Goal: Task Accomplishment & Management: Complete application form

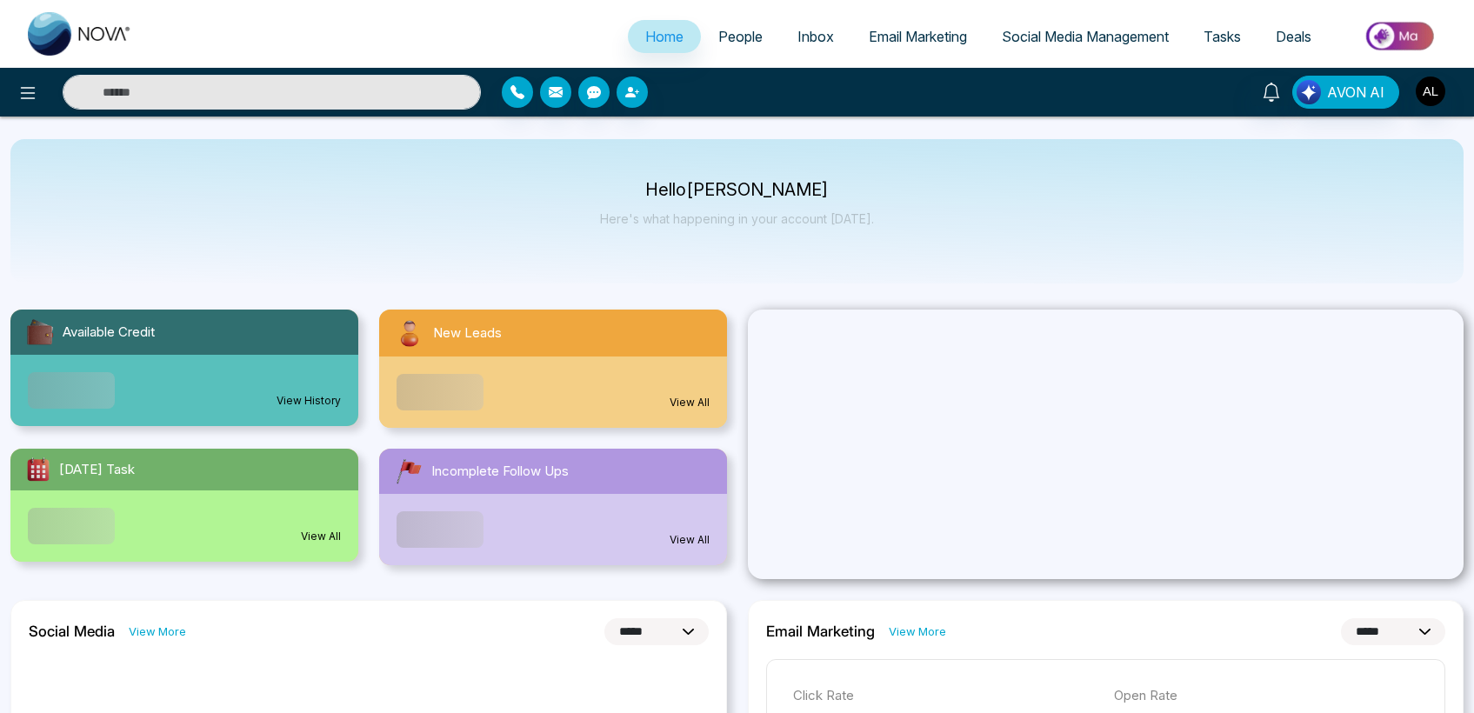
select select "*"
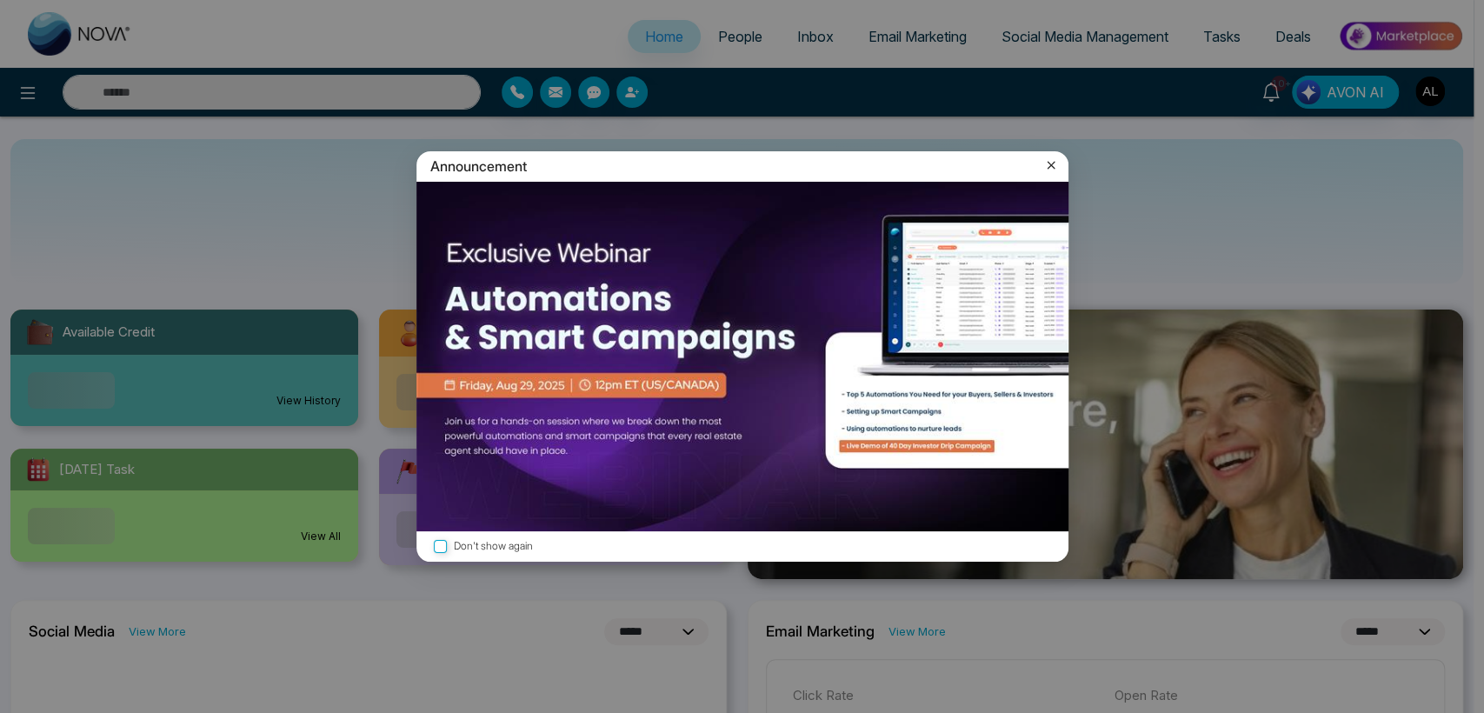
click at [1049, 174] on icon at bounding box center [1051, 165] width 17 height 17
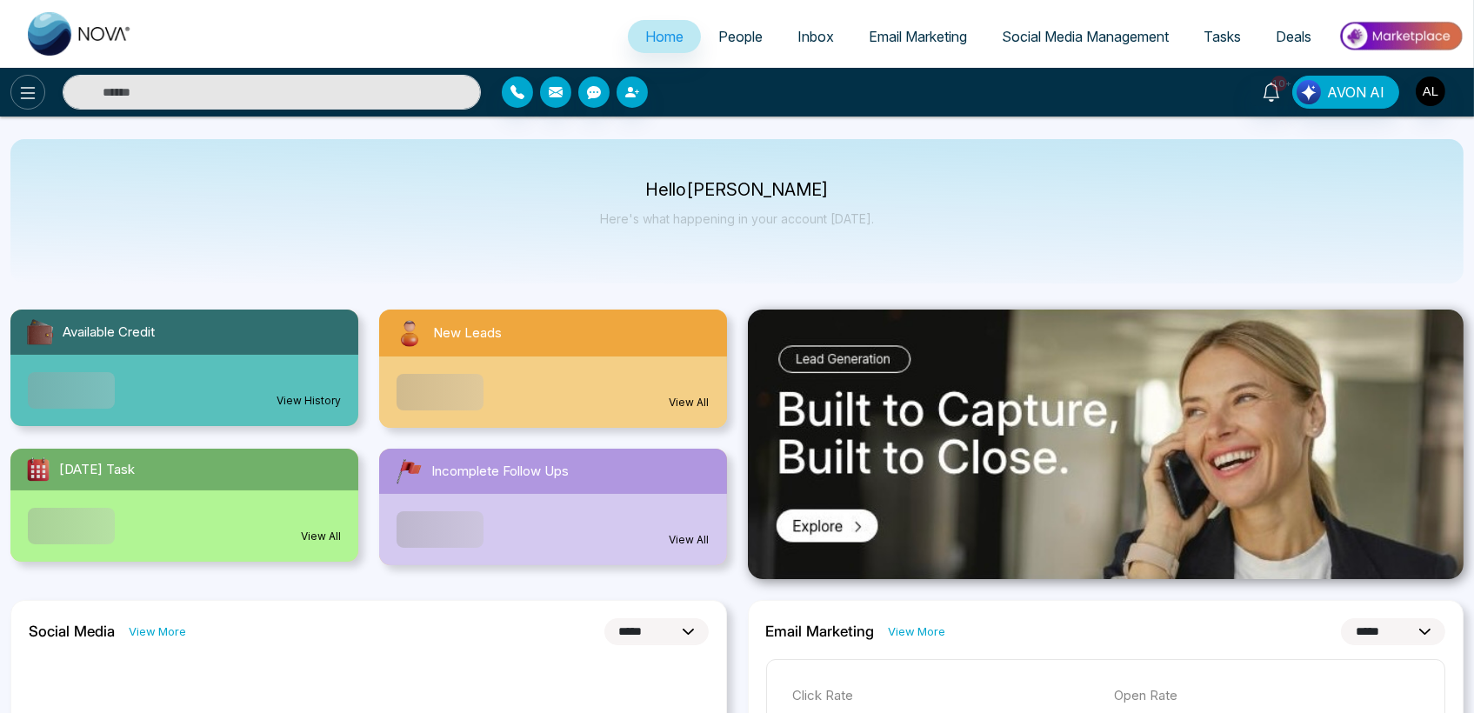
click at [31, 85] on icon at bounding box center [27, 93] width 21 height 21
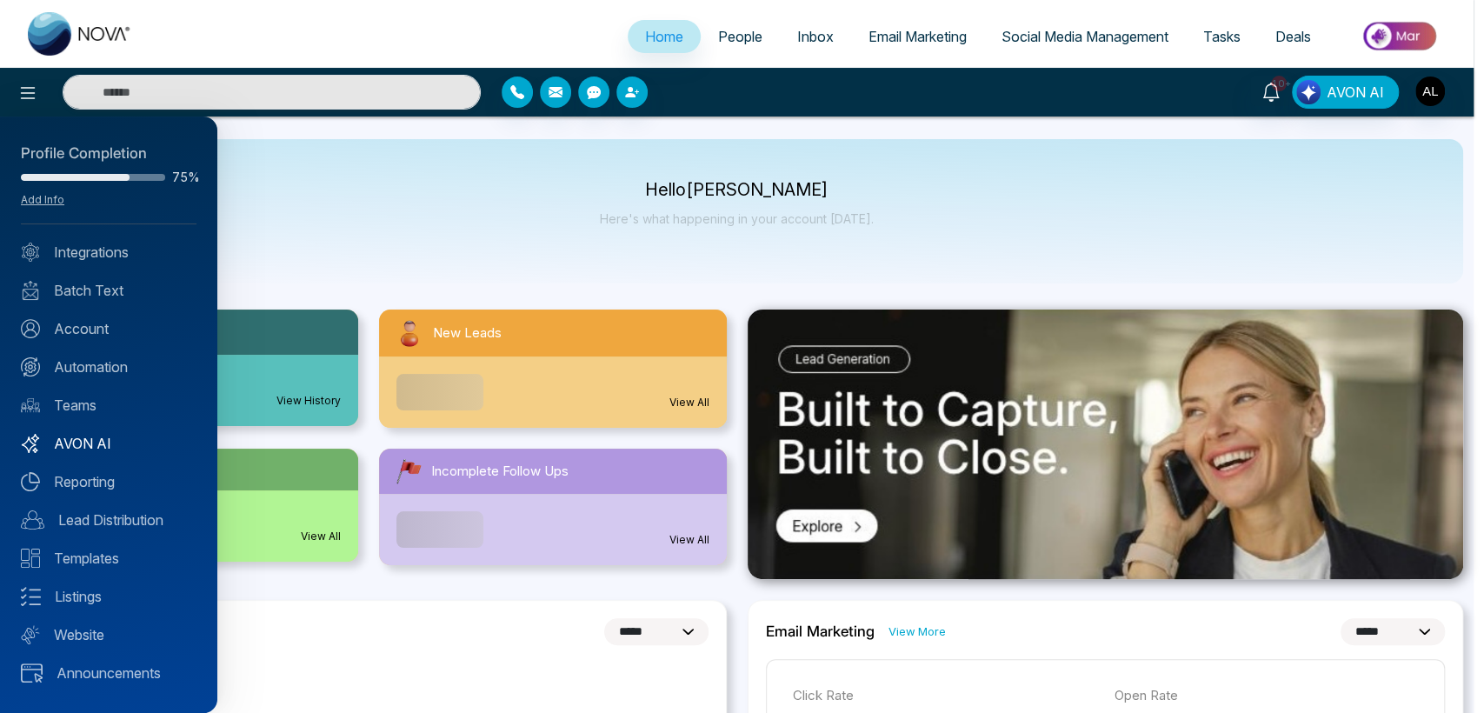
click at [90, 435] on link "AVON AI" at bounding box center [109, 443] width 176 height 21
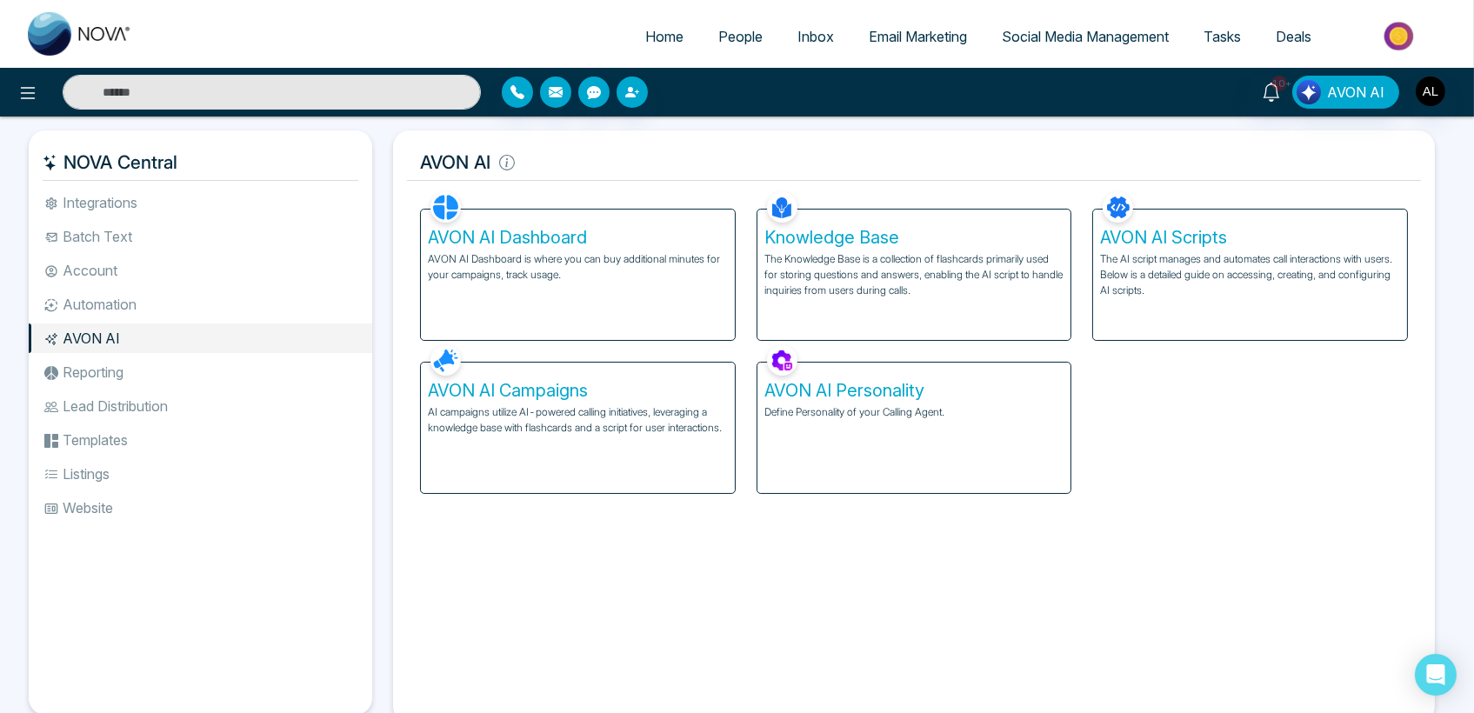
click at [726, 37] on span "People" at bounding box center [740, 36] width 44 height 17
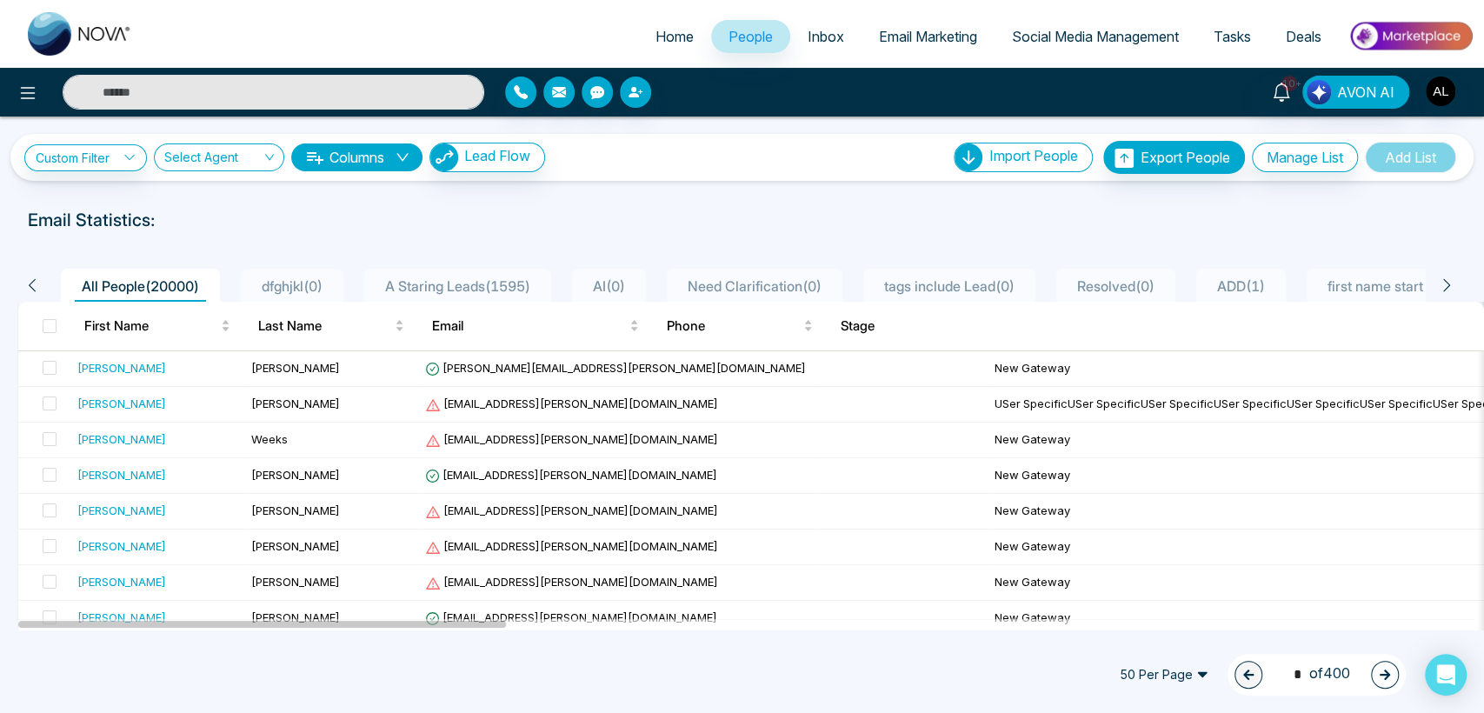
click at [664, 36] on span "Home" at bounding box center [675, 36] width 38 height 17
select select "*"
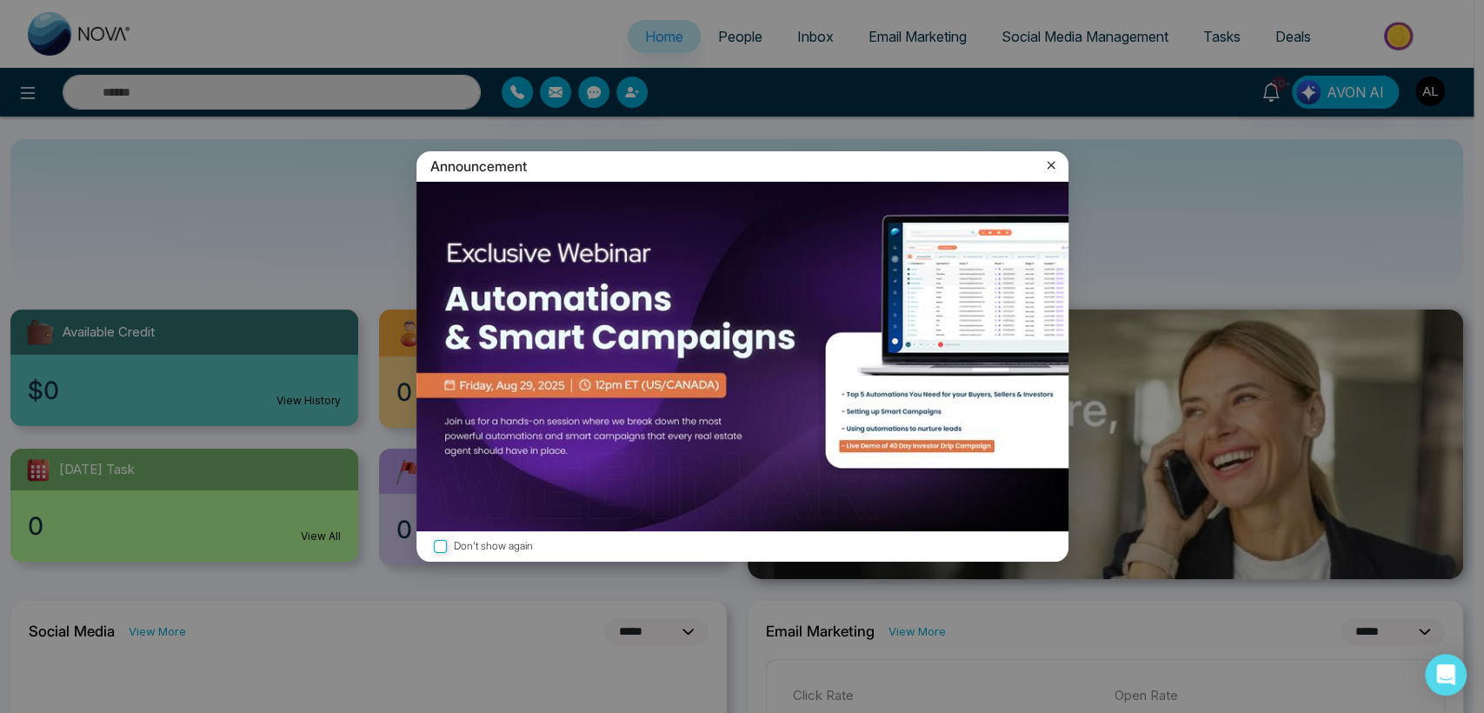
click at [1053, 167] on icon at bounding box center [1051, 165] width 17 height 17
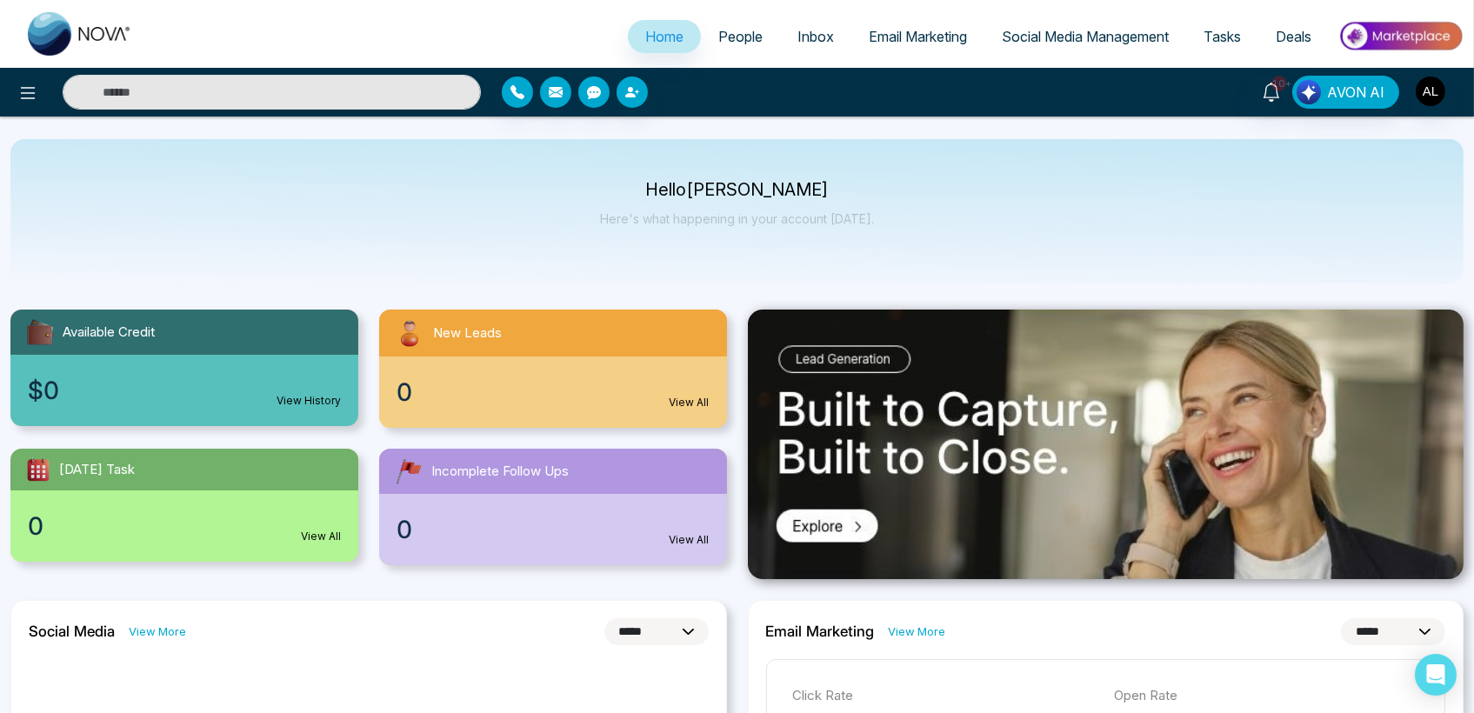
click at [721, 50] on link "People" at bounding box center [740, 36] width 79 height 33
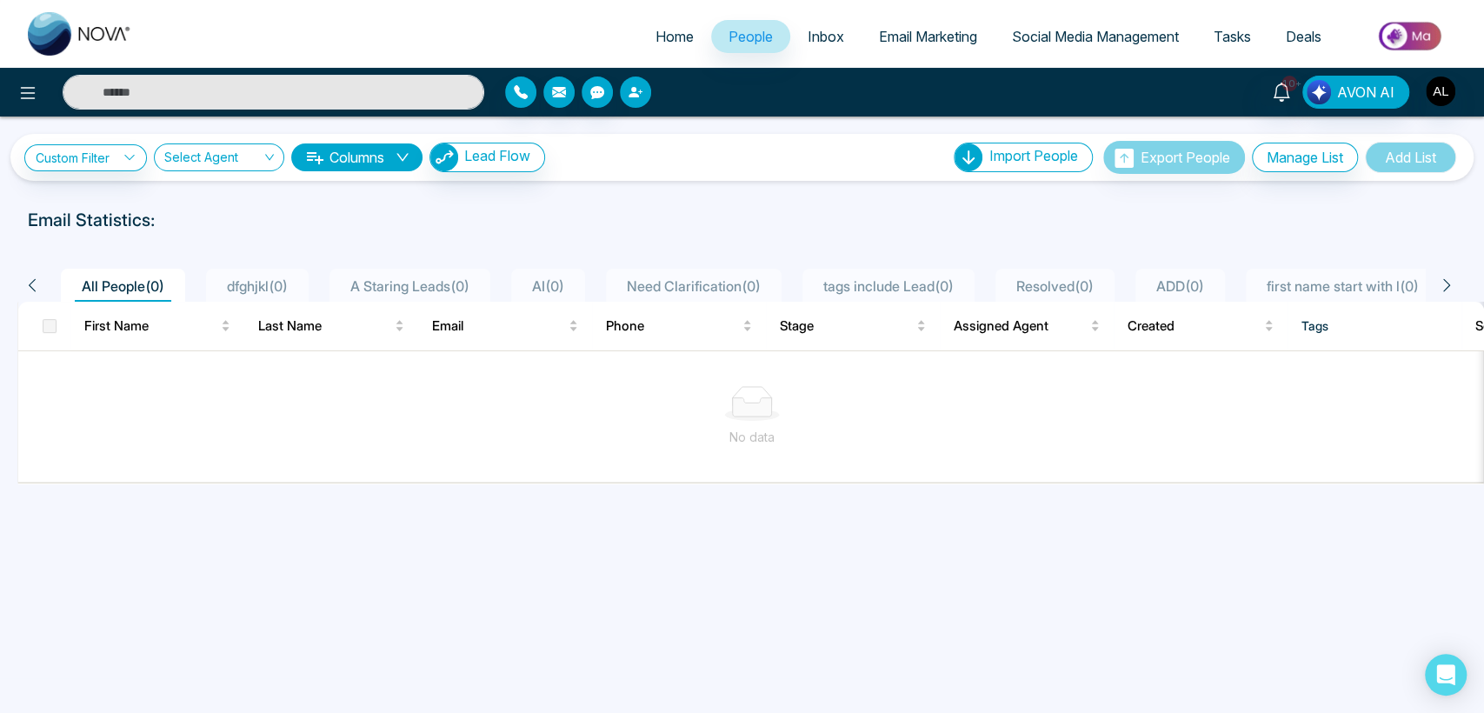
click at [640, 88] on icon "button" at bounding box center [636, 92] width 14 height 14
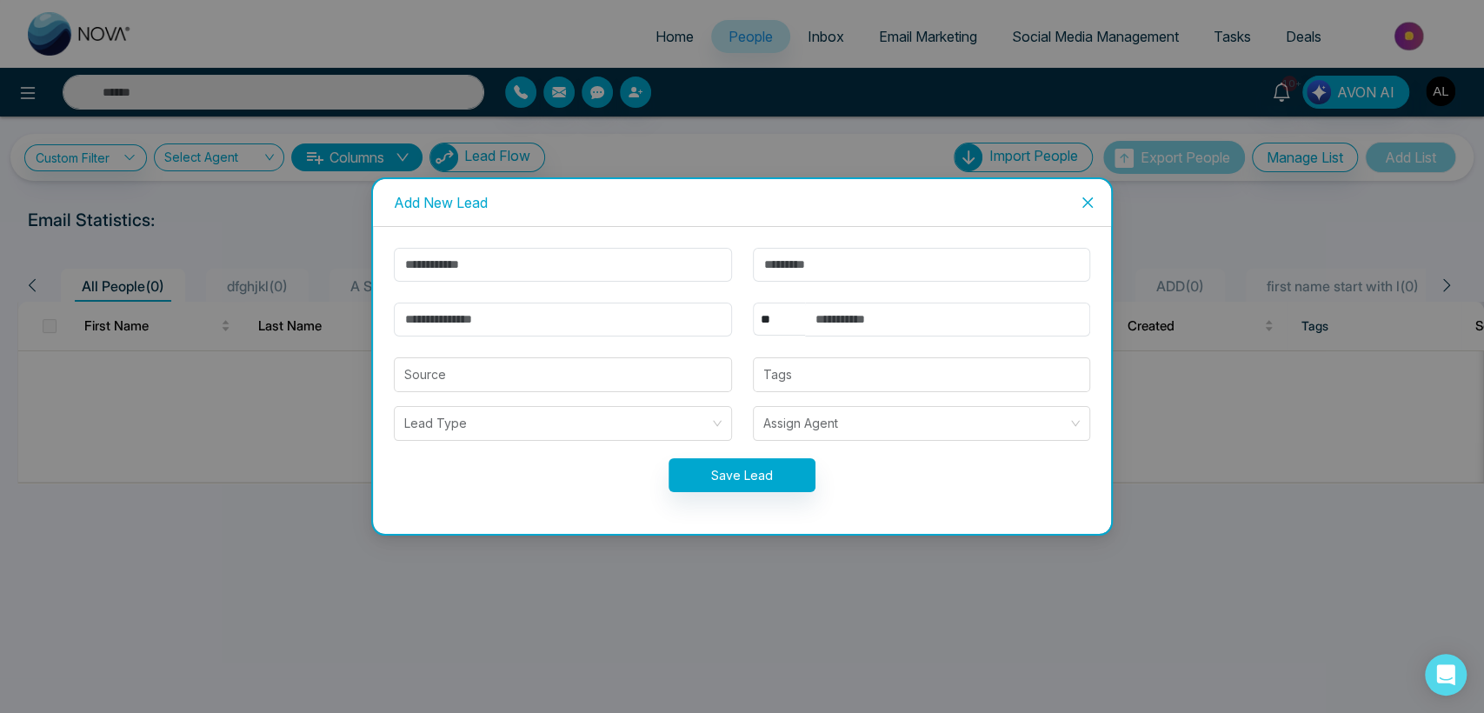
click at [457, 281] on div at bounding box center [563, 265] width 359 height 34
click at [436, 238] on div "** **** *** *** *** **** *** Source Tags Lead Type Assign Agent Save Lead" at bounding box center [742, 380] width 739 height 307
click at [430, 263] on input "text" at bounding box center [563, 265] width 338 height 34
type input "******"
click at [415, 331] on input "email" at bounding box center [563, 320] width 338 height 34
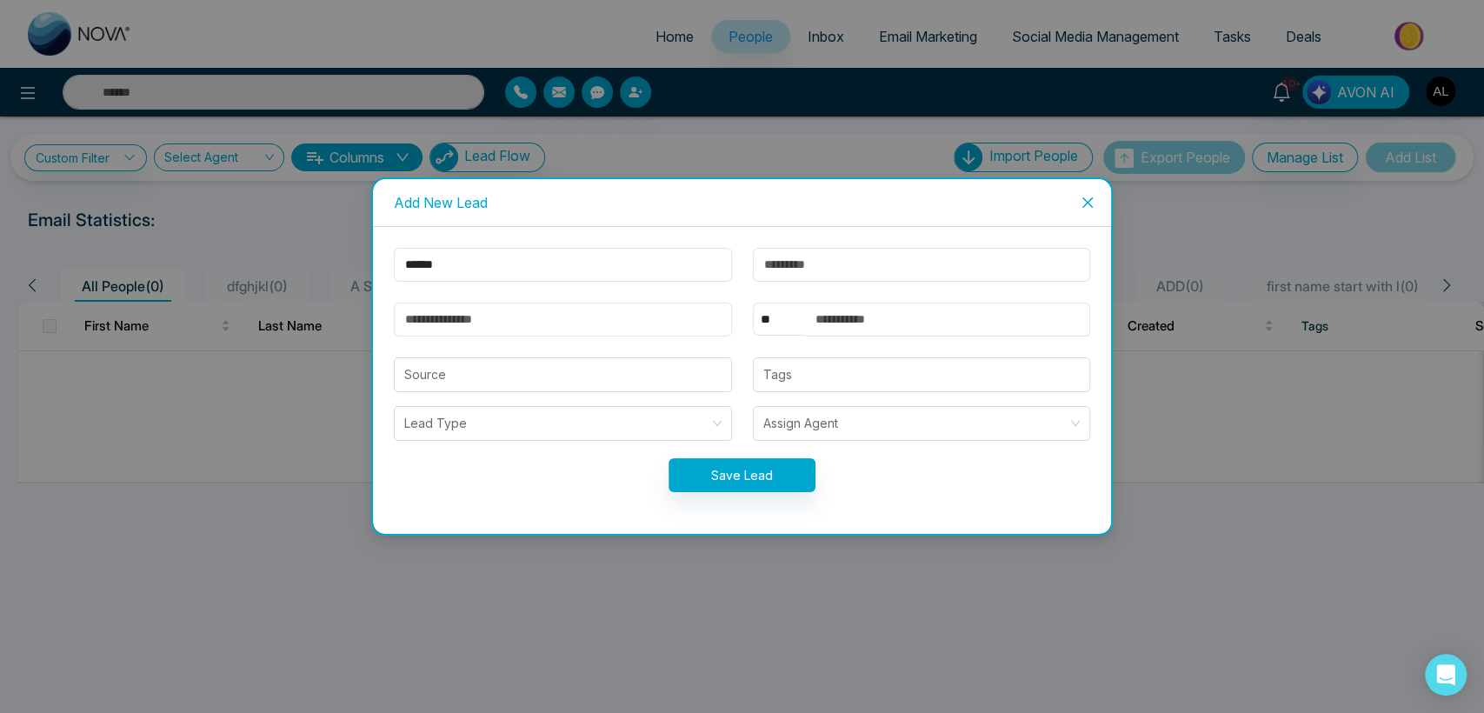
type input "**********"
click at [797, 322] on select "** **** *** *** *** **** ***" at bounding box center [779, 319] width 52 height 33
select select "***"
click at [753, 303] on select "** **** *** *** *** **** ***" at bounding box center [779, 319] width 52 height 33
drag, startPoint x: 528, startPoint y: 322, endPoint x: 352, endPoint y: 322, distance: 175.7
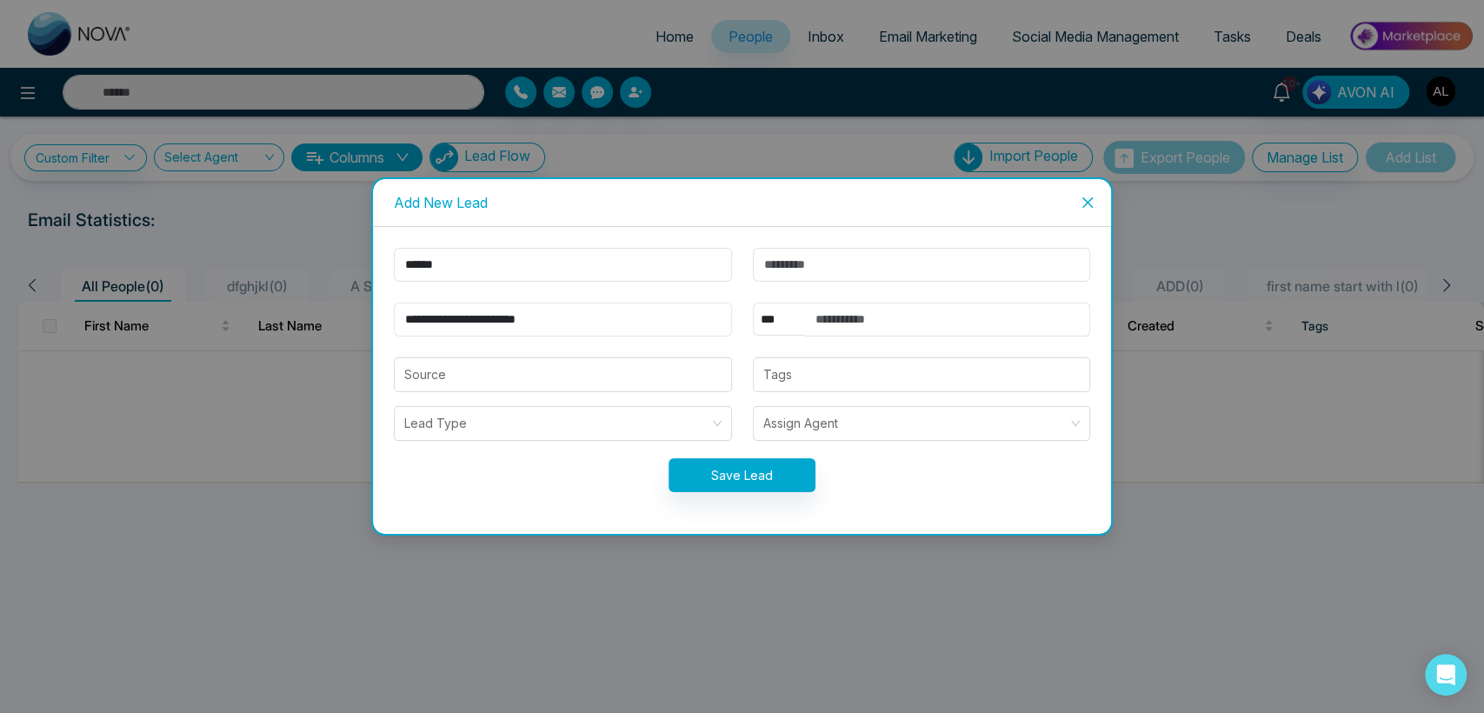
click at [354, 322] on div "**********" at bounding box center [742, 356] width 1484 height 713
click at [491, 308] on input "email" at bounding box center [563, 320] width 338 height 34
type input "**********"
click at [839, 328] on input "text" at bounding box center [948, 320] width 286 height 34
type input "**********"
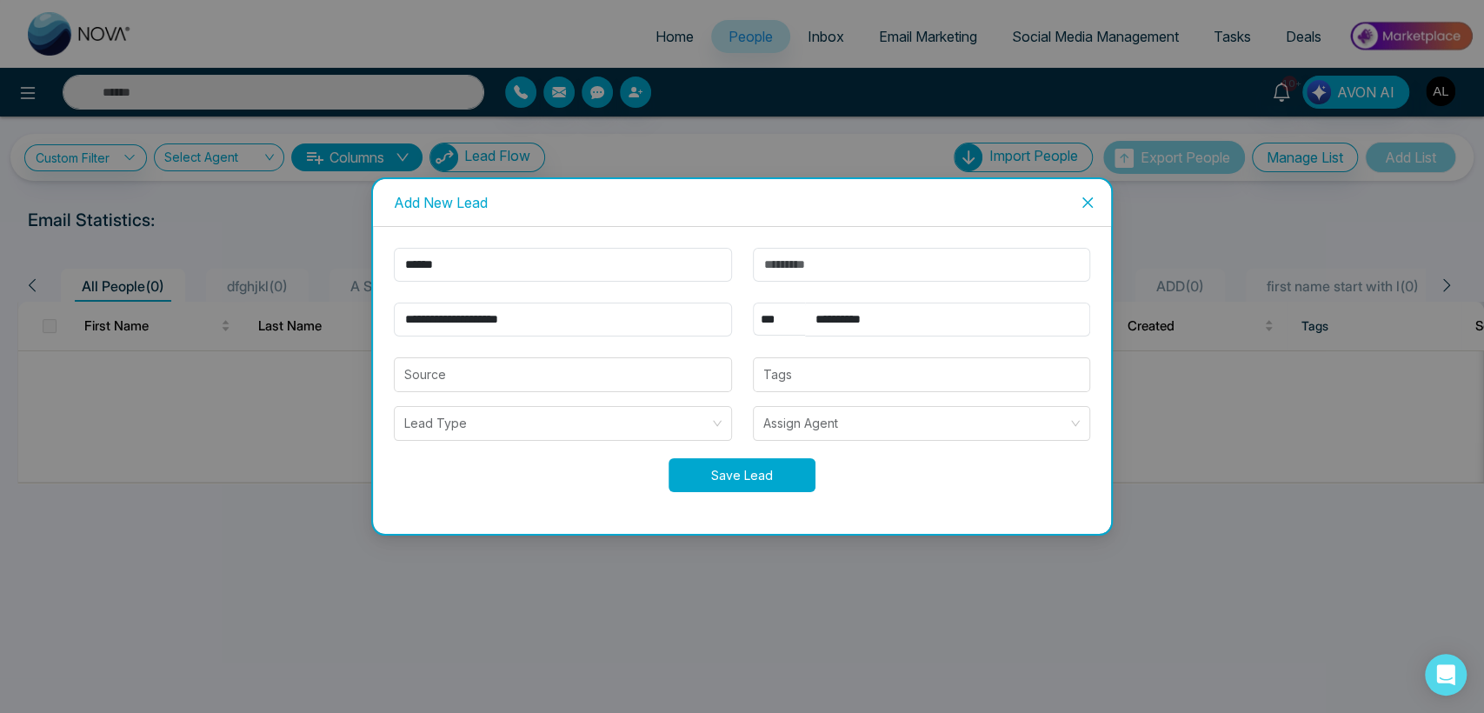
click at [692, 485] on button "Save Lead" at bounding box center [742, 475] width 147 height 34
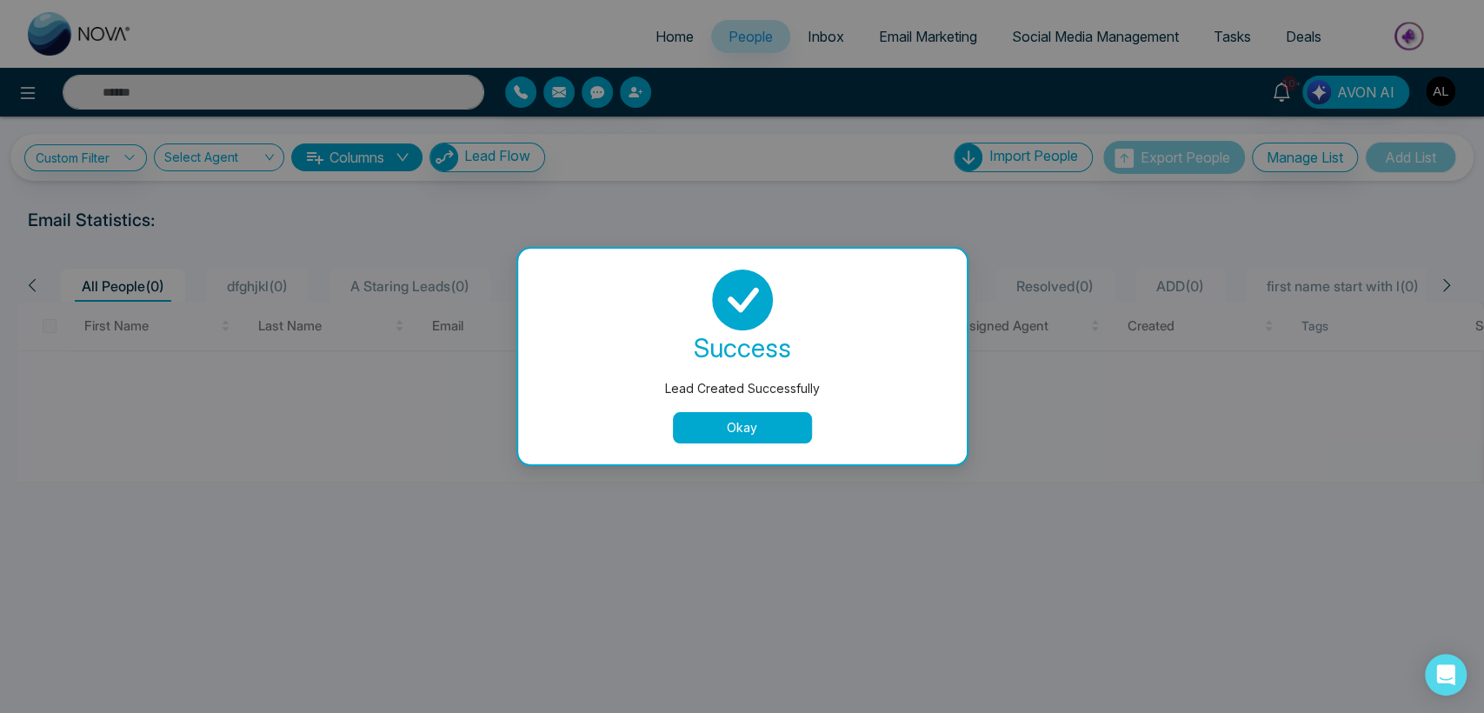
click at [733, 433] on button "Okay" at bounding box center [742, 427] width 139 height 31
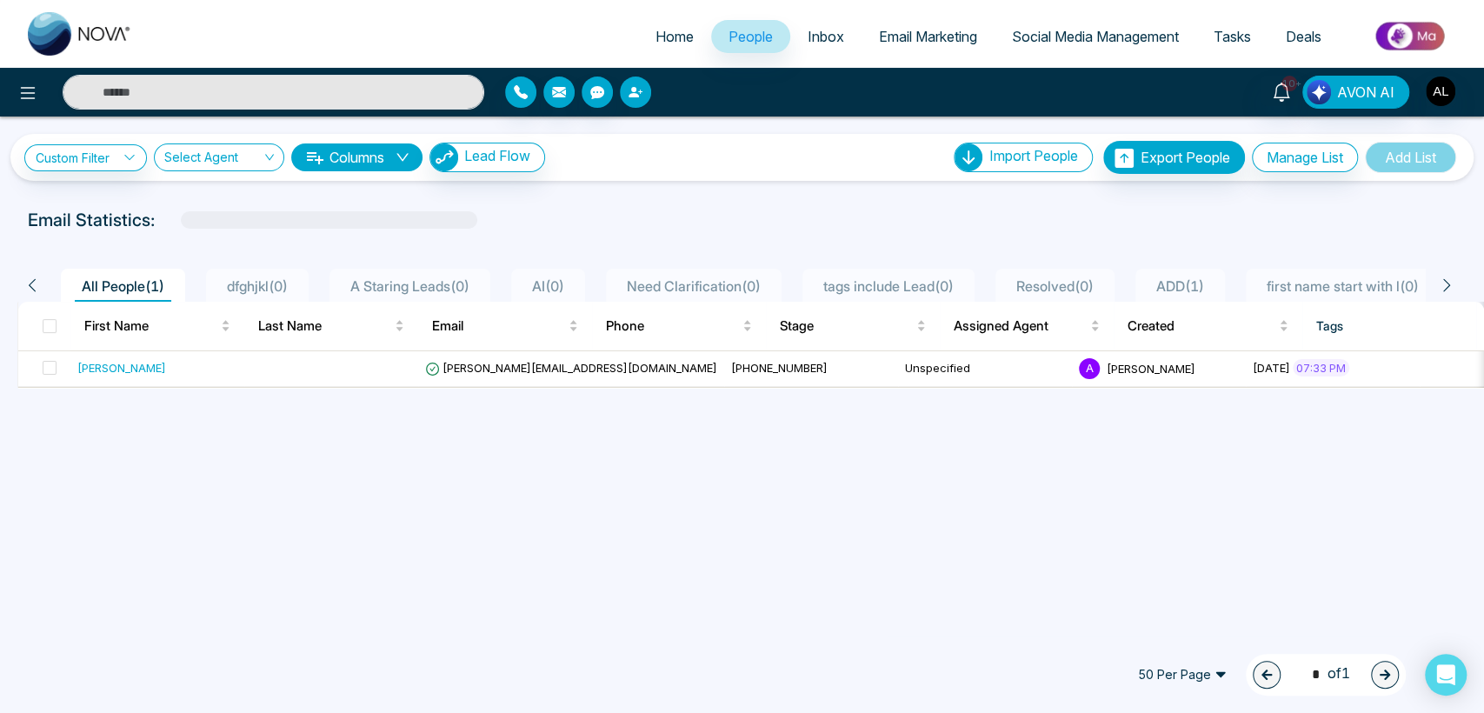
click at [631, 83] on button "button" at bounding box center [635, 92] width 31 height 31
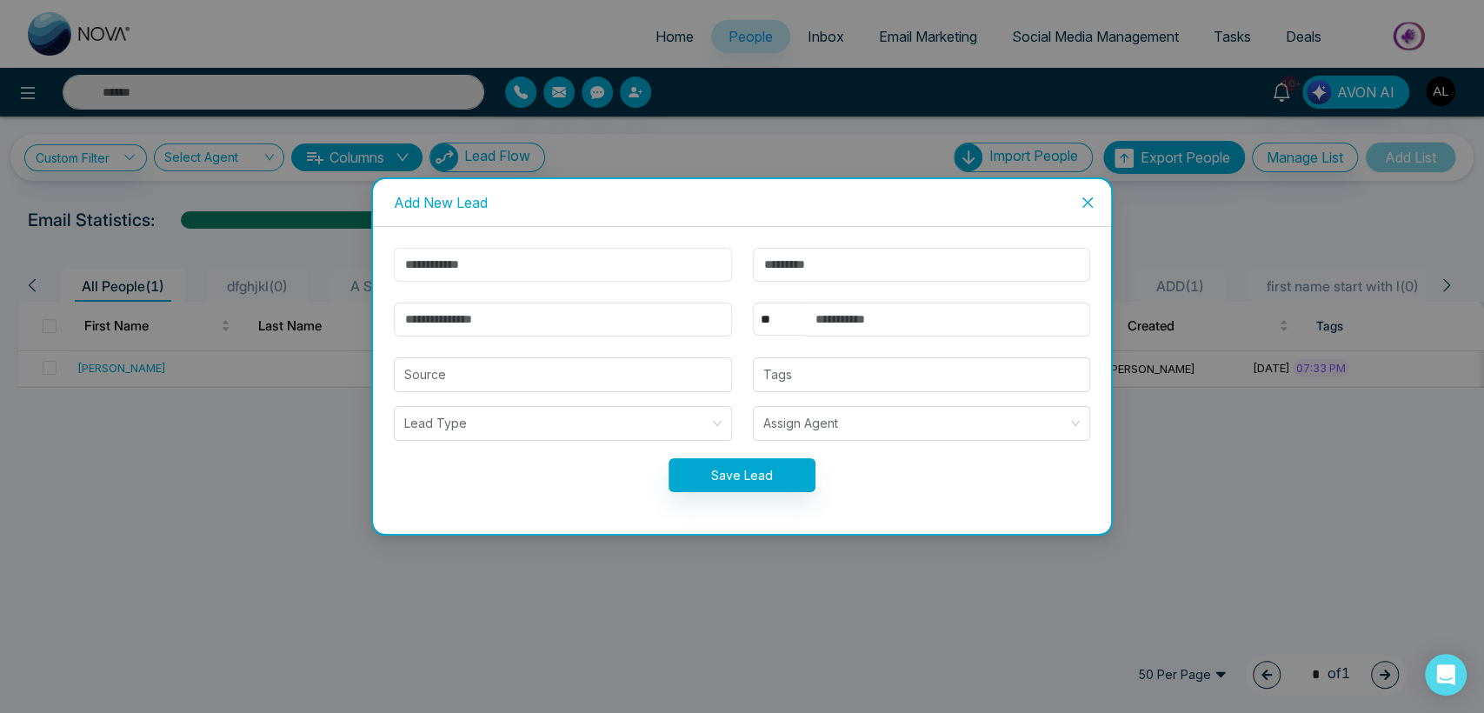
click at [464, 259] on input "text" at bounding box center [563, 265] width 338 height 34
type input "****"
click at [526, 313] on input "email" at bounding box center [563, 320] width 338 height 34
drag, startPoint x: 445, startPoint y: 322, endPoint x: 256, endPoint y: 321, distance: 189.6
click at [256, 321] on div "**********" at bounding box center [742, 356] width 1484 height 713
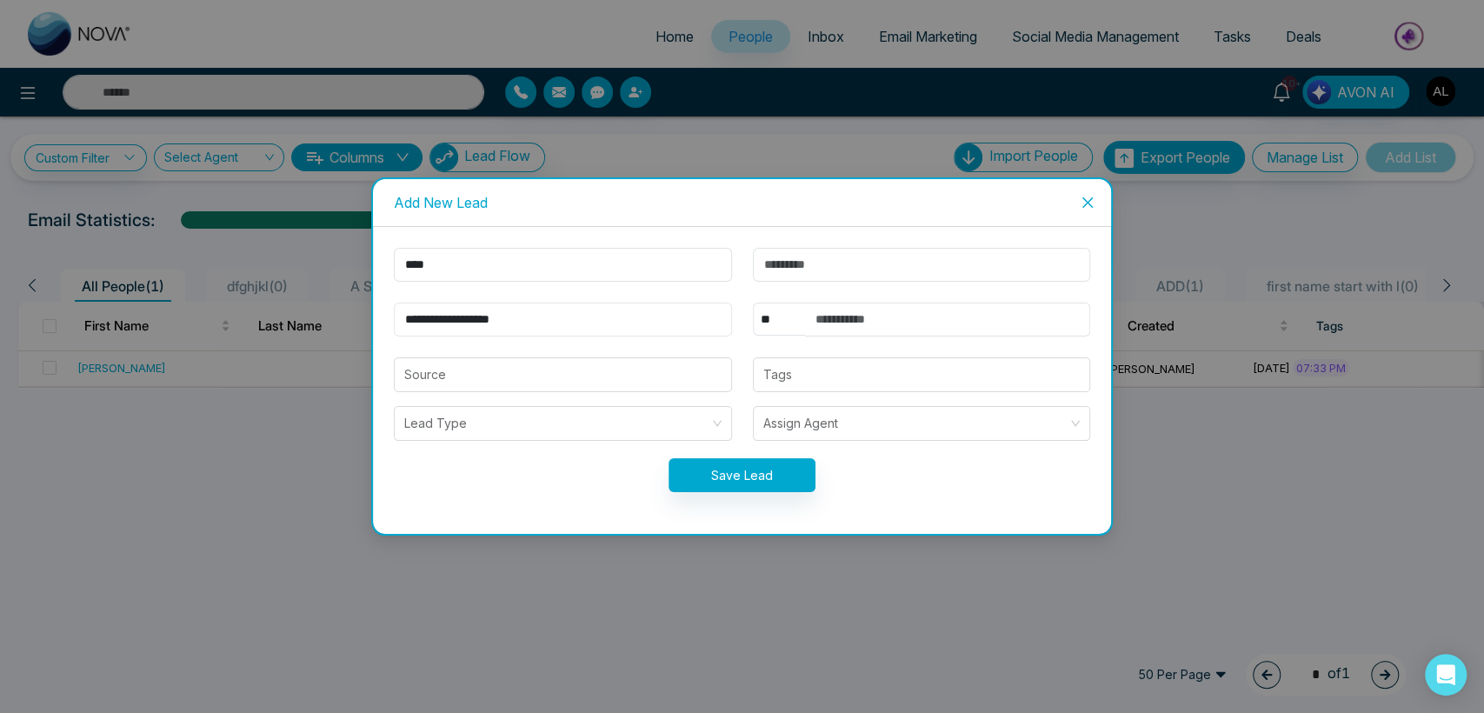
type input "**********"
click at [791, 318] on select "** **** *** *** *** **** ***" at bounding box center [779, 319] width 52 height 33
select select "***"
click at [753, 303] on select "** **** *** *** *** **** ***" at bounding box center [779, 319] width 52 height 33
click at [852, 315] on input "text" at bounding box center [948, 320] width 286 height 34
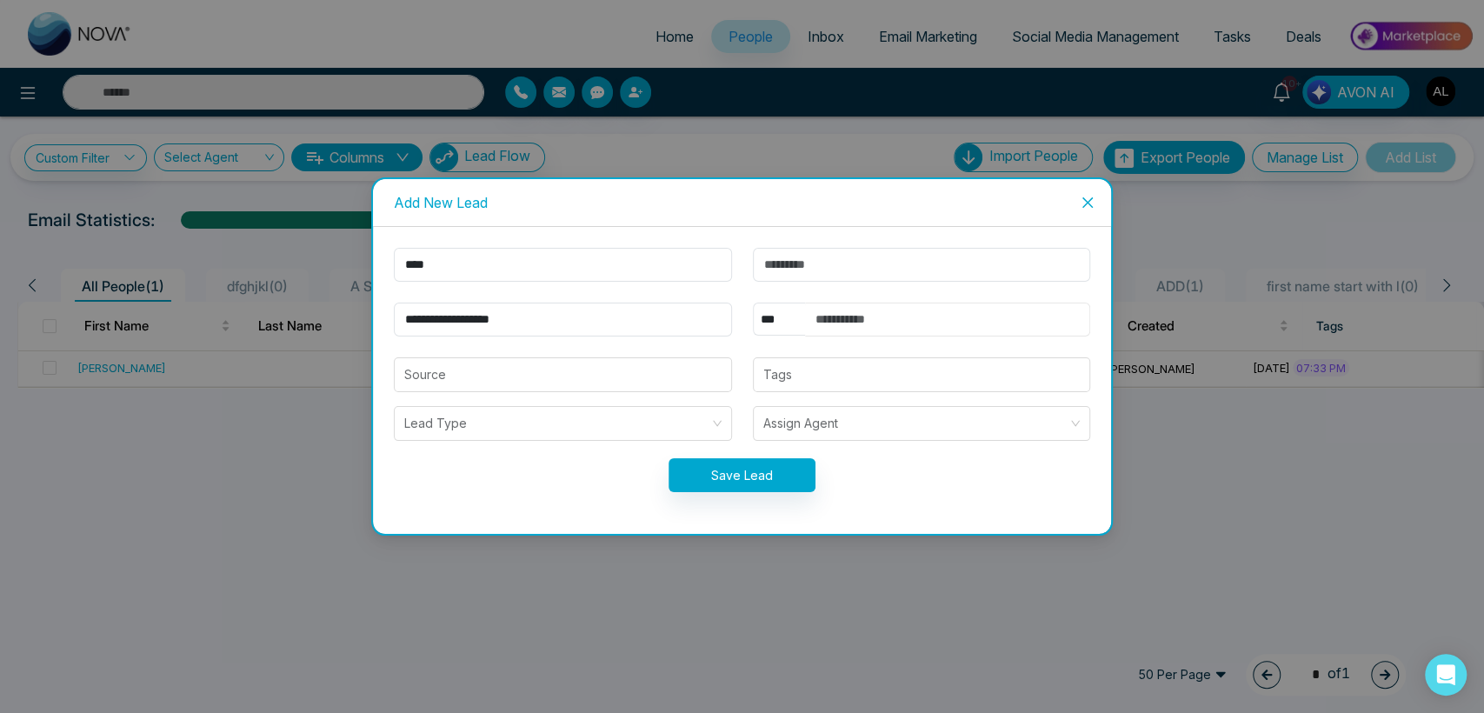
click at [851, 316] on input "text" at bounding box center [948, 320] width 286 height 34
paste input "**********"
type input "**********"
click at [760, 466] on button "Save Lead" at bounding box center [742, 475] width 147 height 34
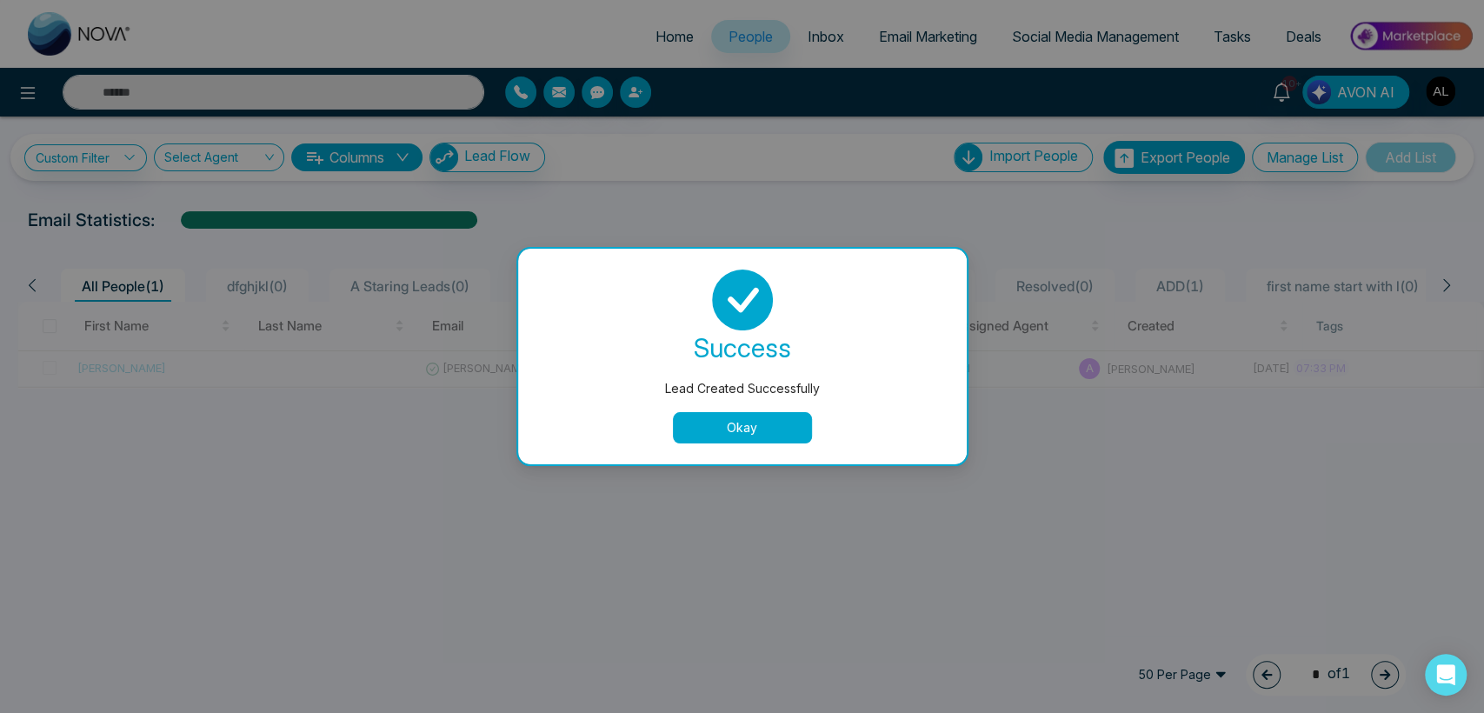
click at [725, 428] on button "Okay" at bounding box center [742, 427] width 139 height 31
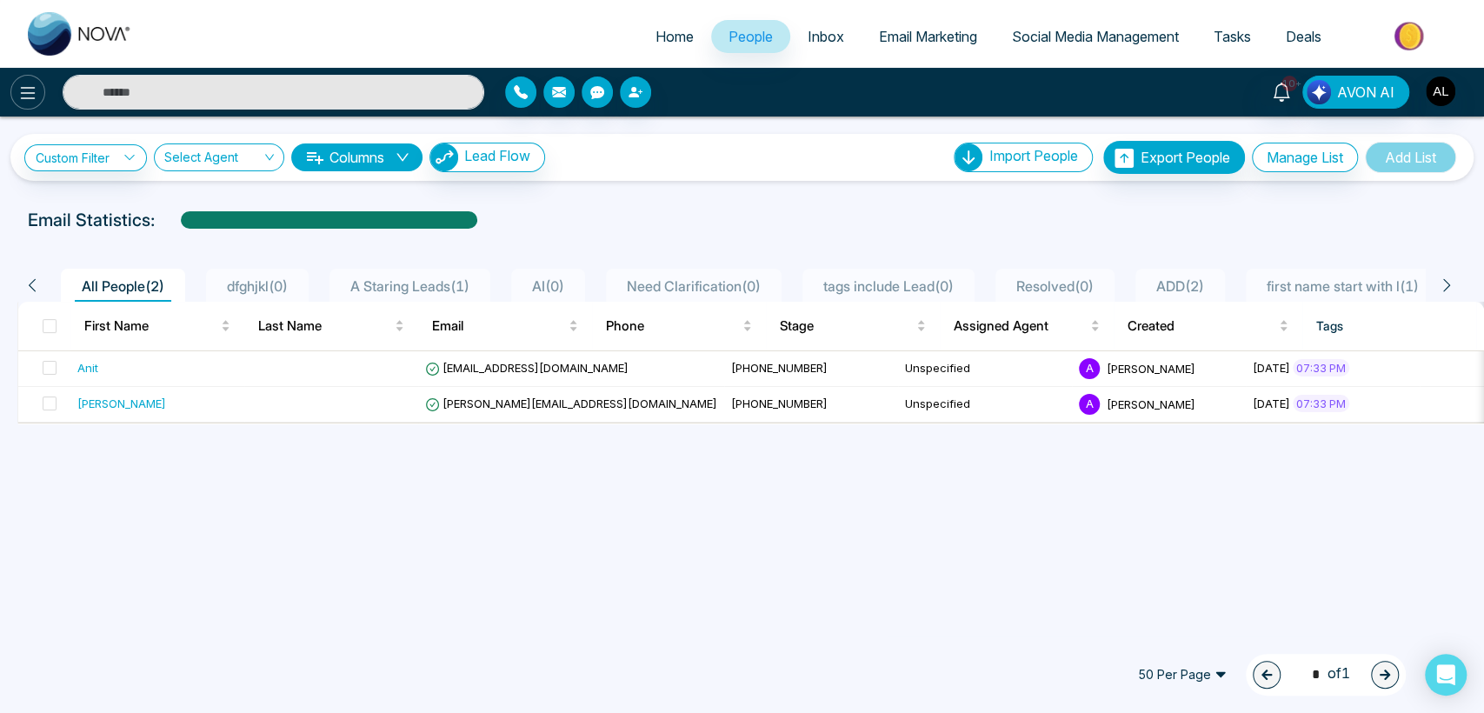
click at [35, 85] on icon at bounding box center [27, 93] width 21 height 21
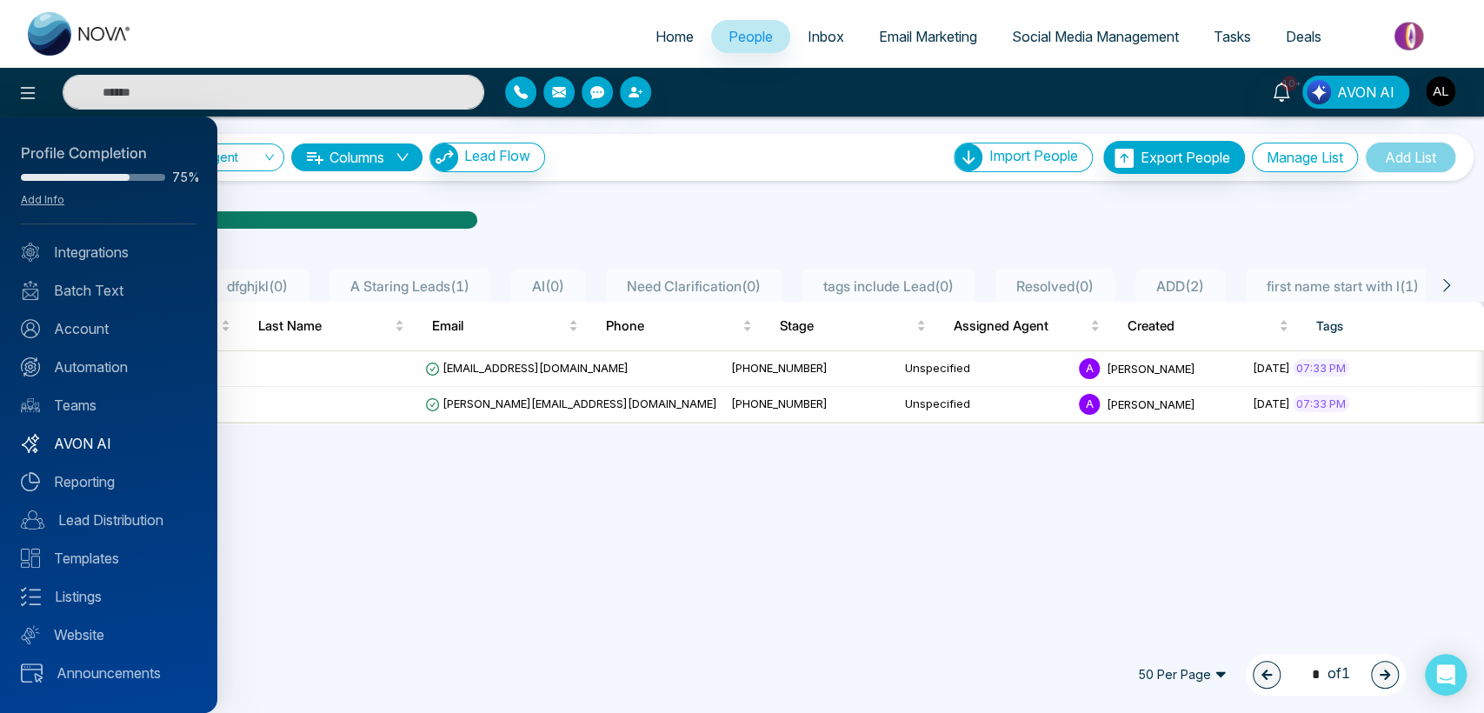
click at [90, 435] on link "AVON AI" at bounding box center [109, 443] width 176 height 21
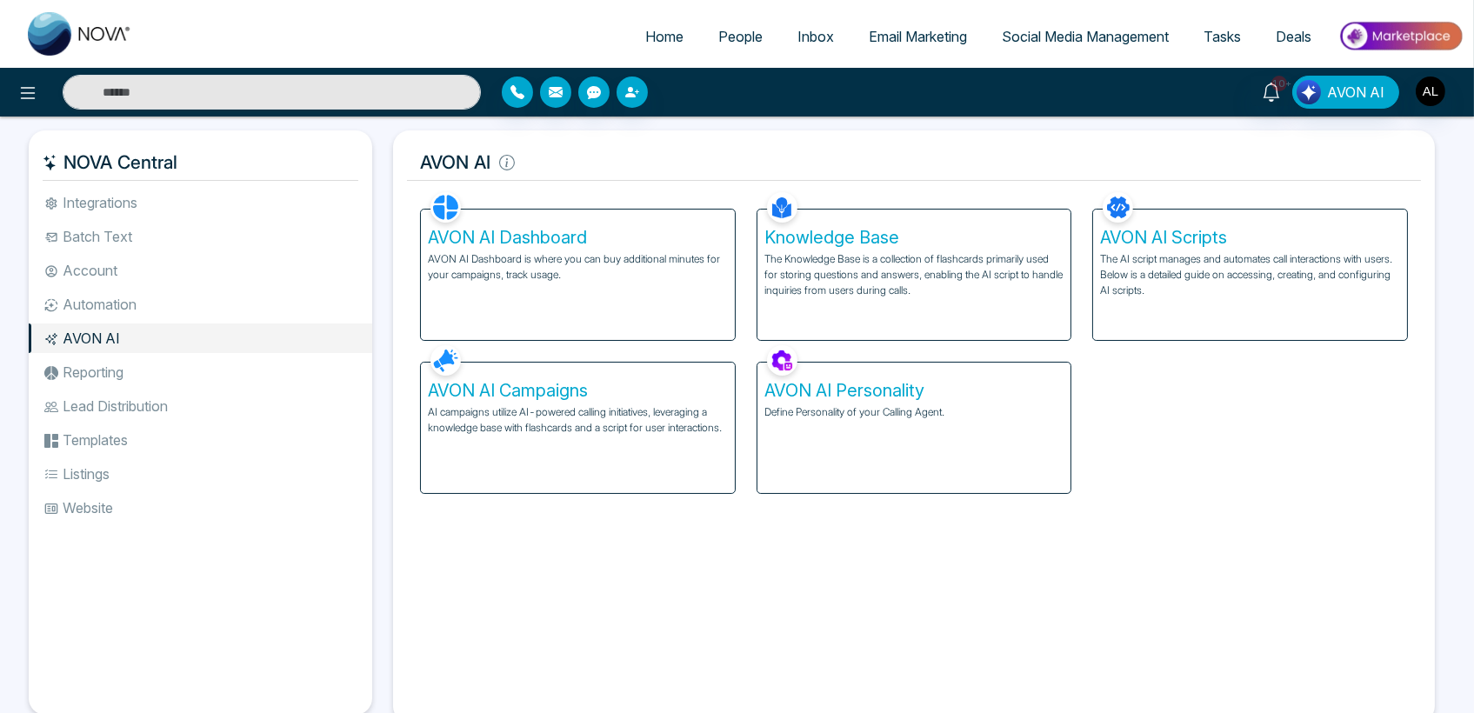
click at [91, 305] on li "Automation" at bounding box center [201, 305] width 344 height 30
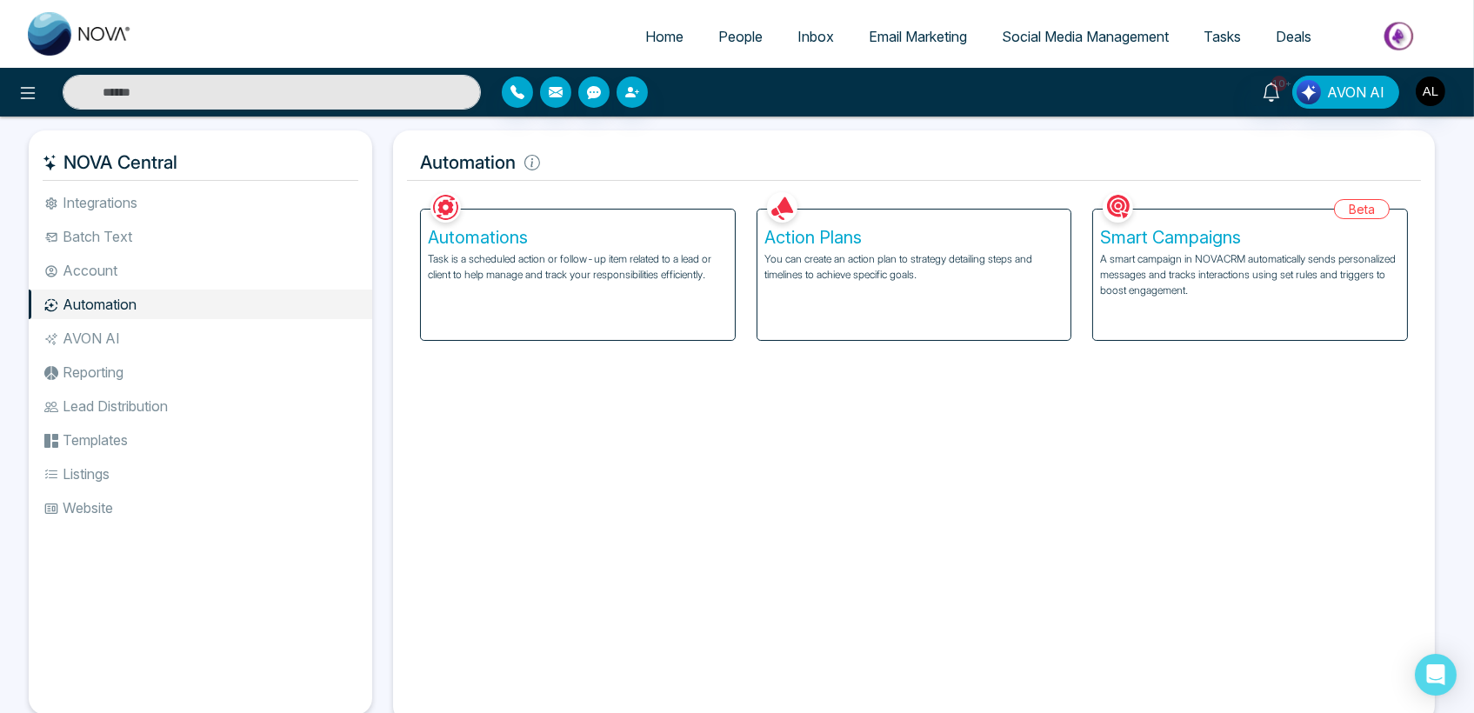
click at [821, 274] on p "You can create an action plan to strategy detailing steps and timelines to achi…" at bounding box center [914, 266] width 300 height 31
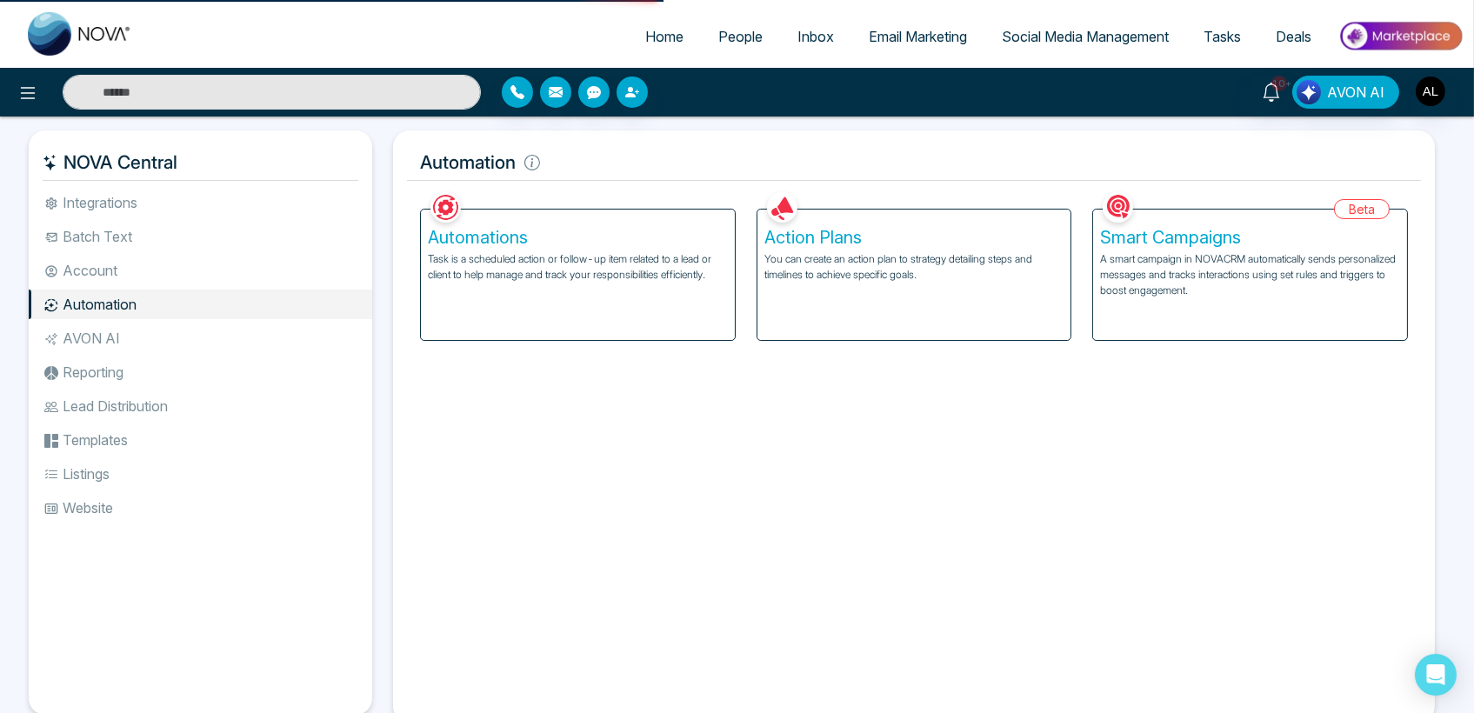
click at [897, 287] on div "Action Plans You can create an action plan to strategy detailing steps and time…" at bounding box center [914, 275] width 314 height 130
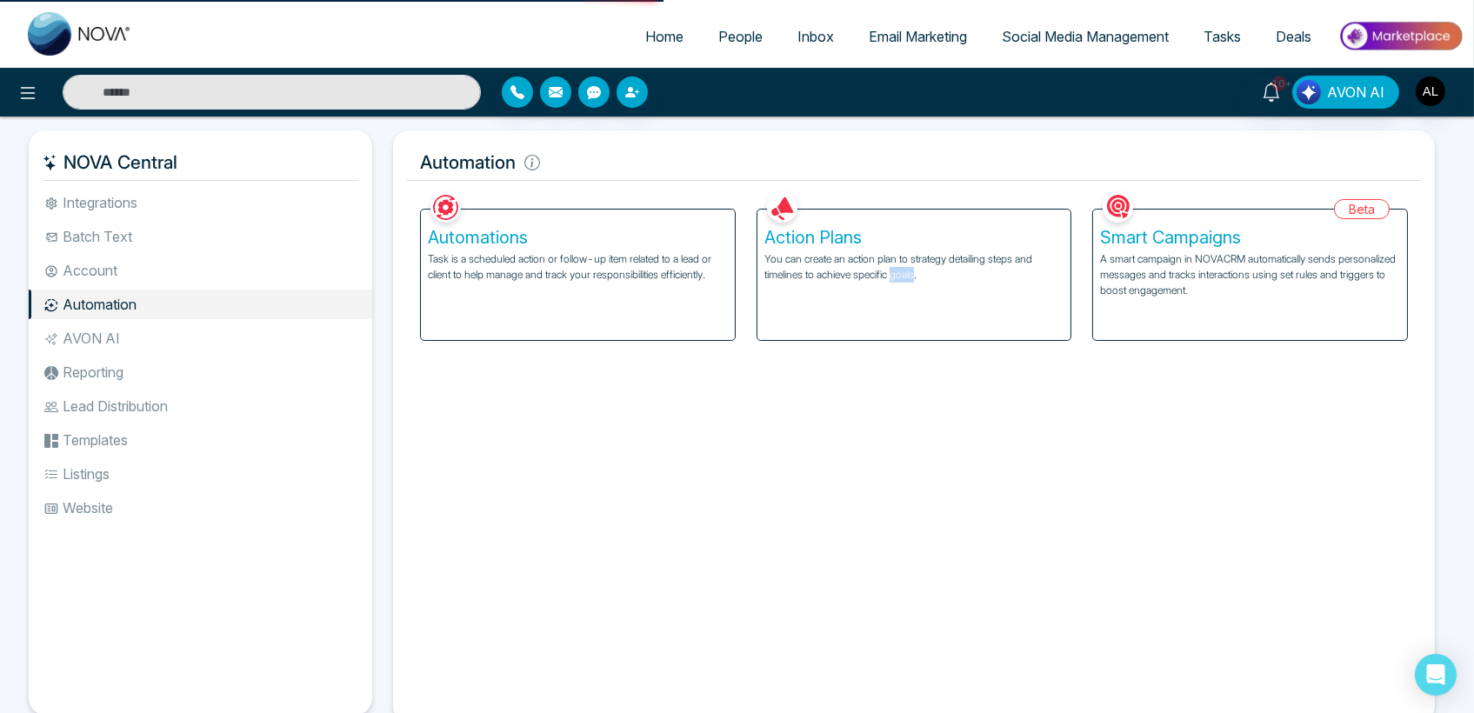
click at [897, 287] on div "Action Plans You can create an action plan to strategy detailing steps and time…" at bounding box center [914, 275] width 314 height 130
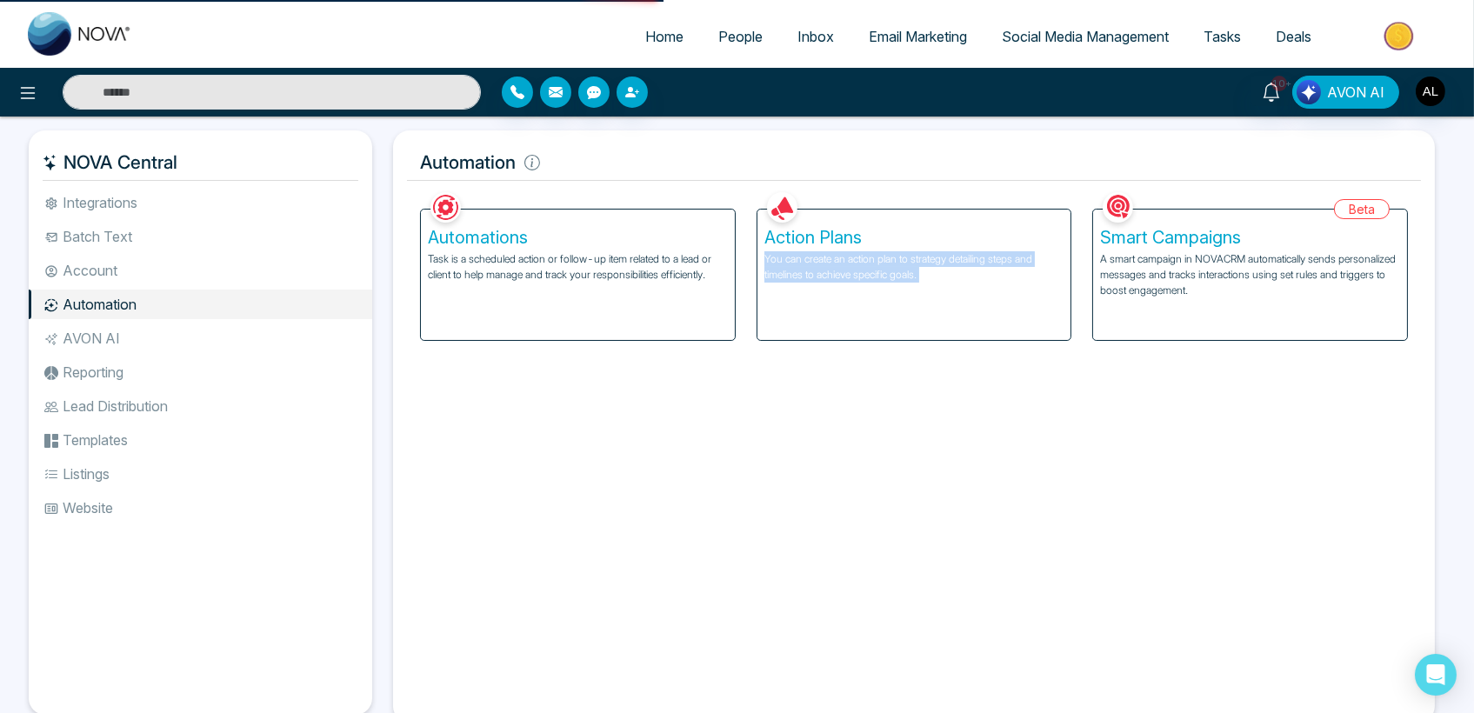
click at [897, 287] on div "Action Plans You can create an action plan to strategy detailing steps and time…" at bounding box center [914, 275] width 314 height 130
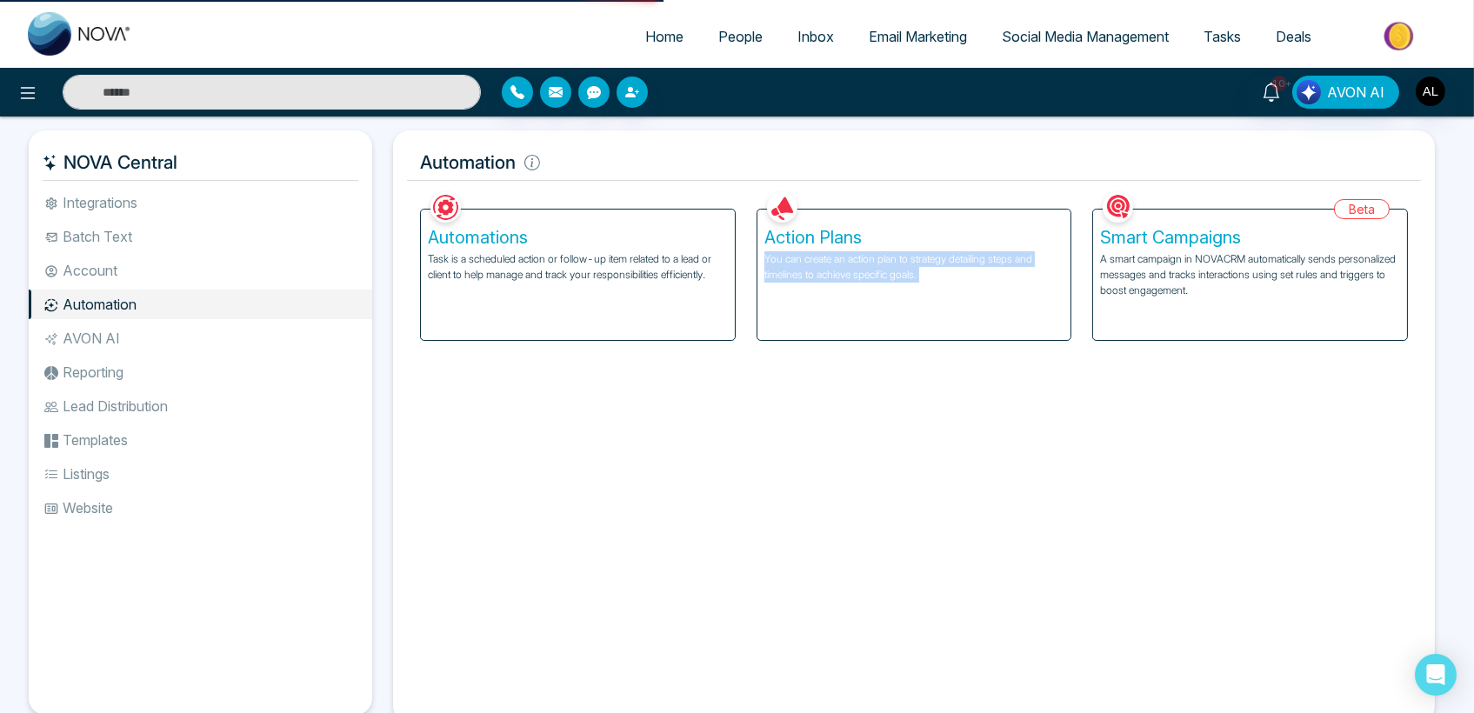
click at [897, 287] on div "Action Plans You can create an action plan to strategy detailing steps and time…" at bounding box center [914, 275] width 314 height 130
click at [808, 242] on h5 "Action Plans" at bounding box center [914, 237] width 300 height 21
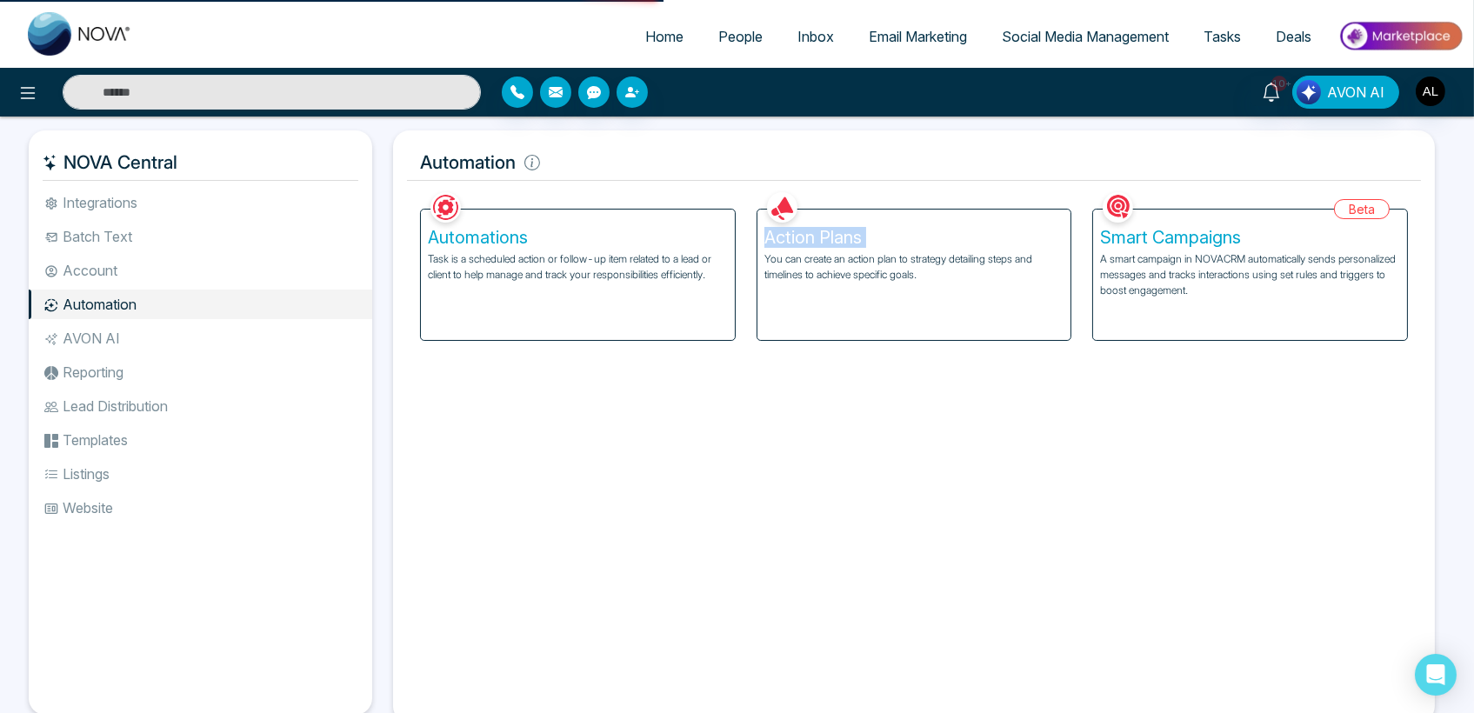
click at [808, 242] on h5 "Action Plans" at bounding box center [914, 237] width 300 height 21
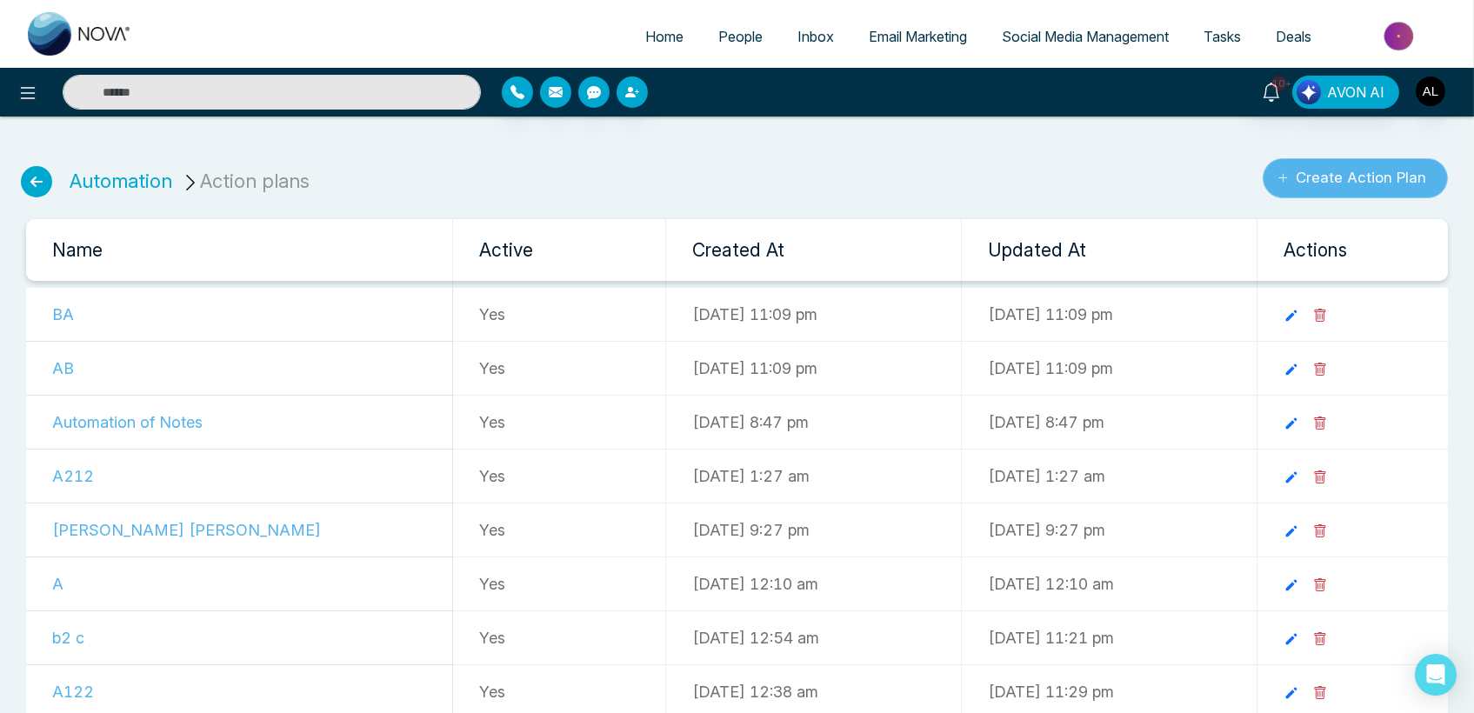
click at [1323, 174] on button "Create Action Plan" at bounding box center [1355, 178] width 185 height 40
click at [1313, 177] on button "Create Action Plan" at bounding box center [1355, 178] width 185 height 40
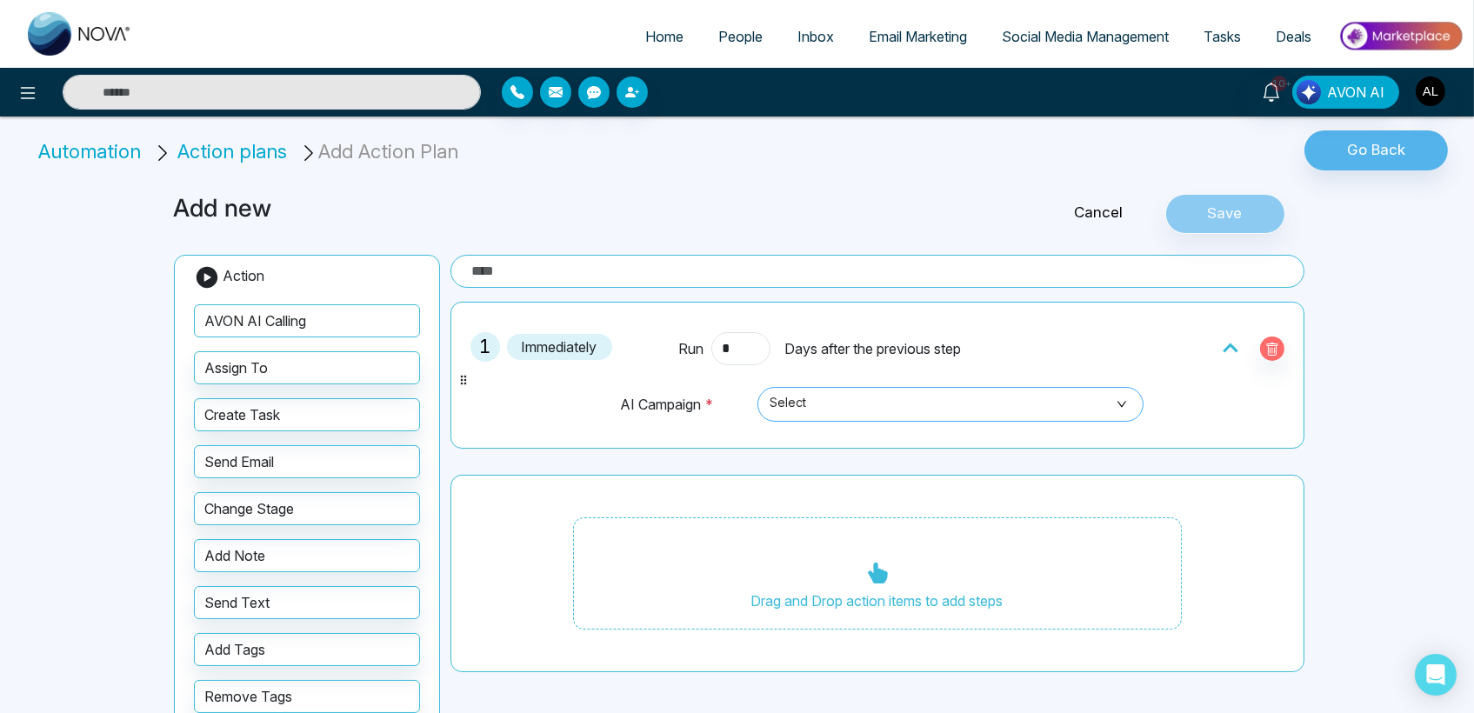
click at [789, 405] on span "Select" at bounding box center [951, 405] width 362 height 30
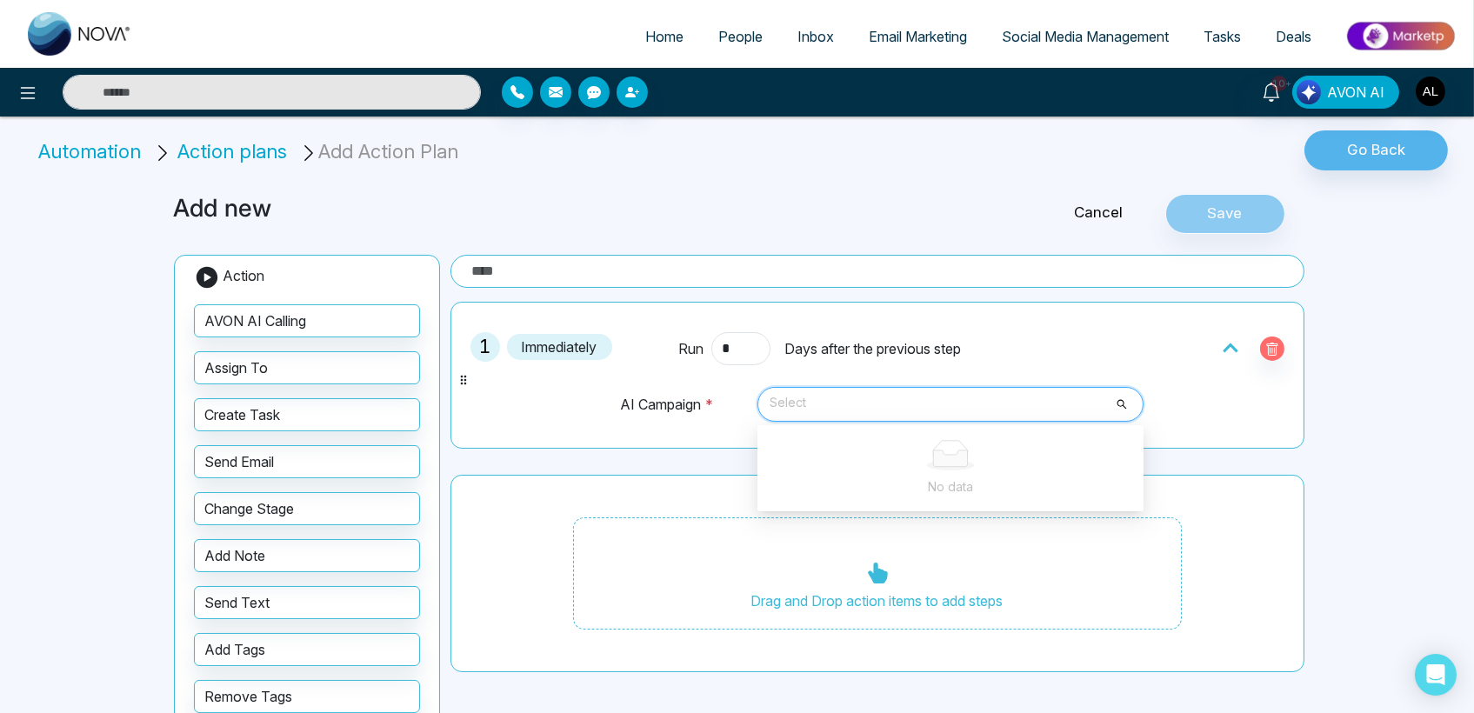
click at [789, 405] on span "Select" at bounding box center [951, 405] width 362 height 30
click at [786, 399] on span "Select" at bounding box center [951, 405] width 362 height 30
click at [21, 97] on icon at bounding box center [28, 93] width 15 height 12
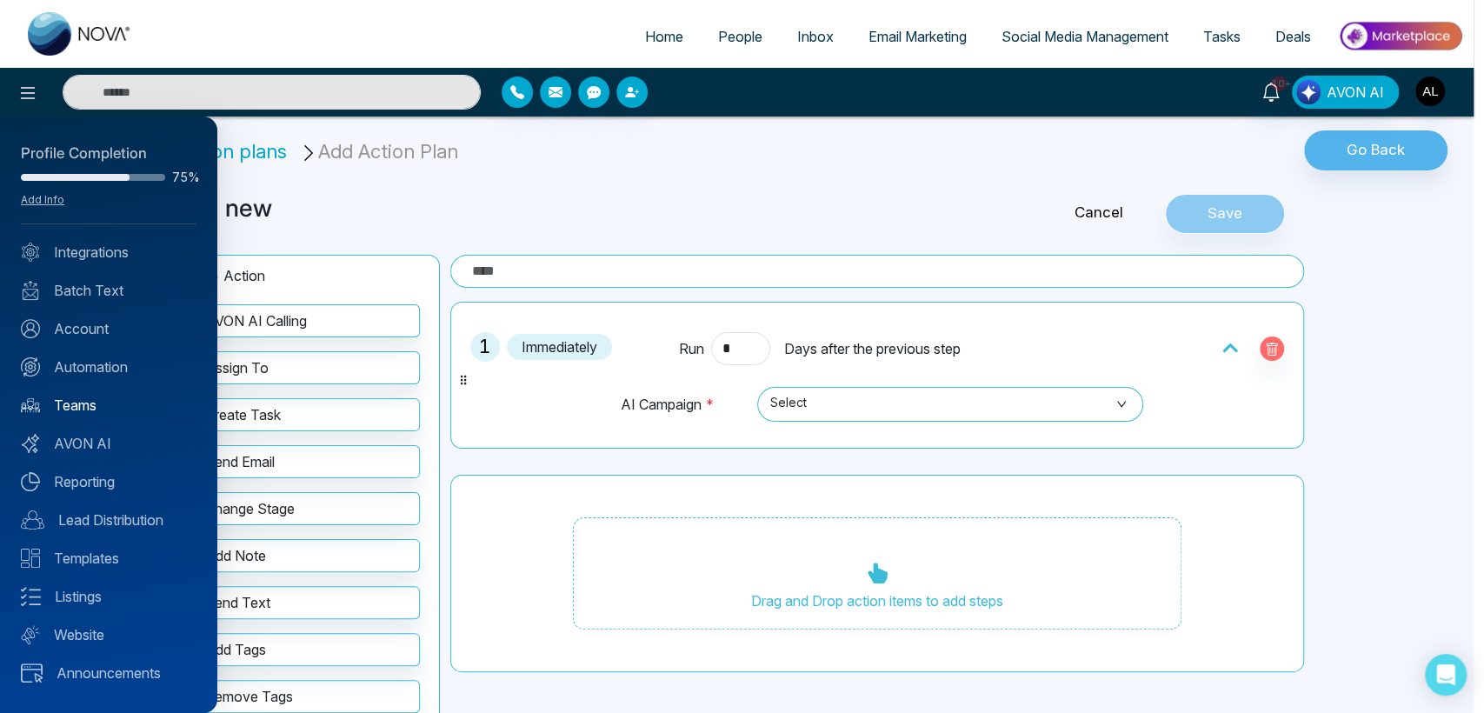
click at [86, 405] on link "Teams" at bounding box center [109, 405] width 176 height 21
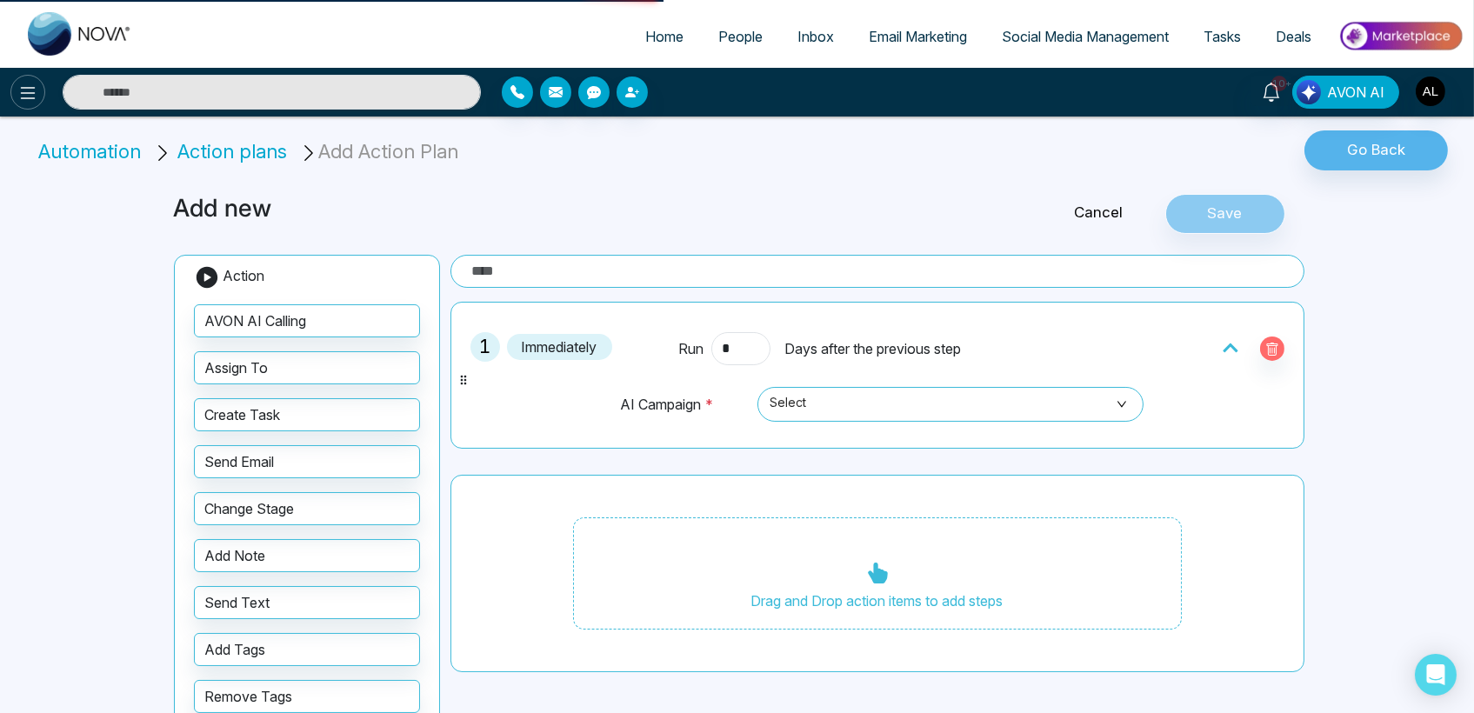
click at [30, 90] on icon at bounding box center [27, 93] width 21 height 21
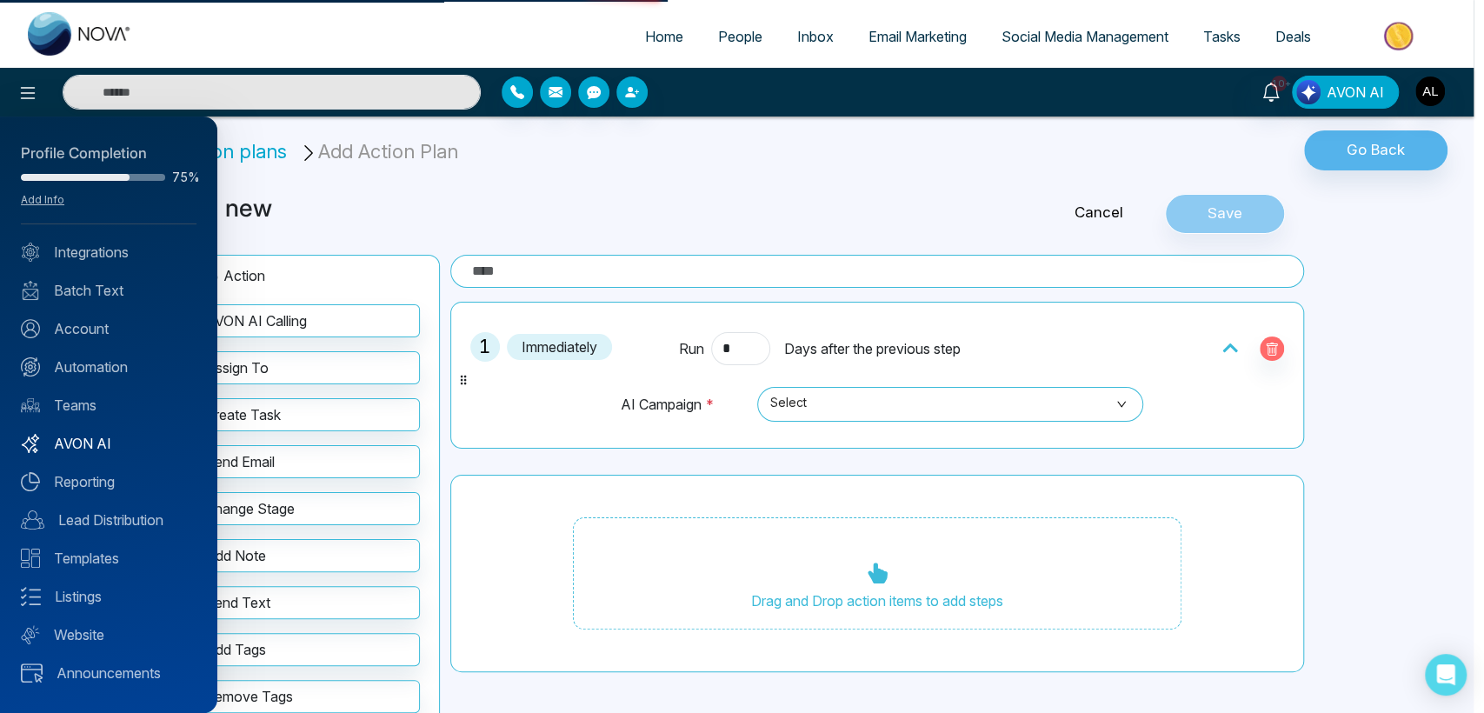
click at [83, 447] on link "AVON AI" at bounding box center [109, 443] width 176 height 21
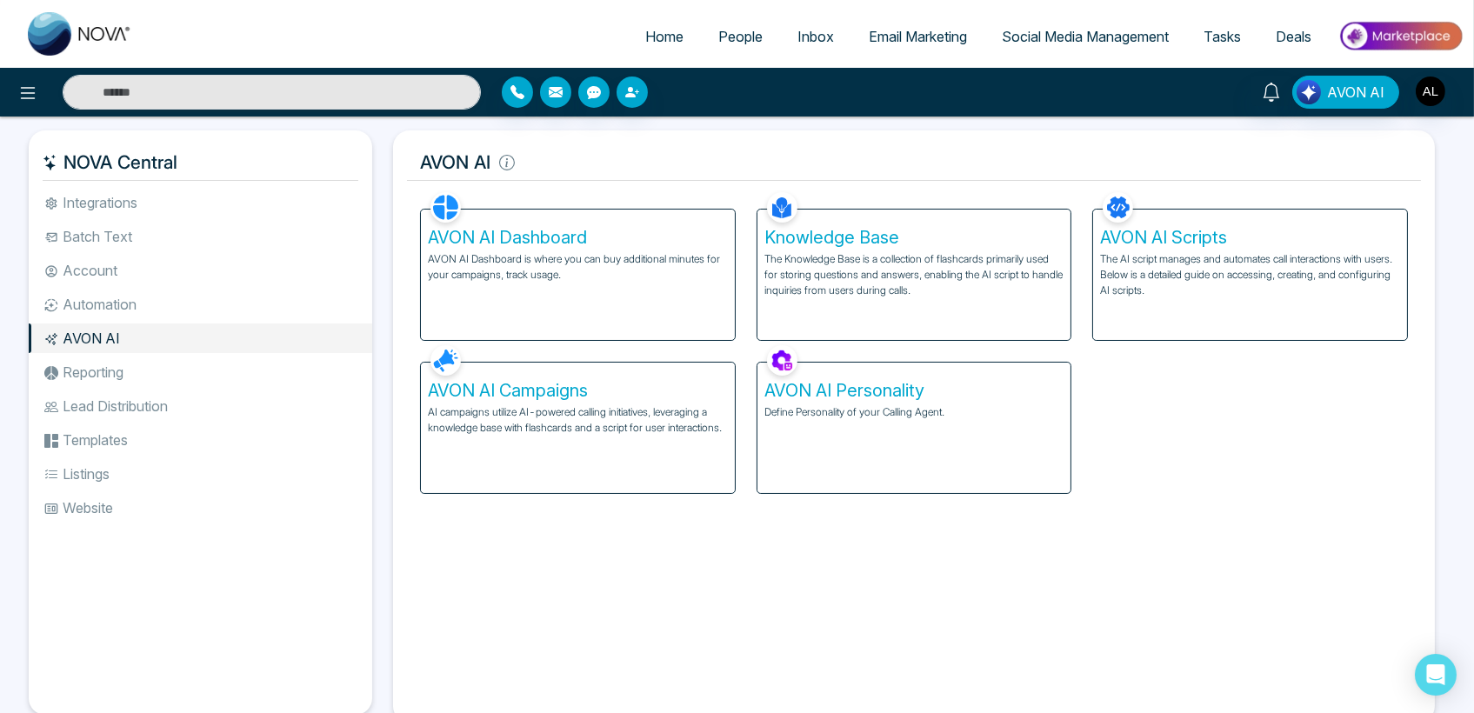
click at [871, 419] on p "Define Personality of your Calling Agent." at bounding box center [914, 412] width 300 height 16
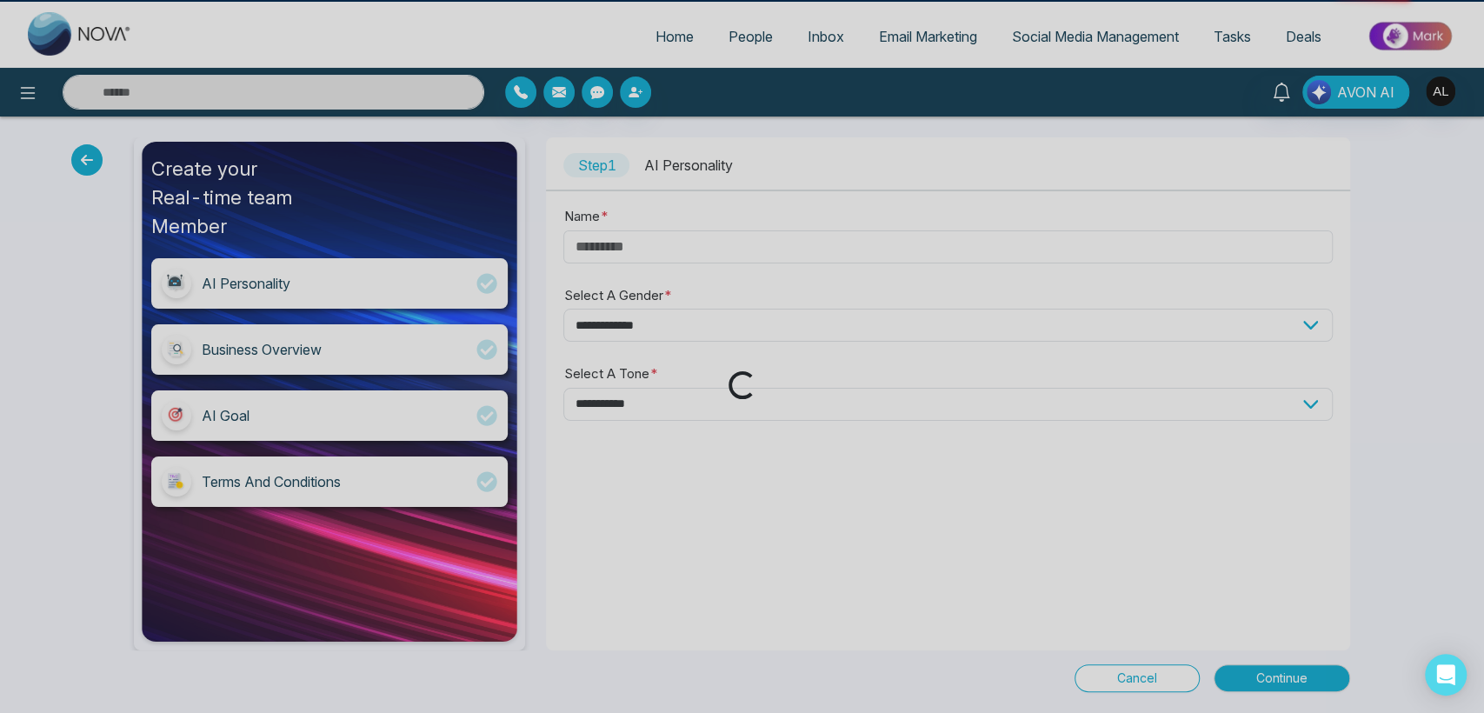
type input "*********"
select select "******"
select select "********"
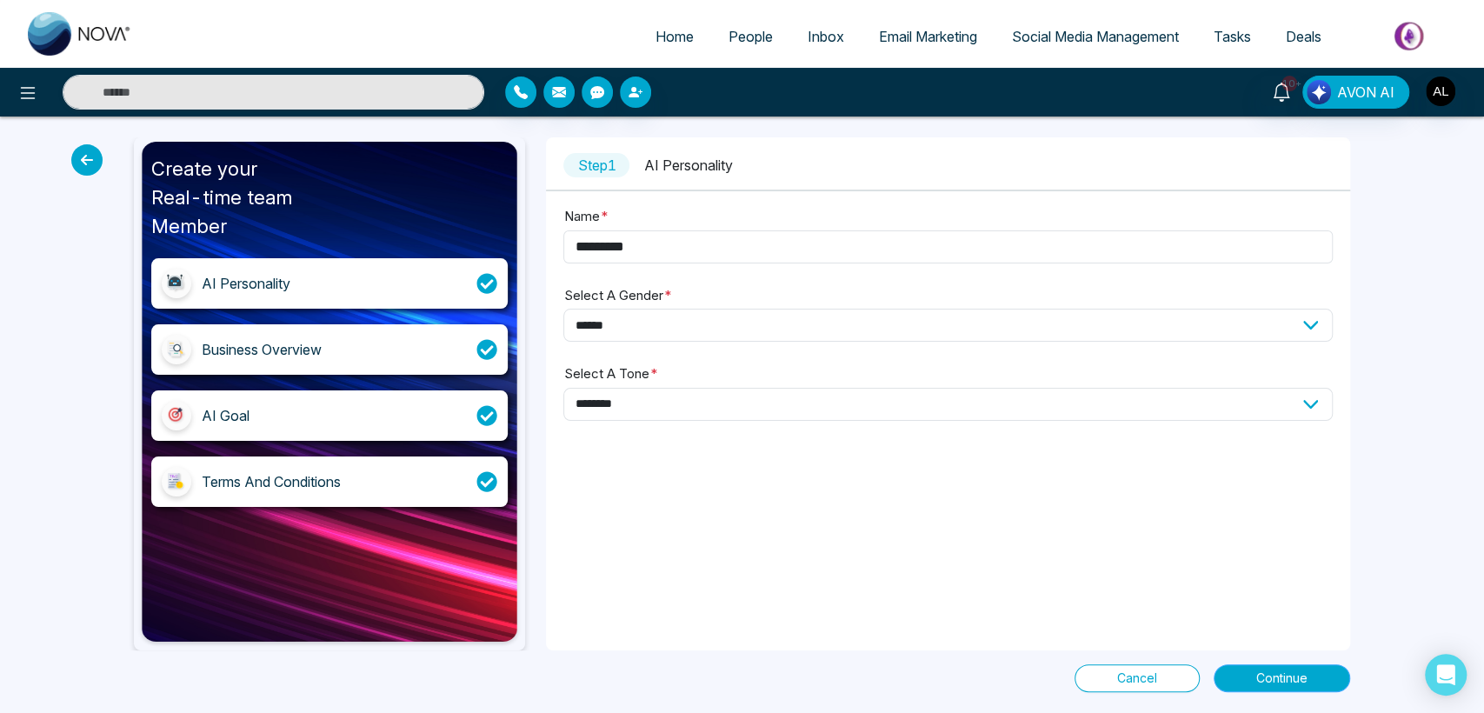
click at [1297, 674] on span "Continue" at bounding box center [1282, 678] width 51 height 19
select select "*****"
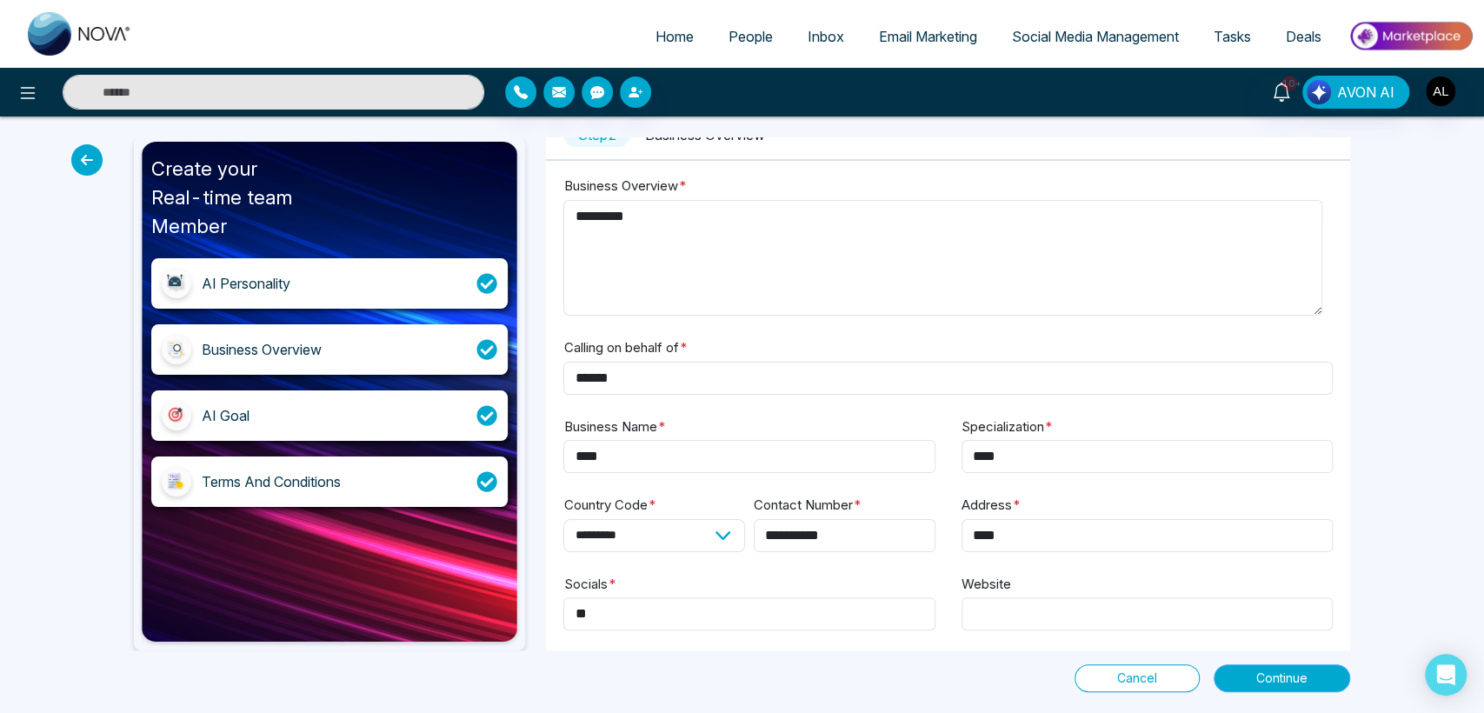
scroll to position [48, 0]
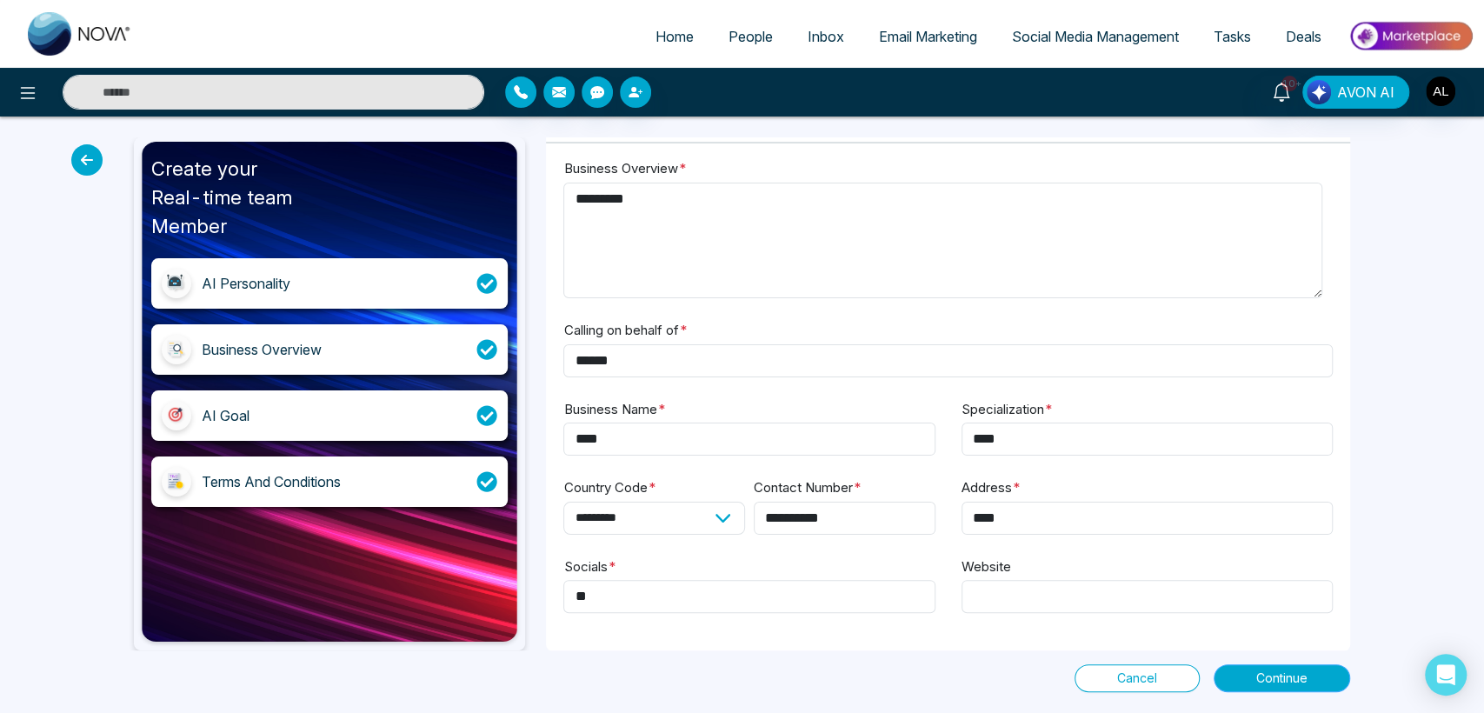
click at [1263, 677] on span "Continue" at bounding box center [1282, 678] width 51 height 19
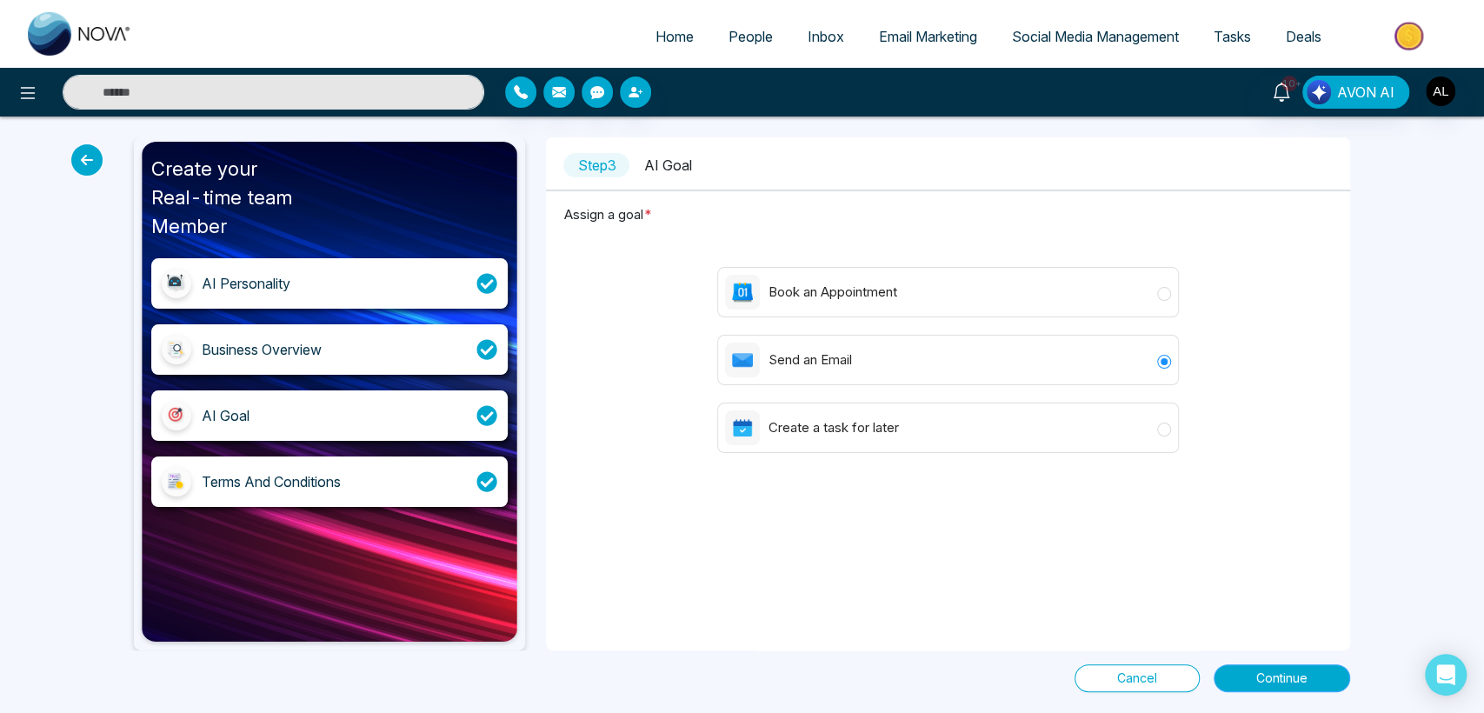
click at [1326, 673] on button "Continue" at bounding box center [1282, 678] width 137 height 28
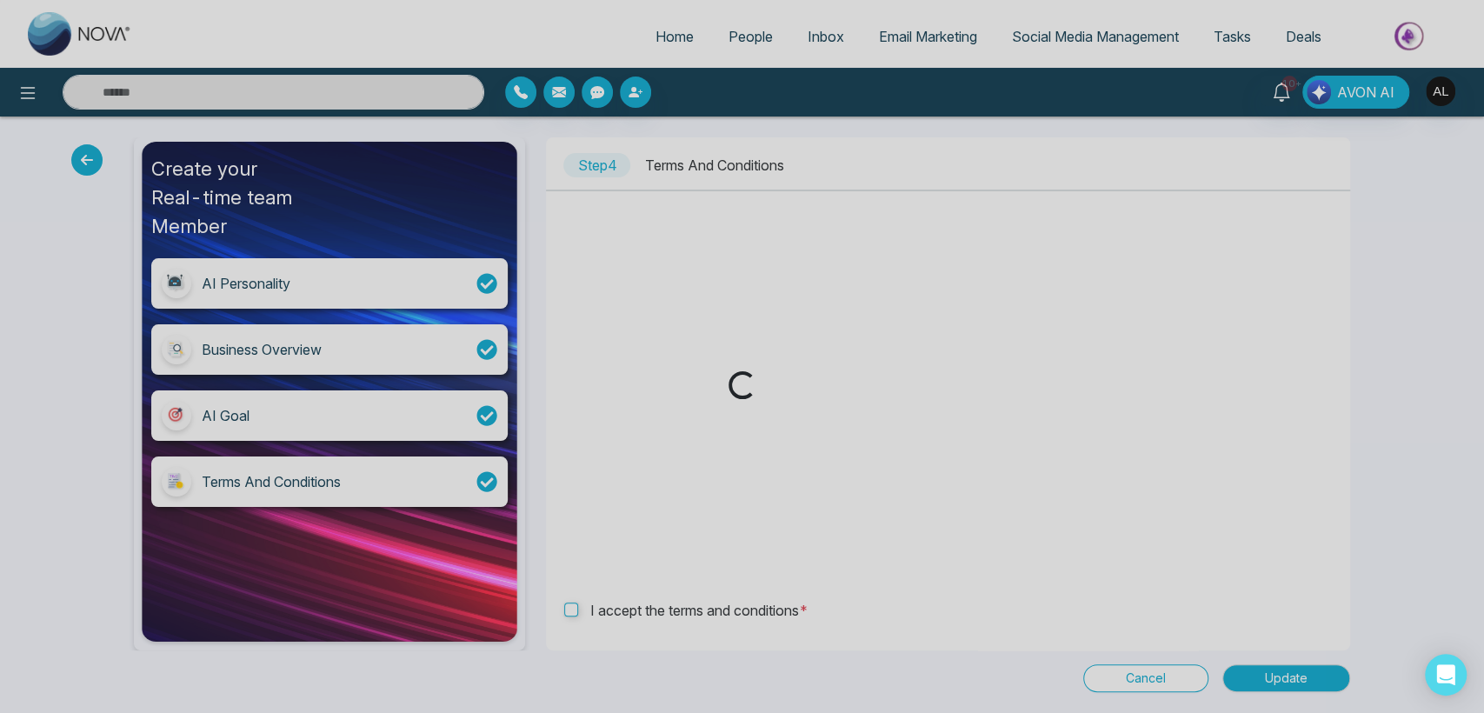
click at [1292, 672] on div "Loading..." at bounding box center [742, 356] width 1484 height 713
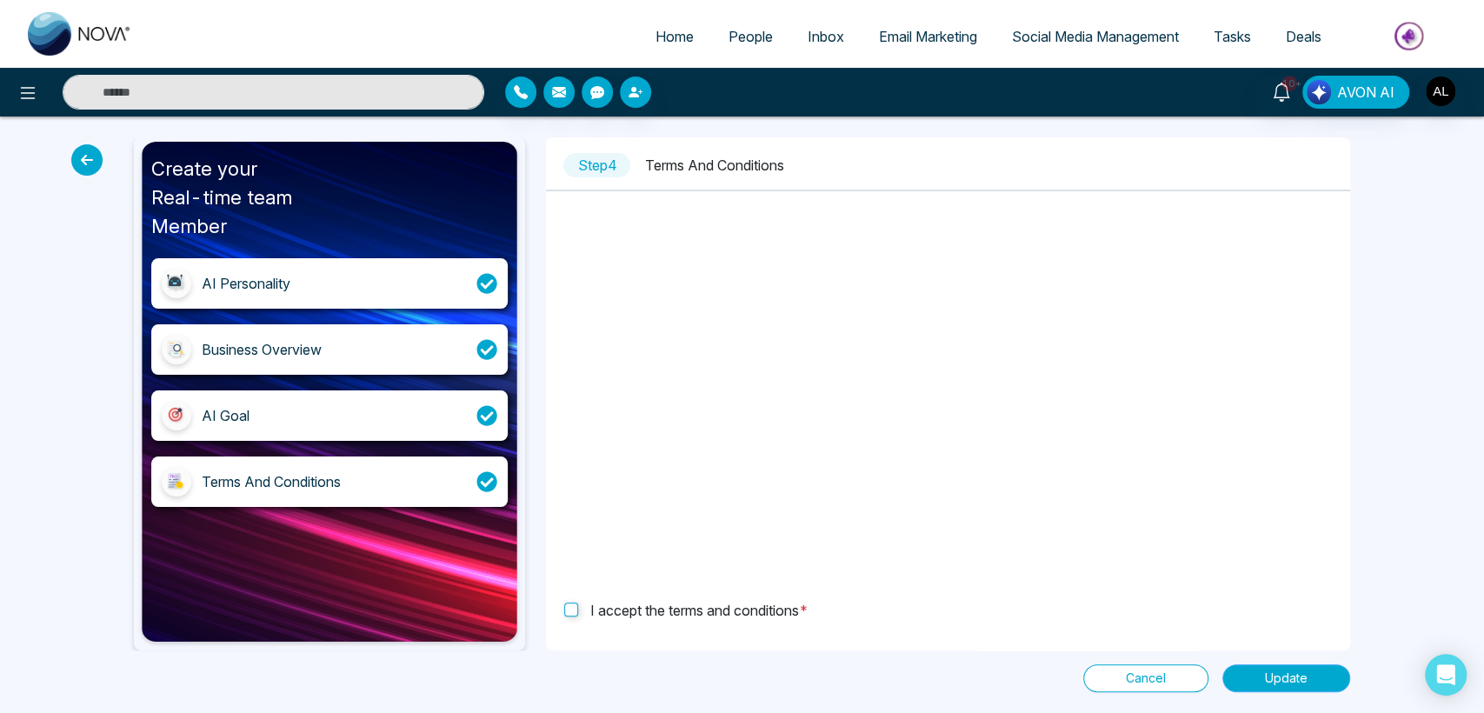
click at [1278, 666] on button "Update" at bounding box center [1287, 678] width 128 height 28
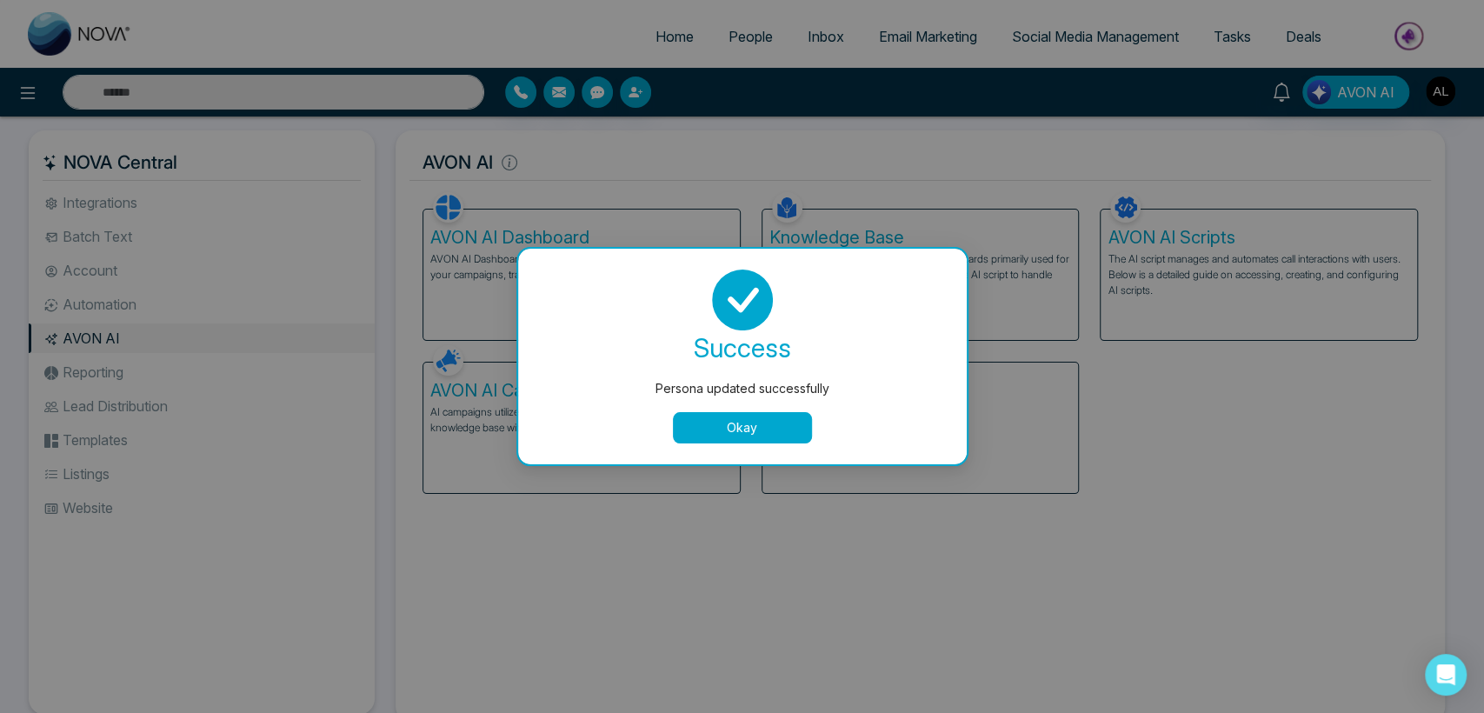
click at [695, 437] on button "Okay" at bounding box center [742, 427] width 139 height 31
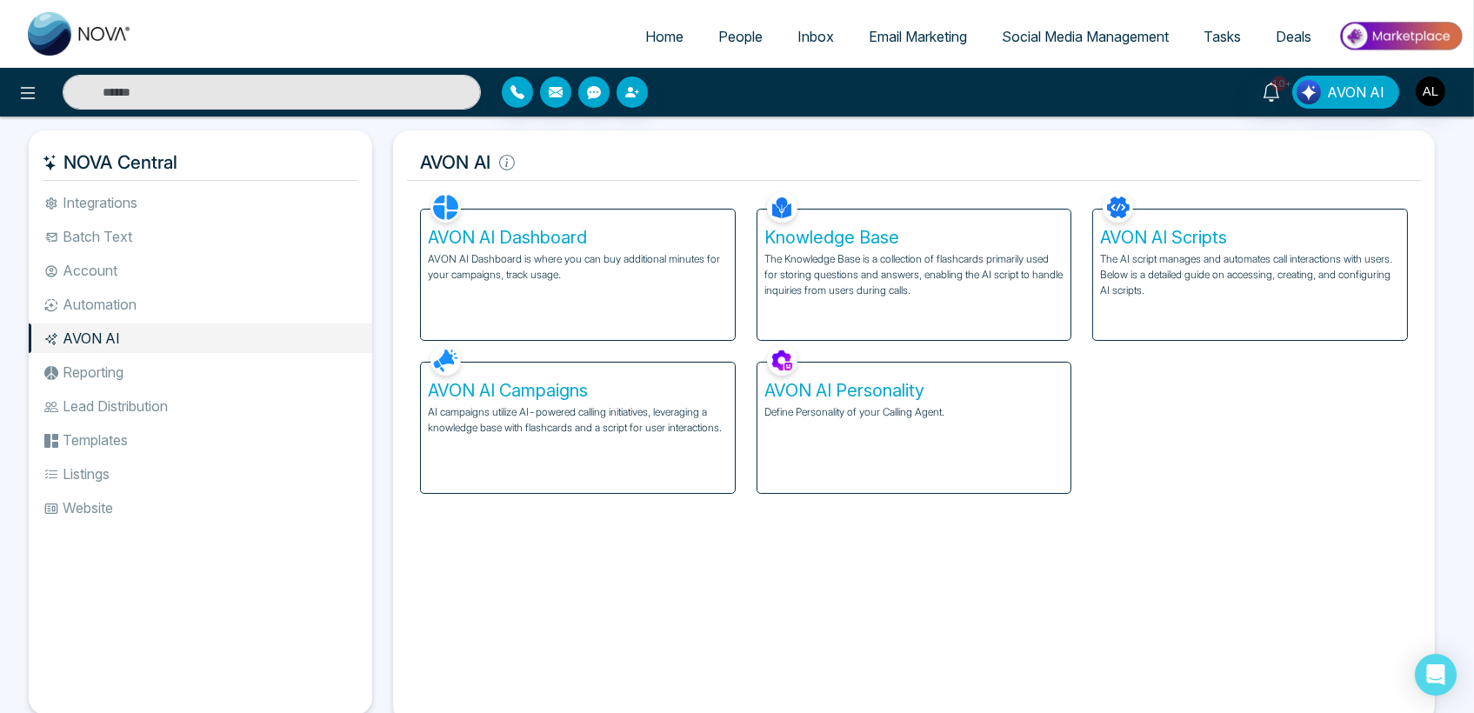
click at [857, 269] on p "The Knowledge Base is a collection of flashcards primarily used for storing que…" at bounding box center [914, 274] width 300 height 47
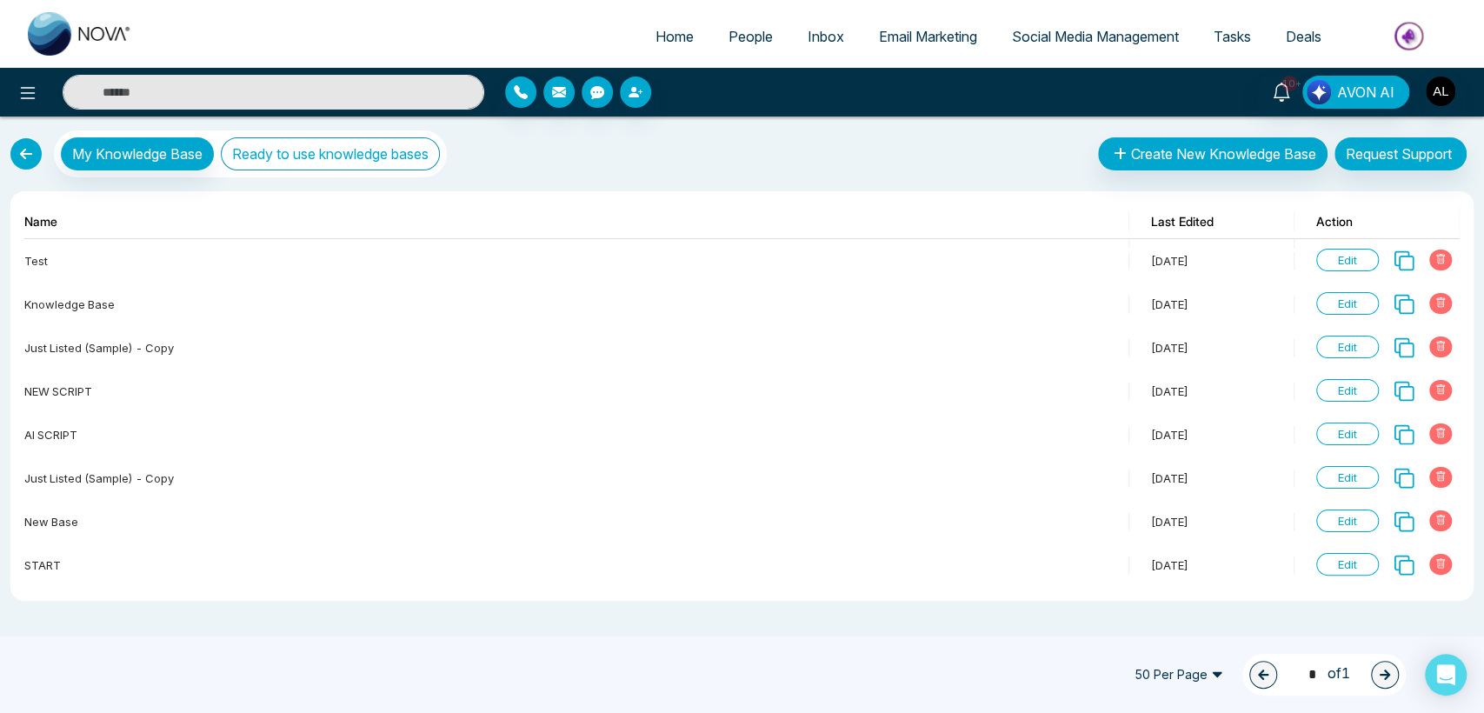
click at [312, 146] on button "Ready to use knowledge bases" at bounding box center [330, 153] width 219 height 33
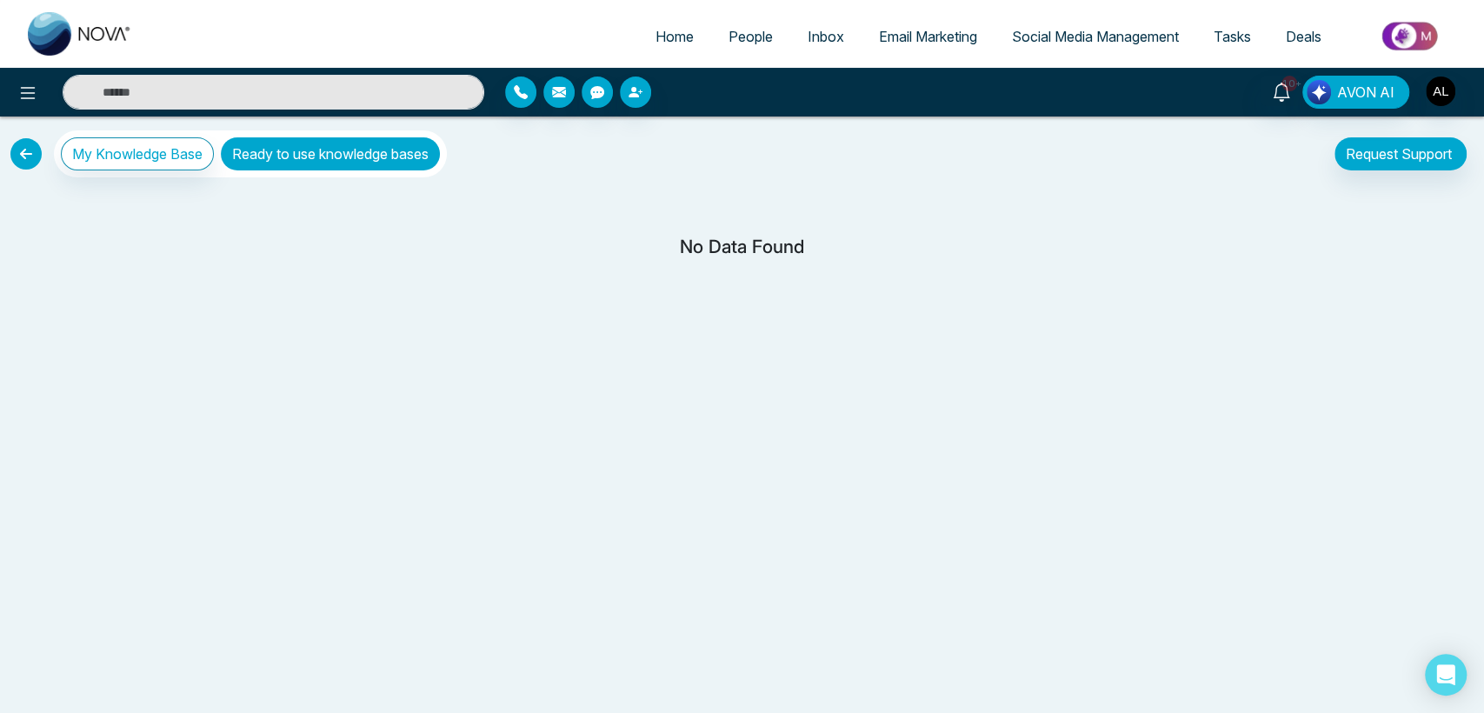
click at [272, 159] on button "Ready to use knowledge bases" at bounding box center [330, 153] width 219 height 33
click at [157, 151] on button "My Knowledge Base" at bounding box center [137, 153] width 153 height 33
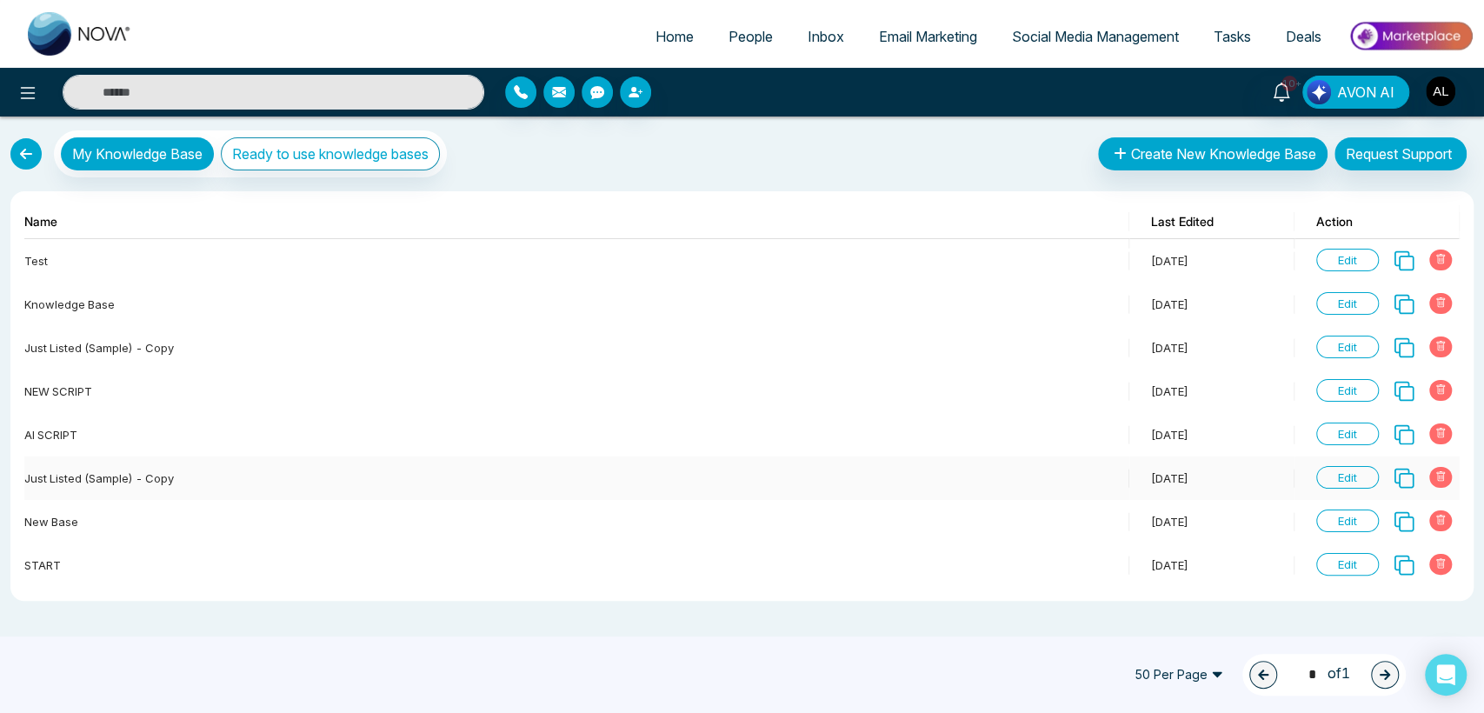
click at [1402, 478] on icon at bounding box center [1404, 478] width 23 height 23
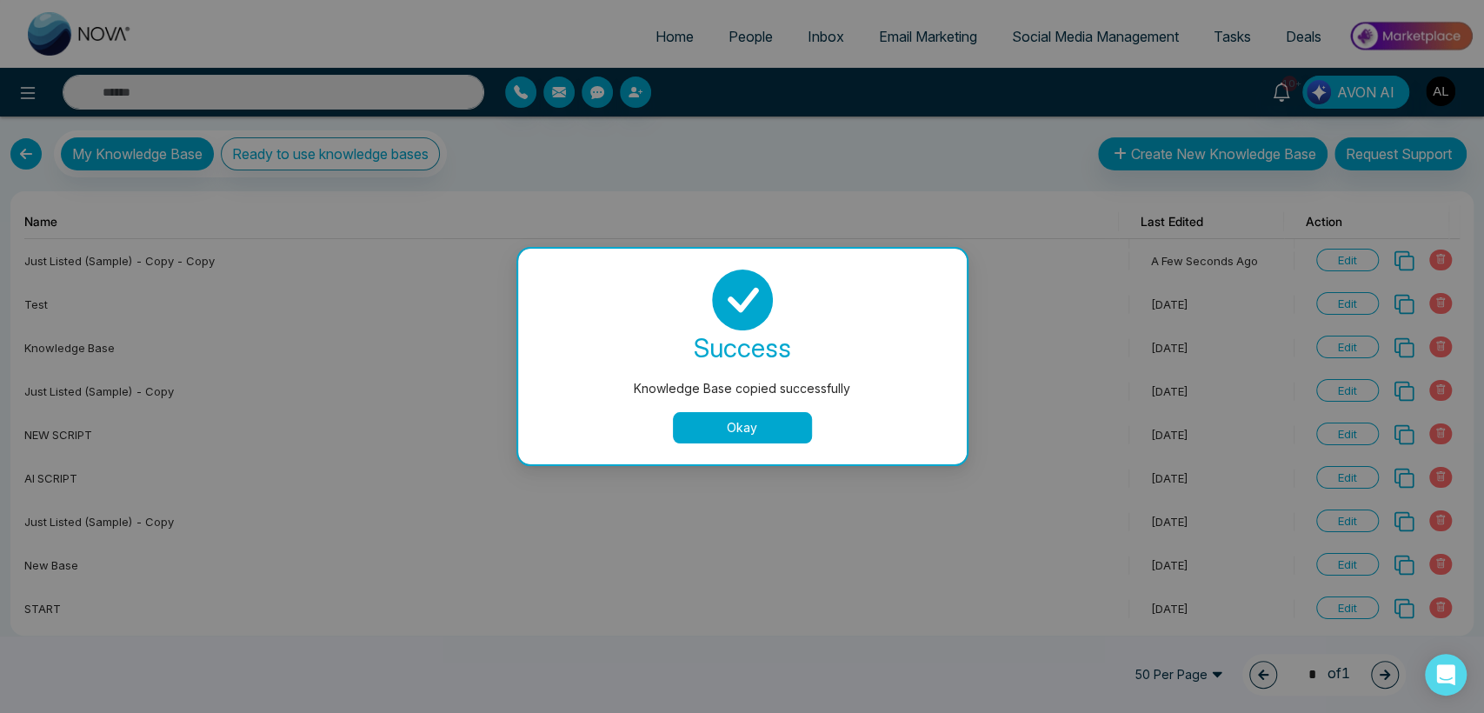
click at [757, 433] on button "Okay" at bounding box center [742, 427] width 139 height 31
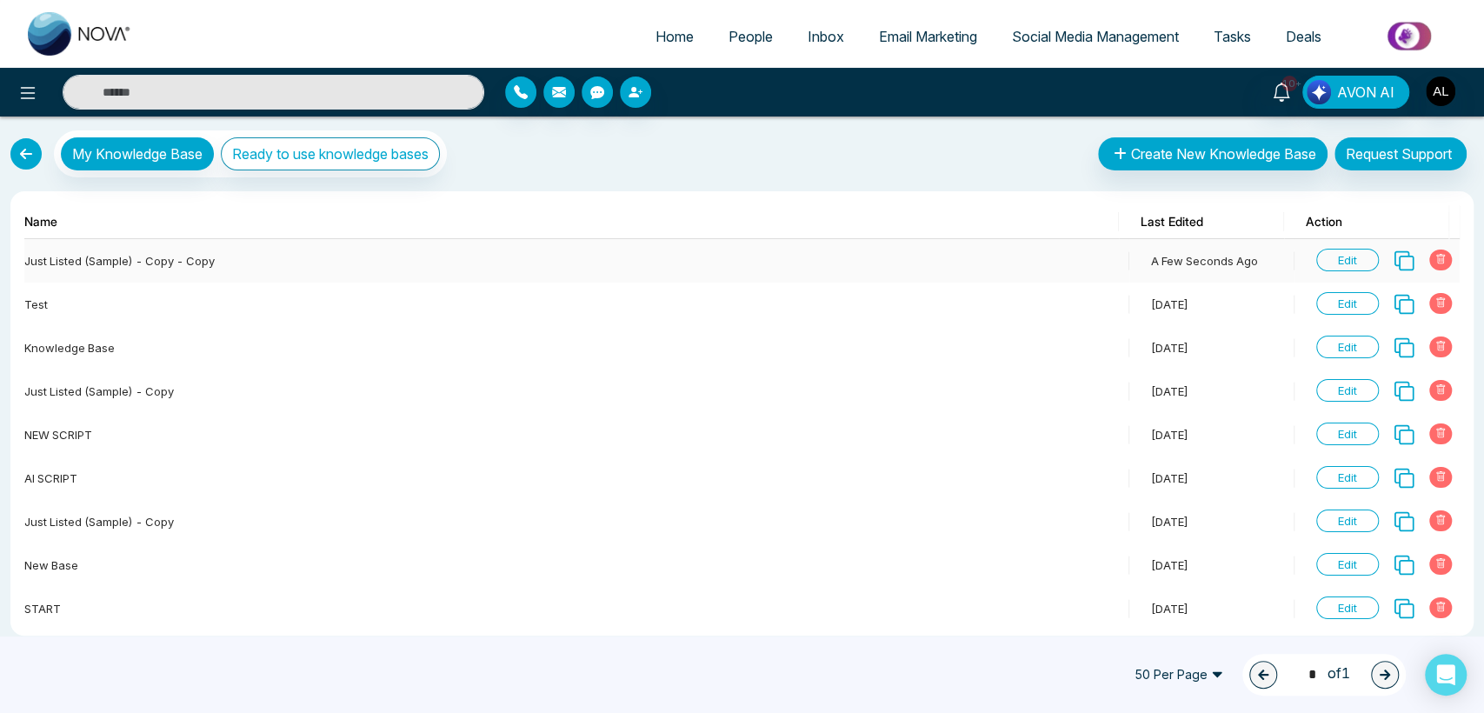
click at [1348, 254] on span "Edit" at bounding box center [1348, 260] width 63 height 23
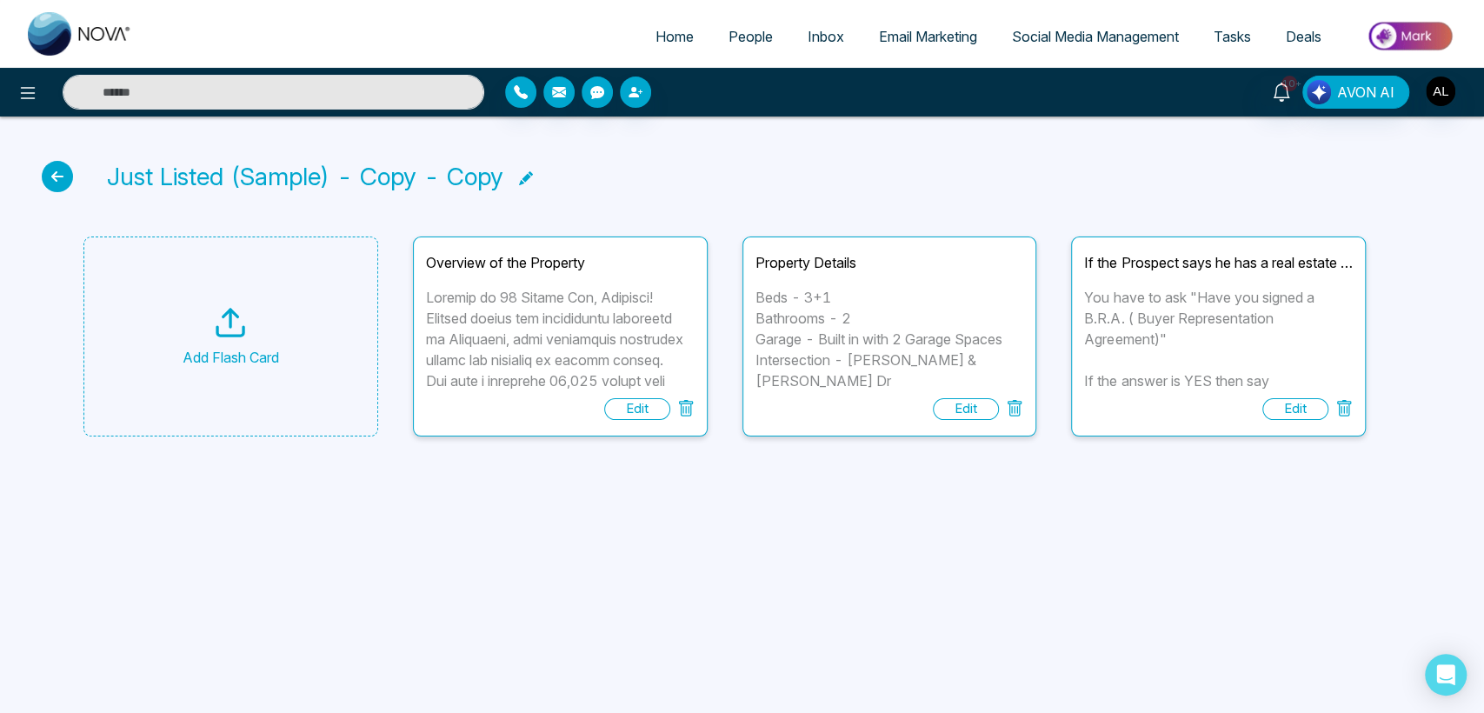
click at [524, 174] on icon at bounding box center [526, 178] width 14 height 14
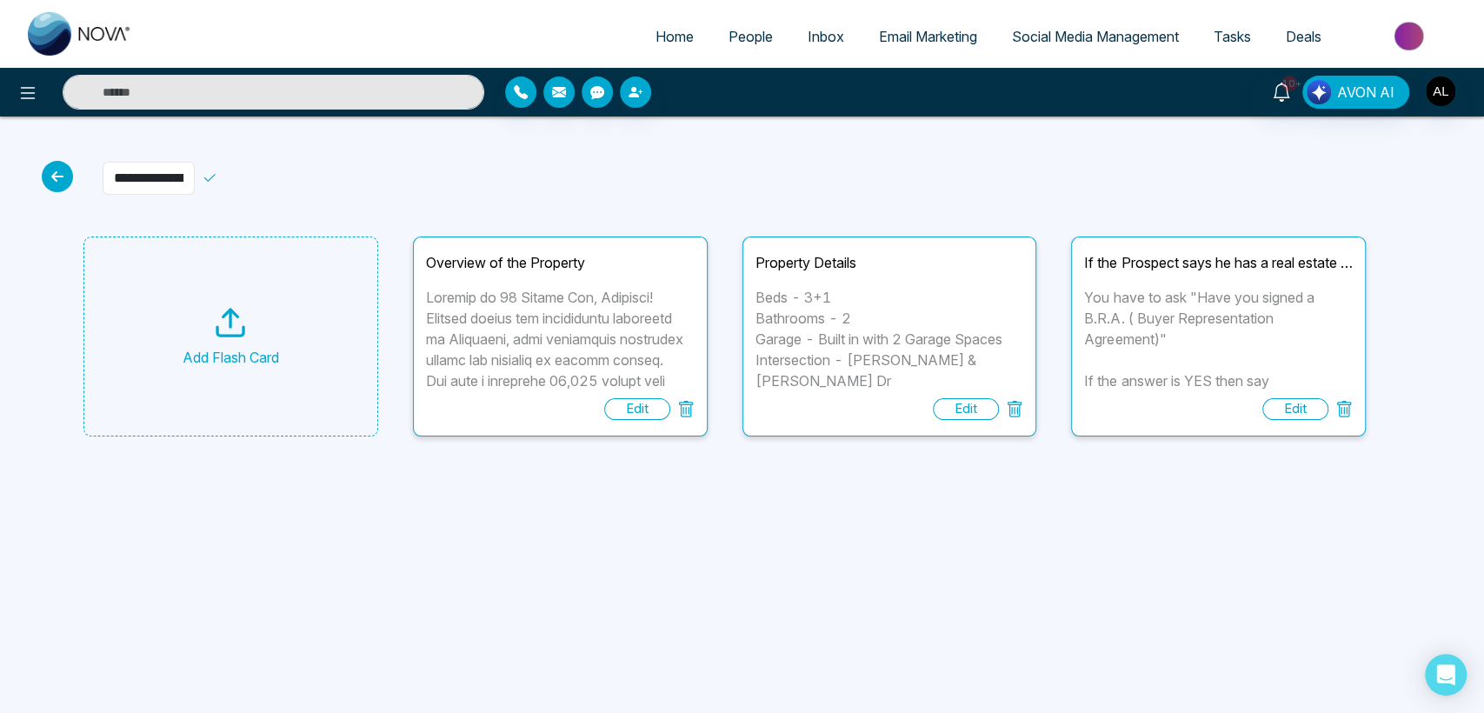
click at [188, 178] on input "**********" at bounding box center [149, 178] width 92 height 33
type input "**********"
click at [217, 174] on icon at bounding box center [210, 178] width 16 height 16
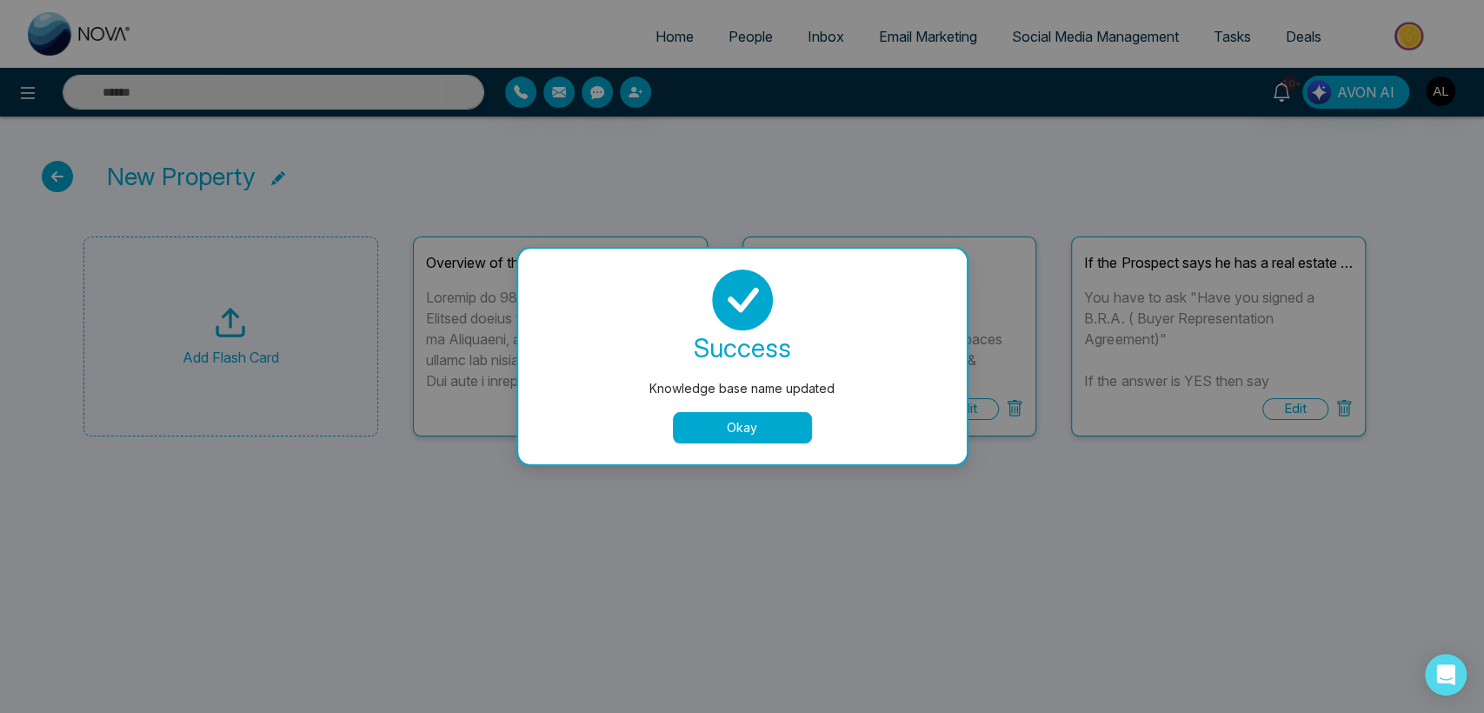
click at [744, 423] on button "Okay" at bounding box center [742, 427] width 139 height 31
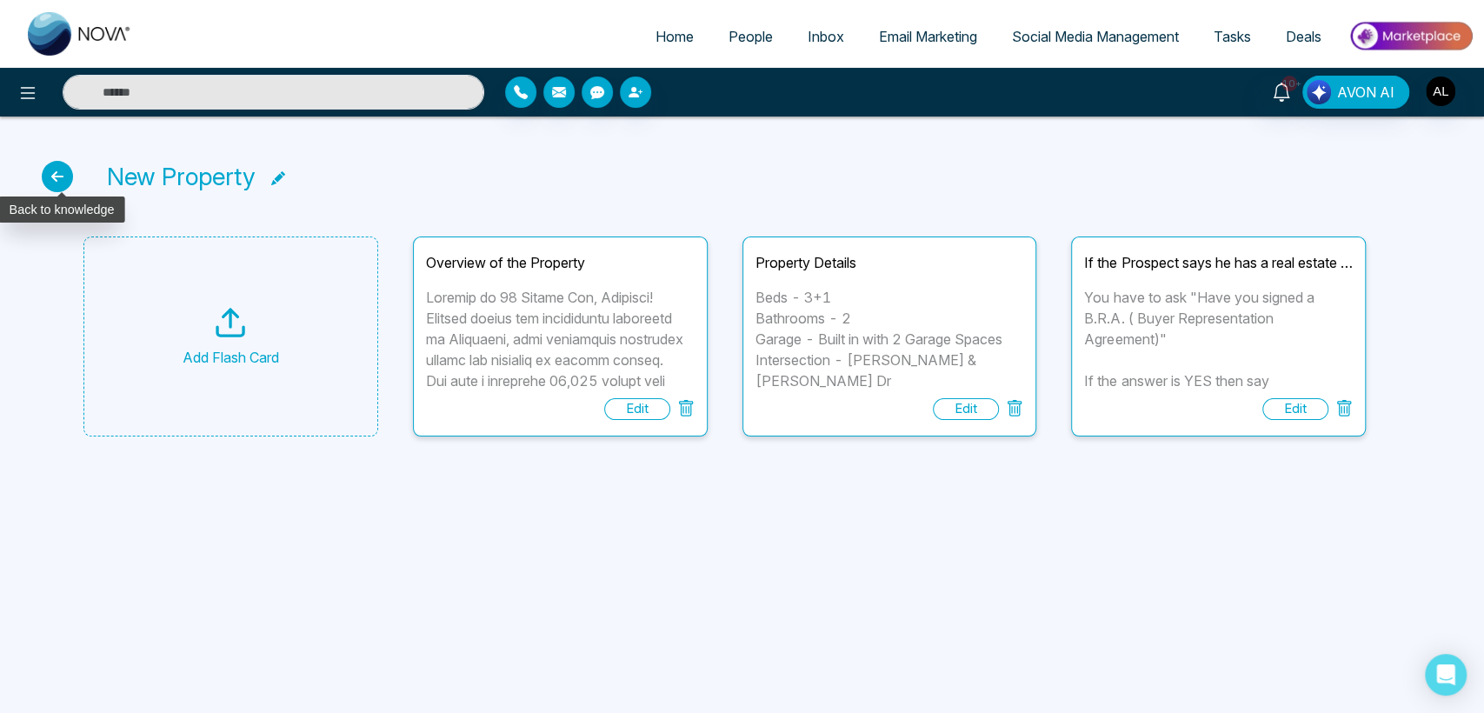
click at [69, 170] on icon at bounding box center [57, 176] width 31 height 31
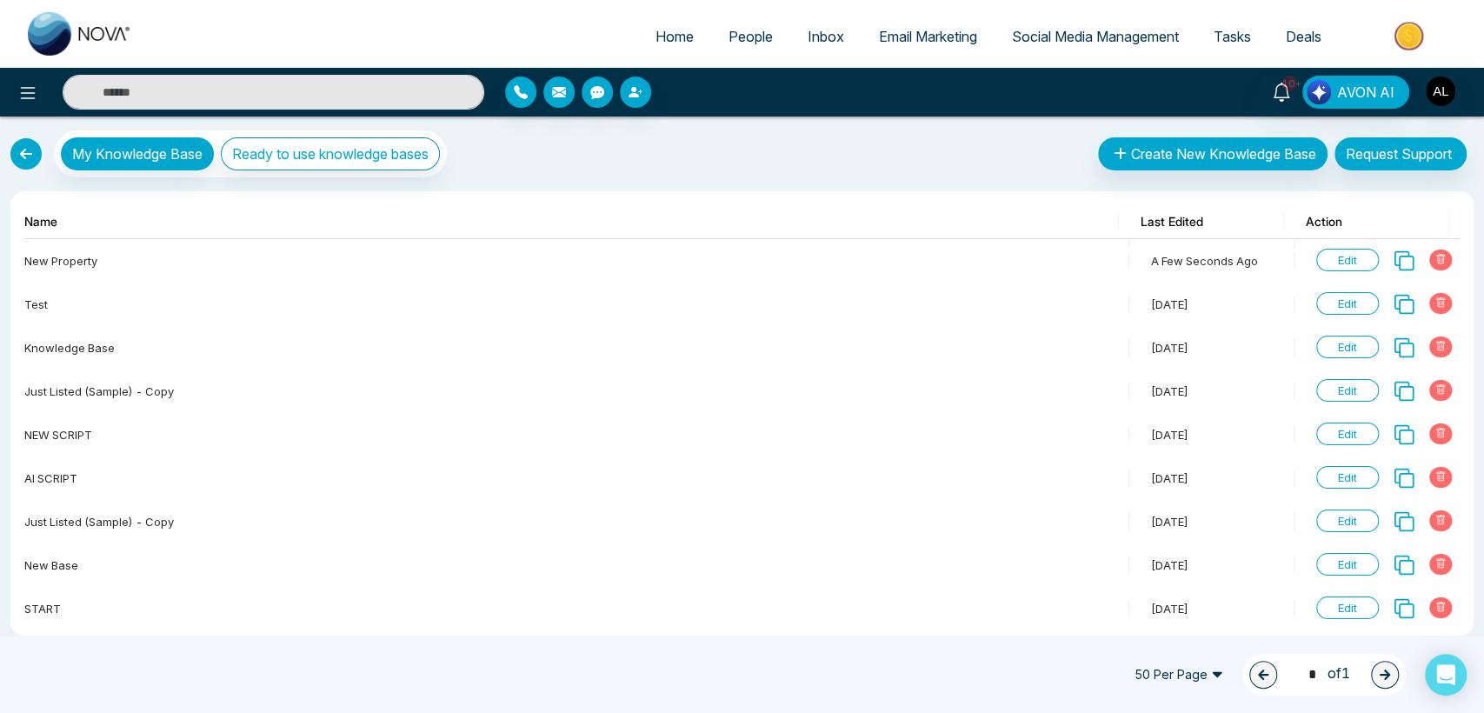
click at [27, 155] on link at bounding box center [25, 153] width 31 height 31
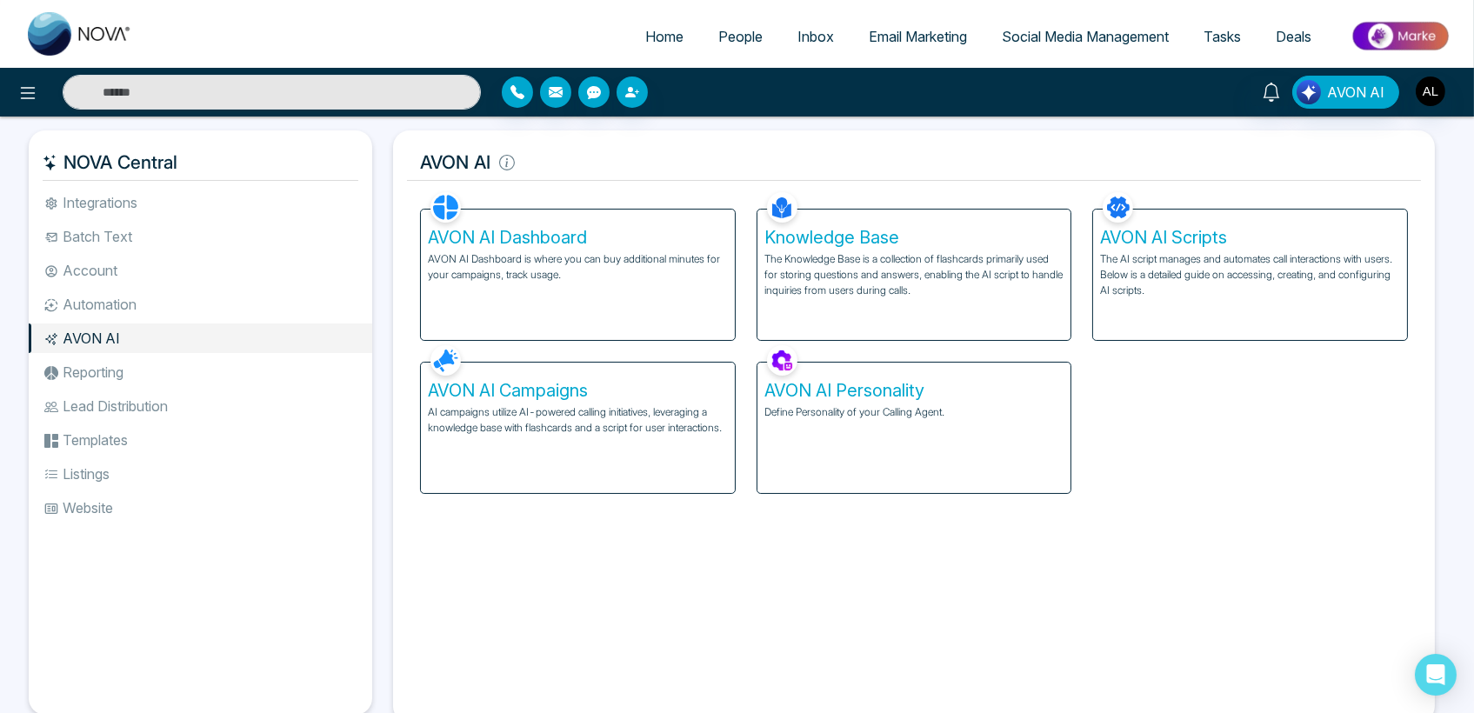
click at [1198, 281] on p "The AI script manages and automates call interactions with users. Below is a de…" at bounding box center [1250, 274] width 300 height 47
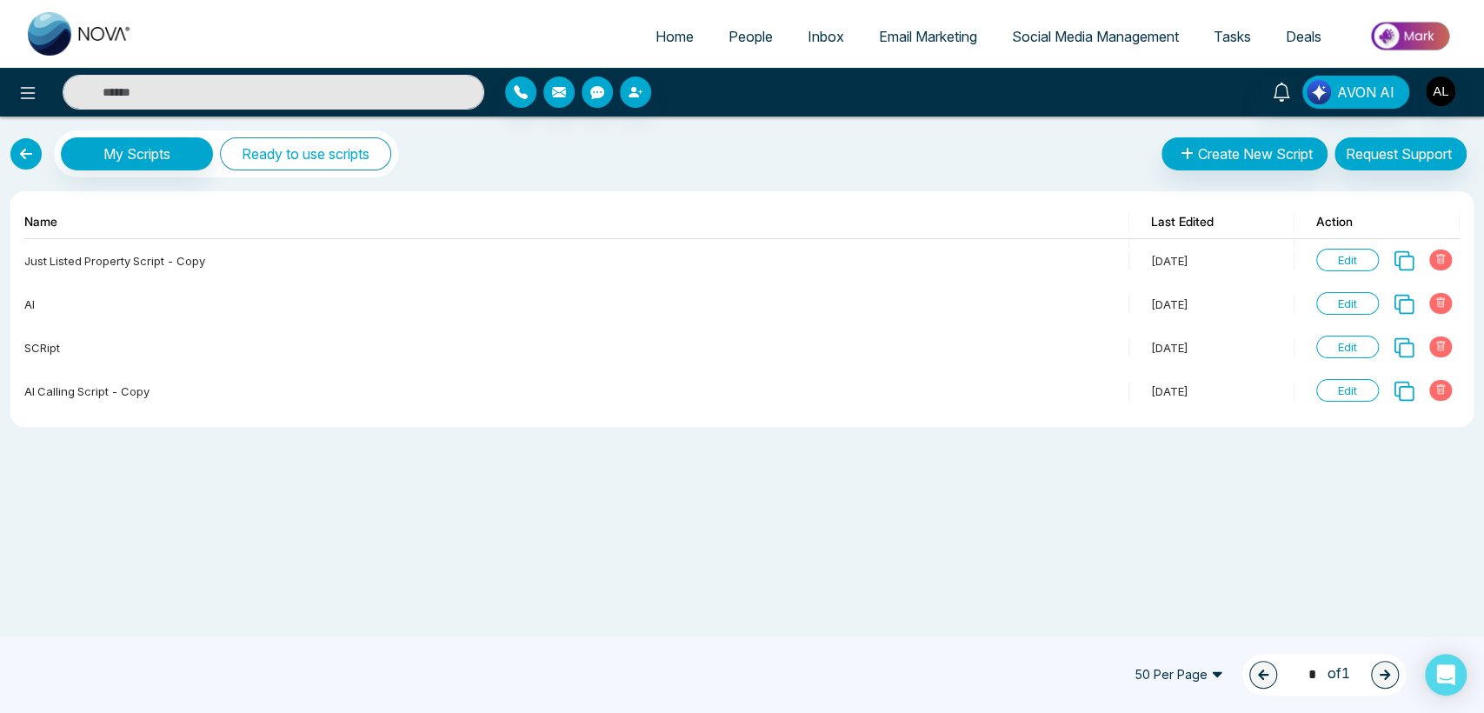
click at [306, 149] on button "Ready to use scripts" at bounding box center [305, 153] width 171 height 33
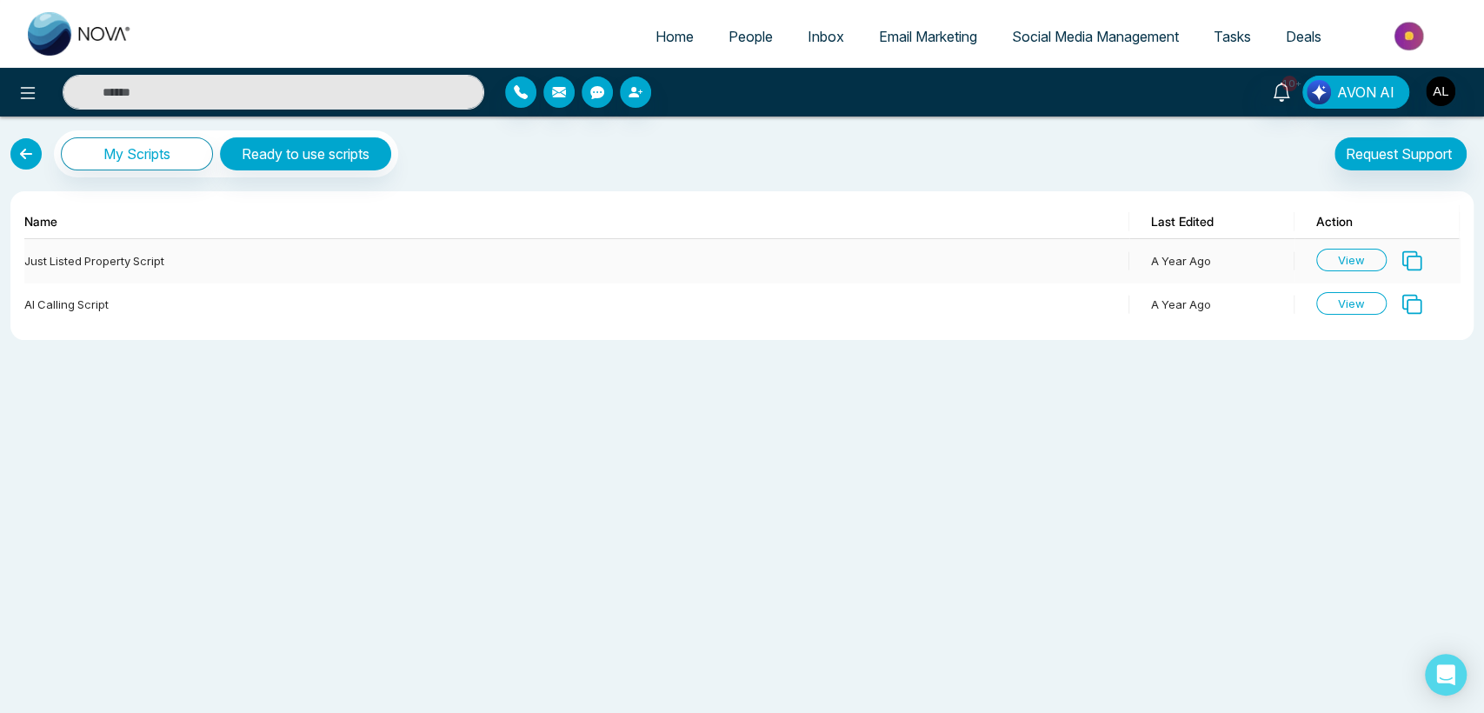
click at [1338, 252] on span "View" at bounding box center [1352, 260] width 70 height 23
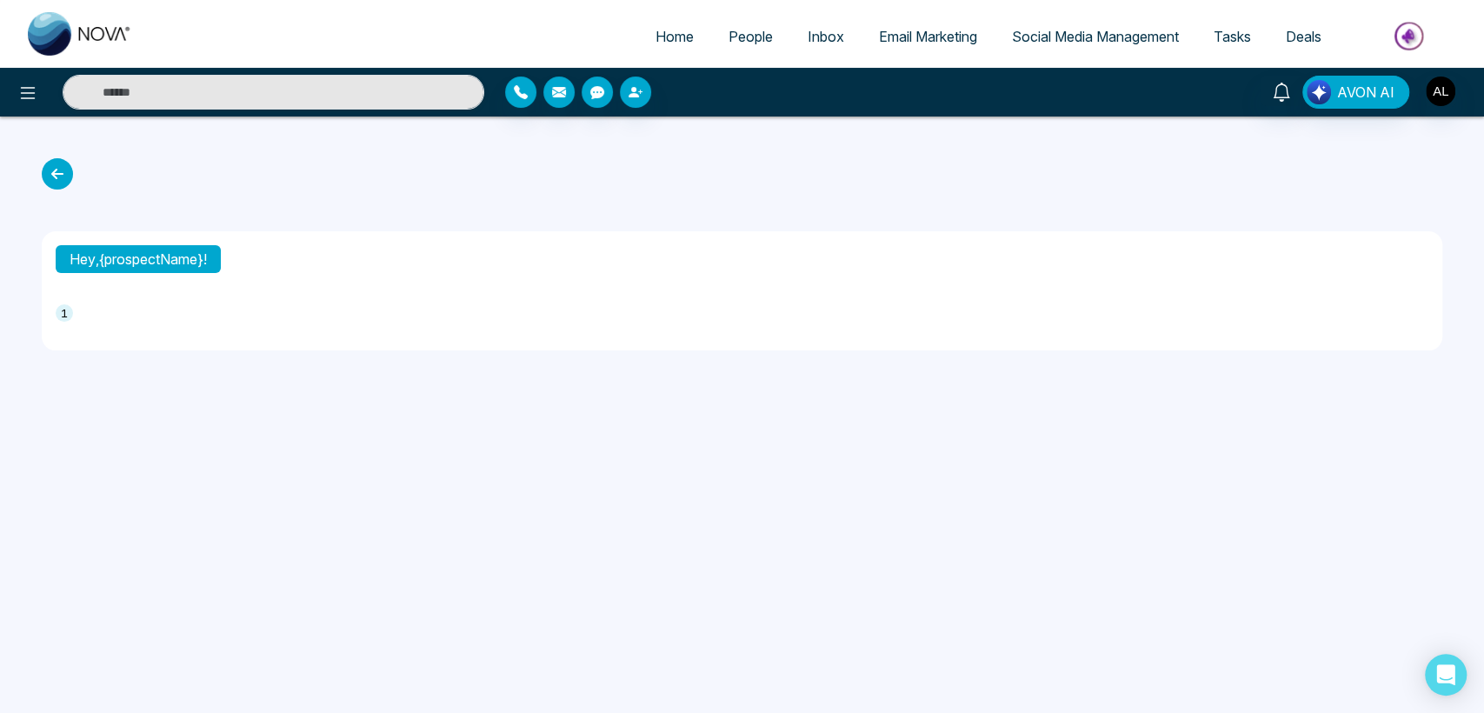
type textarea "**********"
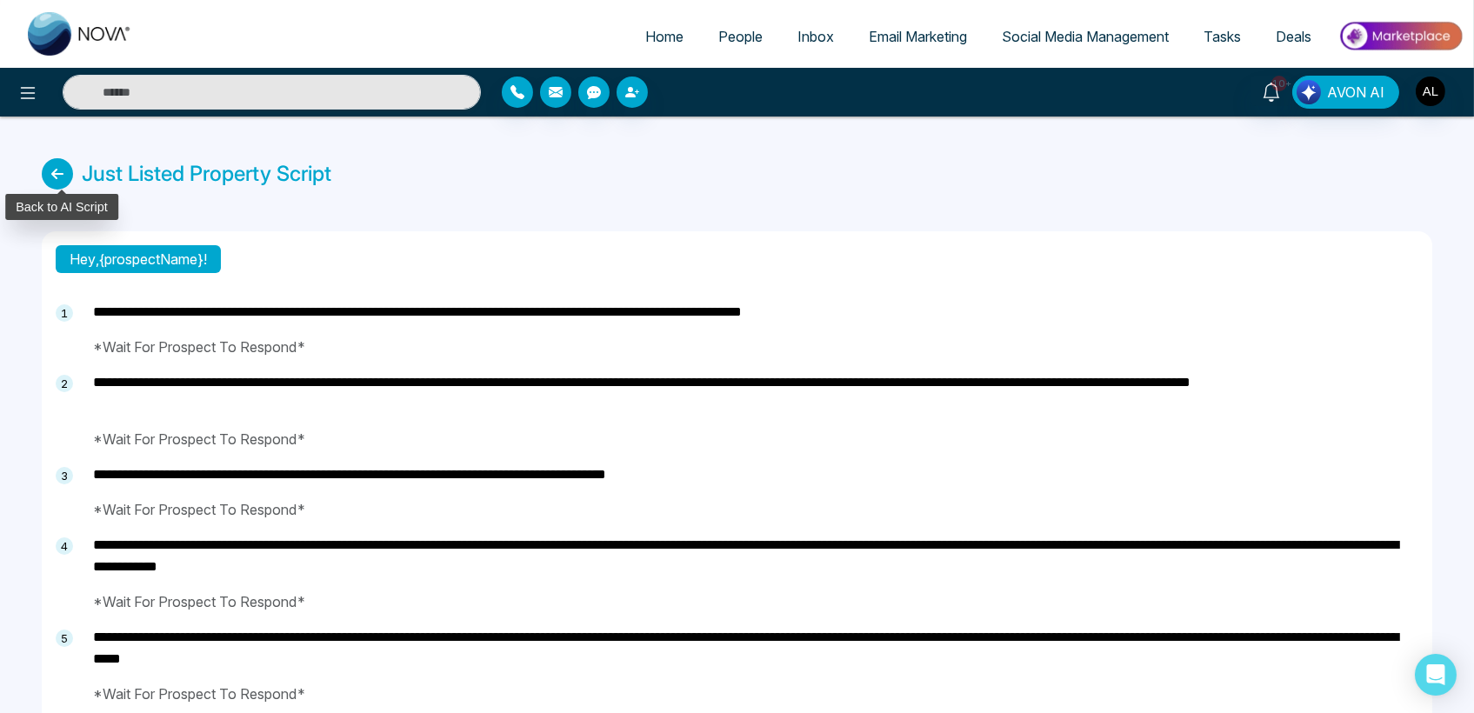
click at [63, 176] on icon at bounding box center [57, 173] width 31 height 31
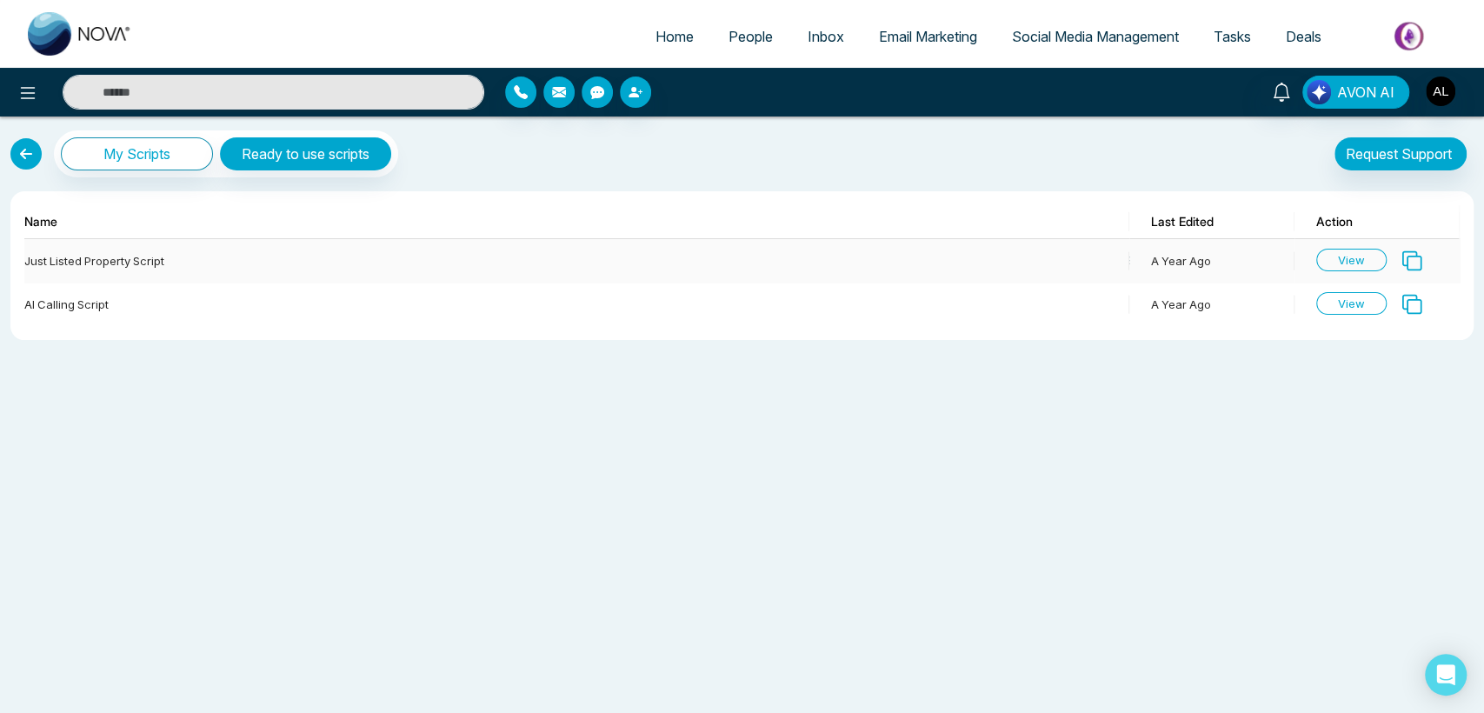
click at [1414, 258] on icon at bounding box center [1412, 261] width 23 height 23
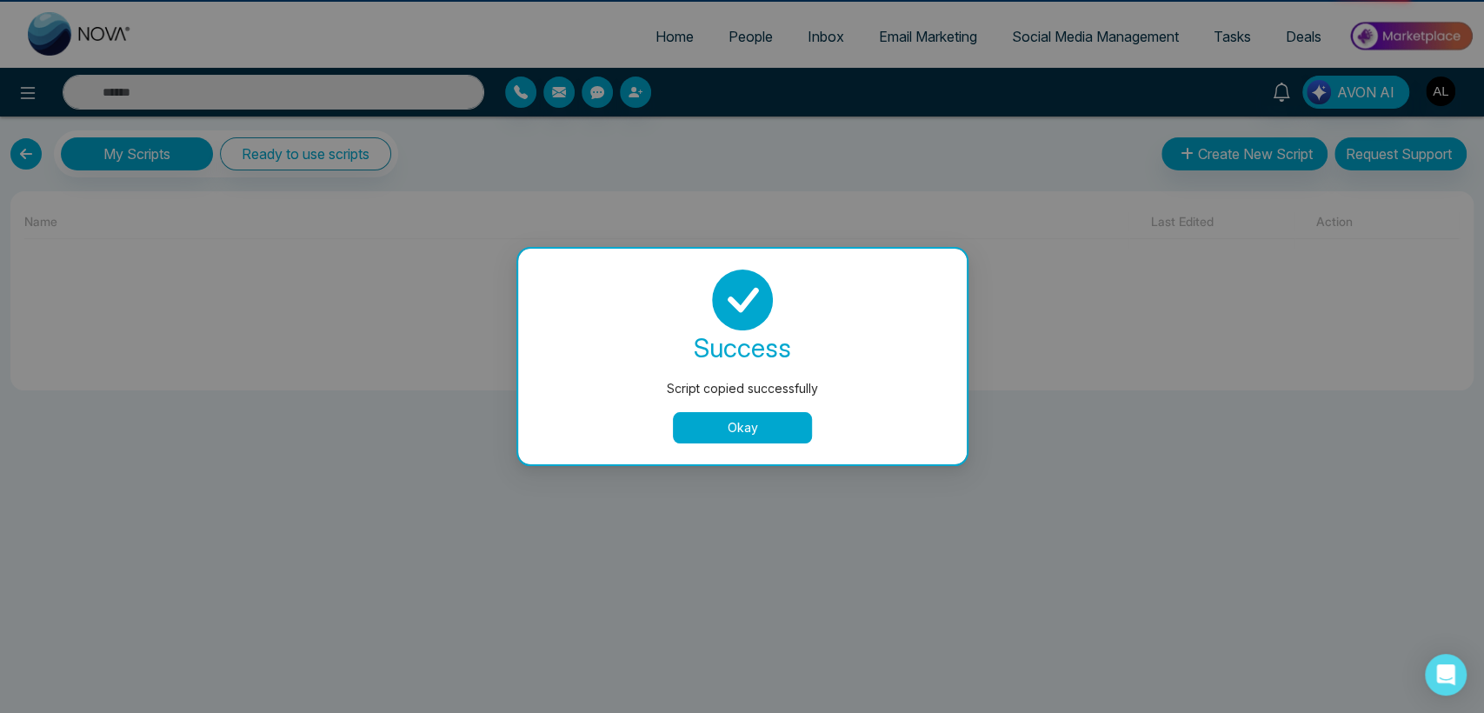
click at [140, 156] on div "Script copied successfully success Script copied successfully Okay" at bounding box center [742, 356] width 1484 height 713
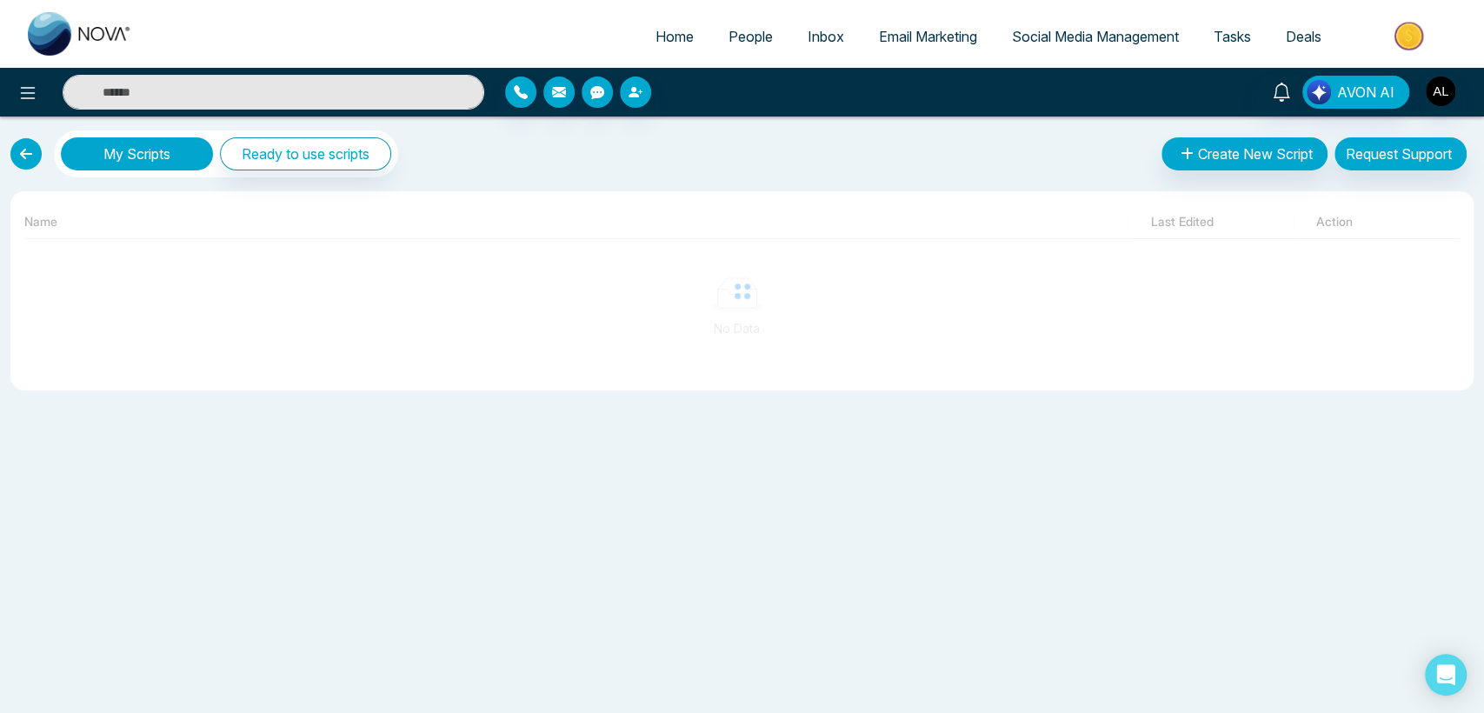
click at [140, 156] on button "My Scripts" at bounding box center [137, 153] width 152 height 33
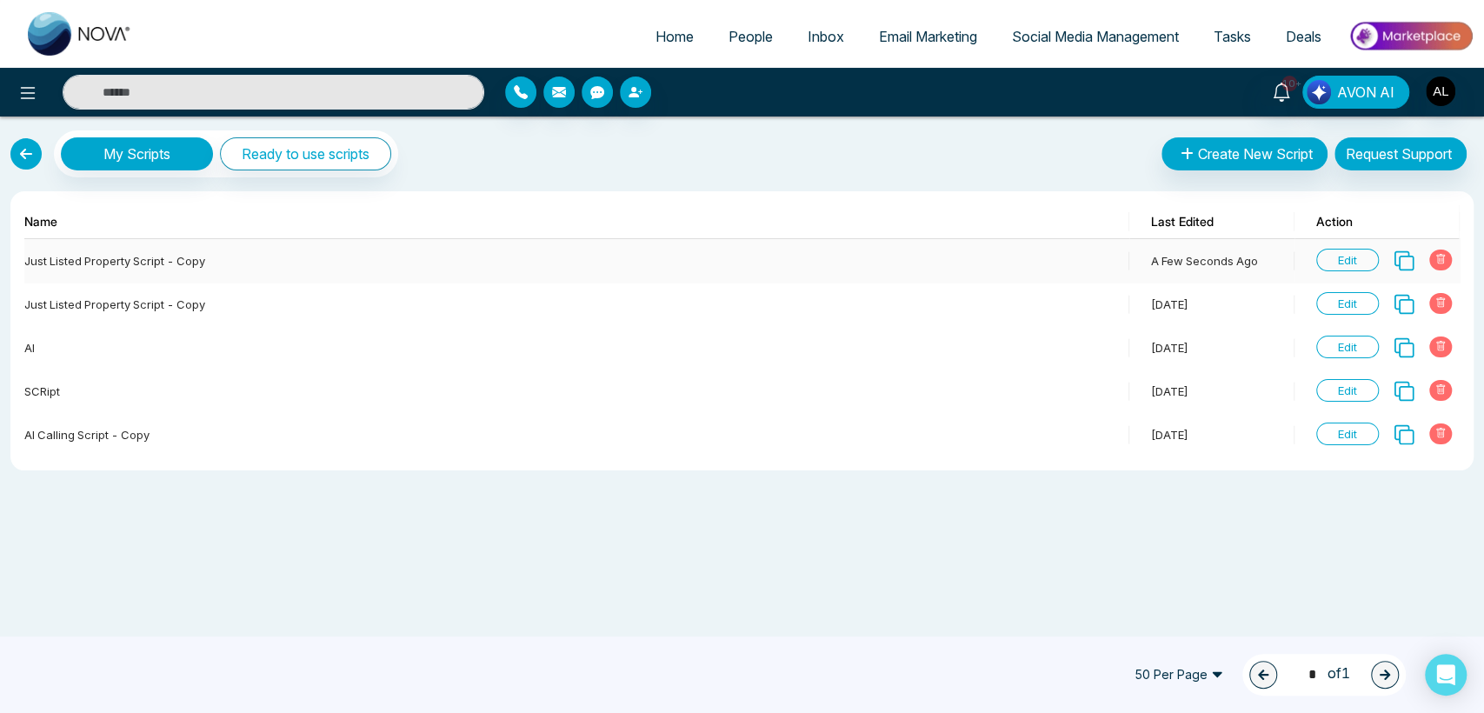
click at [1336, 262] on span "Edit" at bounding box center [1348, 260] width 63 height 23
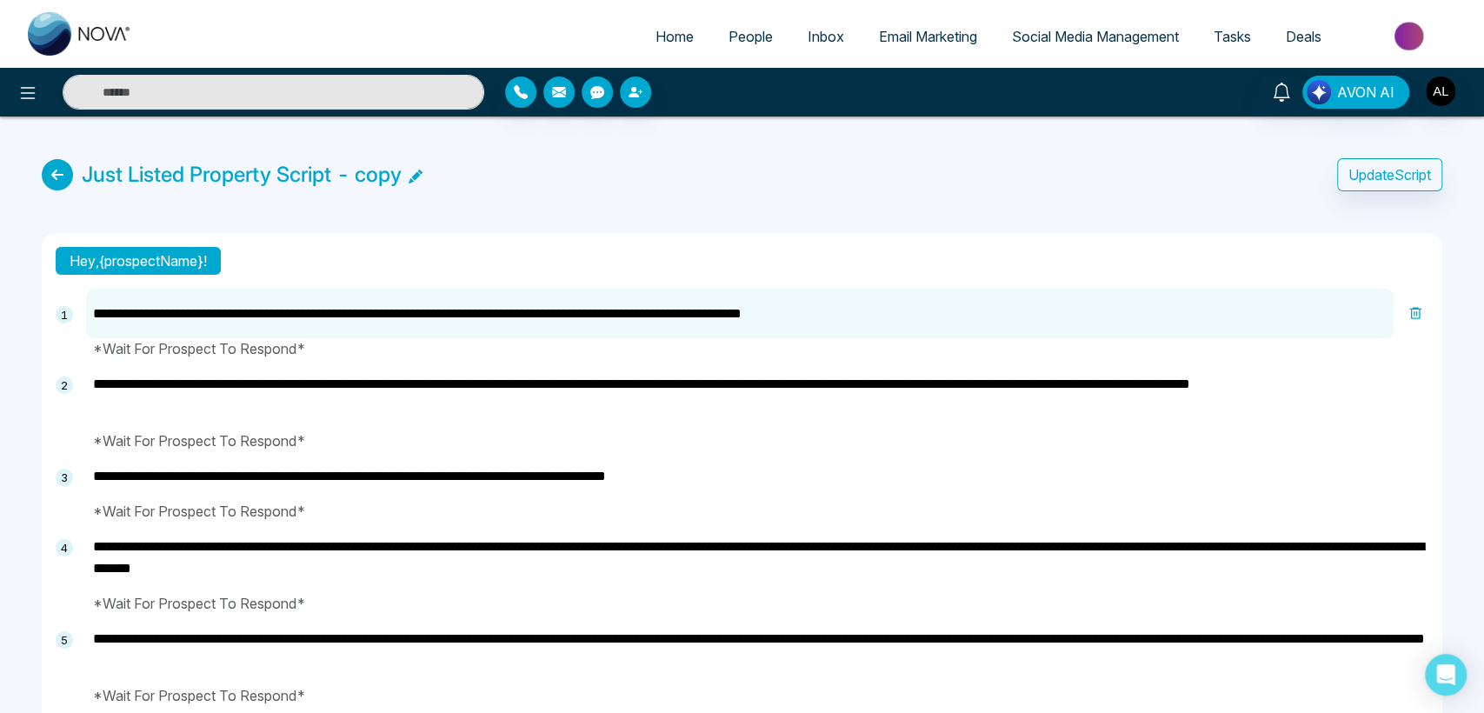
type textarea "**********"
click at [433, 178] on div "Just Listed Property Script - copy Update Script" at bounding box center [737, 174] width 1391 height 33
click at [411, 174] on icon at bounding box center [416, 177] width 14 height 14
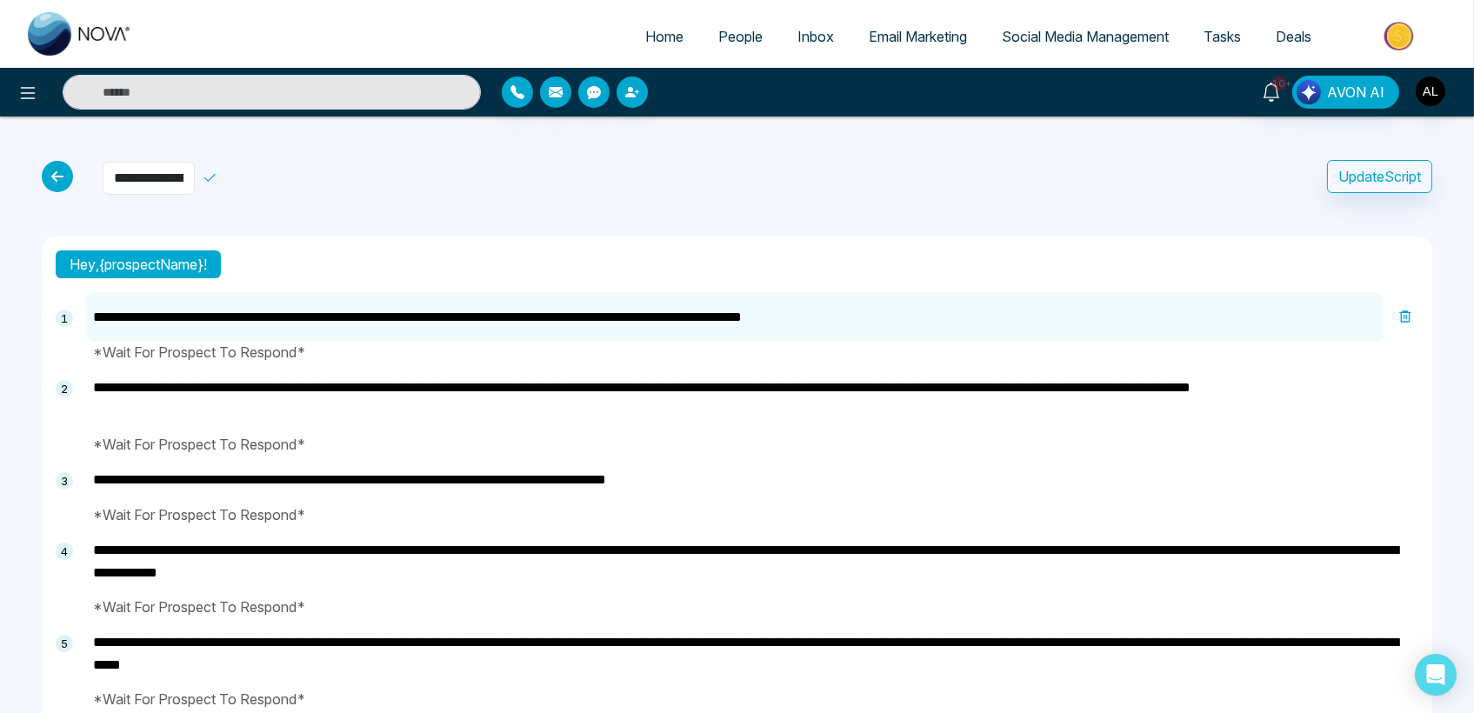
click at [181, 177] on input "**********" at bounding box center [149, 178] width 92 height 33
type input "**********"
click at [217, 177] on icon at bounding box center [210, 178] width 16 height 16
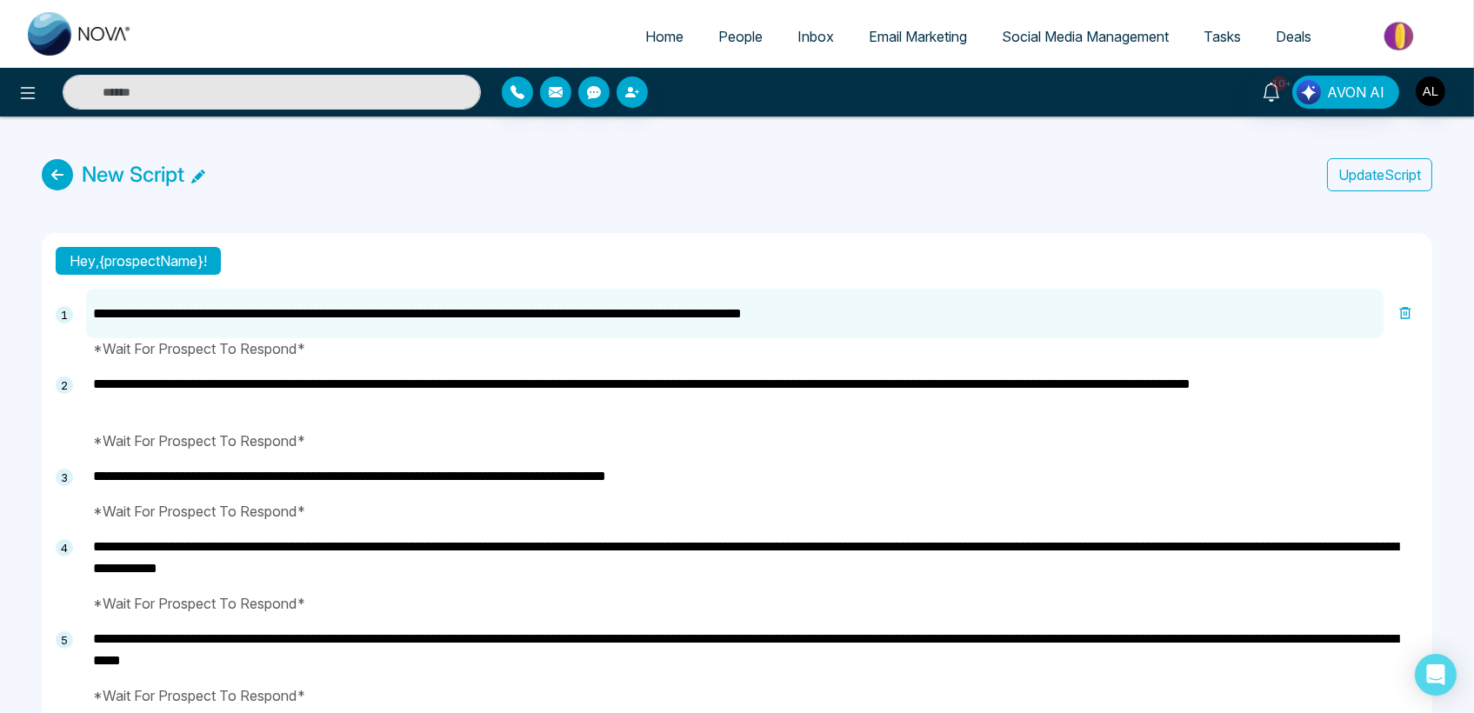
click at [1371, 176] on button "Update Script" at bounding box center [1379, 174] width 105 height 33
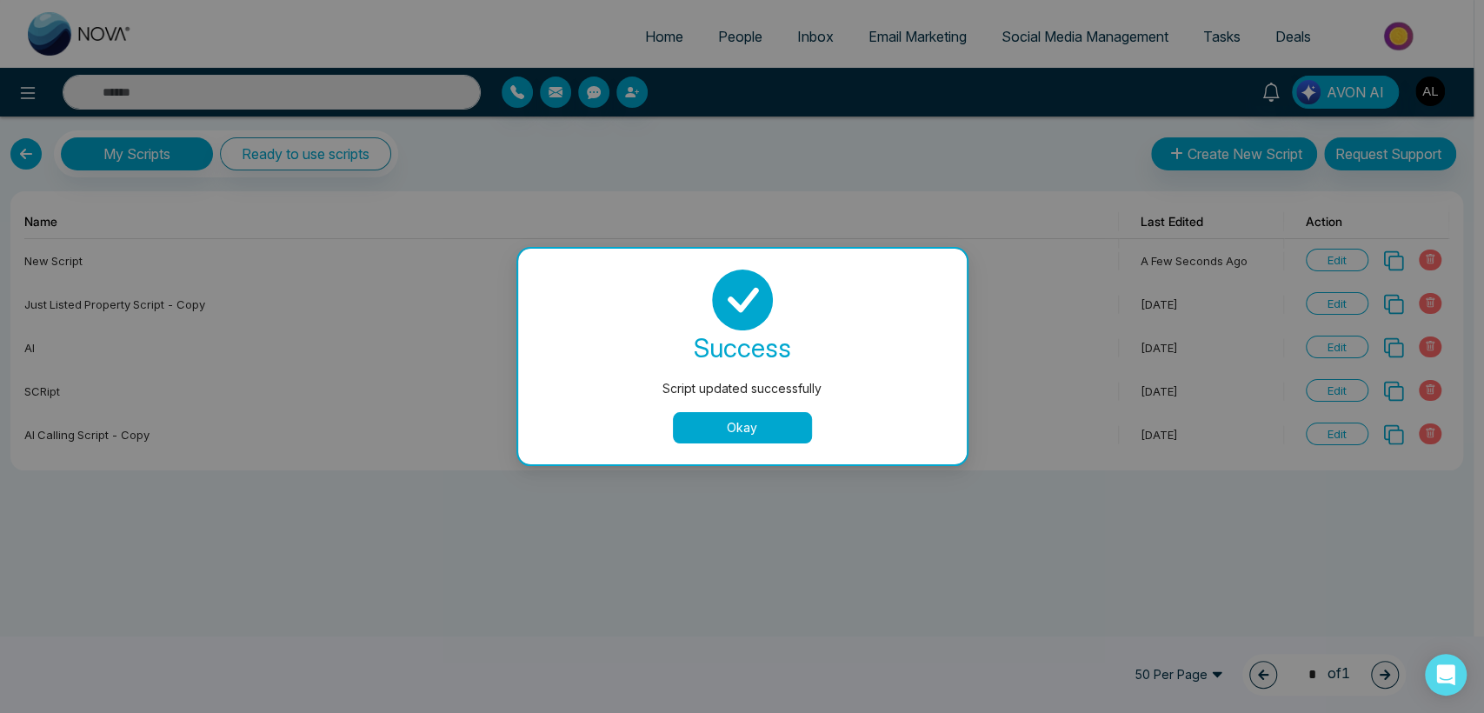
click at [714, 417] on button "Okay" at bounding box center [742, 427] width 139 height 31
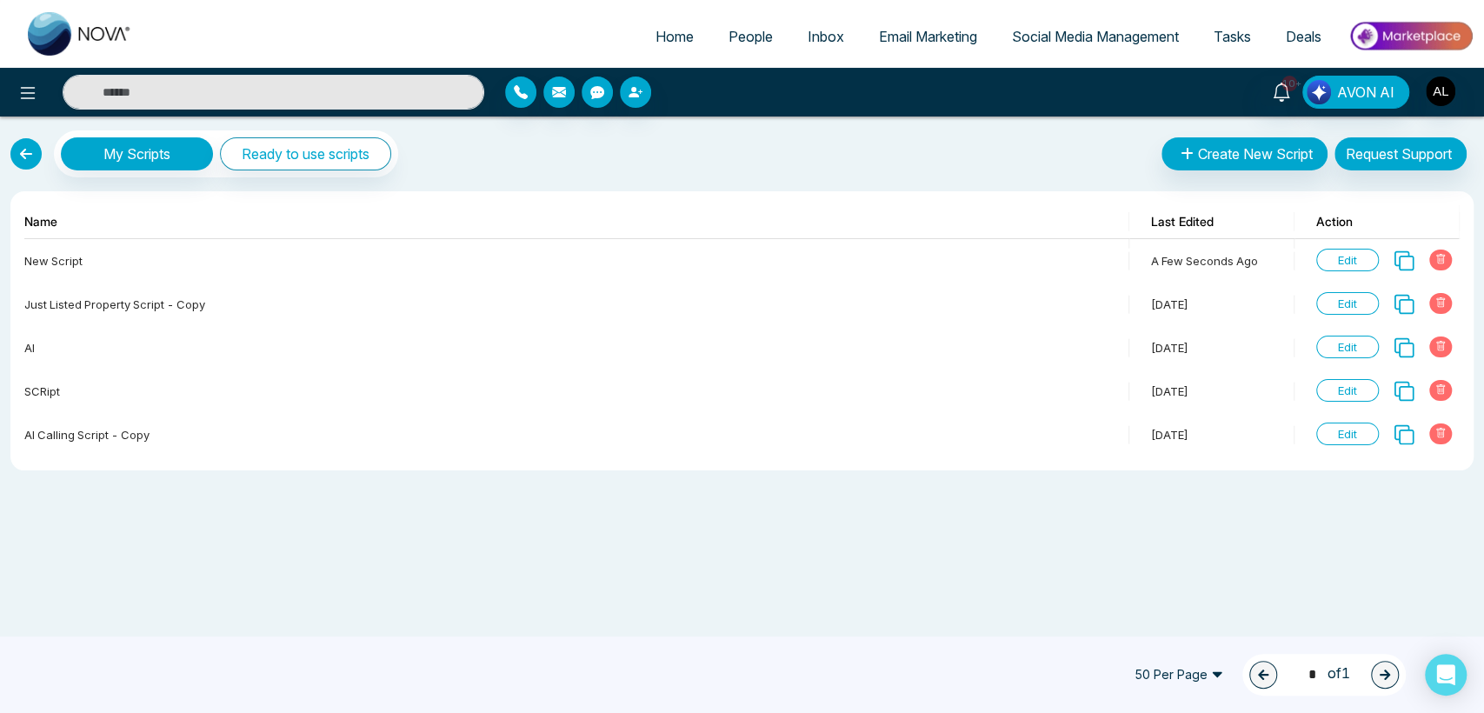
click at [24, 148] on link at bounding box center [25, 153] width 31 height 31
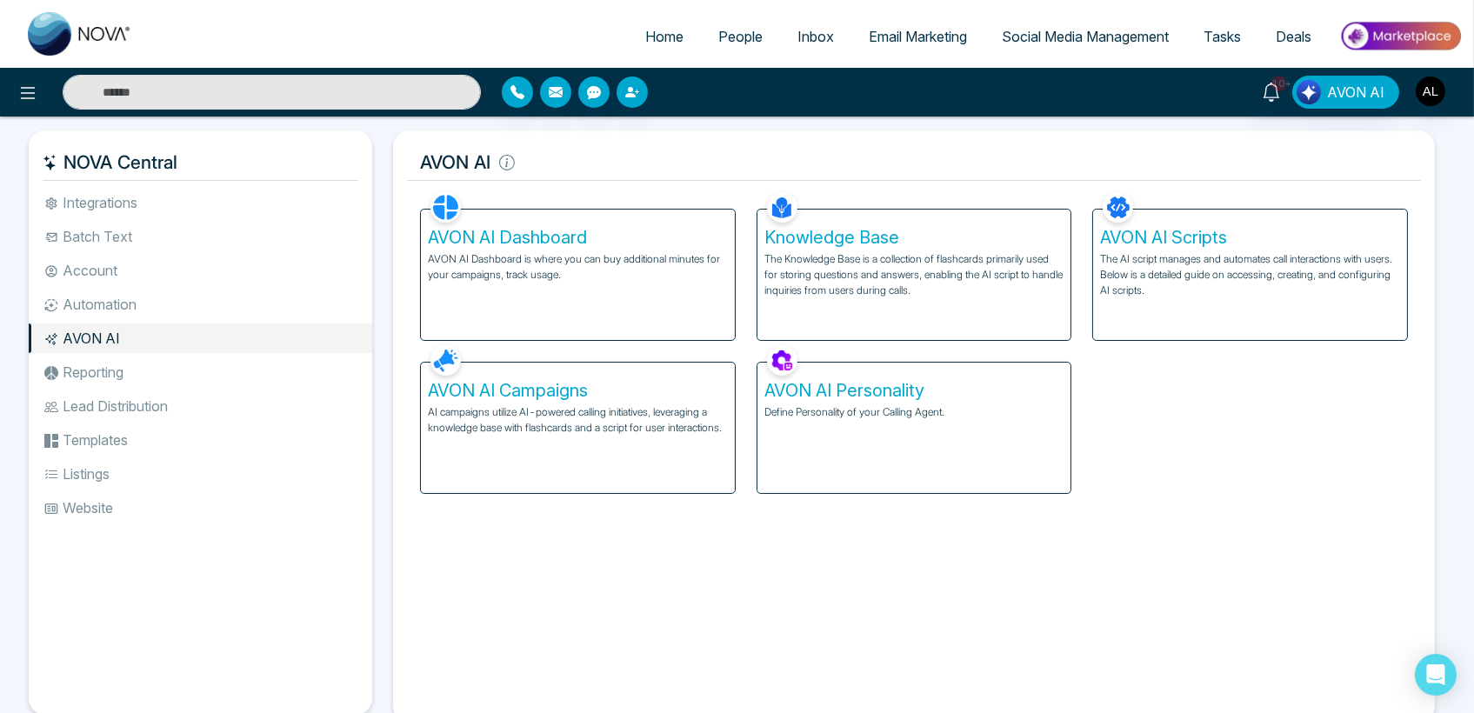
click at [577, 293] on div "AVON AI Dashboard AVON AI Dashboard is where you can buy additional minutes for…" at bounding box center [578, 275] width 314 height 130
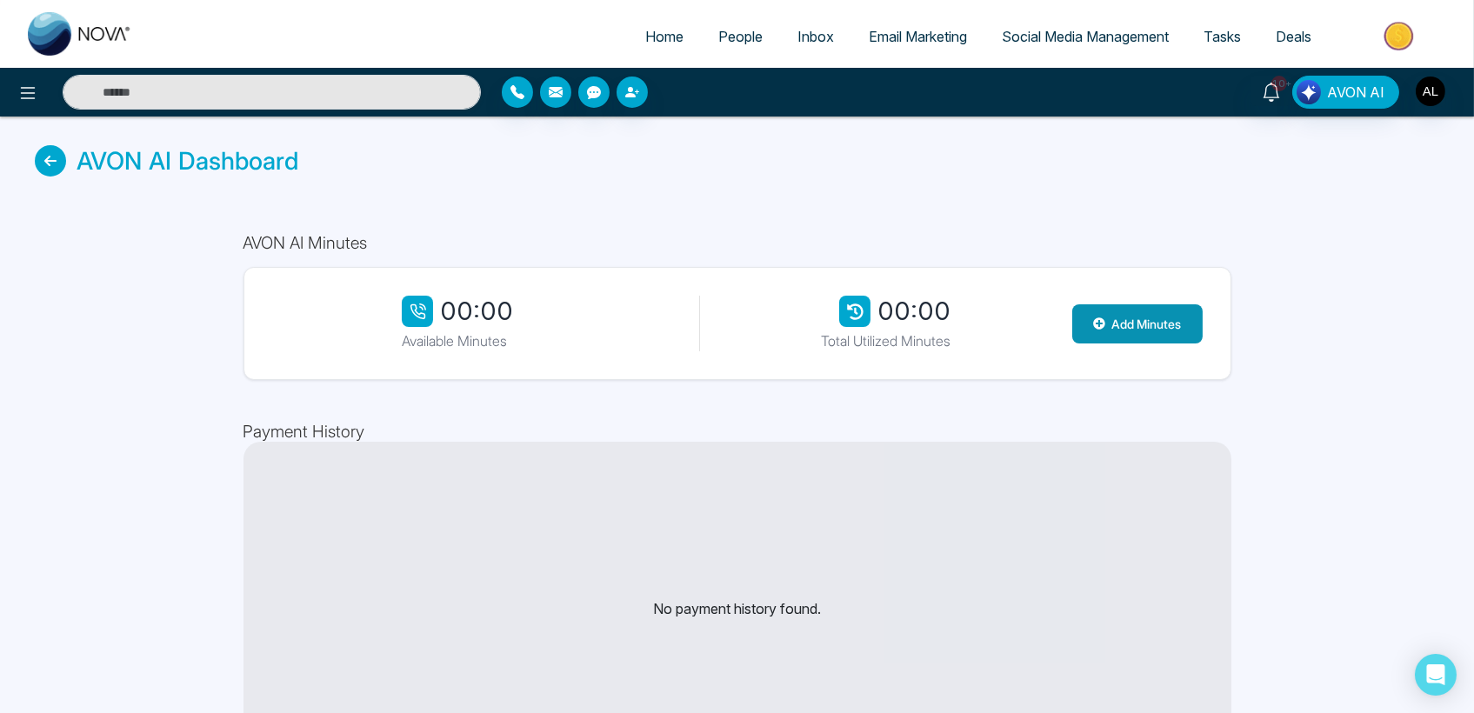
click at [1127, 318] on button "Add Minutes" at bounding box center [1137, 323] width 130 height 39
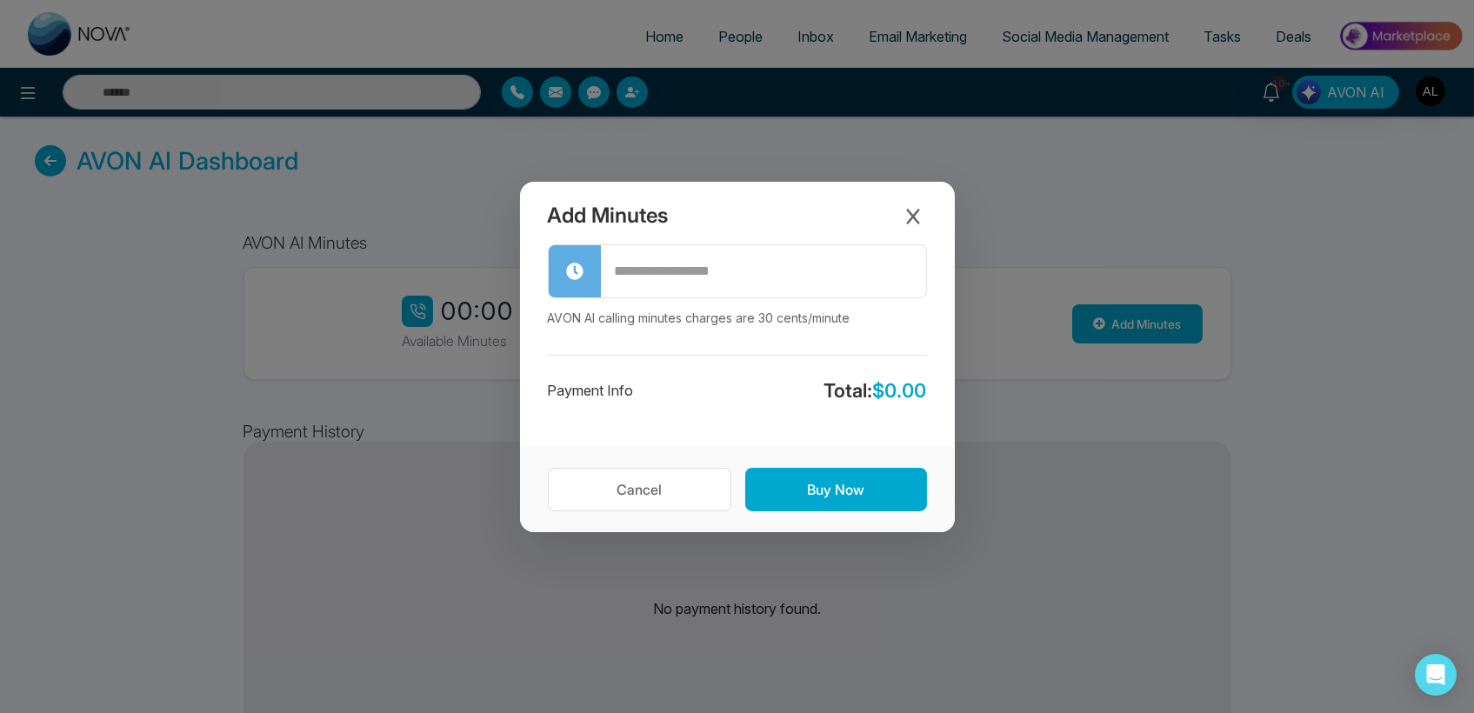
click at [663, 270] on input "text" at bounding box center [763, 271] width 325 height 49
type input "*"
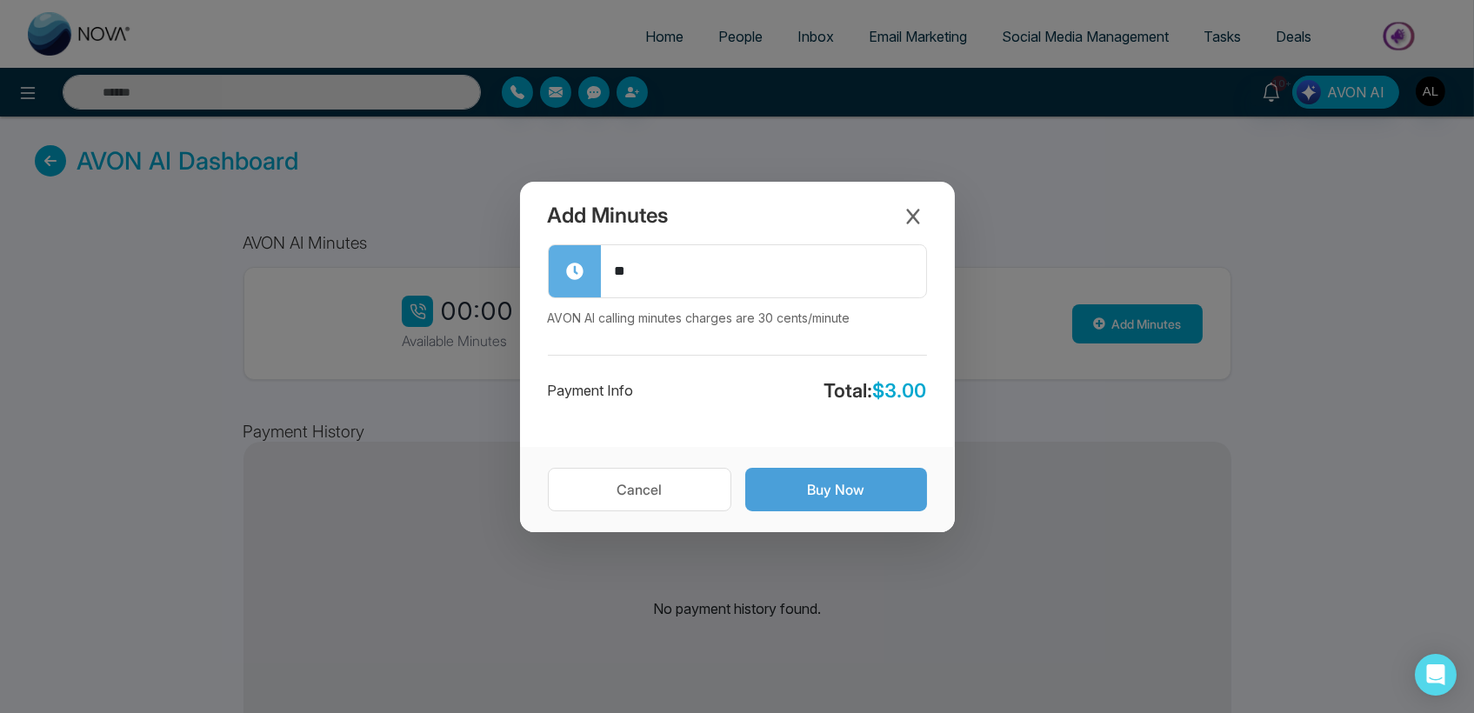
type input "**"
click at [794, 486] on button "Buy Now" at bounding box center [836, 489] width 182 height 43
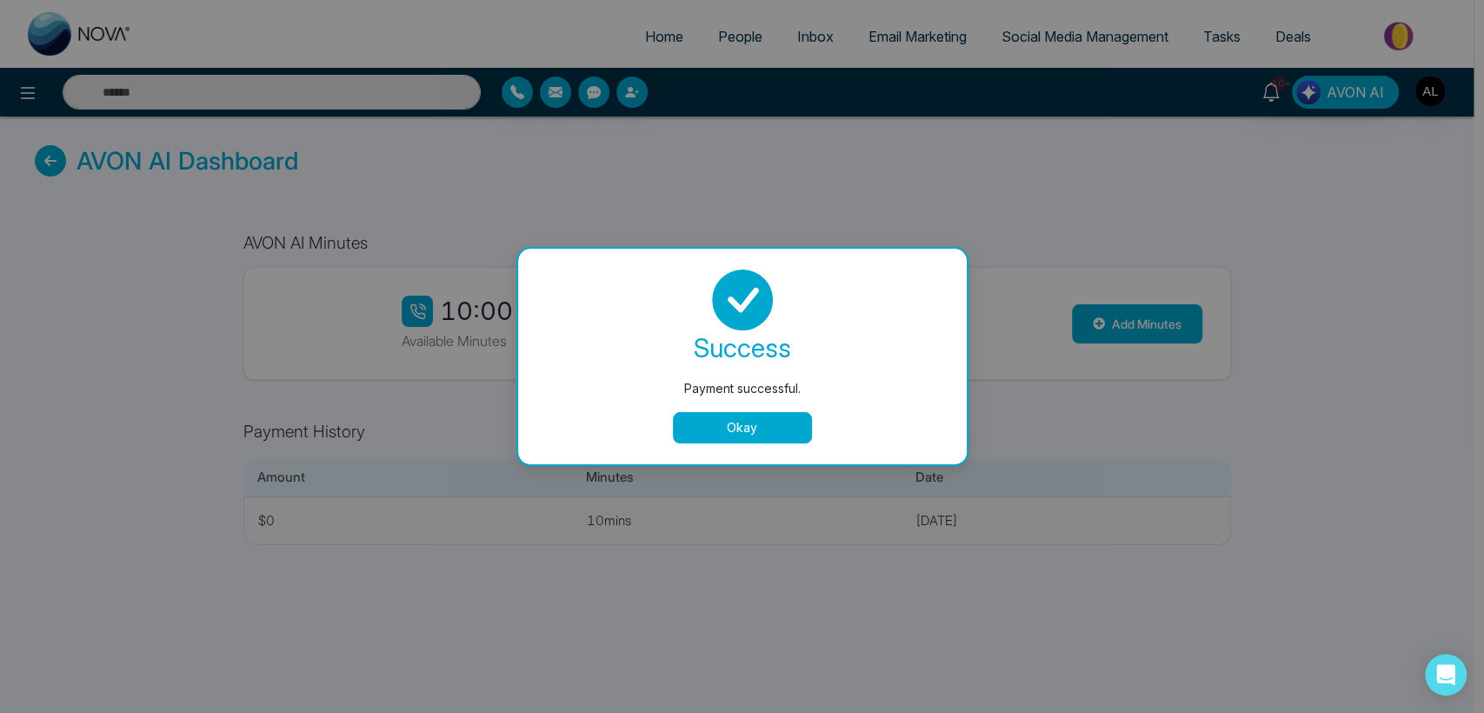
click at [710, 433] on button "Okay" at bounding box center [742, 427] width 139 height 31
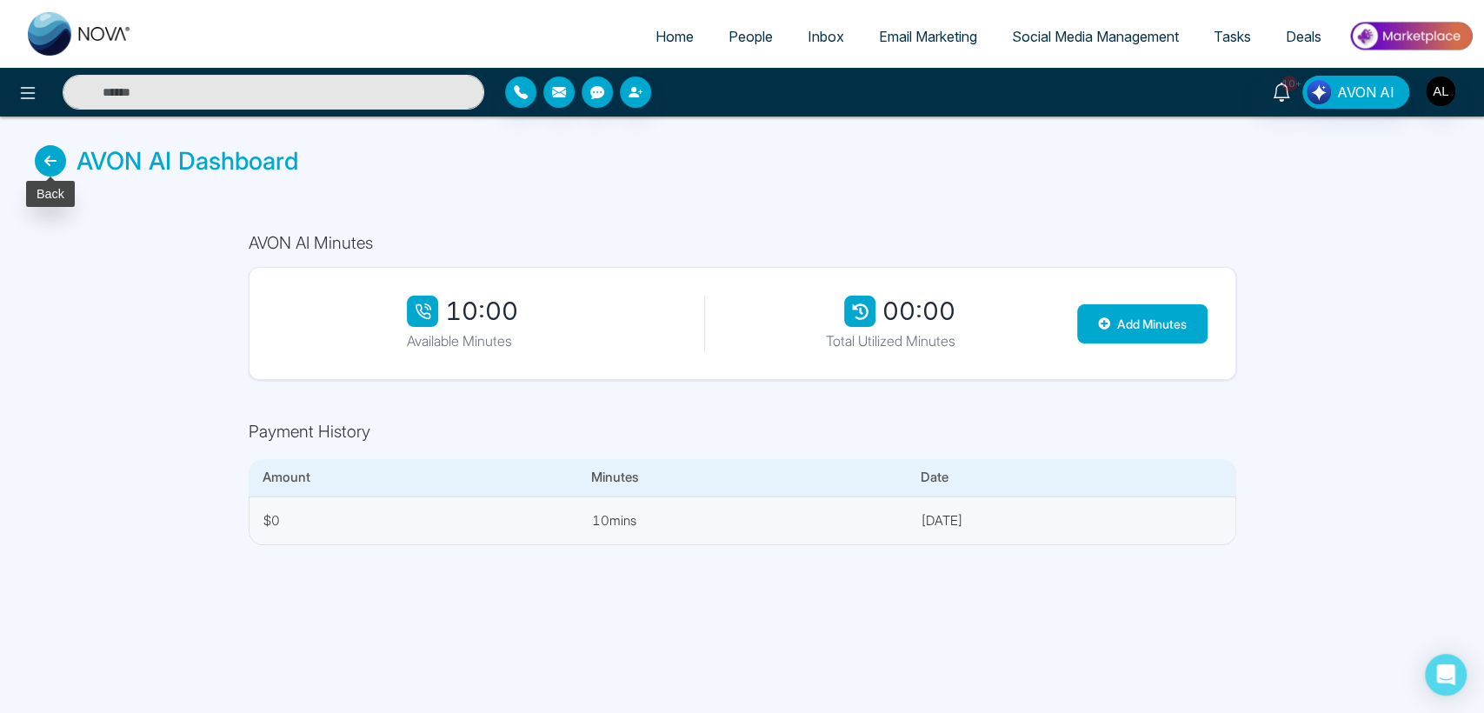
click at [43, 162] on icon at bounding box center [50, 160] width 31 height 31
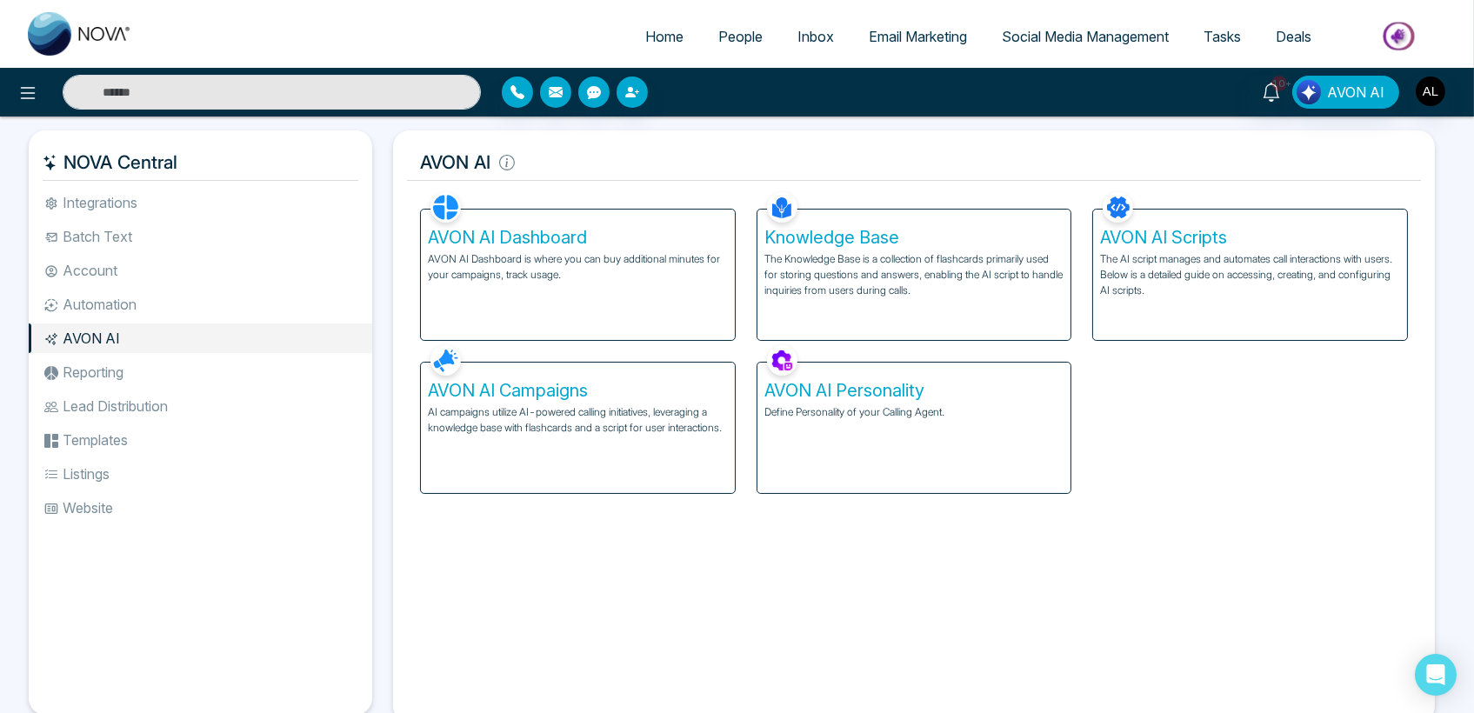
click at [498, 266] on p "AVON AI Dashboard is where you can buy additional minutes for your campaigns, t…" at bounding box center [578, 266] width 300 height 31
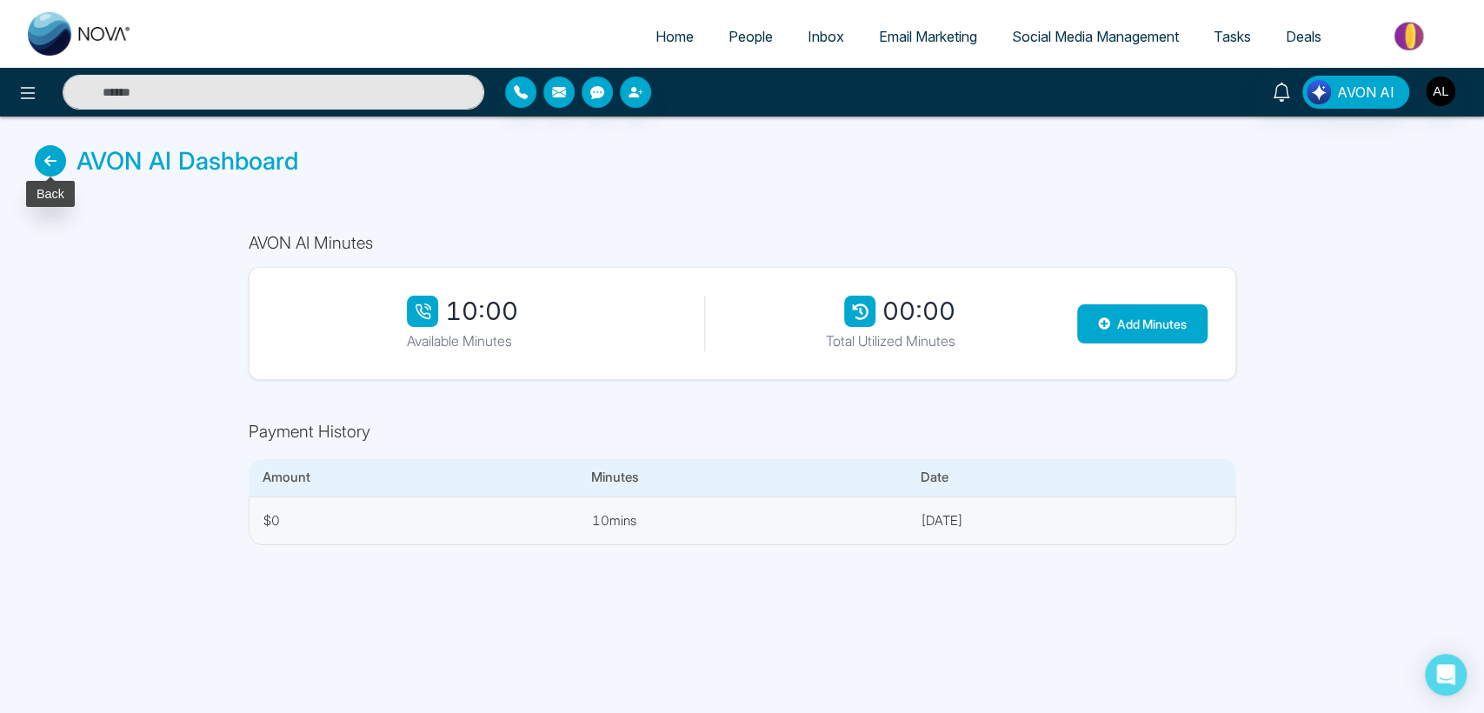
click at [43, 163] on icon at bounding box center [50, 160] width 31 height 31
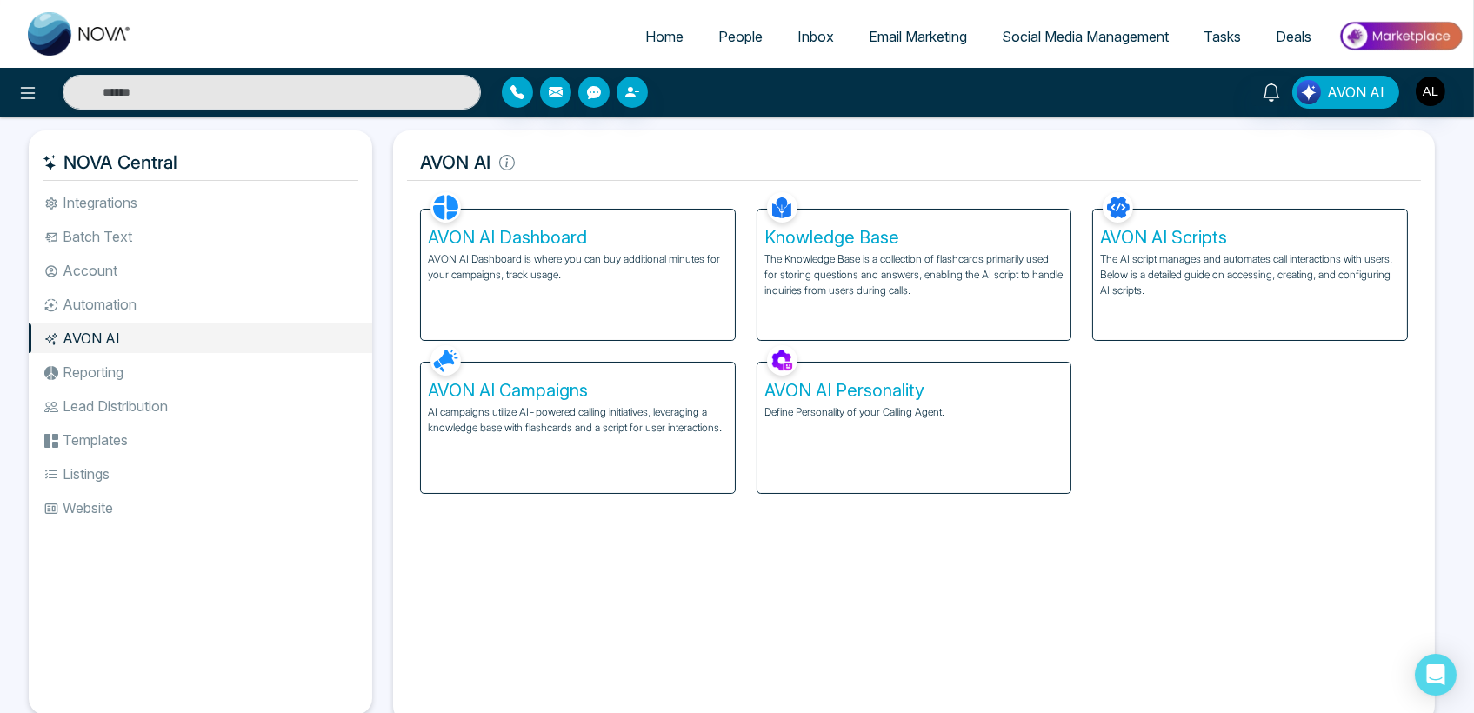
click at [623, 424] on p "AI campaigns utilize AI-powered calling initiatives, leveraging a knowledge bas…" at bounding box center [578, 419] width 300 height 31
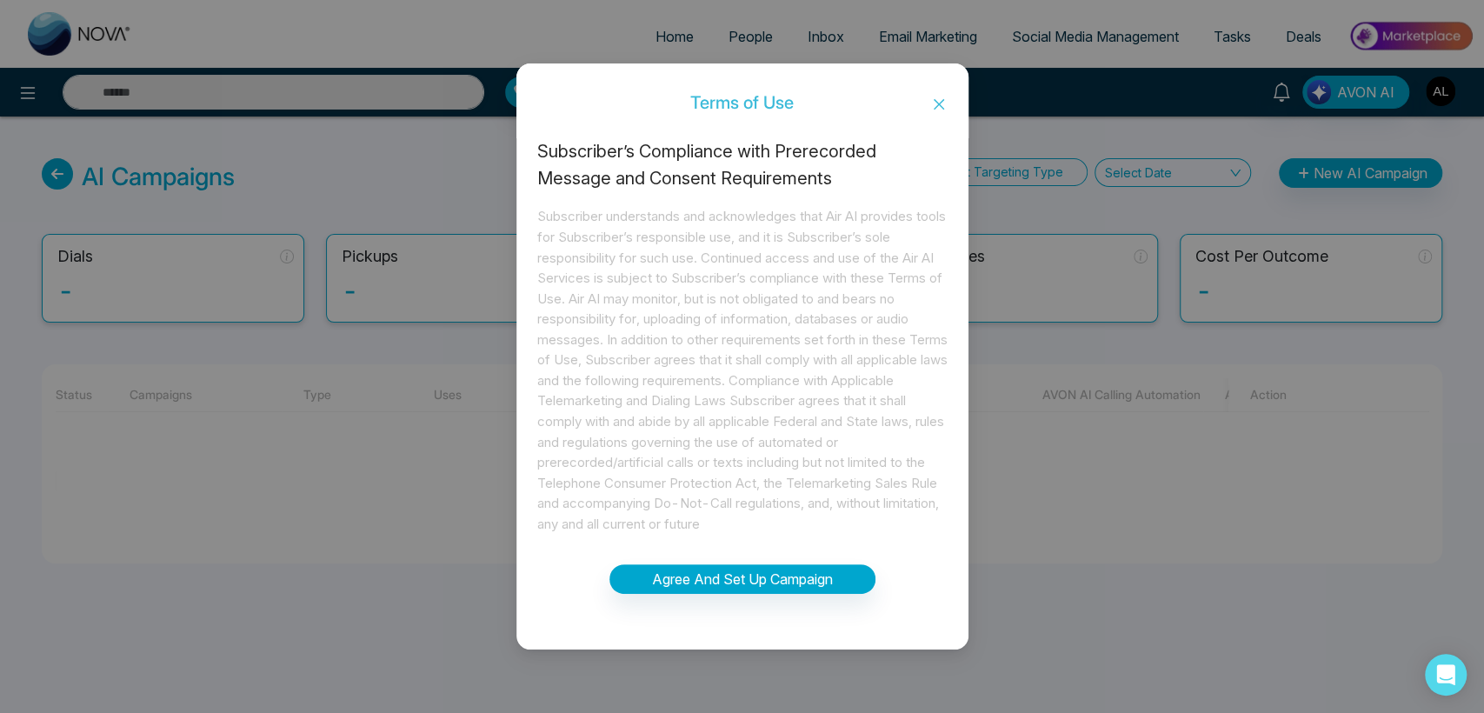
click at [939, 98] on icon "close" at bounding box center [939, 104] width 14 height 14
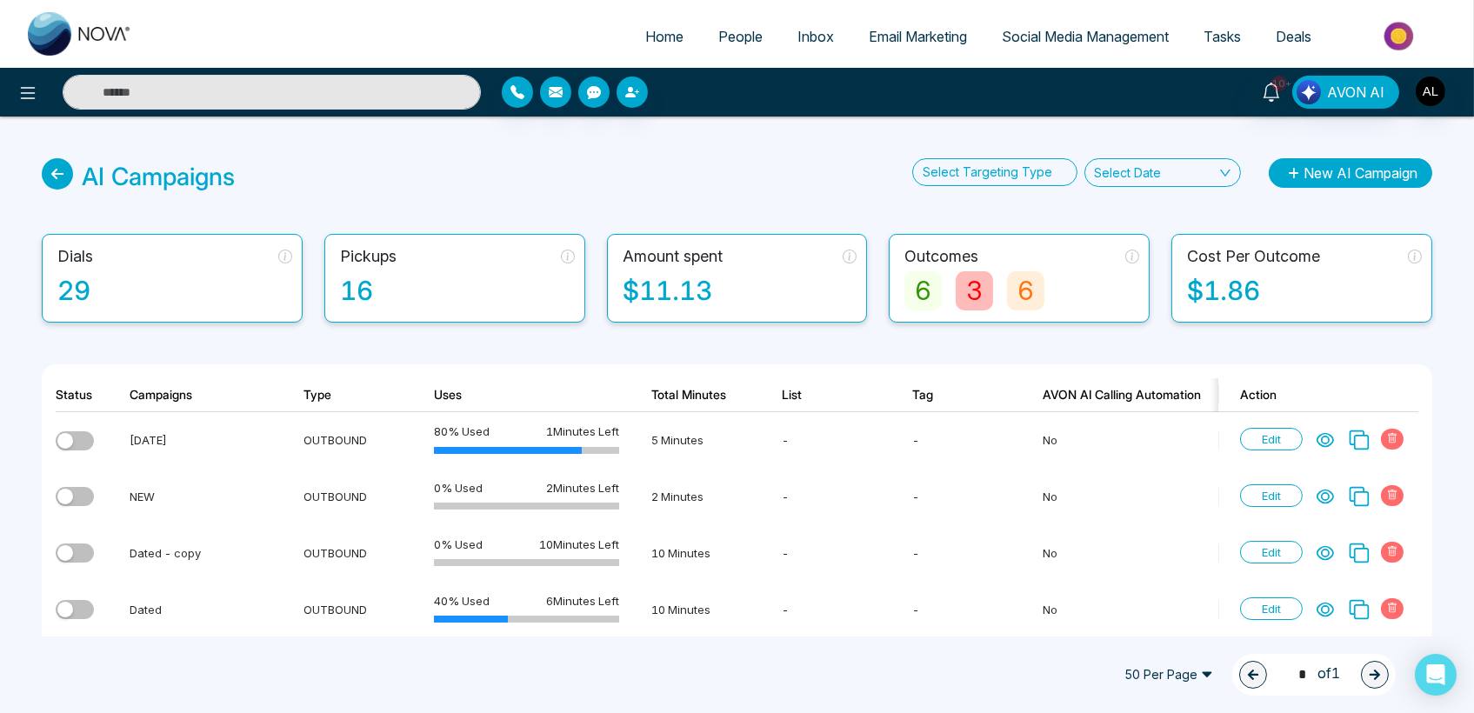
click at [1304, 167] on button "New AI Campaign" at bounding box center [1350, 173] width 163 height 30
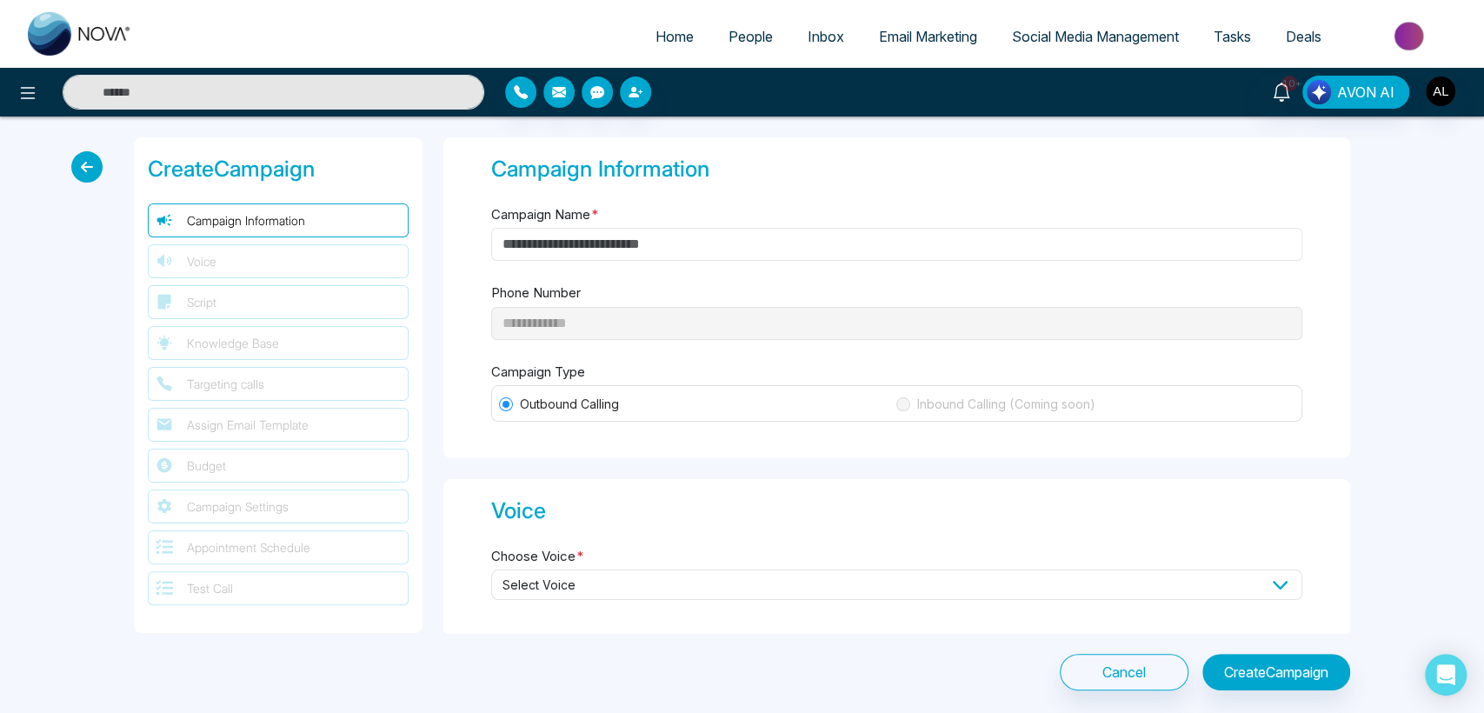
click at [597, 239] on input "Campaign Name *" at bounding box center [896, 244] width 811 height 33
click at [556, 250] on input "Campaign Name *" at bounding box center [896, 244] width 811 height 33
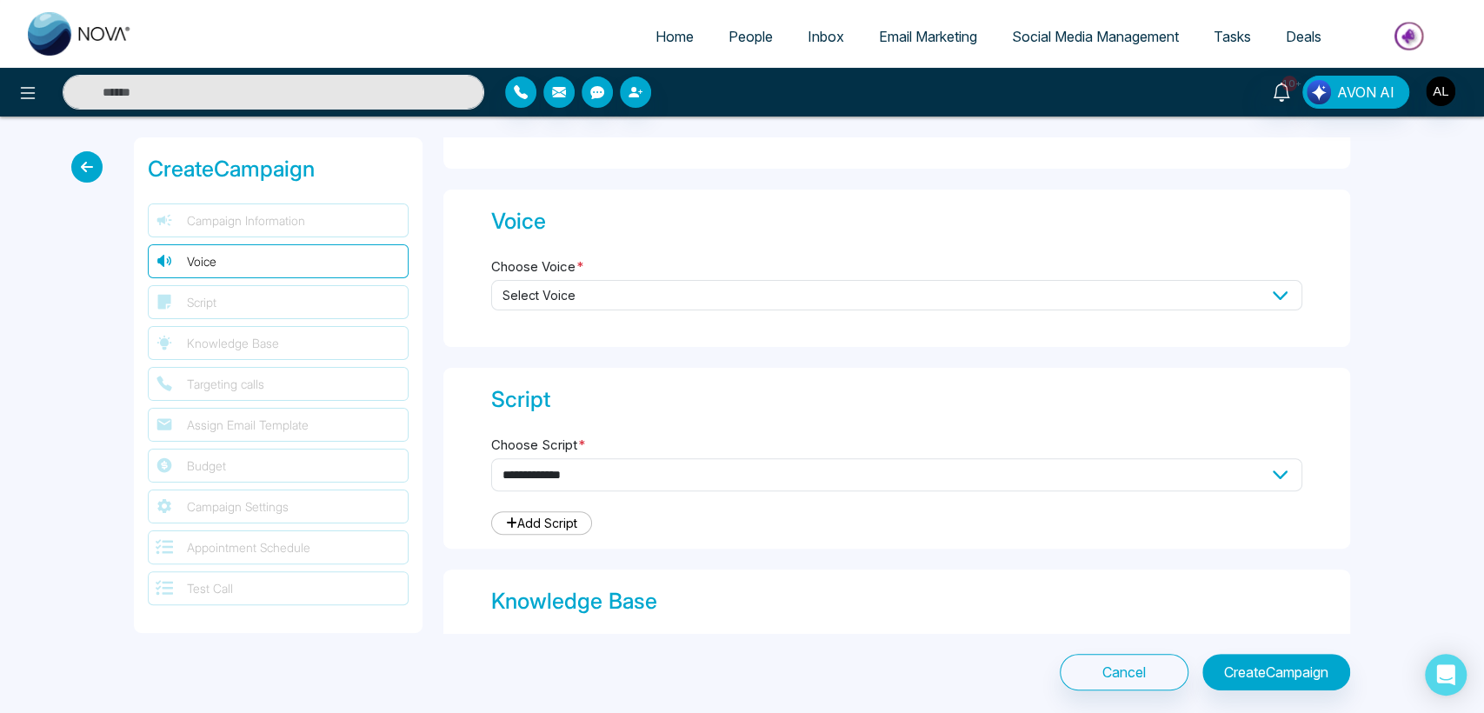
type input "**********"
click at [557, 290] on span "Select Voice" at bounding box center [896, 295] width 811 height 30
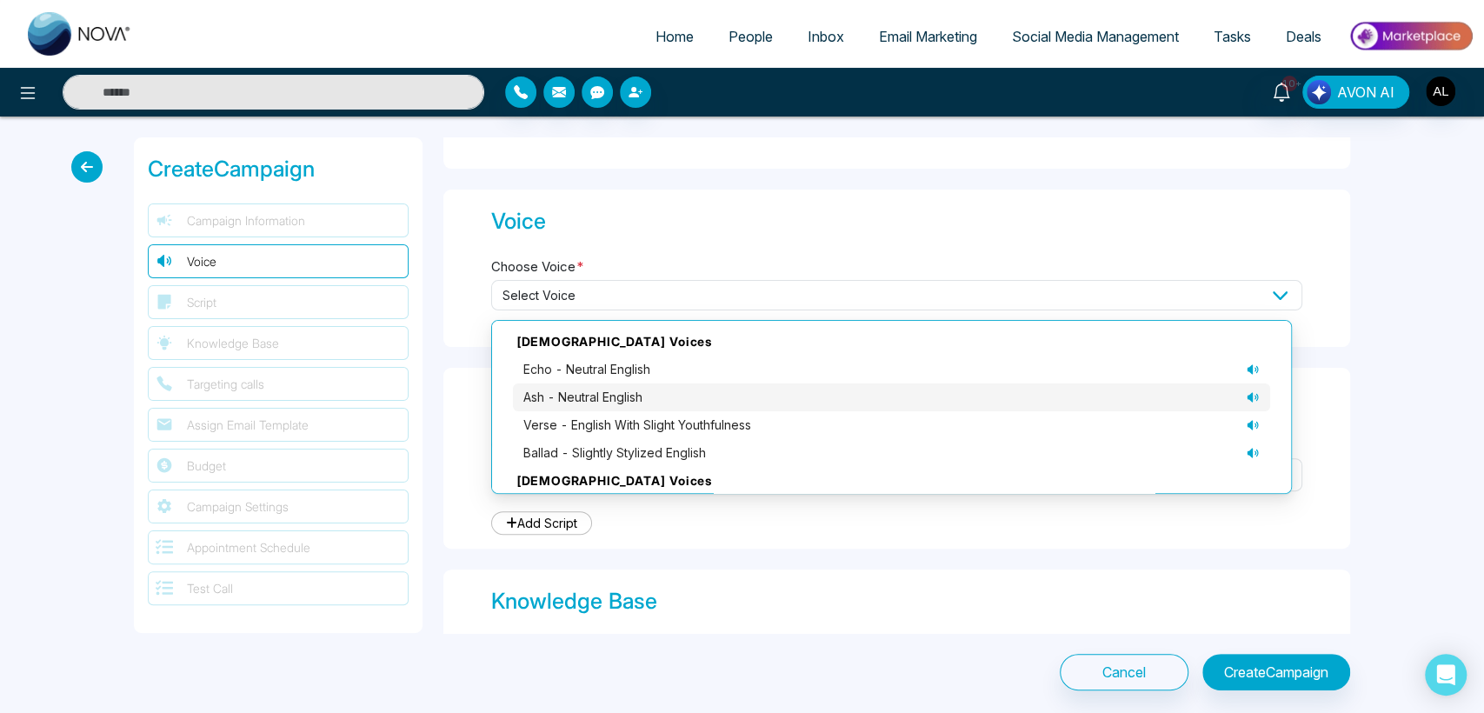
click at [597, 384] on li "ash - neutral English" at bounding box center [891, 398] width 757 height 28
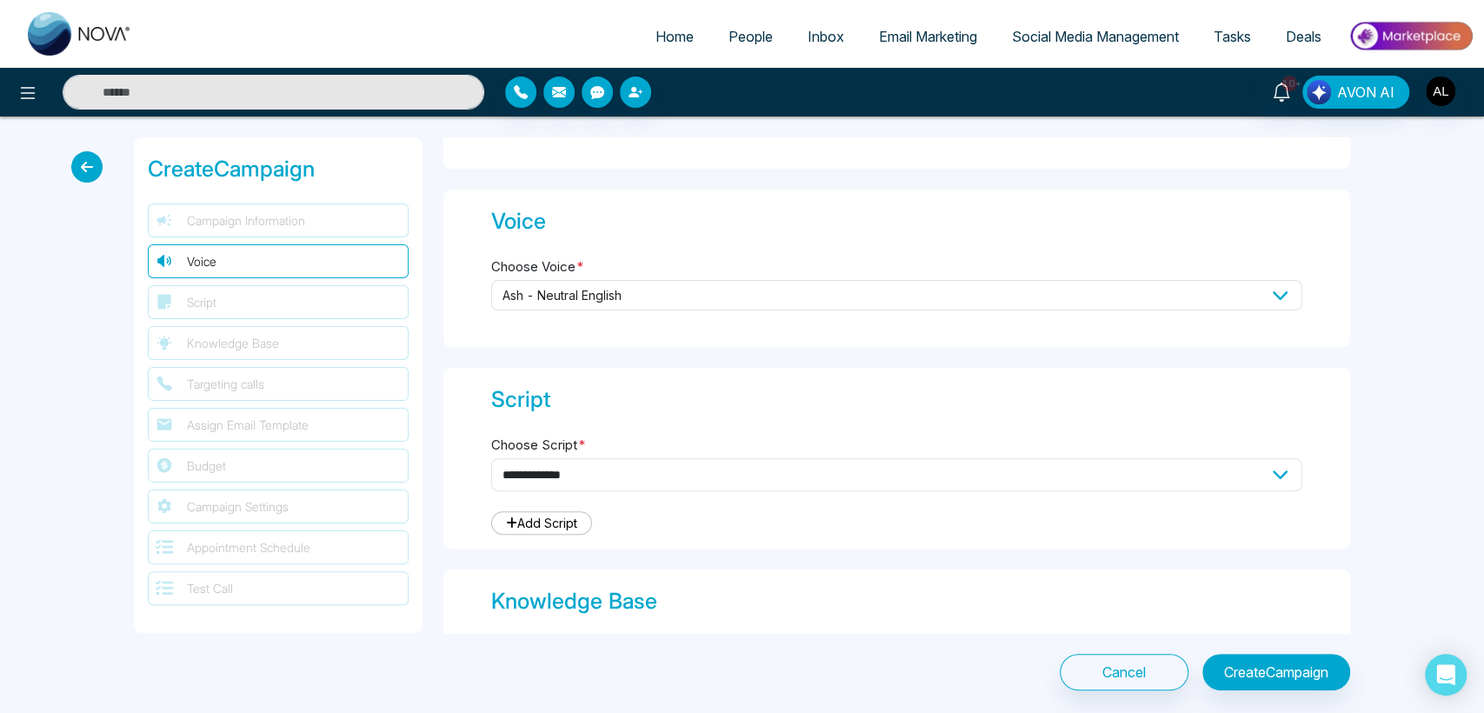
scroll to position [386, 0]
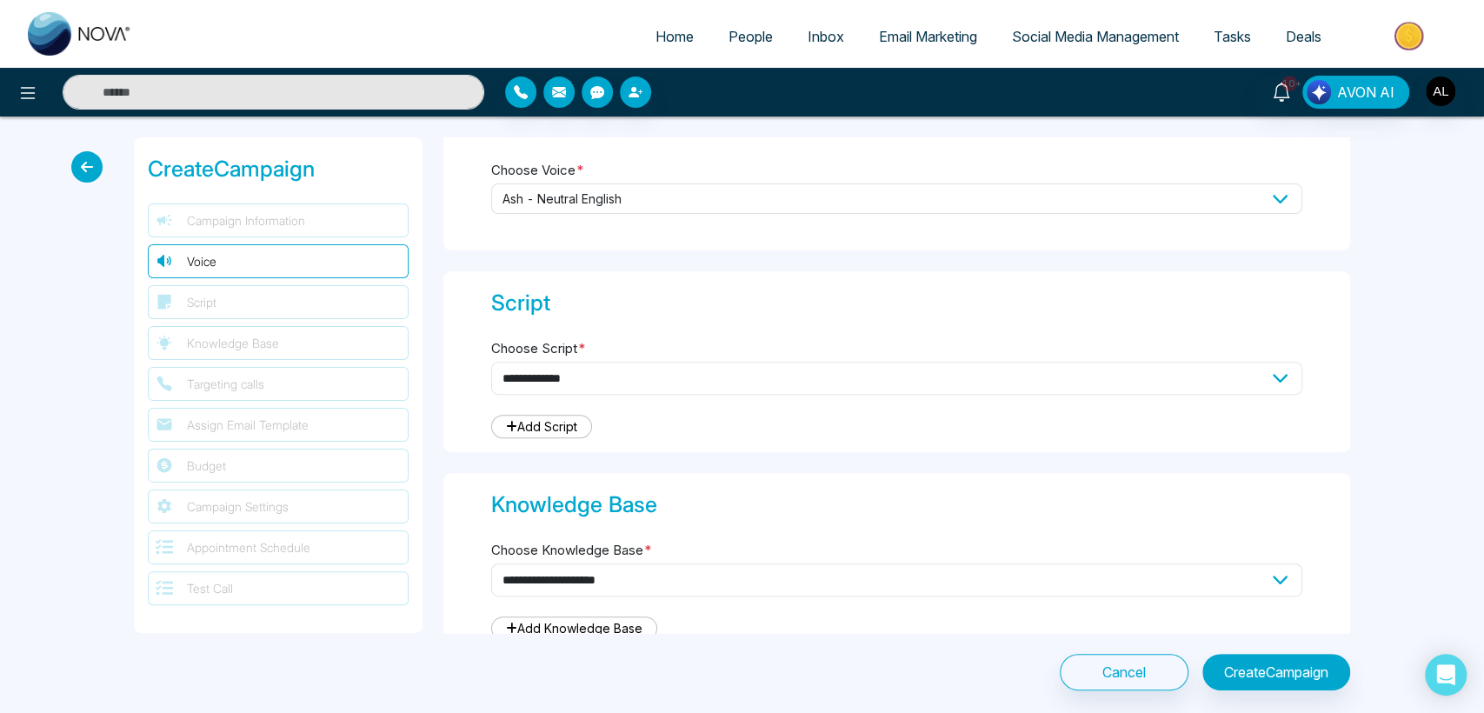
click at [549, 380] on select "**********" at bounding box center [896, 378] width 811 height 33
select select "***"
click at [491, 362] on select "**********" at bounding box center [896, 378] width 811 height 33
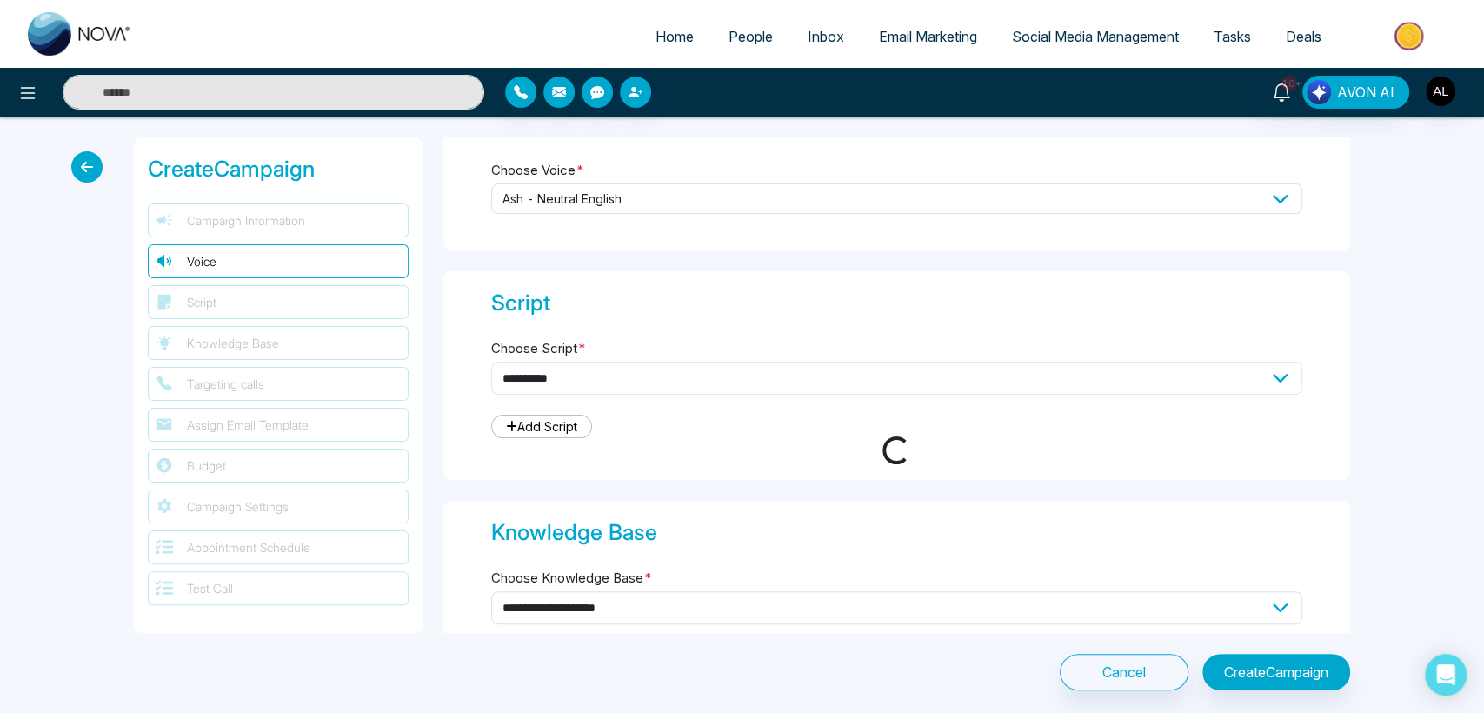
type textarea "**********"
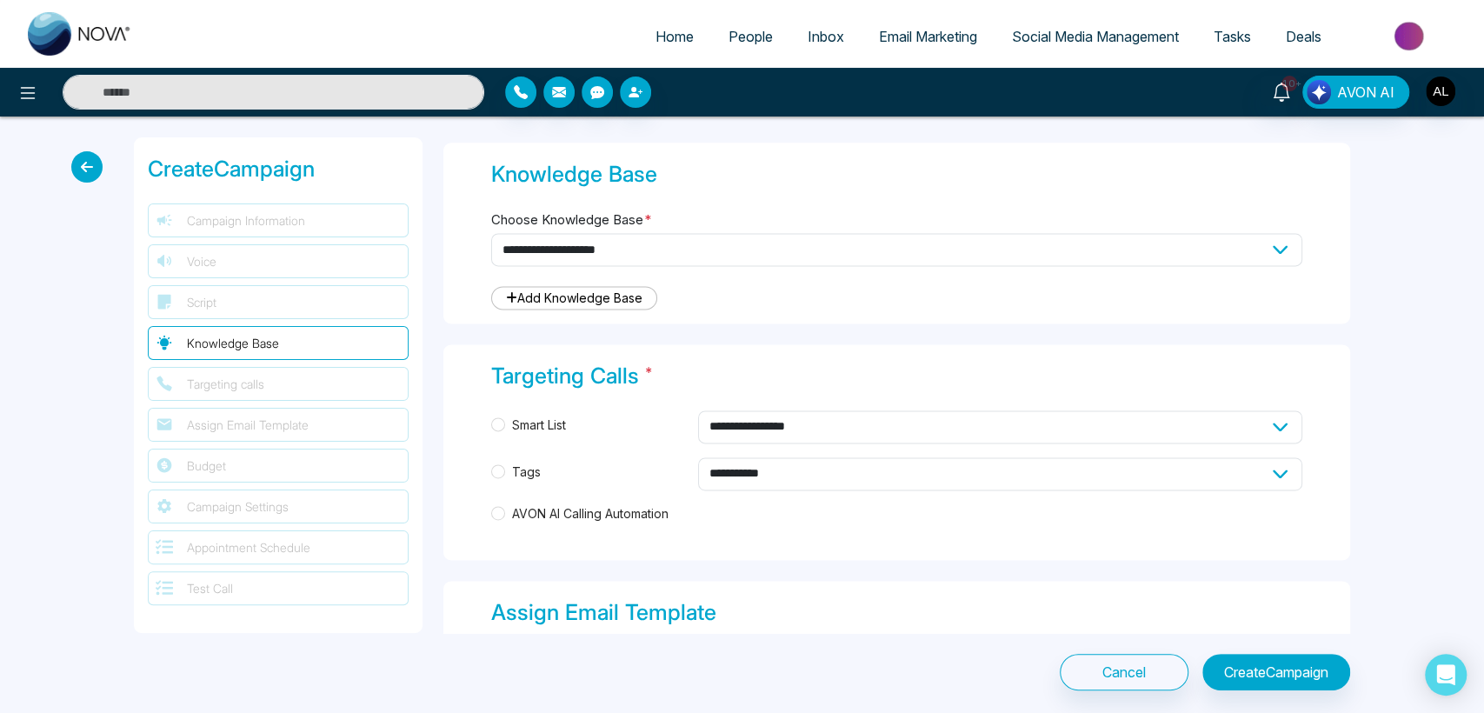
scroll to position [1642, 0]
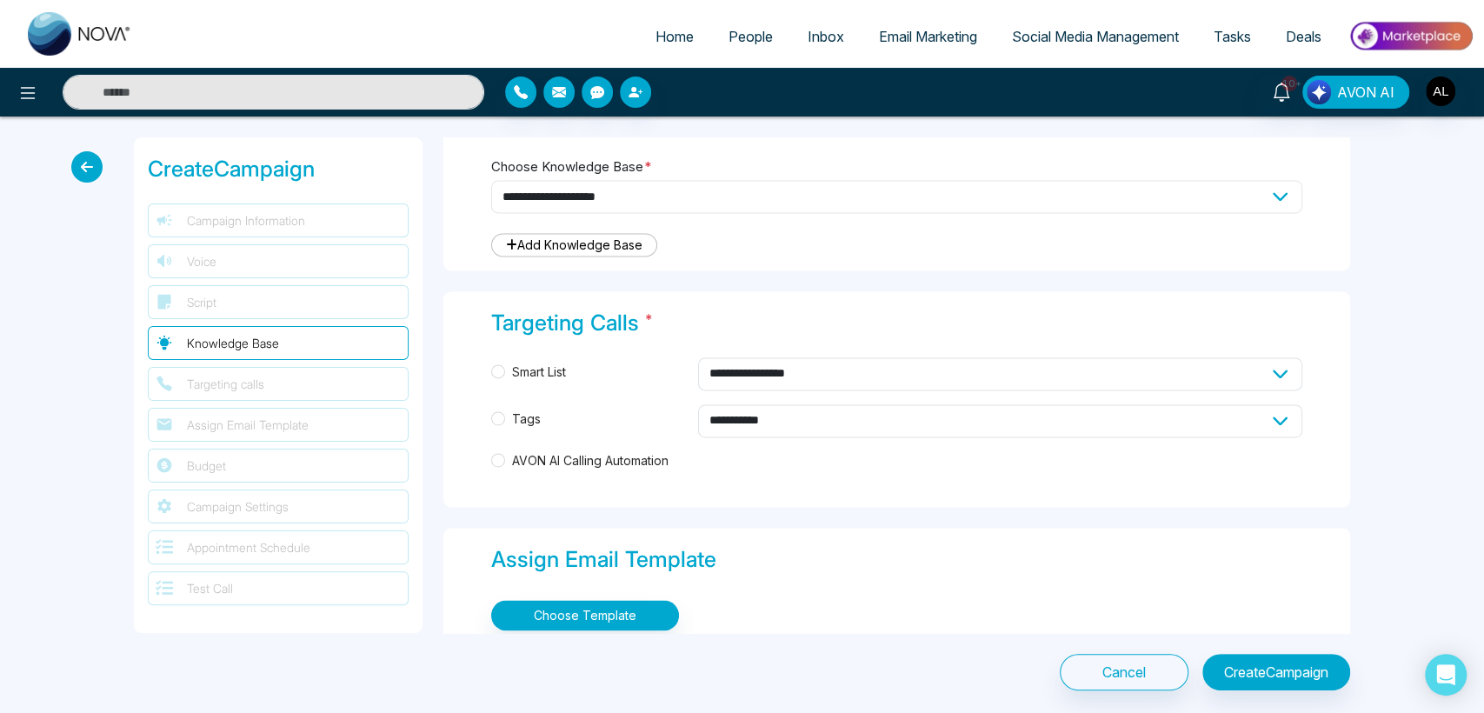
click at [584, 203] on select "**********" at bounding box center [896, 196] width 811 height 33
select select "***"
click at [491, 180] on select "**********" at bounding box center [896, 196] width 811 height 33
click at [584, 456] on span "AVON AI Calling Automation" at bounding box center [590, 460] width 170 height 19
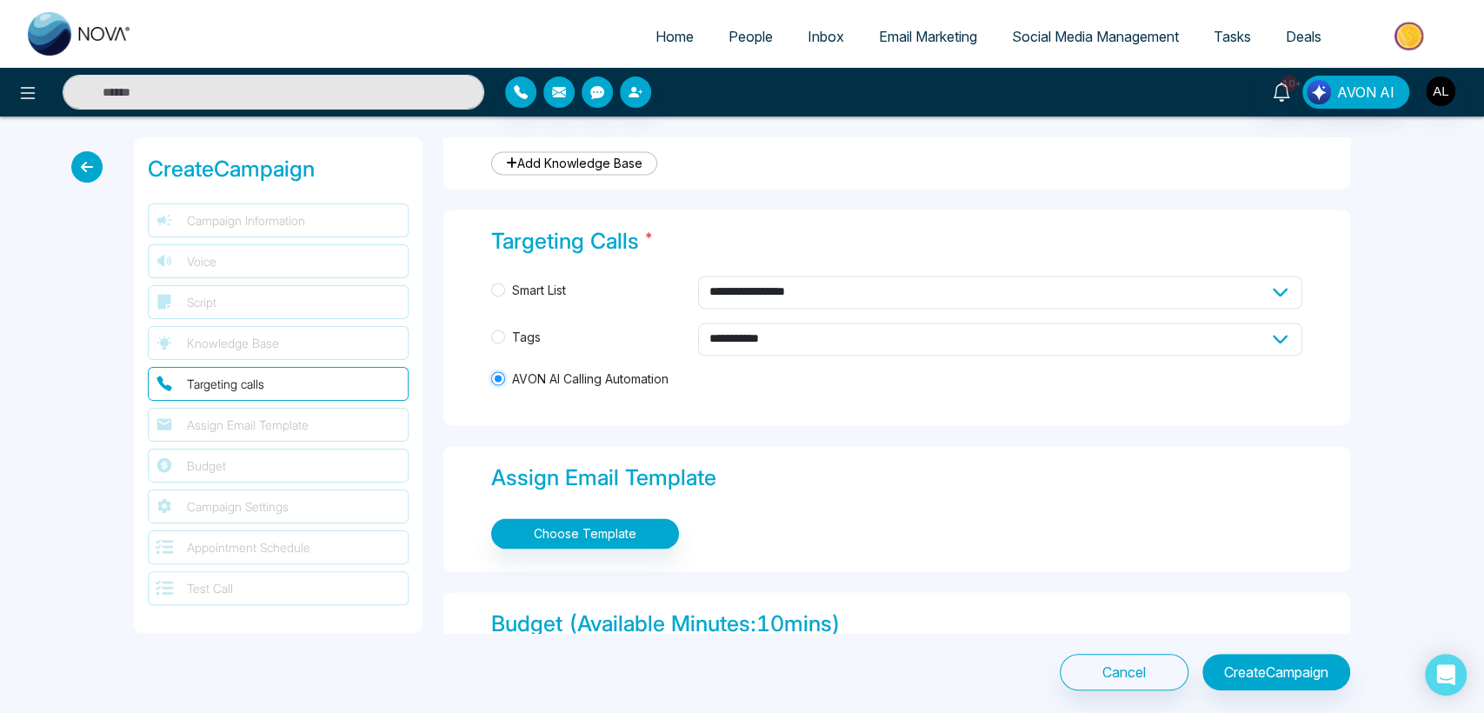
scroll to position [1932, 0]
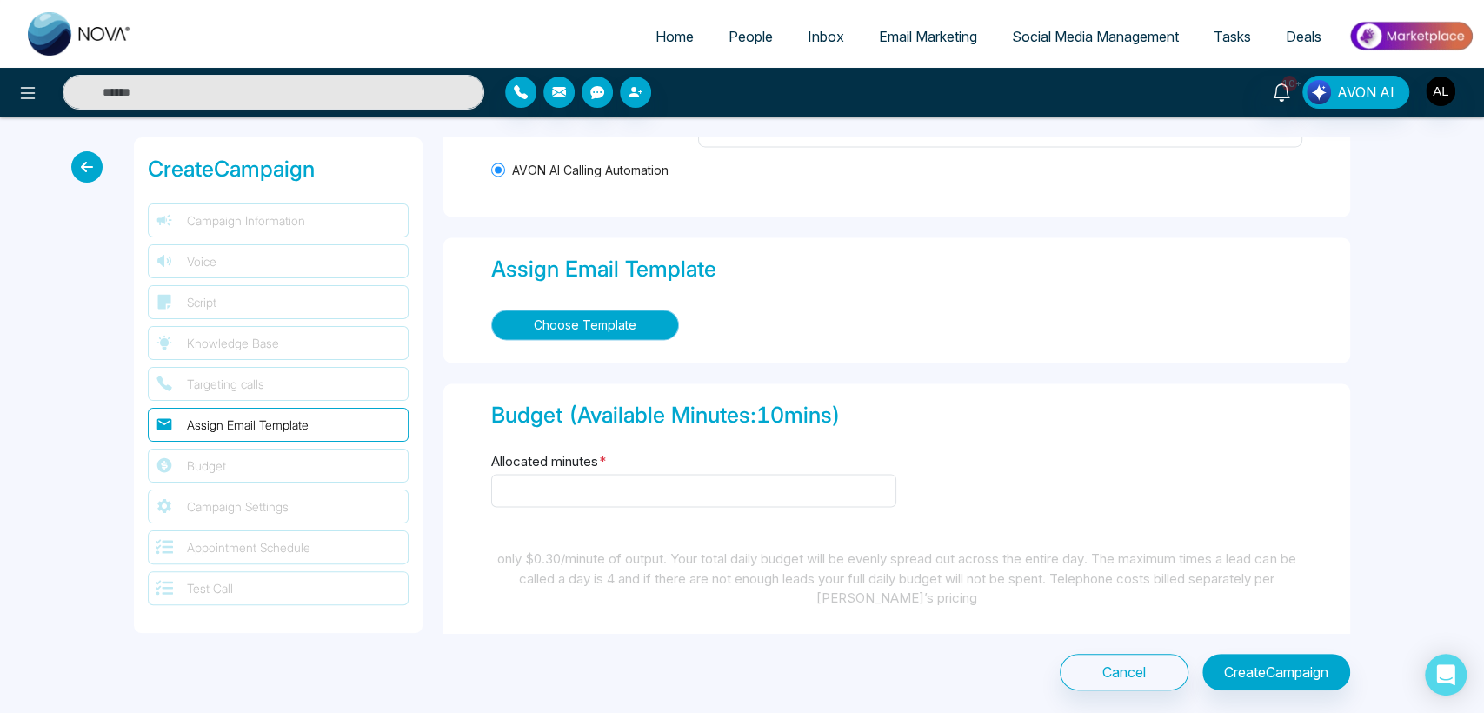
click at [577, 329] on button "Choose Template" at bounding box center [585, 325] width 188 height 30
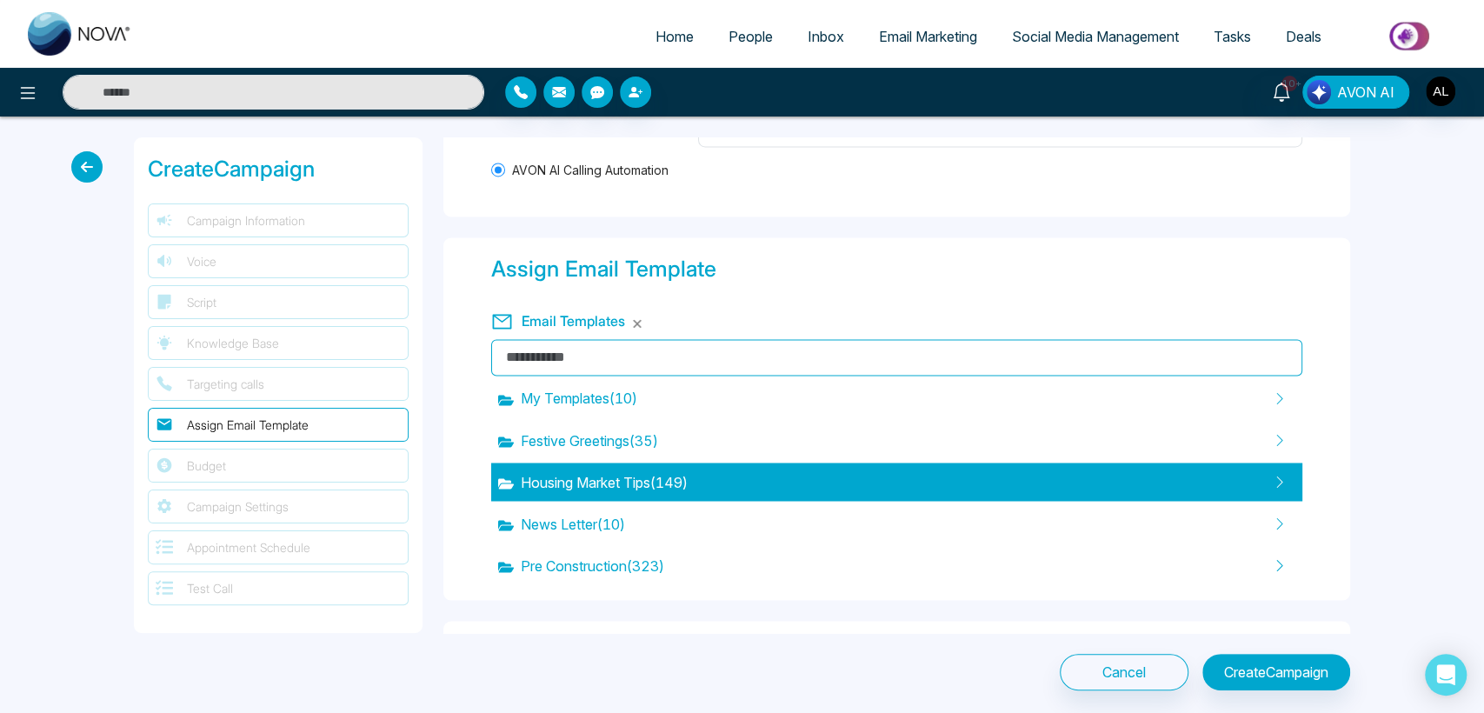
click at [610, 471] on span "Housing Market Tips ( 149 )" at bounding box center [593, 481] width 190 height 21
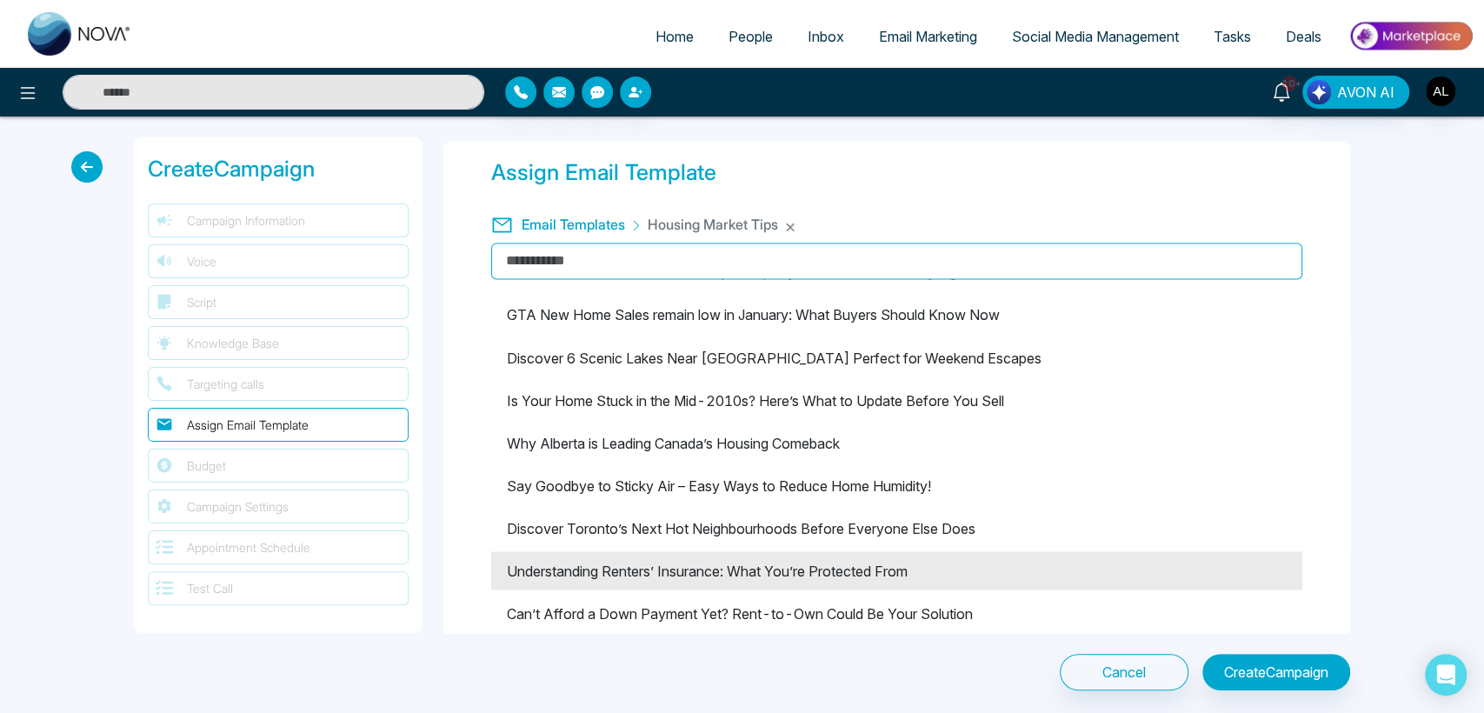
scroll to position [193, 0]
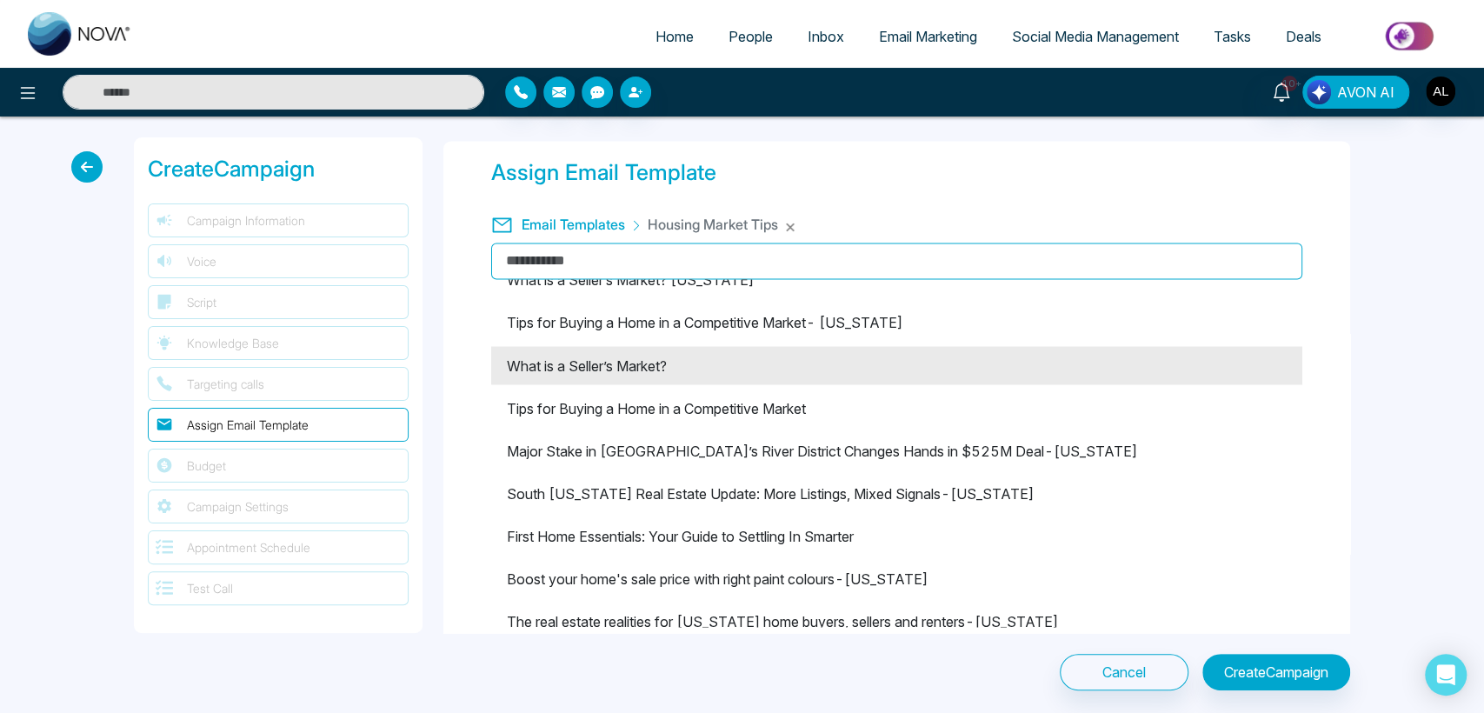
click at [563, 376] on li "What is a Seller’s Market?" at bounding box center [896, 365] width 811 height 38
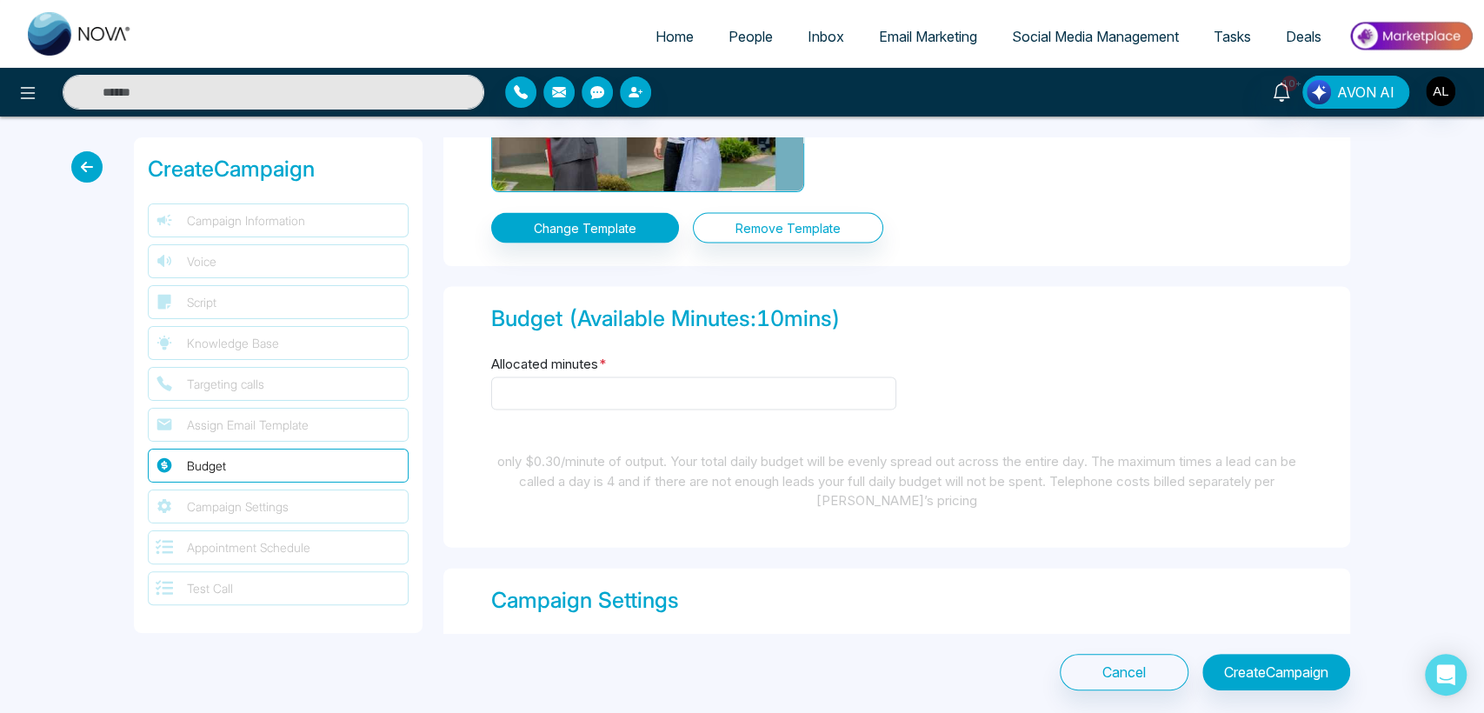
scroll to position [2512, 0]
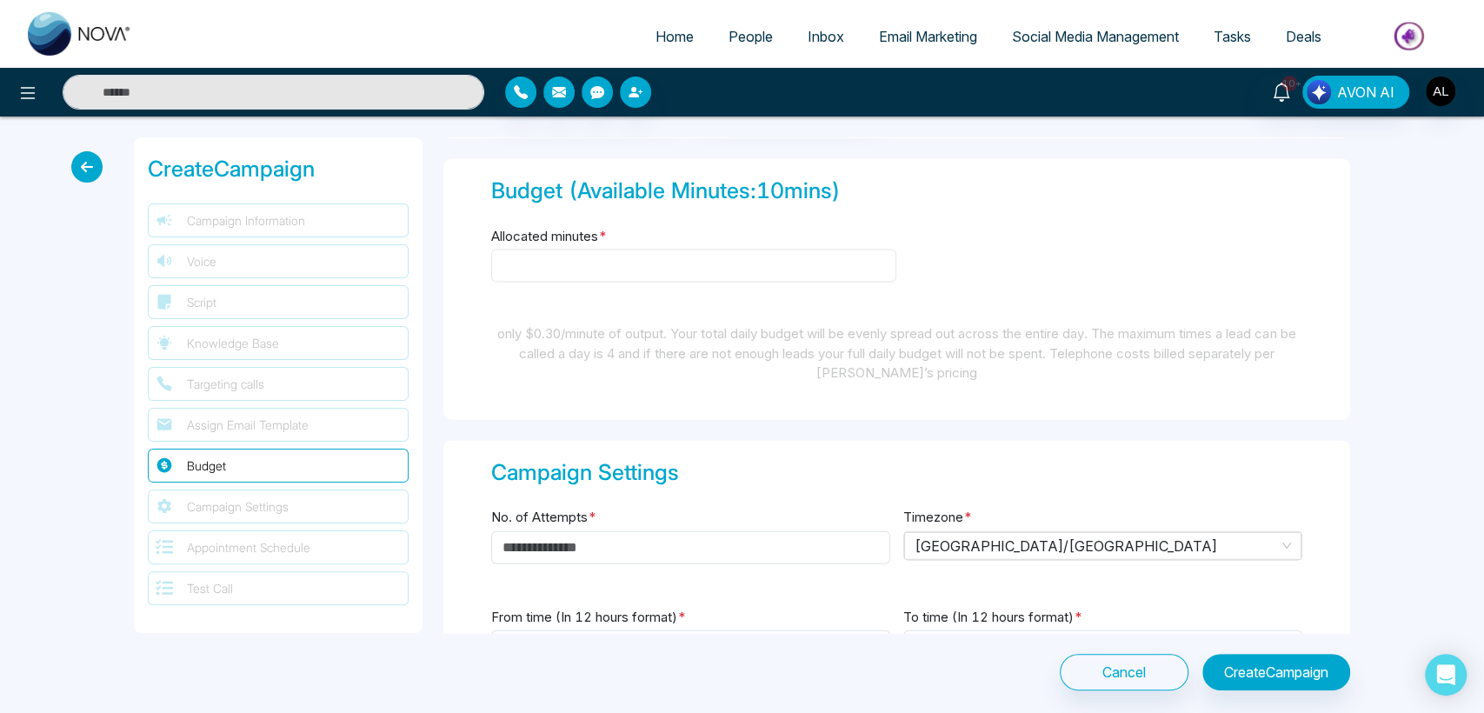
click at [564, 272] on input "Allocated minutes *" at bounding box center [693, 266] width 405 height 33
click at [497, 261] on input "**" at bounding box center [693, 266] width 405 height 33
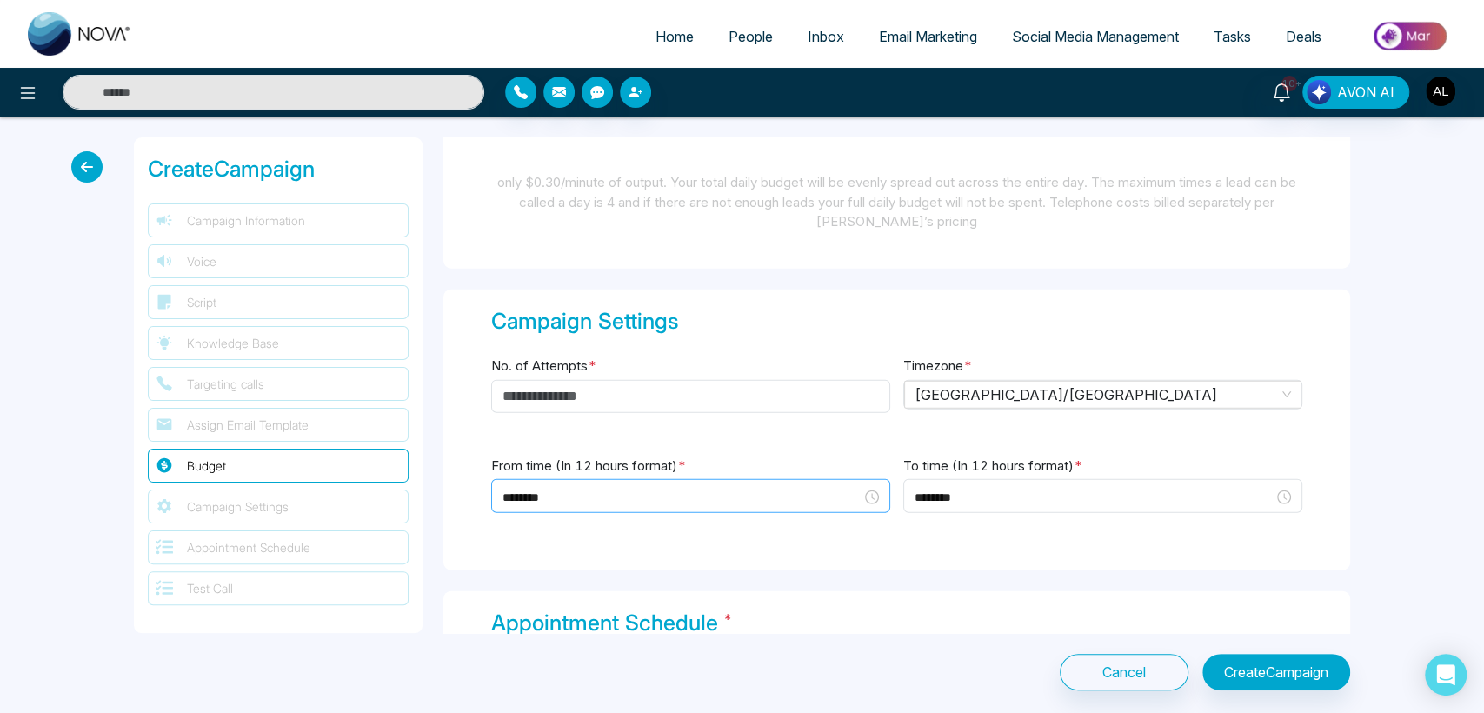
scroll to position [2705, 0]
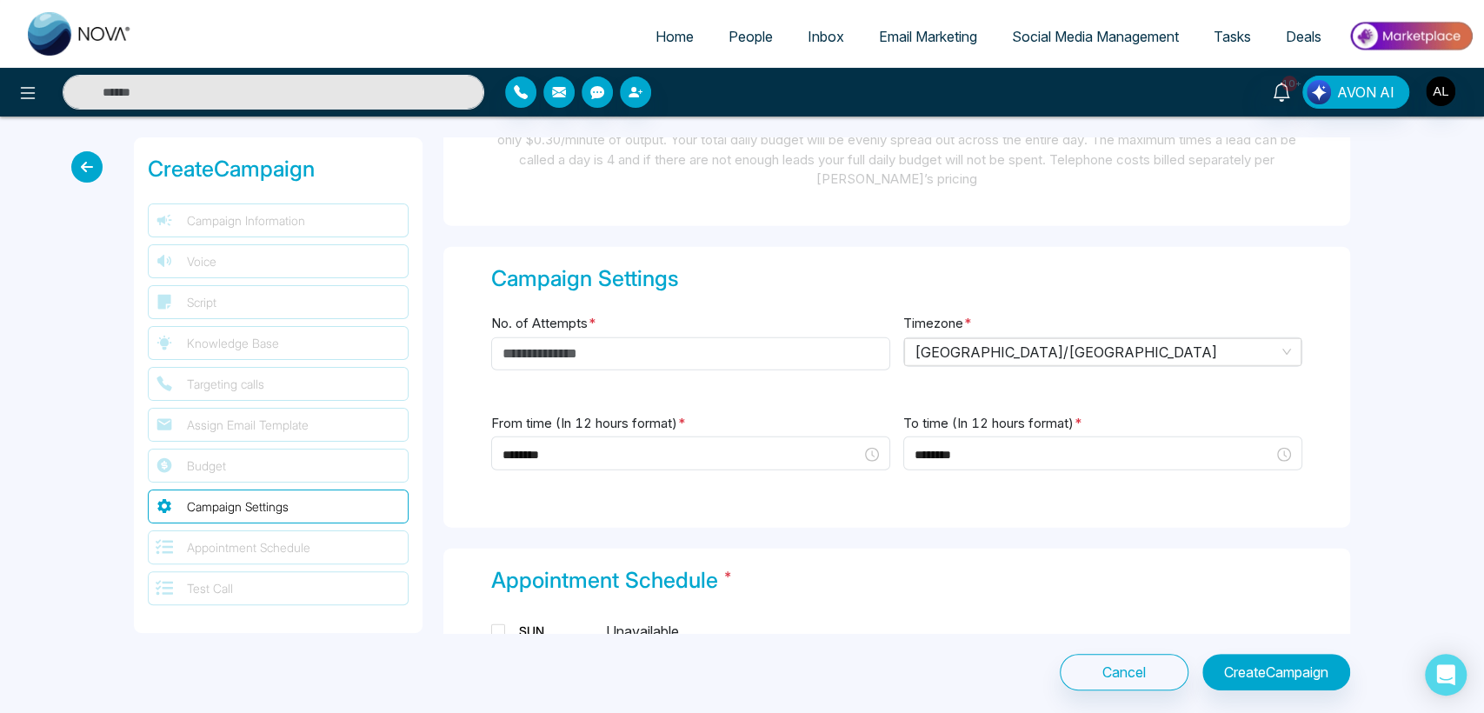
type input "***"
click at [557, 357] on input "No. of Attempts *" at bounding box center [690, 353] width 399 height 33
click at [959, 356] on span "Canada/Central" at bounding box center [1103, 352] width 377 height 26
type input "*"
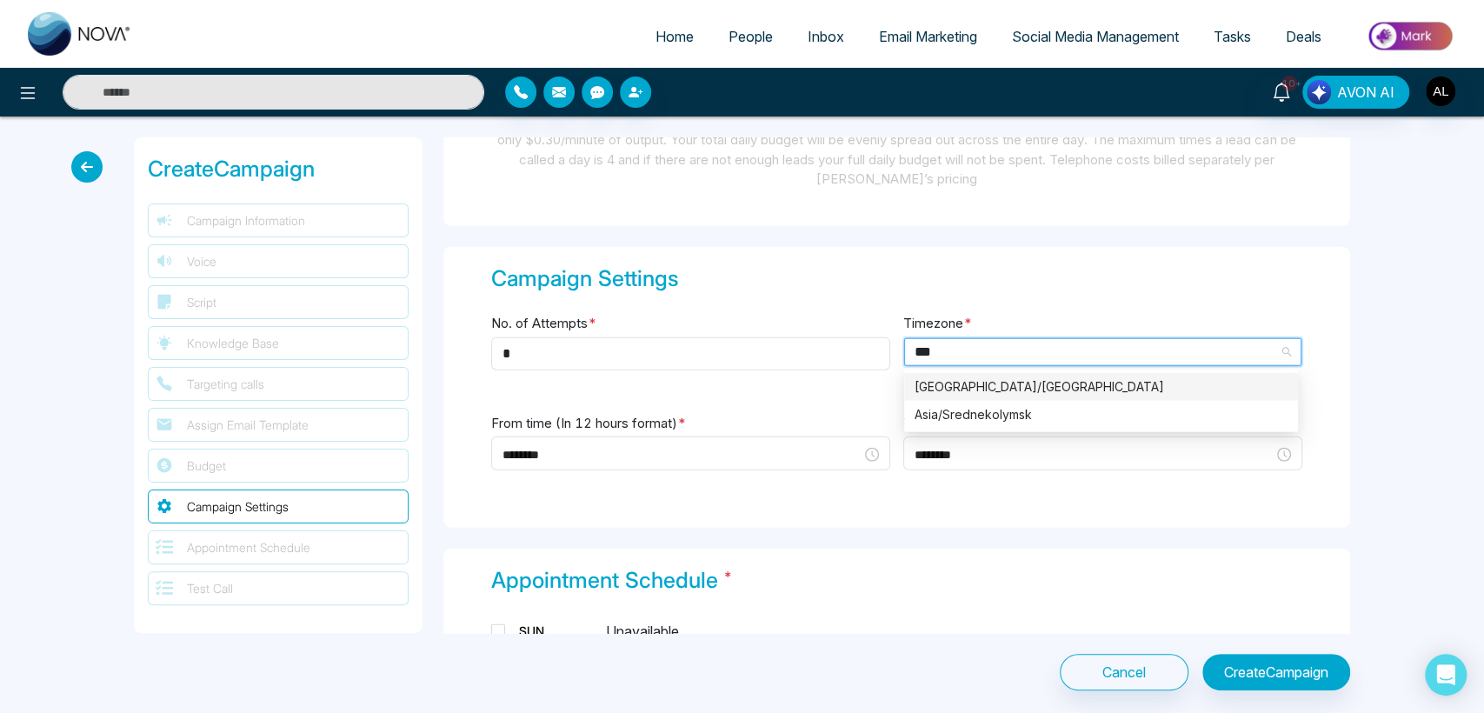
scroll to position [0, 0]
type input "****"
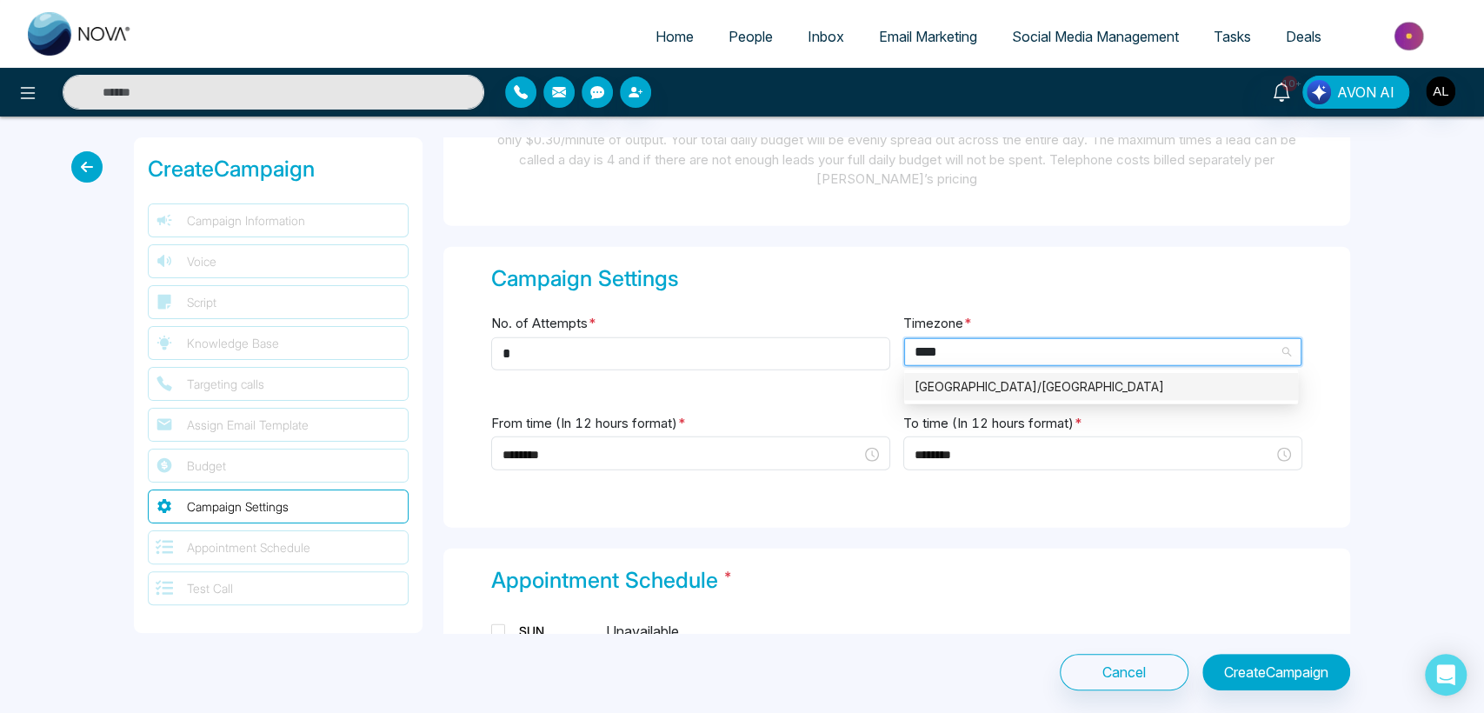
click at [986, 384] on div "Asia/Kolkata" at bounding box center [1101, 386] width 373 height 19
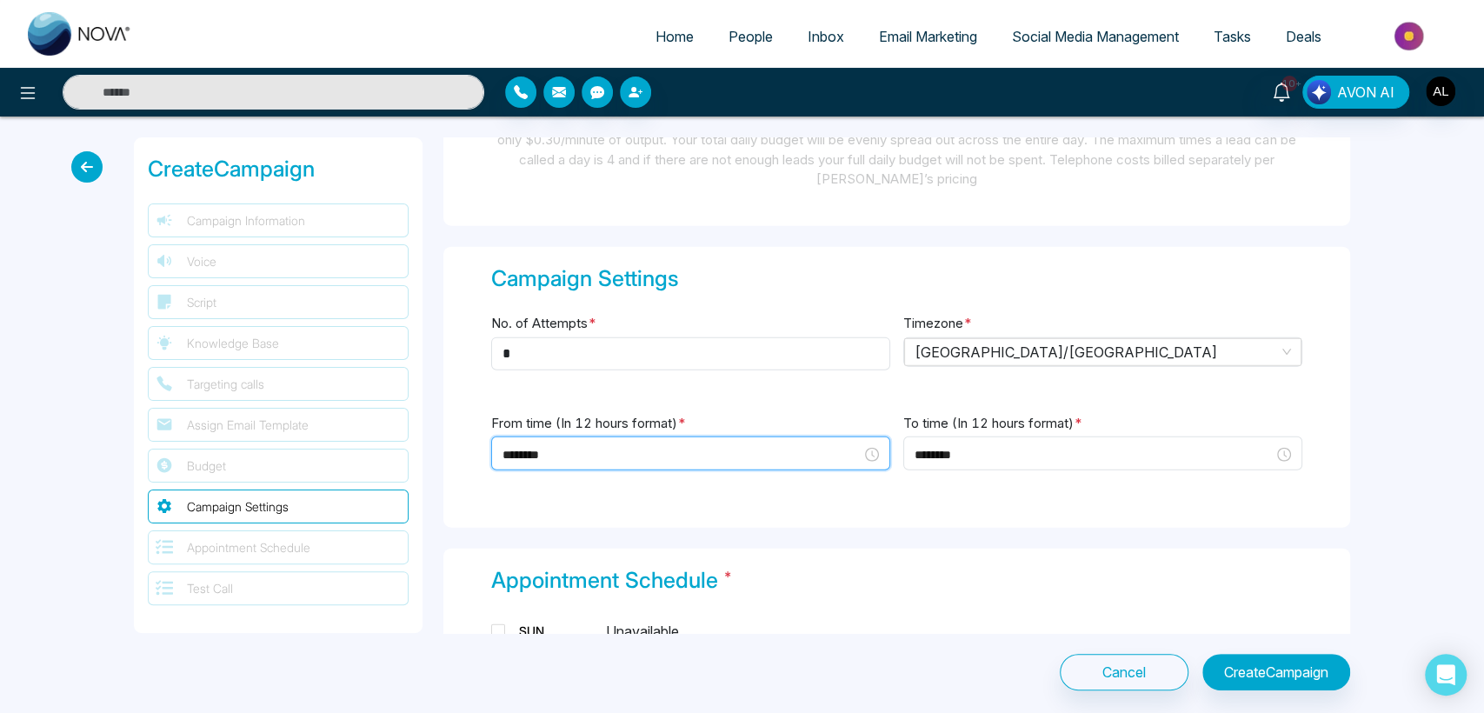
click at [593, 455] on input "********" at bounding box center [682, 454] width 359 height 19
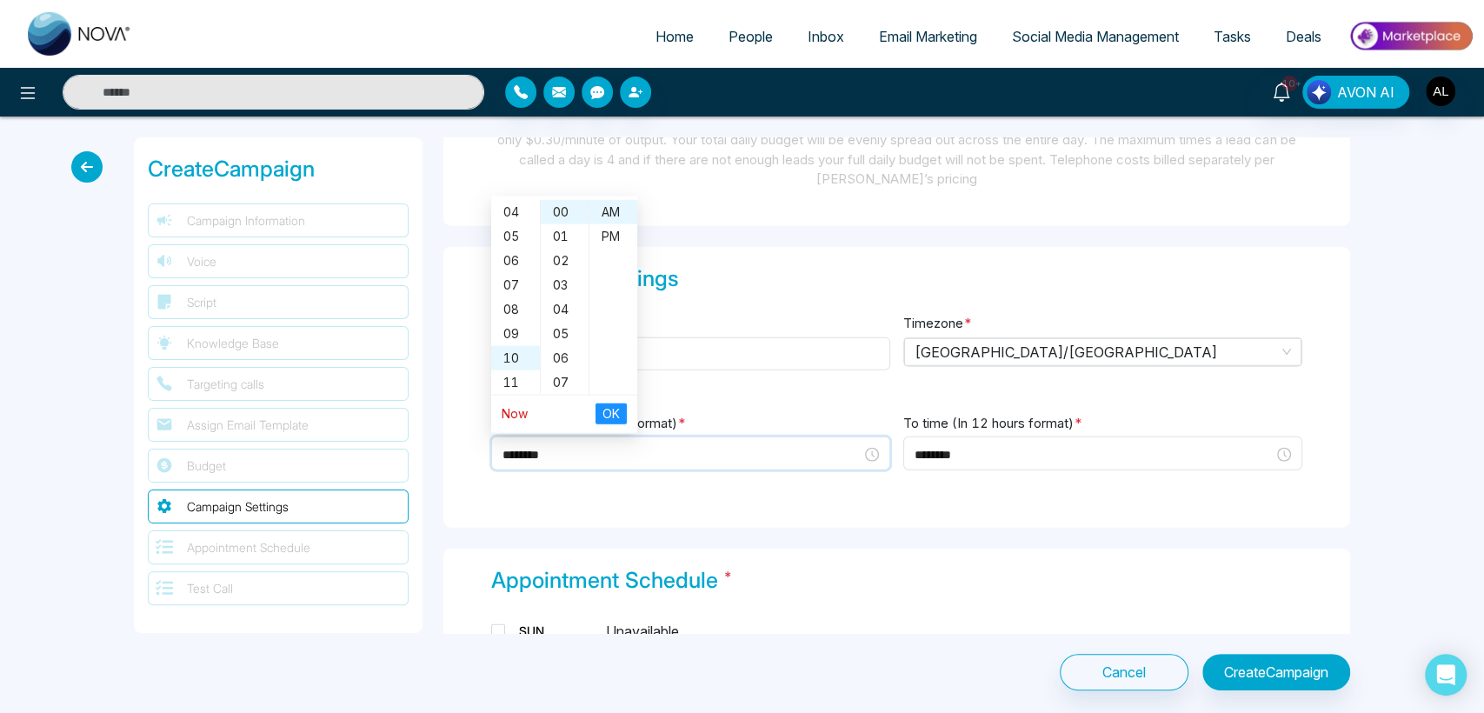
click at [508, 403] on li "Now" at bounding box center [515, 414] width 26 height 30
click at [965, 452] on input "********" at bounding box center [1094, 454] width 359 height 19
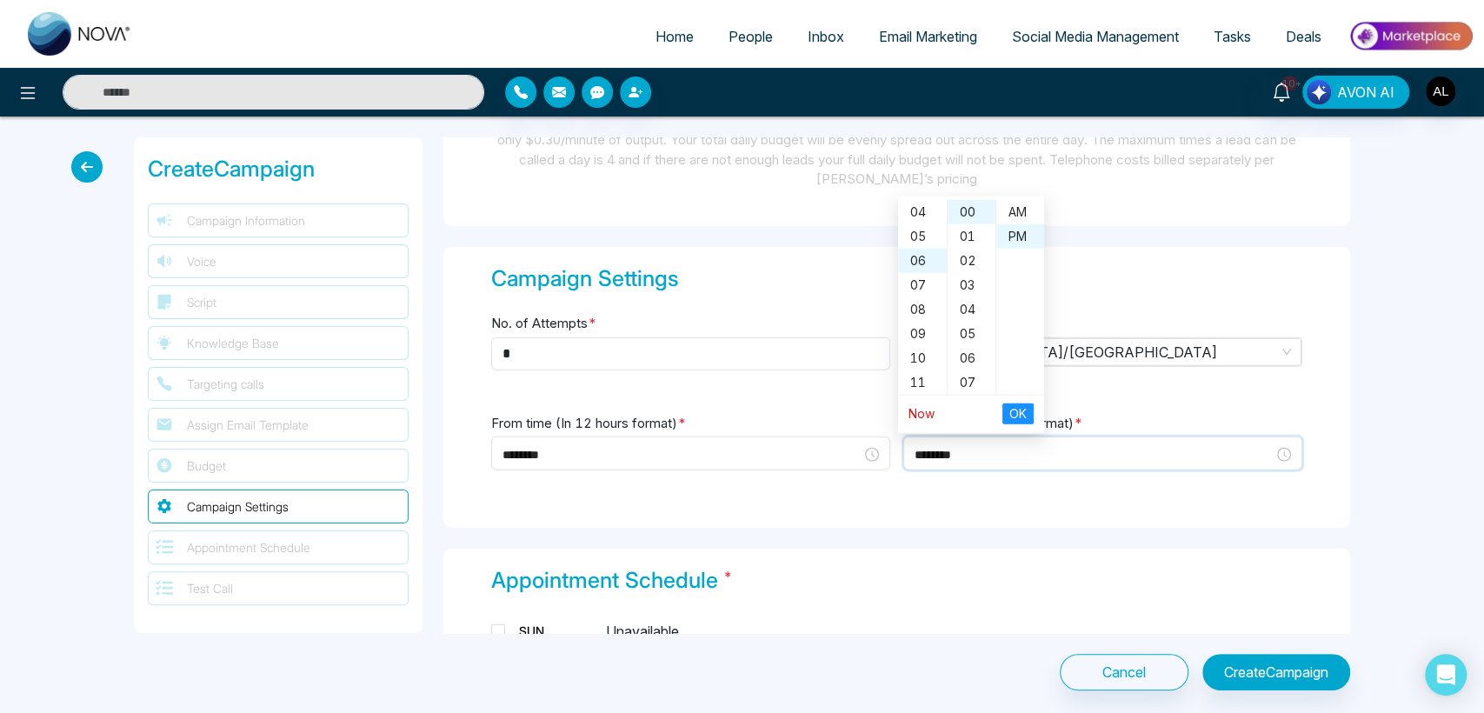
click at [926, 415] on link "Now" at bounding box center [922, 413] width 26 height 15
type input "********"
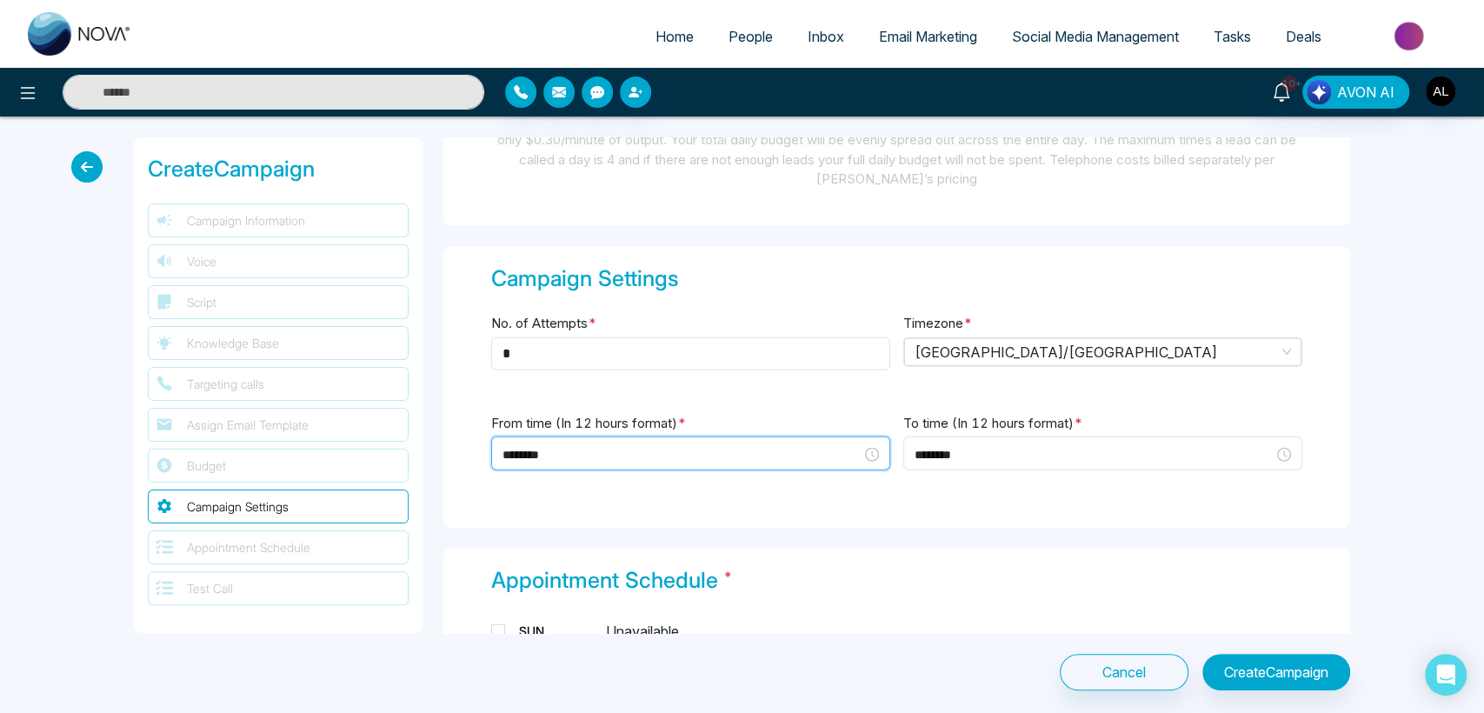
click at [574, 460] on input "********" at bounding box center [682, 454] width 359 height 19
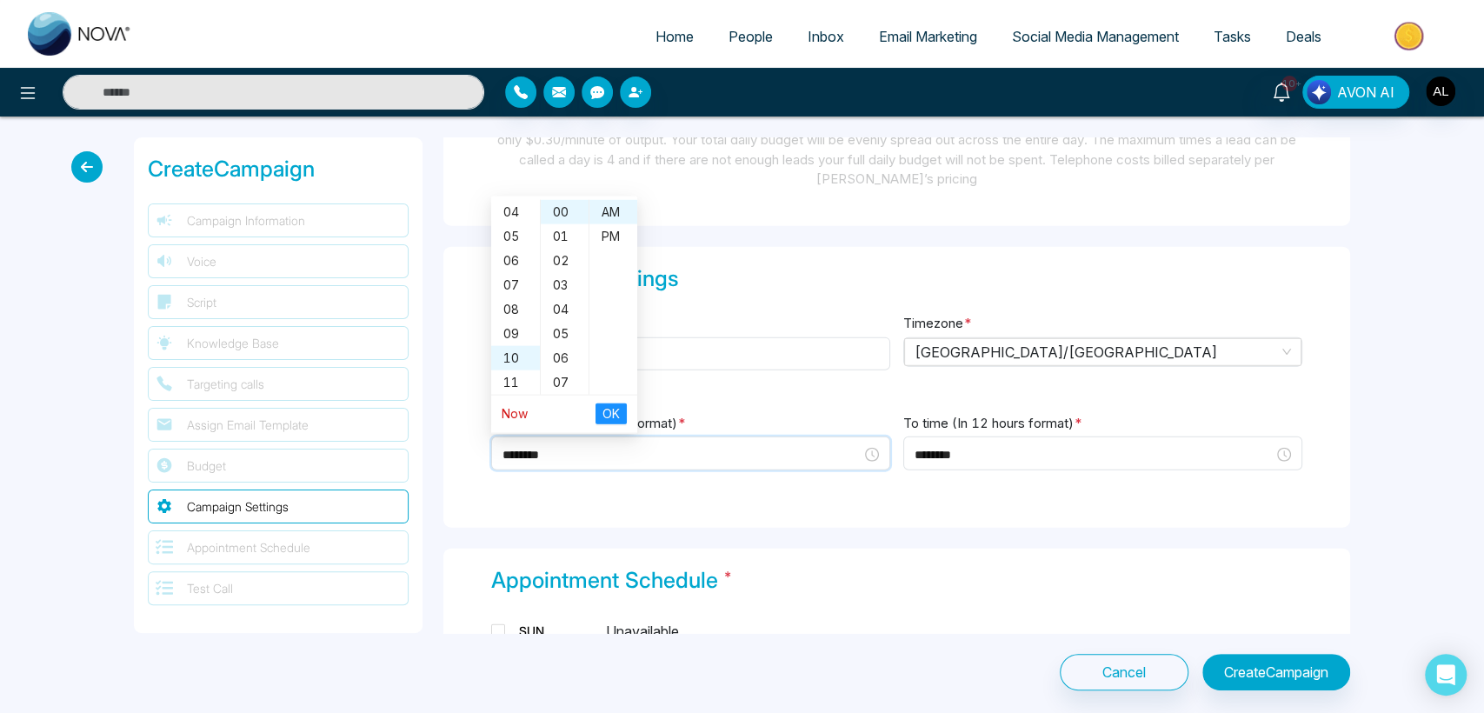
click at [515, 416] on link "Now" at bounding box center [515, 413] width 26 height 15
type input "********"
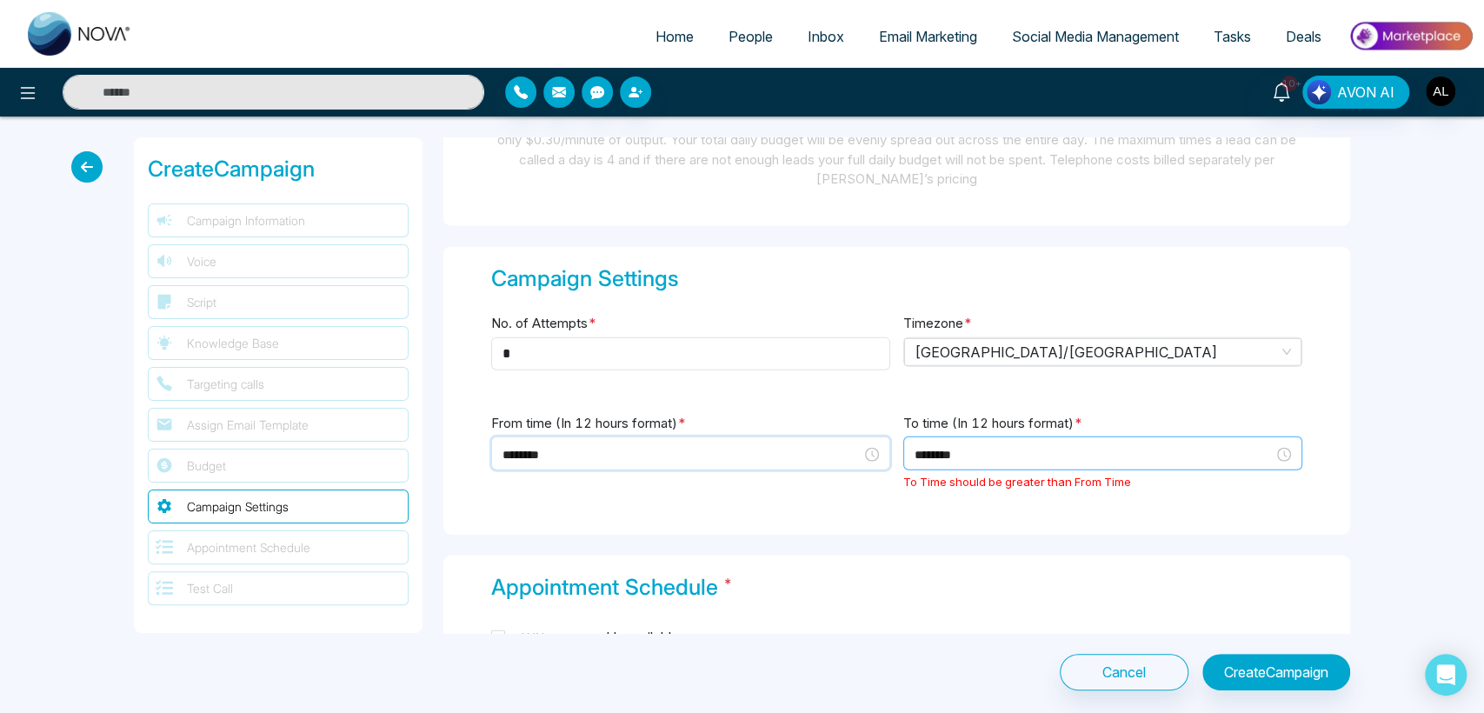
click at [961, 454] on input "********" at bounding box center [1094, 454] width 359 height 19
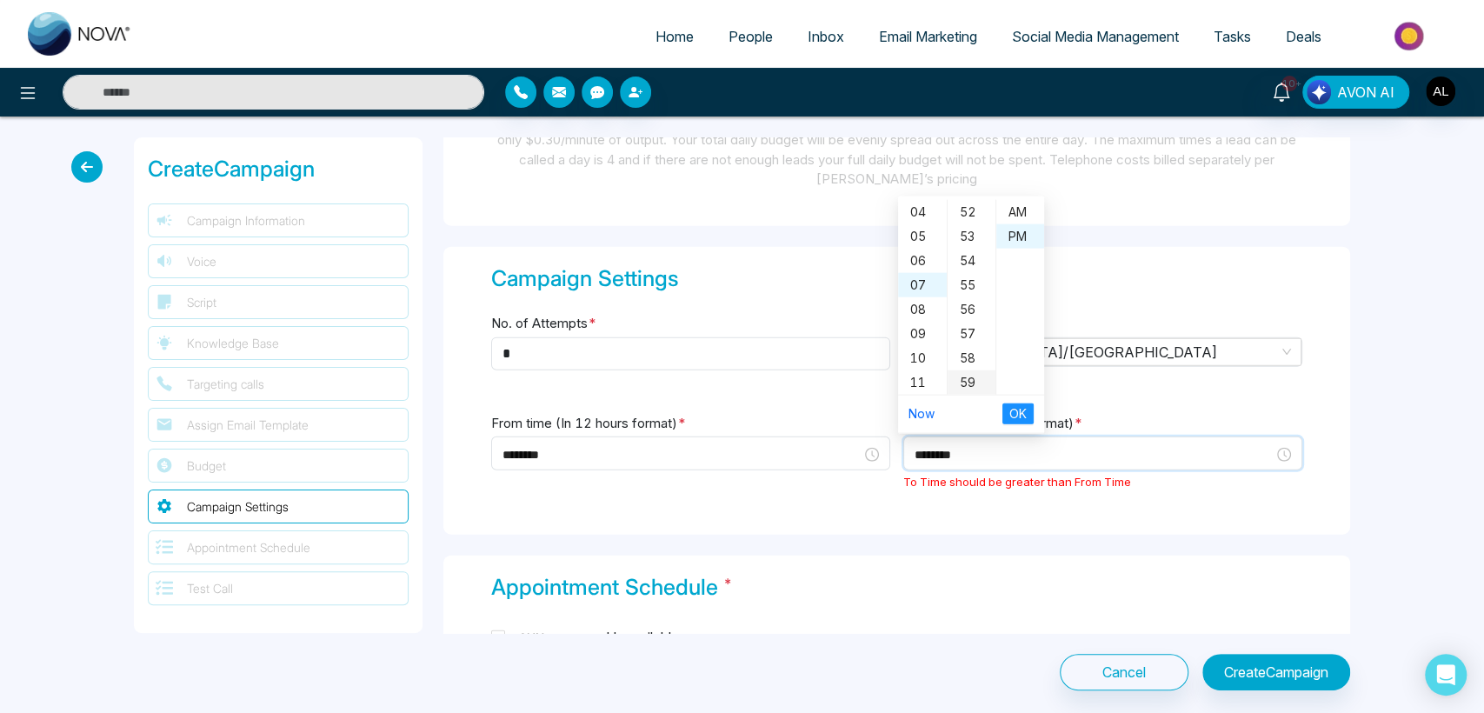
scroll to position [2802, 0]
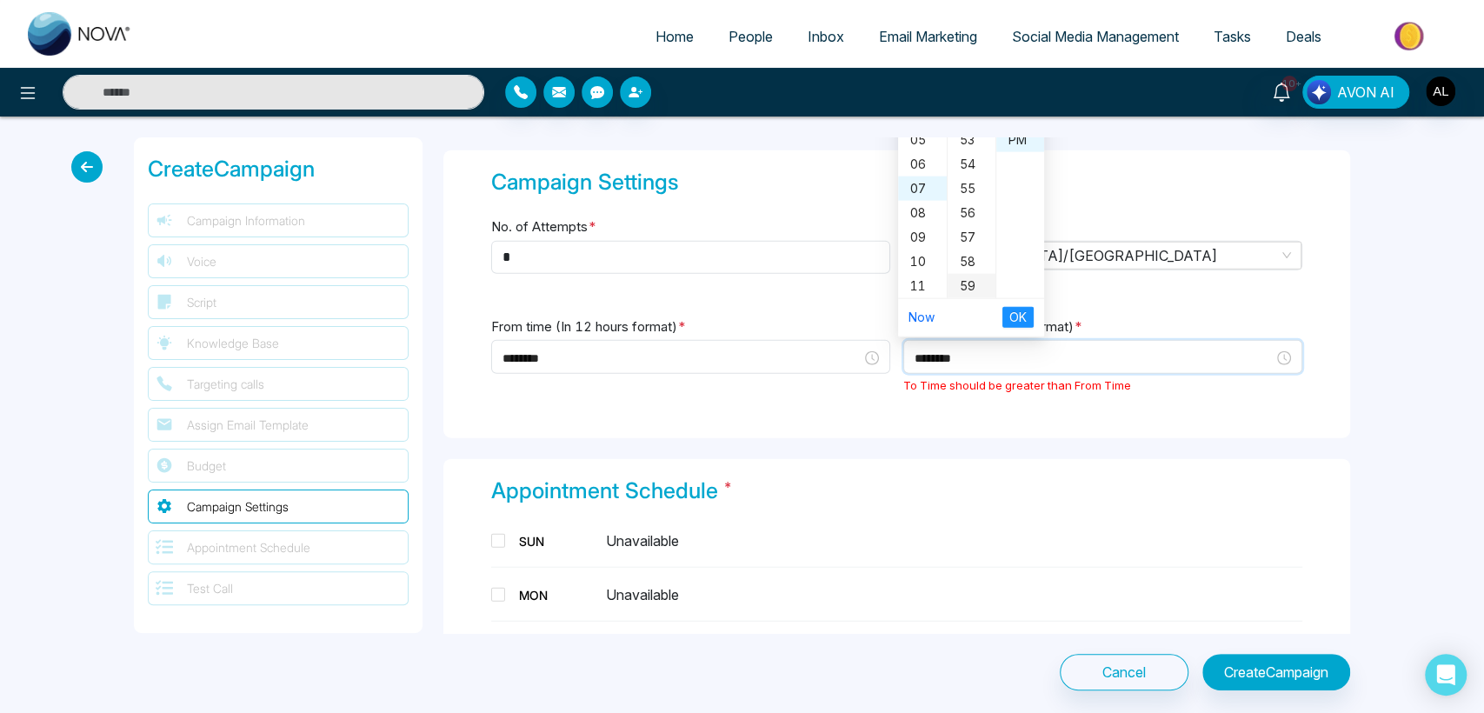
click at [967, 290] on div "59" at bounding box center [972, 286] width 48 height 24
click at [972, 284] on ul "00 01 02 03 04 05 06 07 08 09 10 11 12 13 14 15 16 17 18 19 20 21 22 23 24 25 2…" at bounding box center [971, 200] width 49 height 195
click at [971, 282] on div "57" at bounding box center [972, 286] width 48 height 24
click at [971, 281] on div "57" at bounding box center [972, 286] width 48 height 24
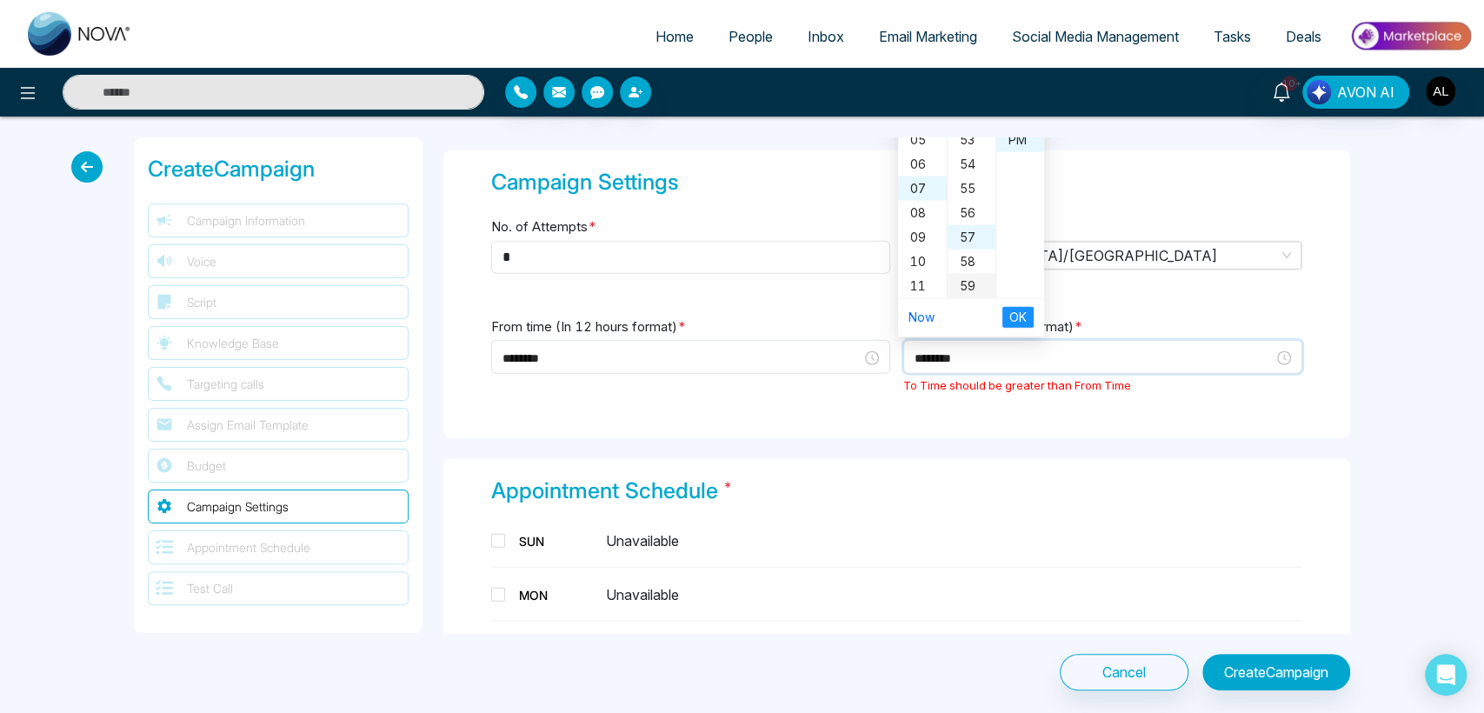
scroll to position [2899, 0]
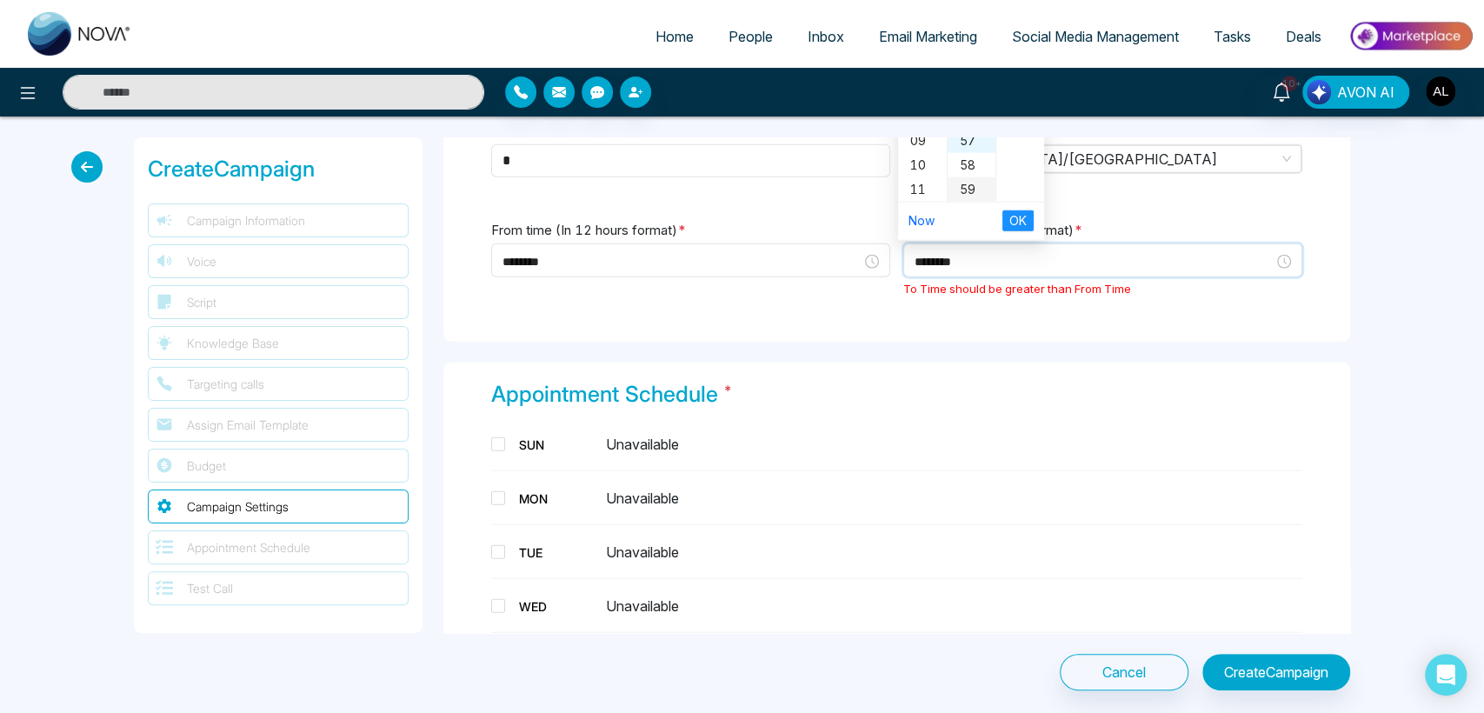
click at [964, 186] on div "59" at bounding box center [972, 189] width 48 height 24
type input "********"
click at [1013, 211] on span "OK" at bounding box center [1018, 220] width 17 height 19
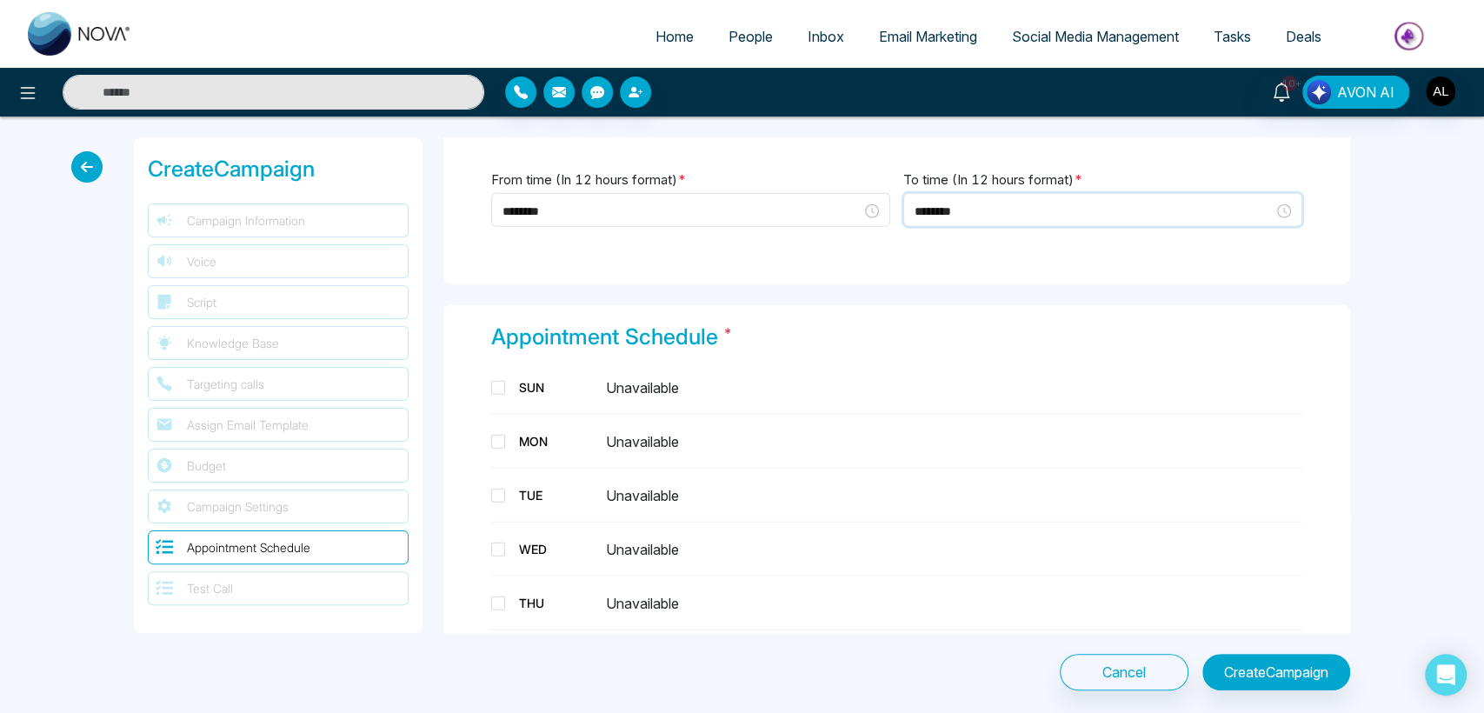
scroll to position [2995, 0]
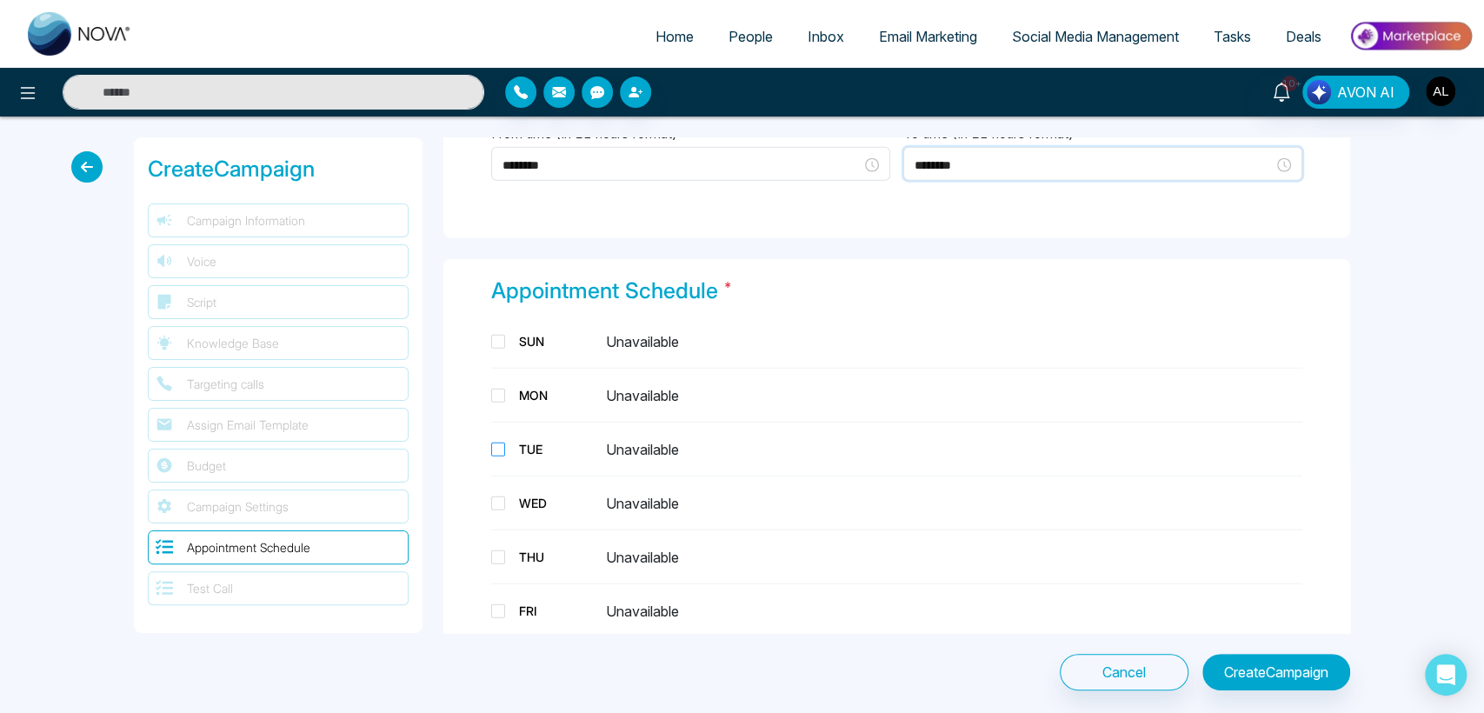
click at [498, 445] on span at bounding box center [498, 450] width 14 height 14
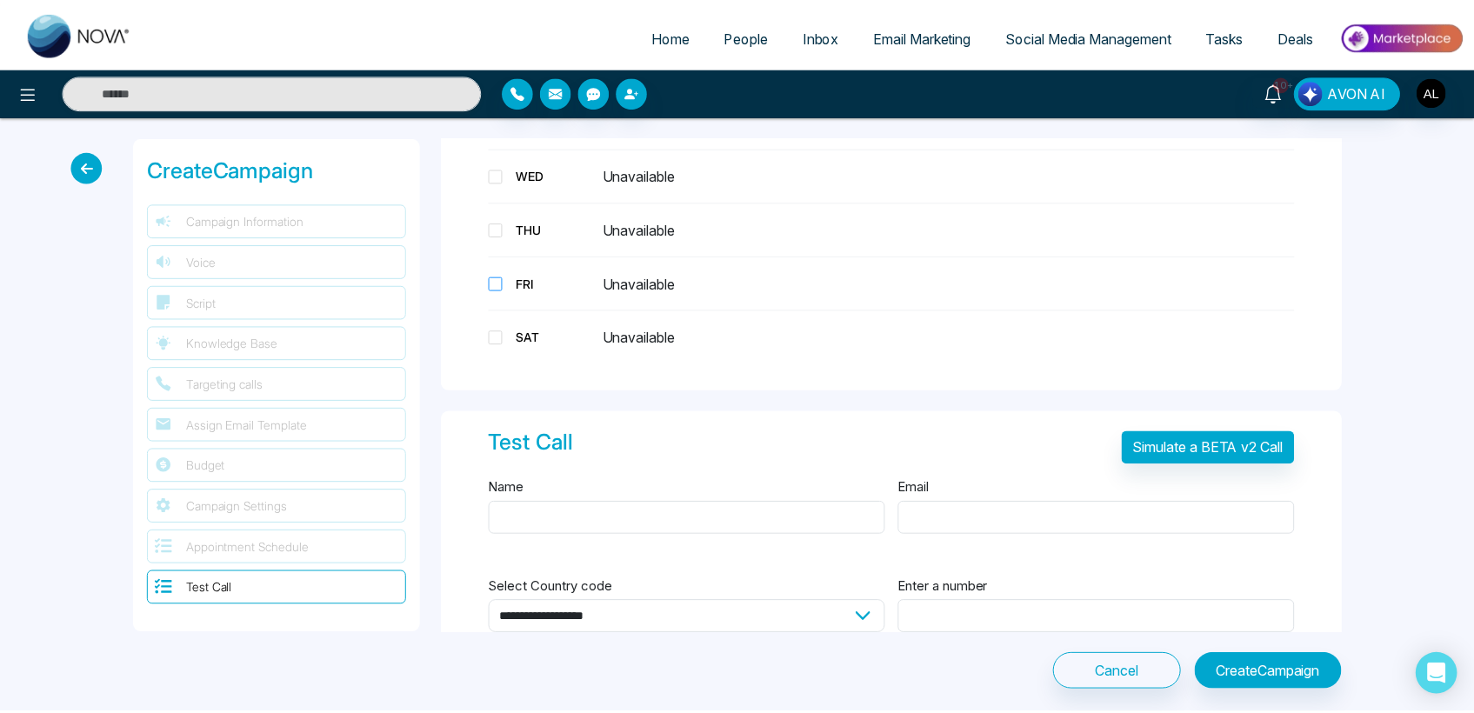
scroll to position [3381, 0]
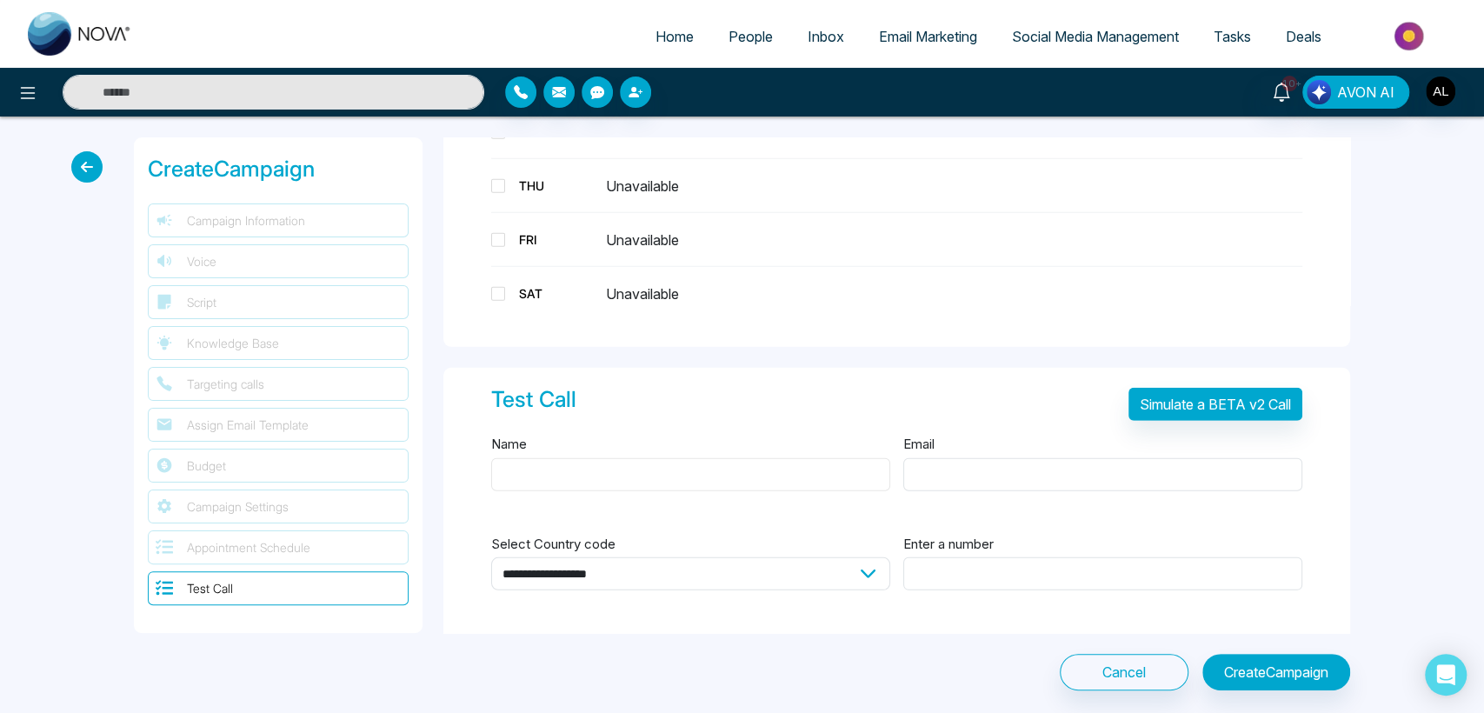
click at [566, 472] on input "Name" at bounding box center [690, 474] width 399 height 33
type input "******"
click at [931, 461] on input "Email" at bounding box center [1103, 474] width 399 height 33
type input "**********"
click at [546, 565] on select "**********" at bounding box center [690, 573] width 399 height 33
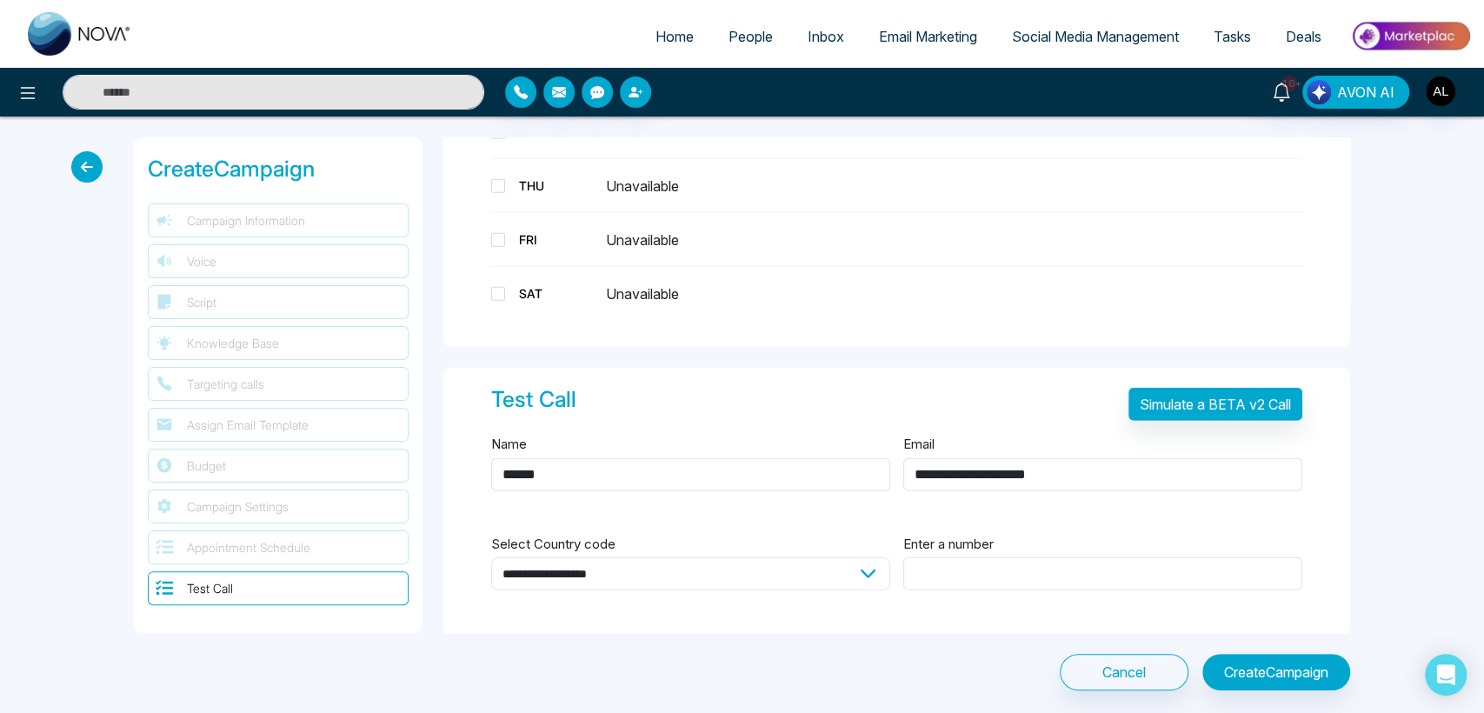
select select "***"
click at [491, 557] on select "**********" at bounding box center [690, 573] width 399 height 33
click at [961, 560] on input "Enter a number" at bounding box center [1103, 573] width 399 height 33
type input "**********"
click at [1212, 399] on button "Simulate a BETA v2 Call" at bounding box center [1216, 404] width 174 height 33
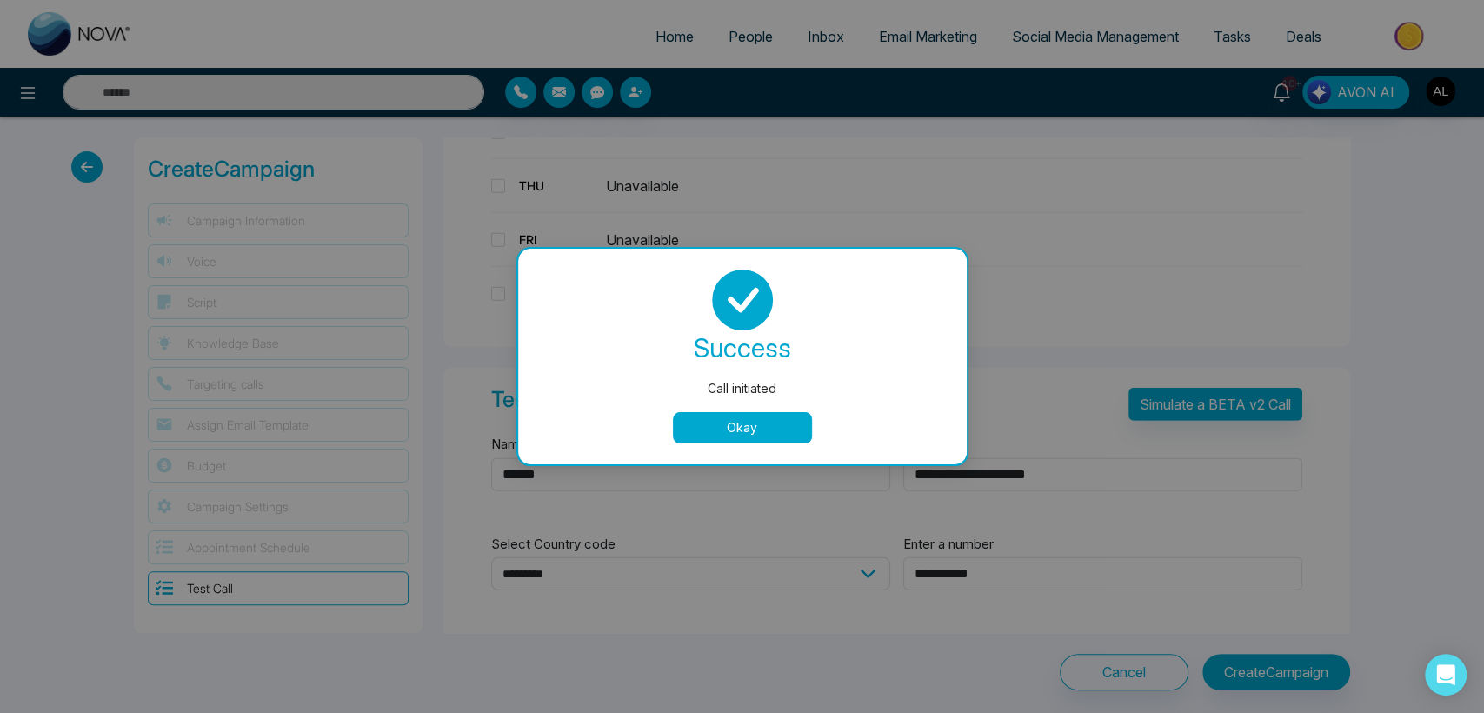
click at [712, 432] on button "Okay" at bounding box center [742, 427] width 139 height 31
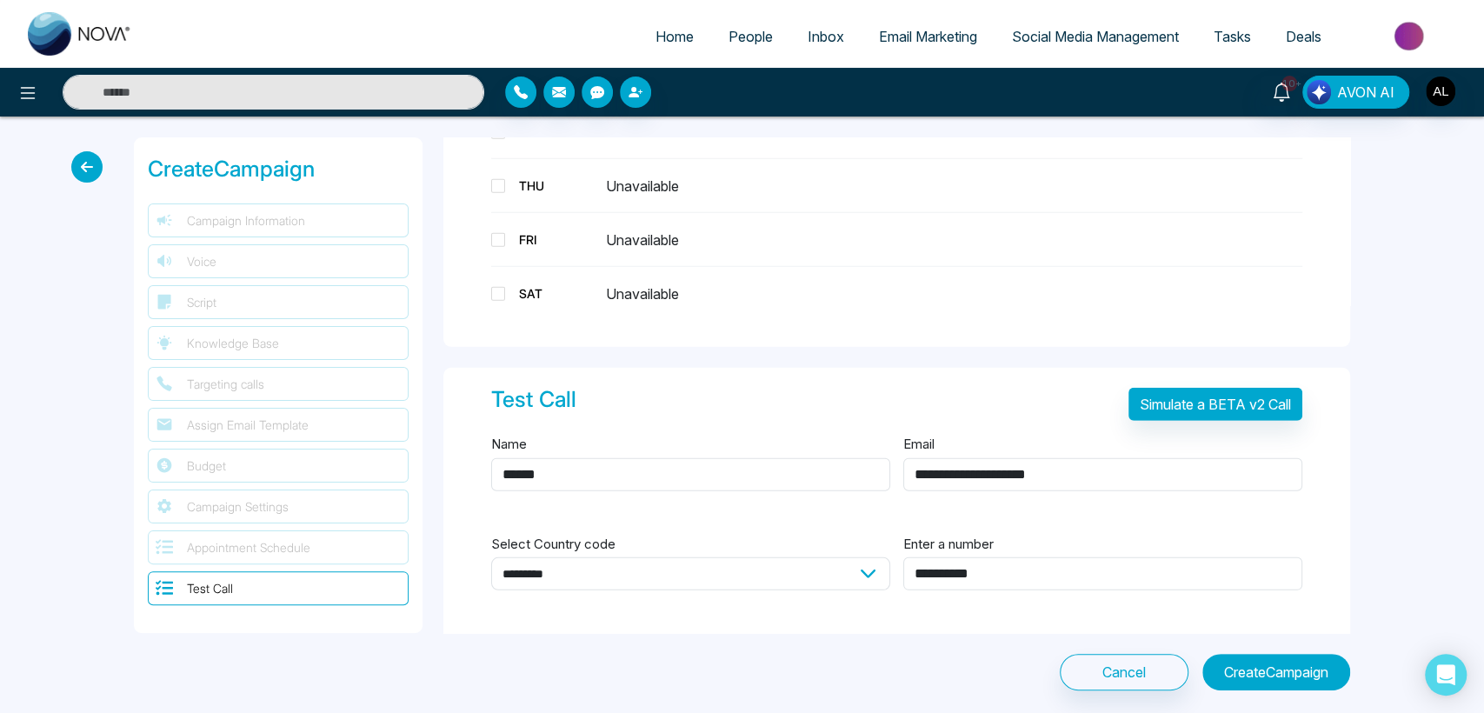
click at [1261, 660] on button "Create Campaign" at bounding box center [1277, 672] width 148 height 37
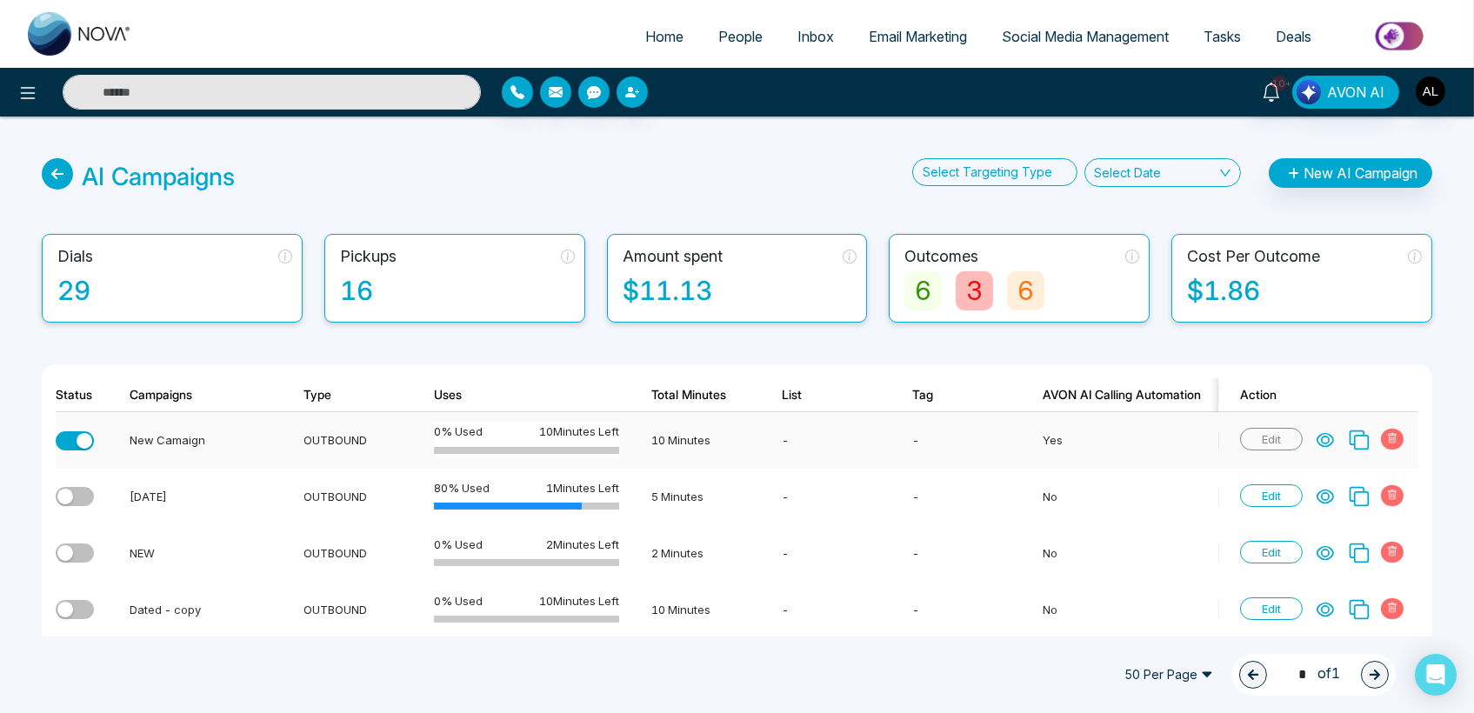
click at [70, 439] on button "button" at bounding box center [75, 440] width 38 height 19
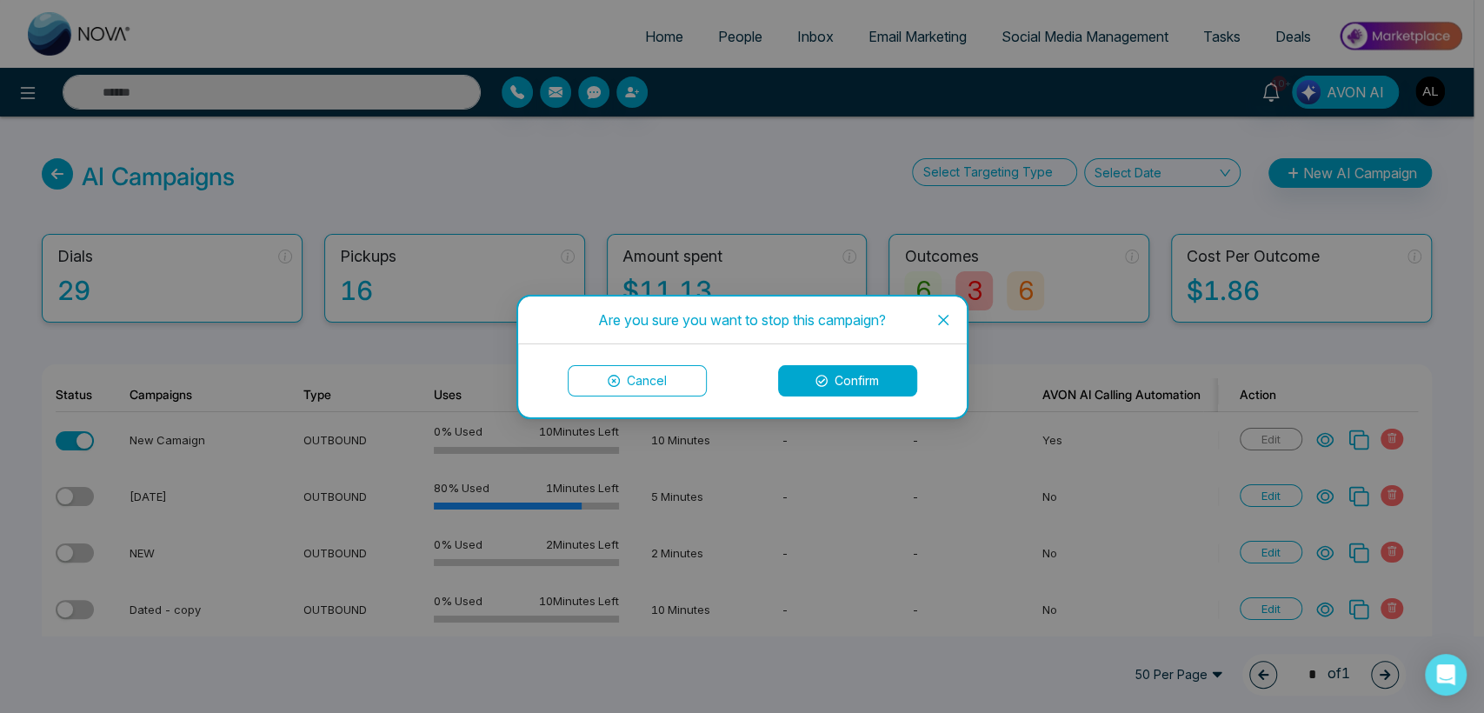
click at [832, 377] on button "Confirm" at bounding box center [847, 380] width 139 height 31
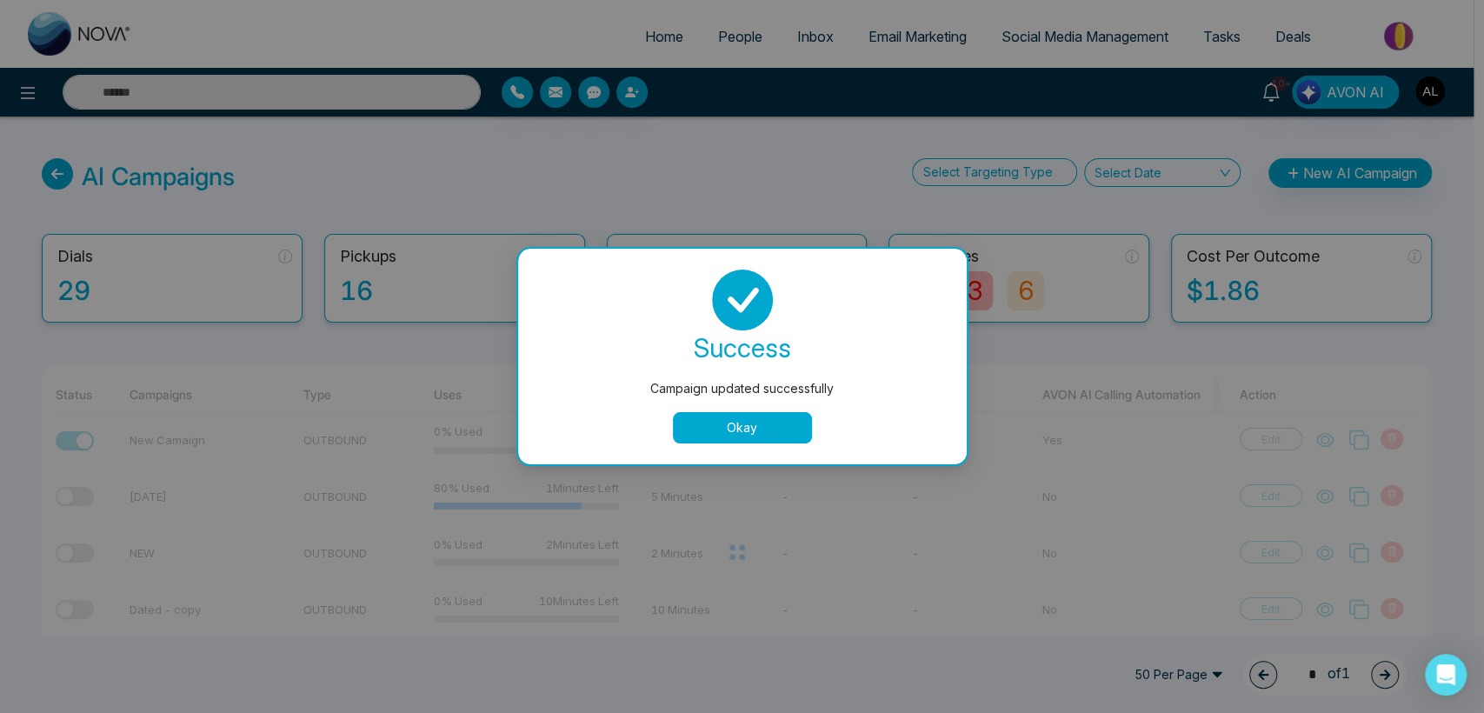
click at [730, 423] on button "Okay" at bounding box center [742, 427] width 139 height 31
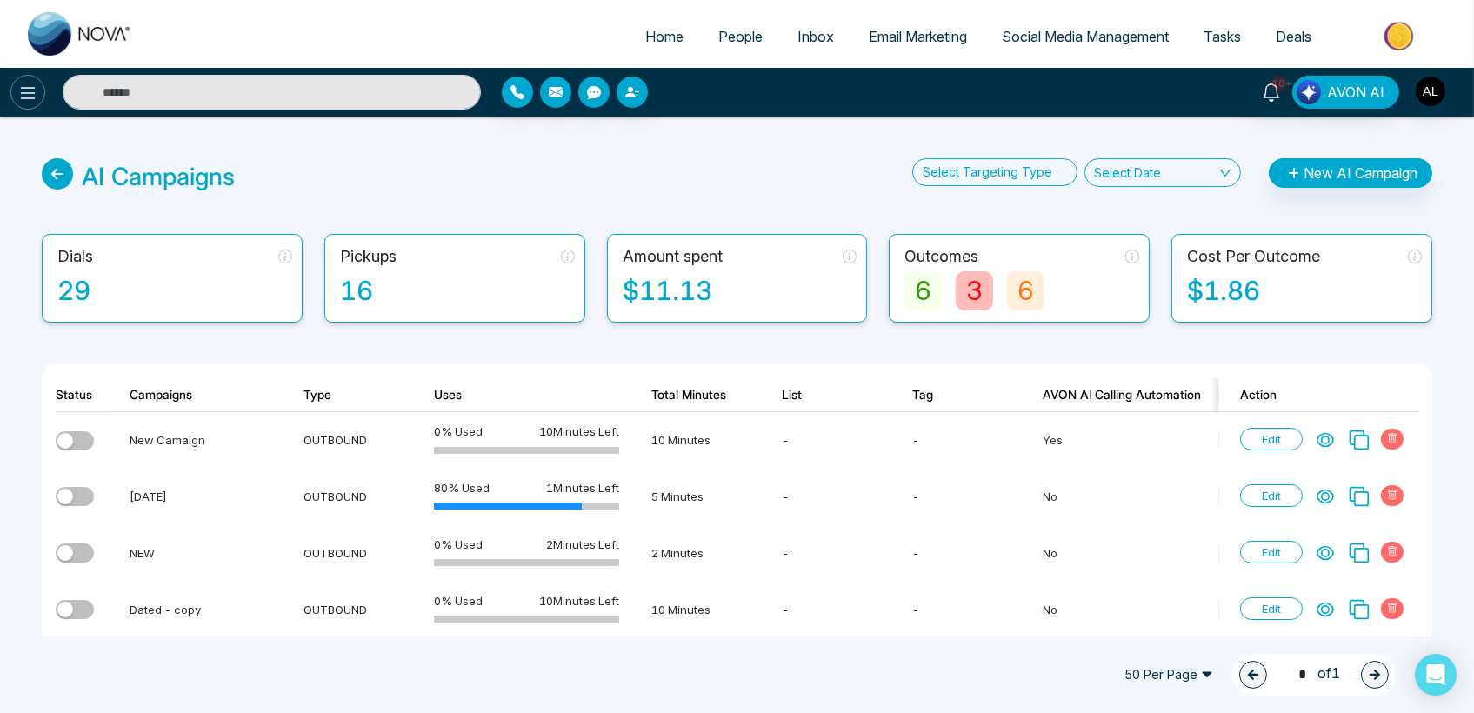
click at [21, 83] on icon at bounding box center [27, 93] width 21 height 21
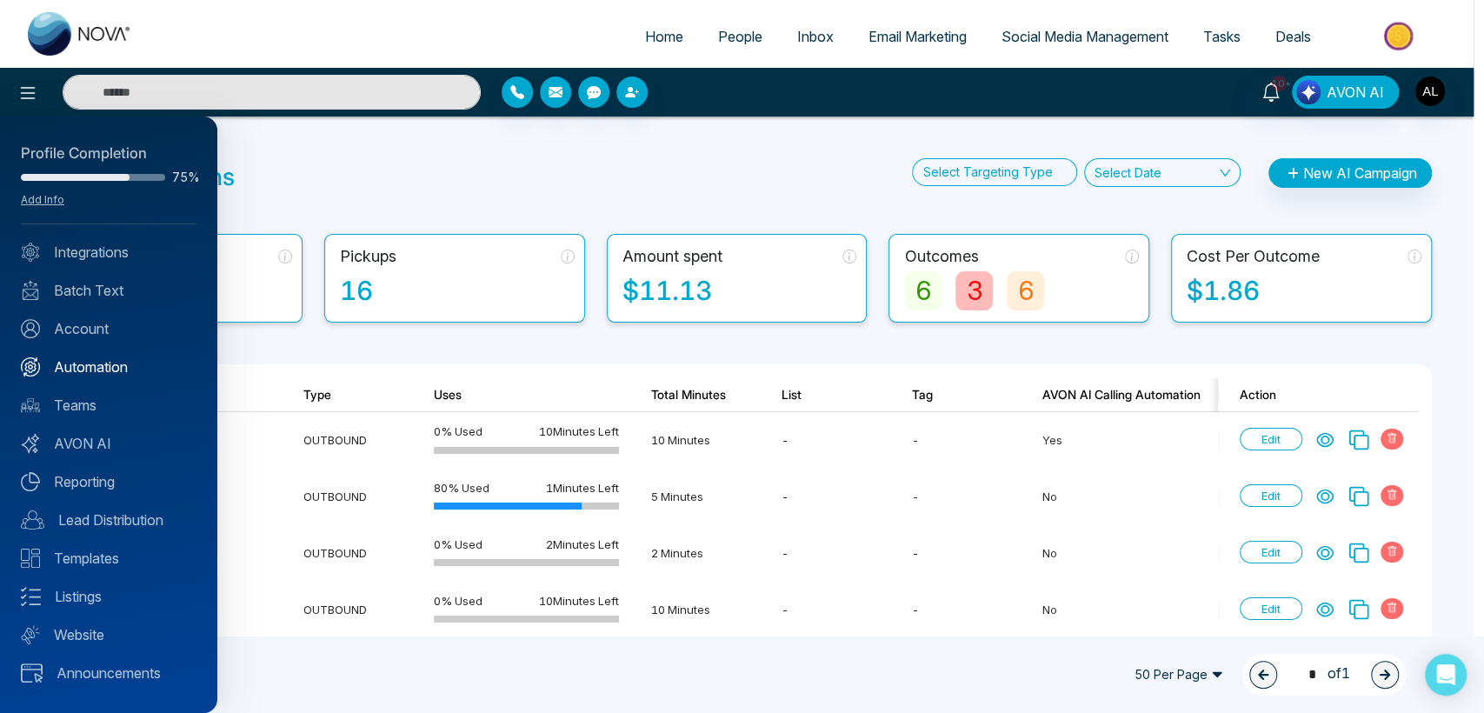
click at [75, 357] on link "Automation" at bounding box center [109, 367] width 176 height 21
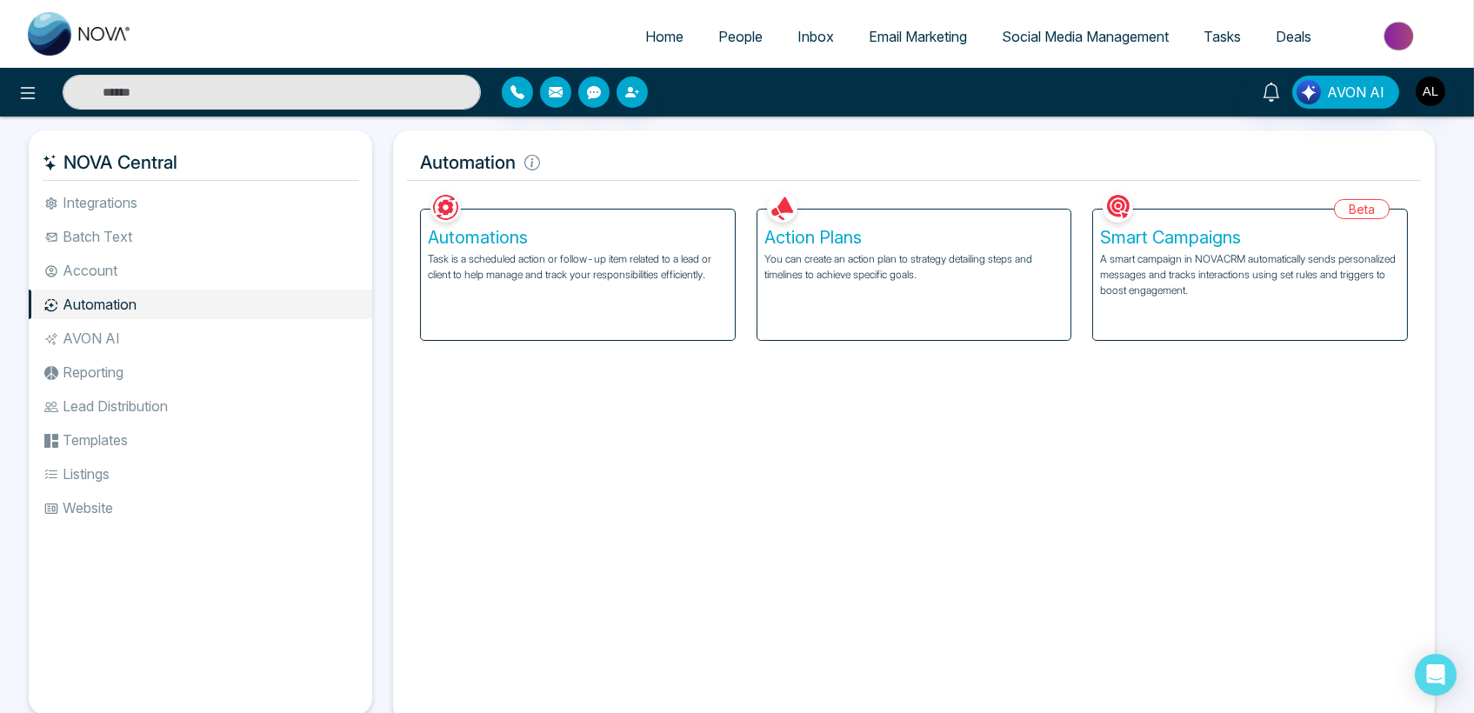
click at [808, 248] on div "Action Plans You can create an action plan to strategy detailing steps and time…" at bounding box center [914, 275] width 314 height 130
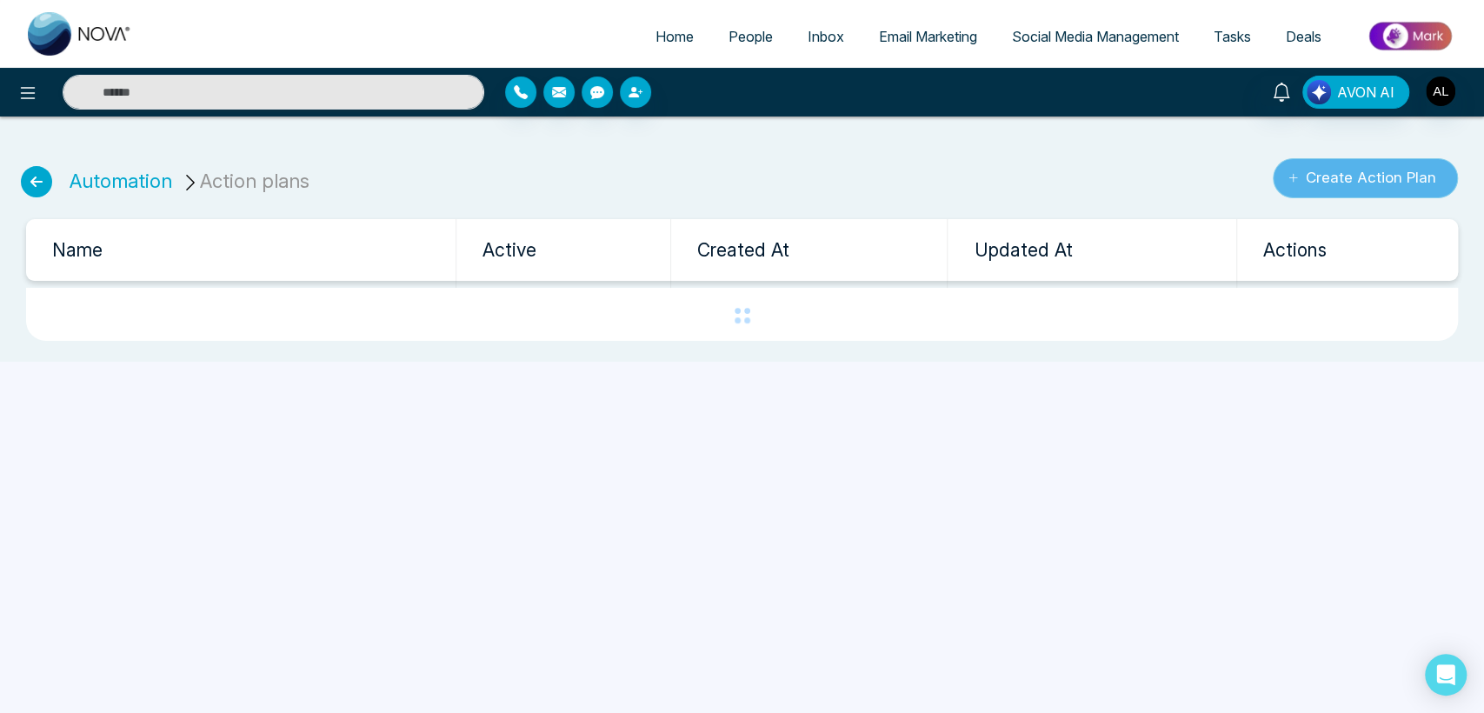
click at [1323, 170] on button "Create Action Plan" at bounding box center [1365, 178] width 185 height 40
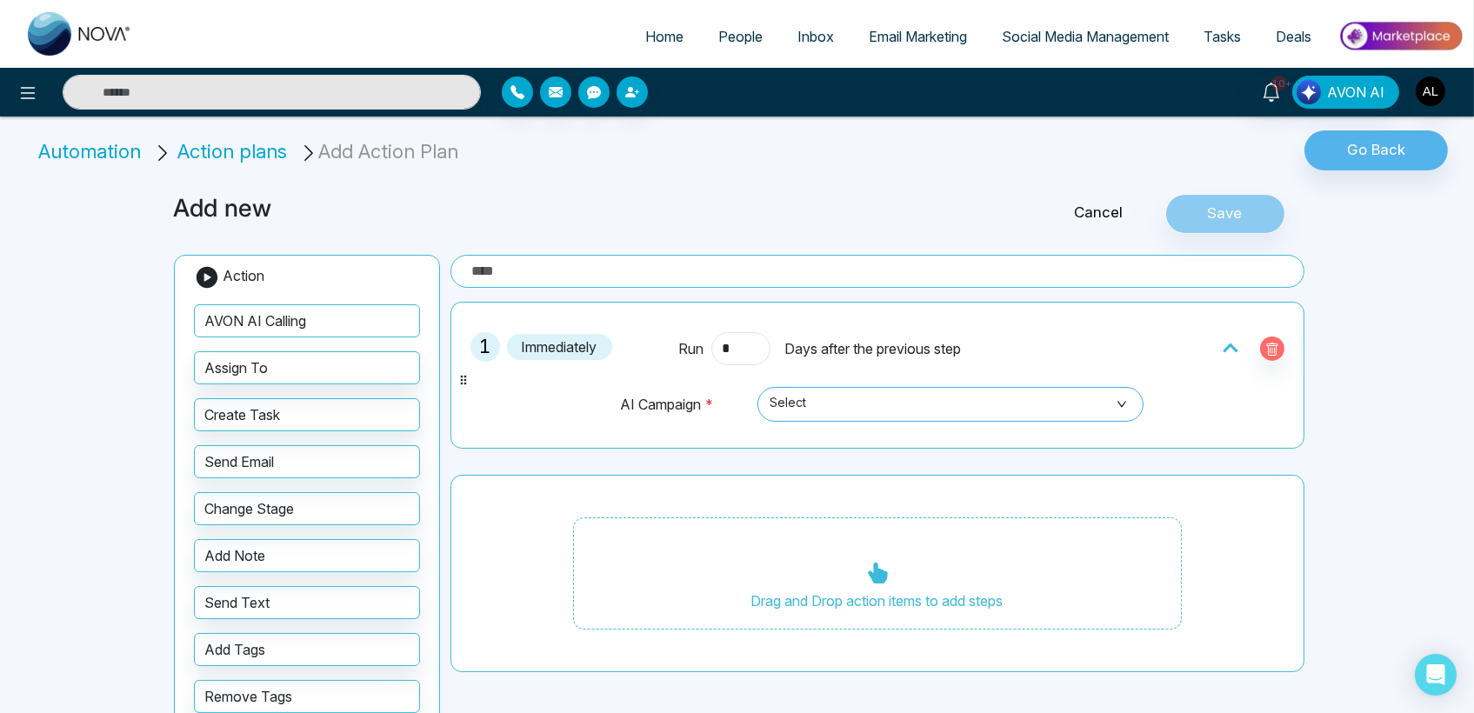
click at [897, 404] on span "Select" at bounding box center [951, 405] width 362 height 30
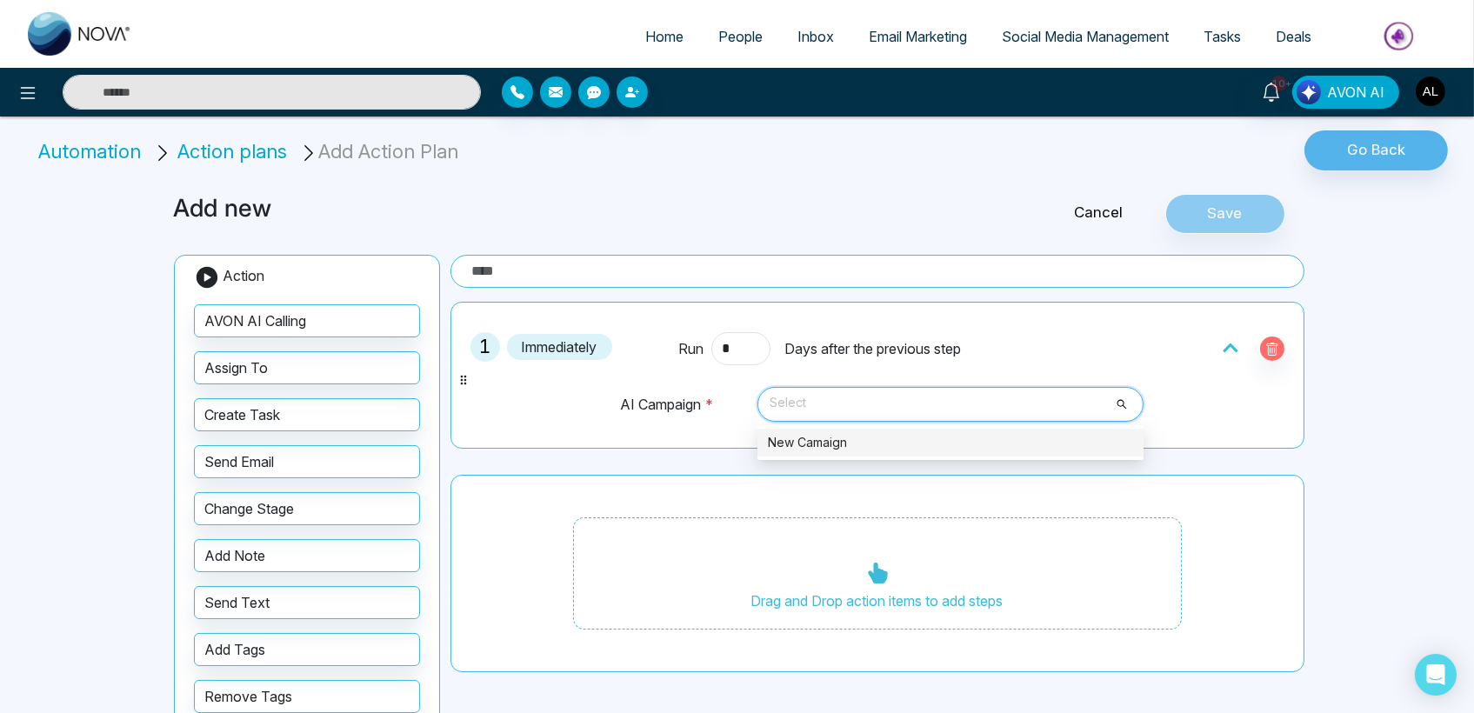
click at [807, 441] on div "New Camaign" at bounding box center [950, 442] width 365 height 19
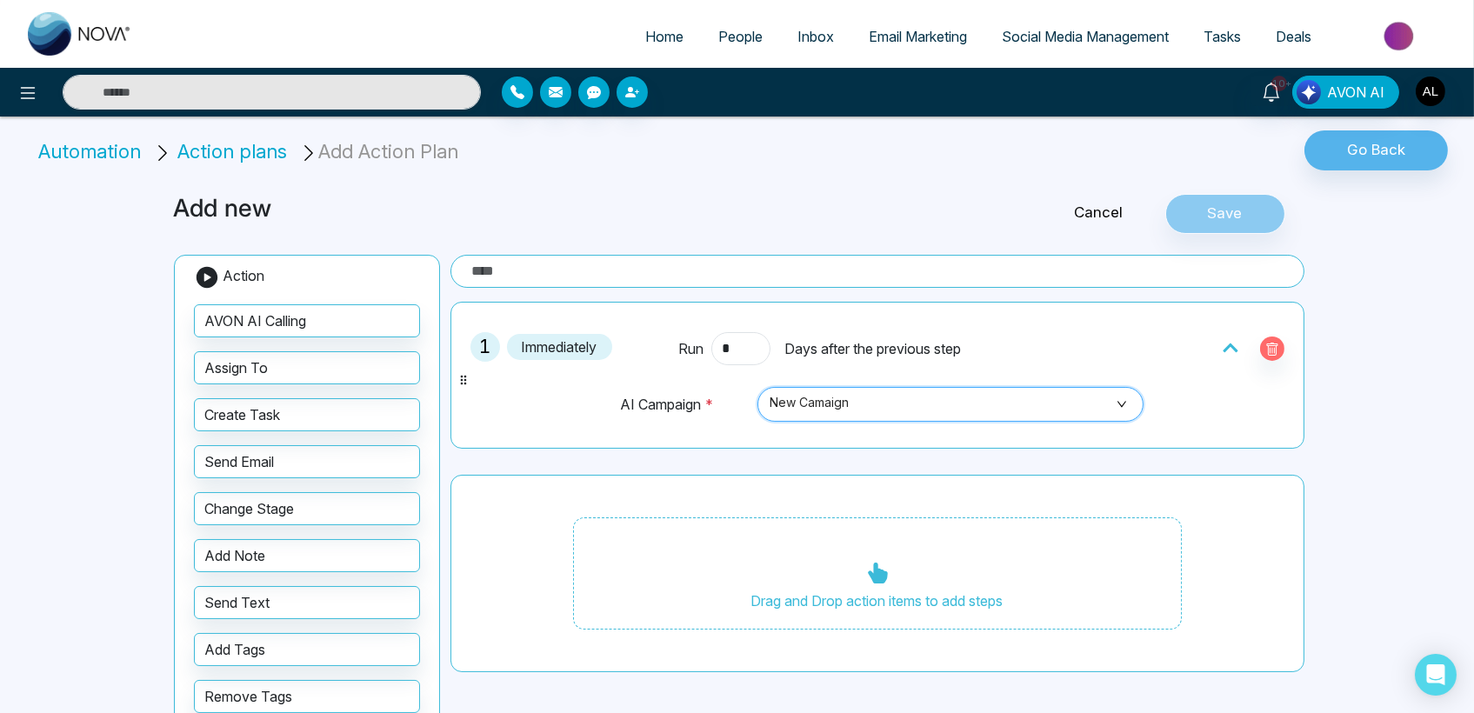
click at [512, 255] on input "text" at bounding box center [877, 271] width 854 height 33
type input "**********"
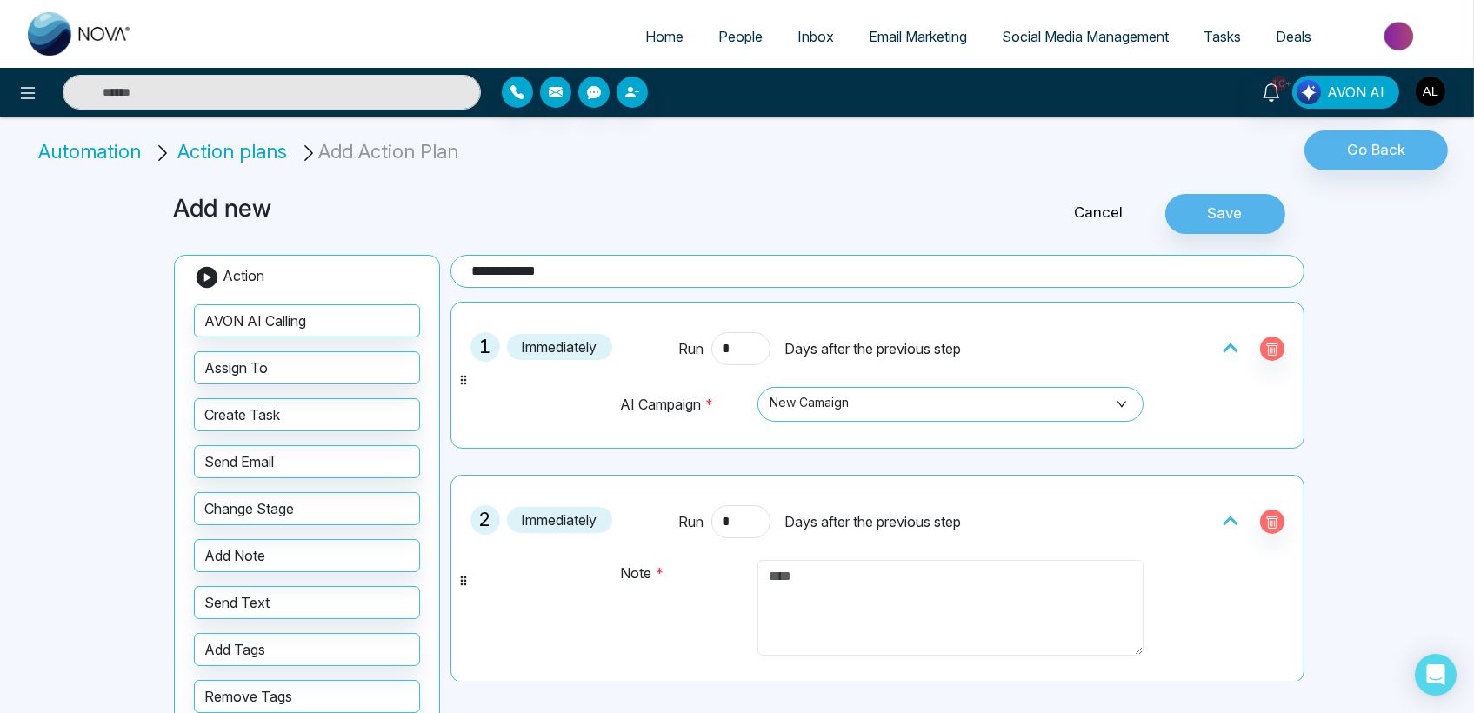
click at [787, 579] on textarea at bounding box center [950, 608] width 386 height 96
type textarea "********"
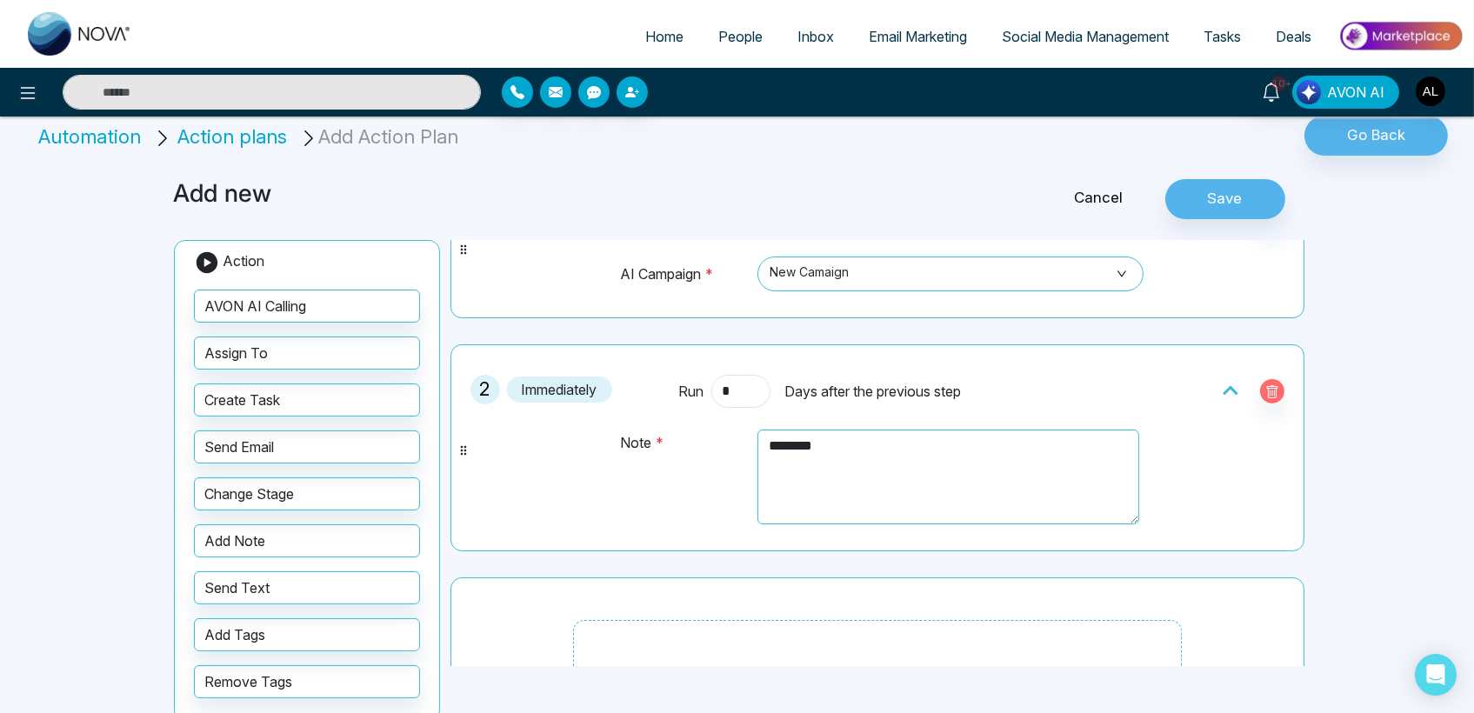
scroll to position [223, 0]
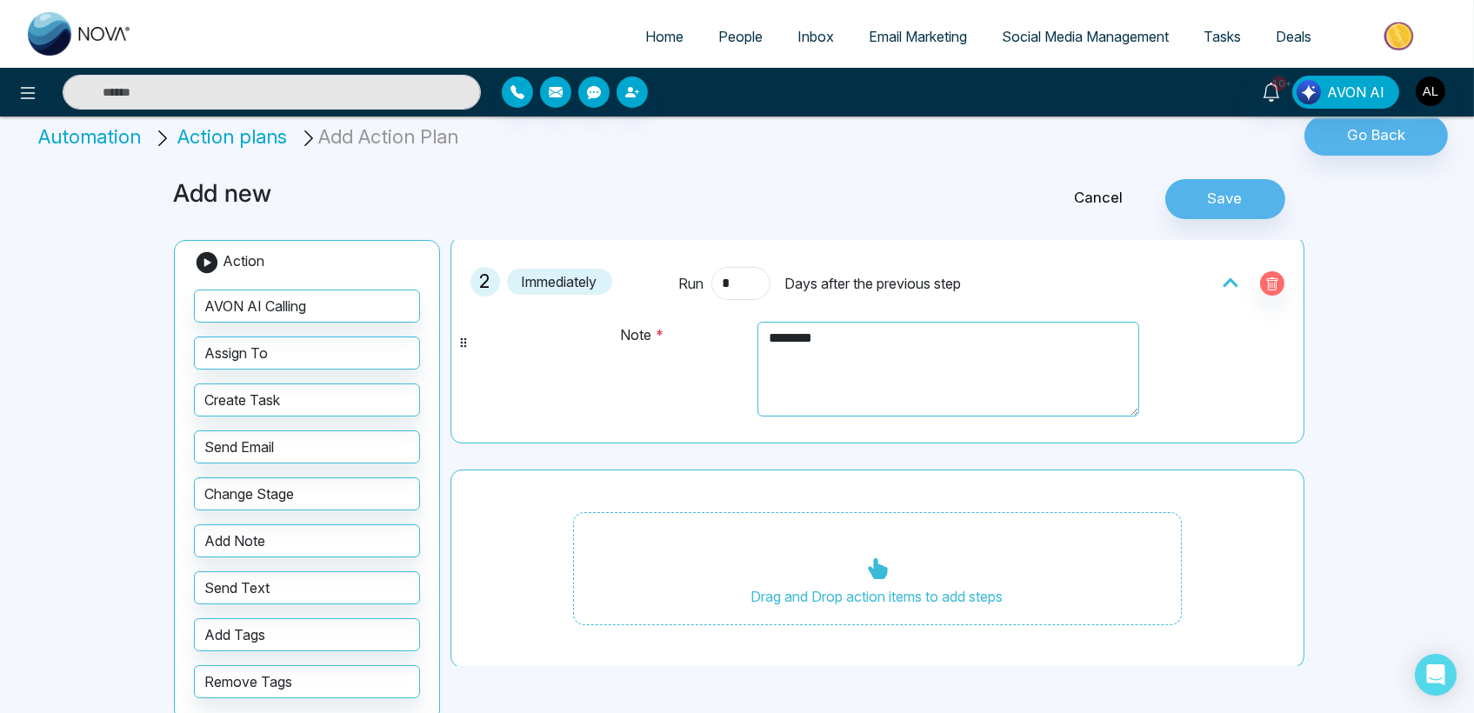
click at [771, 558] on div "Drag and Drop action items to add steps" at bounding box center [877, 568] width 609 height 113
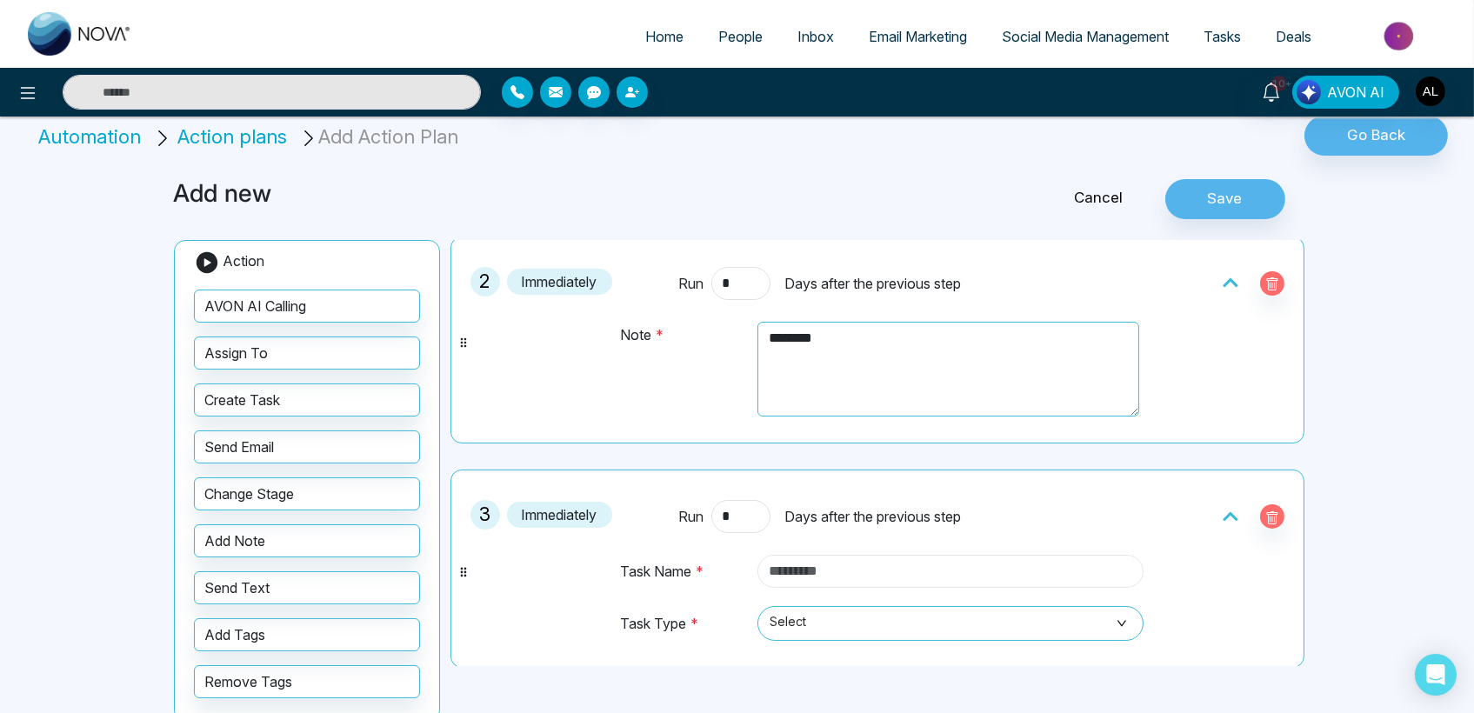
click at [811, 567] on input "text" at bounding box center [950, 571] width 386 height 33
type input "****"
click at [801, 614] on span "Select" at bounding box center [951, 624] width 362 height 30
click at [797, 658] on div "Call" at bounding box center [948, 661] width 360 height 19
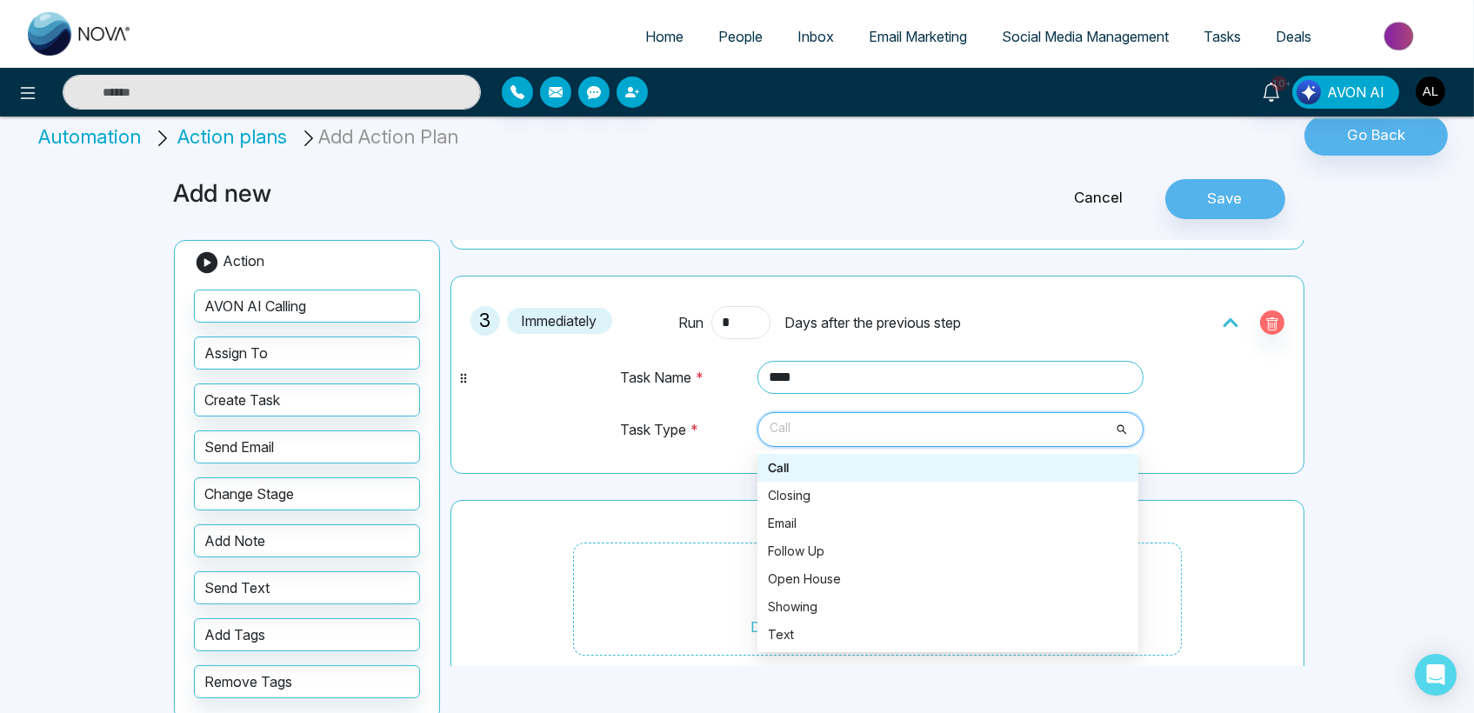
click at [828, 440] on span "Call" at bounding box center [951, 430] width 362 height 30
click at [683, 454] on td "Task Type *" at bounding box center [684, 437] width 131 height 53
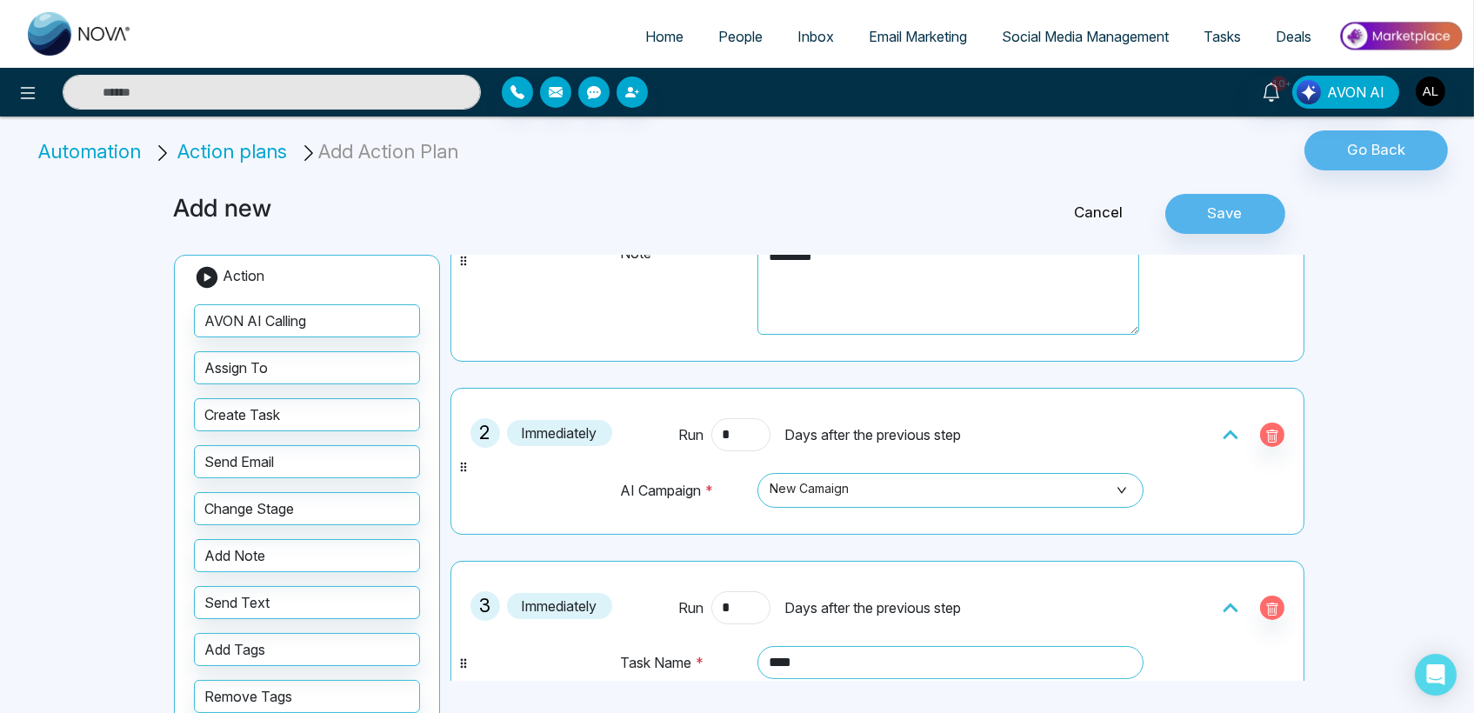
scroll to position [290, 0]
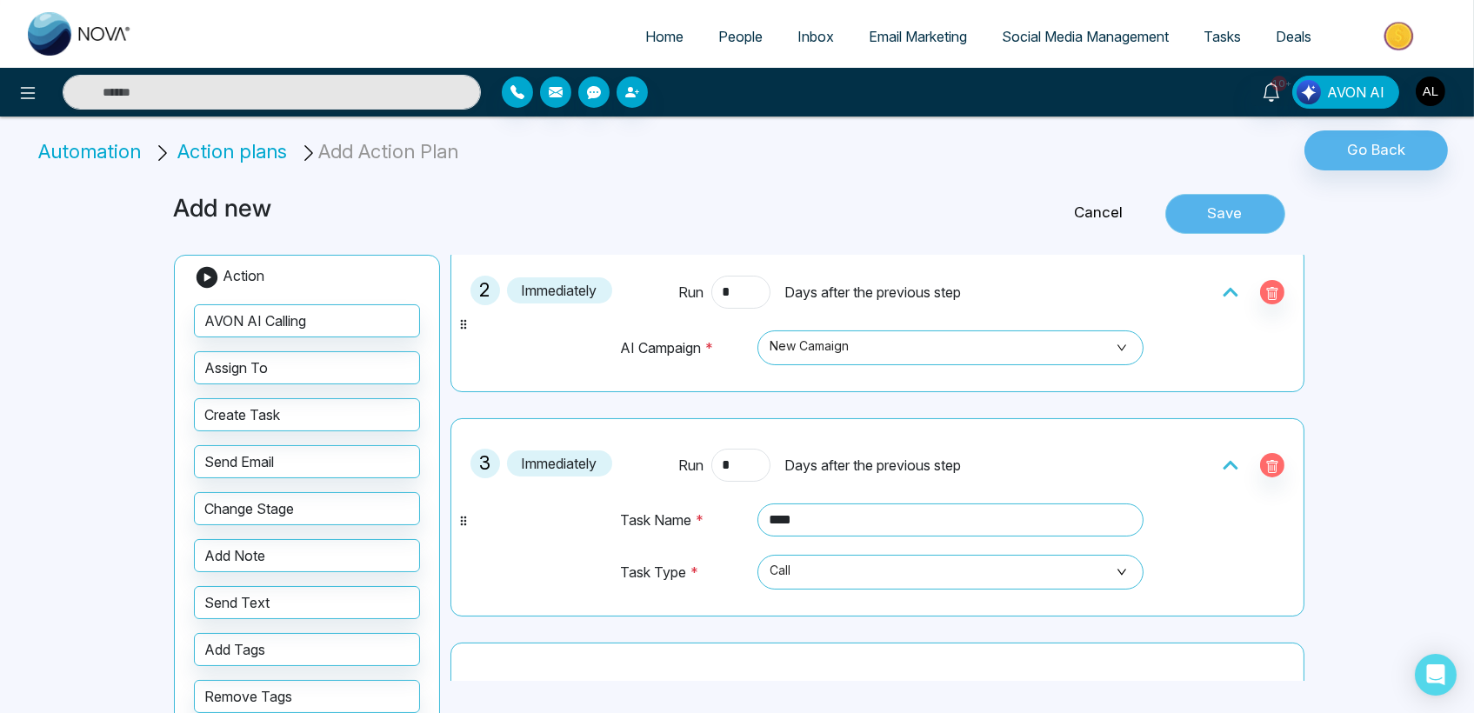
click at [1231, 217] on button "Save" at bounding box center [1225, 214] width 120 height 40
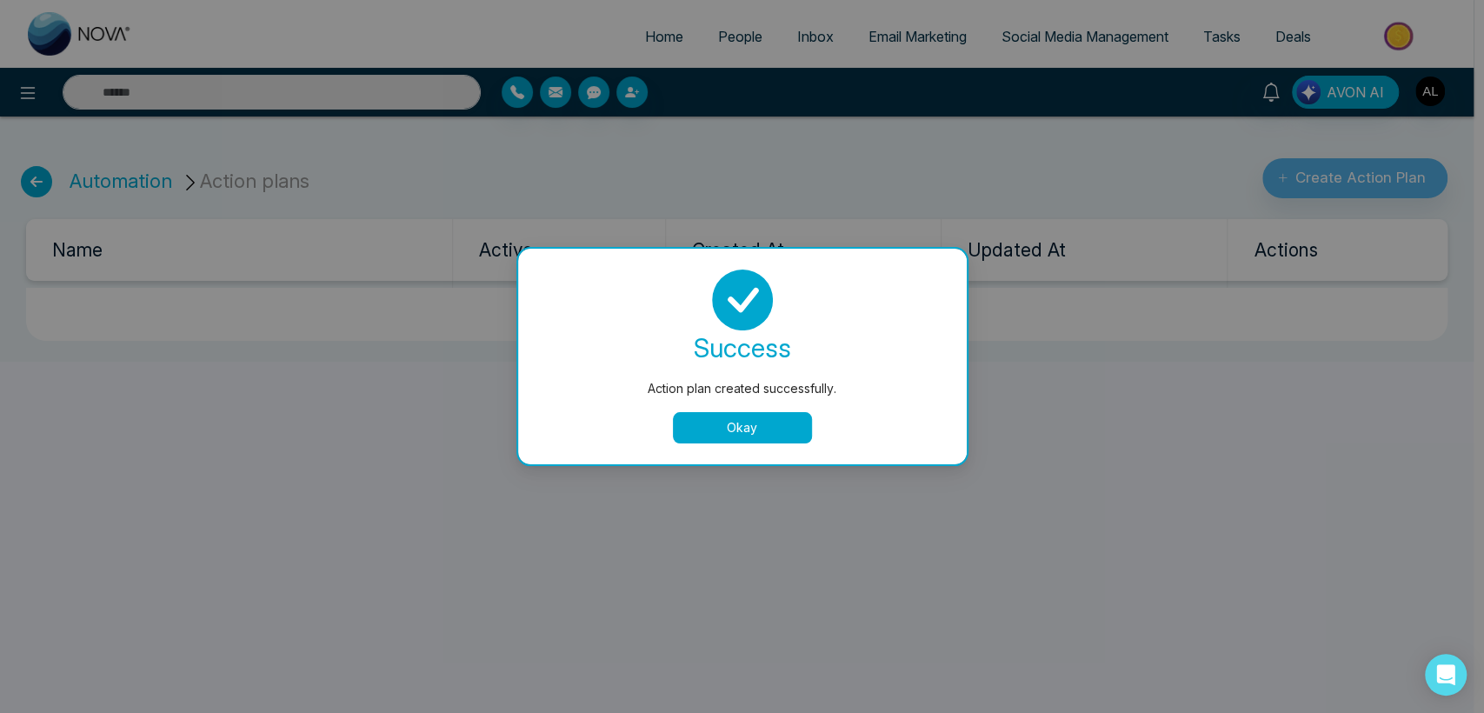
click at [732, 426] on button "Okay" at bounding box center [742, 427] width 139 height 31
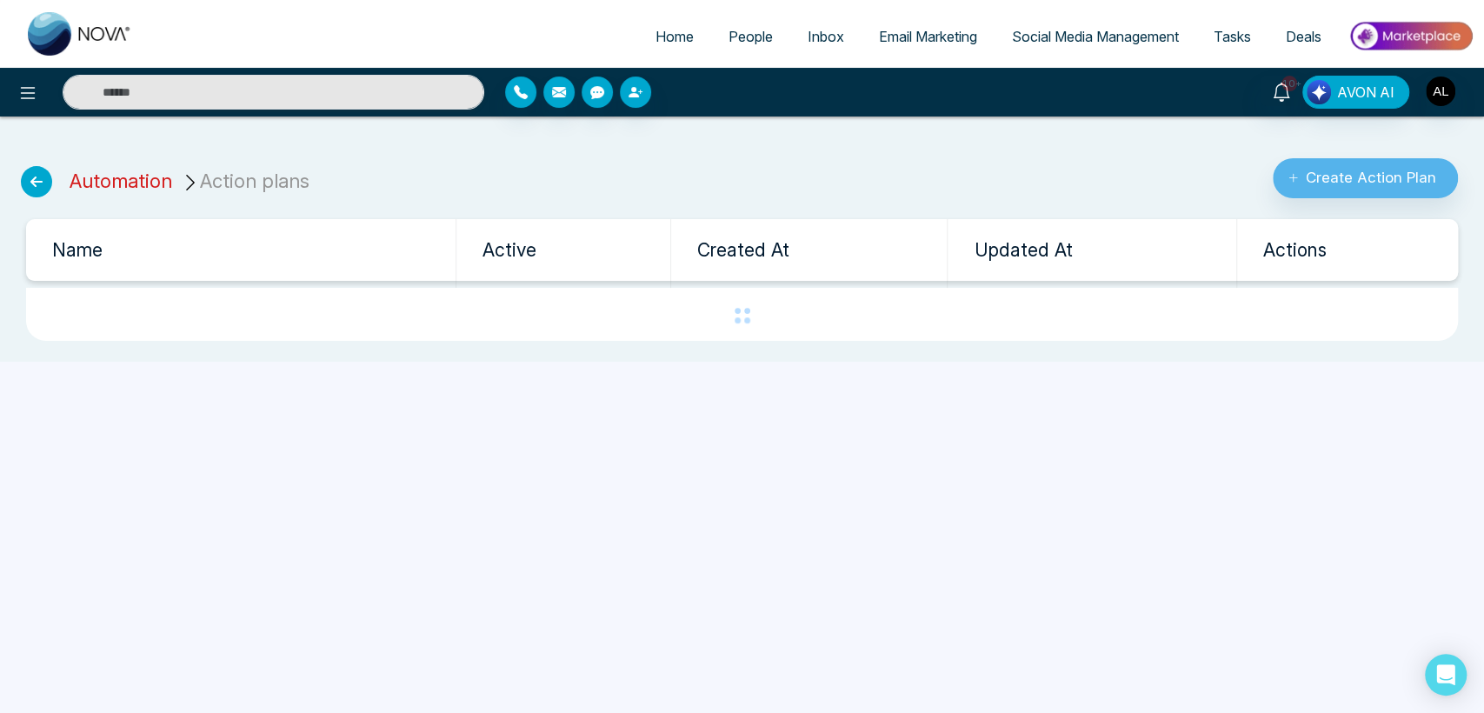
click at [142, 183] on link "Automation" at bounding box center [121, 181] width 103 height 23
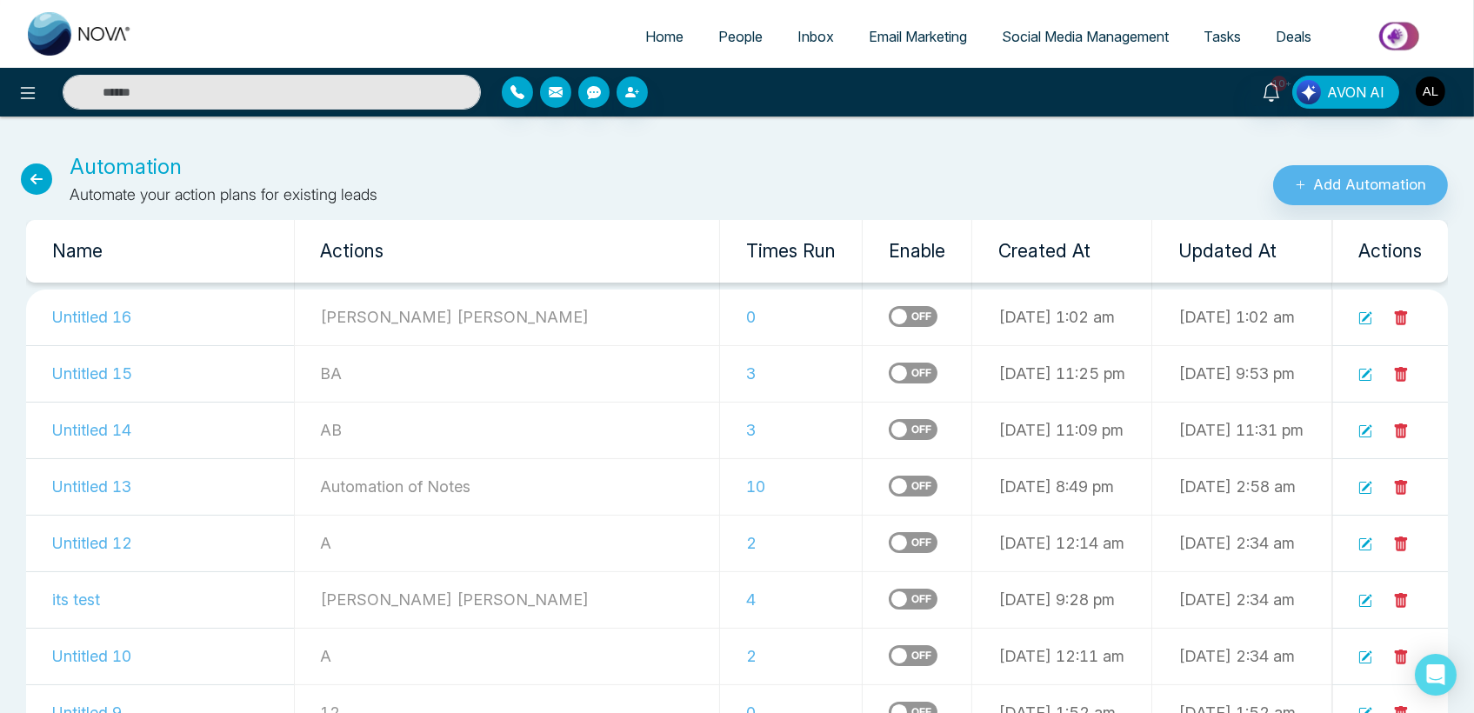
click at [889, 371] on label at bounding box center [913, 373] width 49 height 21
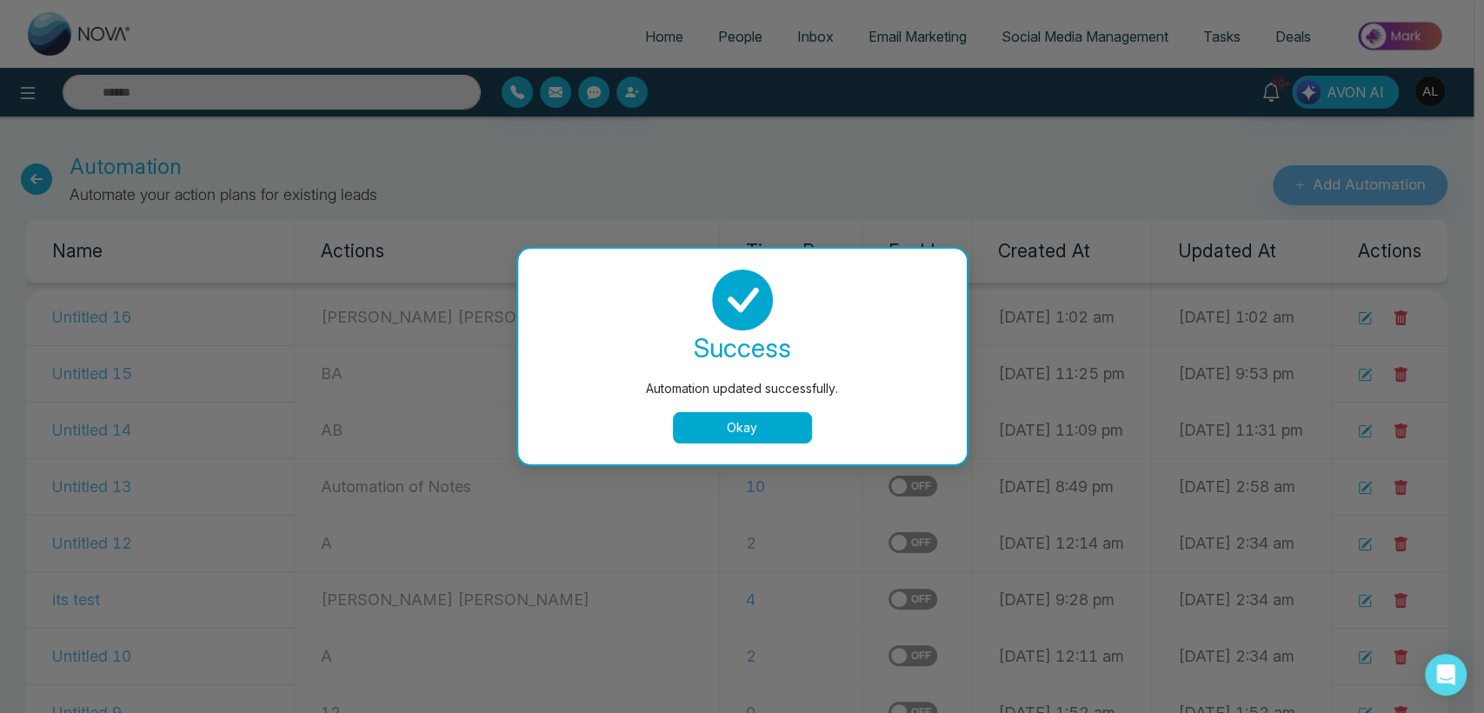
click at [805, 421] on button "Okay" at bounding box center [742, 427] width 139 height 31
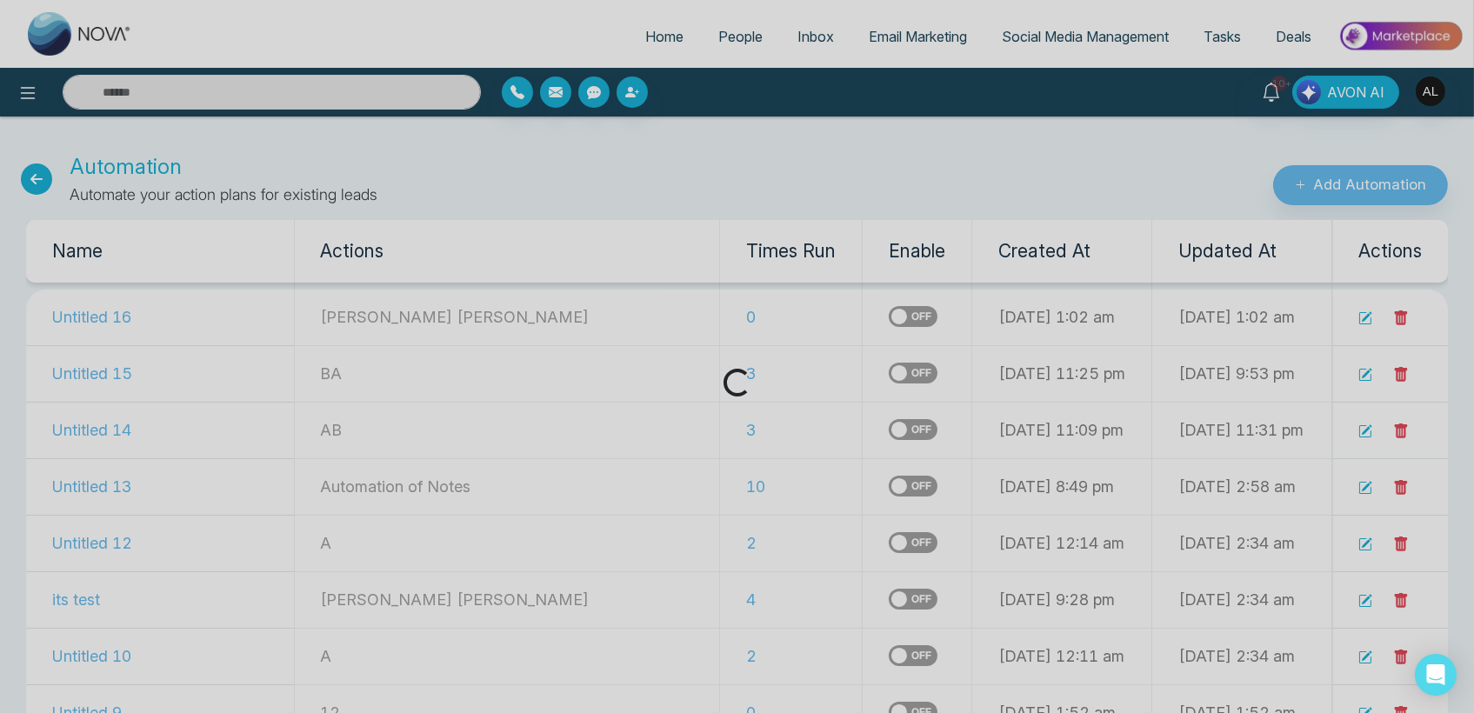
click at [805, 421] on div "Loading..." at bounding box center [737, 356] width 1474 height 713
click at [808, 426] on div "Loading..." at bounding box center [737, 356] width 1474 height 713
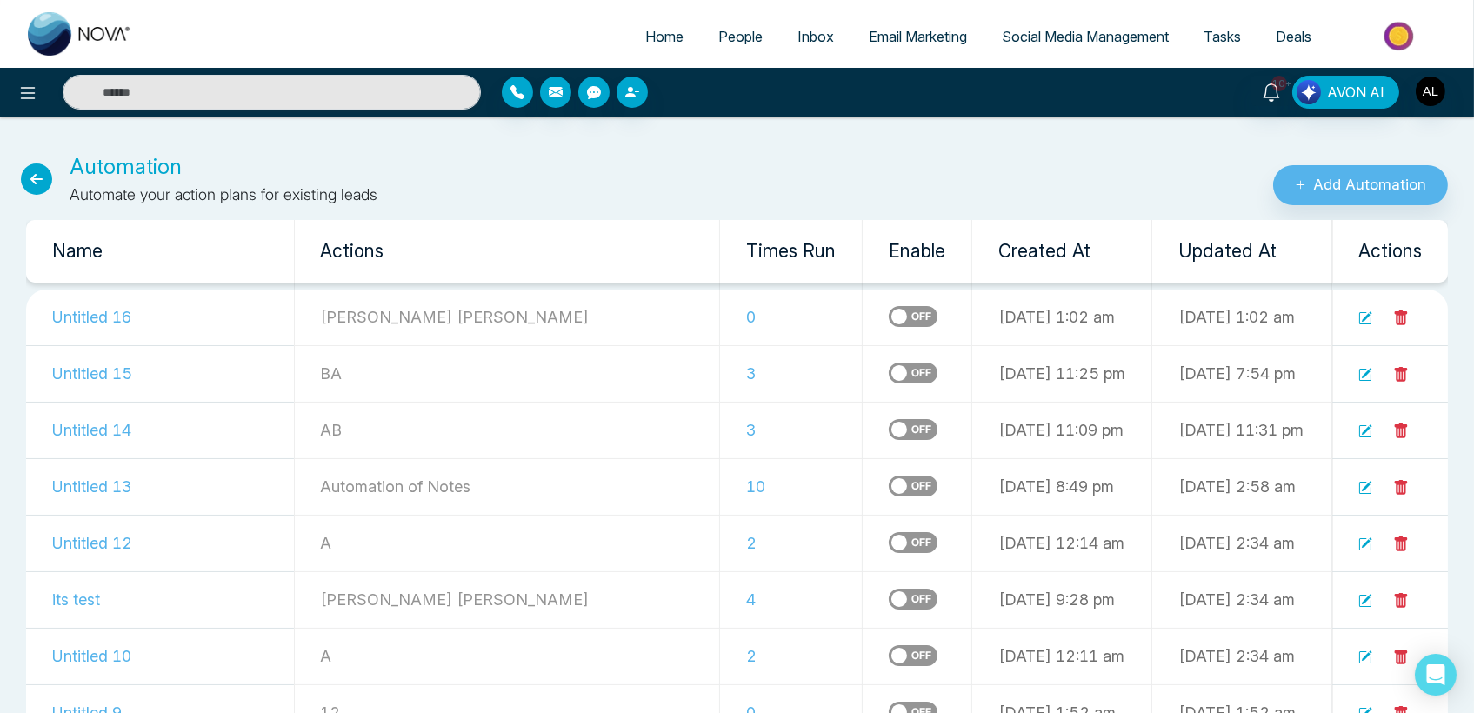
click at [889, 427] on label at bounding box center [913, 429] width 49 height 21
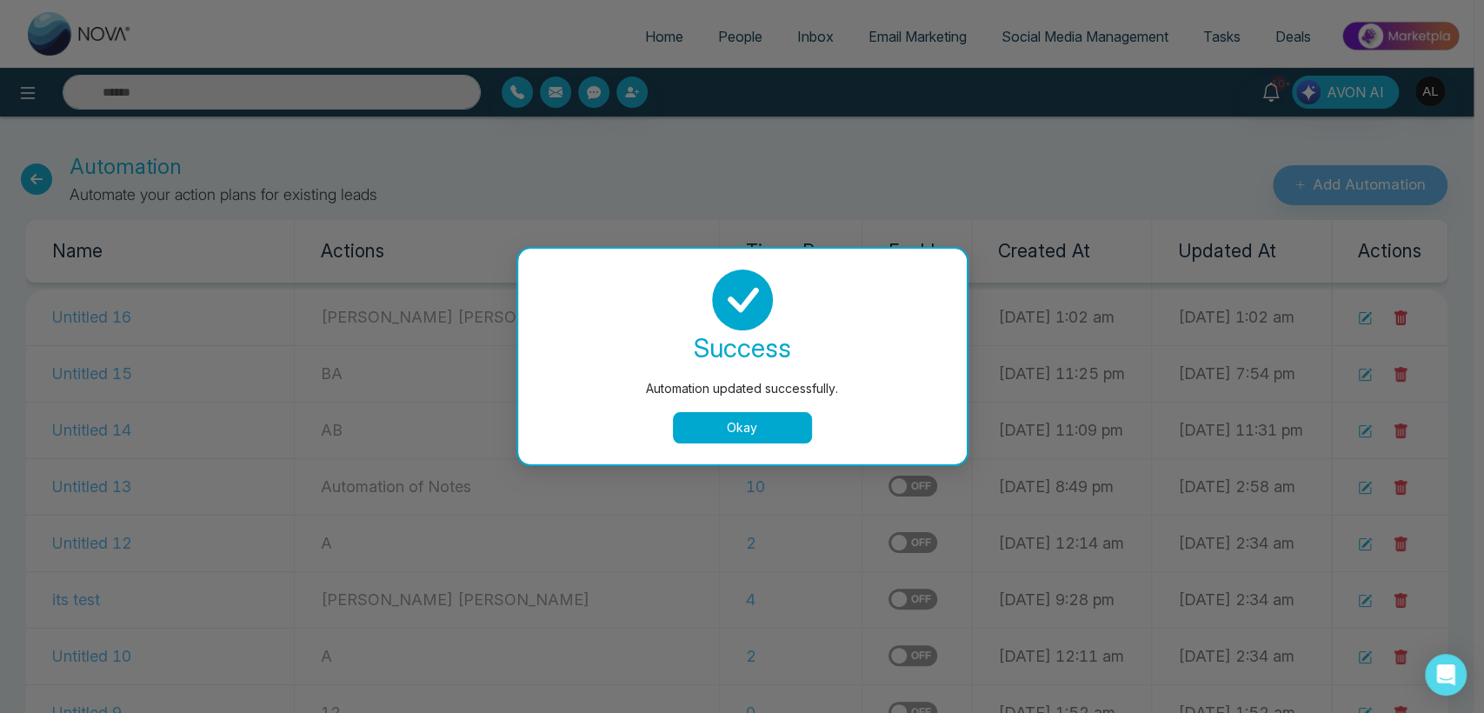
click at [768, 415] on button "Okay" at bounding box center [742, 427] width 139 height 31
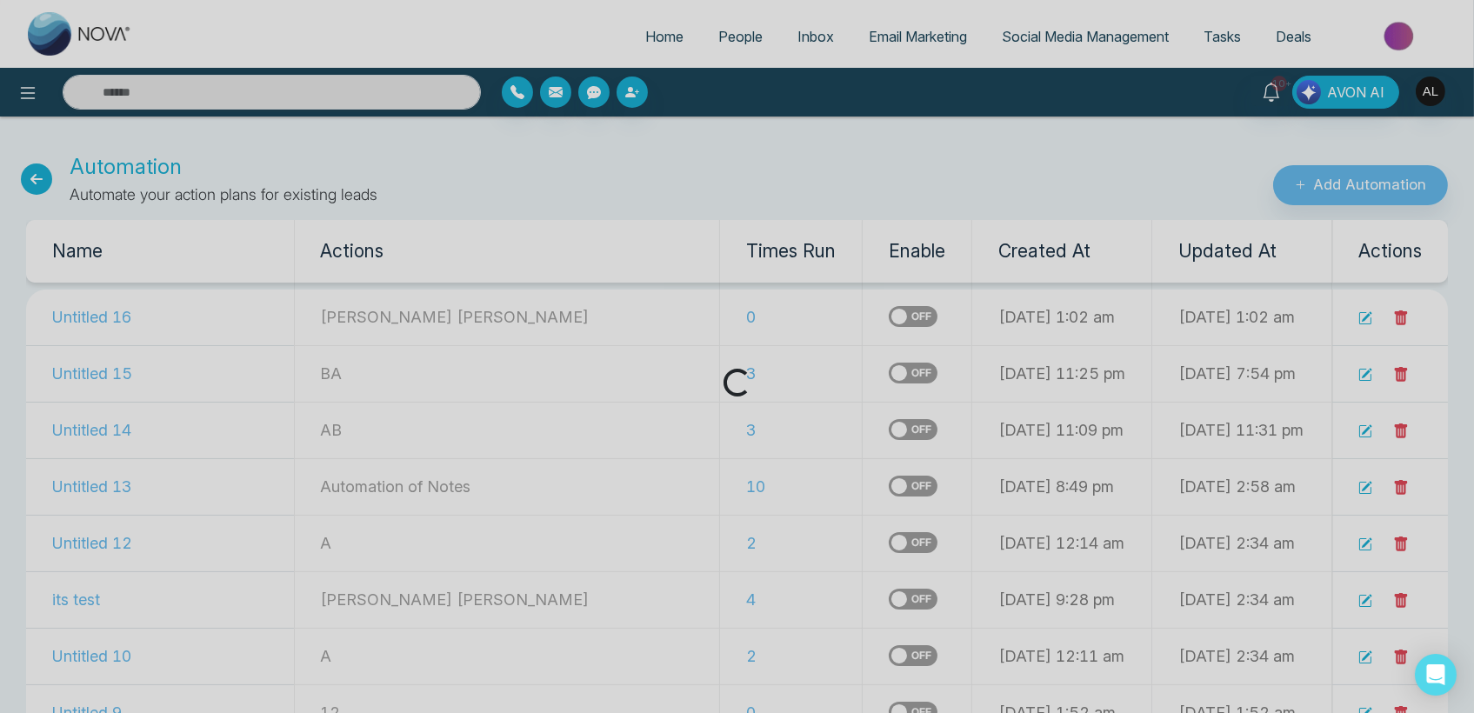
click at [1322, 190] on div "Loading..." at bounding box center [737, 356] width 1474 height 713
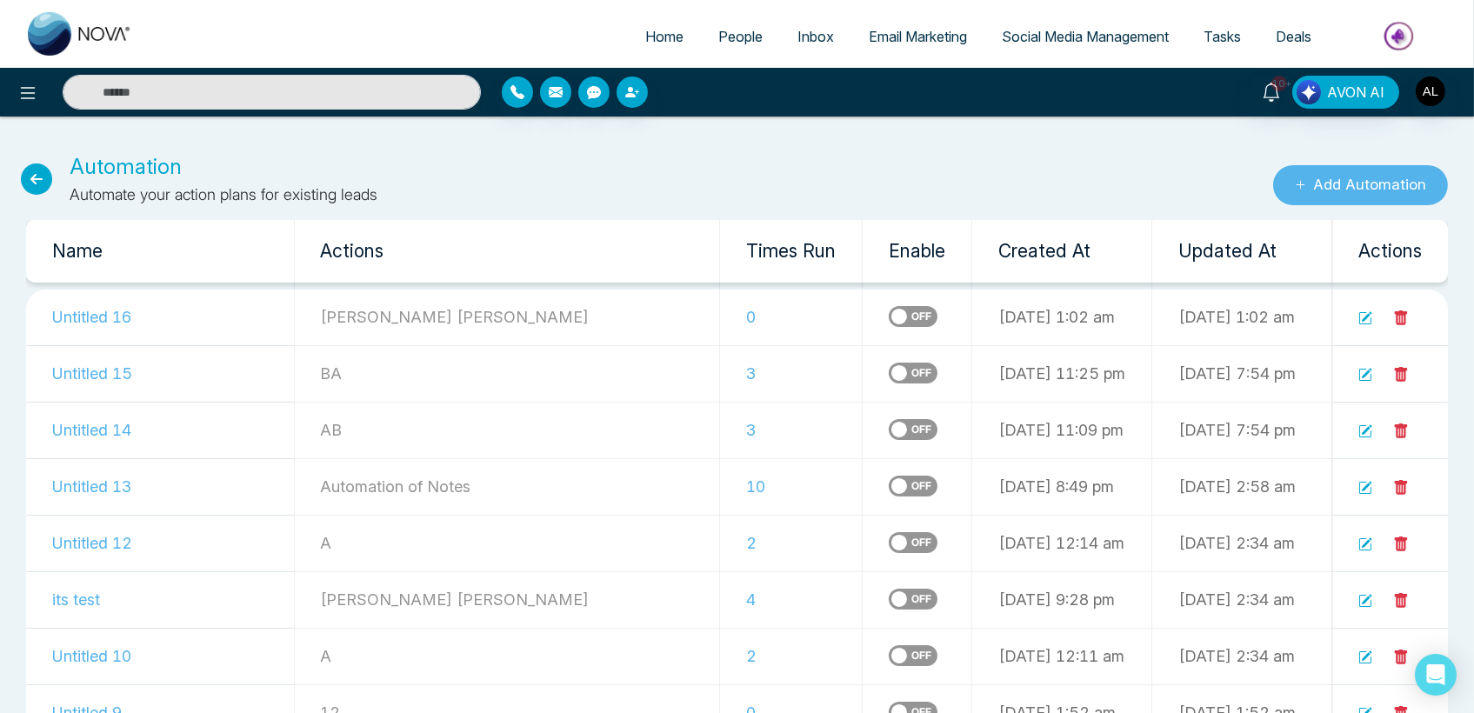
click at [1322, 190] on button "Add Automation" at bounding box center [1360, 185] width 175 height 40
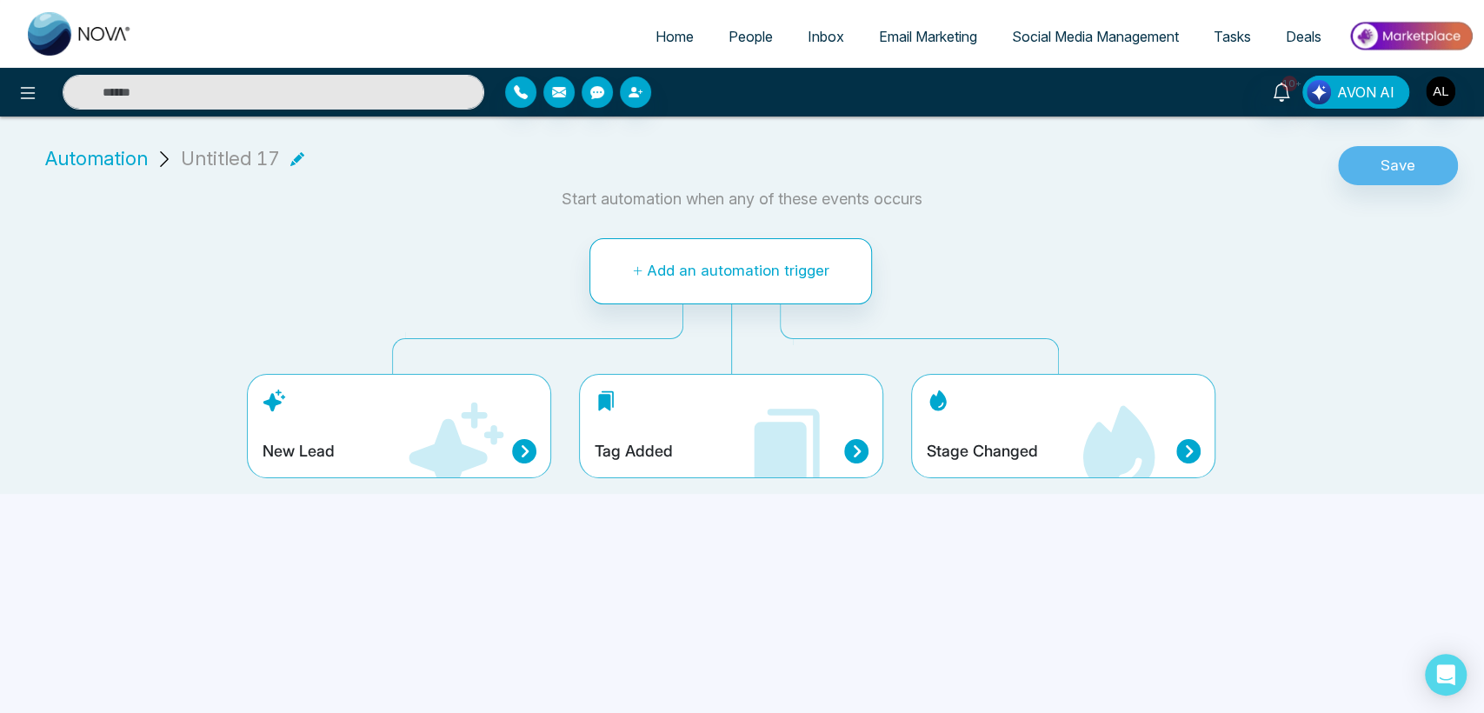
click at [997, 424] on div "Stage Changed" at bounding box center [1063, 426] width 304 height 104
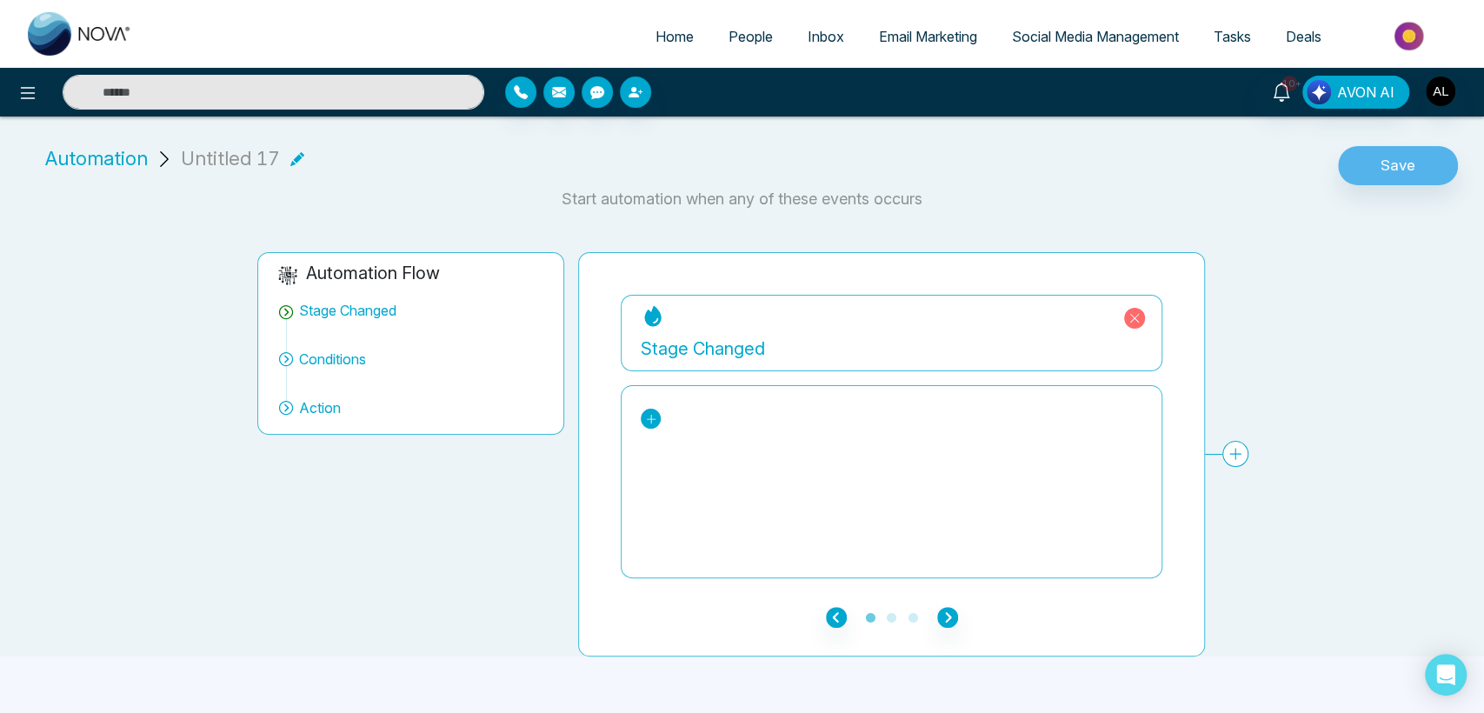
click at [648, 421] on icon at bounding box center [651, 419] width 12 height 12
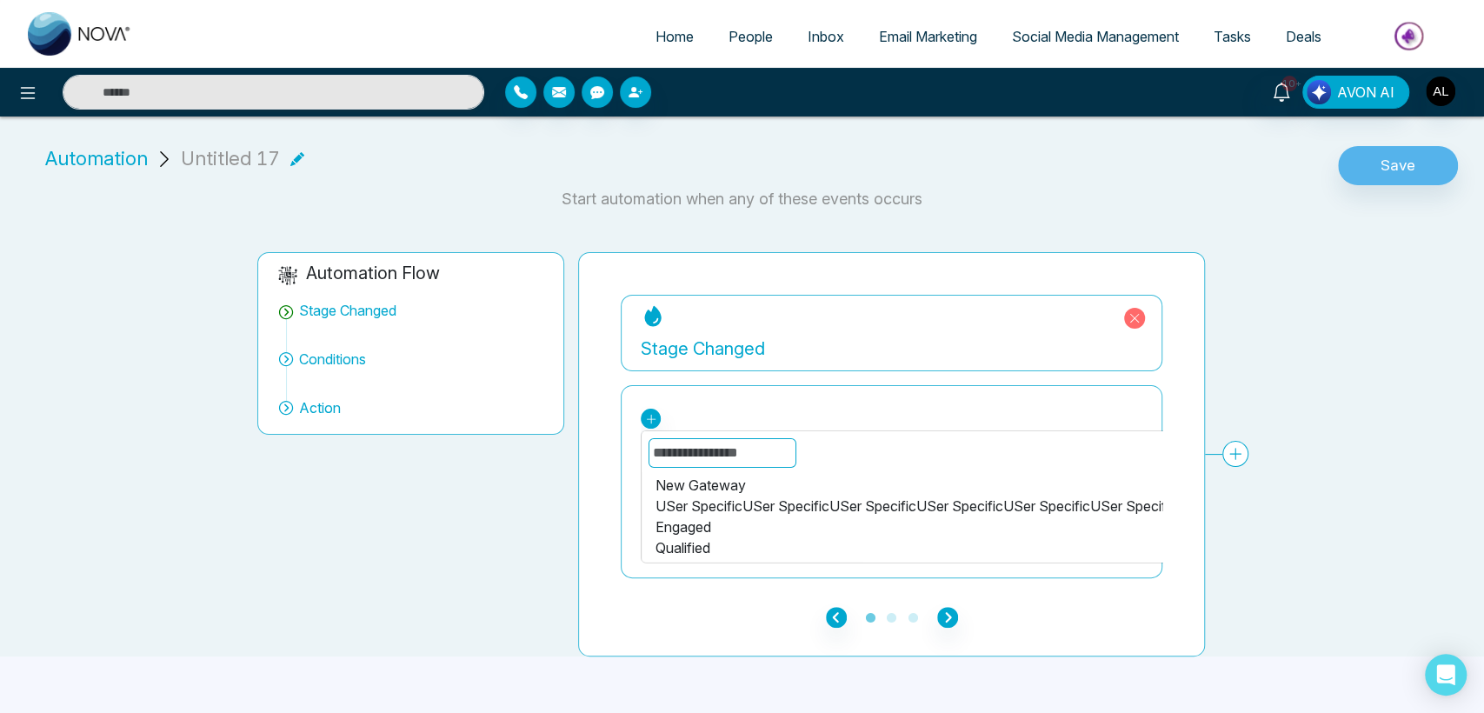
click at [698, 483] on div "New Gateway" at bounding box center [1512, 485] width 1713 height 21
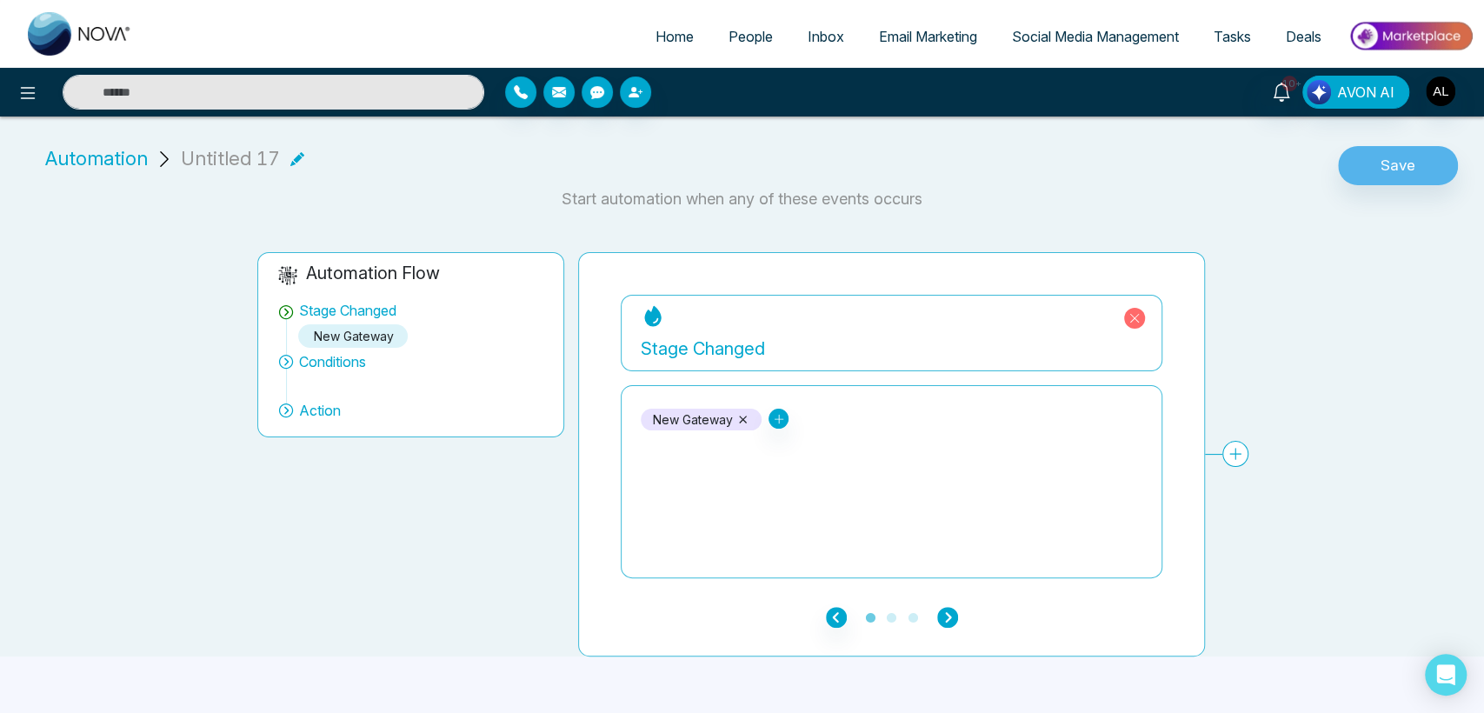
click at [944, 614] on icon "button" at bounding box center [947, 617] width 21 height 21
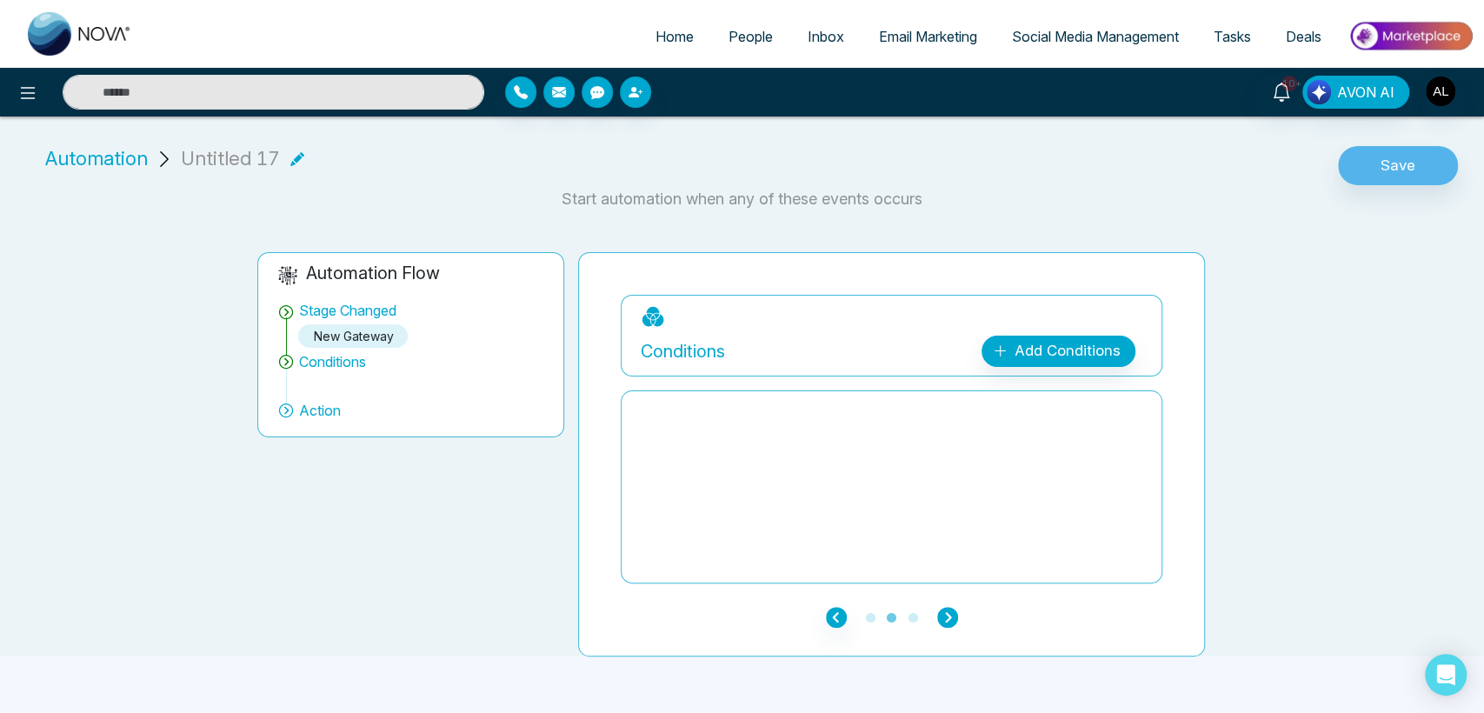
click at [947, 614] on icon "button" at bounding box center [947, 617] width 21 height 21
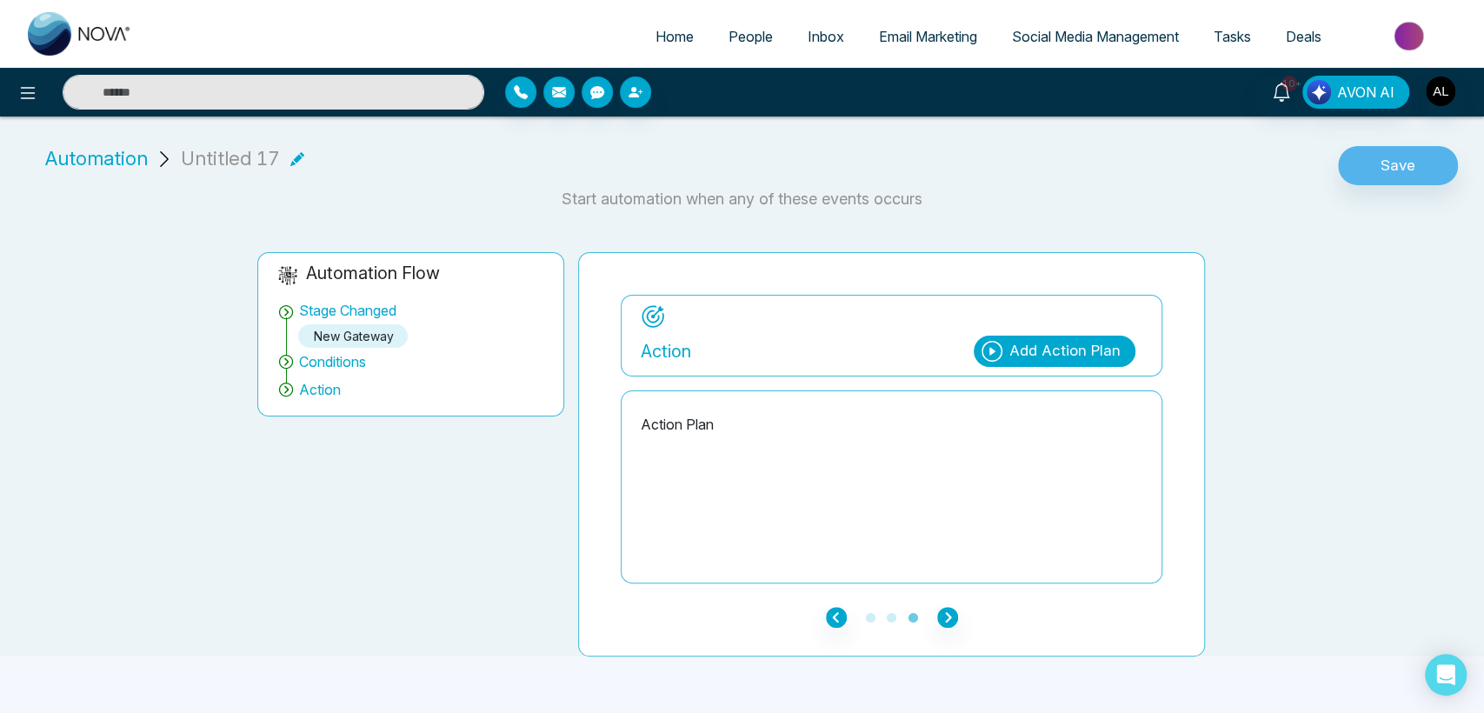
click at [1063, 360] on div "Add Action Plan" at bounding box center [1065, 351] width 111 height 23
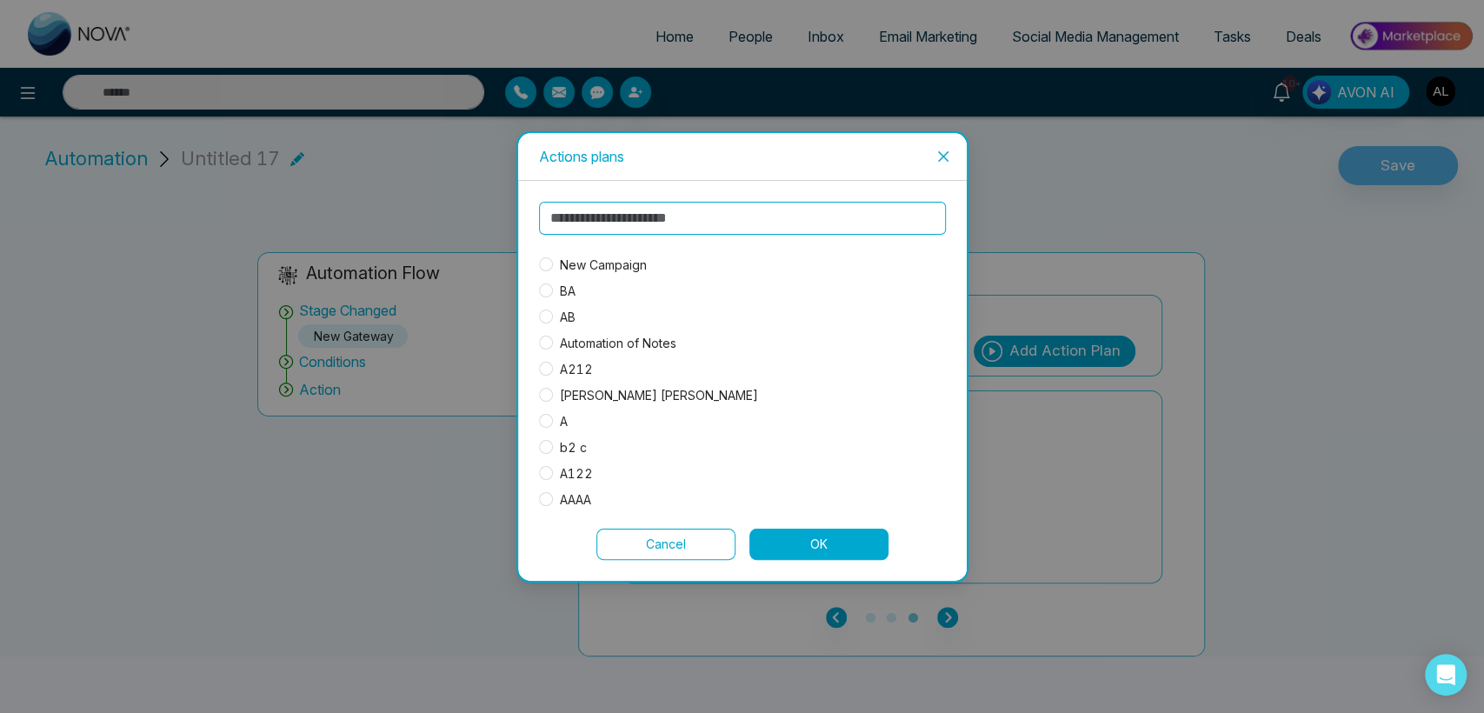
click at [616, 264] on span "New Campaign" at bounding box center [603, 265] width 101 height 19
click at [838, 544] on button "OK" at bounding box center [819, 544] width 139 height 31
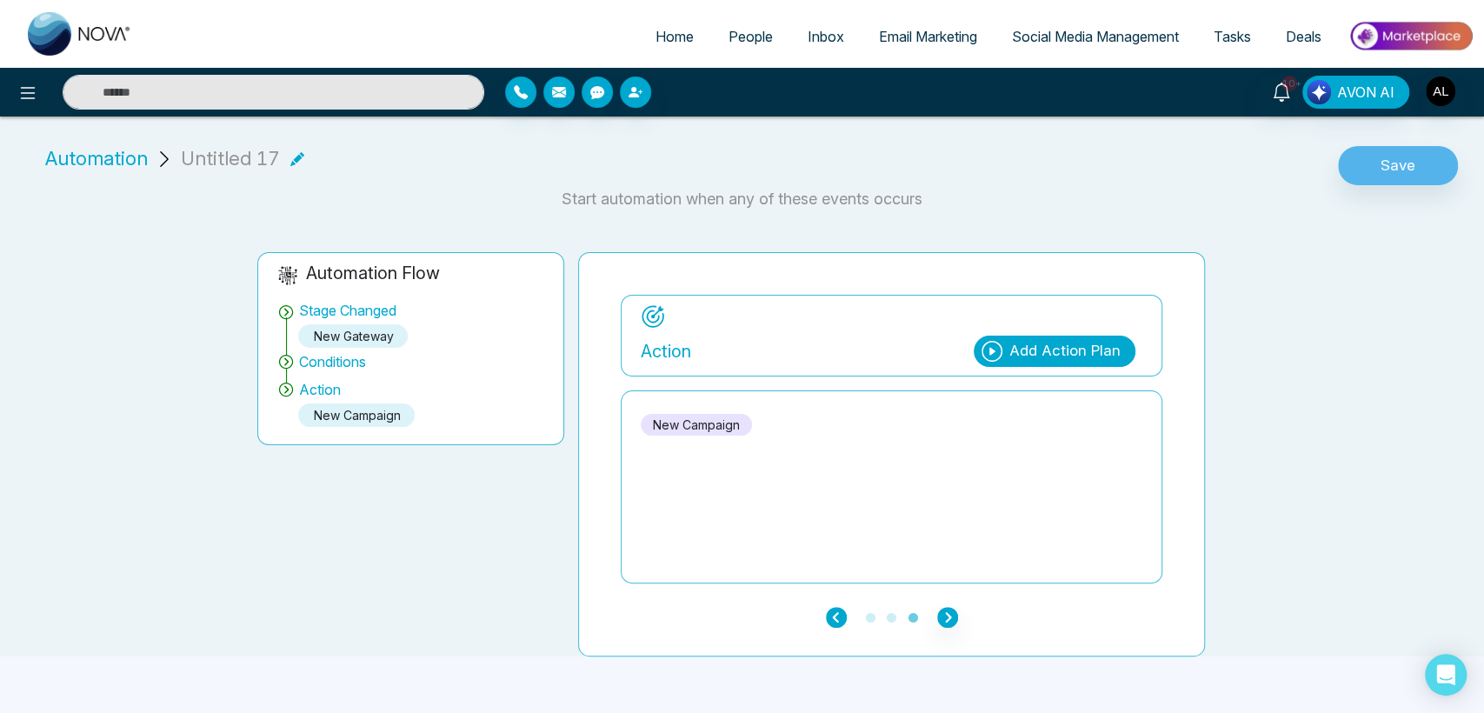
click at [832, 616] on icon "button" at bounding box center [836, 617] width 21 height 21
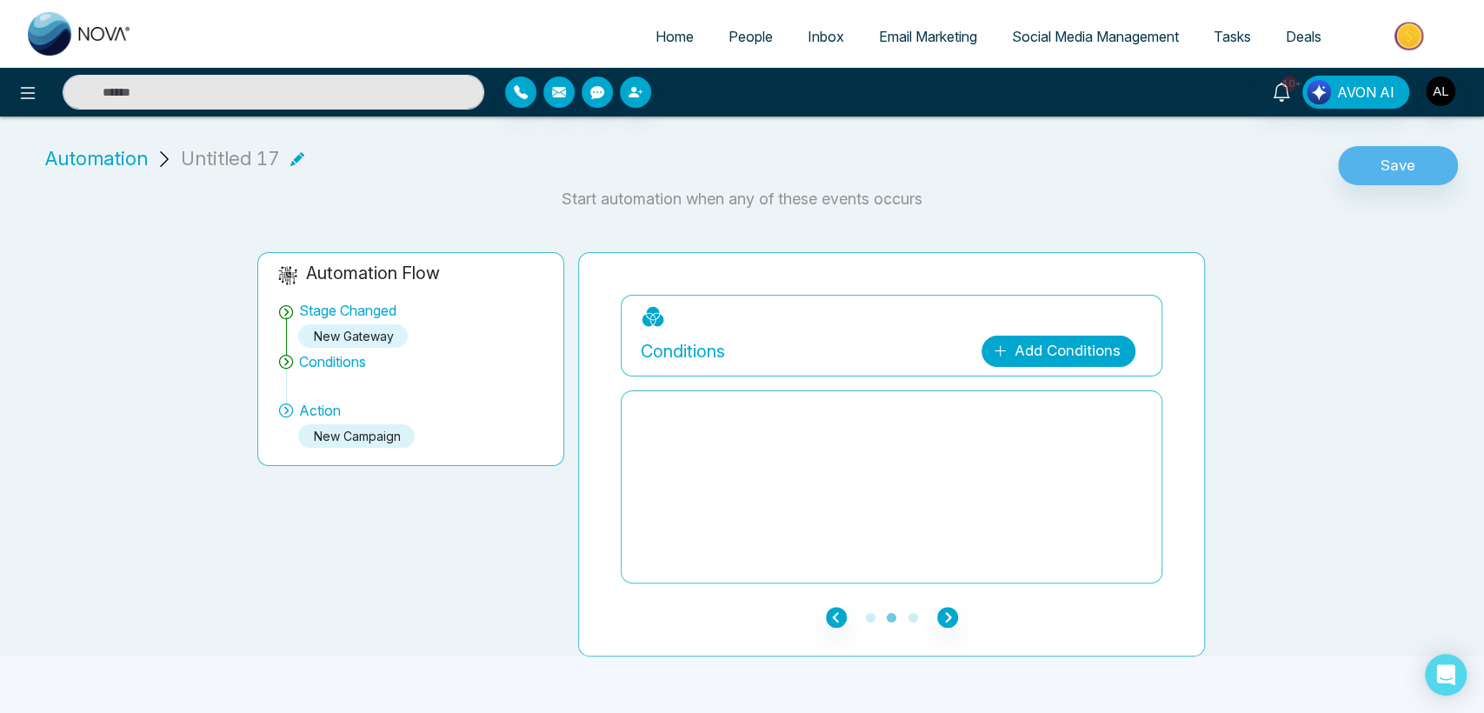
click at [1031, 355] on link "Add Conditions" at bounding box center [1059, 351] width 154 height 31
click at [1023, 397] on select "**********" at bounding box center [1055, 402] width 116 height 33
select select "**********"
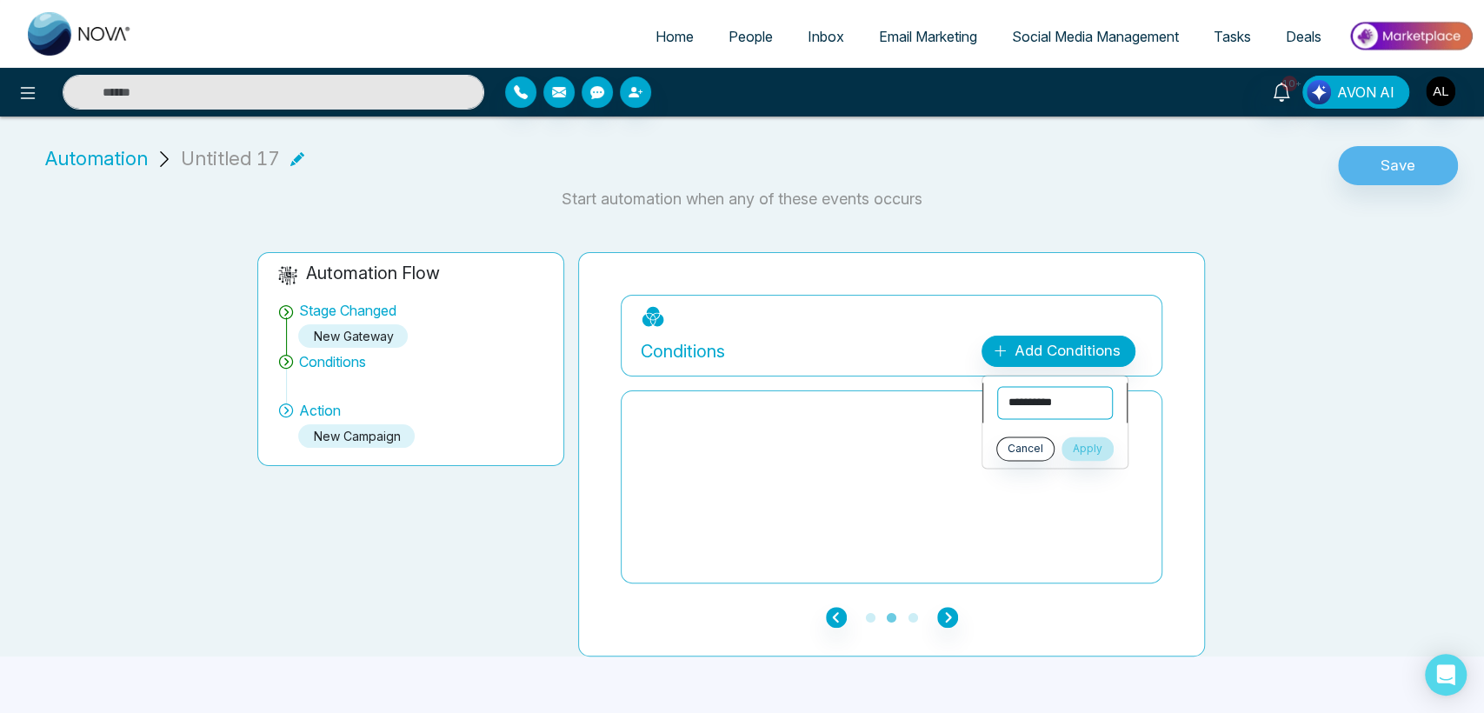
click at [997, 386] on select "**********" at bounding box center [1055, 402] width 116 height 33
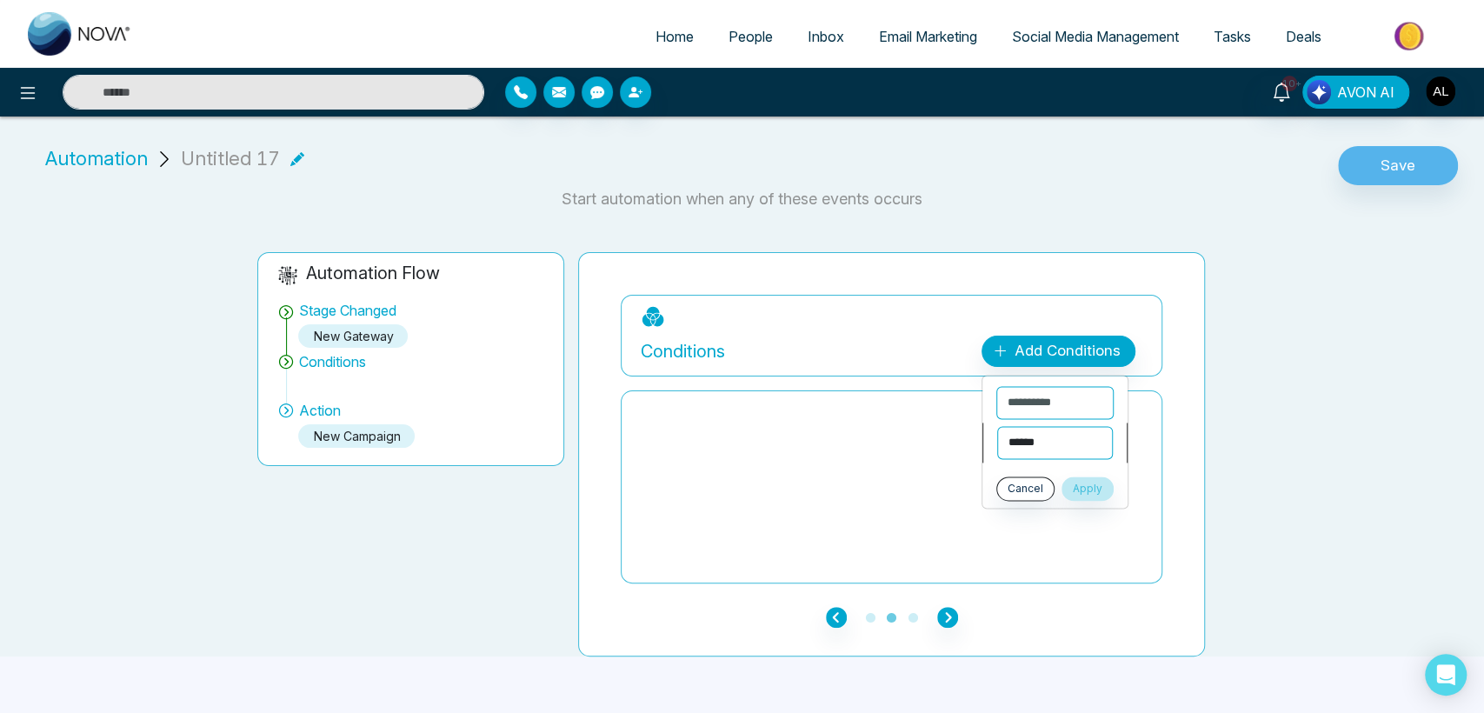
click at [1017, 440] on select "**********" at bounding box center [1055, 442] width 116 height 33
select select "**********"
click at [997, 426] on select "**********" at bounding box center [1055, 442] width 116 height 33
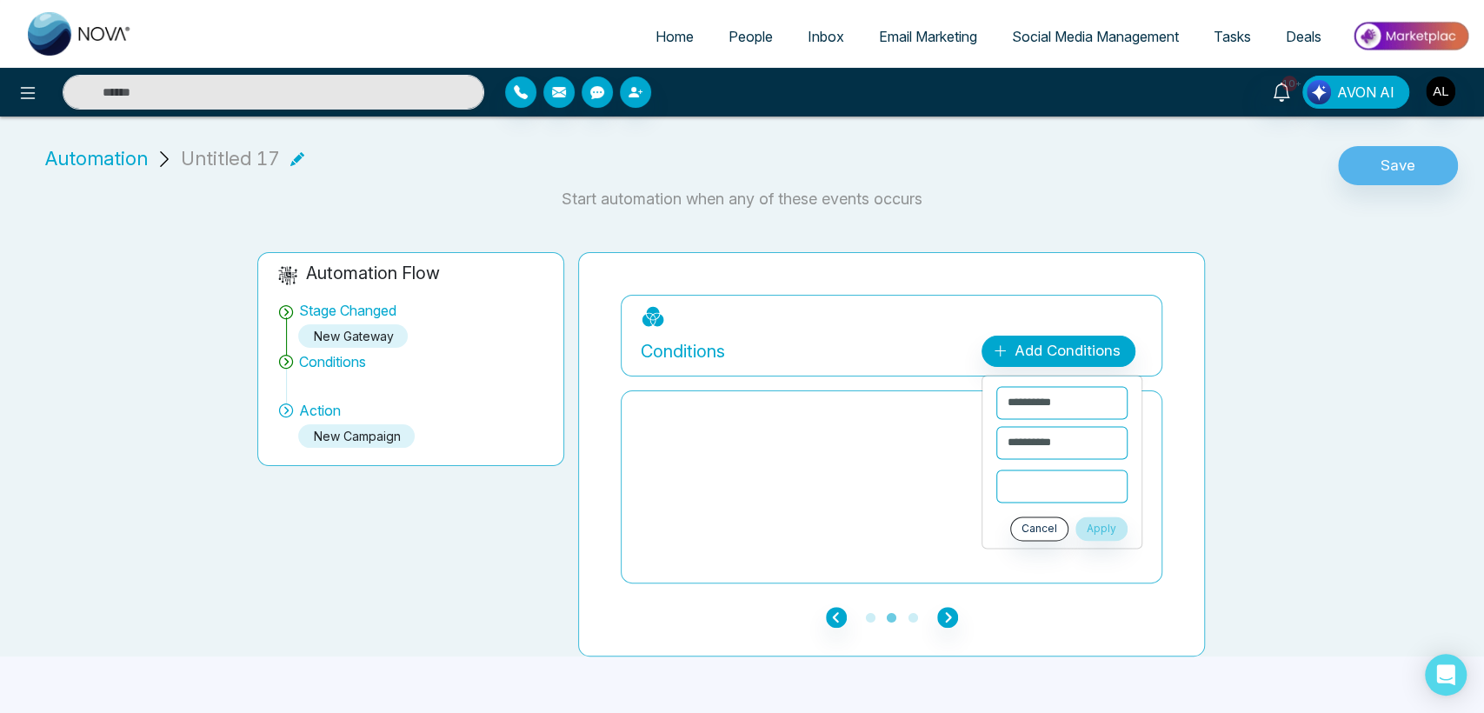
click at [1017, 487] on input "text" at bounding box center [1062, 486] width 131 height 33
type input "*"
click at [1102, 526] on button "Apply" at bounding box center [1102, 529] width 52 height 24
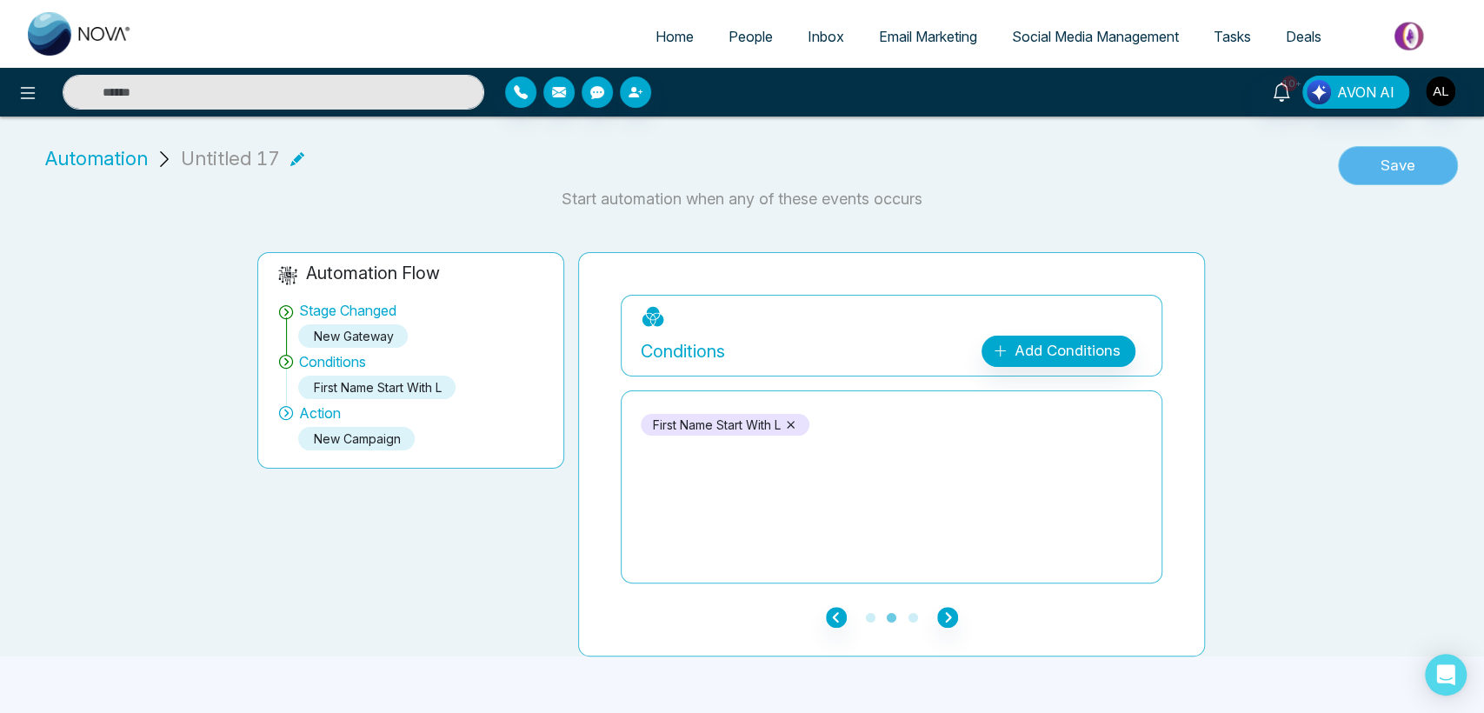
click at [1406, 169] on button "Save" at bounding box center [1398, 166] width 120 height 40
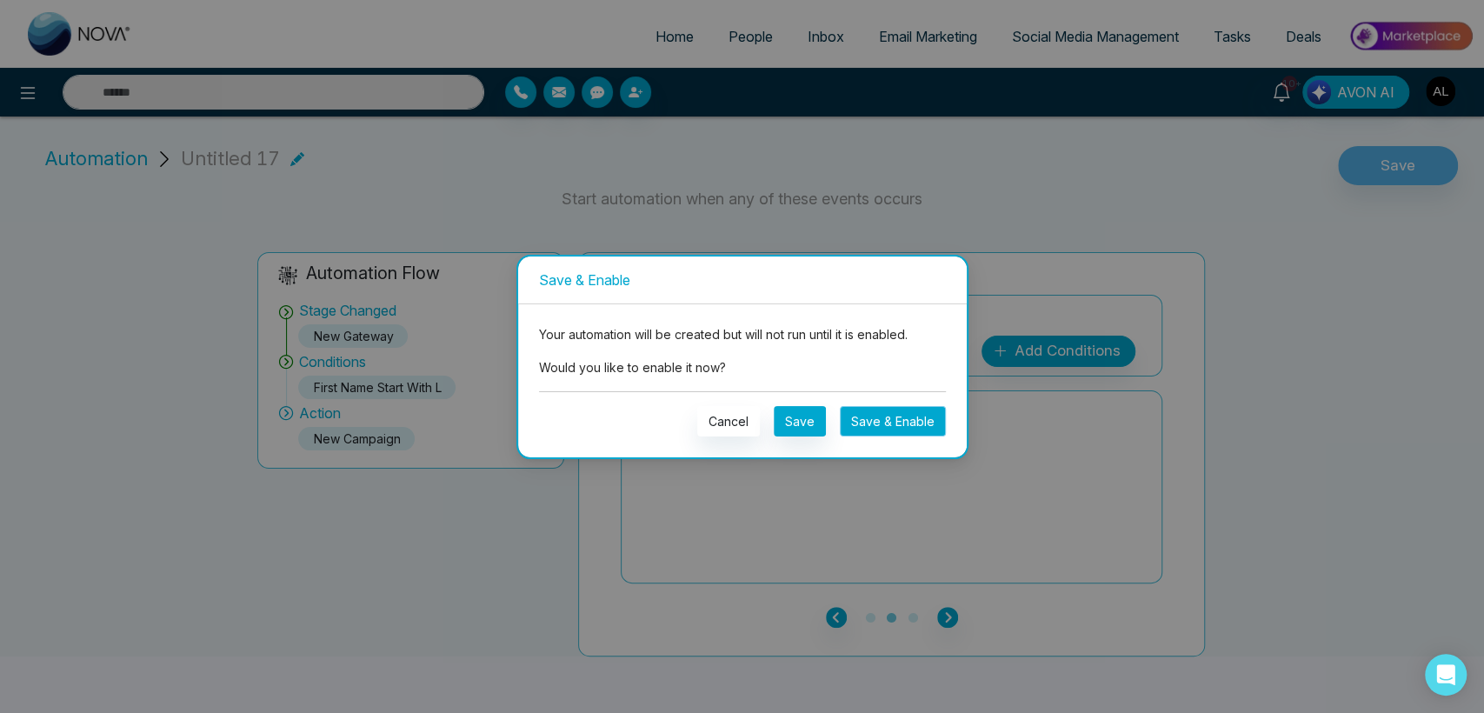
click at [901, 430] on button "Save & Enable" at bounding box center [893, 421] width 106 height 30
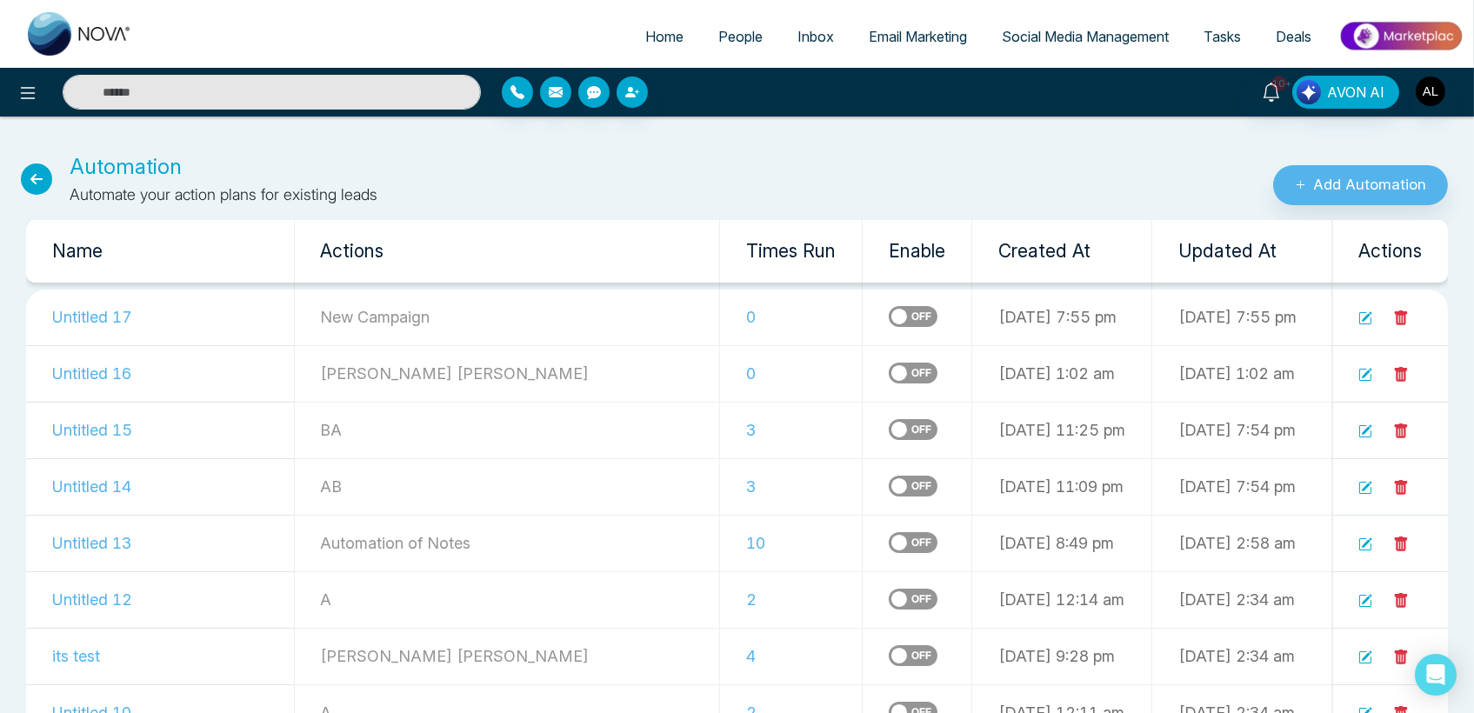
click at [1363, 316] on icon at bounding box center [1365, 318] width 14 height 14
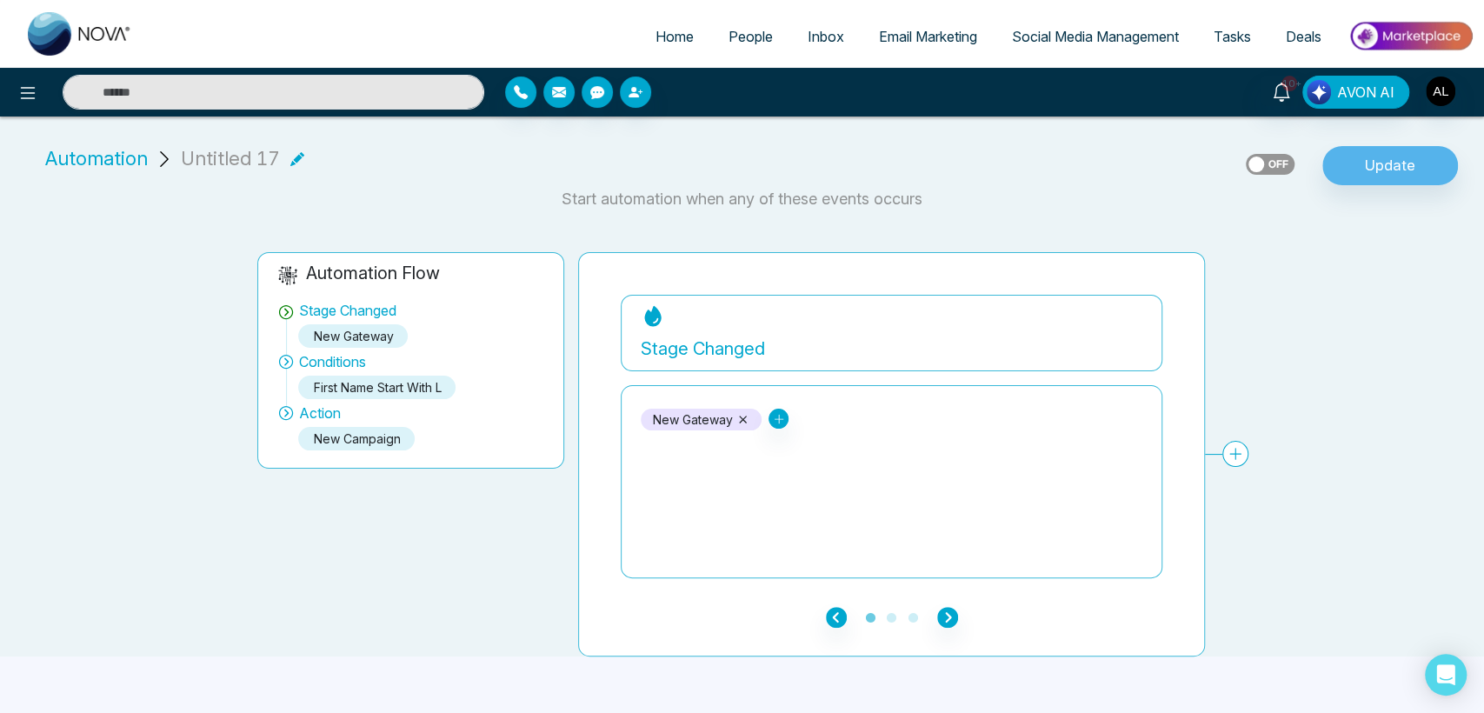
click at [656, 36] on span "Home" at bounding box center [675, 36] width 38 height 17
select select "*"
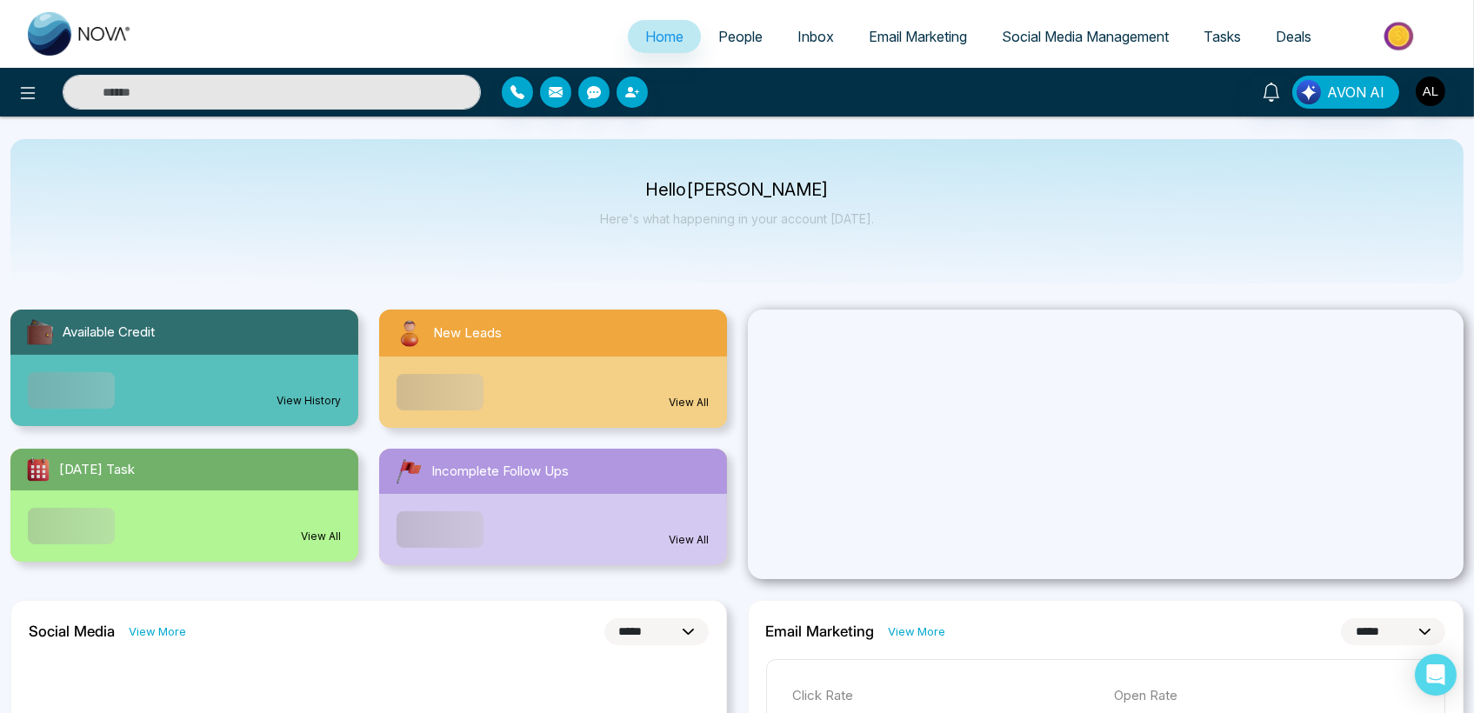
click at [718, 37] on span "People" at bounding box center [740, 36] width 44 height 17
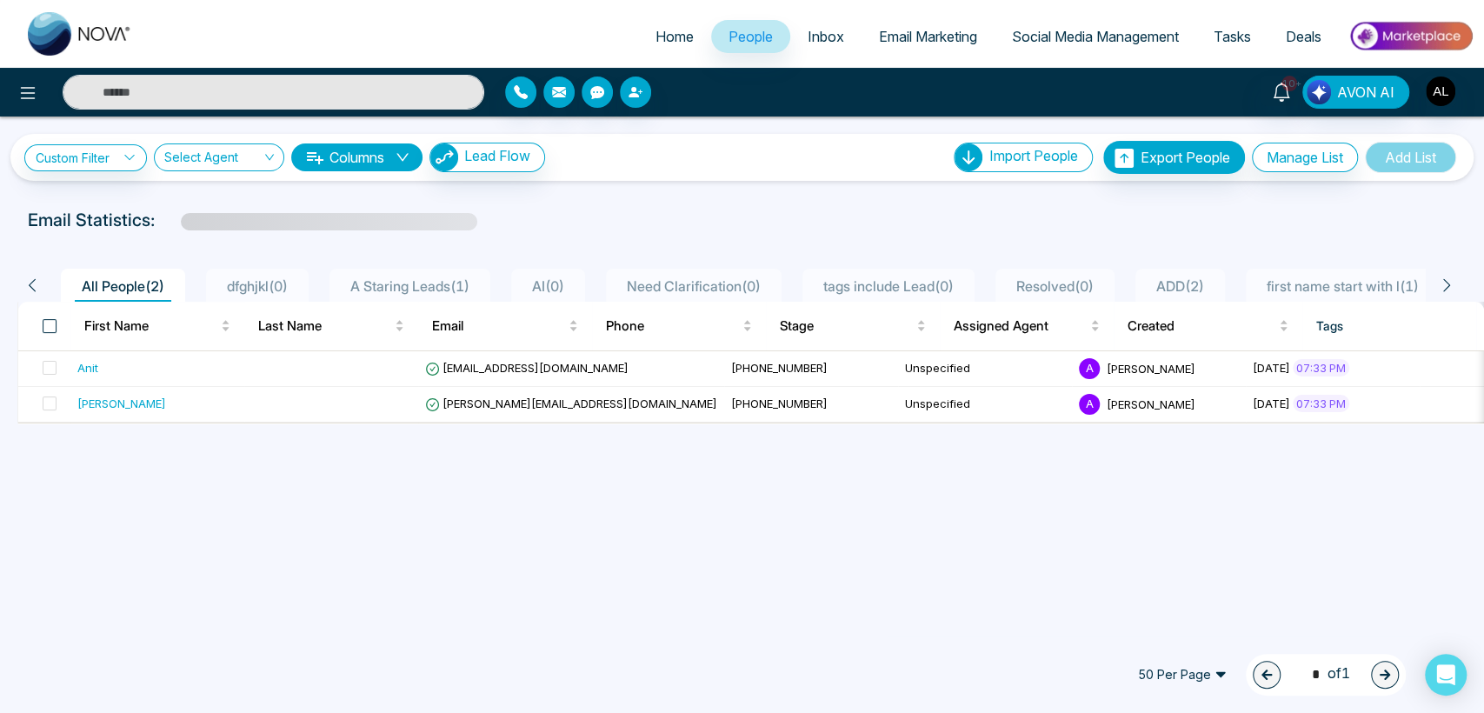
click at [49, 319] on span at bounding box center [50, 326] width 14 height 14
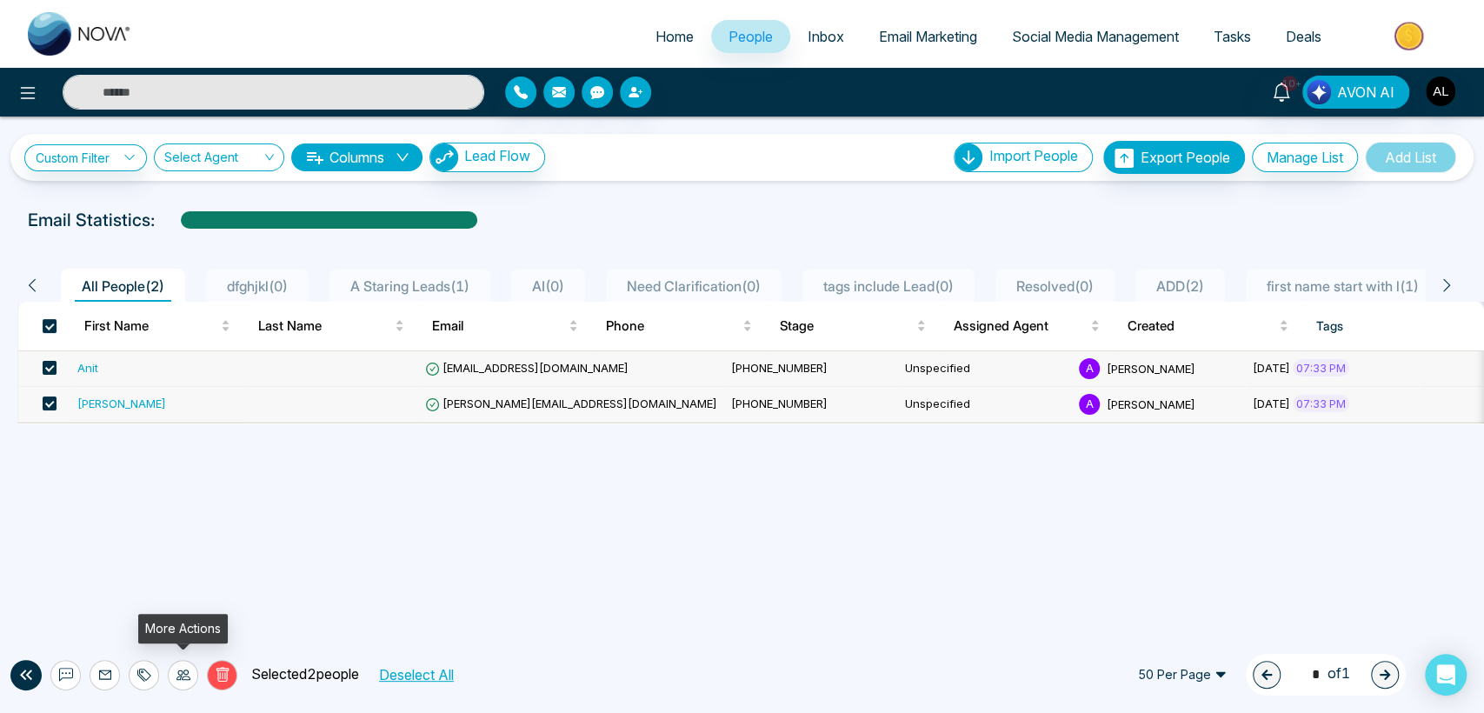
click at [182, 675] on icon at bounding box center [184, 675] width 14 height 14
click at [167, 578] on link "Update Stage" at bounding box center [152, 580] width 80 height 15
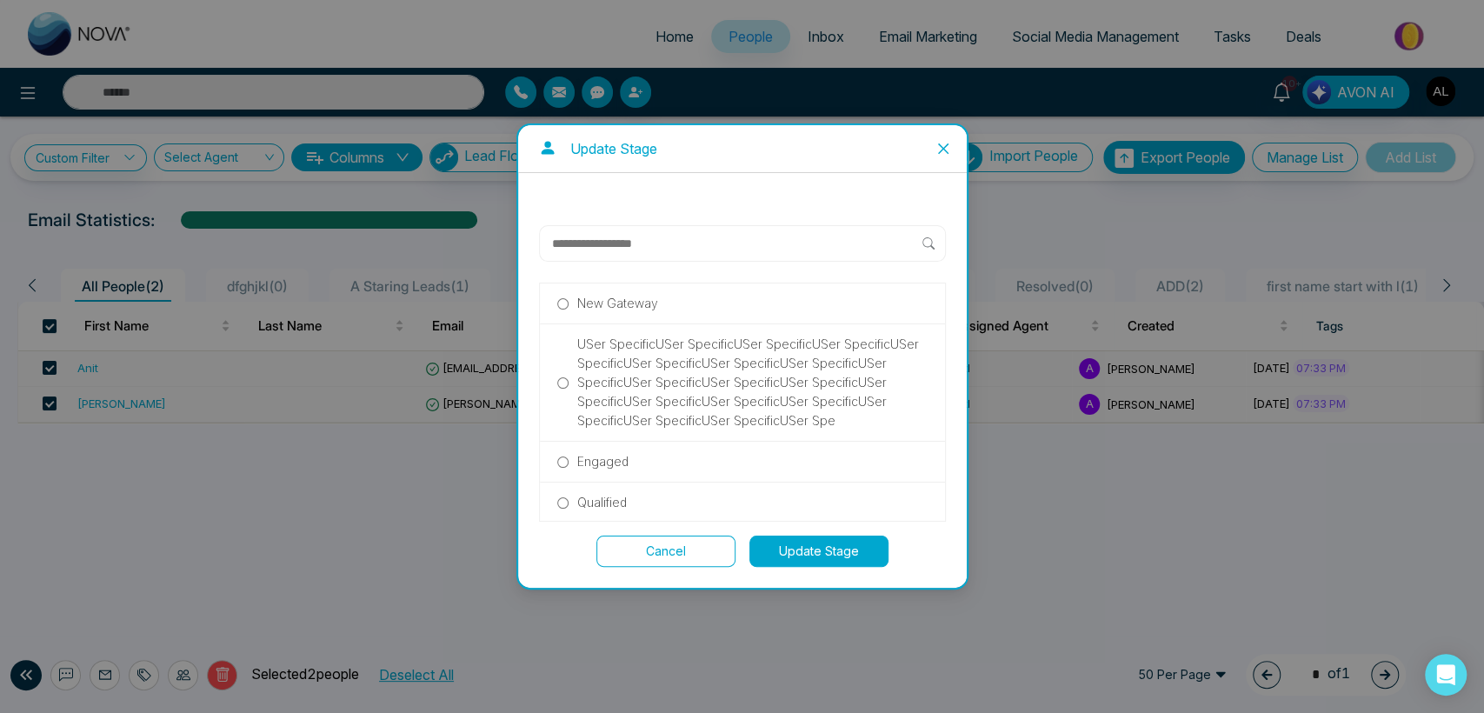
click at [633, 284] on div "New Gateway" at bounding box center [742, 304] width 405 height 41
click at [630, 295] on p "New Gateway" at bounding box center [617, 303] width 81 height 19
click at [844, 555] on button "Update Stage" at bounding box center [819, 551] width 139 height 31
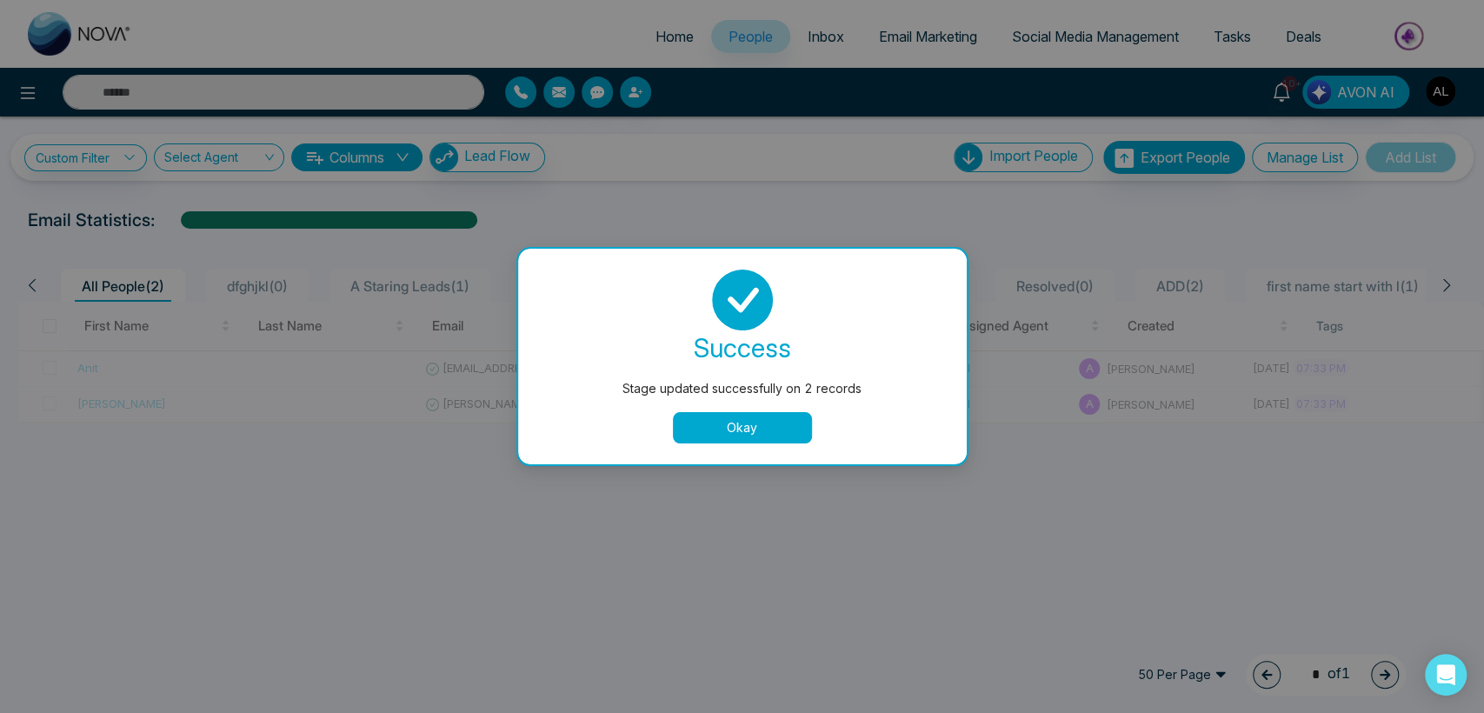
click at [732, 423] on button "Okay" at bounding box center [742, 427] width 139 height 31
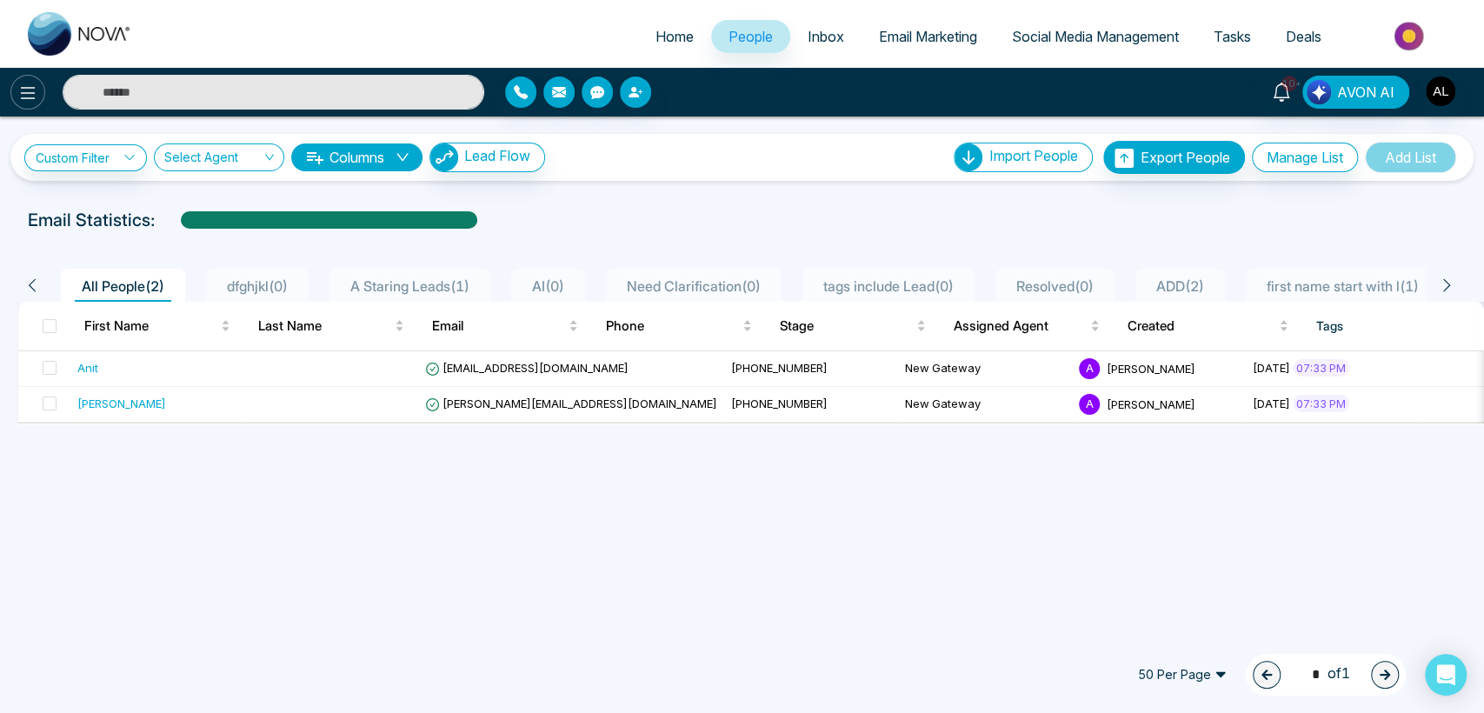
click at [28, 92] on icon at bounding box center [28, 93] width 15 height 12
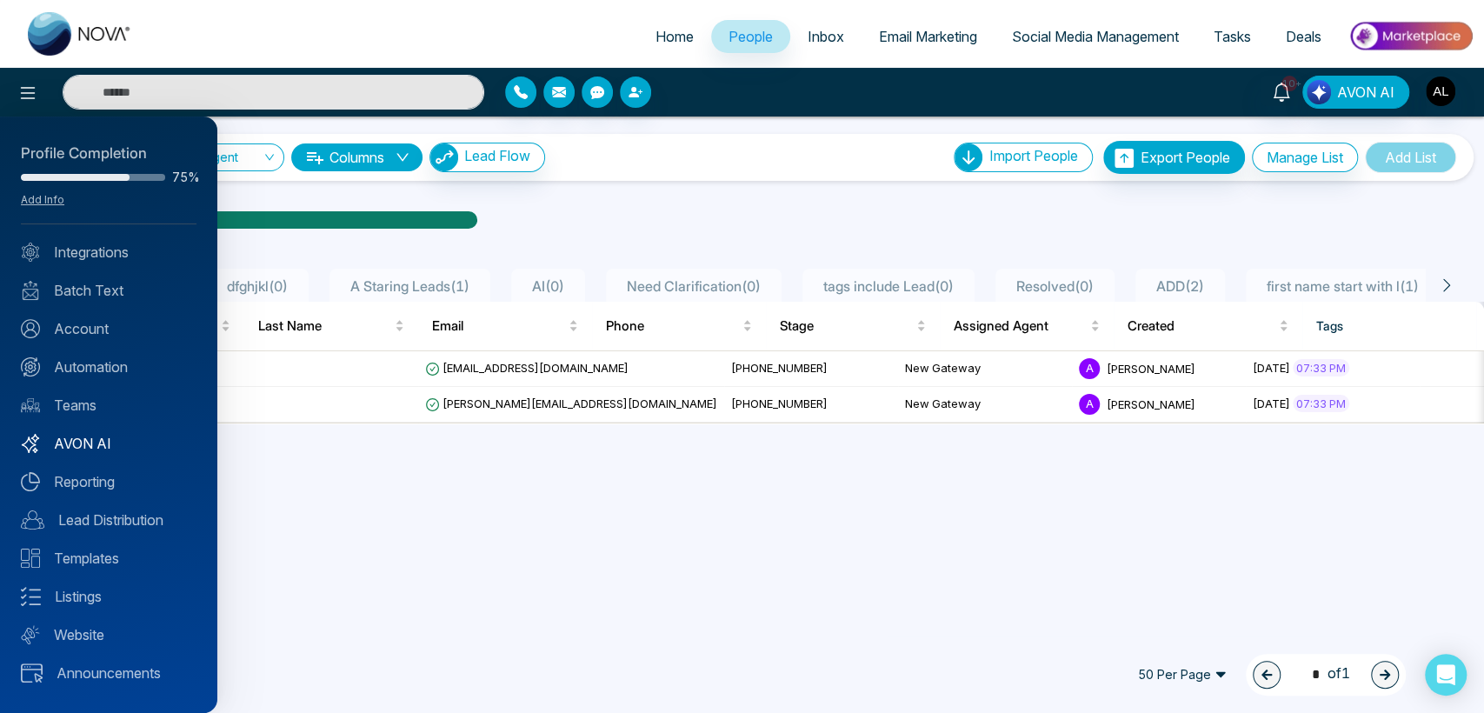
click at [88, 437] on link "AVON AI" at bounding box center [109, 443] width 176 height 21
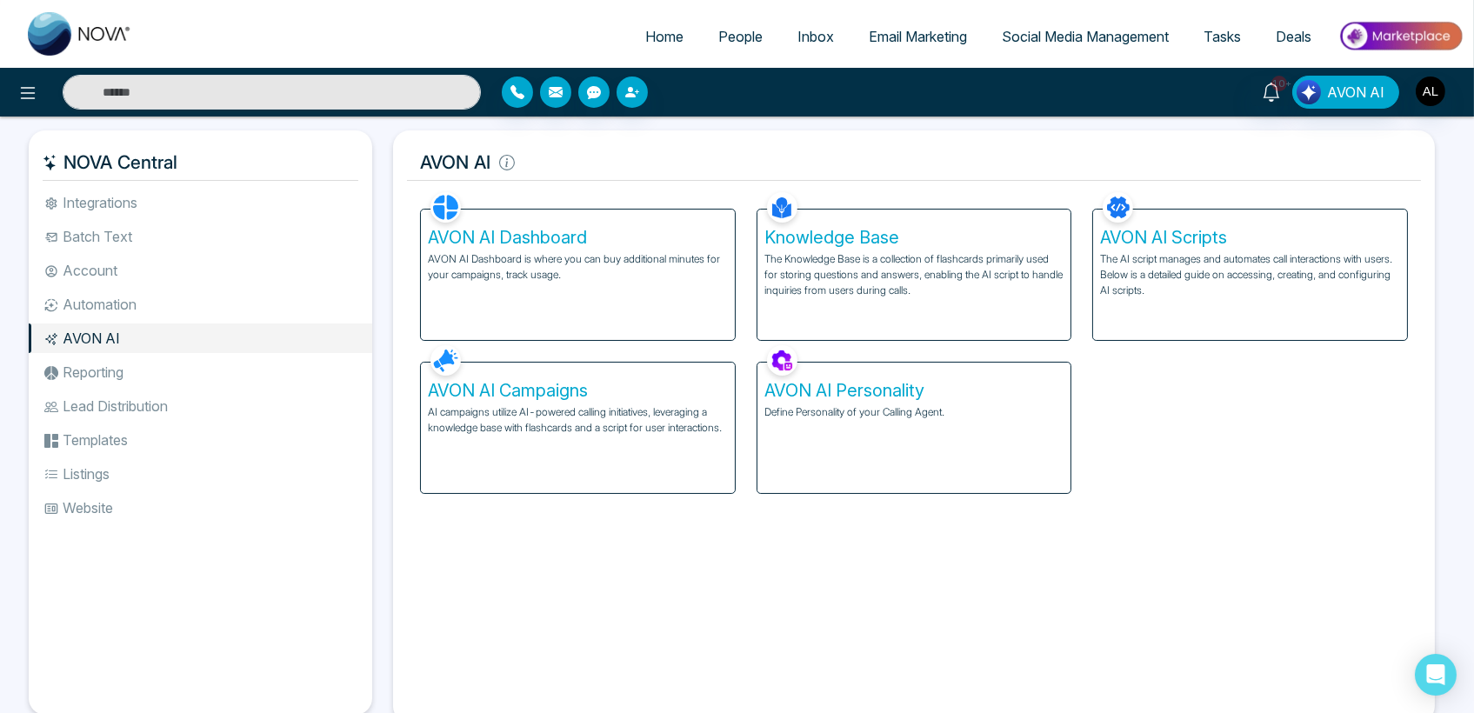
click at [530, 447] on div "AVON AI Campaigns AI campaigns utilize AI-powered calling initiatives, leveragi…" at bounding box center [578, 428] width 314 height 130
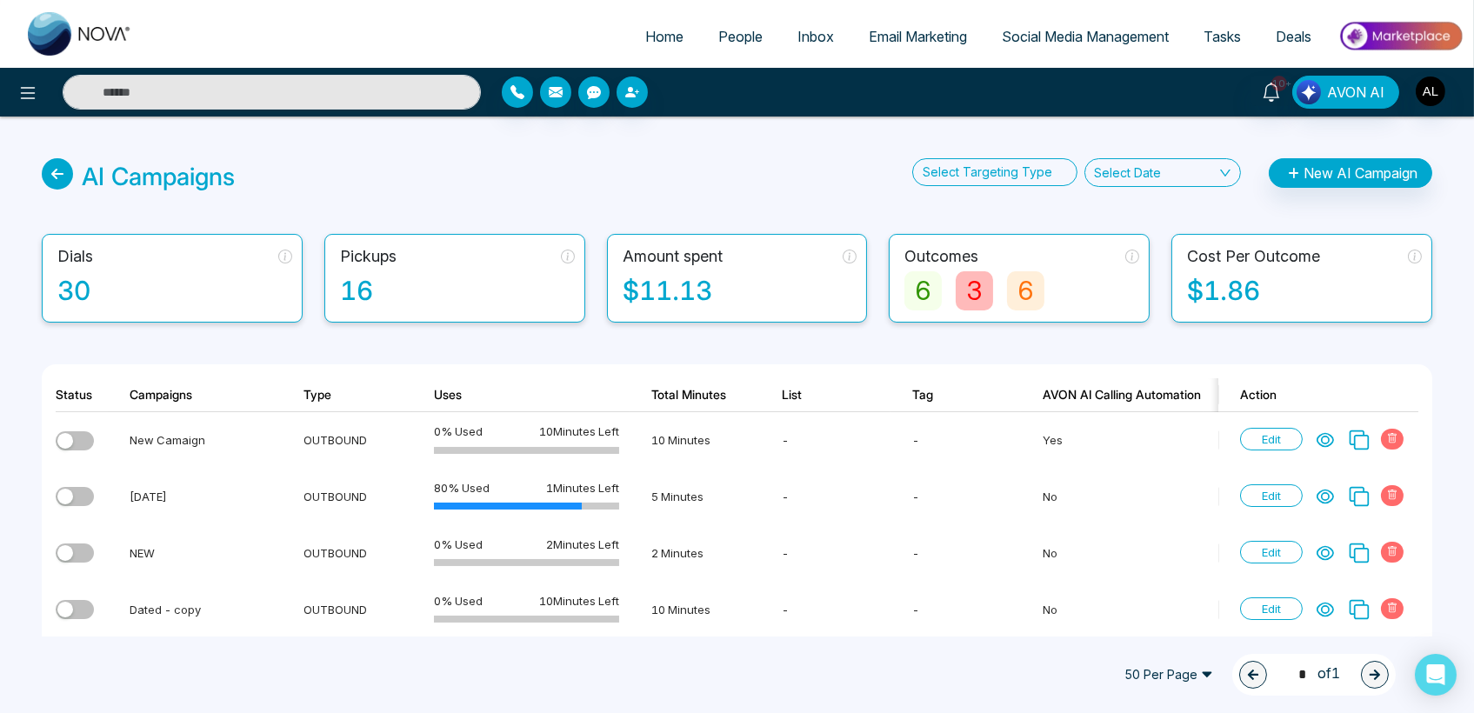
click at [718, 38] on span "People" at bounding box center [740, 36] width 44 height 17
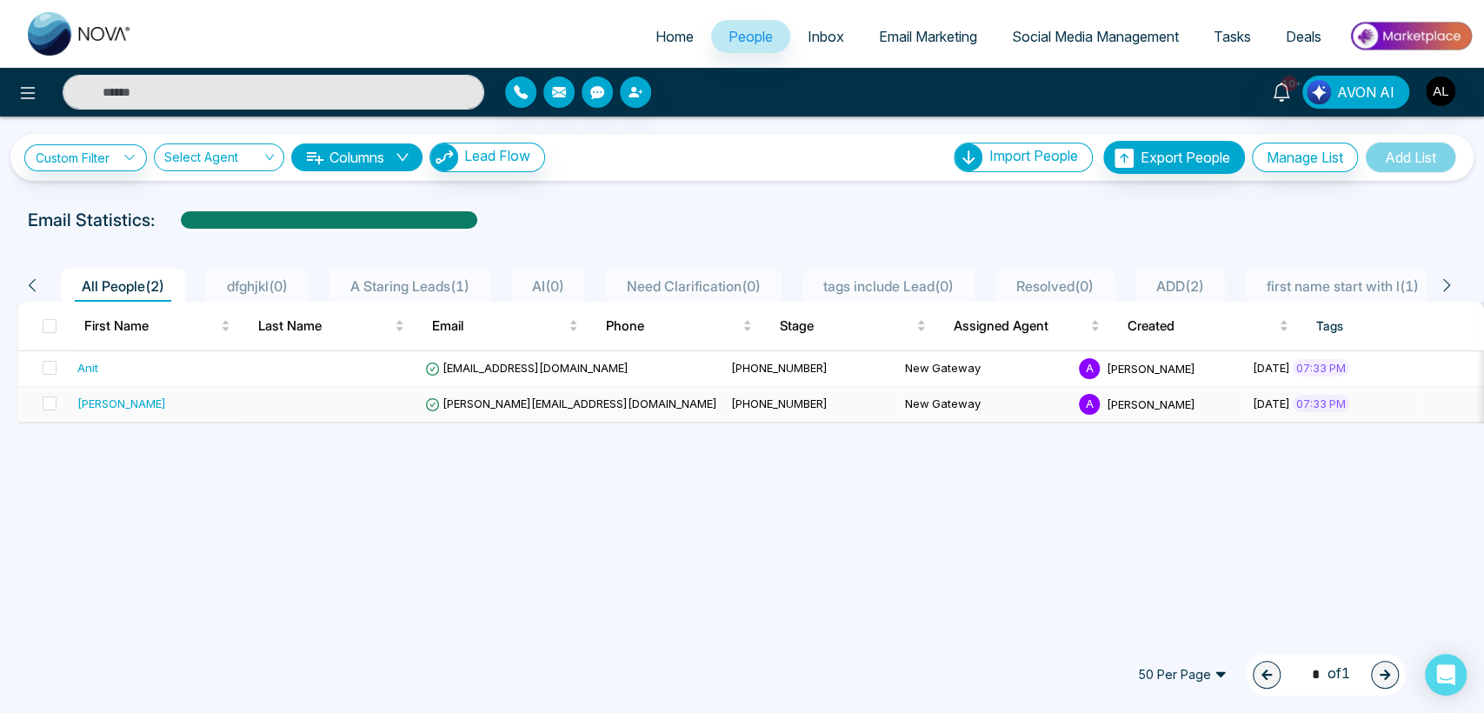
click at [500, 408] on span "[PERSON_NAME][EMAIL_ADDRESS][DOMAIN_NAME]" at bounding box center [571, 404] width 292 height 14
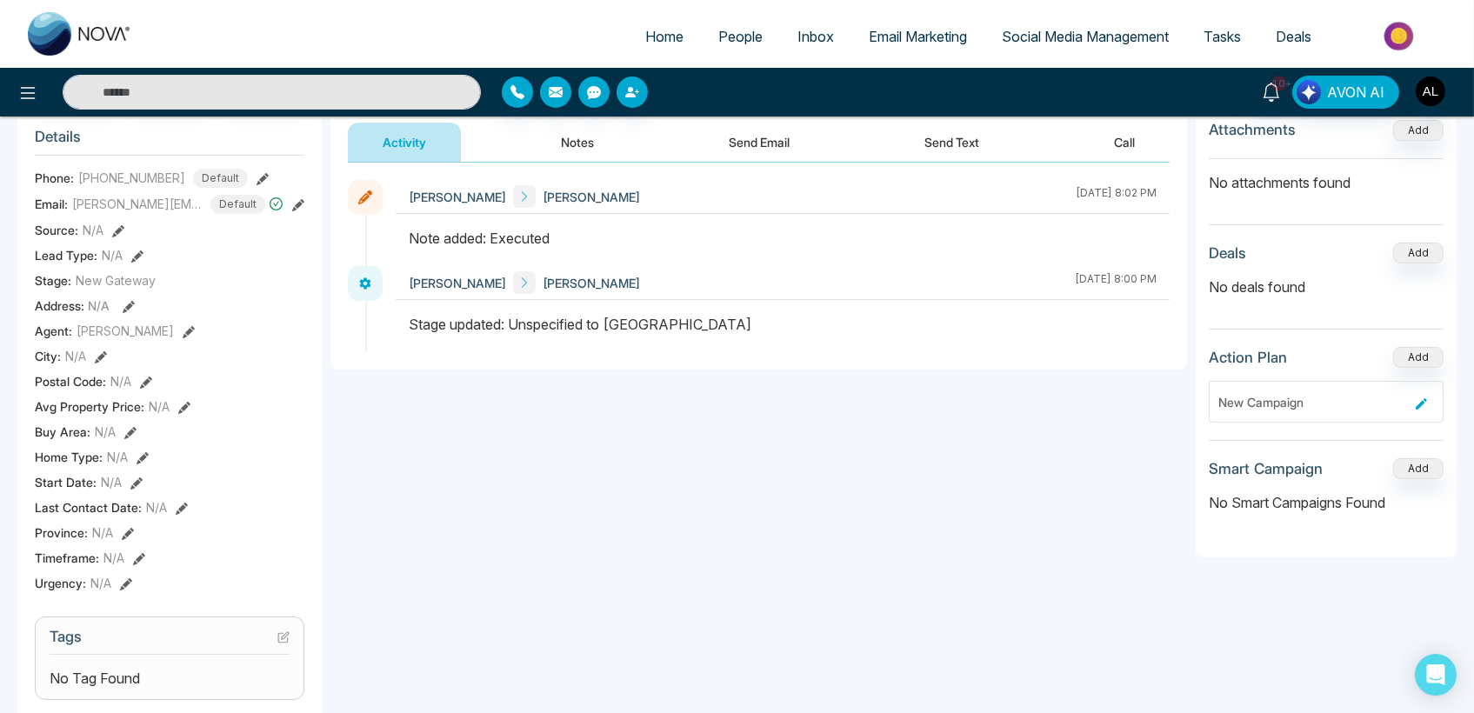
scroll to position [193, 0]
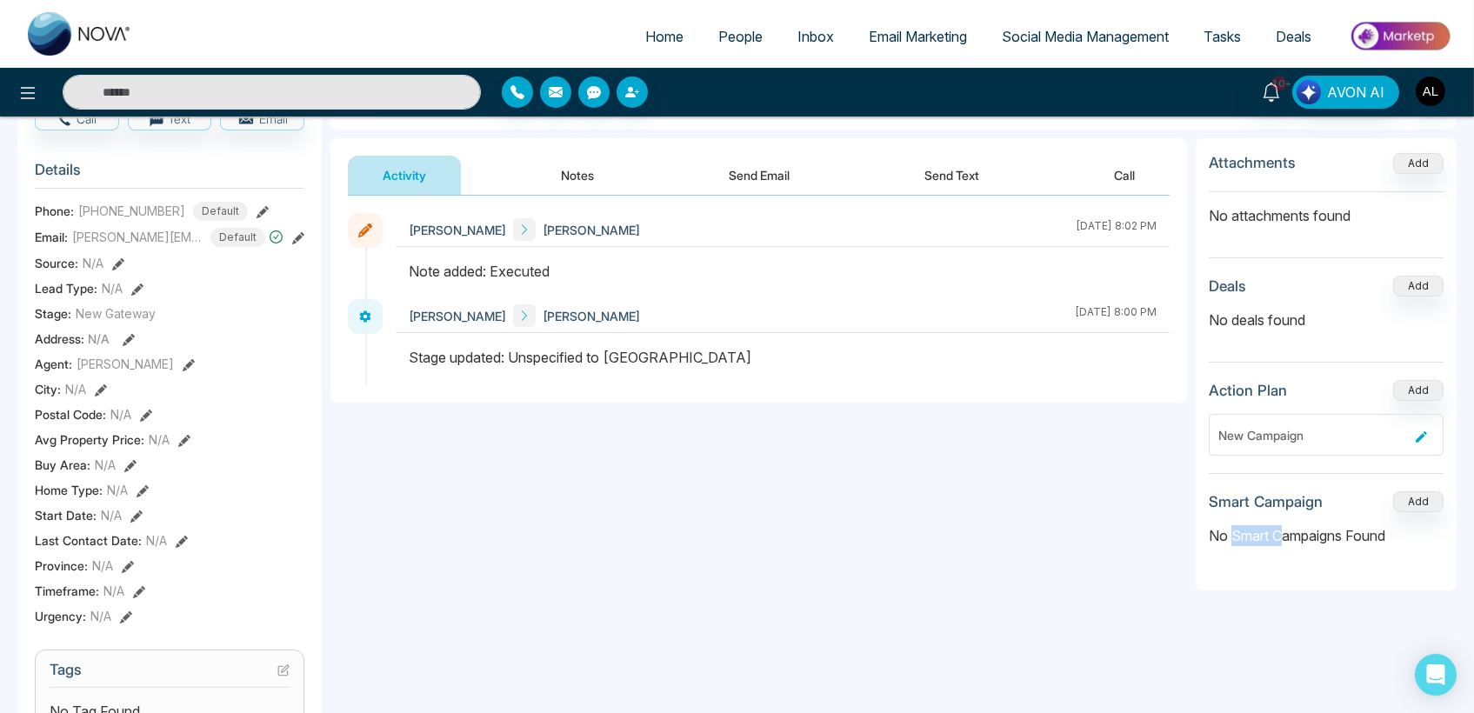
drag, startPoint x: 1230, startPoint y: 516, endPoint x: 1283, endPoint y: 512, distance: 53.2
click at [1283, 512] on div "No Smart Campaigns Found" at bounding box center [1326, 536] width 235 height 48
drag, startPoint x: 1221, startPoint y: 390, endPoint x: 1274, endPoint y: 389, distance: 53.1
click at [1255, 389] on h3 "Action Plan" at bounding box center [1248, 390] width 78 height 17
click at [1057, 522] on div "**********" at bounding box center [758, 370] width 857 height 348
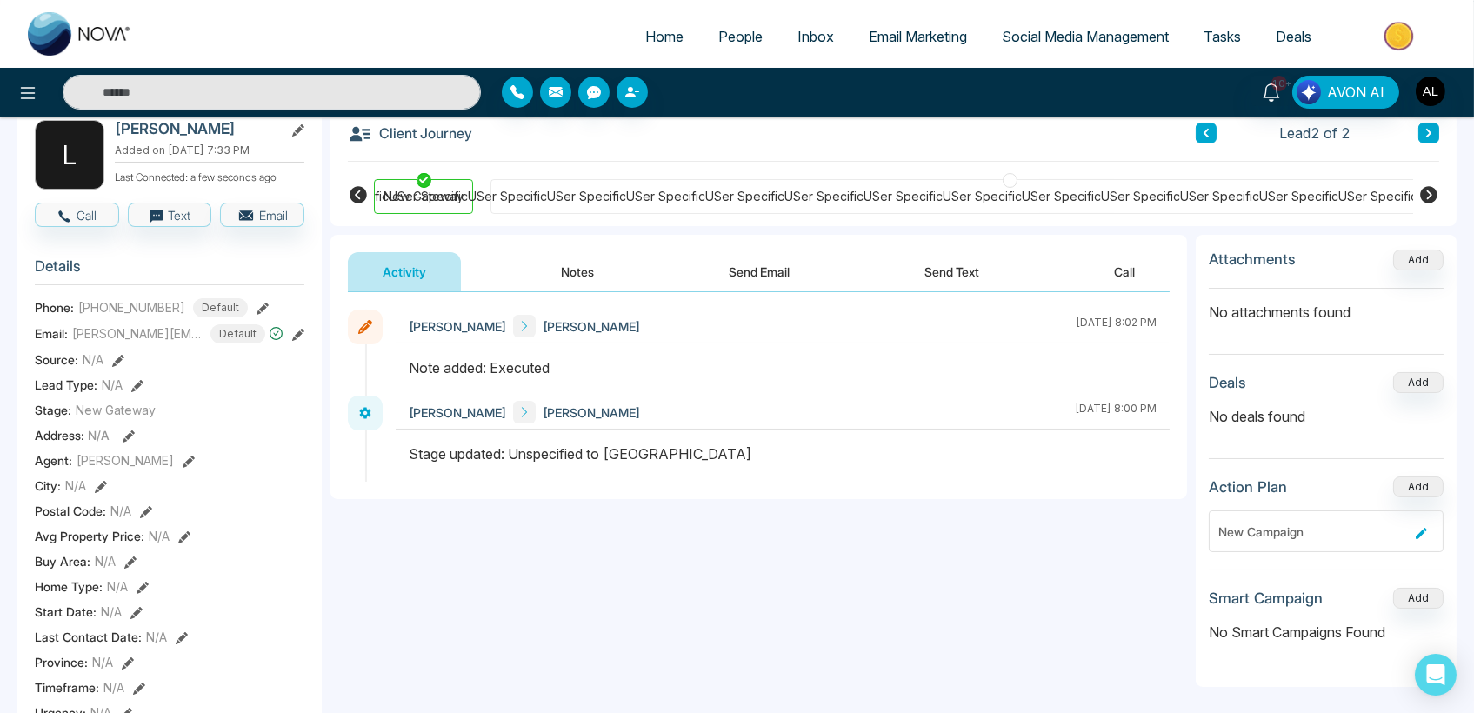
scroll to position [0, 0]
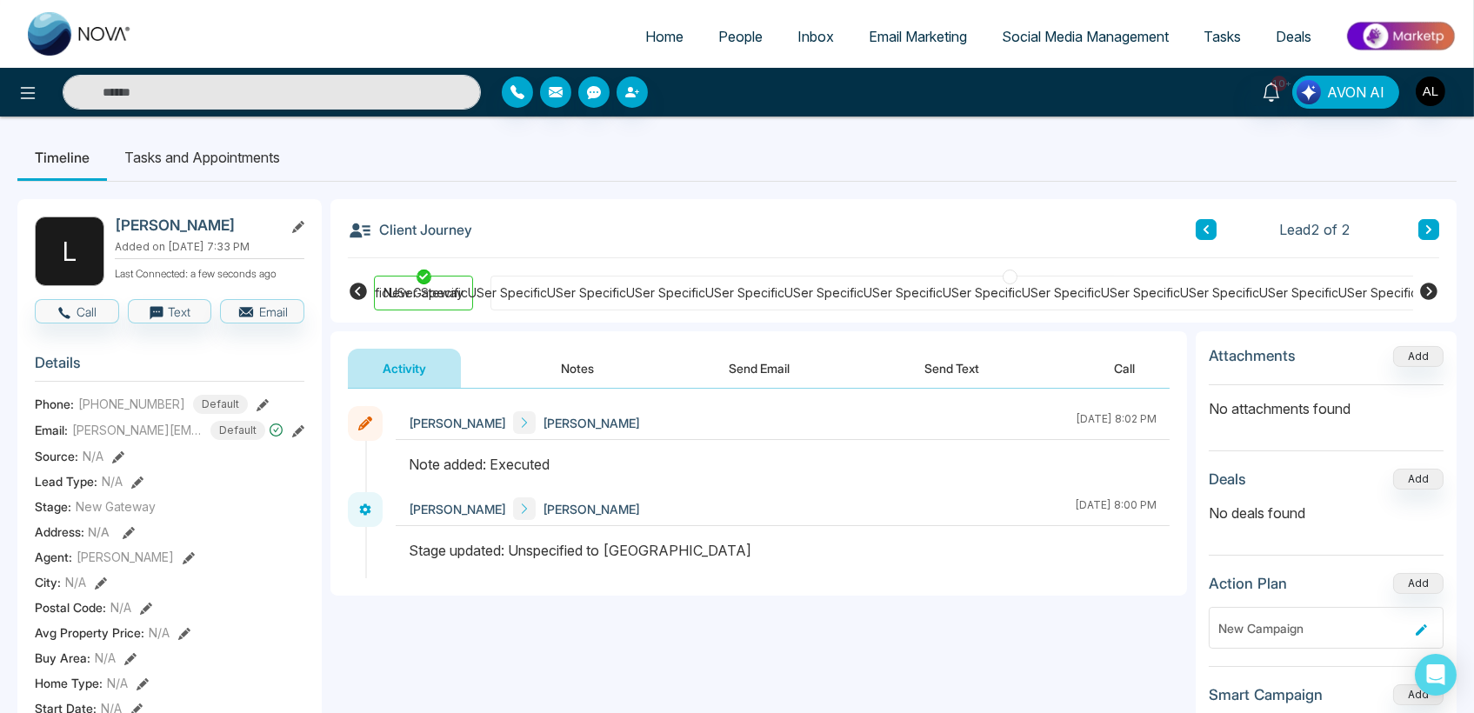
click at [1427, 287] on icon at bounding box center [1428, 291] width 21 height 21
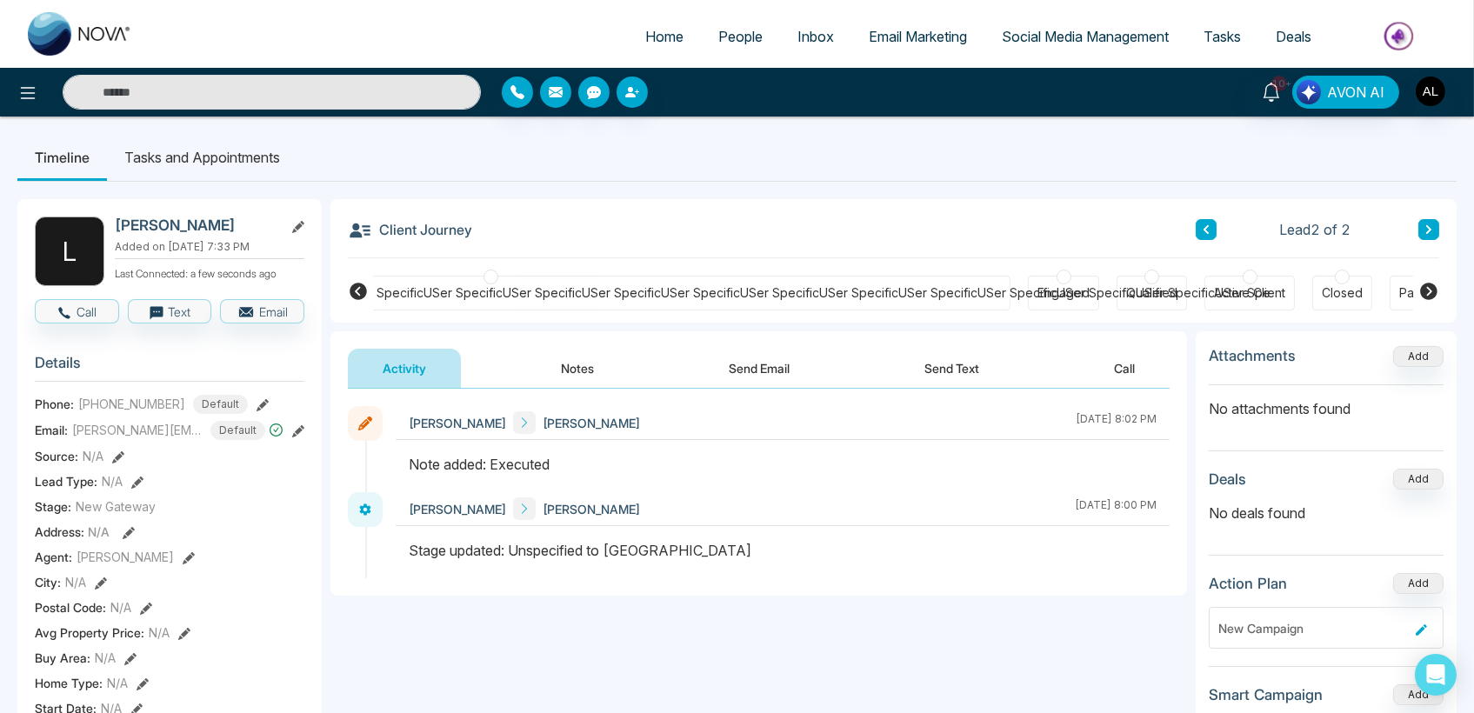
click at [1427, 287] on icon at bounding box center [1428, 291] width 21 height 21
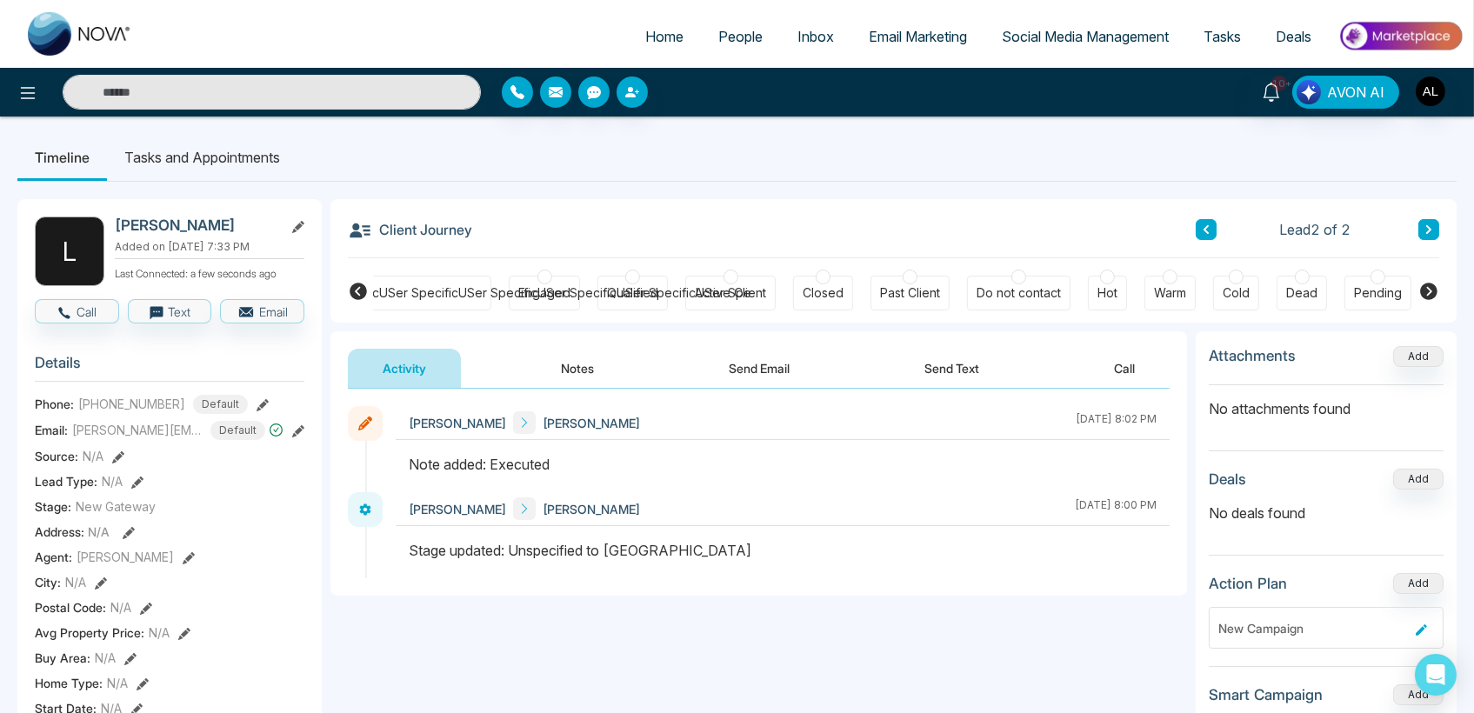
click at [1427, 287] on icon at bounding box center [1428, 291] width 21 height 21
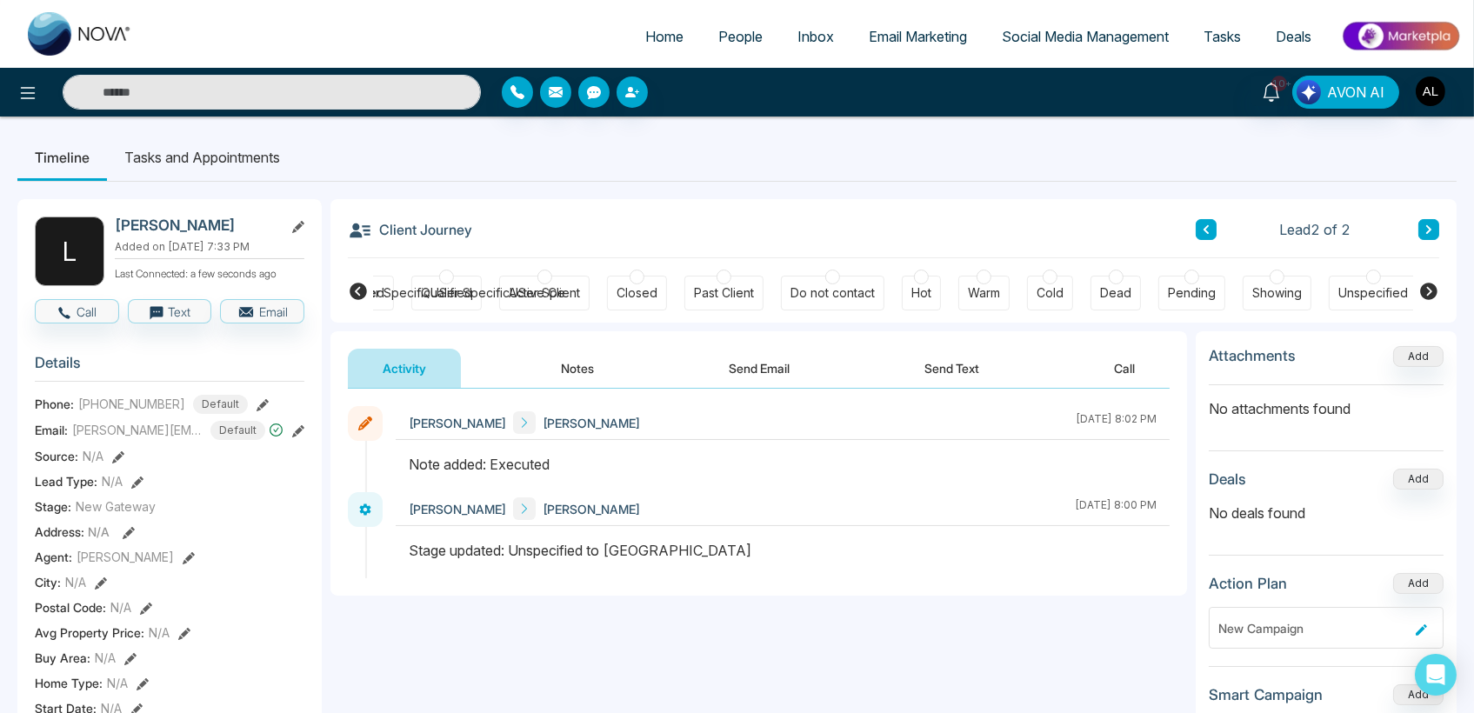
click at [357, 282] on icon at bounding box center [358, 291] width 21 height 21
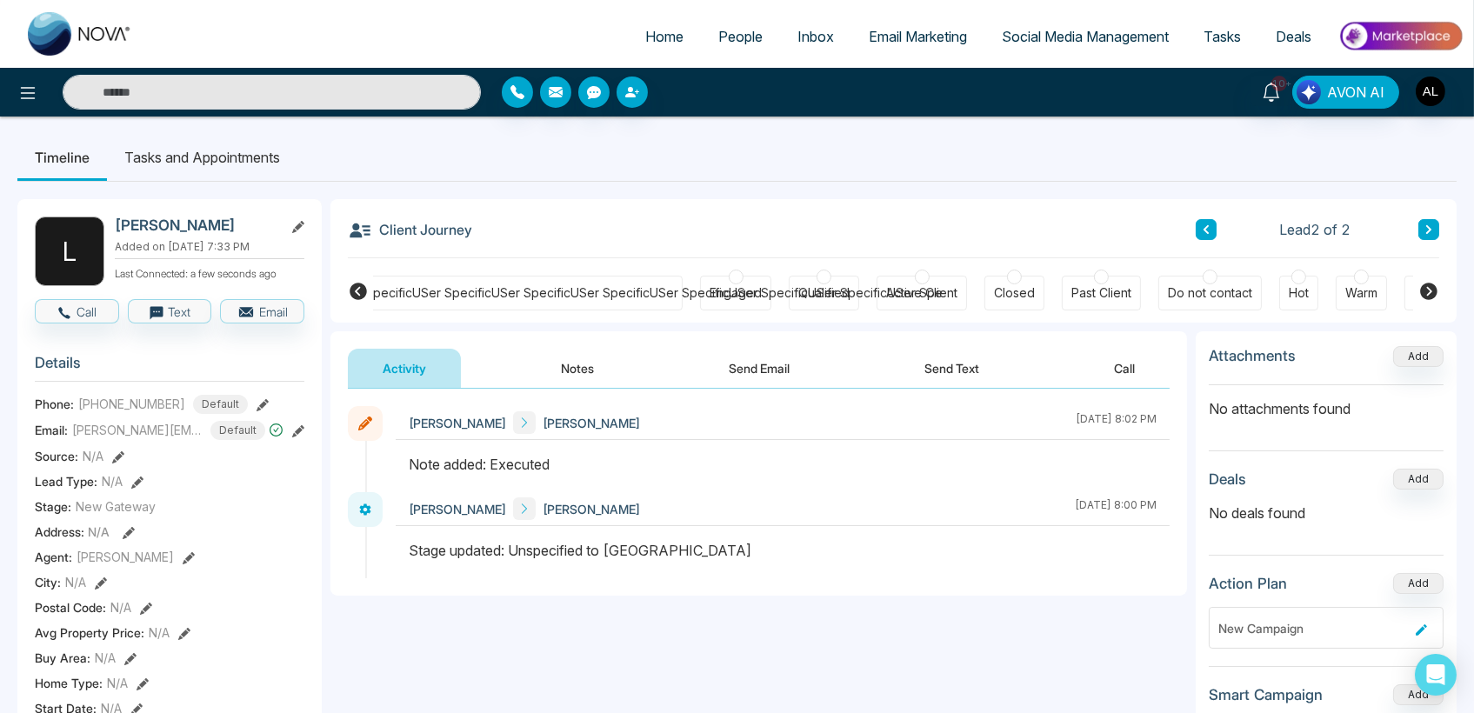
click at [357, 282] on icon at bounding box center [358, 291] width 21 height 21
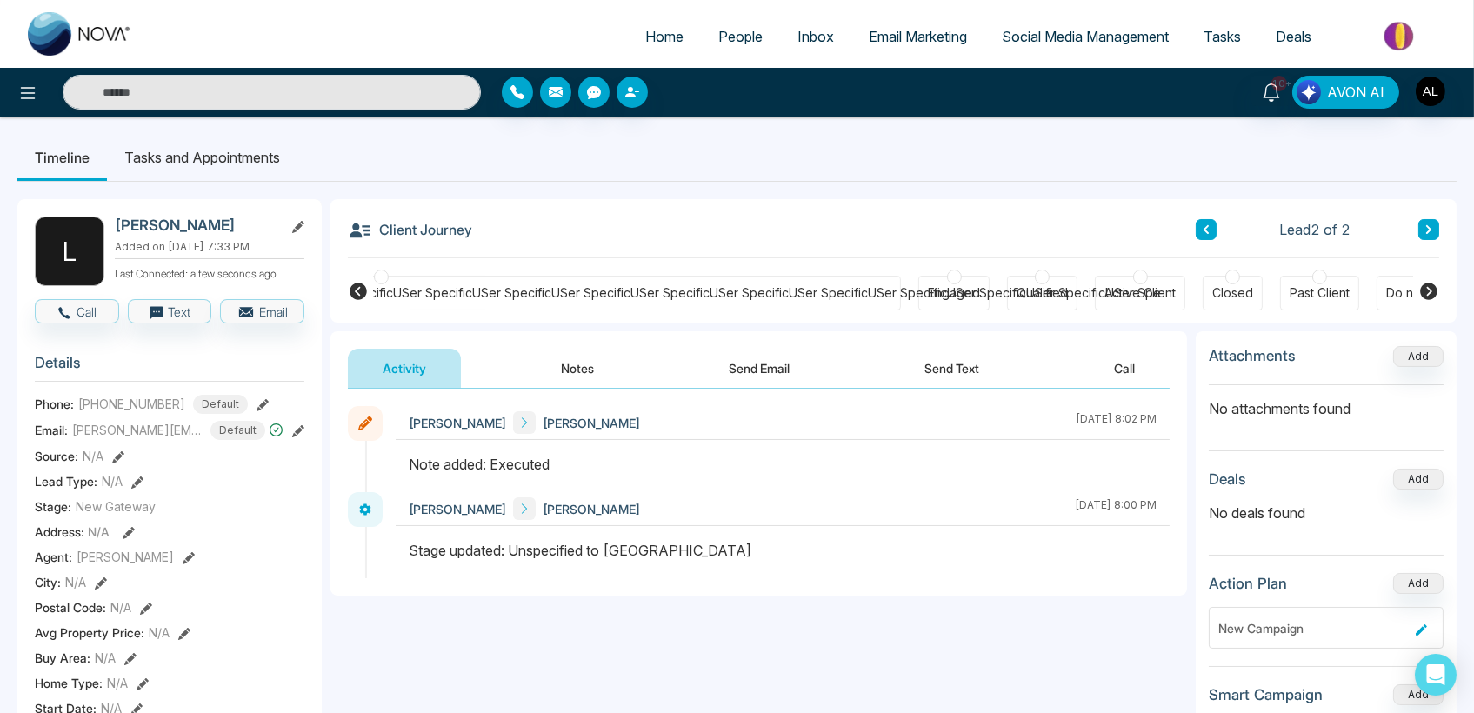
click at [357, 282] on icon at bounding box center [358, 291] width 21 height 21
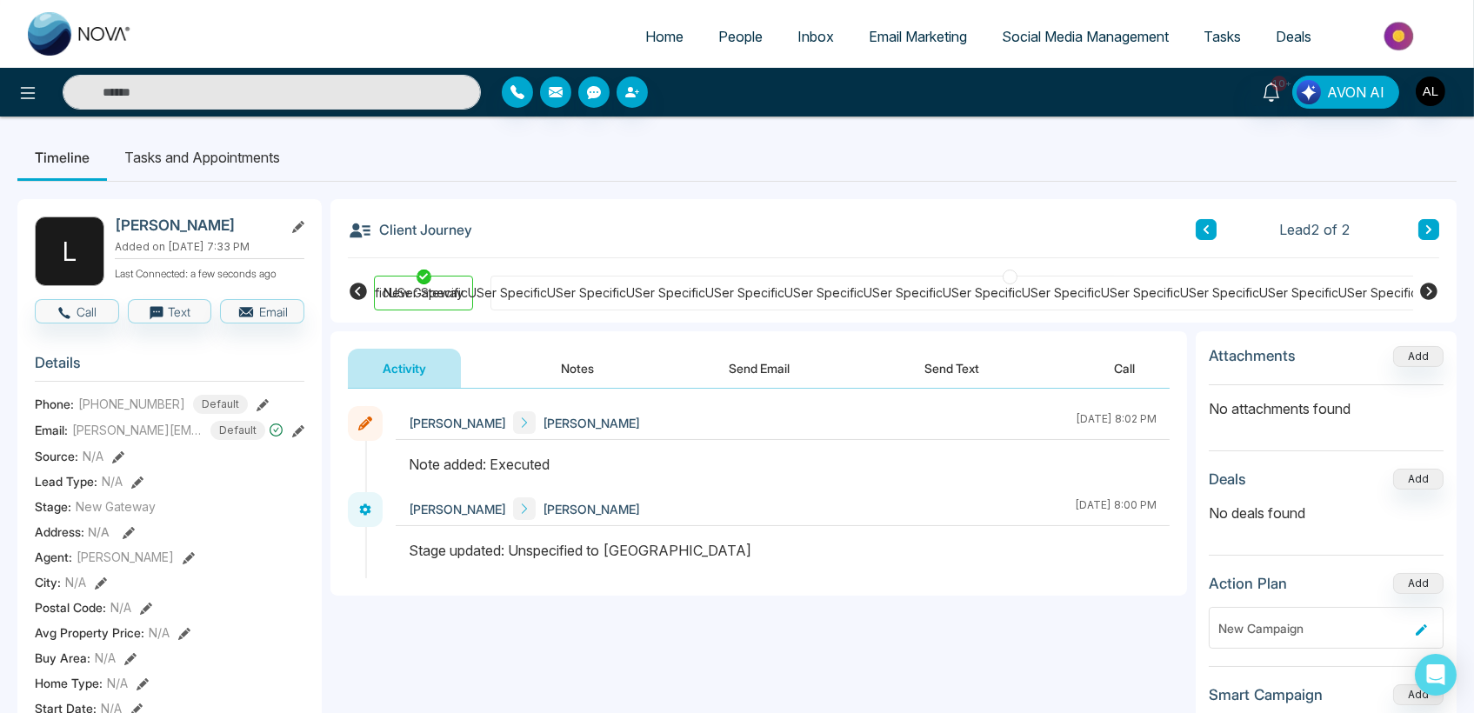
click at [598, 290] on div "USer SpecificUSer SpecificUSer SpecificUSer SpecificUSer SpecificUSer SpecificU…" at bounding box center [1009, 292] width 1559 height 17
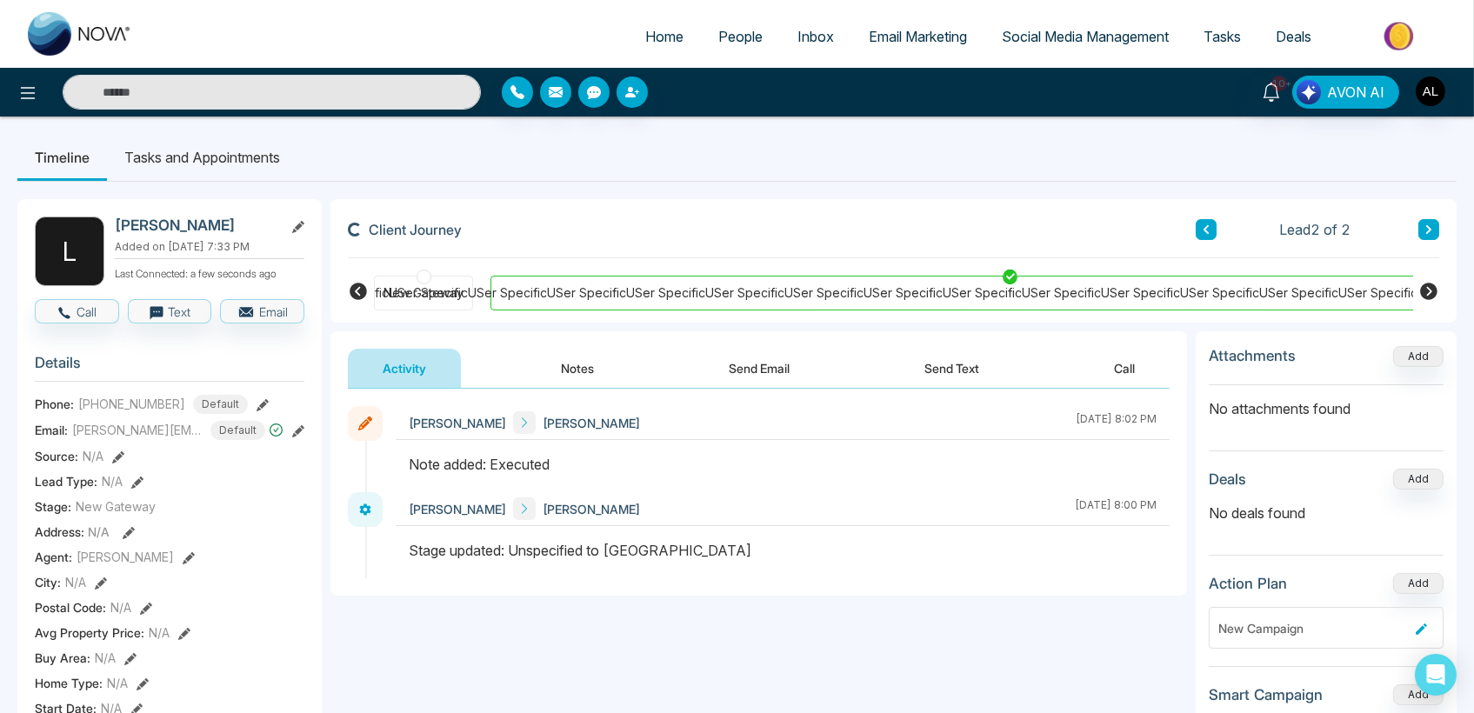
click at [424, 283] on div at bounding box center [424, 277] width 15 height 15
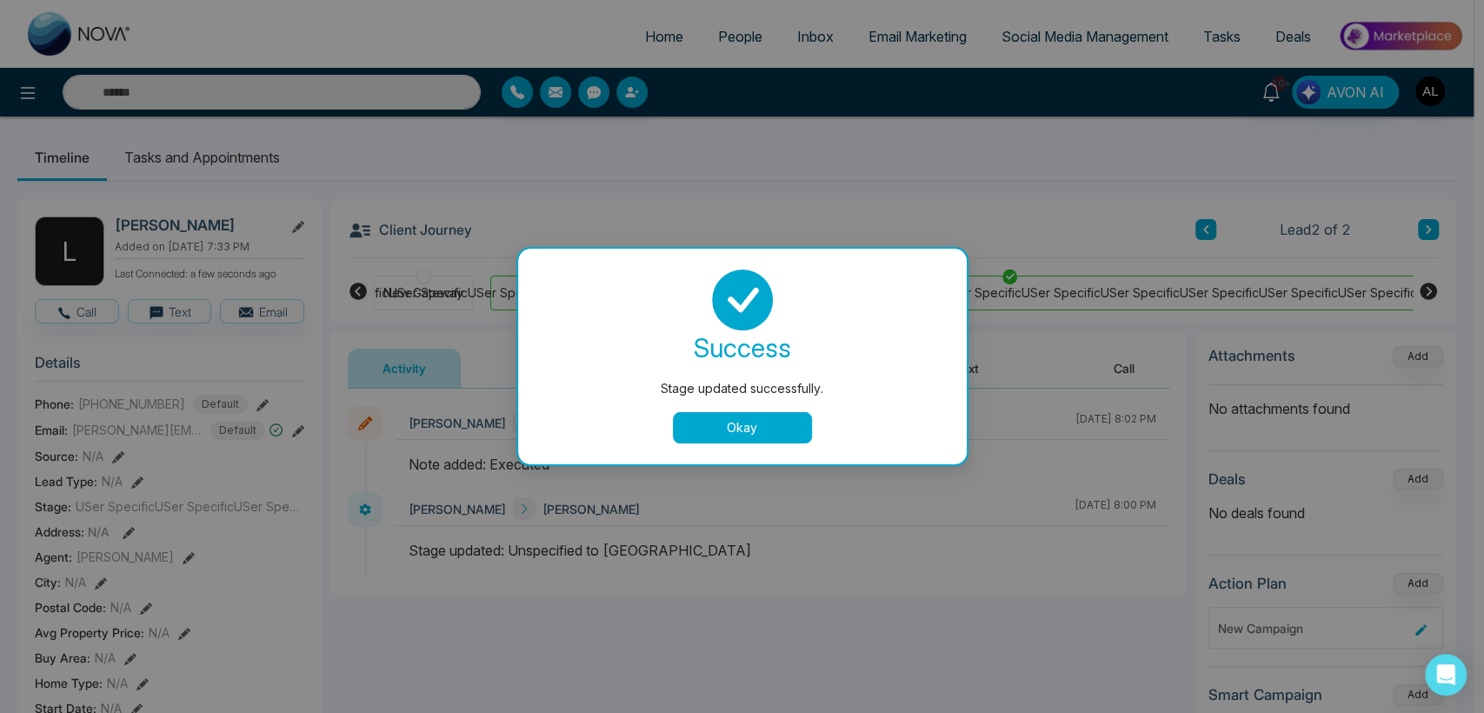
click at [693, 419] on button "Okay" at bounding box center [742, 427] width 139 height 31
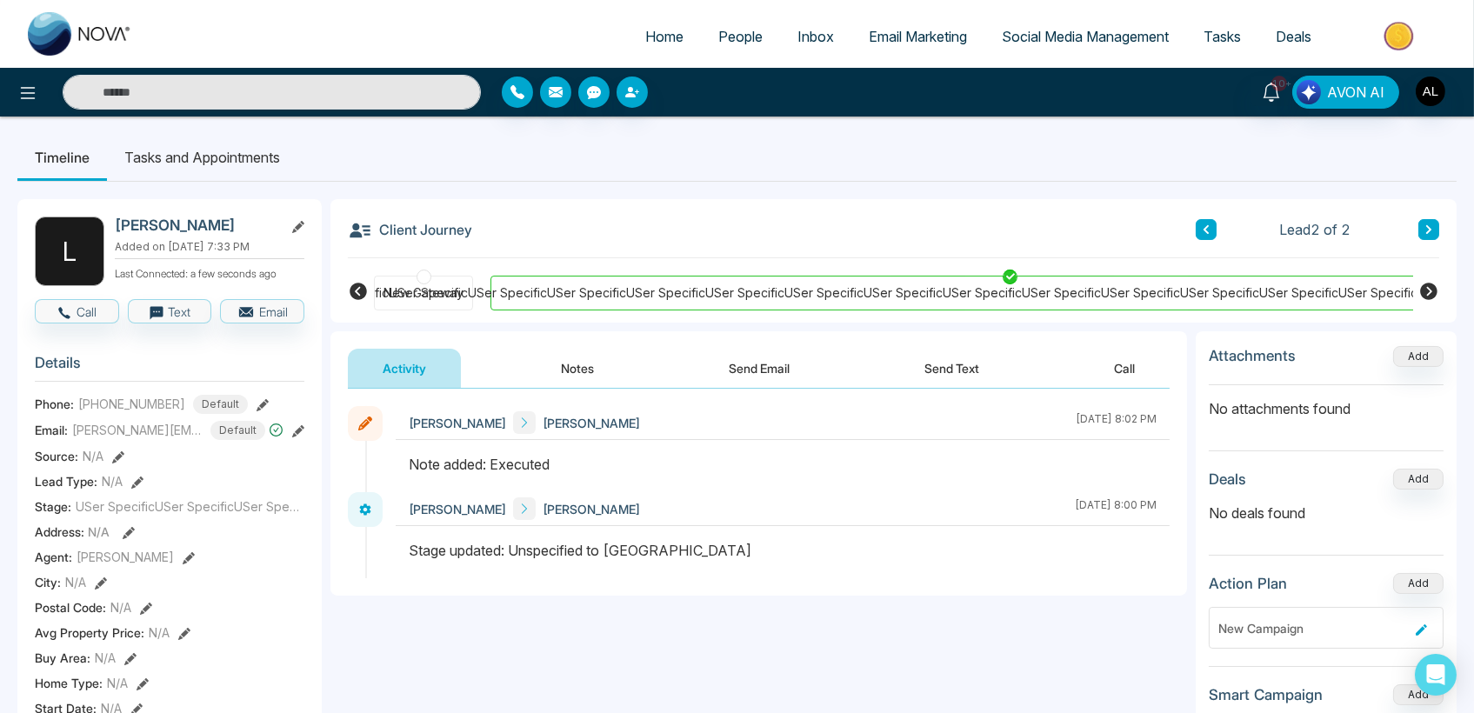
click at [592, 364] on button "Notes" at bounding box center [577, 368] width 103 height 39
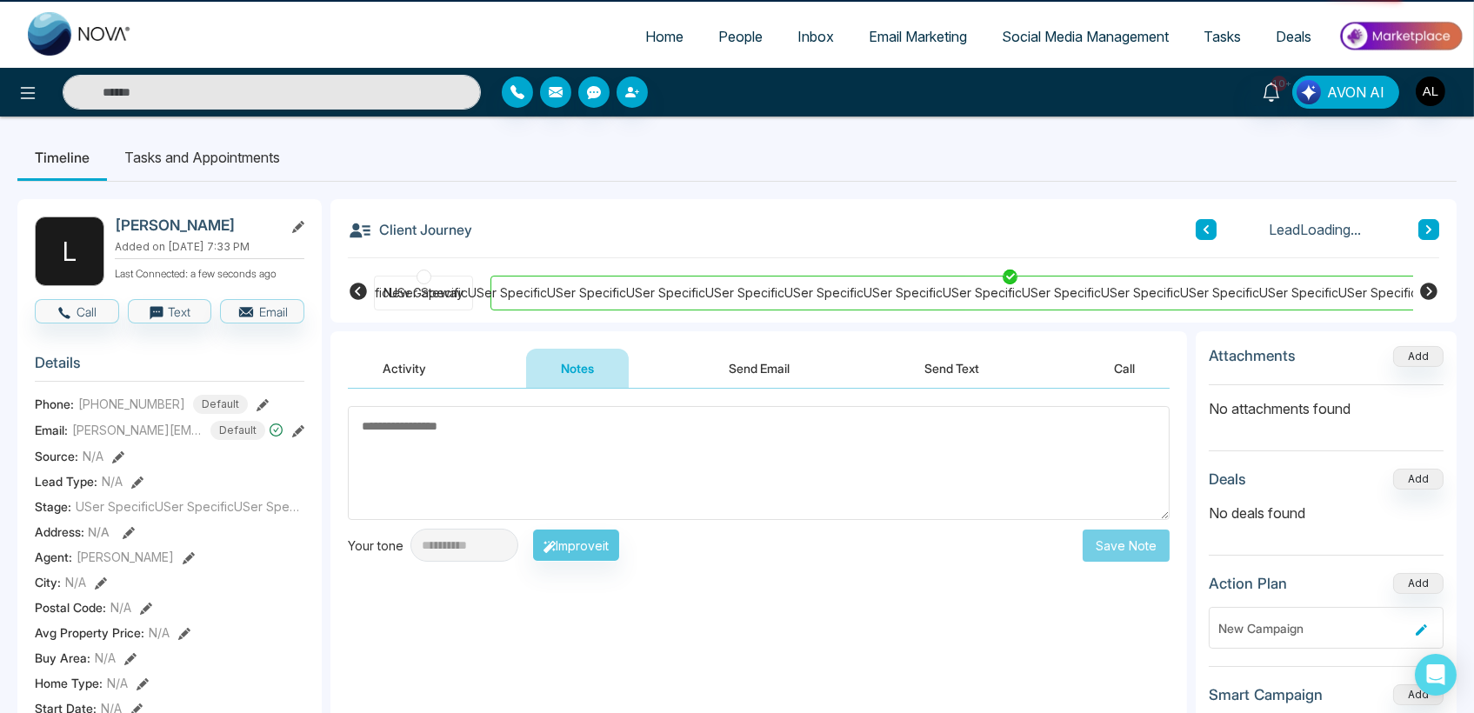
click at [427, 364] on button "Activity" at bounding box center [404, 368] width 113 height 39
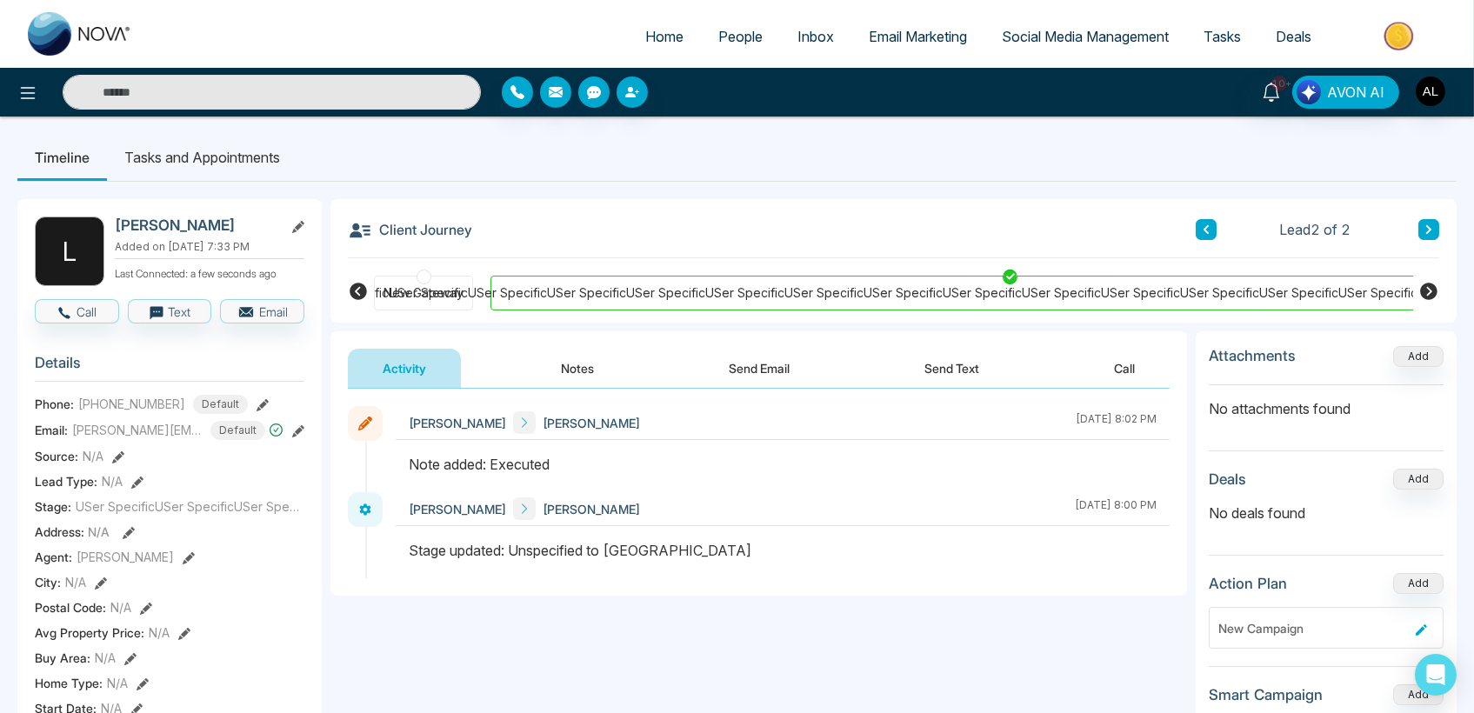
click at [573, 370] on button "Notes" at bounding box center [577, 368] width 103 height 39
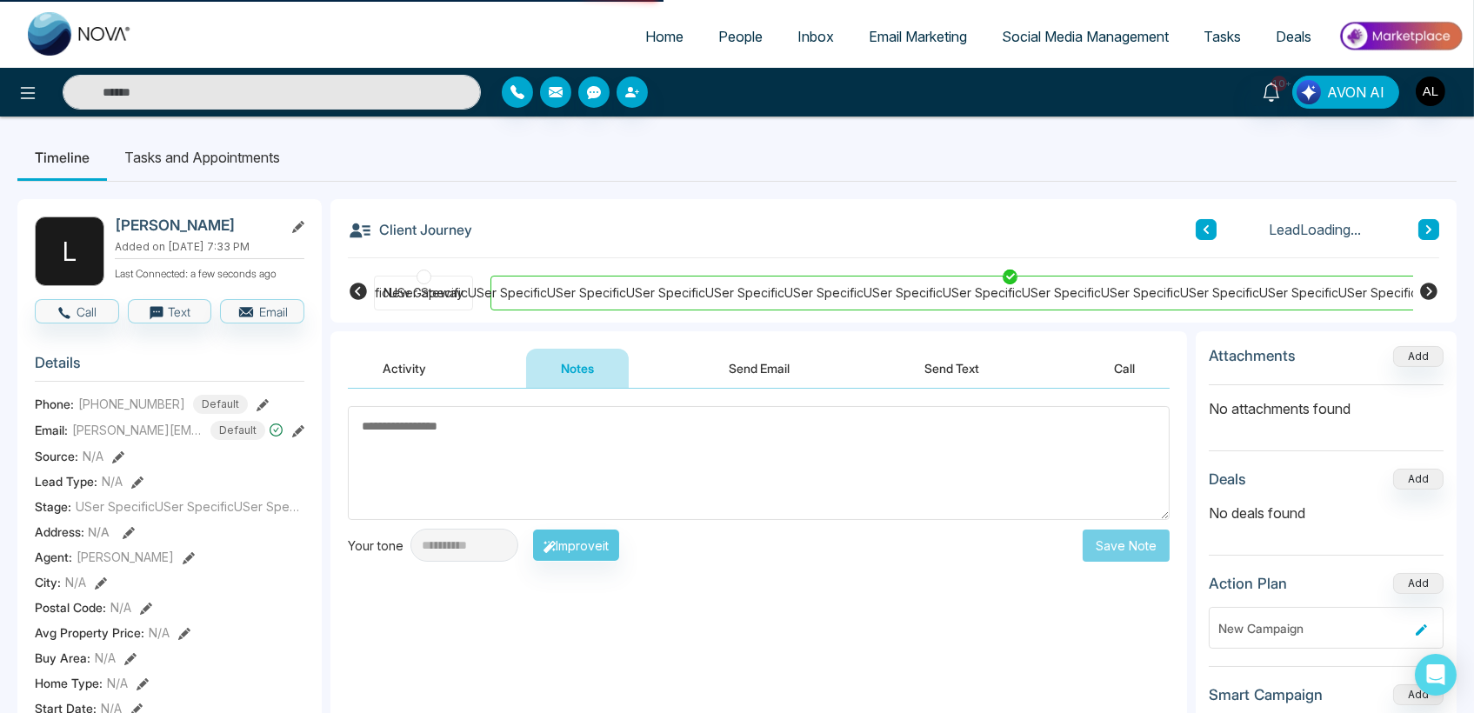
click at [406, 367] on button "Activity" at bounding box center [404, 368] width 113 height 39
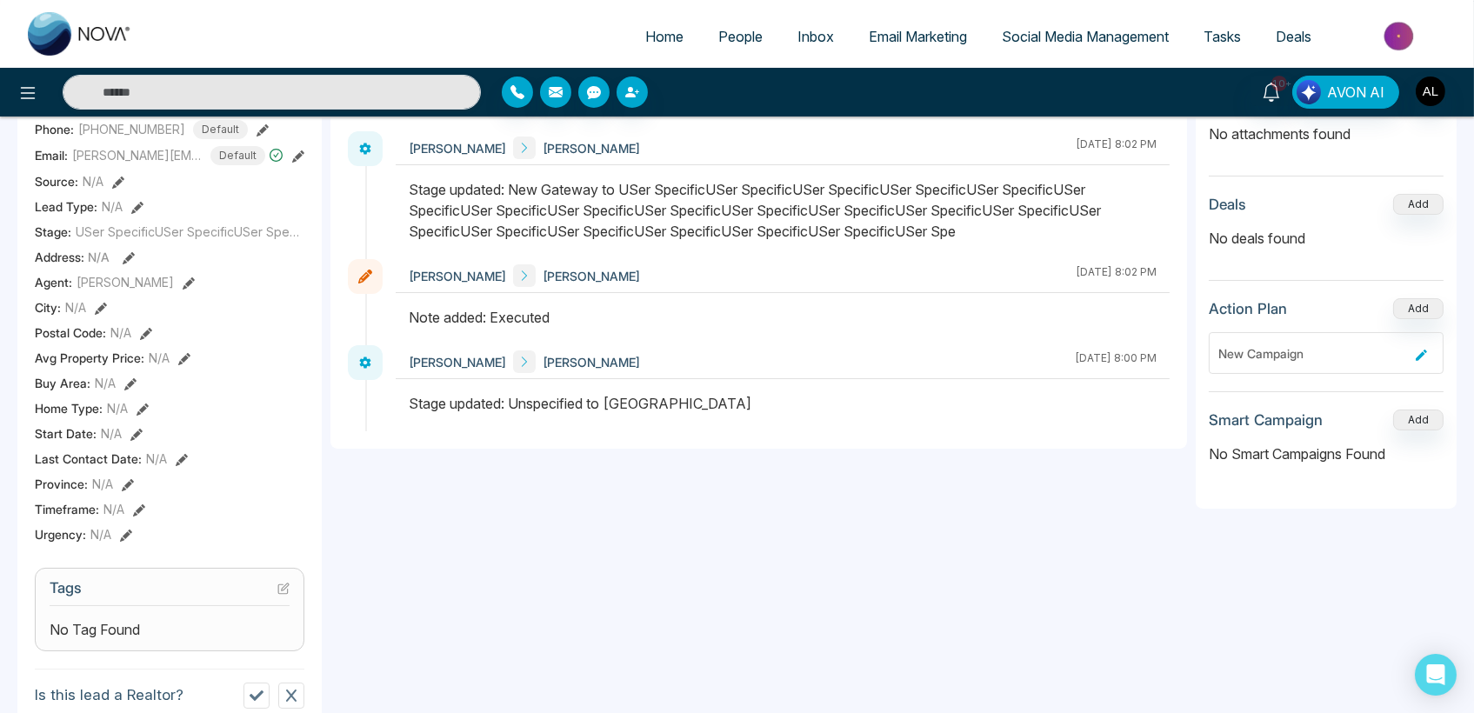
scroll to position [97, 0]
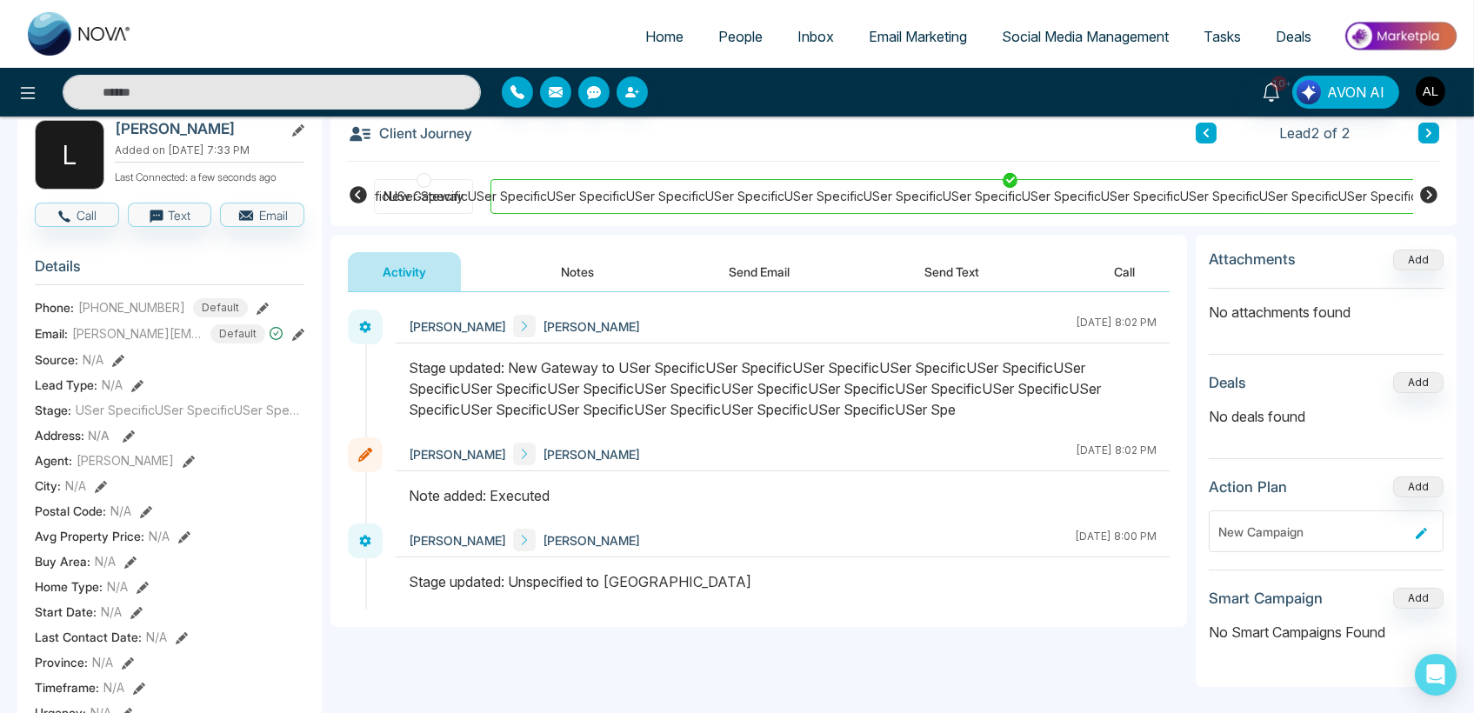
click at [572, 273] on button "Notes" at bounding box center [577, 271] width 103 height 39
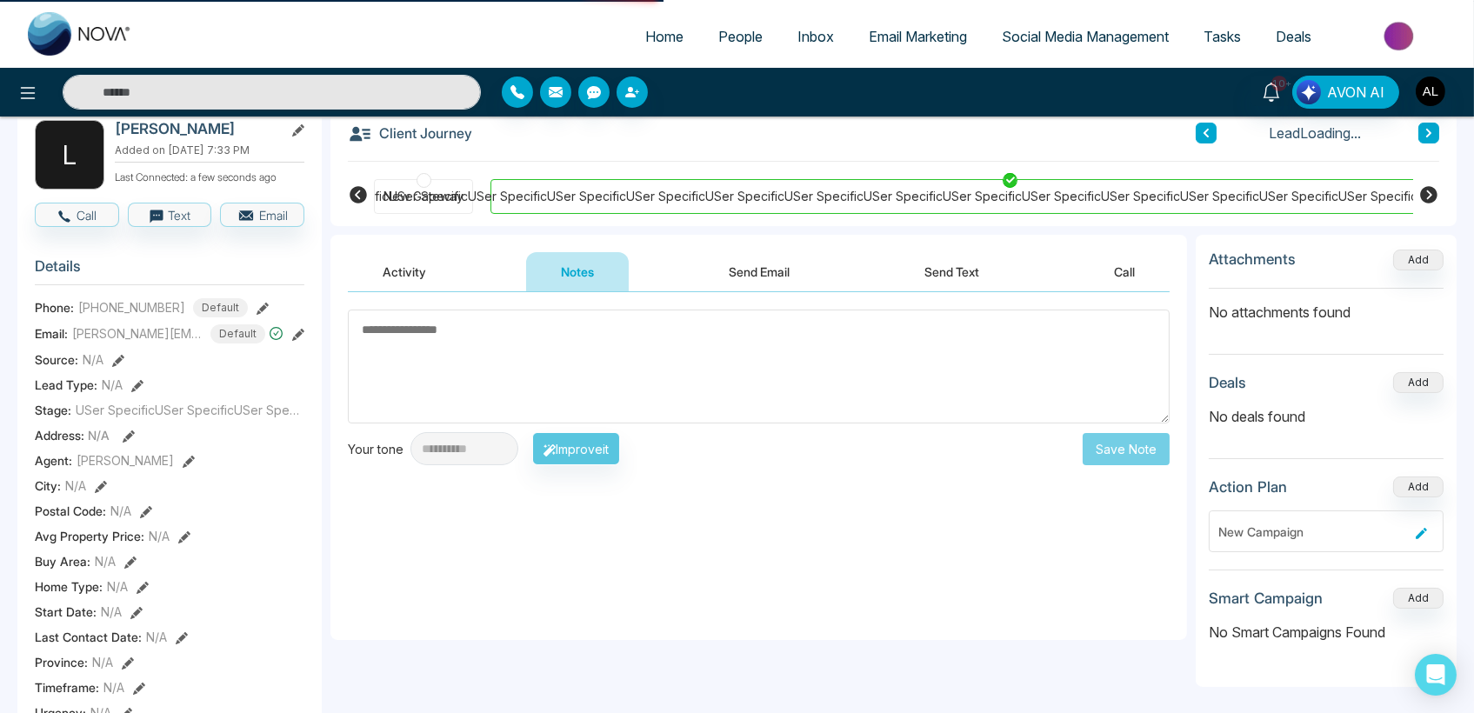
click at [387, 260] on button "Activity" at bounding box center [404, 271] width 113 height 39
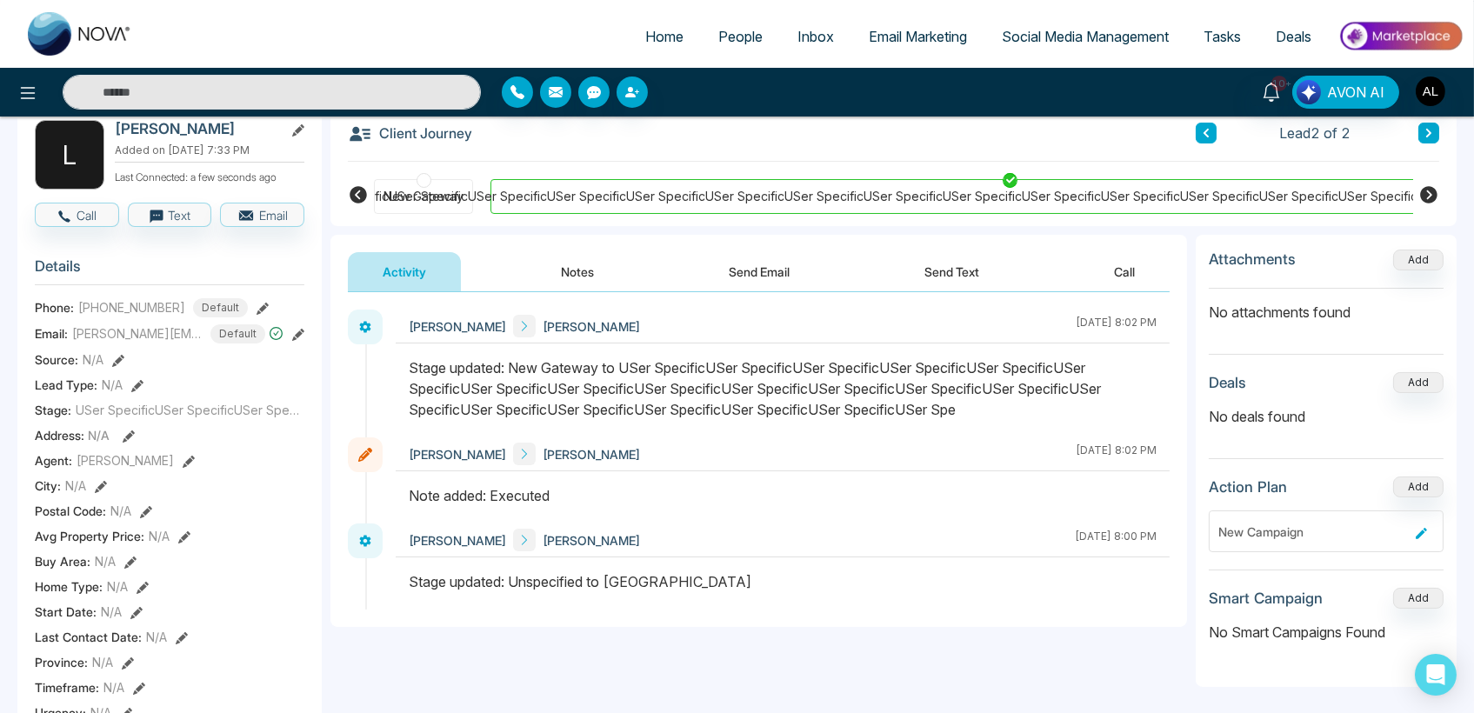
click at [564, 270] on button "Notes" at bounding box center [577, 271] width 103 height 39
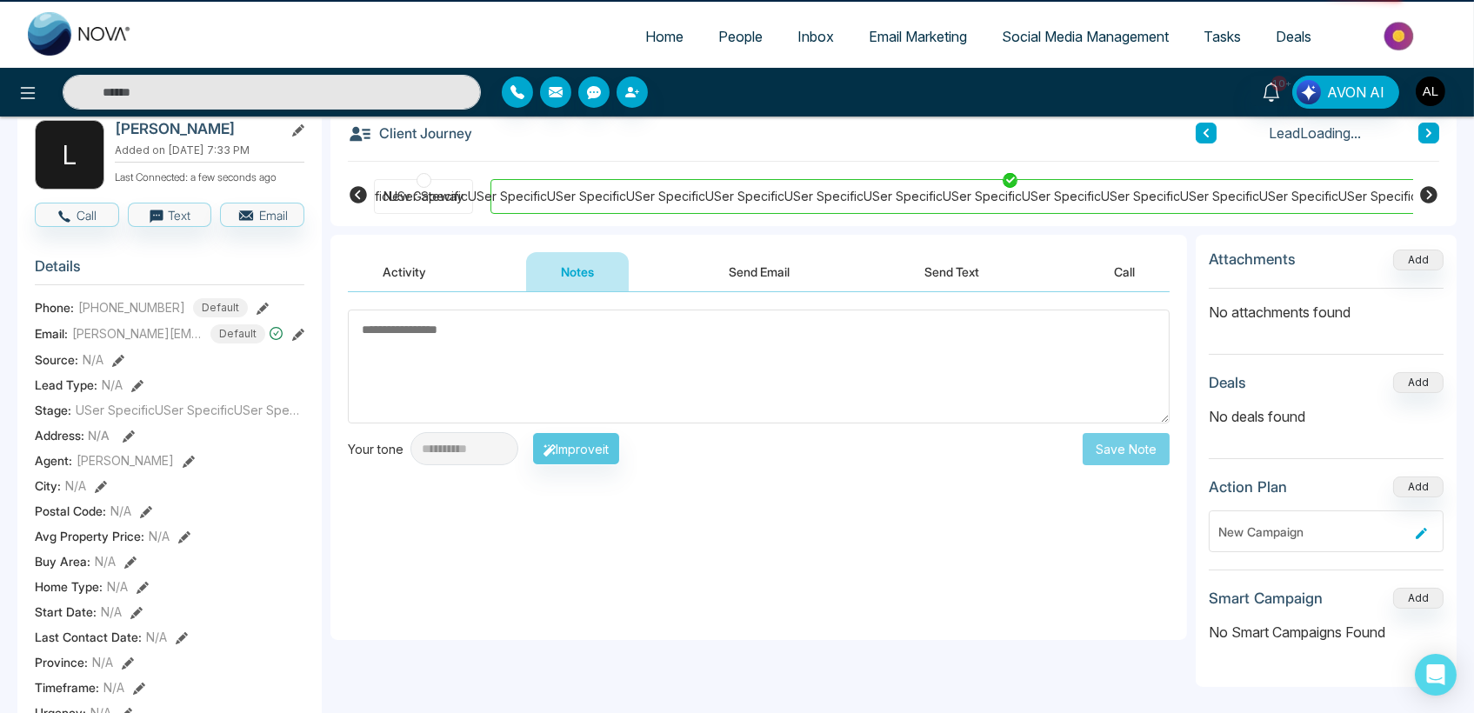
click at [429, 264] on button "Activity" at bounding box center [404, 271] width 113 height 39
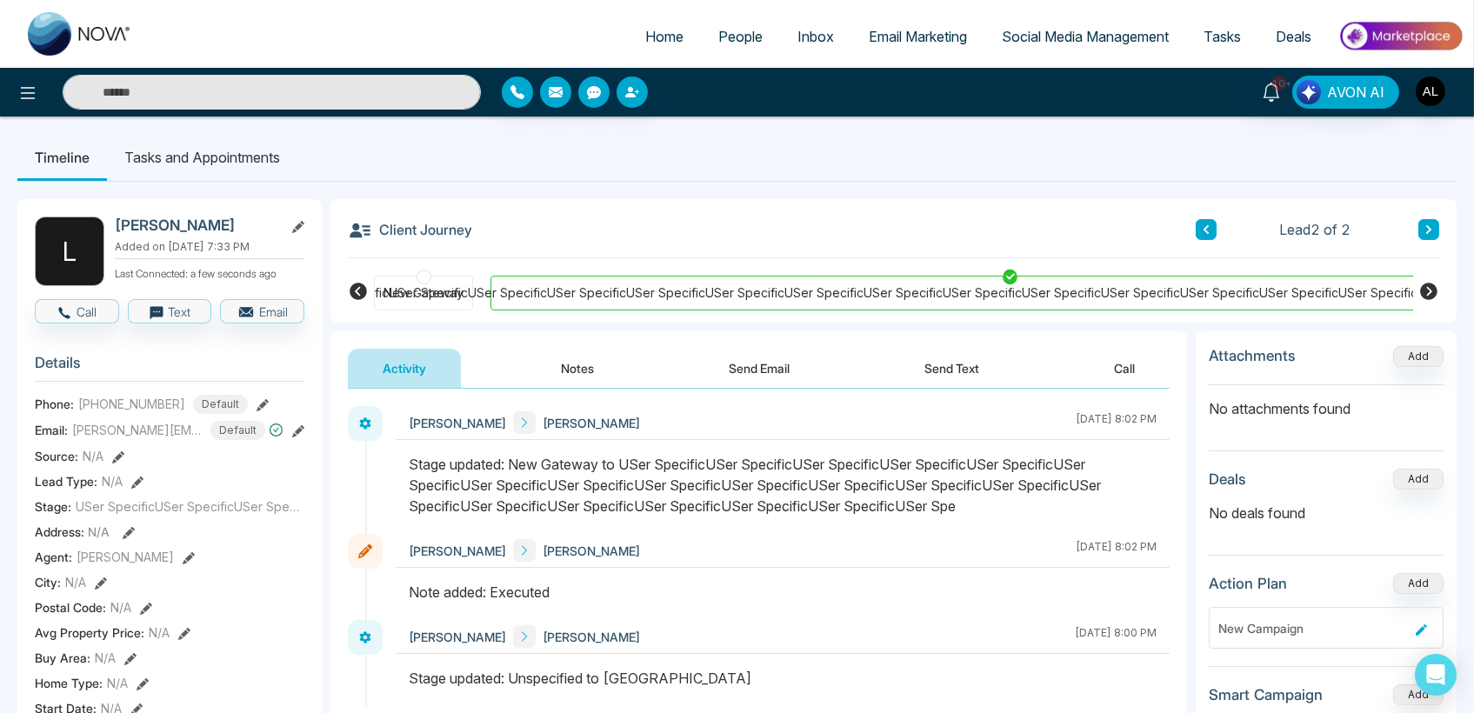
click at [188, 161] on li "Tasks and Appointments" at bounding box center [202, 157] width 190 height 47
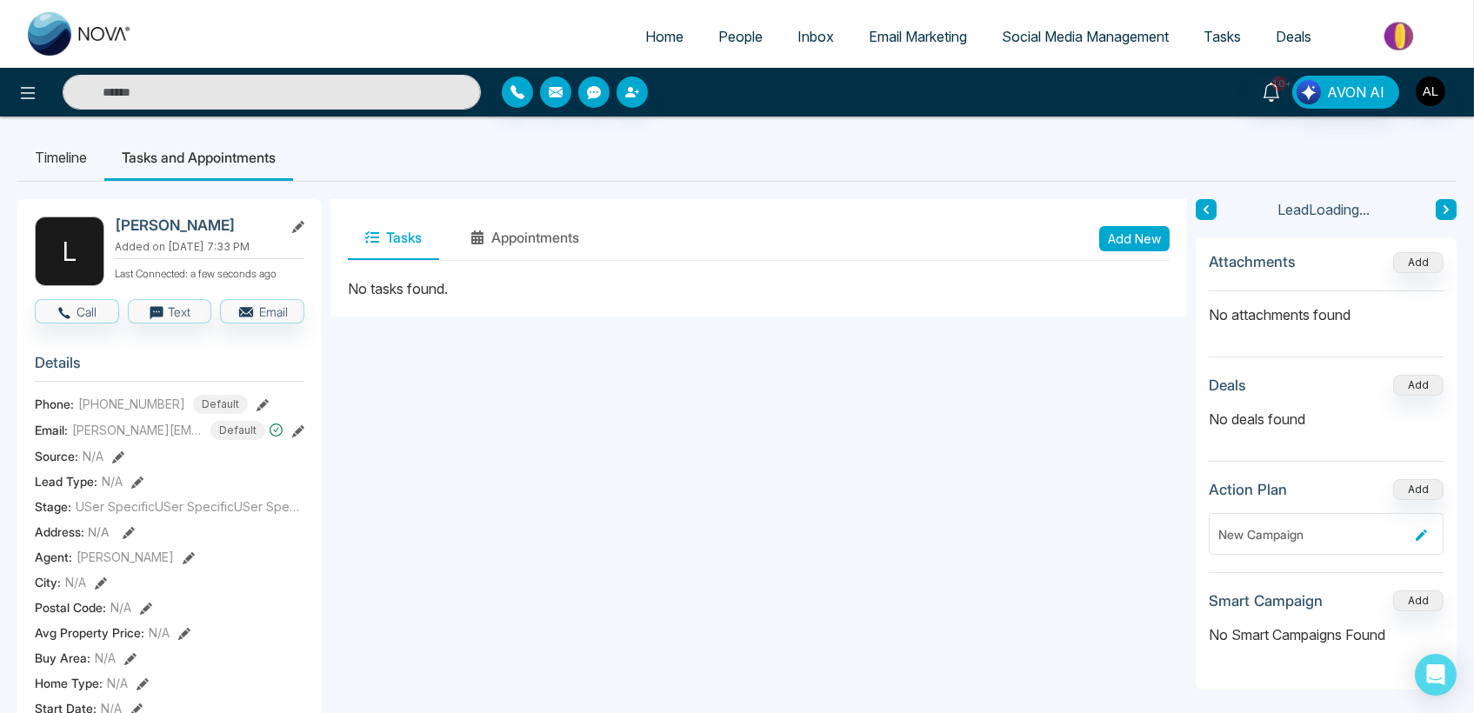
click at [70, 163] on li "Timeline" at bounding box center [60, 157] width 87 height 47
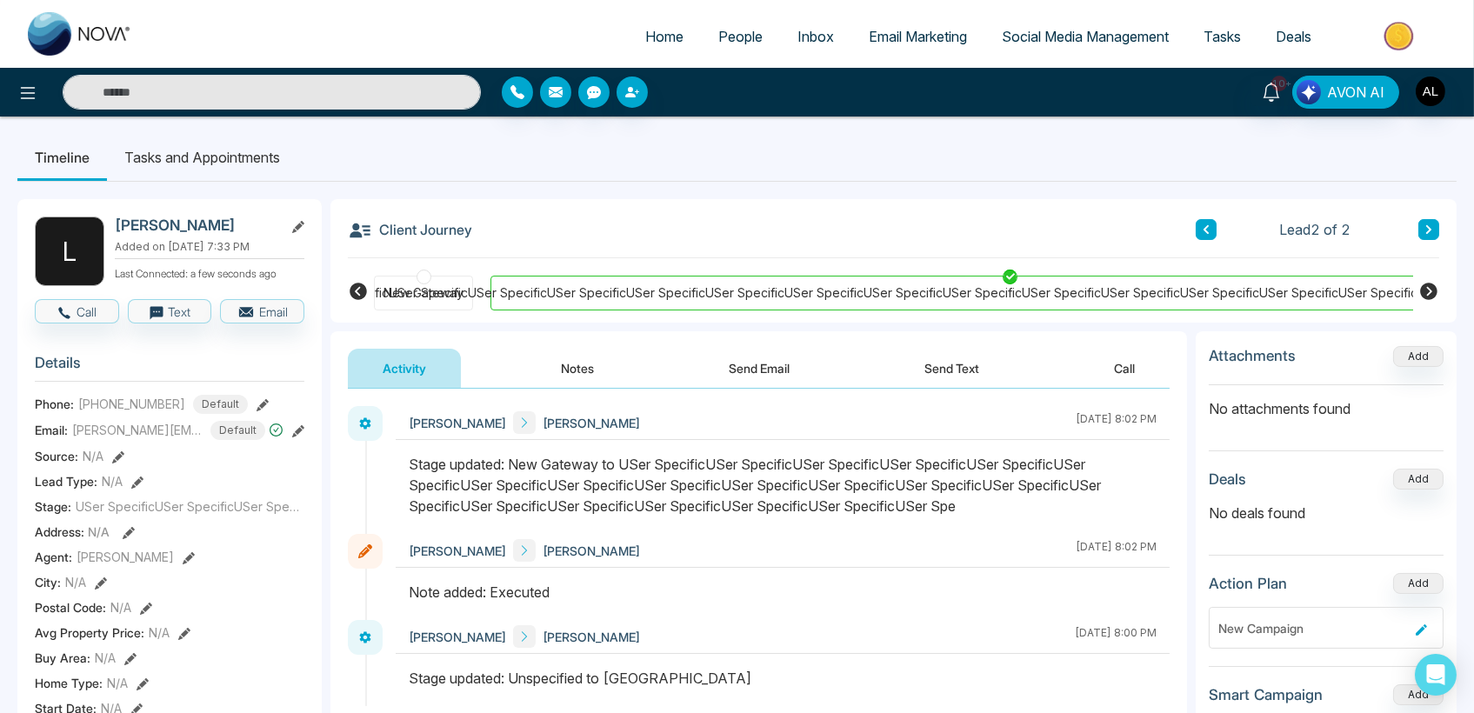
click at [420, 276] on div at bounding box center [424, 277] width 15 height 15
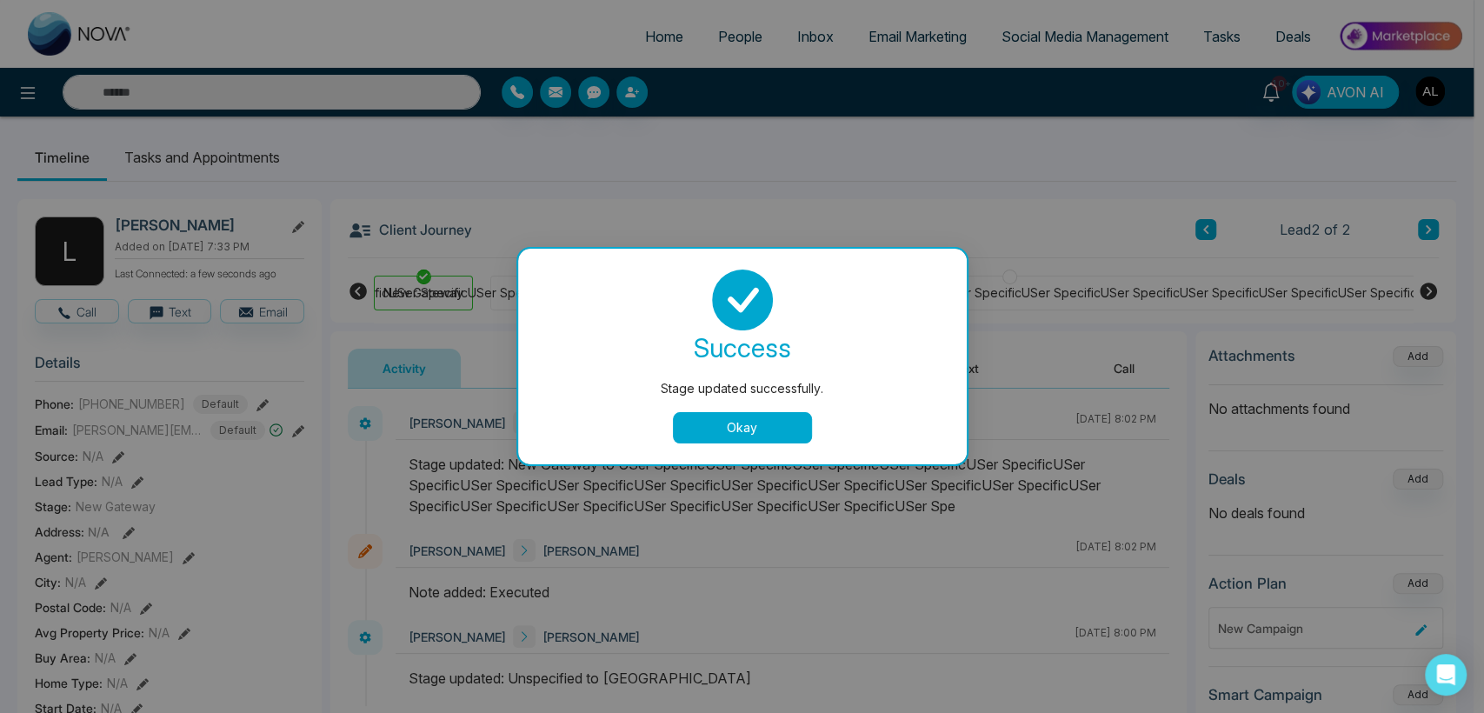
click at [720, 424] on button "Okay" at bounding box center [742, 427] width 139 height 31
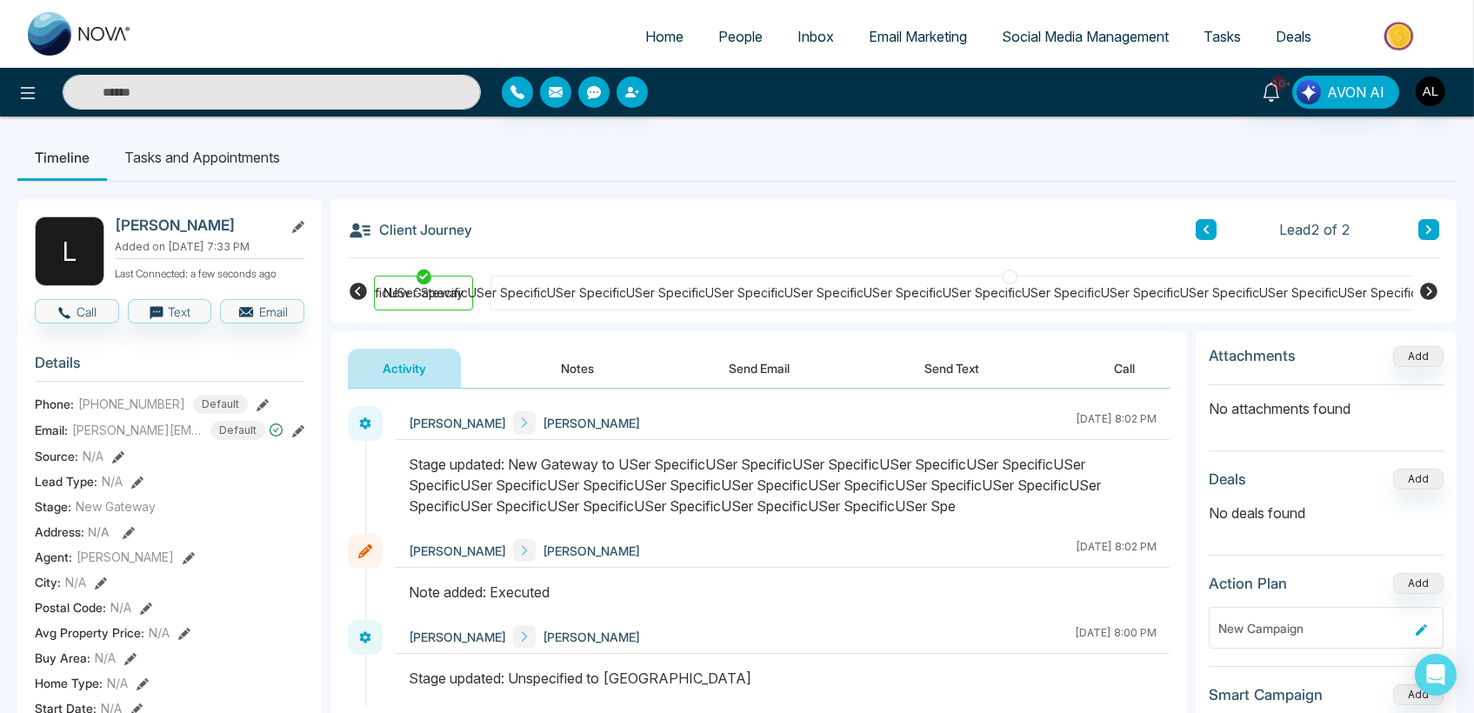
click at [550, 370] on button "Notes" at bounding box center [577, 368] width 103 height 39
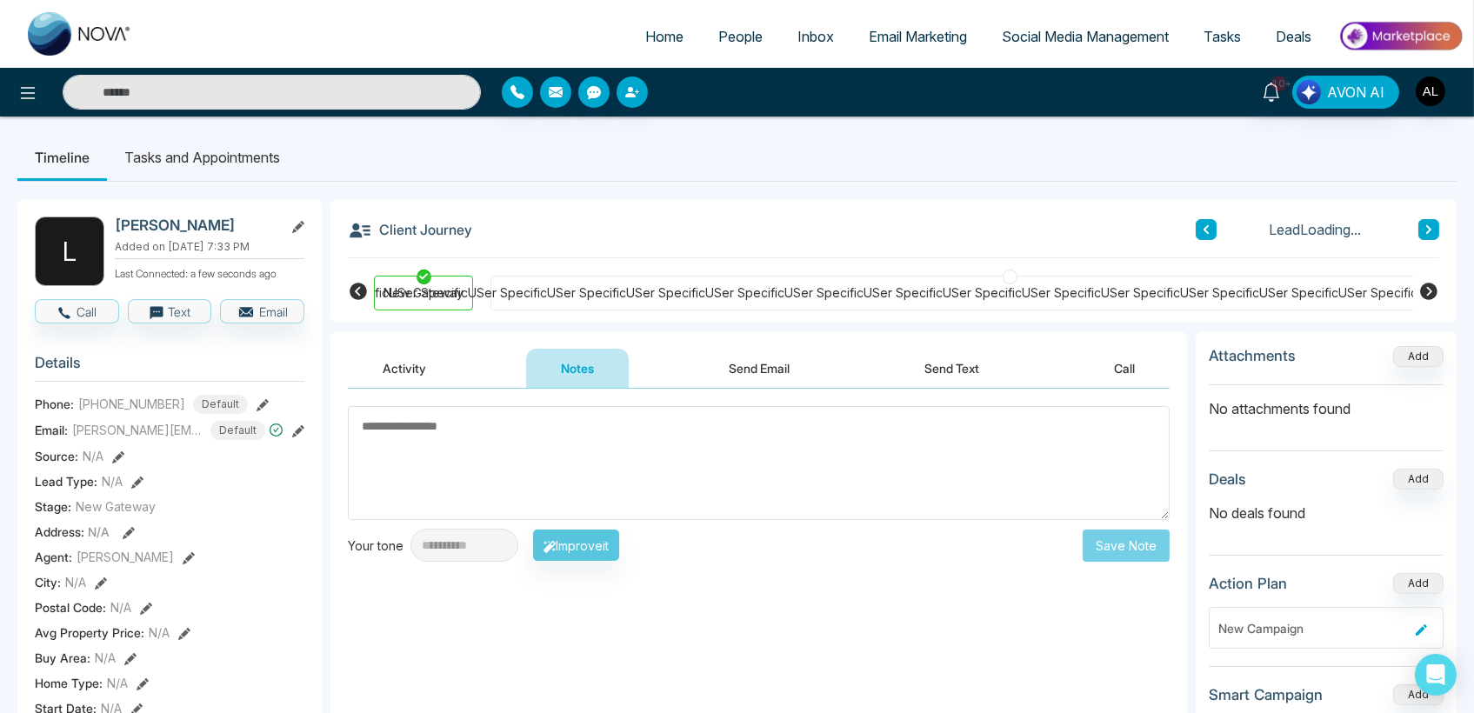
click at [406, 368] on button "Activity" at bounding box center [404, 368] width 113 height 39
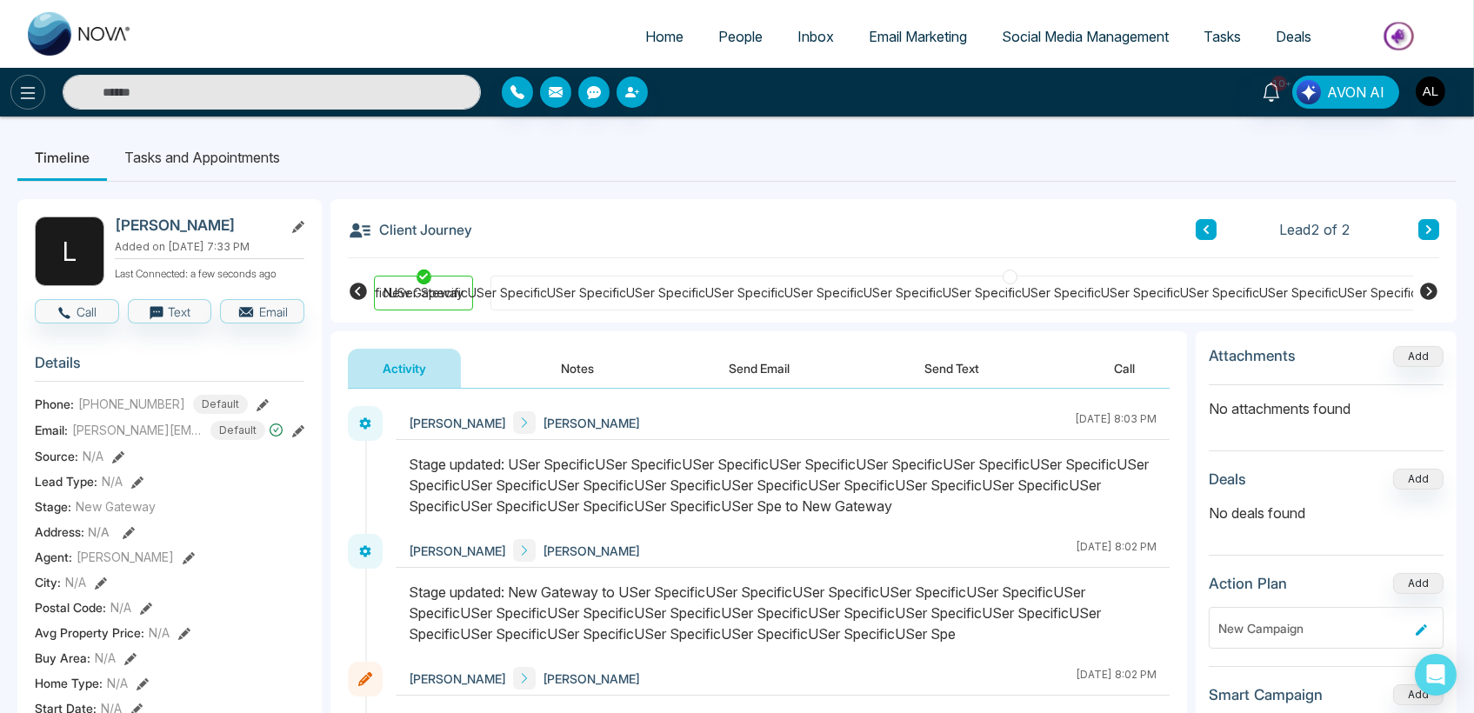
click at [39, 91] on button at bounding box center [27, 92] width 35 height 35
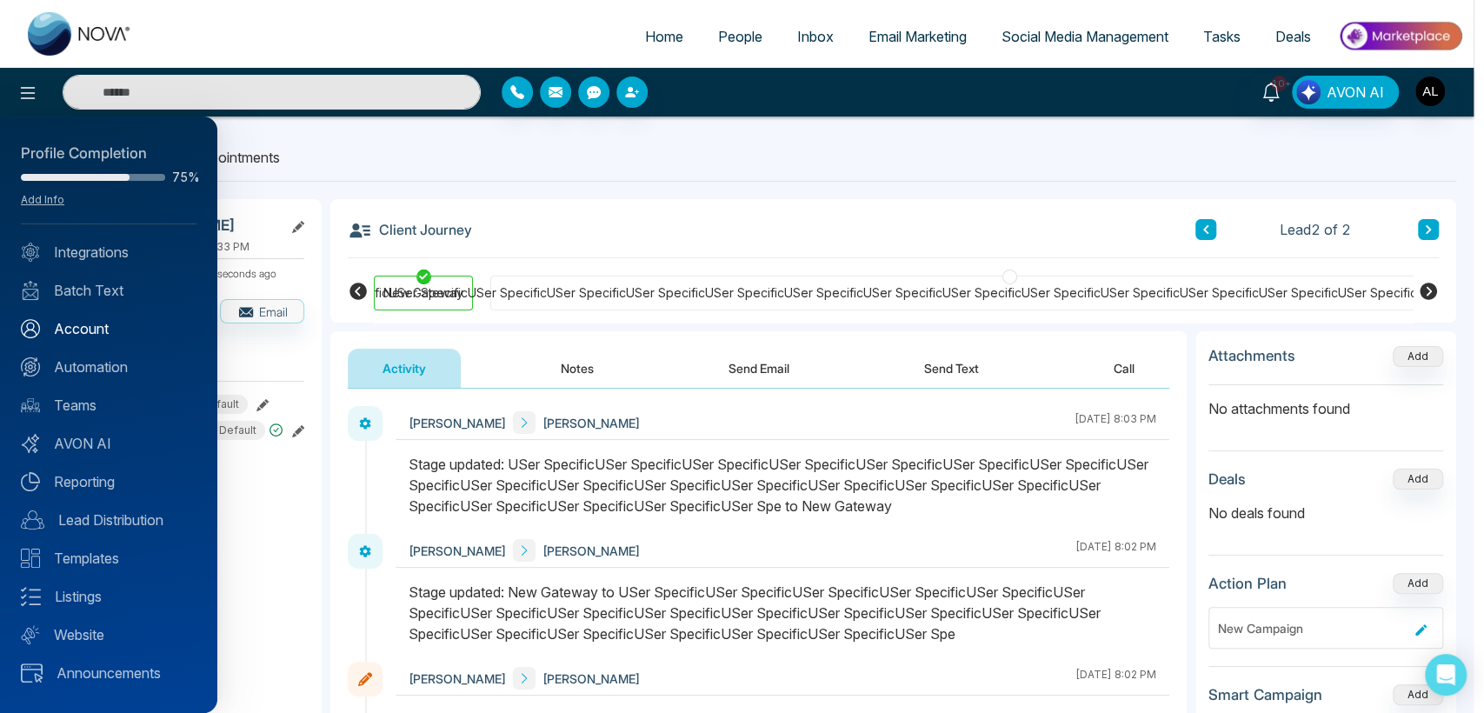
click at [94, 331] on link "Account" at bounding box center [109, 328] width 176 height 21
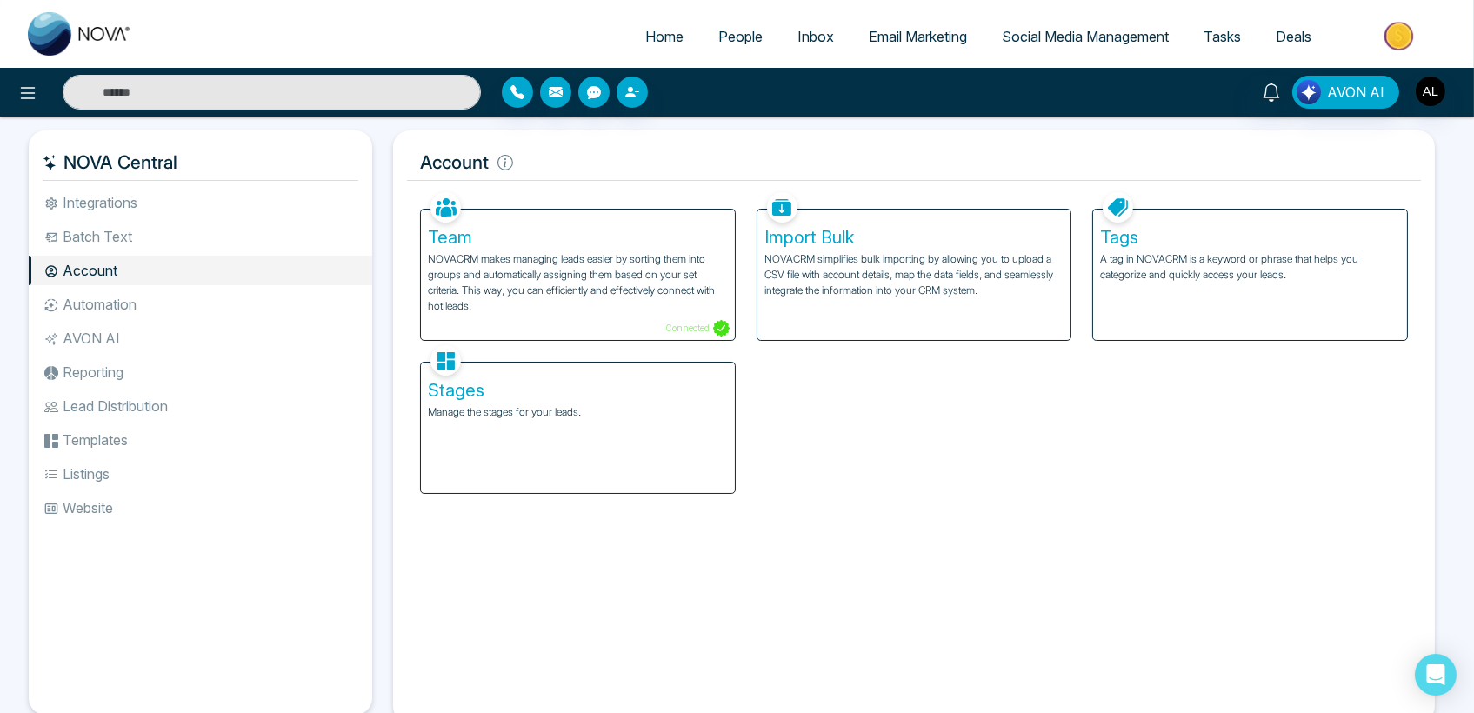
click at [548, 403] on div "Stages Manage the stages for your leads." at bounding box center [578, 428] width 314 height 130
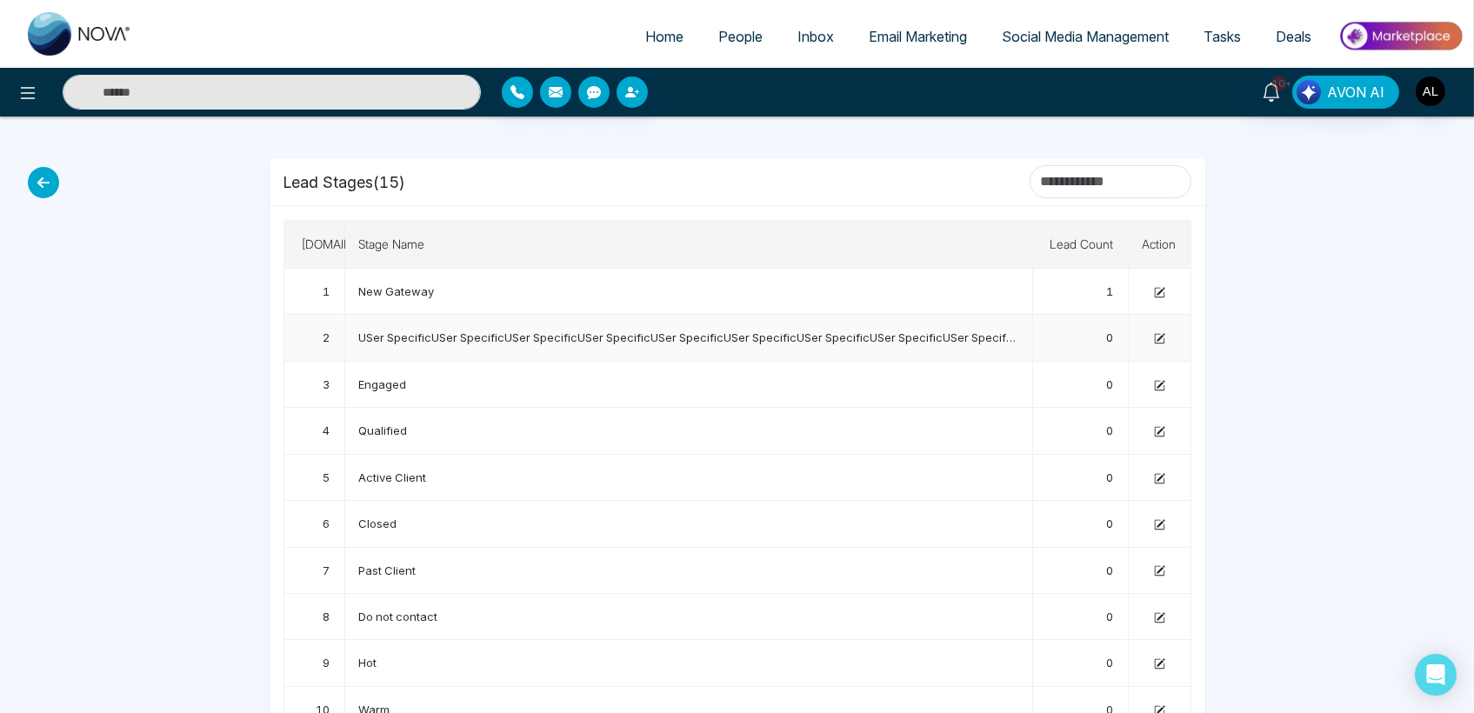
click at [1158, 322] on td at bounding box center [1160, 338] width 63 height 46
click at [1157, 334] on icon at bounding box center [1159, 339] width 10 height 10
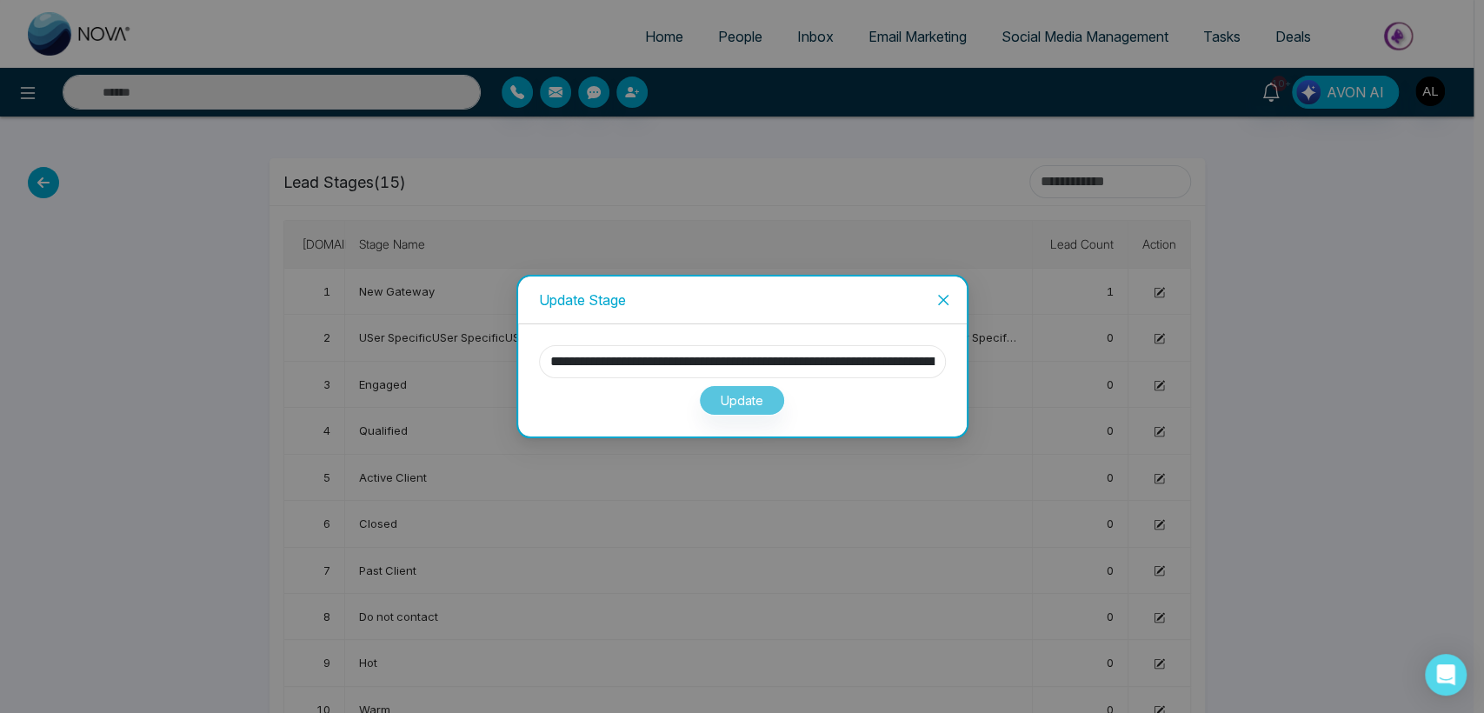
click at [750, 360] on input "**********" at bounding box center [742, 361] width 407 height 33
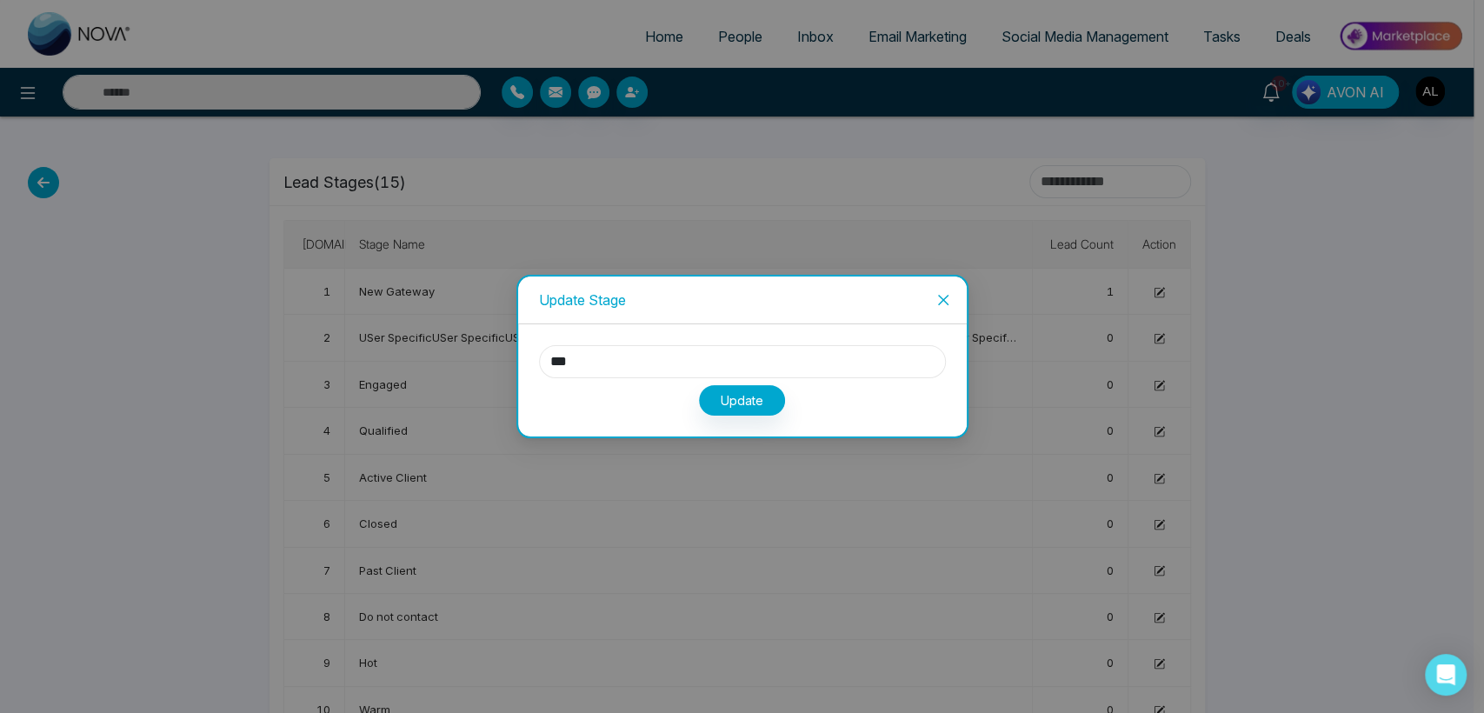
type input "***"
click at [791, 401] on div "Update" at bounding box center [742, 396] width 407 height 37
click at [751, 398] on button "Update" at bounding box center [742, 400] width 86 height 30
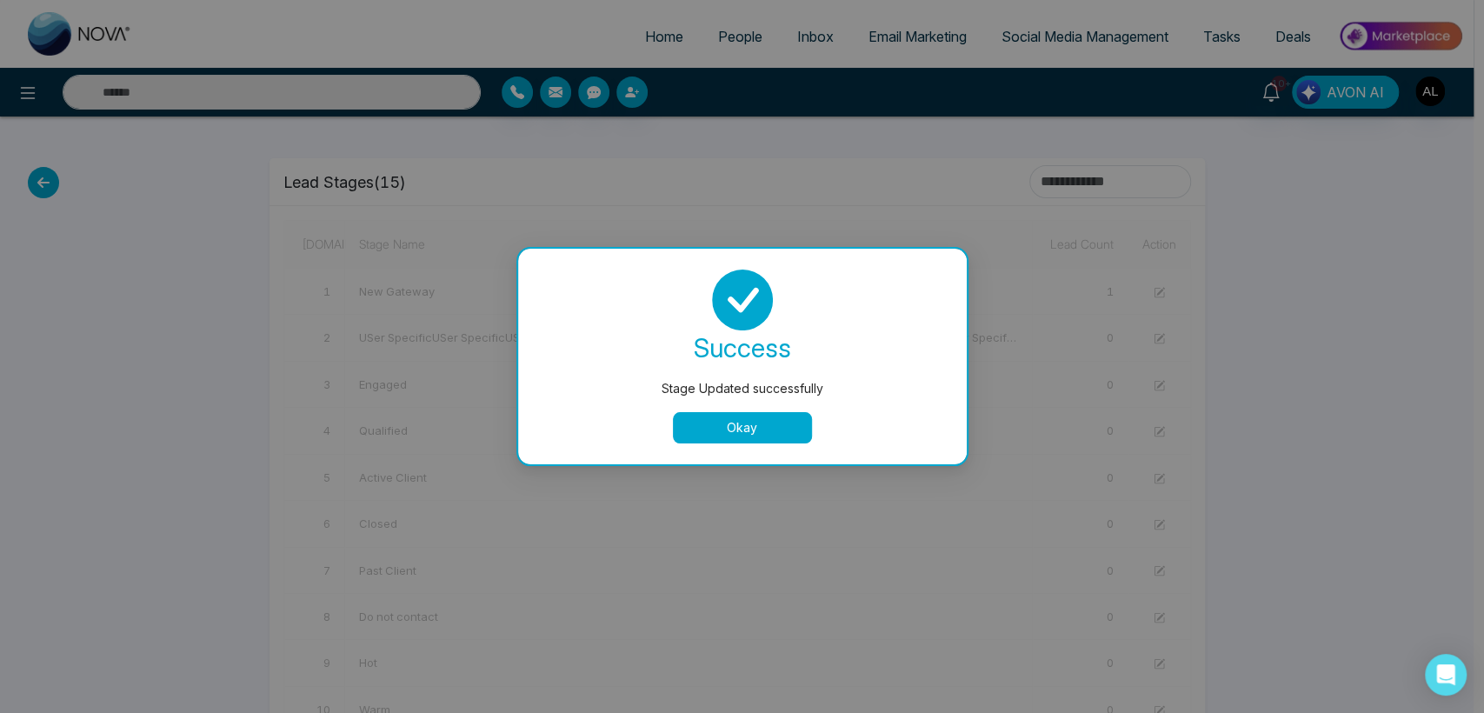
click at [724, 425] on button "Okay" at bounding box center [742, 427] width 139 height 31
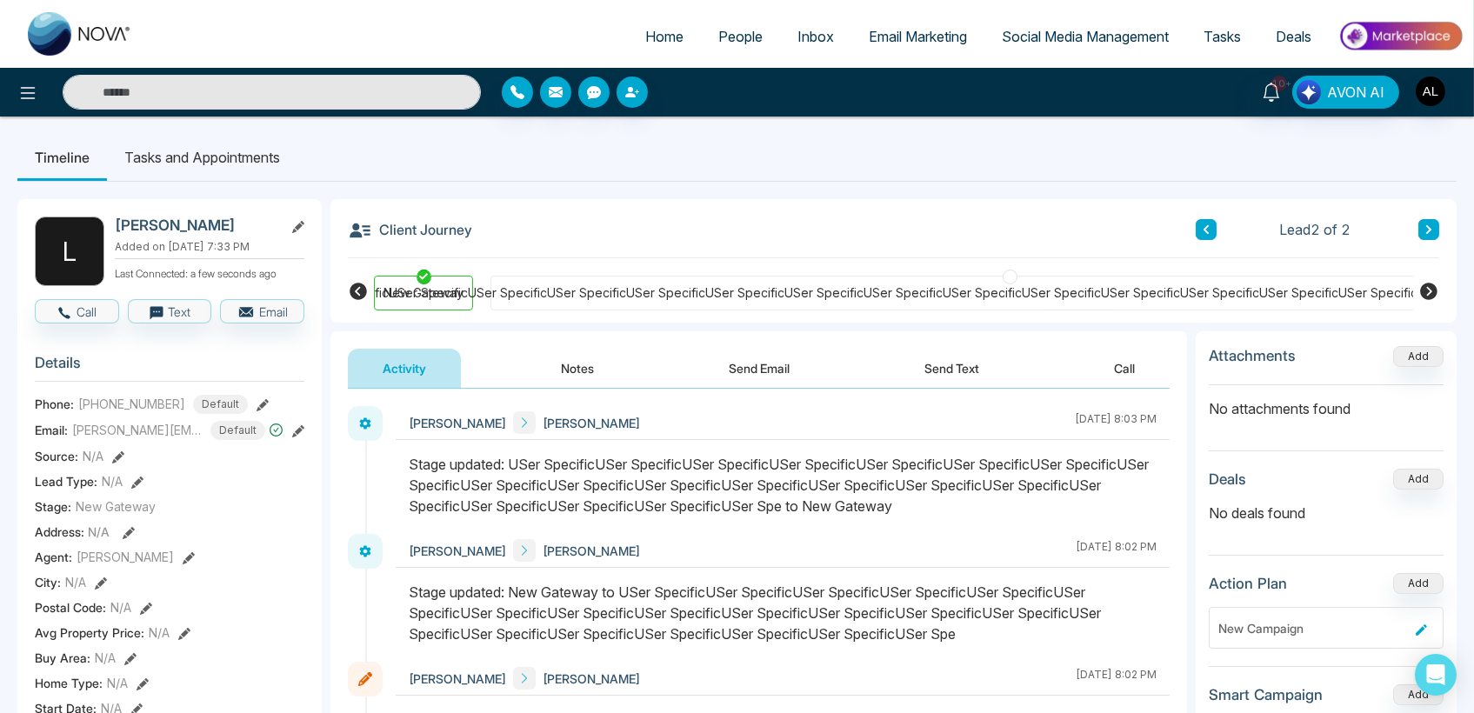
drag, startPoint x: 531, startPoint y: 350, endPoint x: 557, endPoint y: 362, distance: 27.6
click at [532, 350] on button "Notes" at bounding box center [577, 368] width 103 height 39
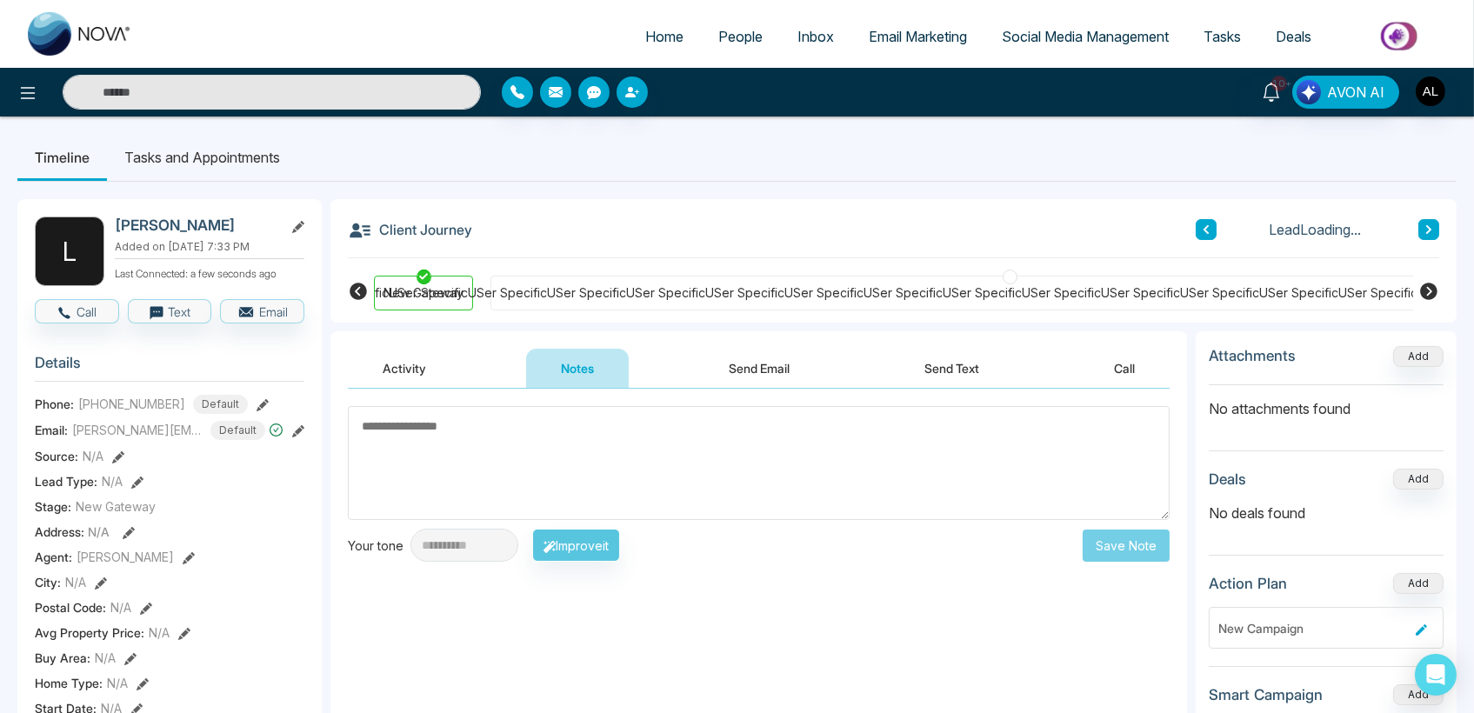
click at [732, 370] on button "Send Email" at bounding box center [759, 368] width 130 height 39
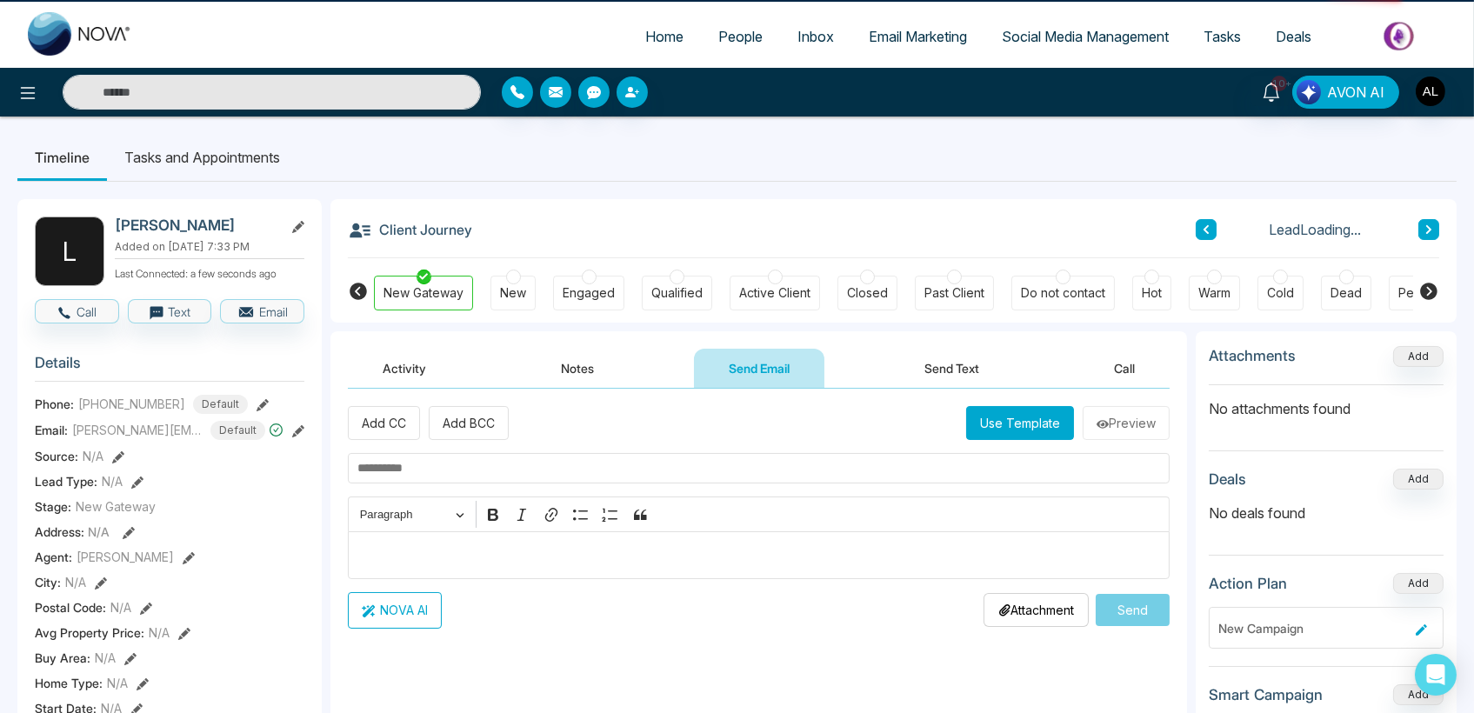
click at [389, 357] on button "Activity" at bounding box center [404, 368] width 113 height 39
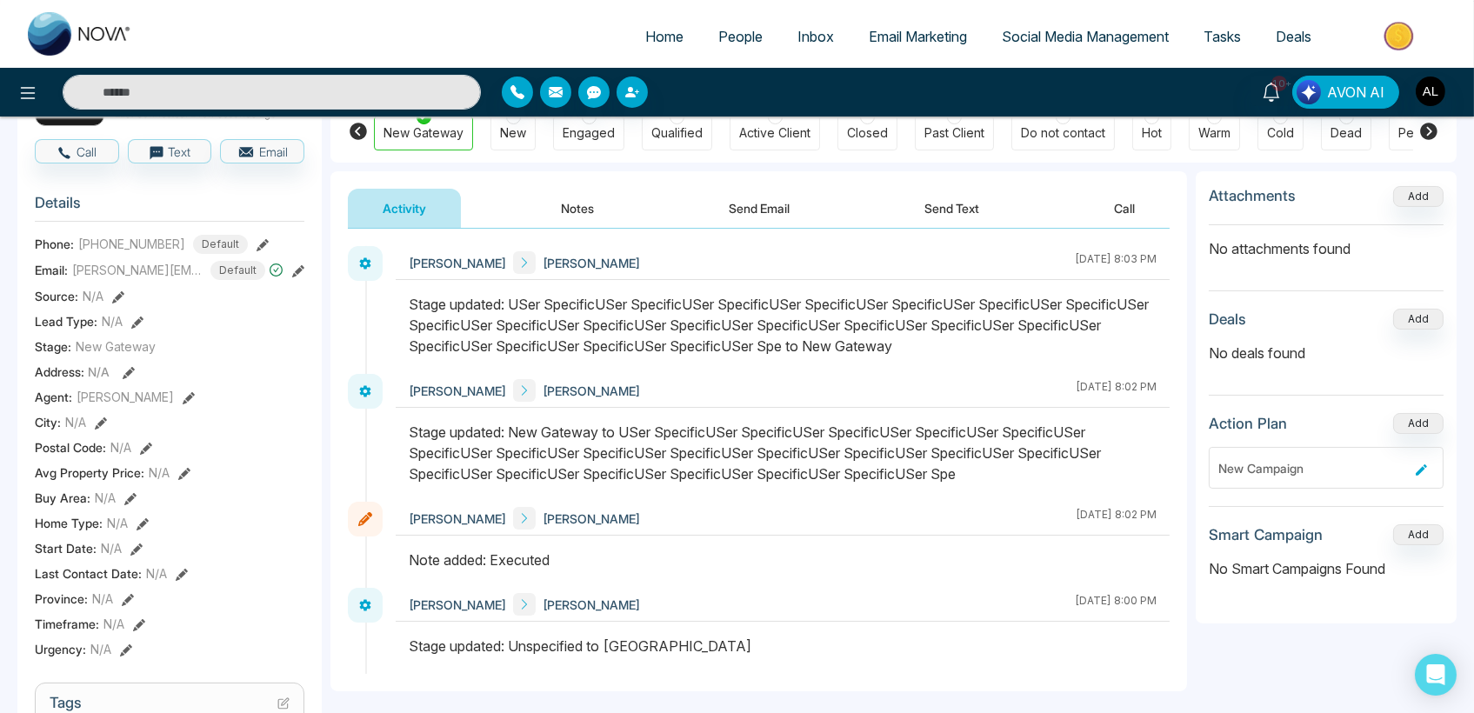
scroll to position [193, 0]
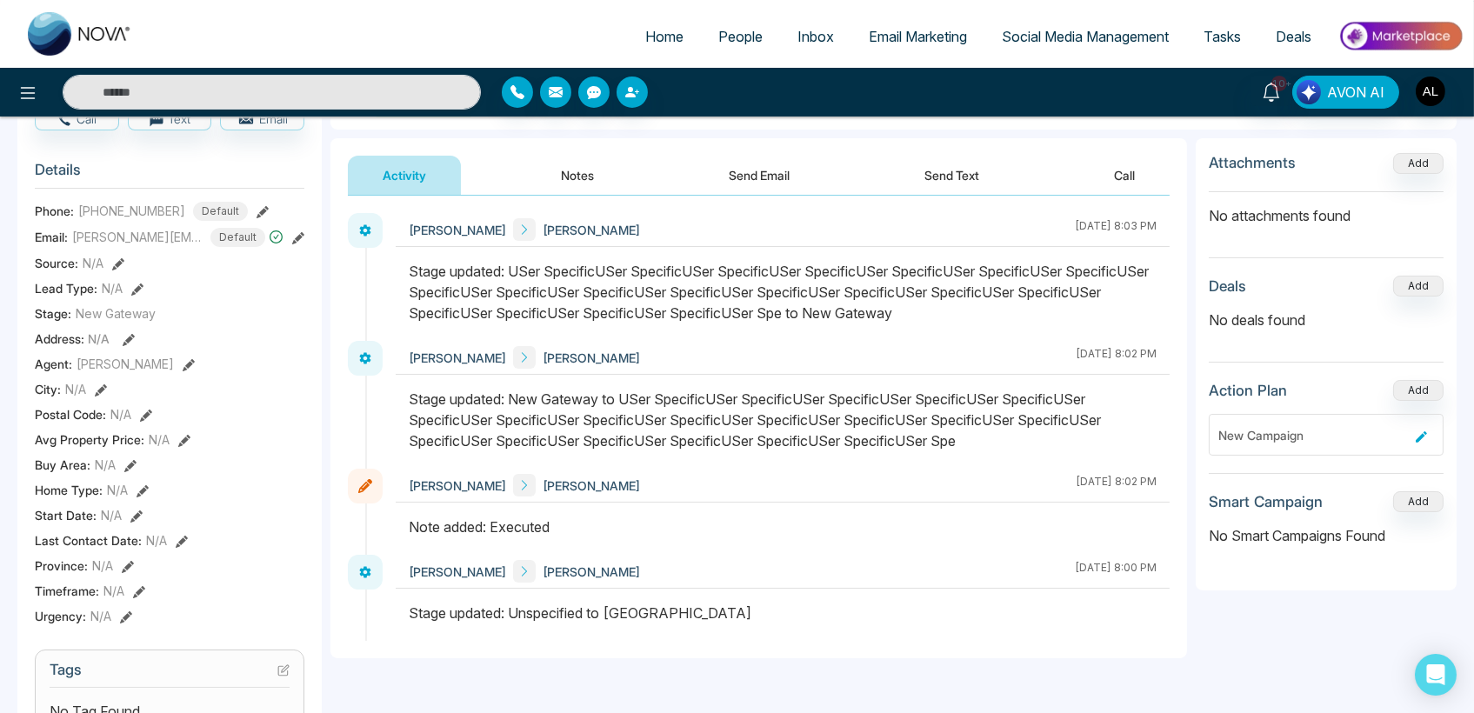
click at [581, 183] on button "Notes" at bounding box center [577, 175] width 103 height 39
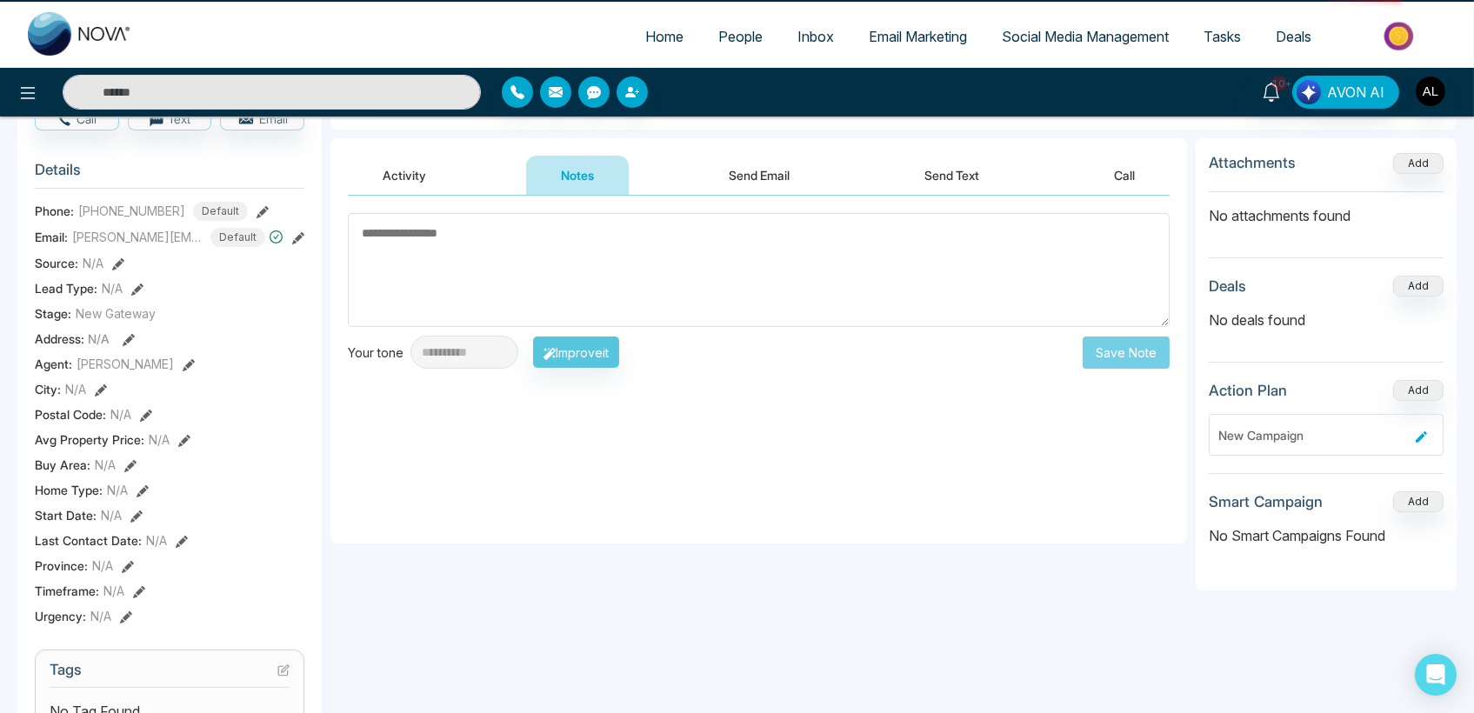
click at [420, 181] on button "Activity" at bounding box center [404, 175] width 113 height 39
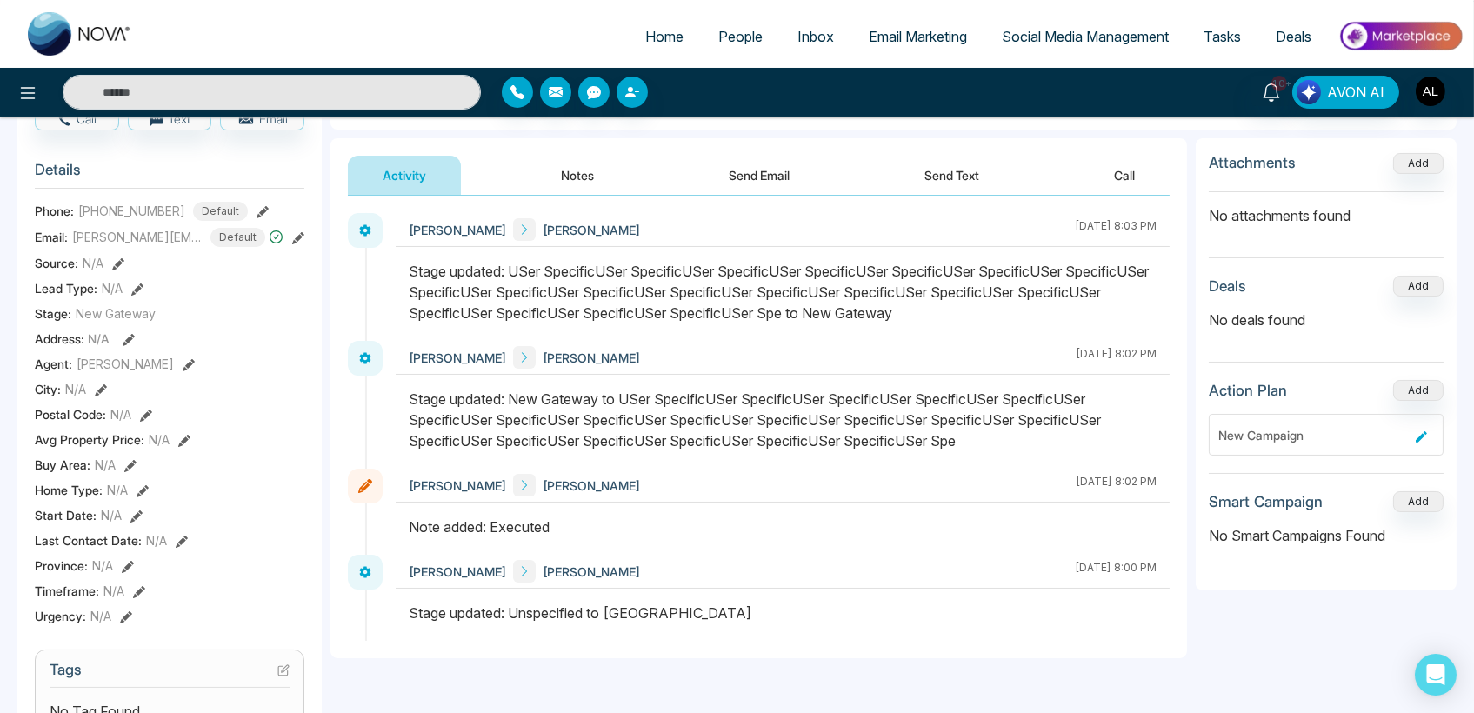
click at [591, 169] on button "Notes" at bounding box center [577, 175] width 103 height 39
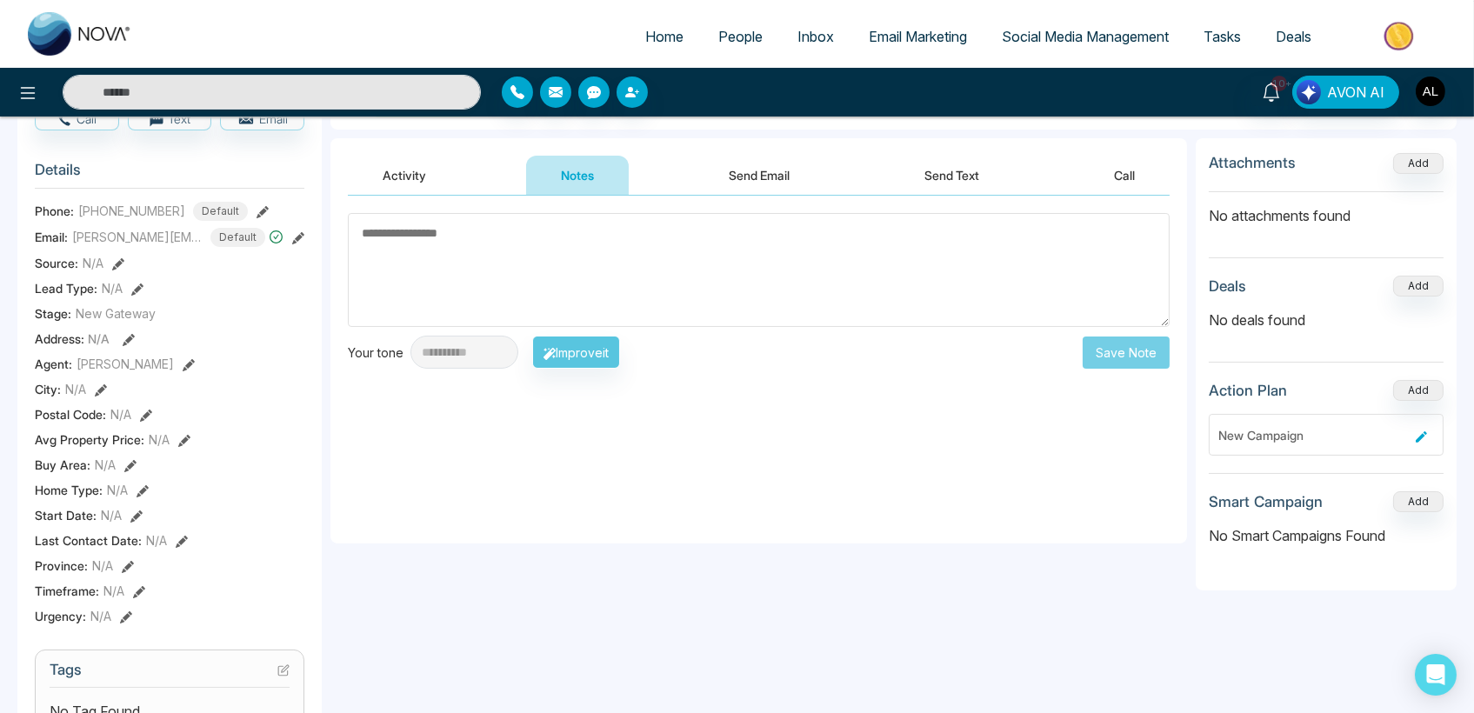
click at [419, 183] on button "Activity" at bounding box center [404, 175] width 113 height 39
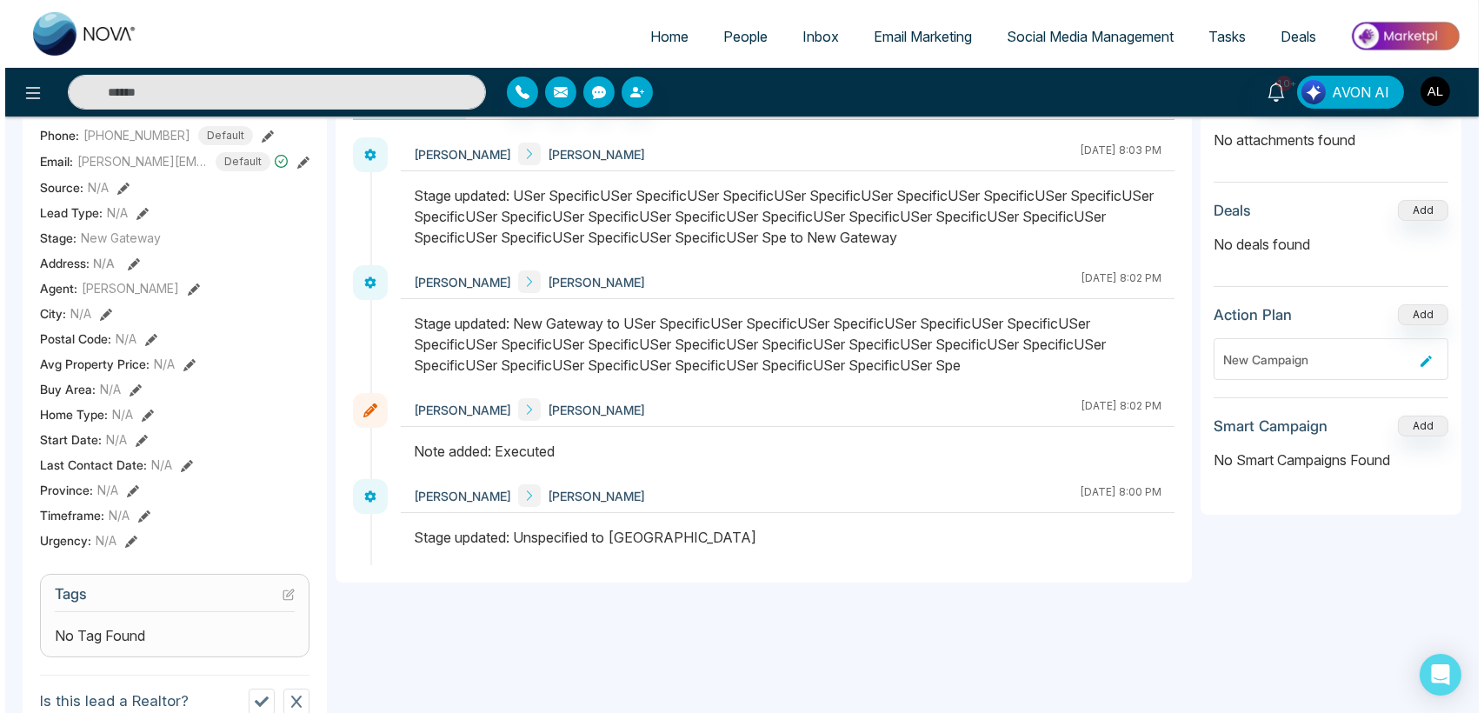
scroll to position [290, 0]
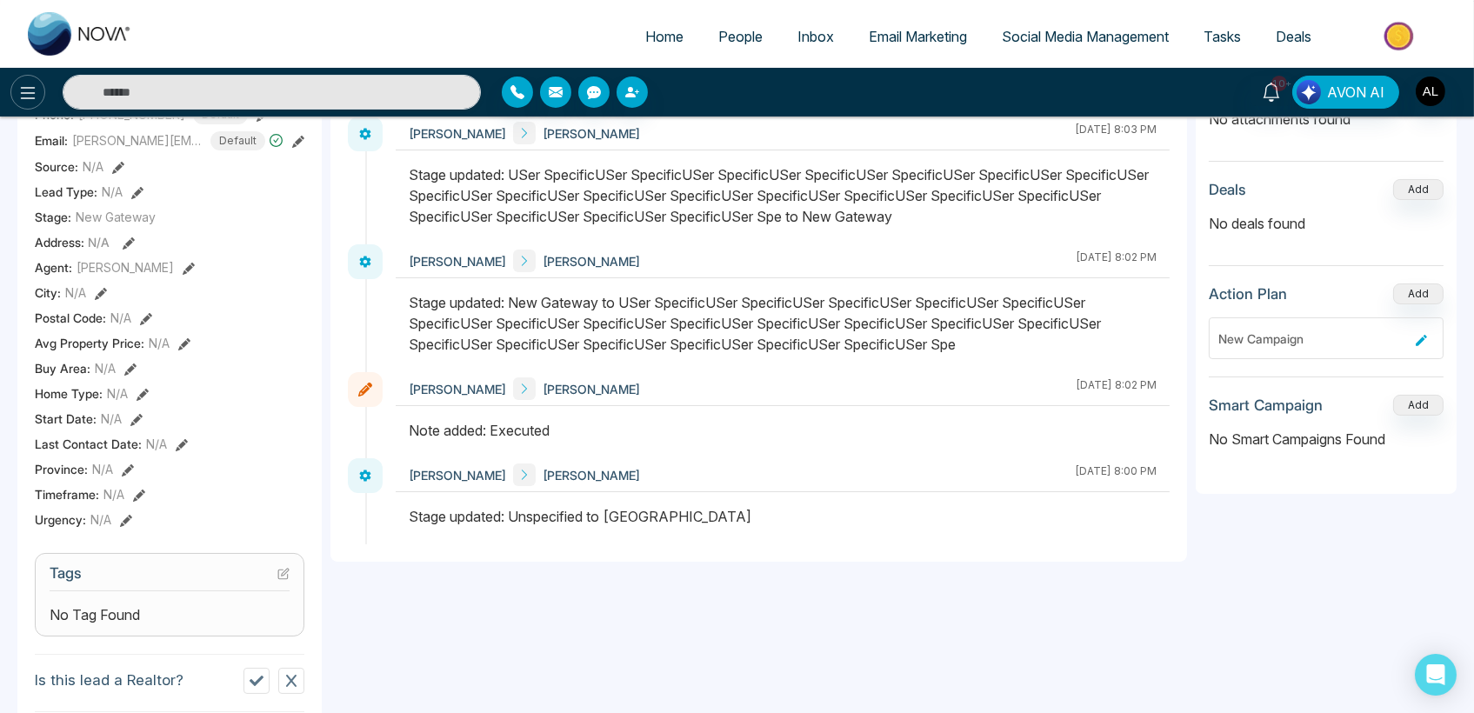
click at [19, 95] on icon at bounding box center [27, 93] width 21 height 21
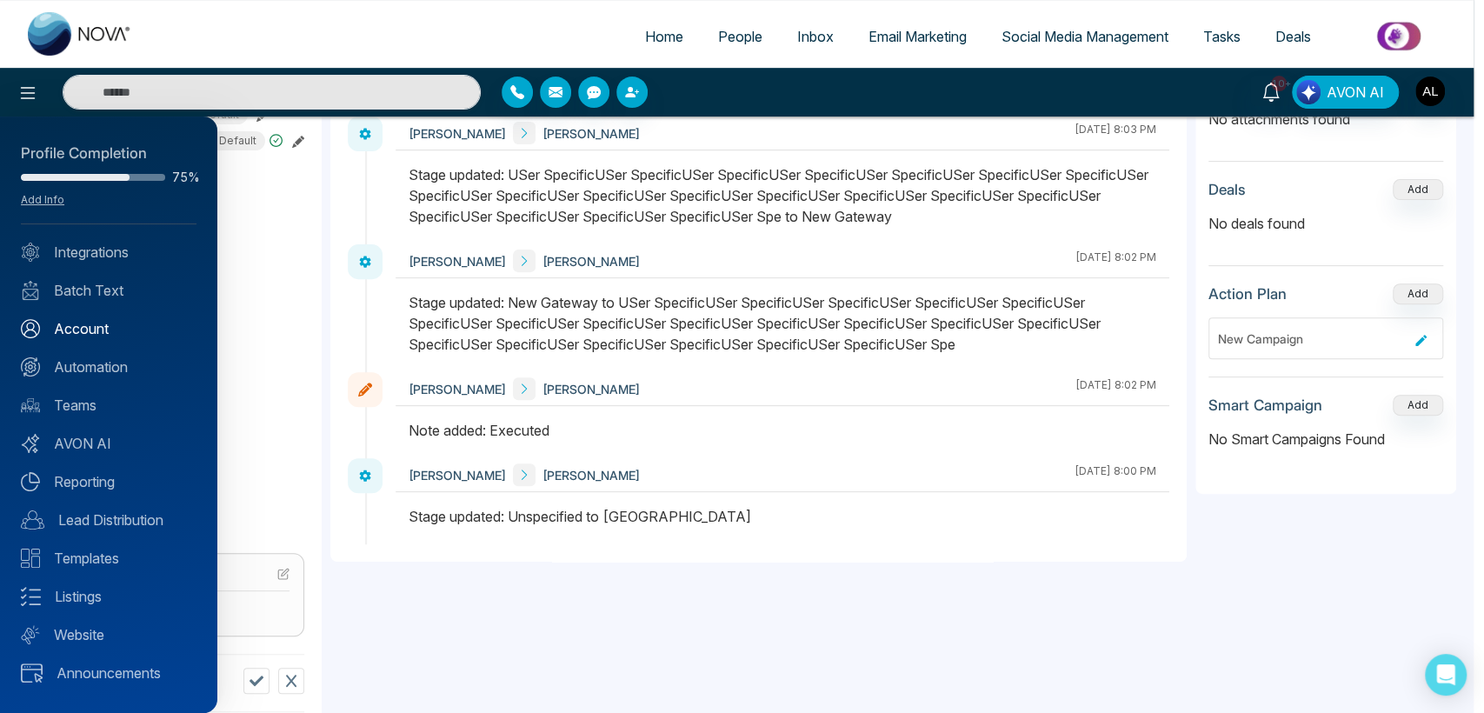
click at [80, 322] on link "Account" at bounding box center [109, 328] width 176 height 21
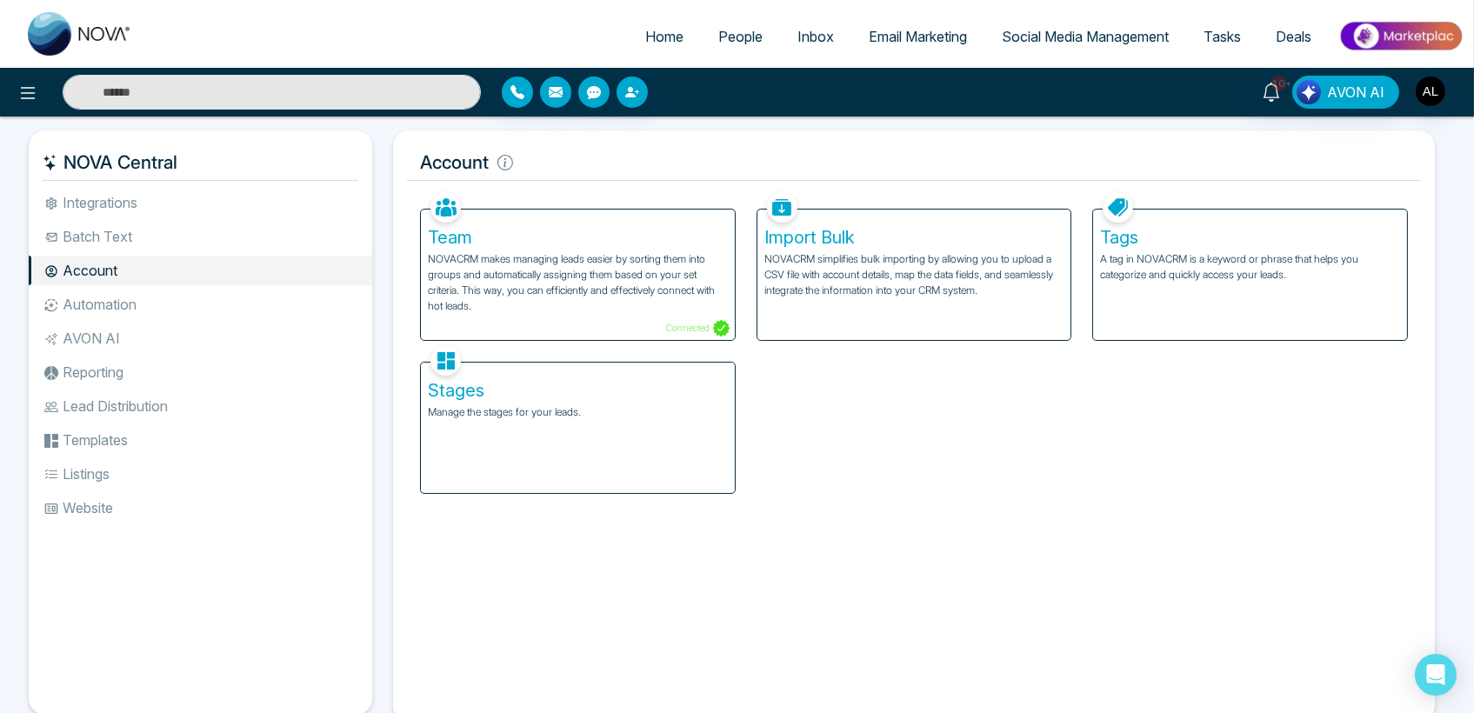
click at [103, 332] on li "AVON AI" at bounding box center [201, 339] width 344 height 30
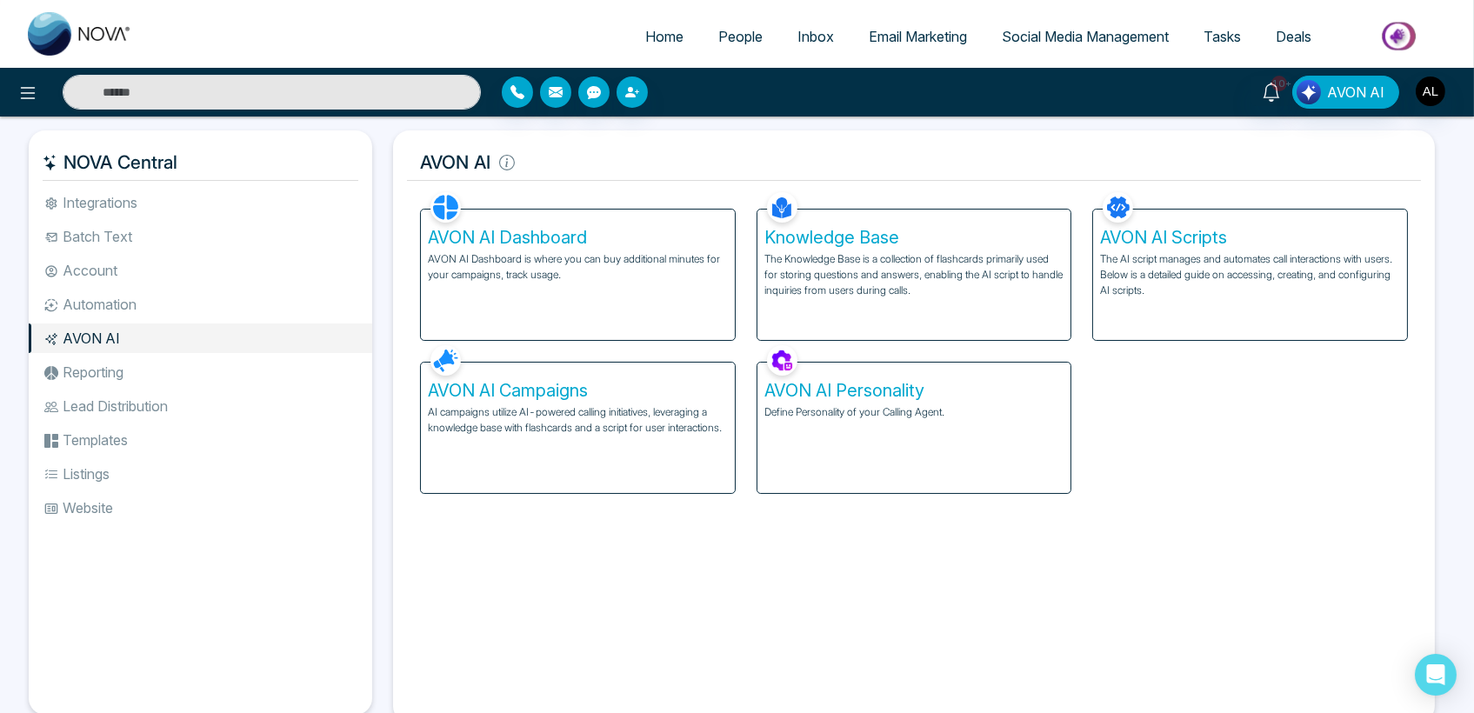
click at [888, 390] on h5 "AVON AI Personality" at bounding box center [914, 390] width 300 height 21
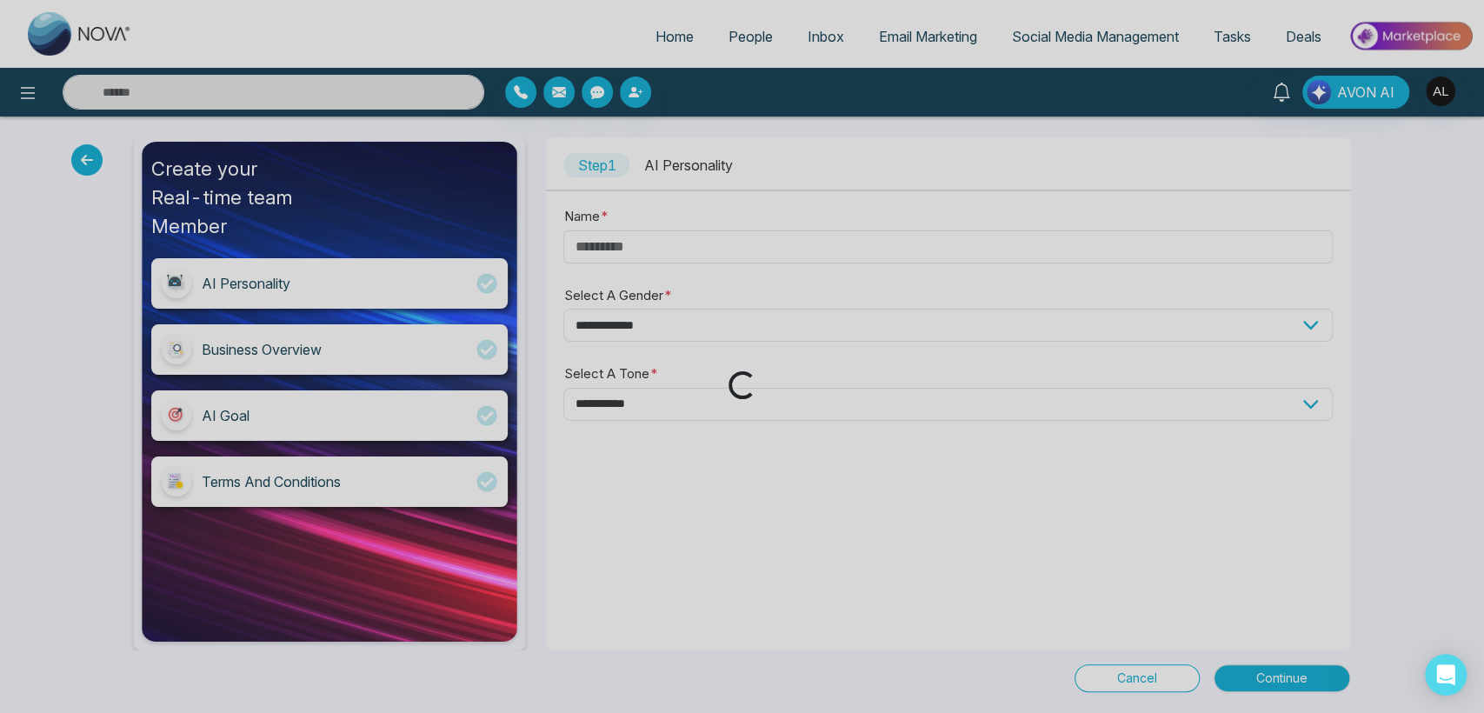
type input "*********"
select select "******"
select select "********"
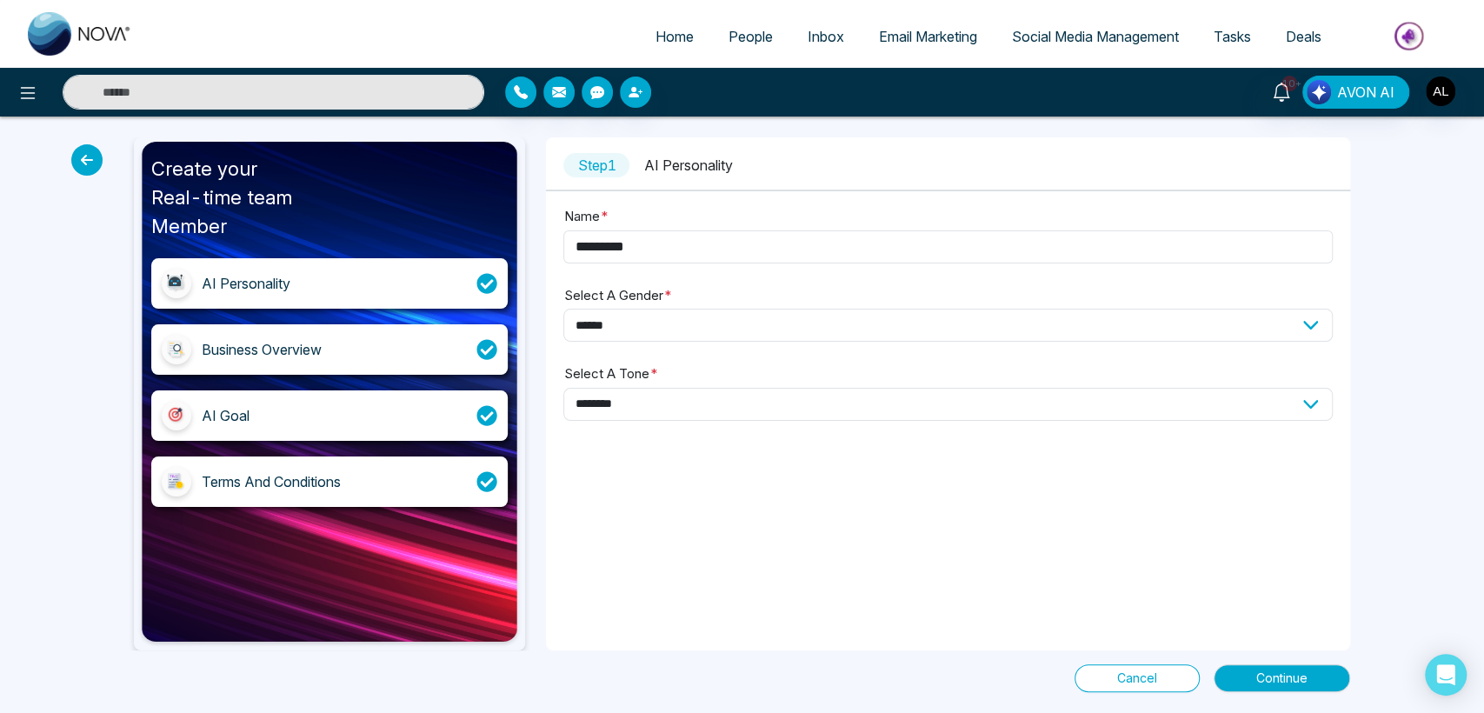
click at [90, 157] on icon at bounding box center [86, 159] width 31 height 31
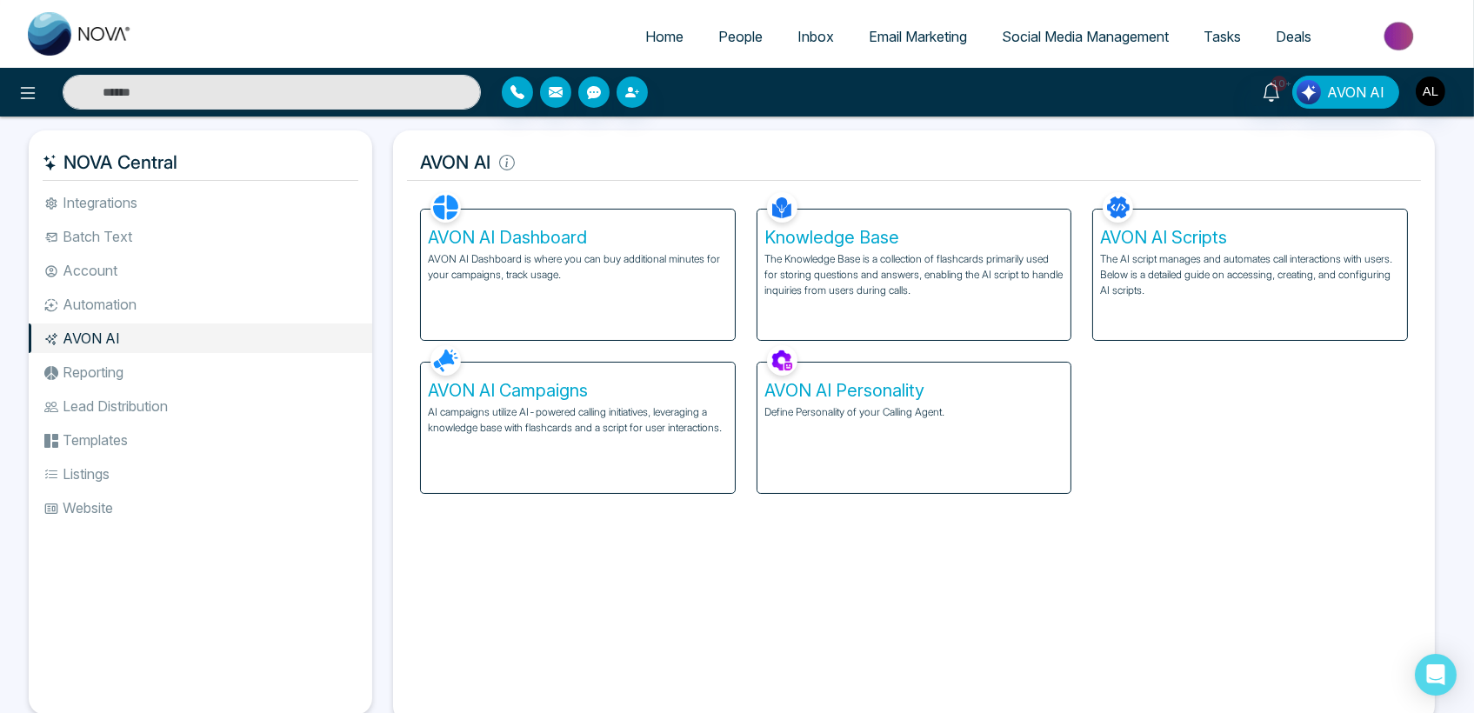
click at [522, 279] on p "AVON AI Dashboard is where you can buy additional minutes for your campaigns, t…" at bounding box center [578, 266] width 300 height 31
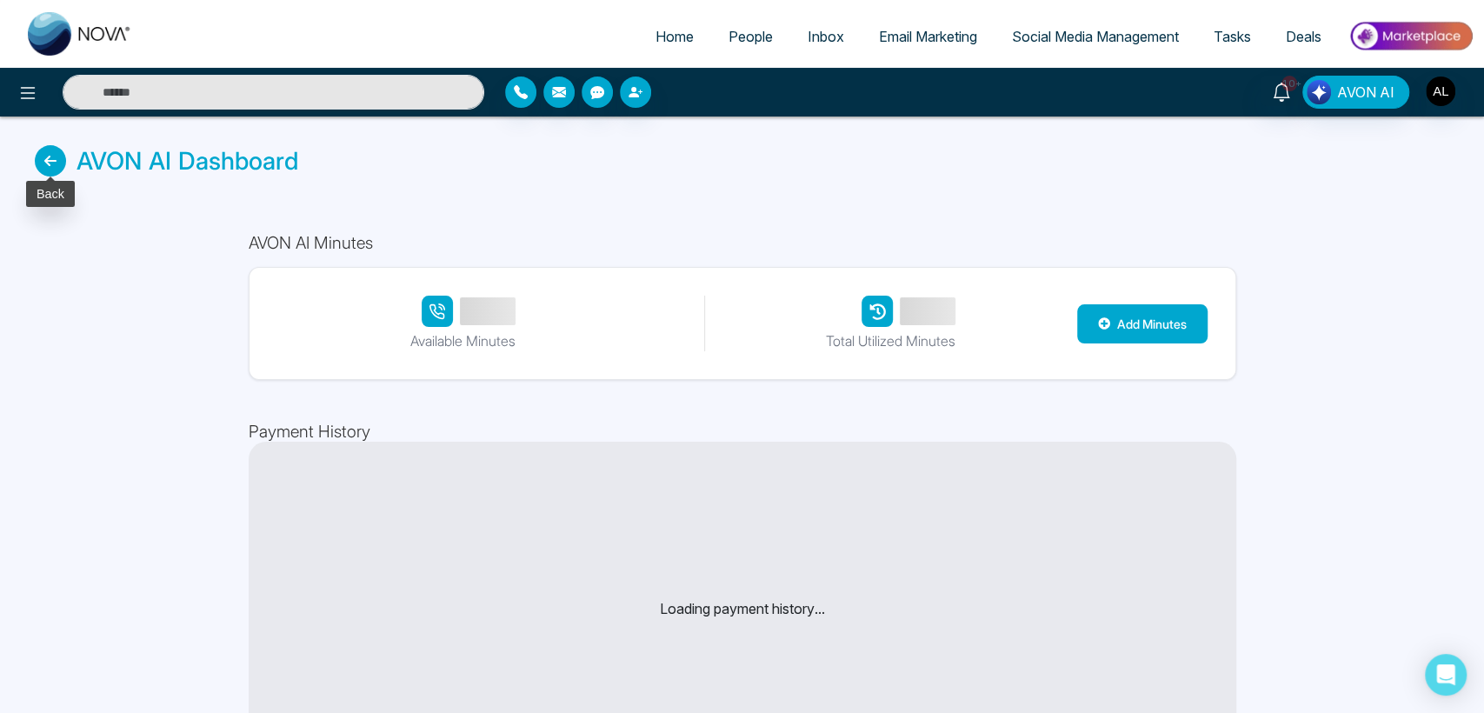
click at [45, 161] on icon at bounding box center [50, 160] width 31 height 31
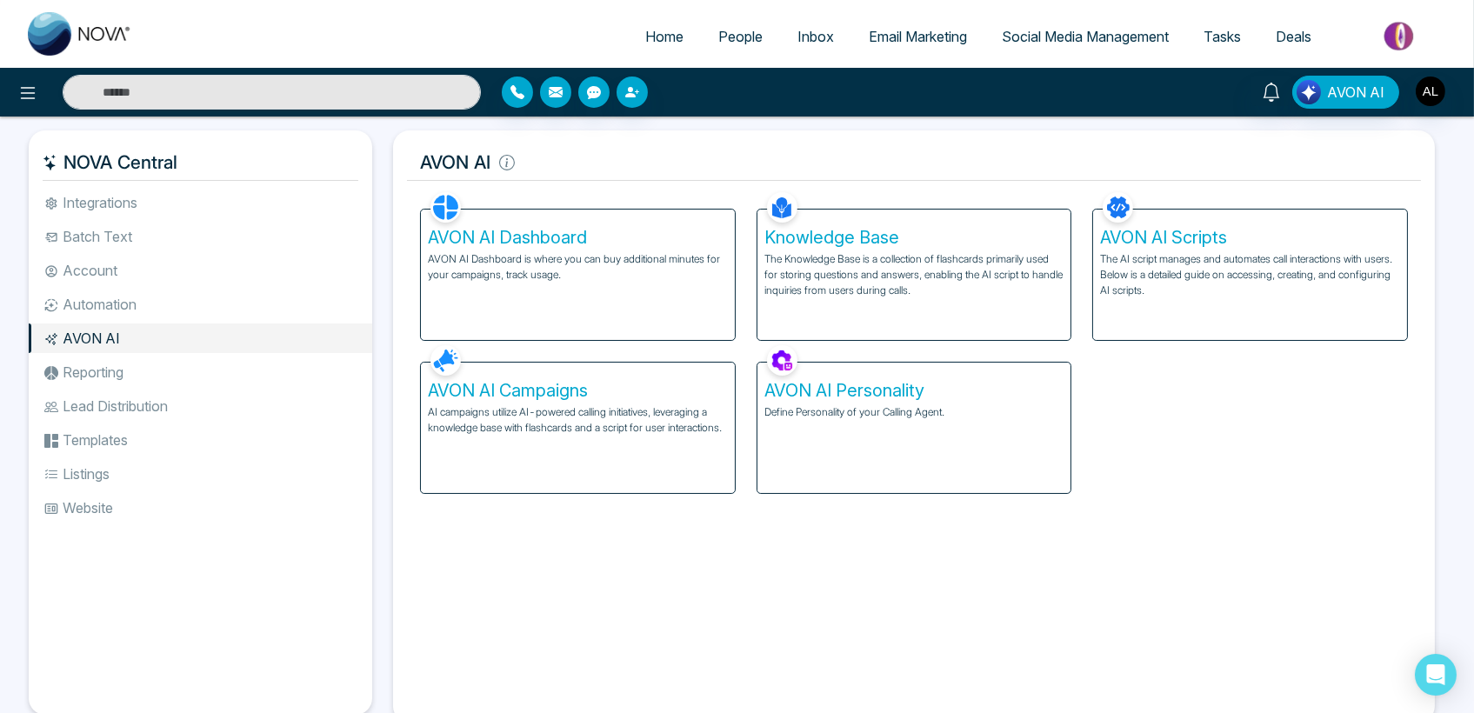
click at [852, 417] on p "Define Personality of your Calling Agent." at bounding box center [914, 412] width 300 height 16
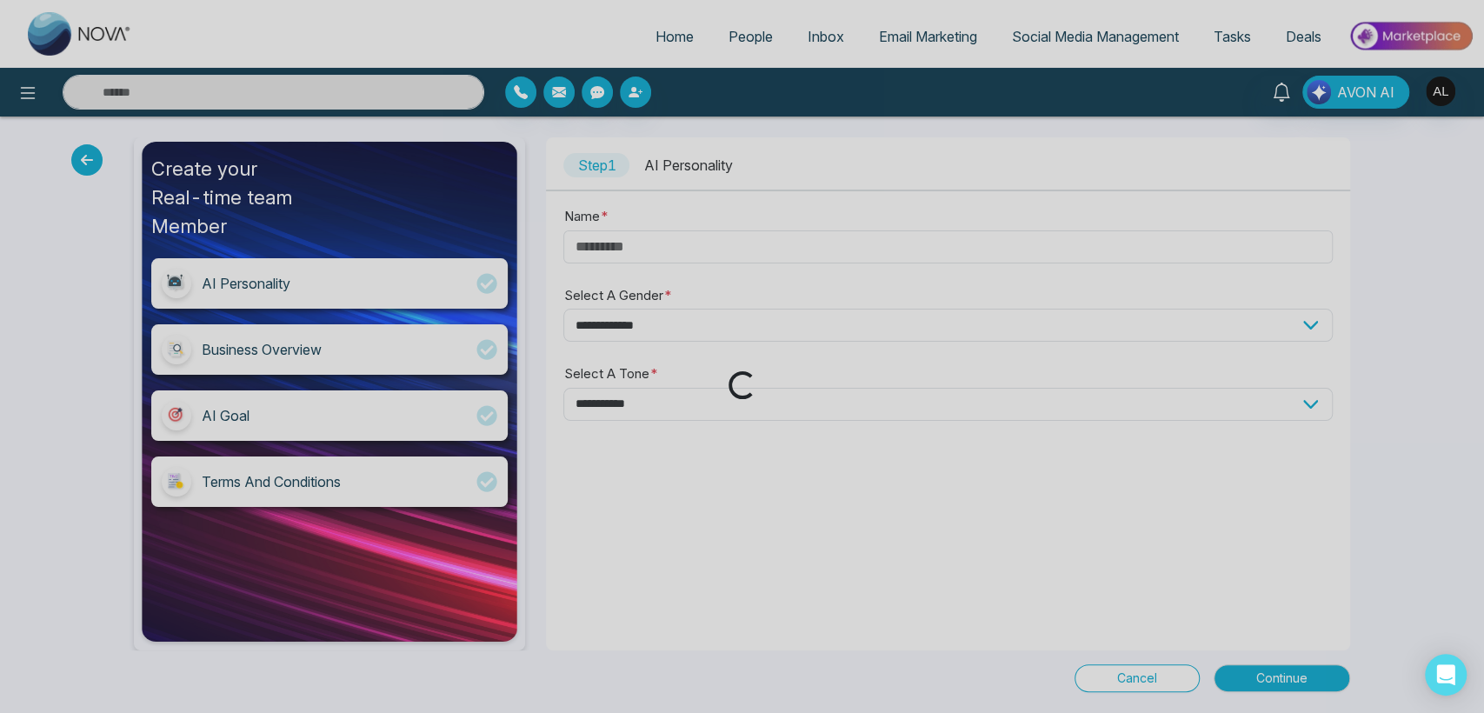
type input "*********"
select select "******"
select select "********"
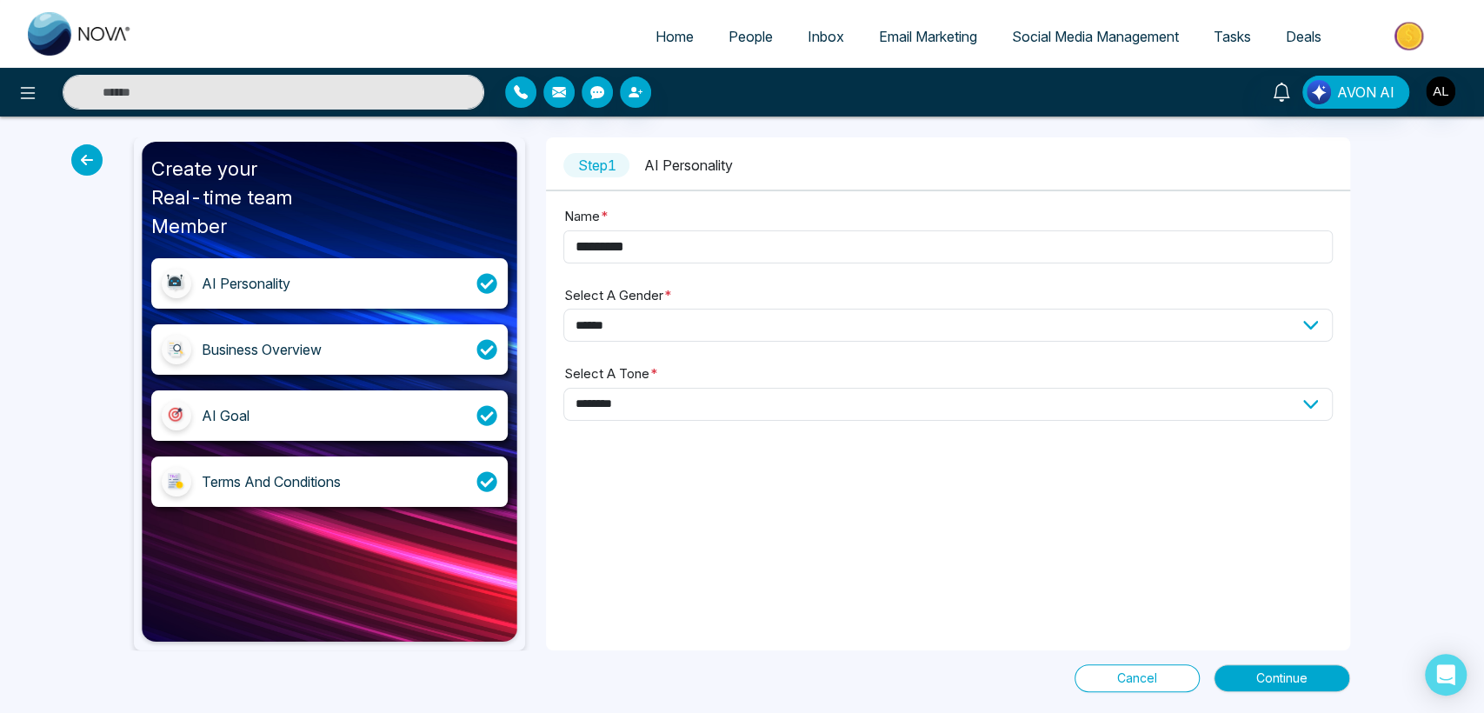
click at [85, 151] on icon at bounding box center [86, 159] width 31 height 31
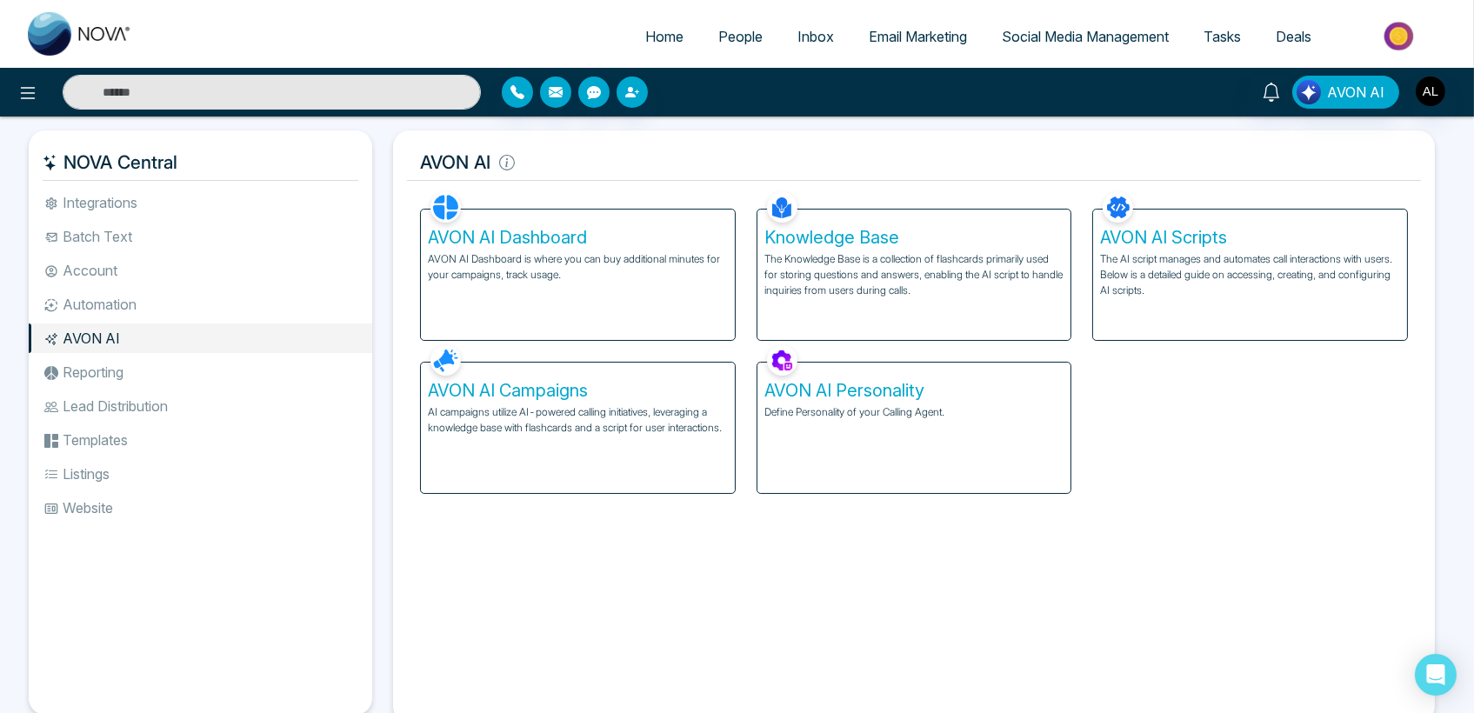
click at [532, 400] on h5 "AVON AI Campaigns" at bounding box center [578, 390] width 300 height 21
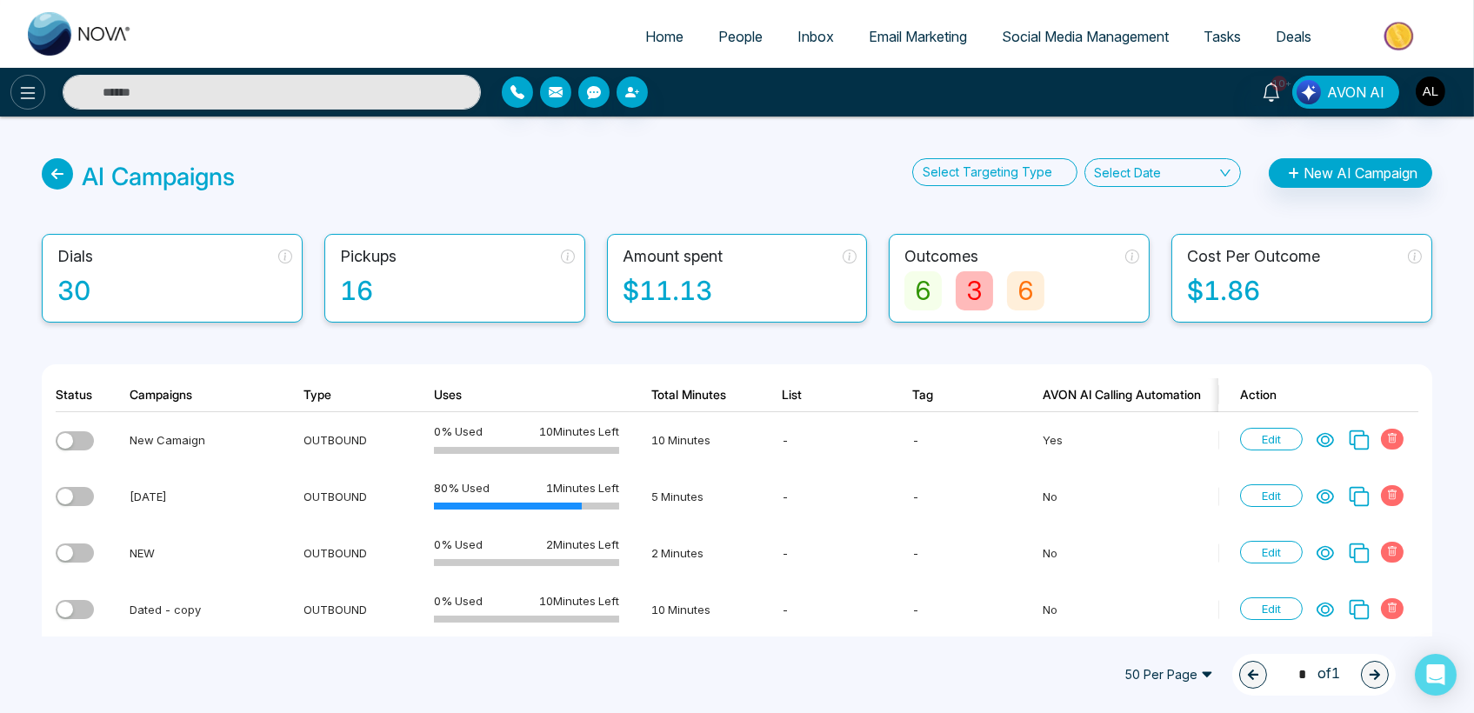
click at [23, 99] on icon at bounding box center [27, 93] width 21 height 21
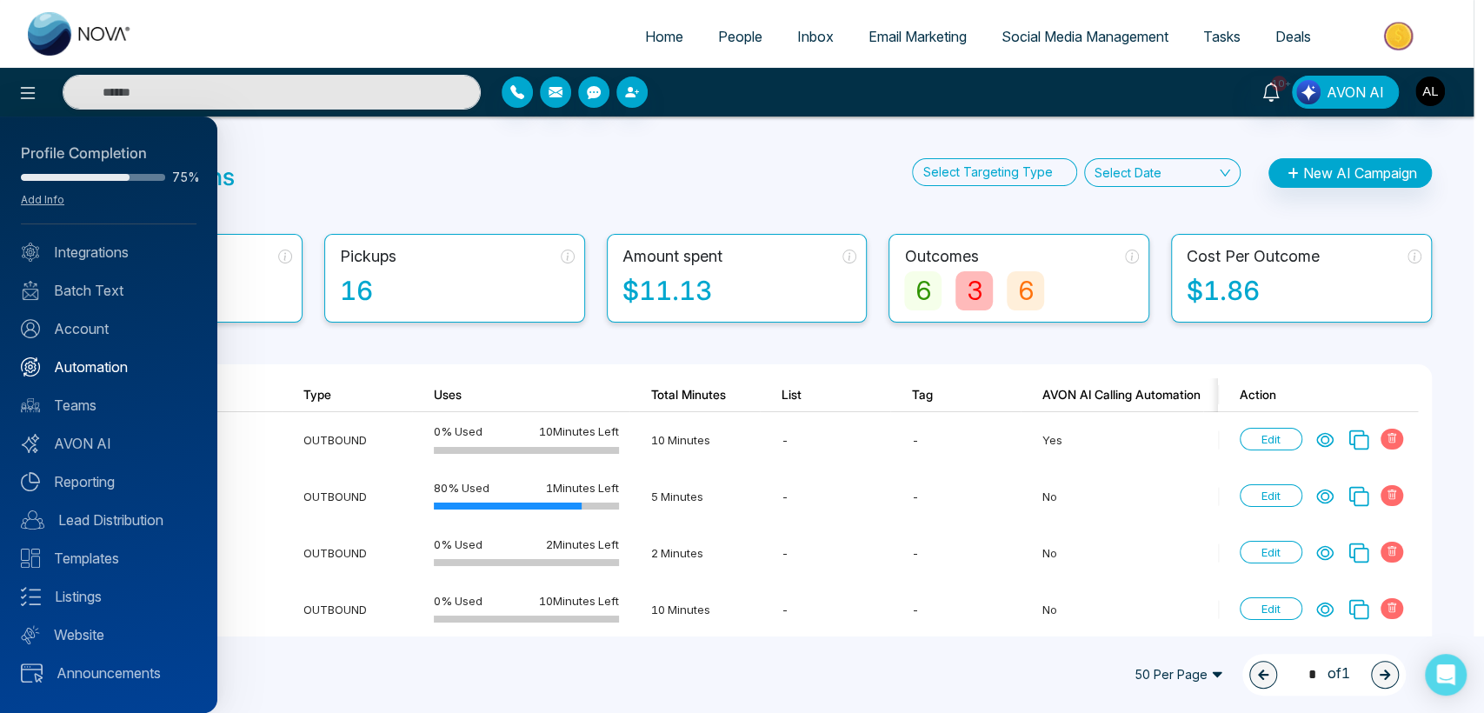
click at [89, 364] on link "Automation" at bounding box center [109, 367] width 176 height 21
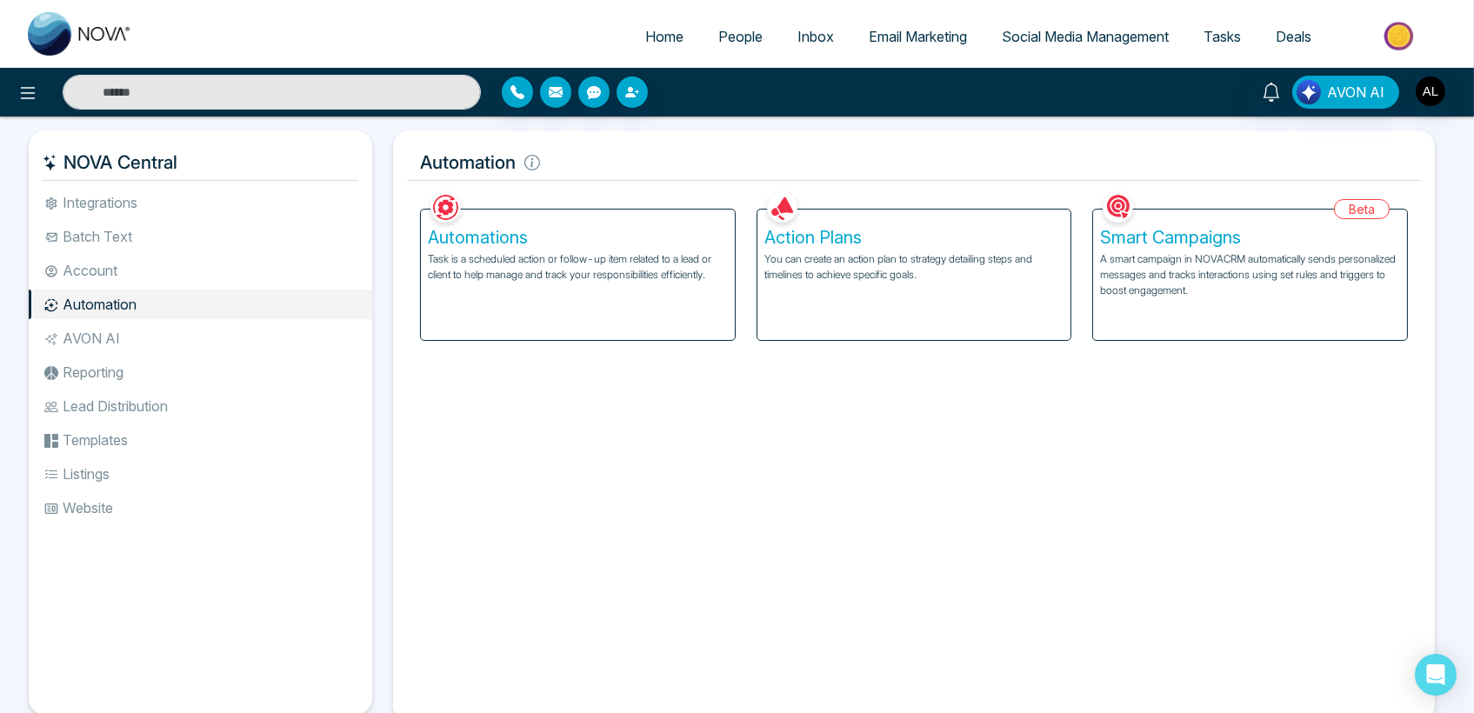
click at [508, 259] on p "Task is a scheduled action or follow-up item related to a lead or client to hel…" at bounding box center [578, 266] width 300 height 31
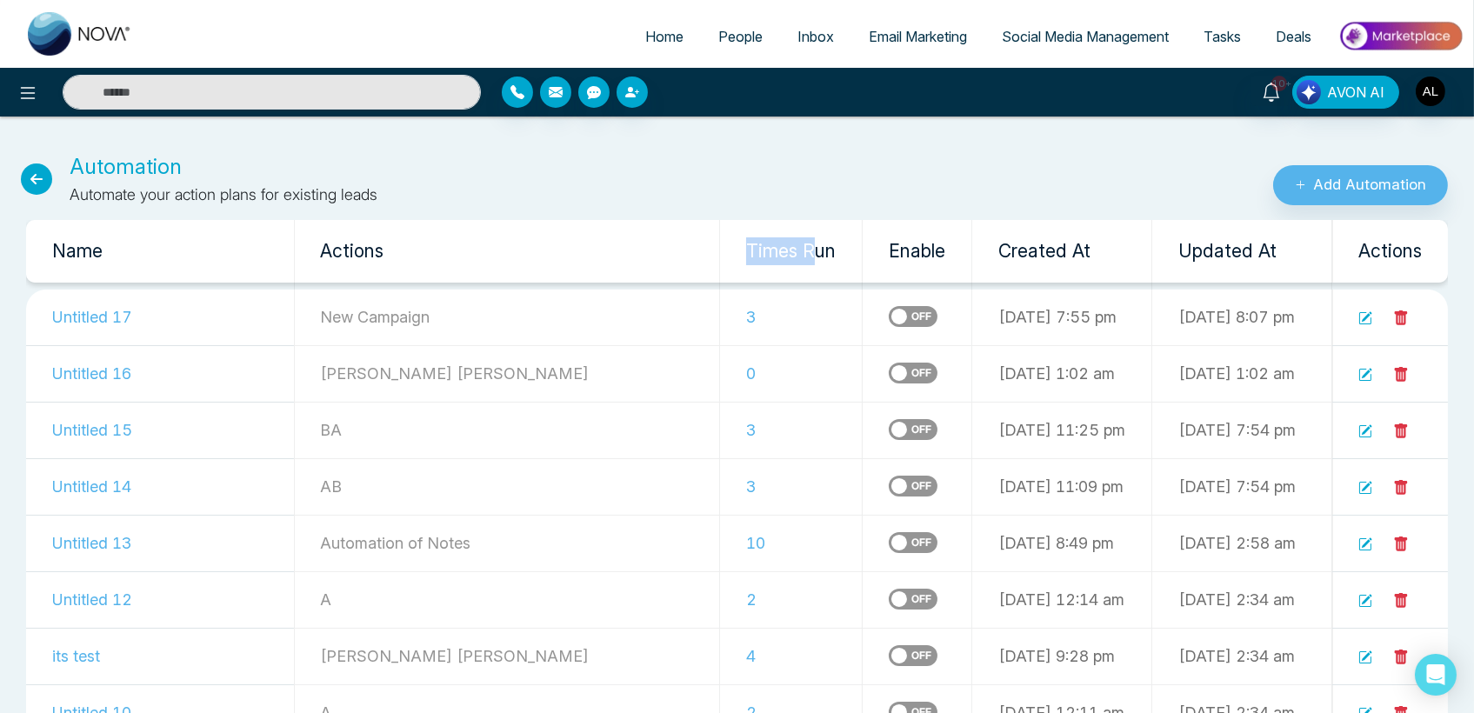
drag, startPoint x: 648, startPoint y: 247, endPoint x: 715, endPoint y: 244, distance: 67.0
click at [720, 244] on th "Times Run" at bounding box center [791, 251] width 143 height 63
drag, startPoint x: 644, startPoint y: 316, endPoint x: 663, endPoint y: 315, distance: 18.3
click at [720, 315] on td "3" at bounding box center [791, 318] width 143 height 57
drag, startPoint x: 311, startPoint y: 316, endPoint x: 397, endPoint y: 318, distance: 85.3
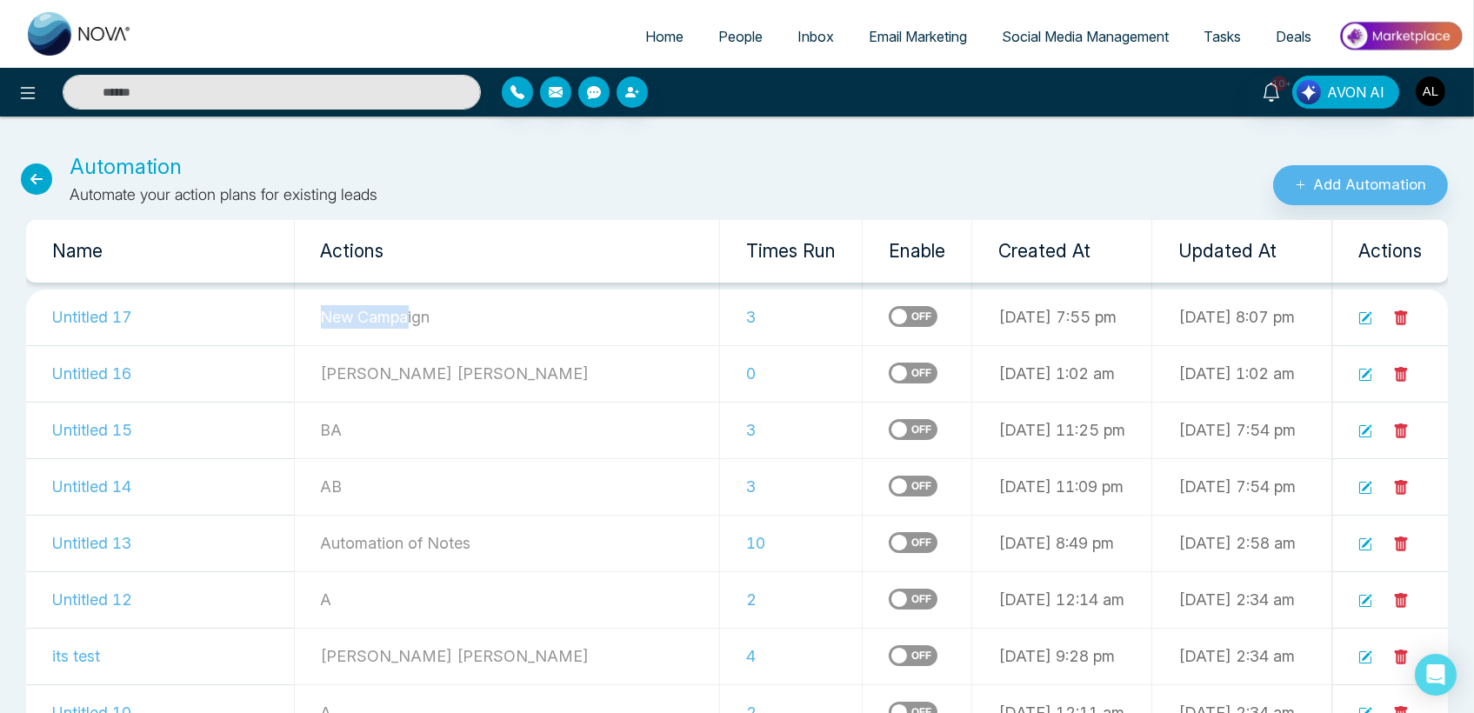
click at [397, 318] on p "New Campaign" at bounding box center [507, 316] width 372 height 23
click at [42, 178] on icon at bounding box center [36, 178] width 31 height 31
click at [39, 179] on icon at bounding box center [36, 178] width 31 height 31
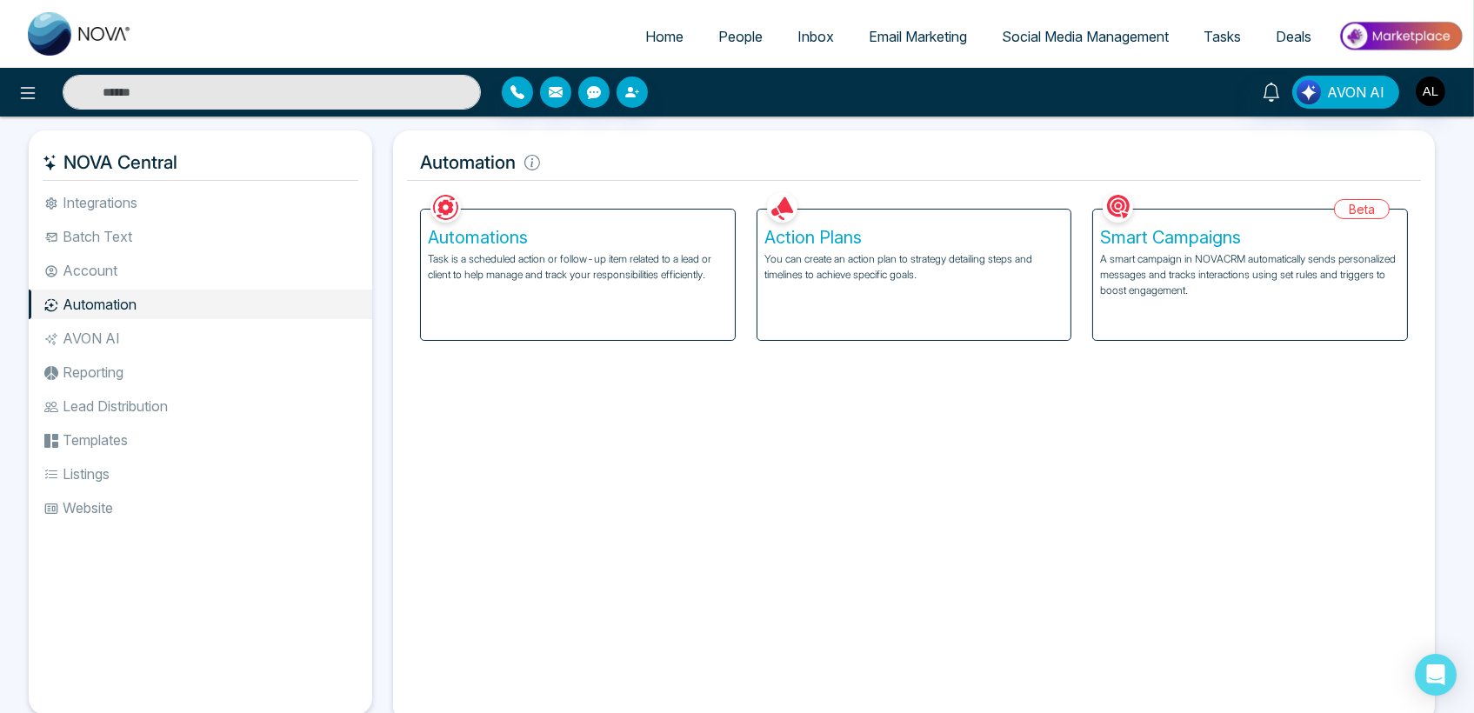
click at [938, 265] on p "You can create an action plan to strategy detailing steps and timelines to achi…" at bounding box center [914, 266] width 300 height 31
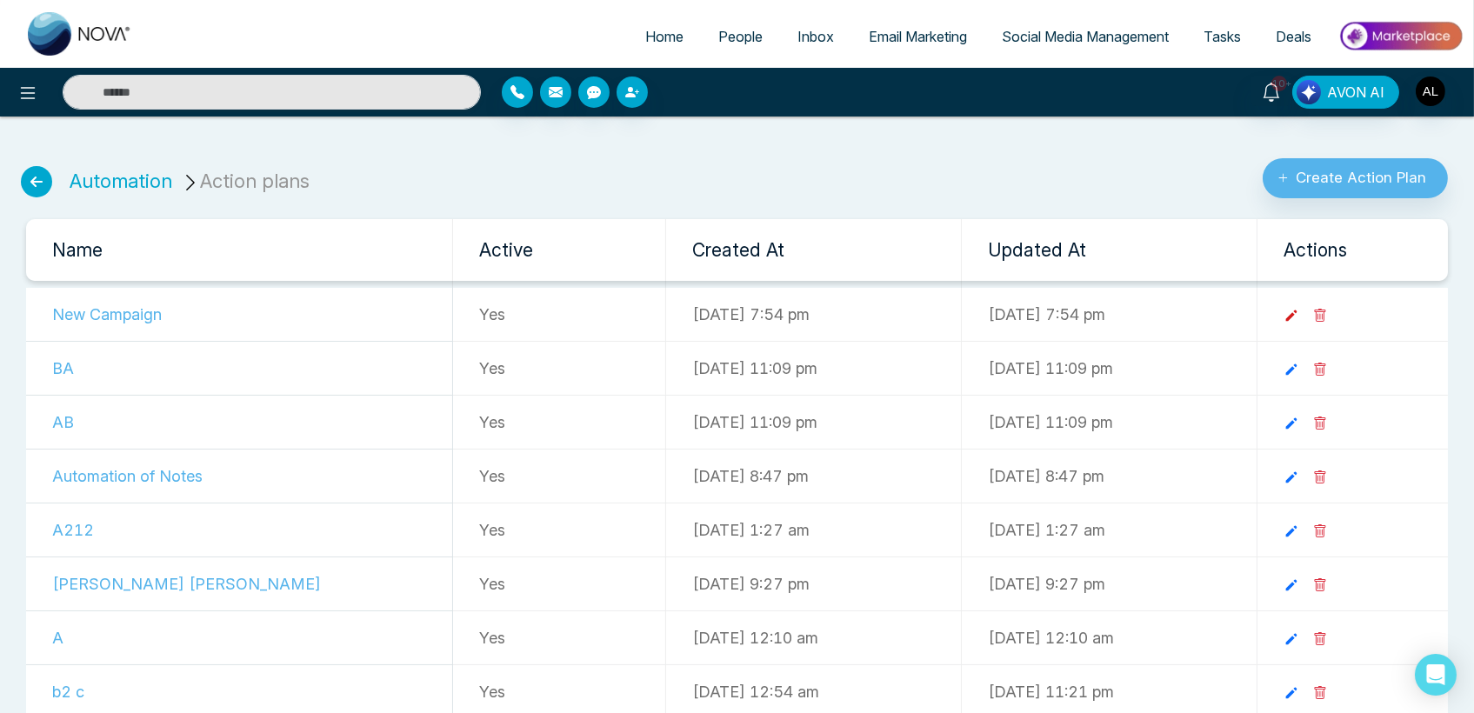
click at [1298, 317] on icon at bounding box center [1291, 315] width 11 height 11
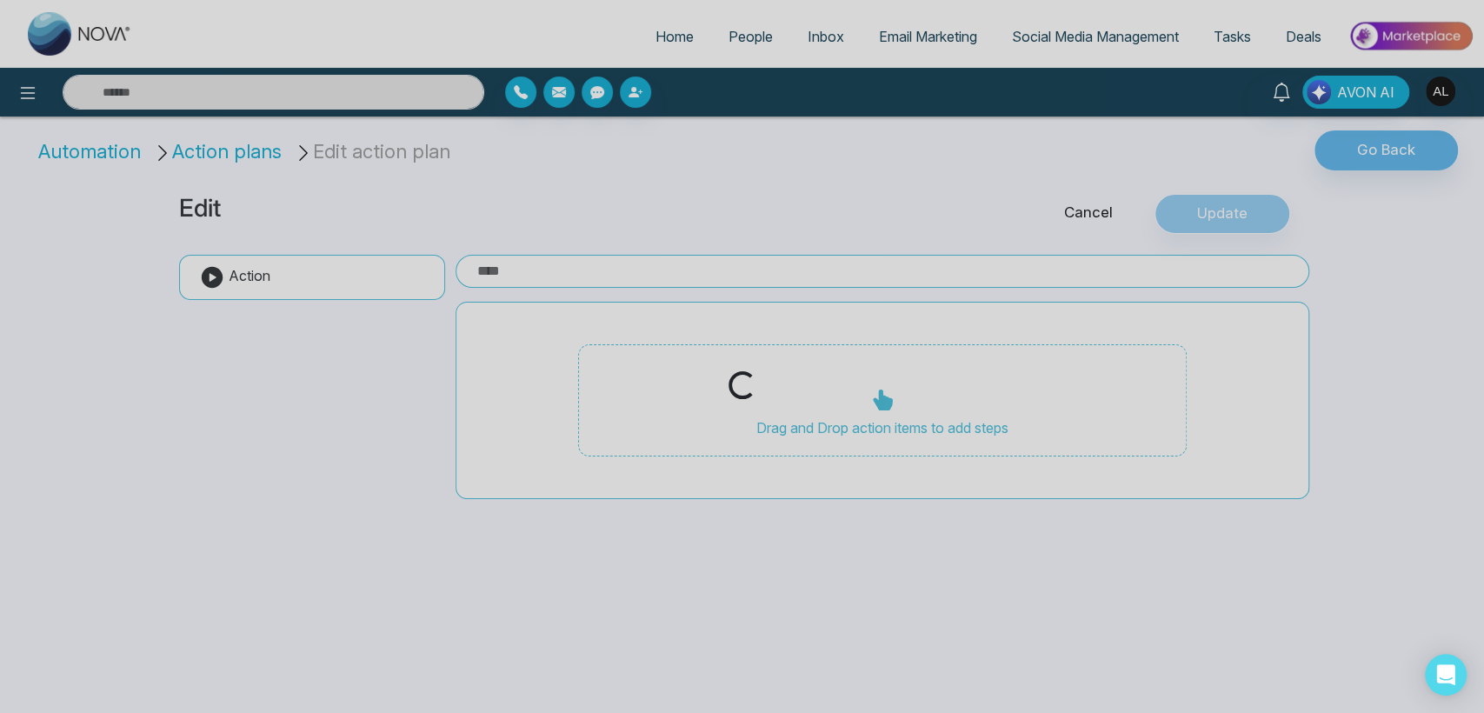
type input "**********"
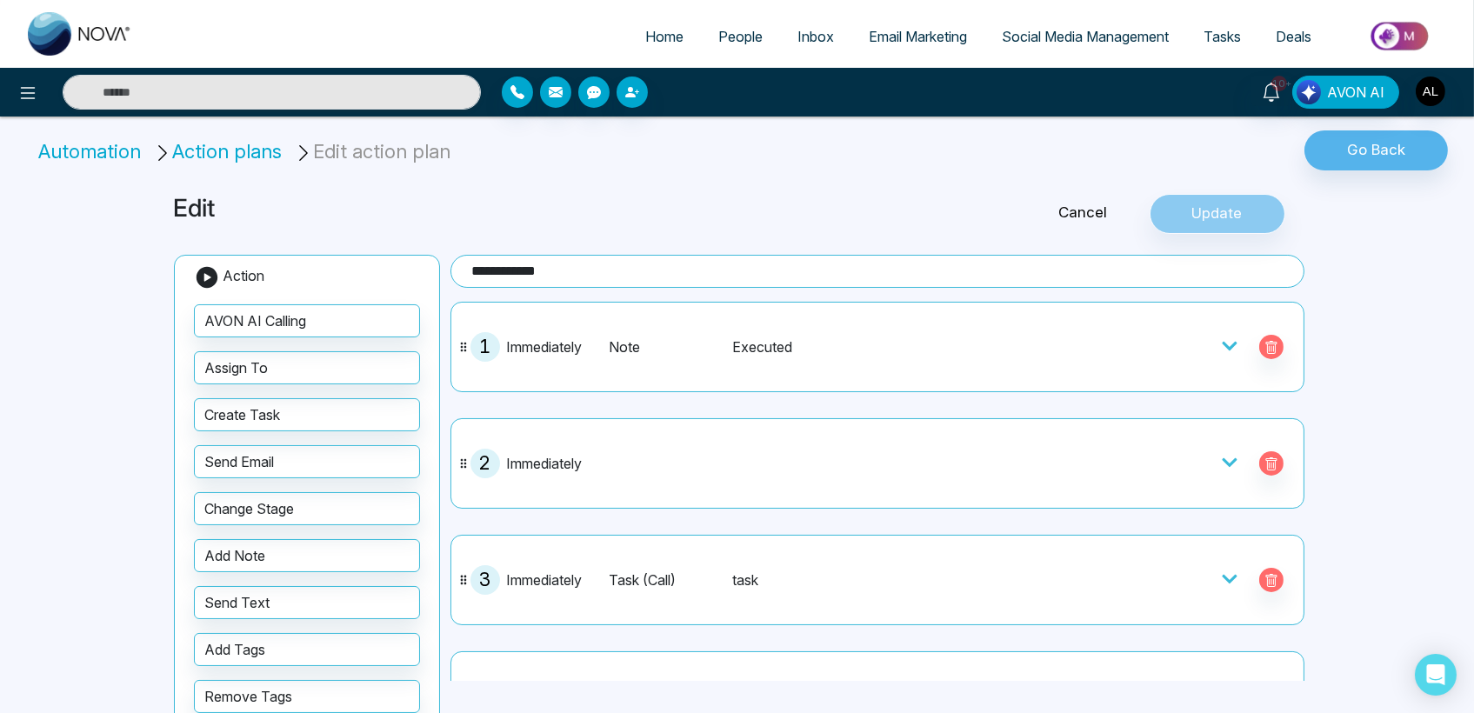
click at [1223, 458] on icon at bounding box center [1230, 462] width 15 height 9
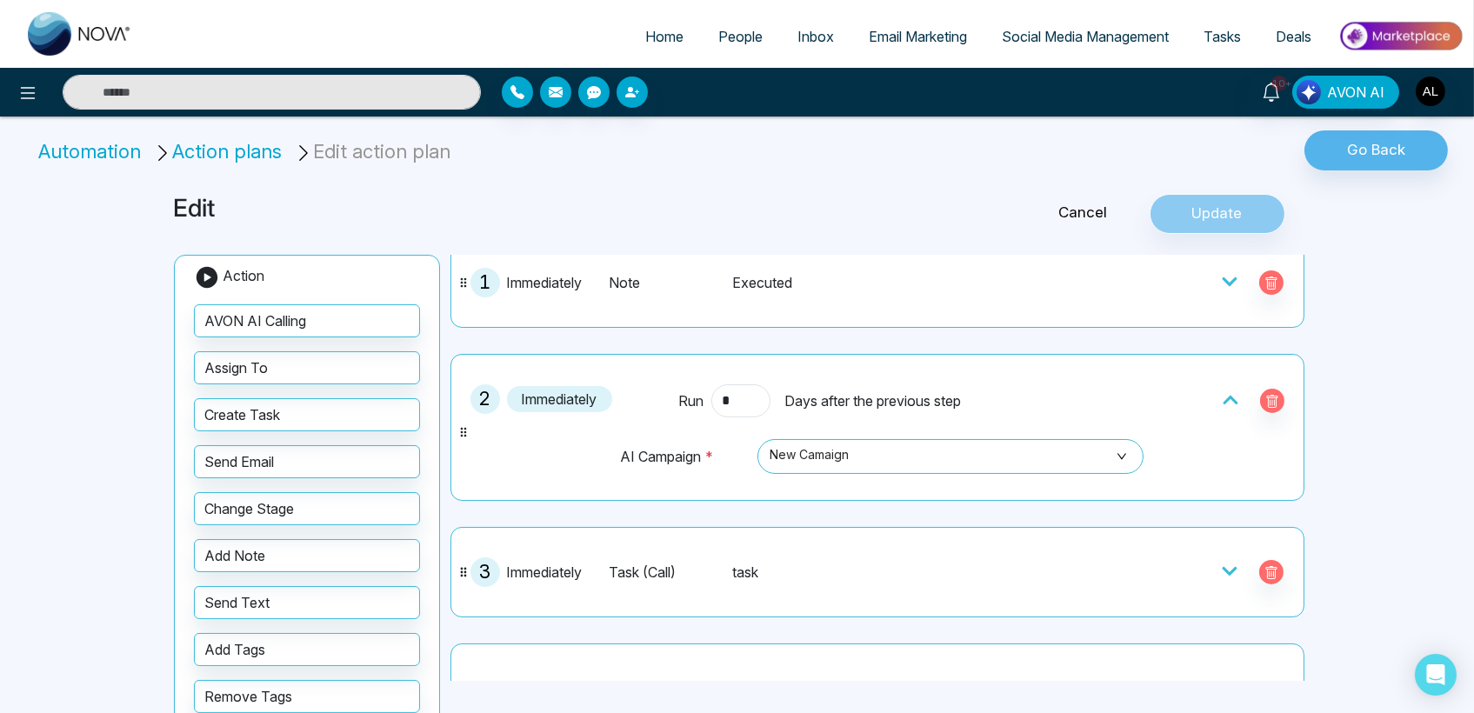
scroll to position [97, 0]
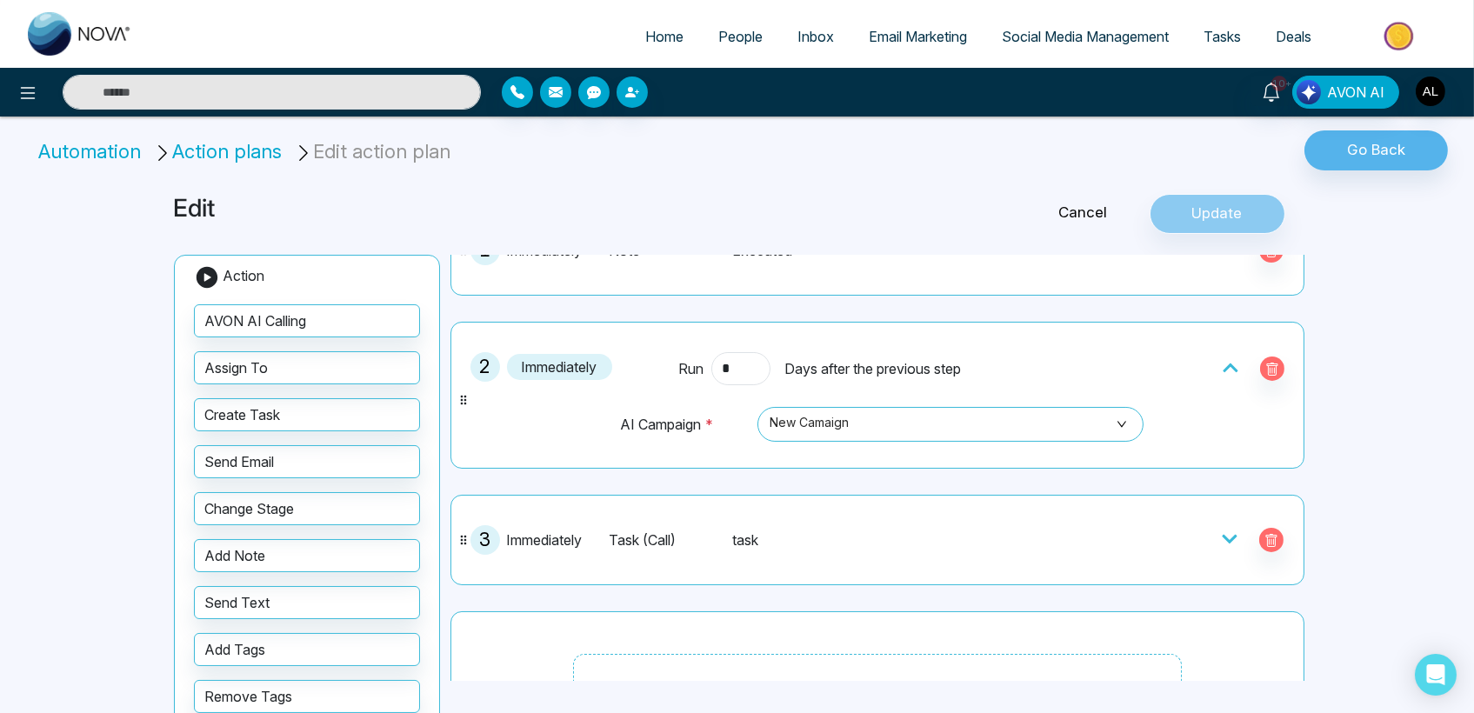
click at [728, 30] on span "People" at bounding box center [740, 36] width 44 height 17
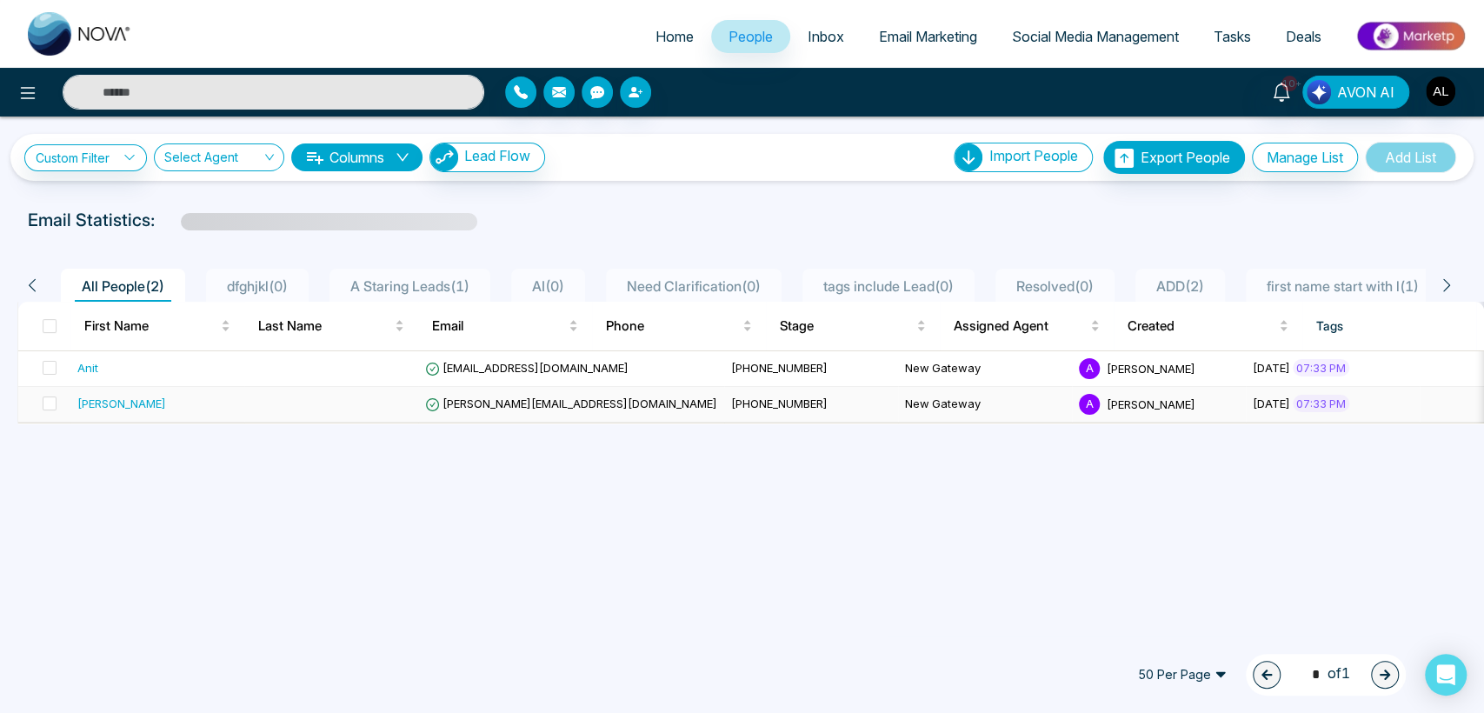
click at [488, 398] on span "[PERSON_NAME][EMAIL_ADDRESS][DOMAIN_NAME]" at bounding box center [571, 404] width 292 height 14
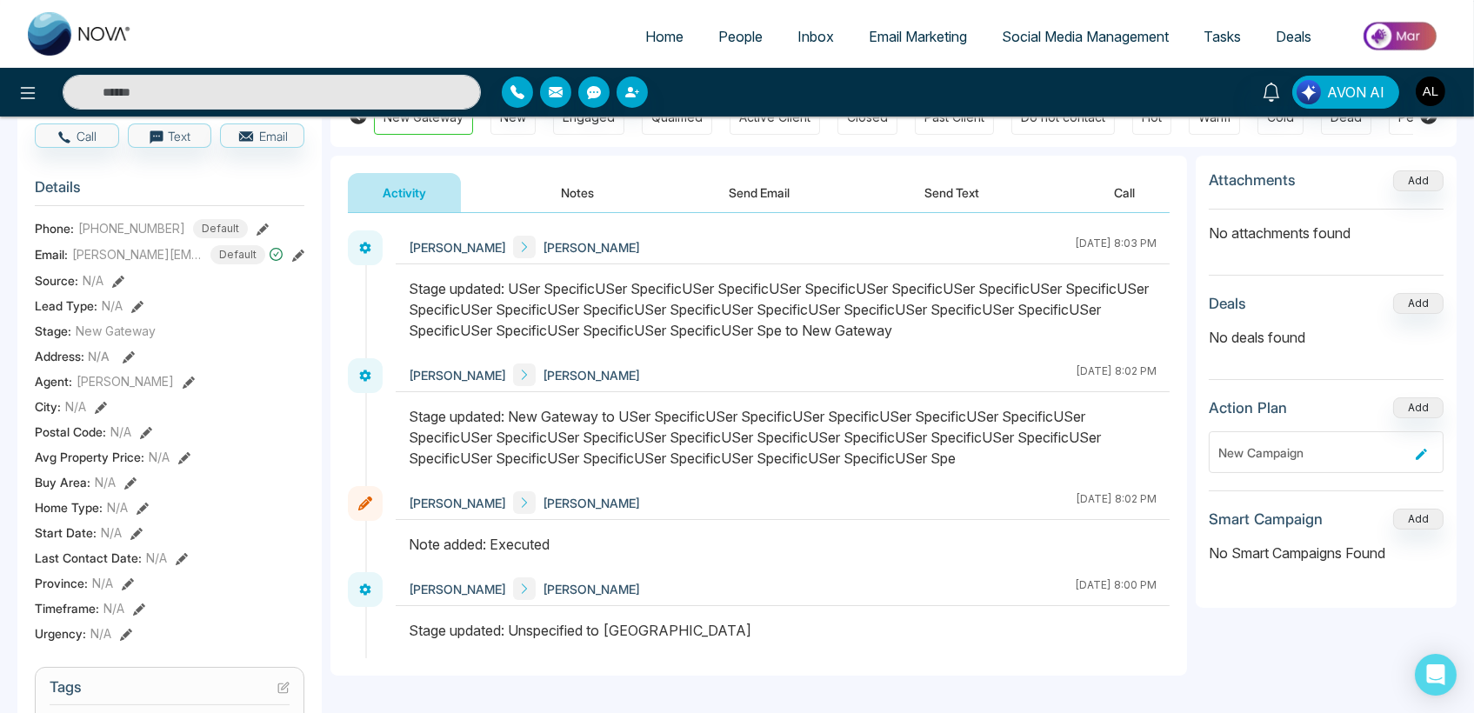
scroll to position [386, 0]
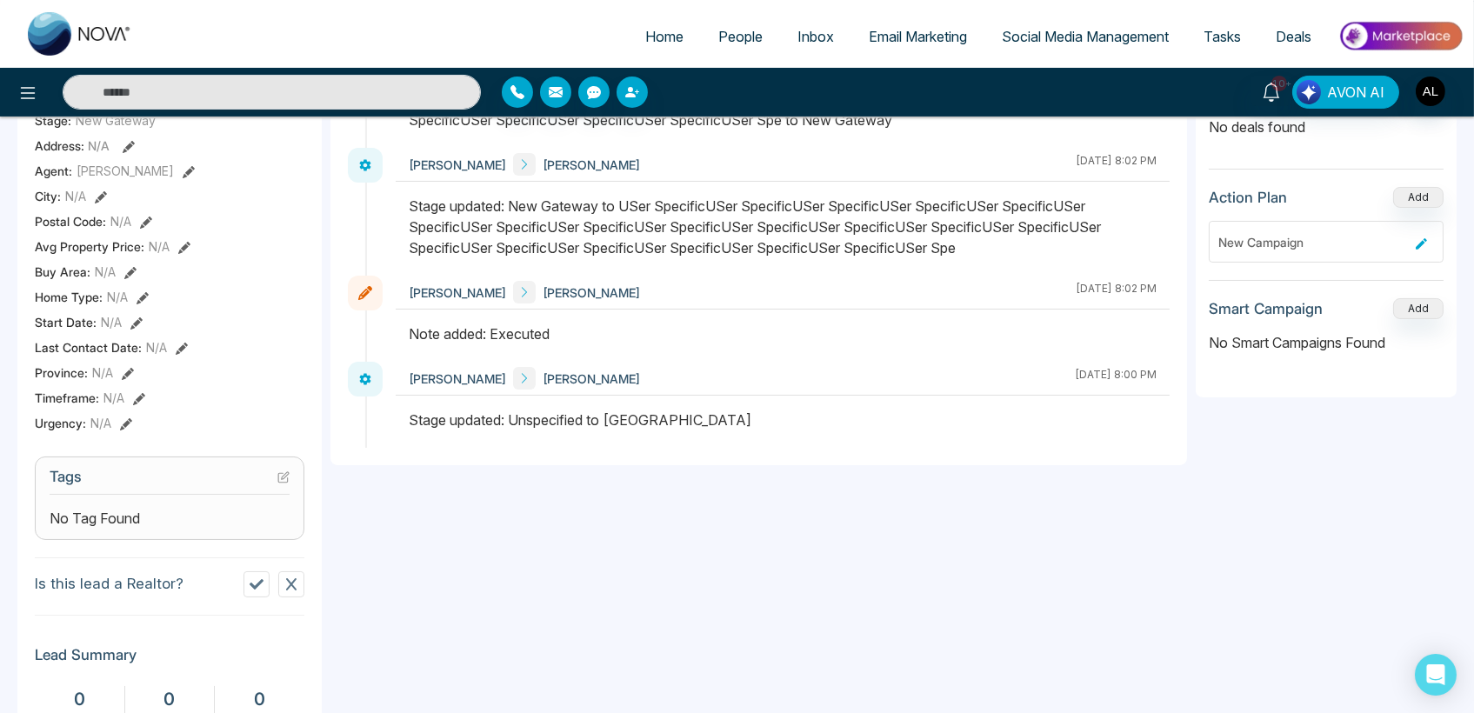
drag, startPoint x: 421, startPoint y: 334, endPoint x: 535, endPoint y: 336, distance: 113.9
click at [535, 336] on div "ADMIN lokesh Lokesh September 2 2025 | 8:03 PM ADMIN lokesh Lokesh September 2 …" at bounding box center [759, 234] width 822 height 428
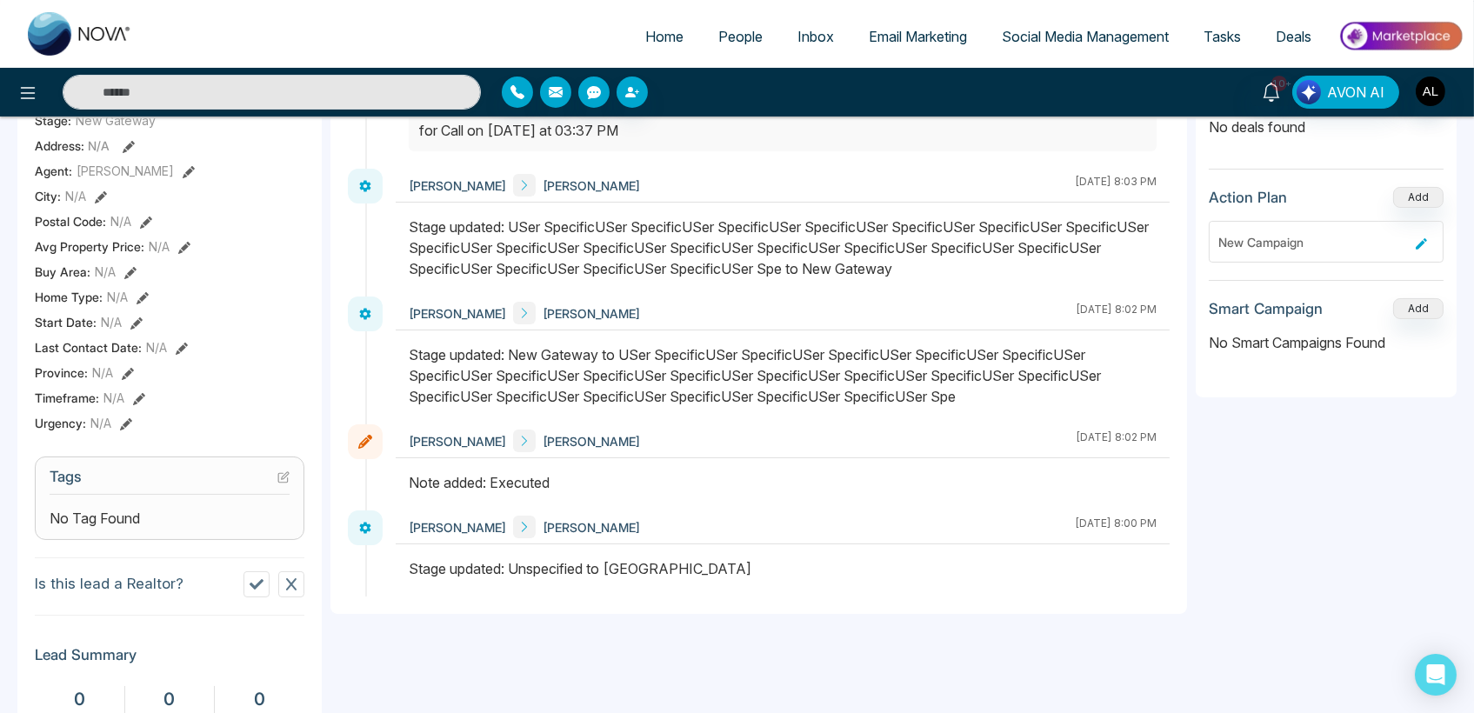
click at [520, 482] on div "Note added: Executed" at bounding box center [783, 482] width 748 height 21
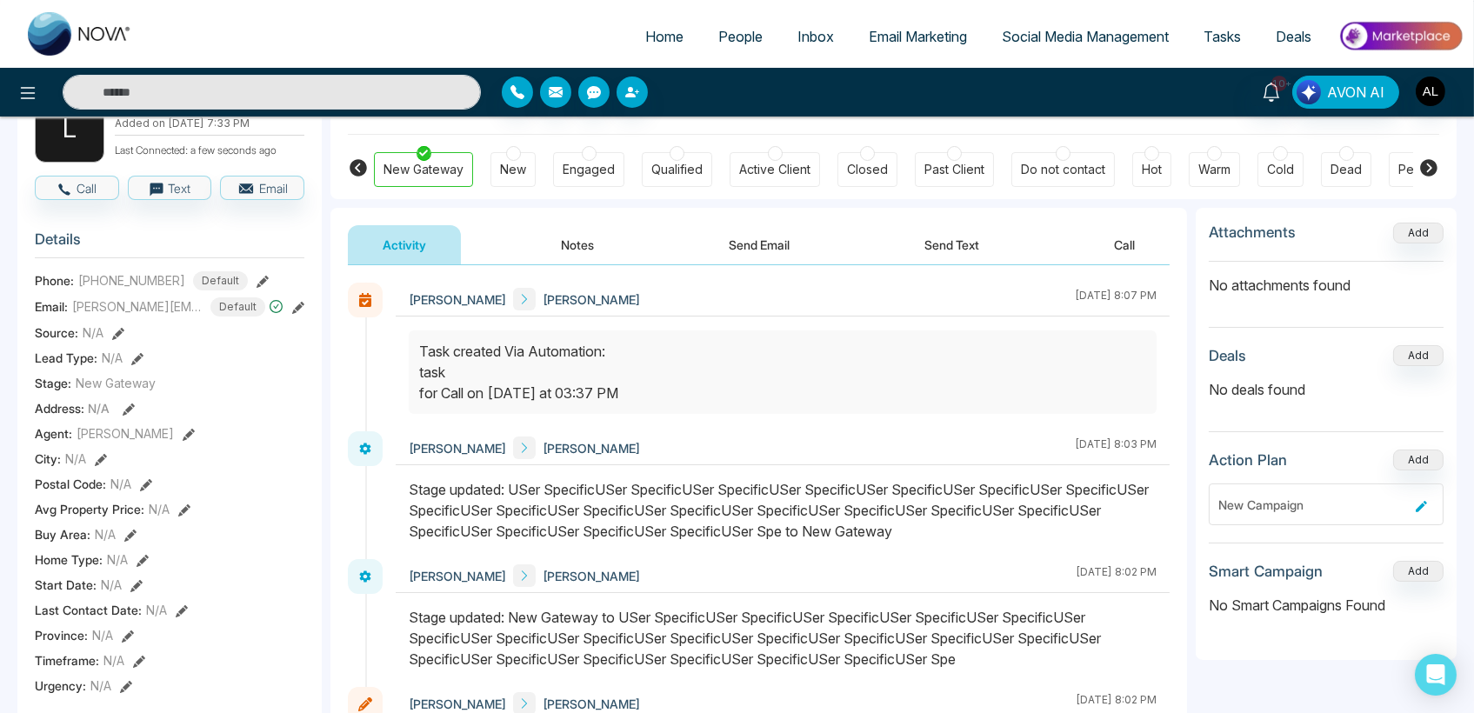
scroll to position [97, 0]
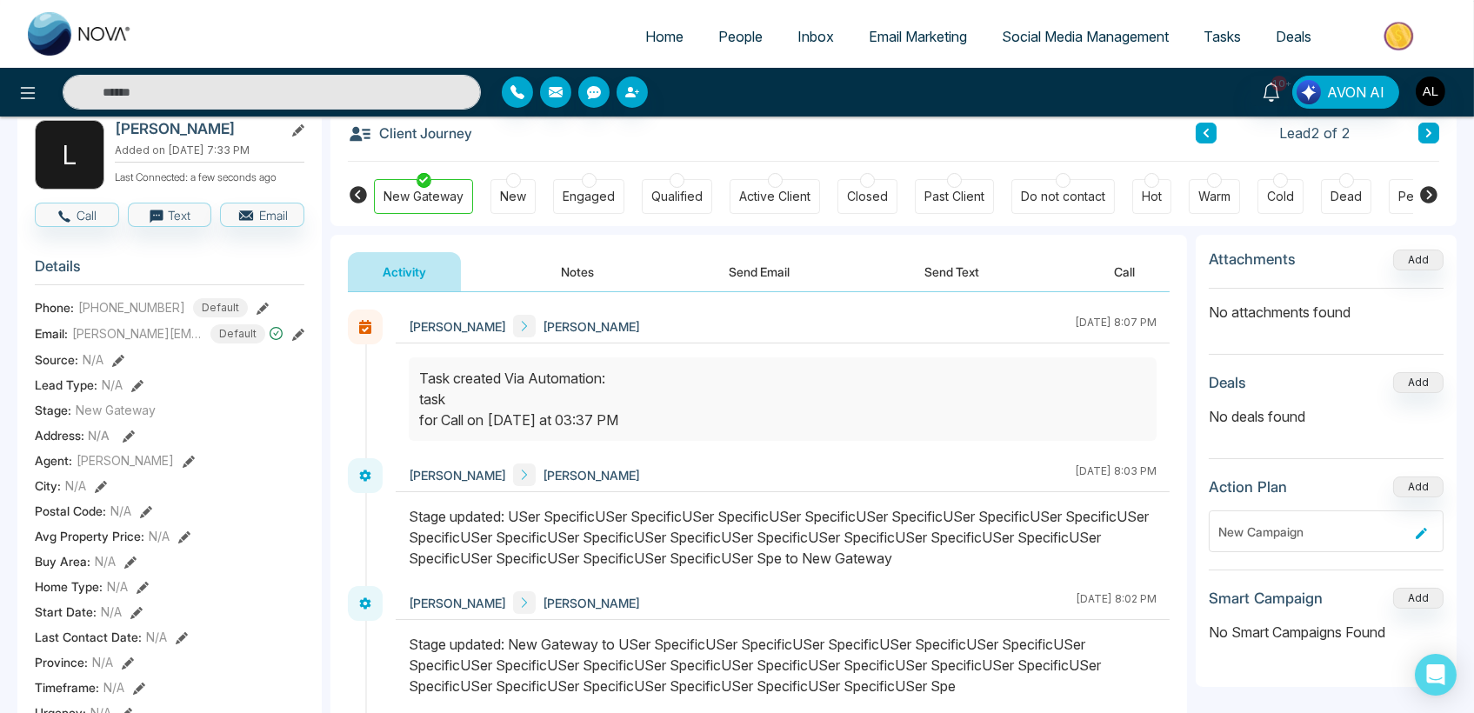
drag, startPoint x: 422, startPoint y: 379, endPoint x: 583, endPoint y: 378, distance: 160.9
click at [583, 378] on div "Task created Via Automation: task for Call on Sep, 02 2025 at 03:37 PM" at bounding box center [782, 399] width 727 height 63
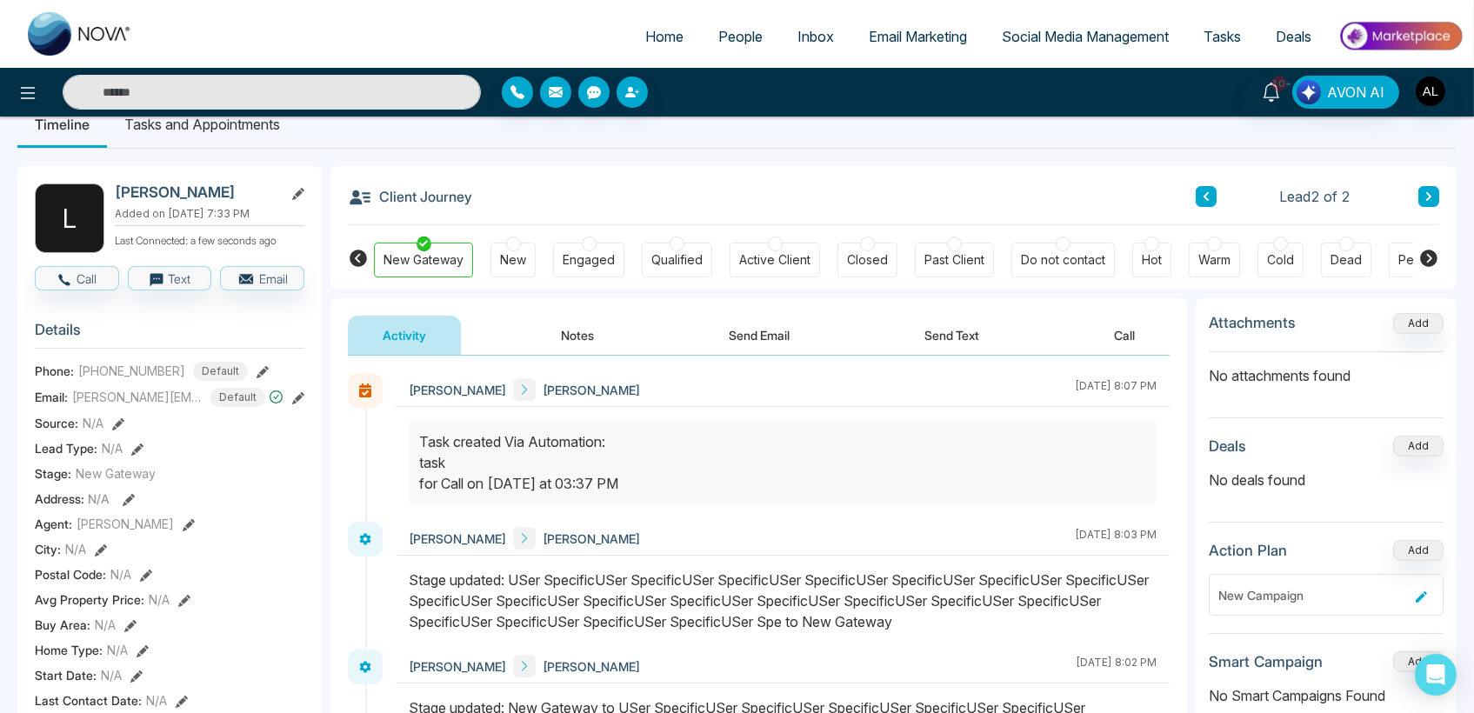
scroll to position [0, 0]
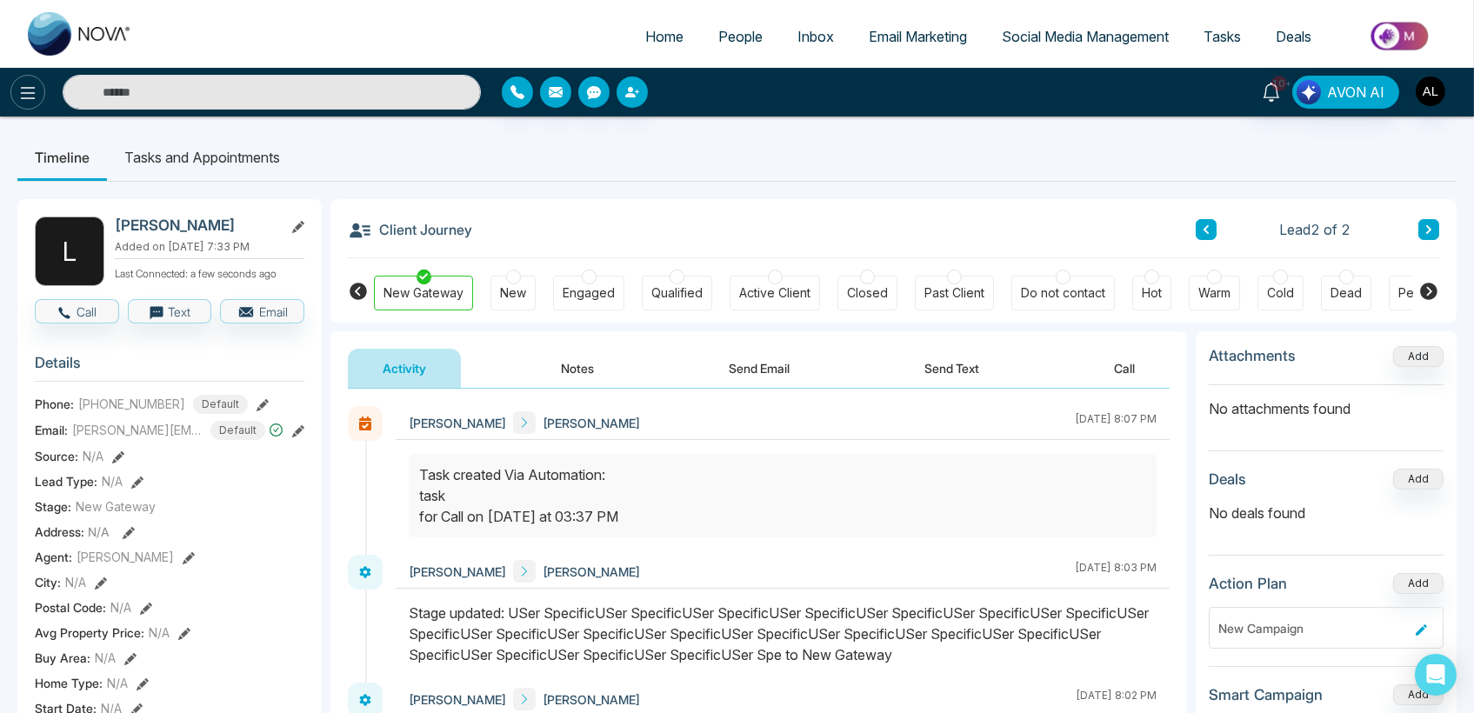
click at [31, 99] on icon at bounding box center [27, 93] width 21 height 21
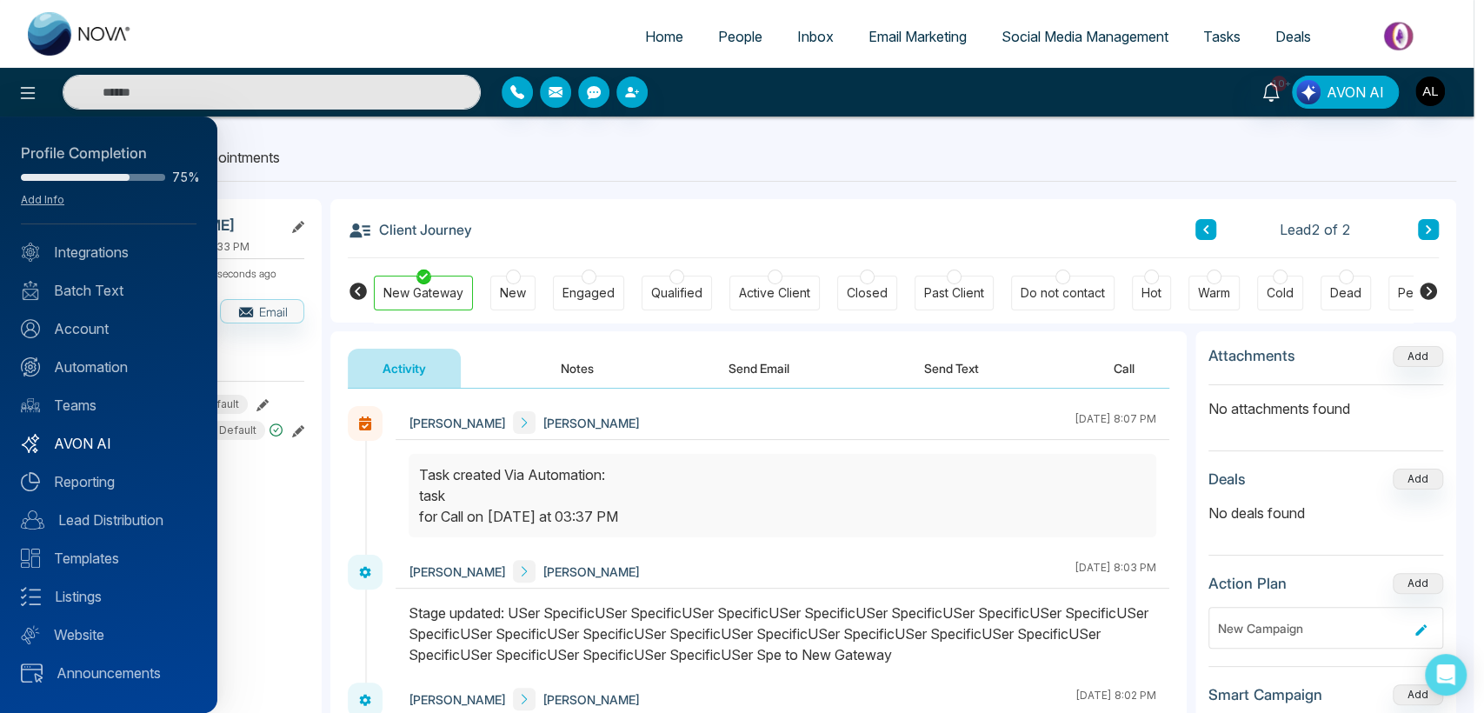
click at [82, 439] on link "AVON AI" at bounding box center [109, 443] width 176 height 21
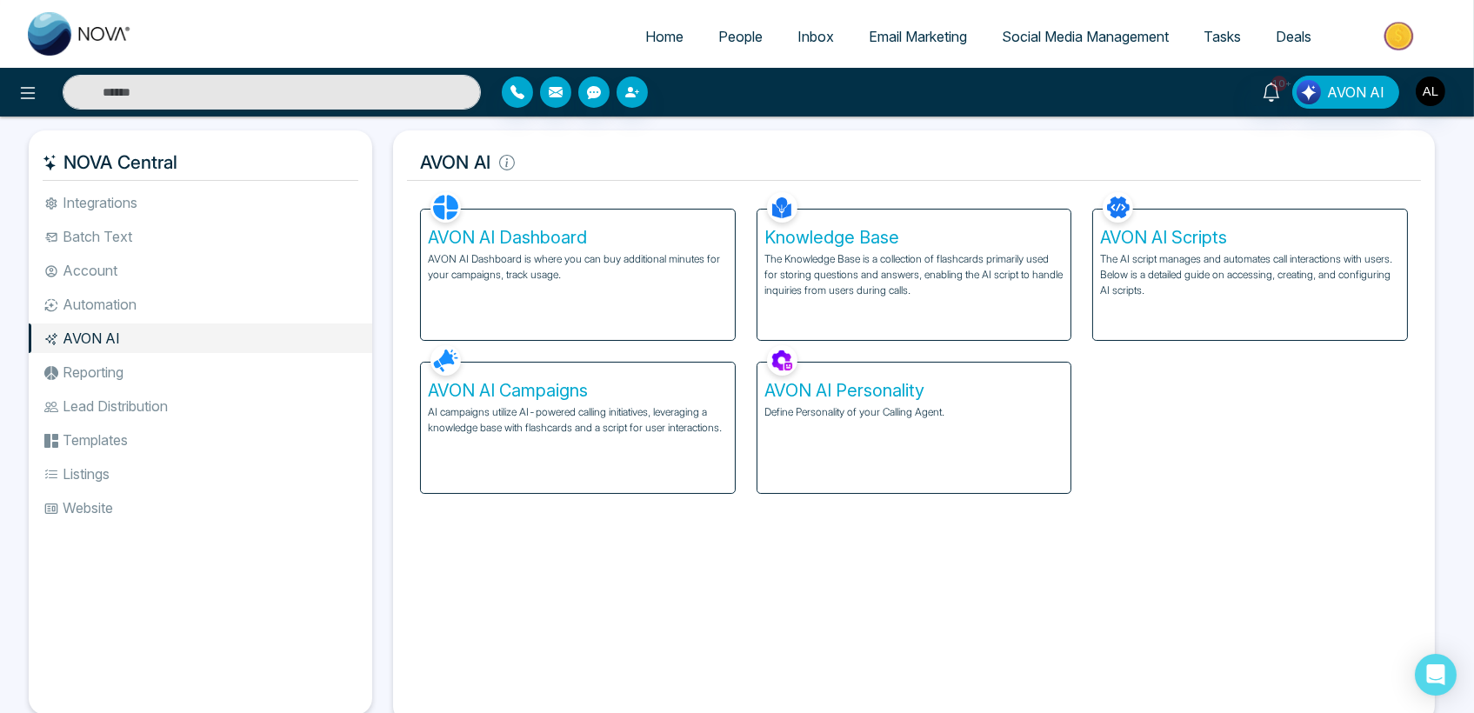
click at [557, 410] on p "AI campaigns utilize AI-powered calling initiatives, leveraging a knowledge bas…" at bounding box center [578, 419] width 300 height 31
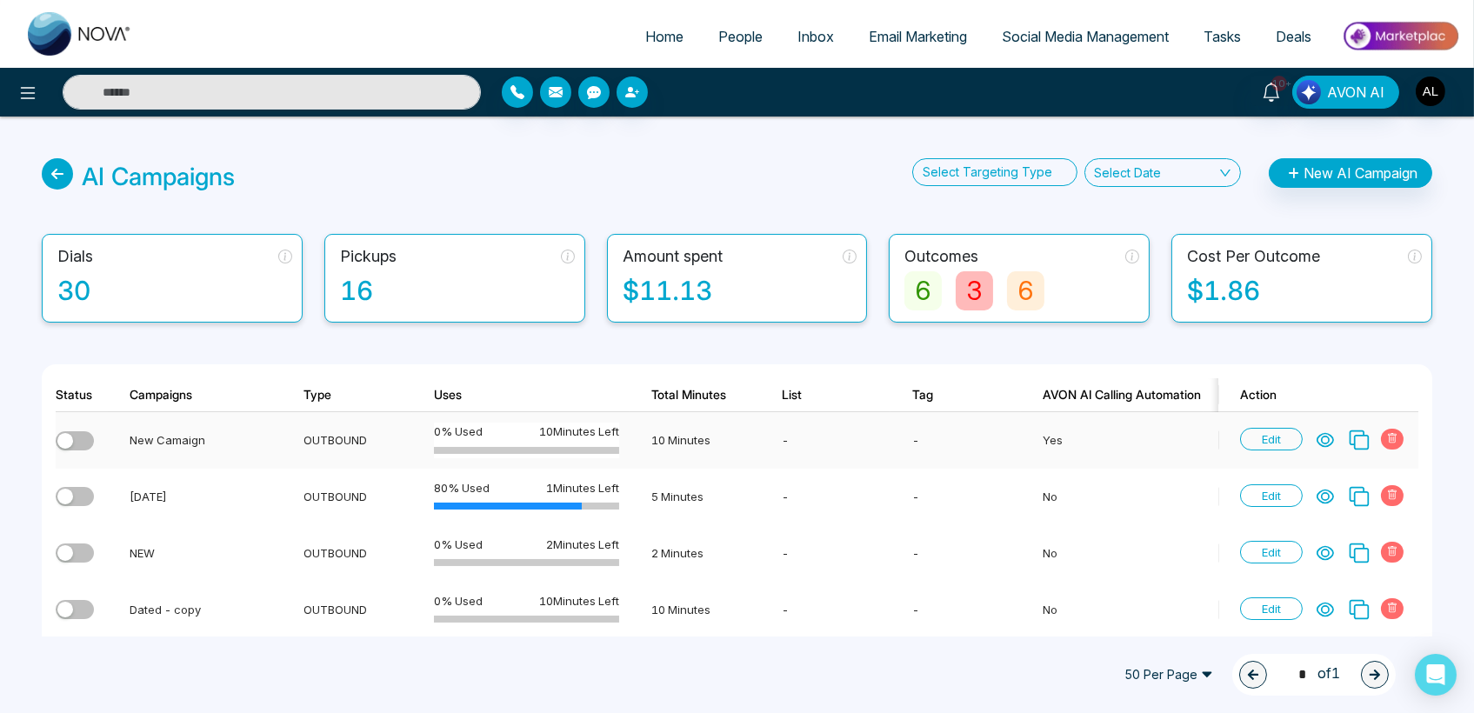
click at [66, 440] on div "button" at bounding box center [65, 441] width 16 height 16
click at [77, 440] on button "button" at bounding box center [75, 440] width 38 height 19
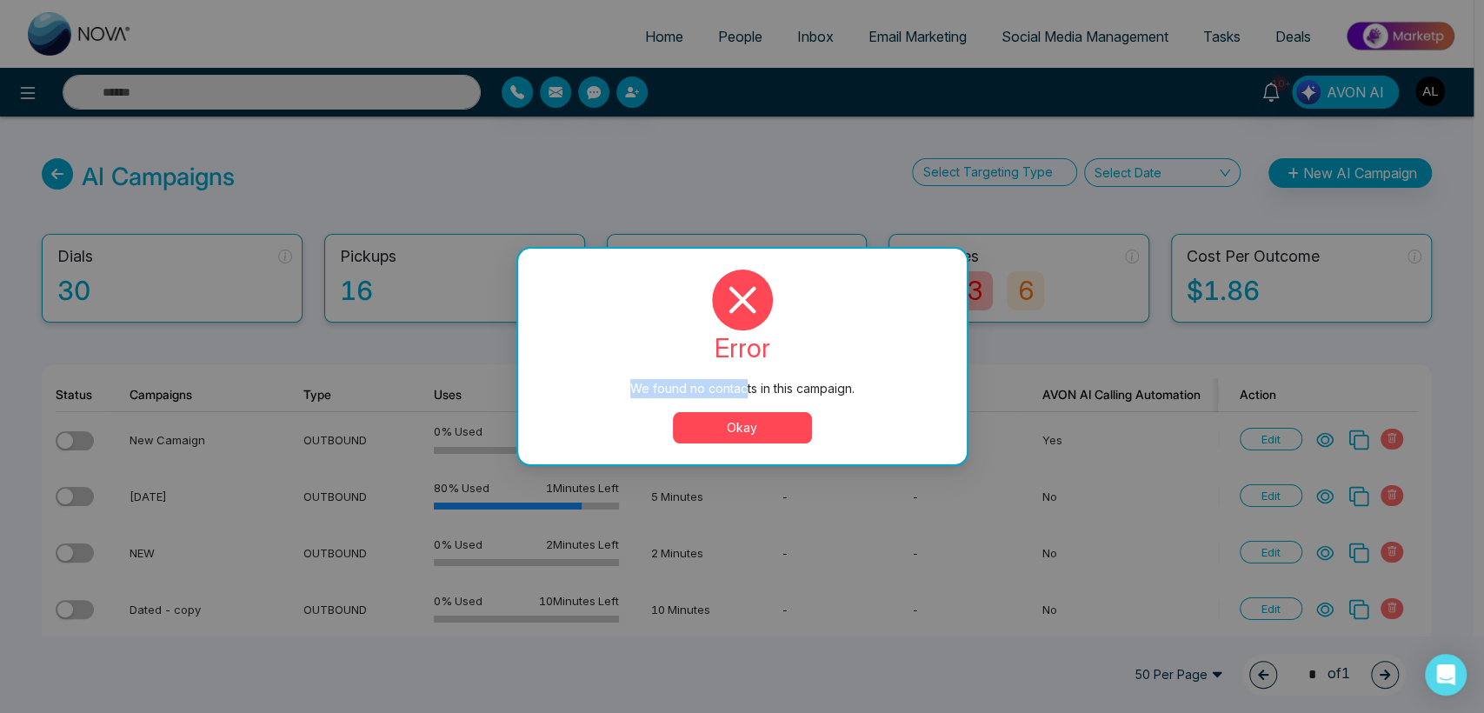
drag, startPoint x: 617, startPoint y: 384, endPoint x: 744, endPoint y: 377, distance: 128.0
click at [744, 377] on div "error We found no contacts in this campaign. Okay" at bounding box center [742, 357] width 407 height 174
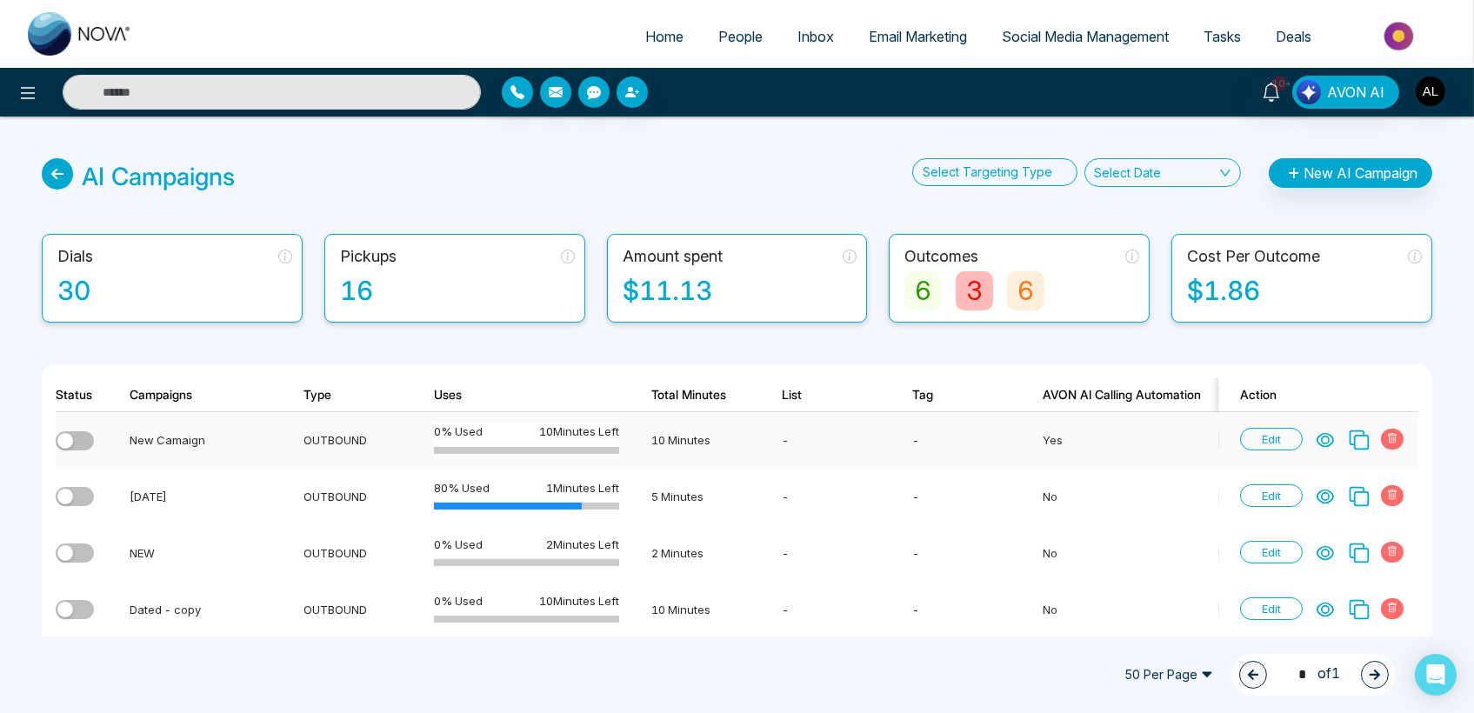
click at [715, 421] on td "10 Minutes" at bounding box center [695, 440] width 130 height 57
click at [68, 447] on div "button" at bounding box center [65, 441] width 16 height 16
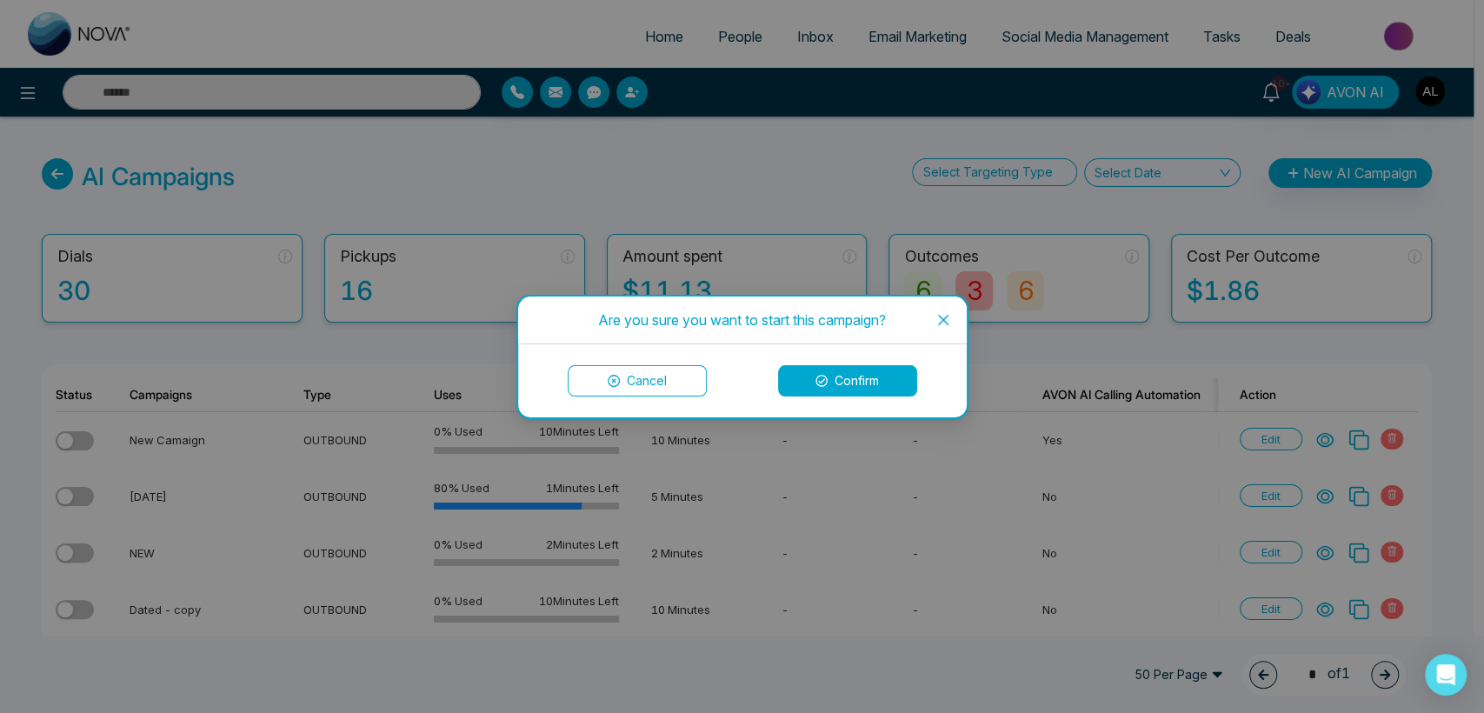
click at [793, 367] on button "Confirm" at bounding box center [847, 380] width 139 height 31
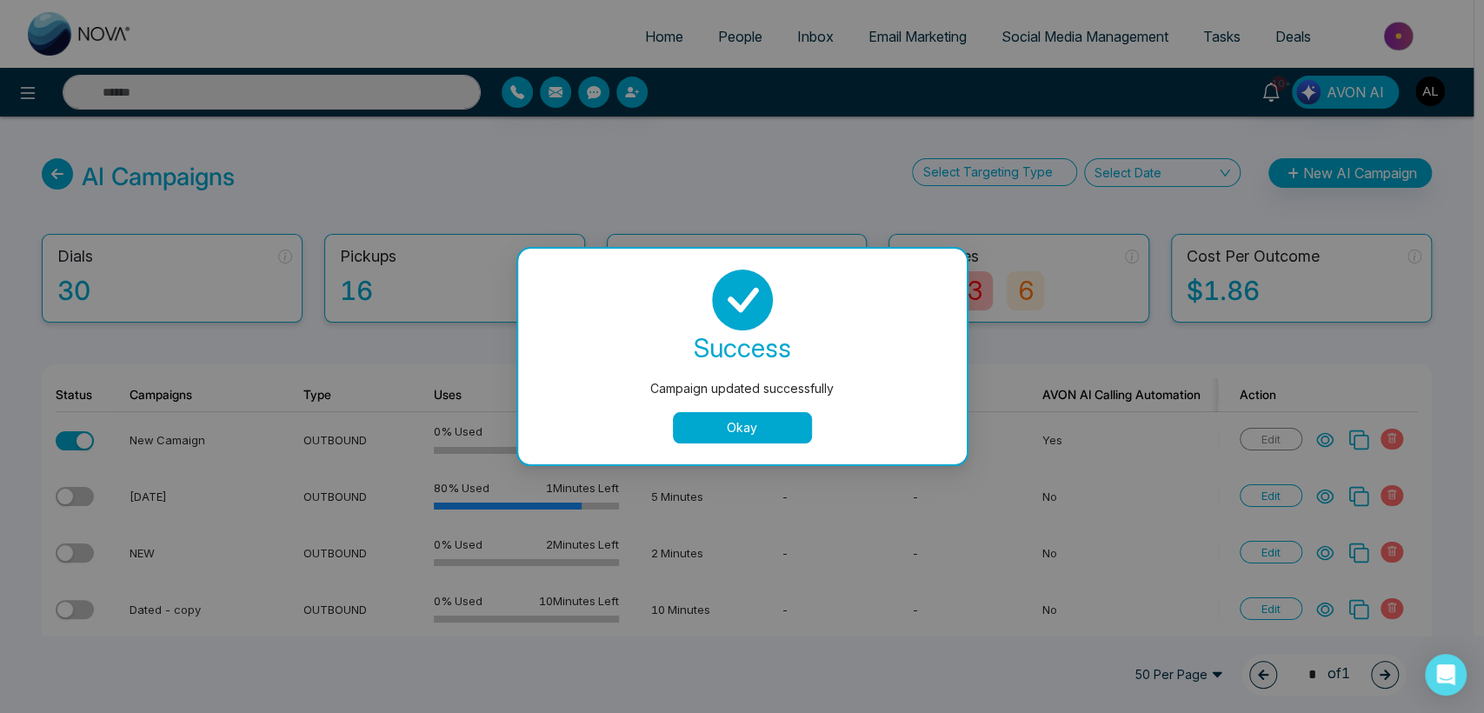
click at [757, 424] on td "10 Minutes" at bounding box center [695, 440] width 130 height 57
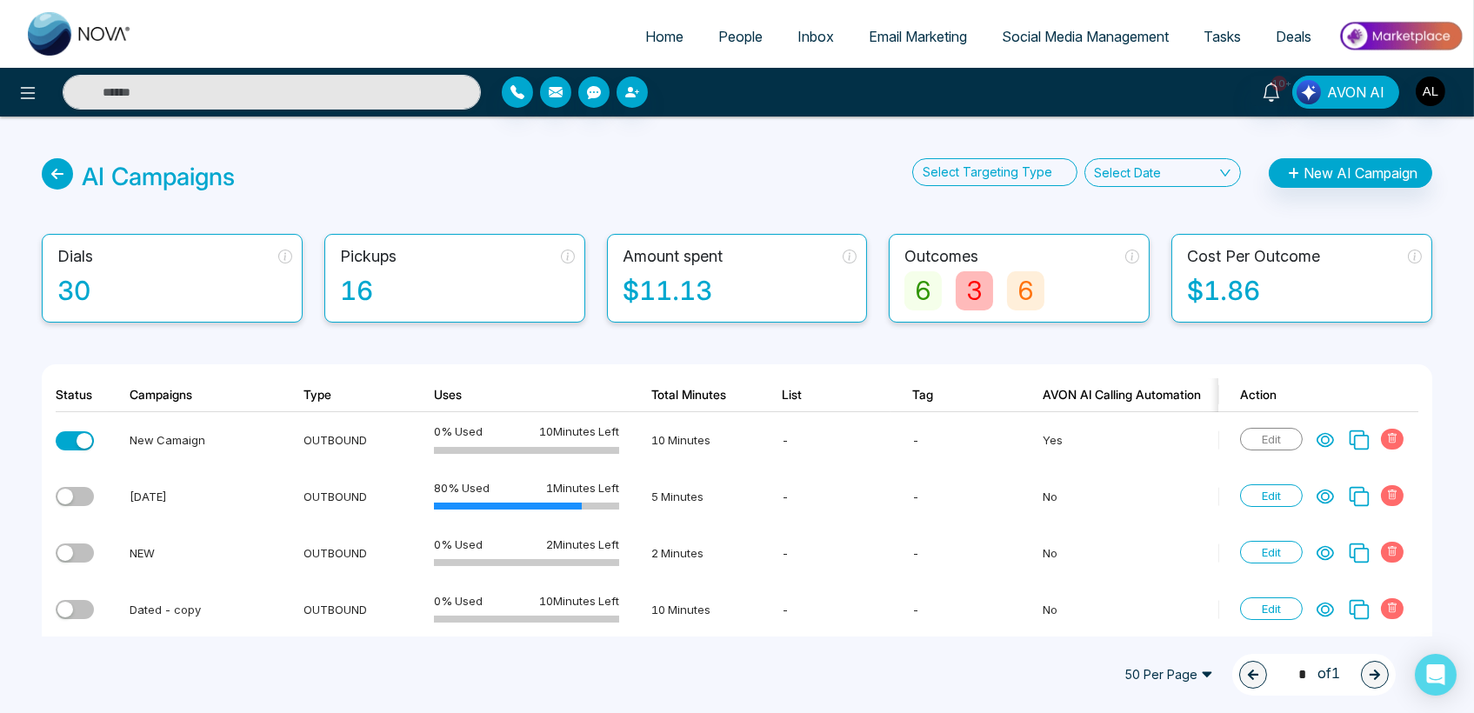
click at [724, 37] on span "People" at bounding box center [740, 36] width 44 height 17
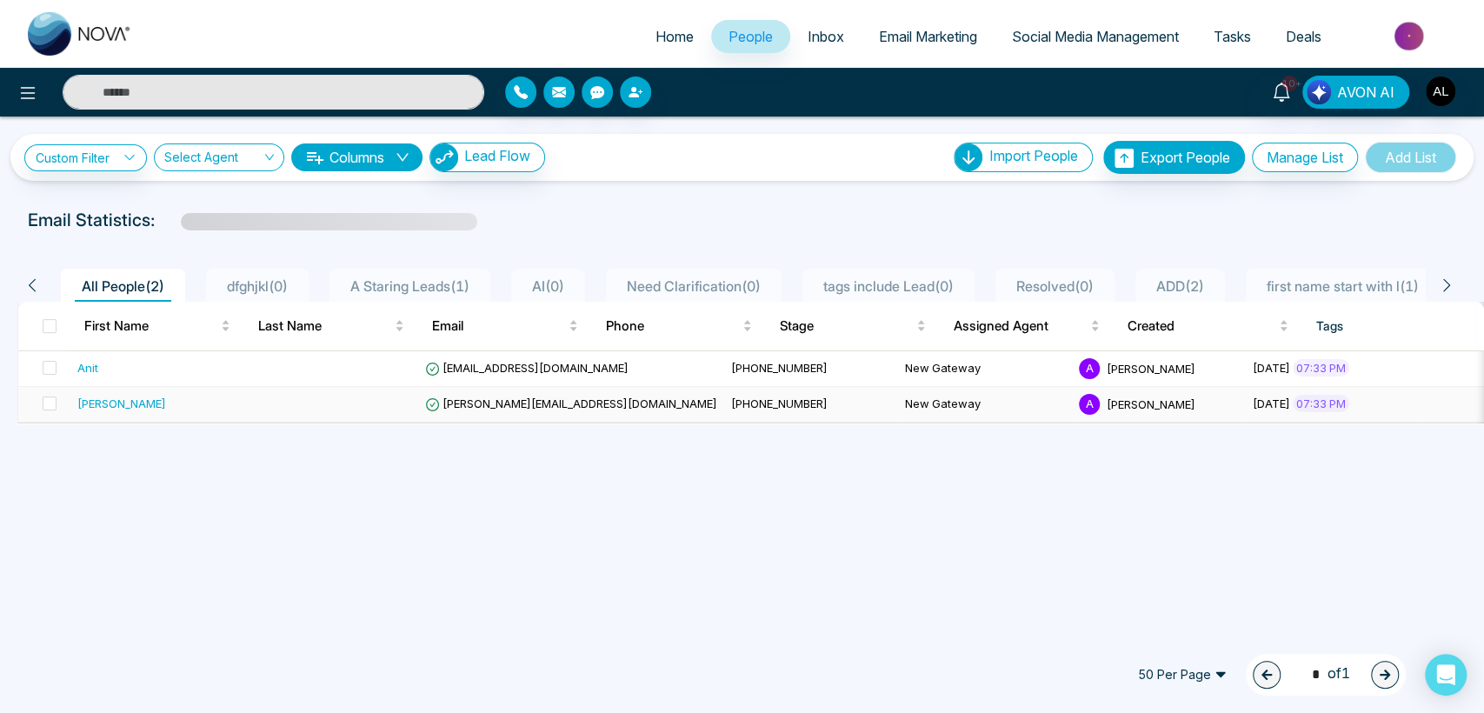
click at [92, 395] on div "Lokesh" at bounding box center [121, 403] width 89 height 17
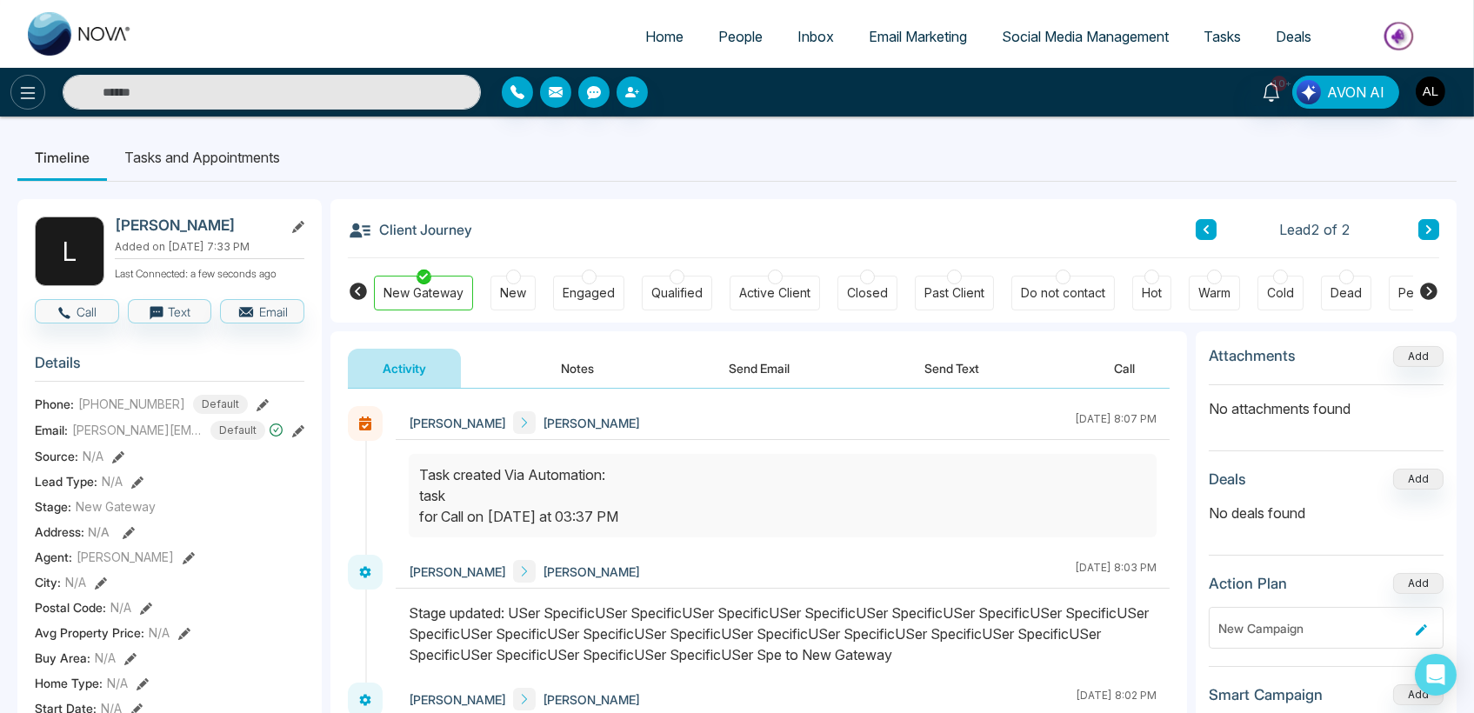
click at [32, 97] on icon at bounding box center [27, 93] width 21 height 21
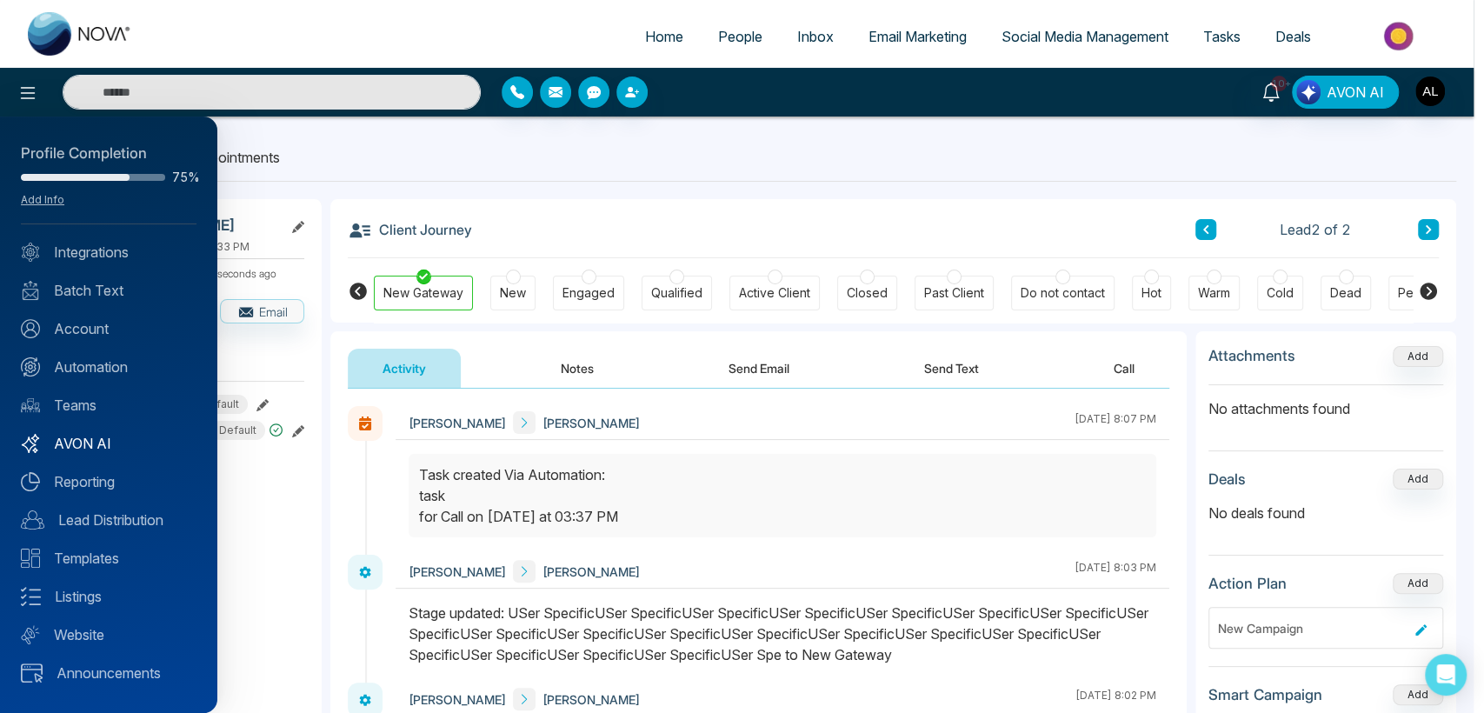
click at [85, 438] on link "AVON AI" at bounding box center [109, 443] width 176 height 21
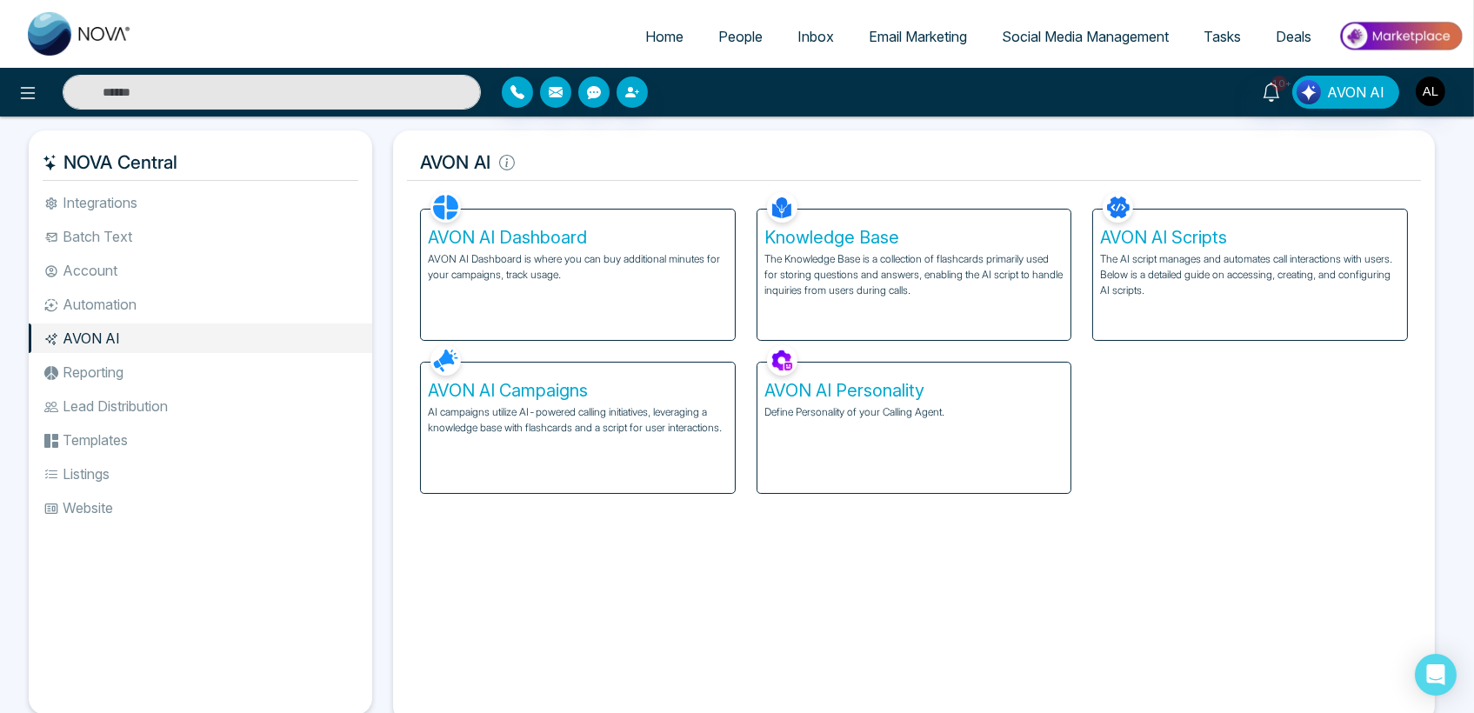
click at [109, 301] on li "Automation" at bounding box center [201, 305] width 344 height 30
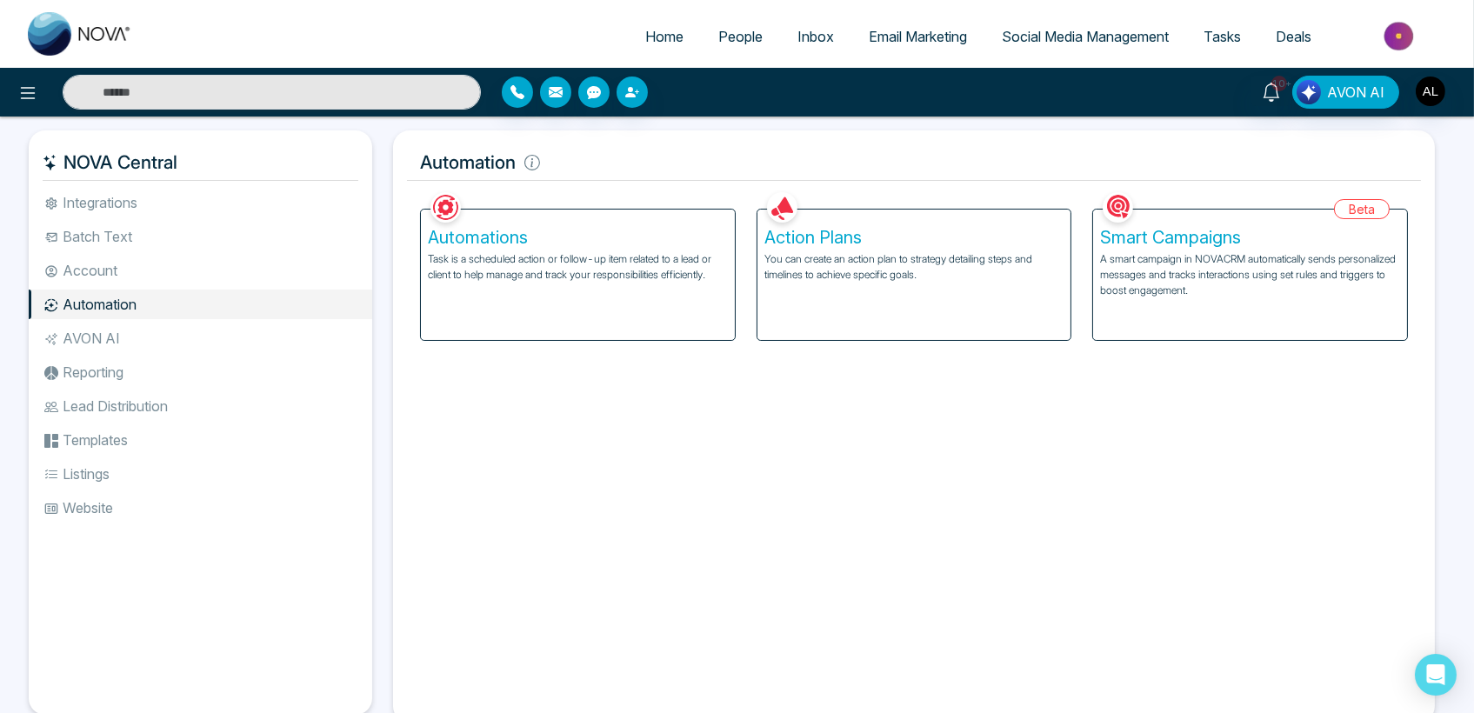
click at [576, 292] on div "Automations Task is a scheduled action or follow-up item related to a lead or c…" at bounding box center [578, 275] width 314 height 130
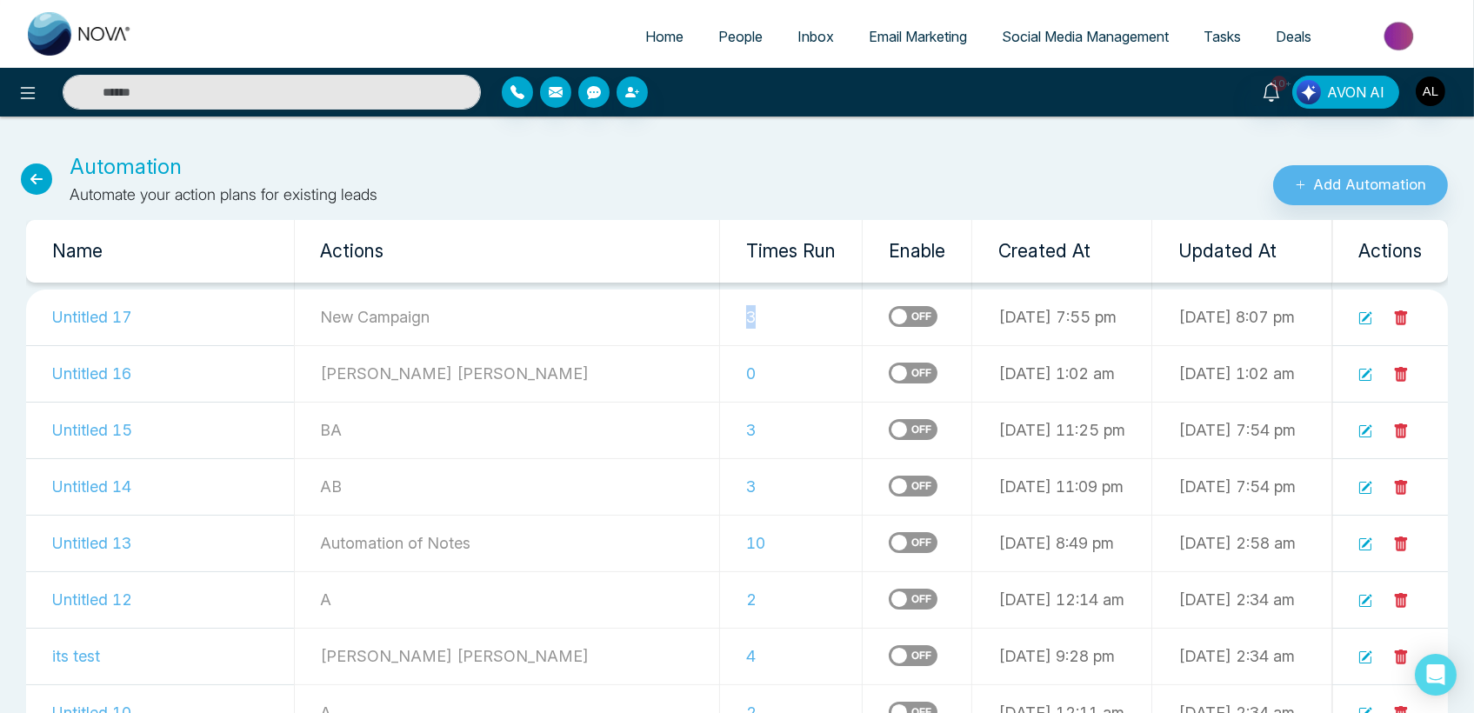
drag, startPoint x: 647, startPoint y: 313, endPoint x: 661, endPoint y: 313, distance: 13.9
click at [720, 313] on td "3" at bounding box center [791, 318] width 143 height 57
click at [654, 191] on div "Automation Automate your action plans for existing leads" at bounding box center [491, 178] width 983 height 55
click at [31, 80] on button at bounding box center [27, 92] width 35 height 35
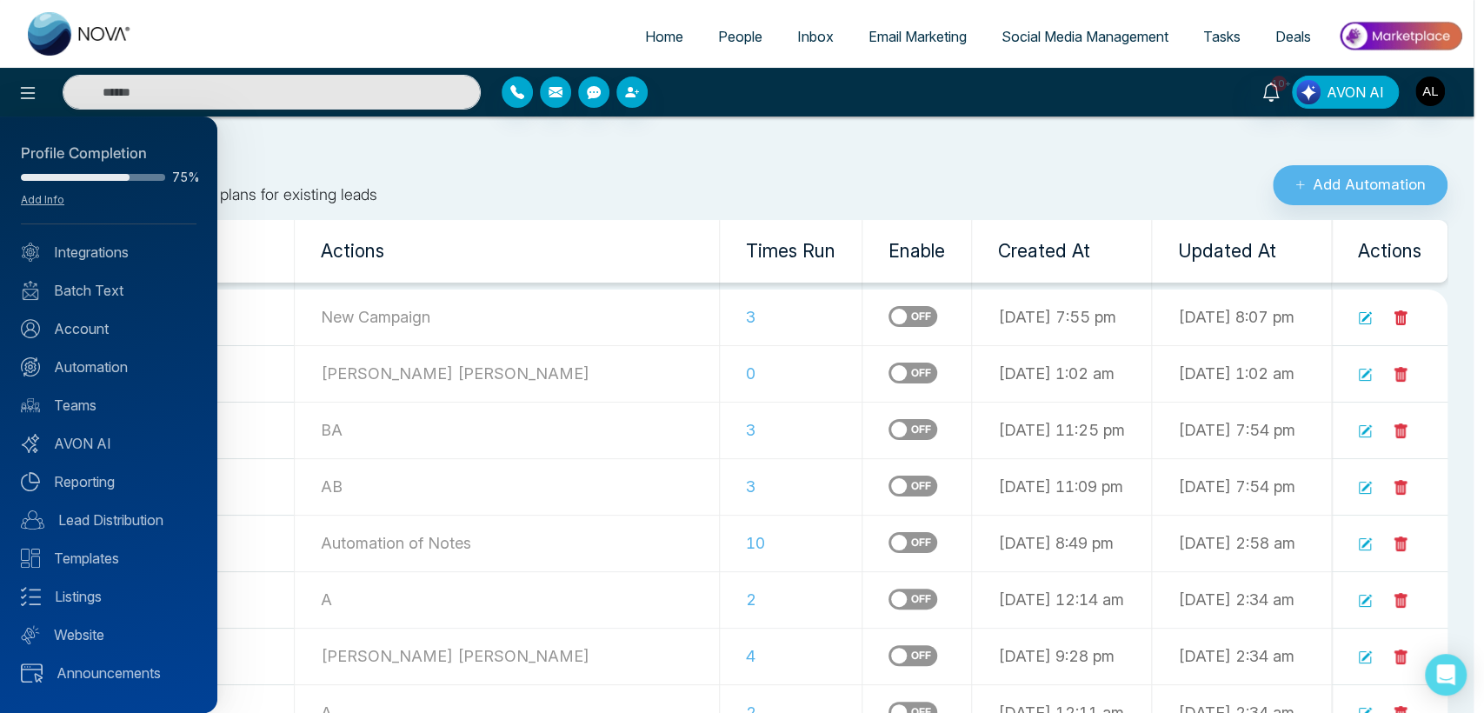
click at [540, 162] on div at bounding box center [742, 356] width 1484 height 713
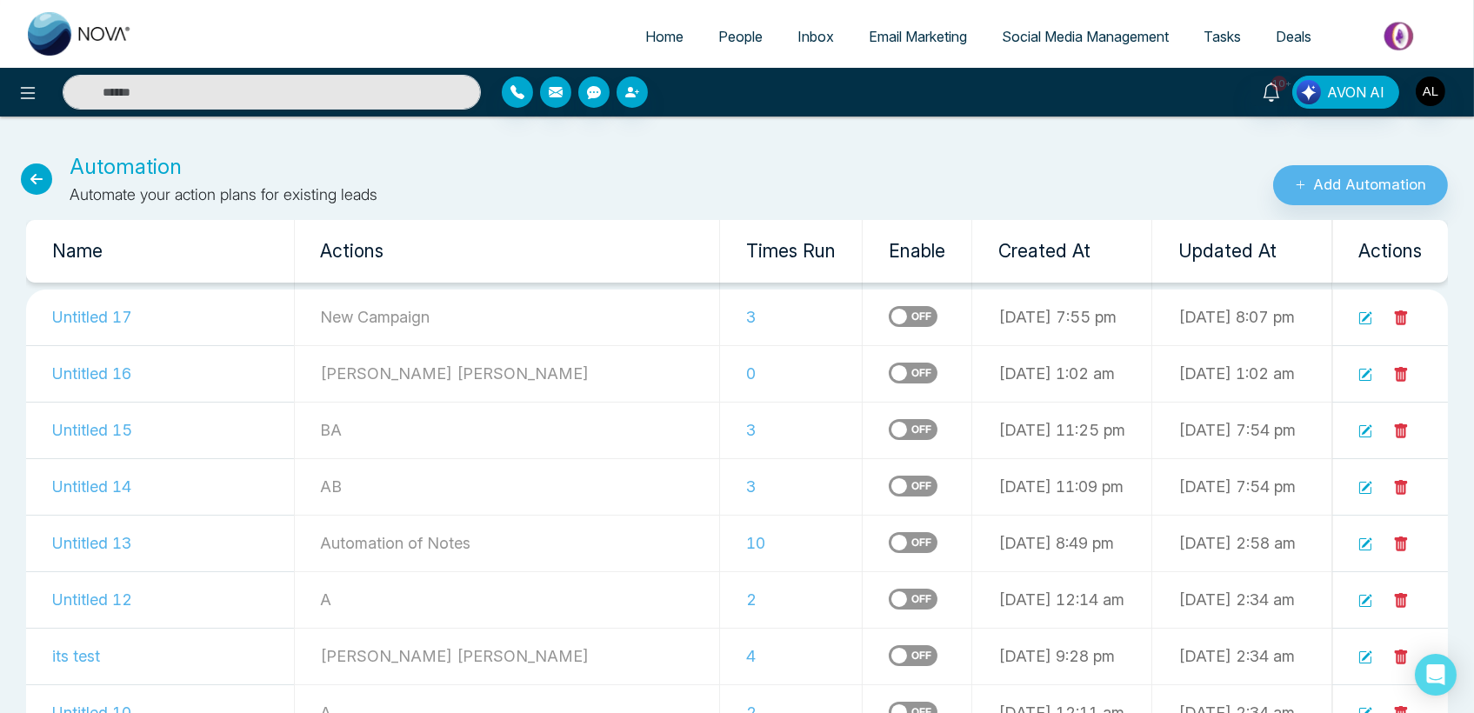
click at [722, 35] on span "People" at bounding box center [740, 36] width 44 height 17
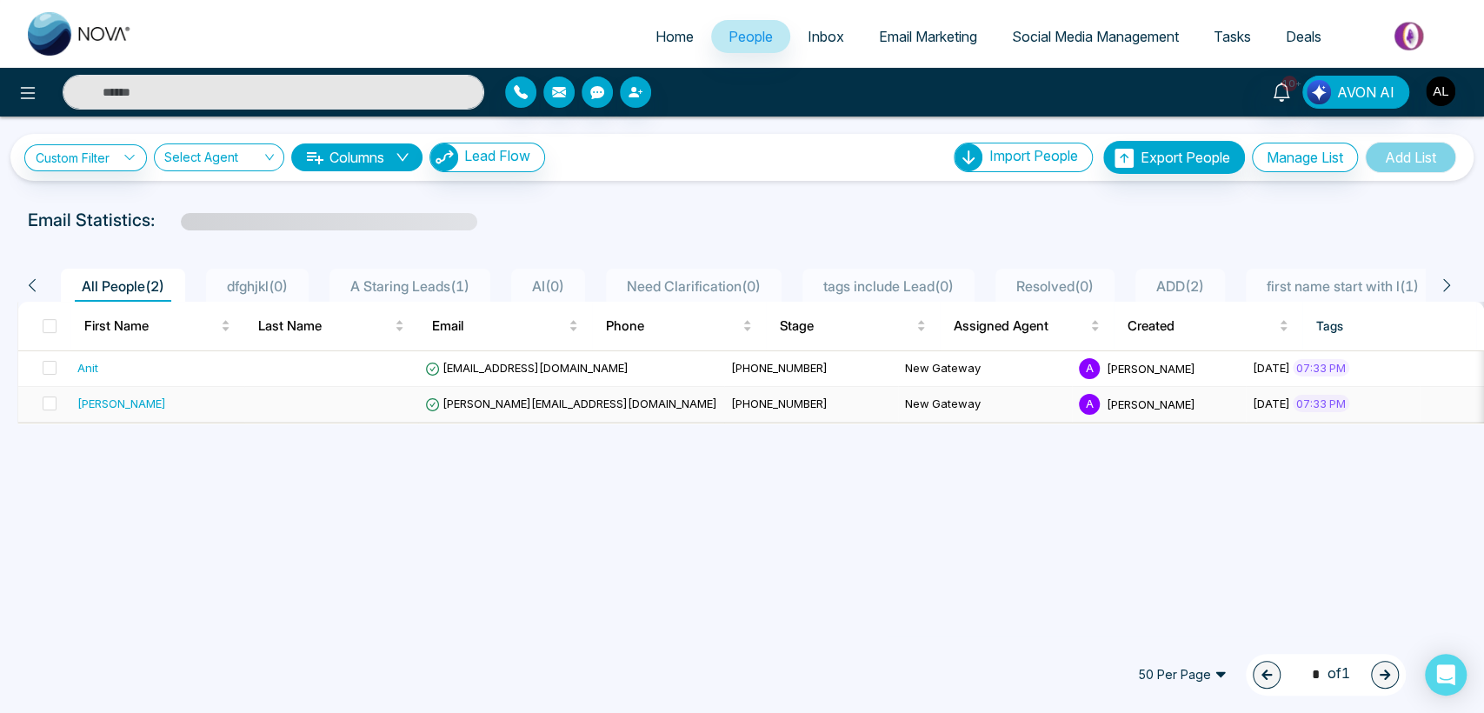
click at [93, 406] on div "Lokesh" at bounding box center [121, 403] width 89 height 17
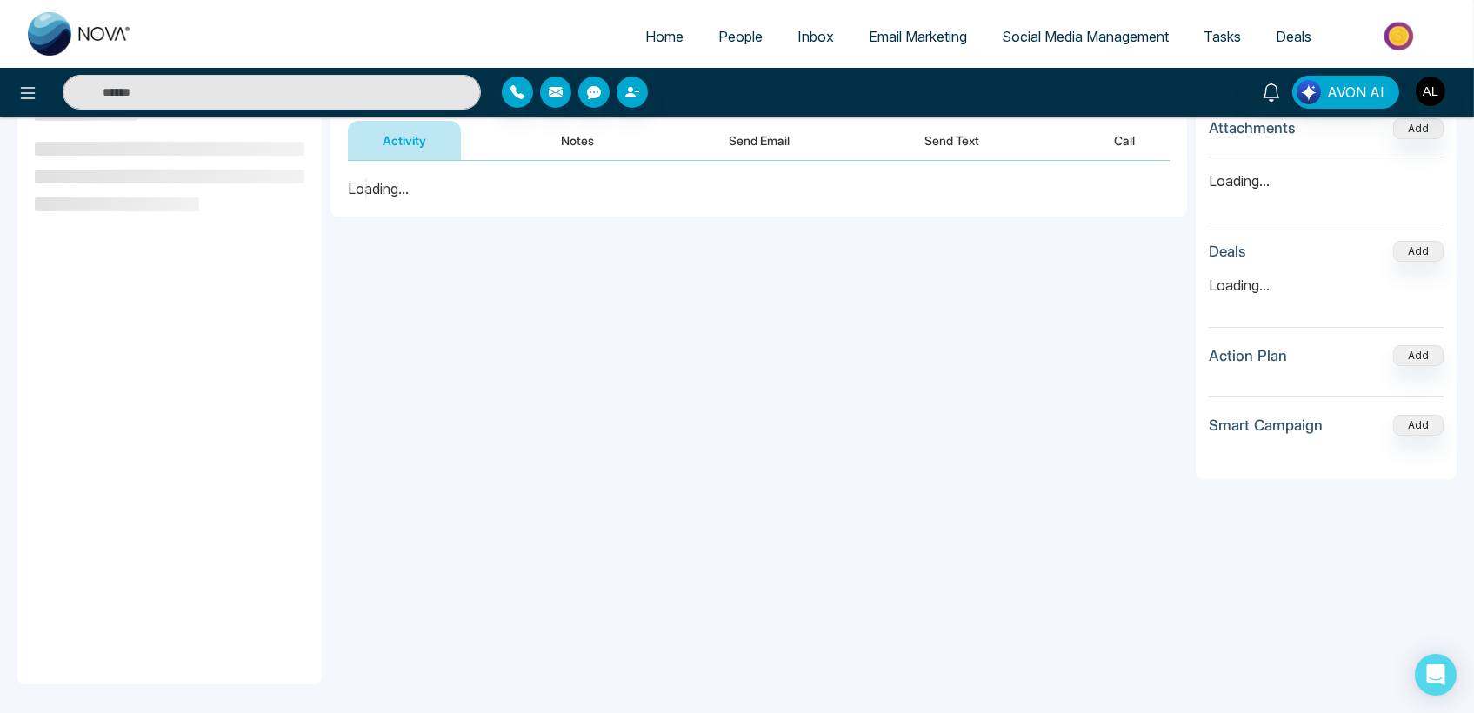
scroll to position [234, 0]
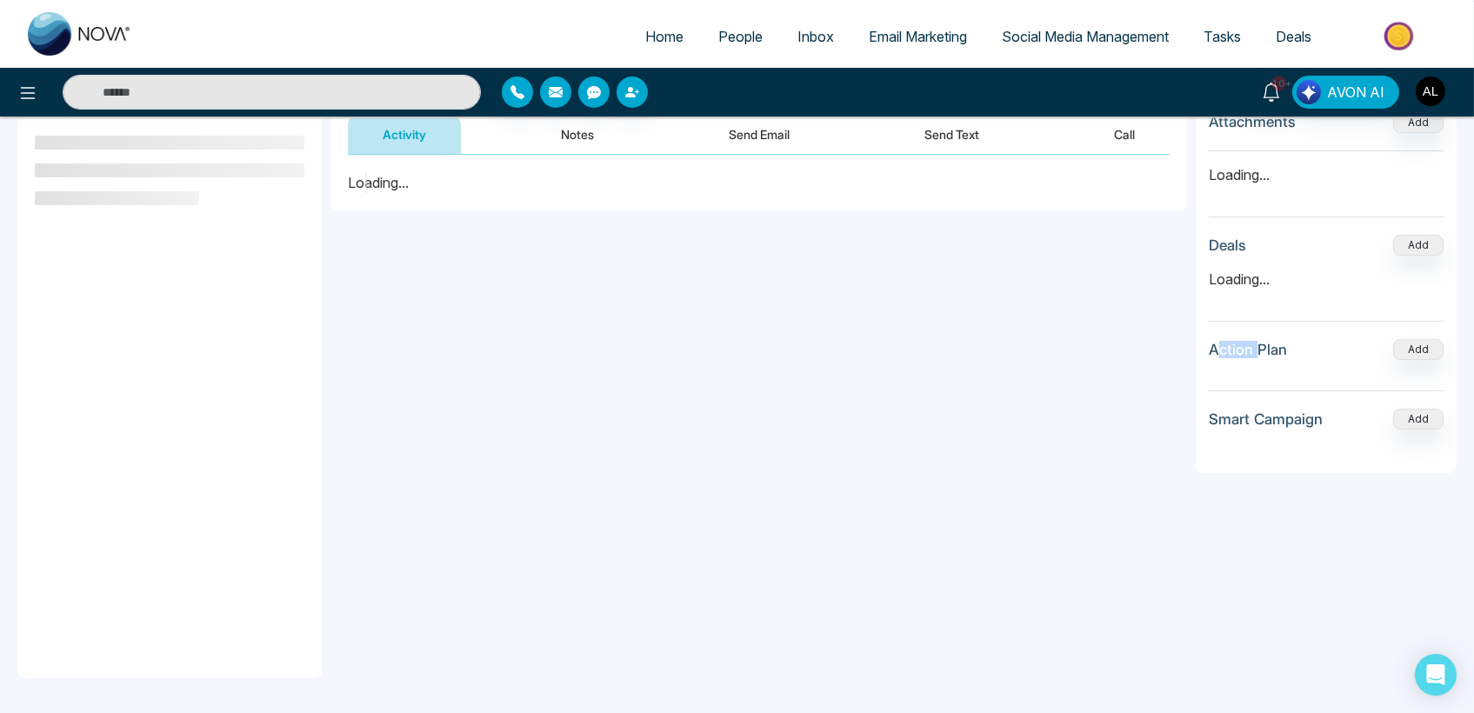
drag, startPoint x: 1215, startPoint y: 350, endPoint x: 1258, endPoint y: 350, distance: 42.6
click at [1258, 350] on h3 "Action Plan" at bounding box center [1248, 349] width 78 height 17
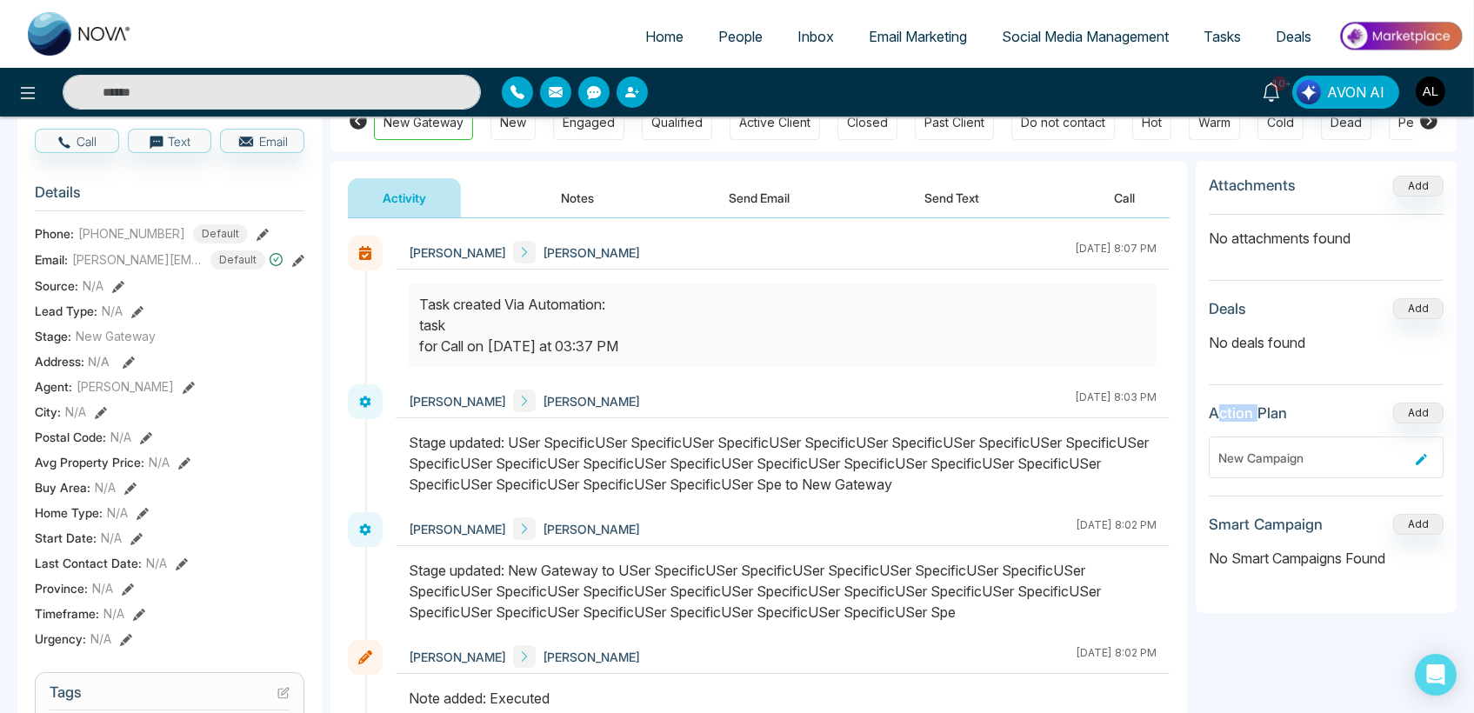
scroll to position [137, 0]
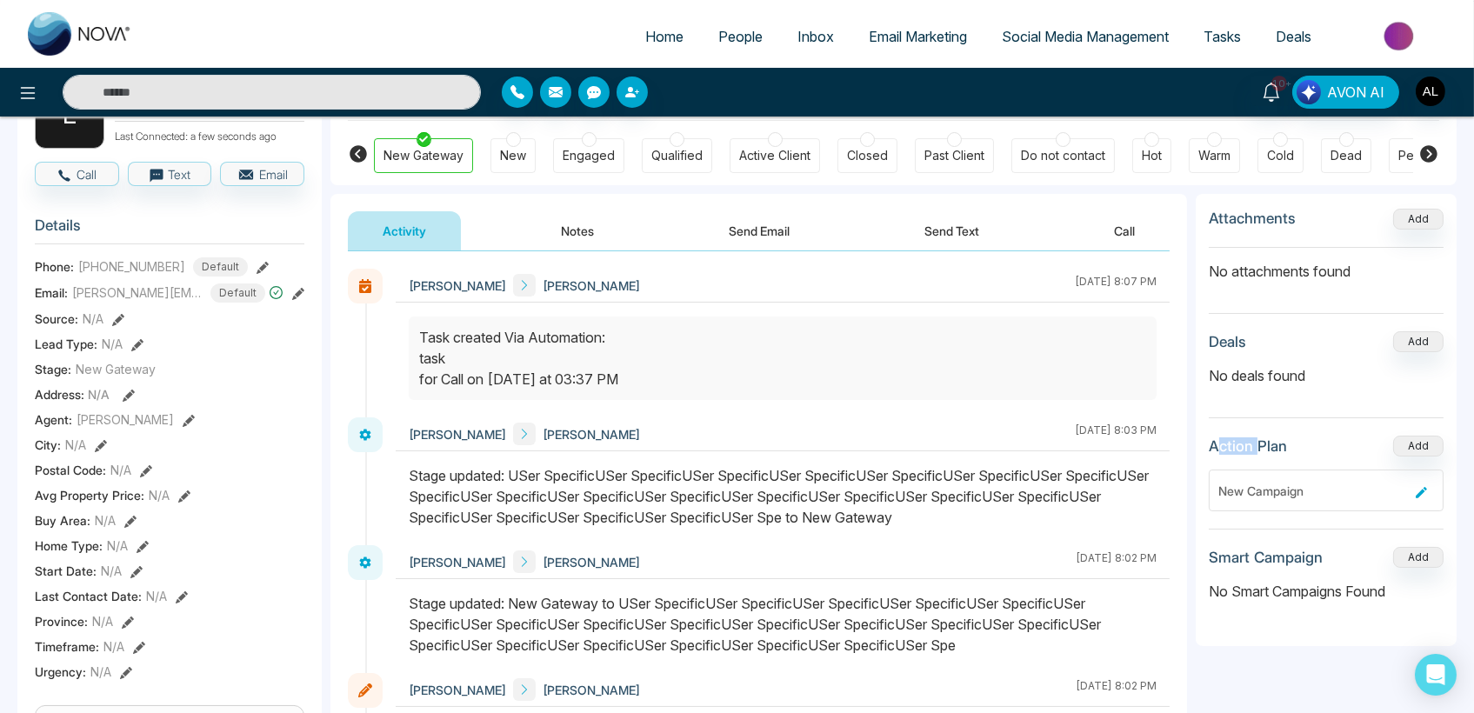
click at [1235, 447] on h3 "Action Plan" at bounding box center [1248, 445] width 78 height 17
click at [515, 155] on div "New" at bounding box center [513, 155] width 26 height 17
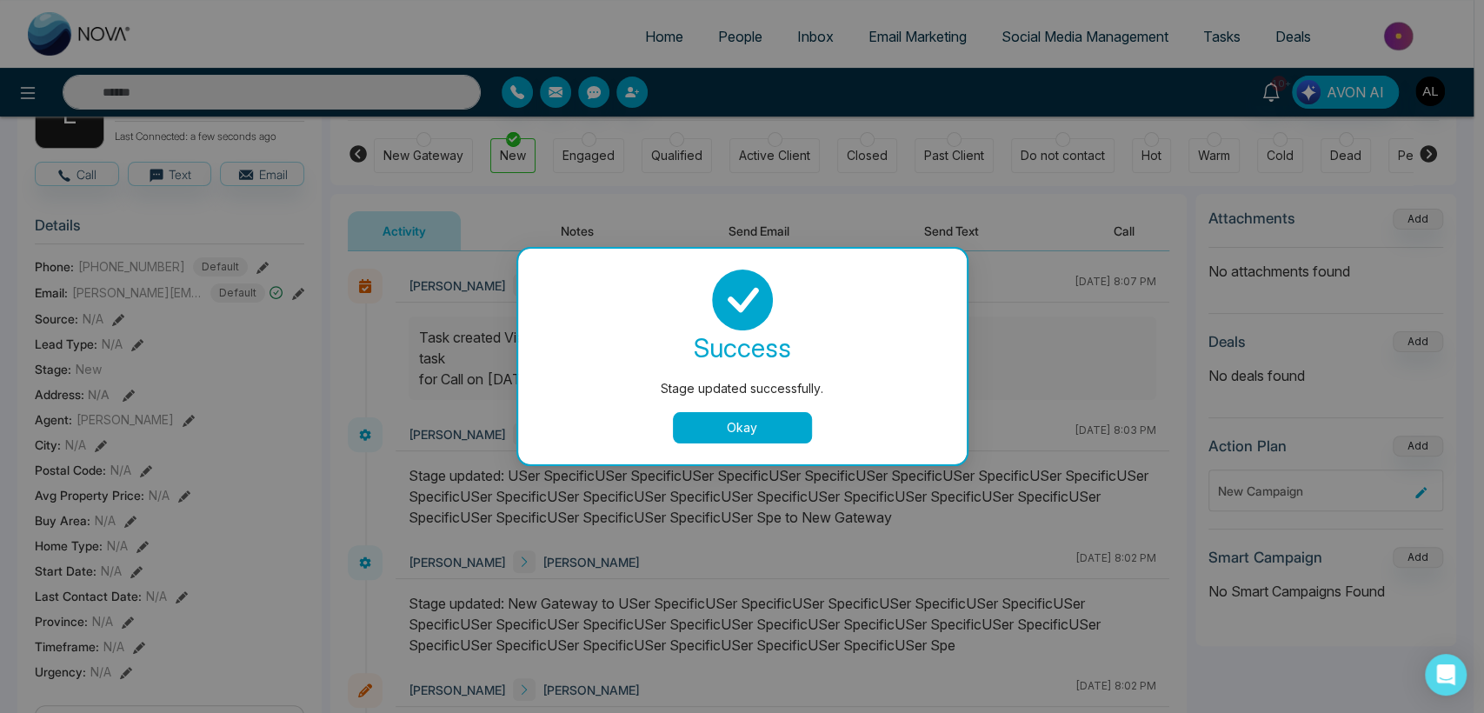
click at [730, 420] on button "Okay" at bounding box center [742, 427] width 139 height 31
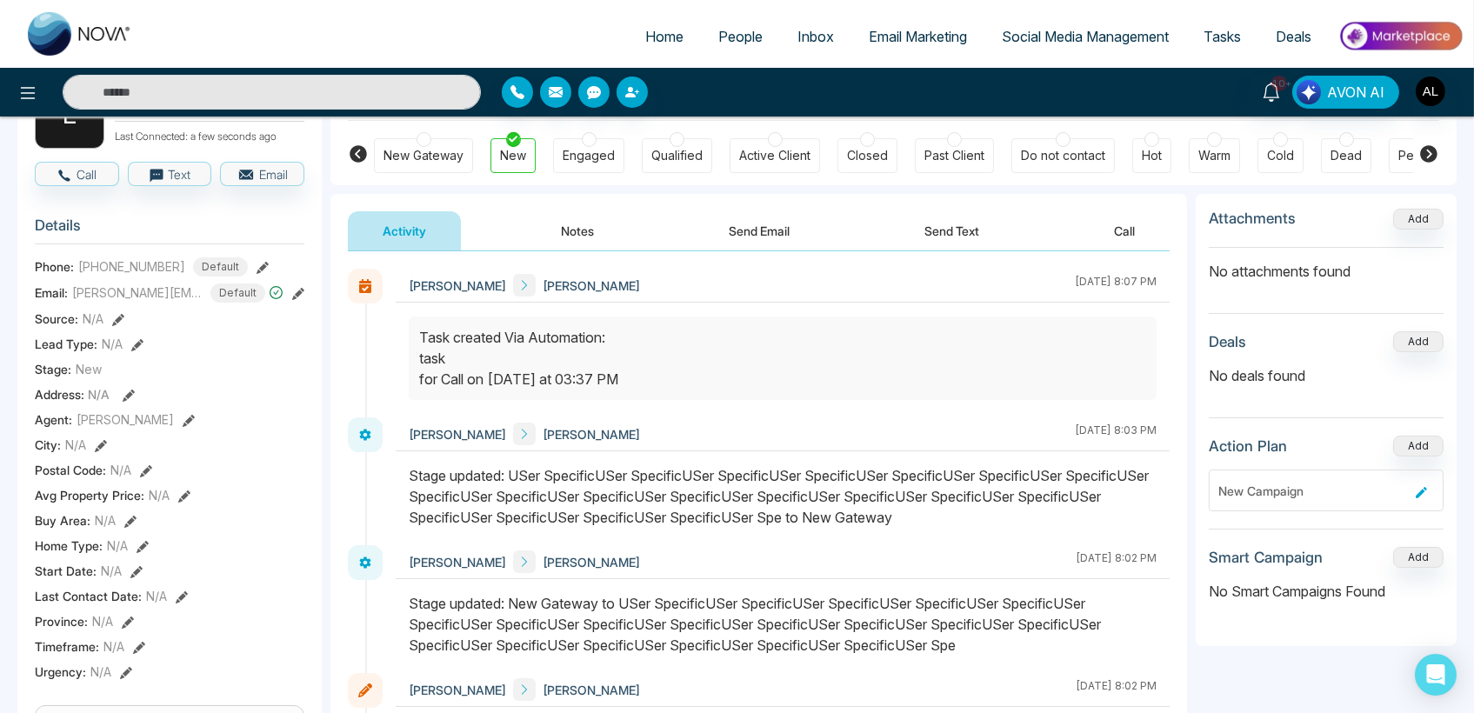
click at [413, 156] on div "New Gateway" at bounding box center [424, 155] width 80 height 17
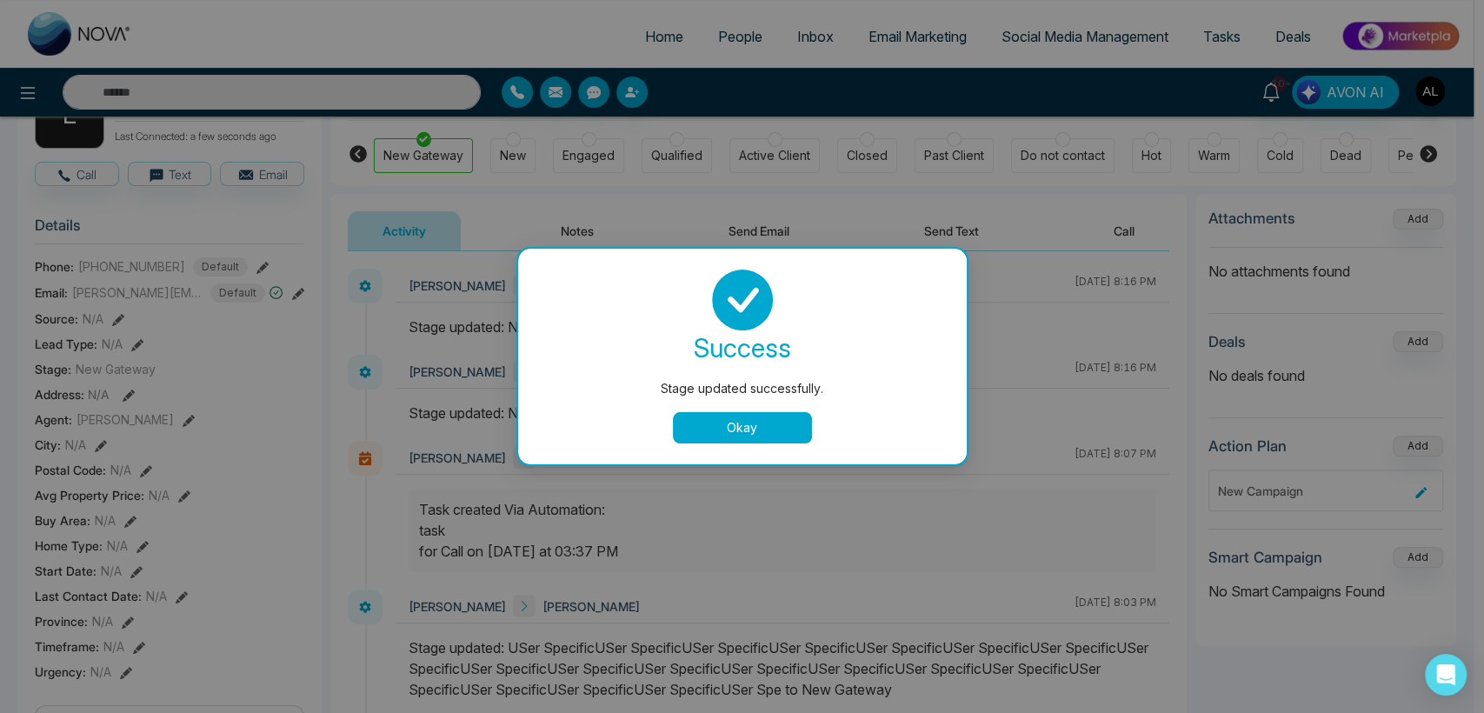
click at [726, 428] on button "Okay" at bounding box center [742, 427] width 139 height 31
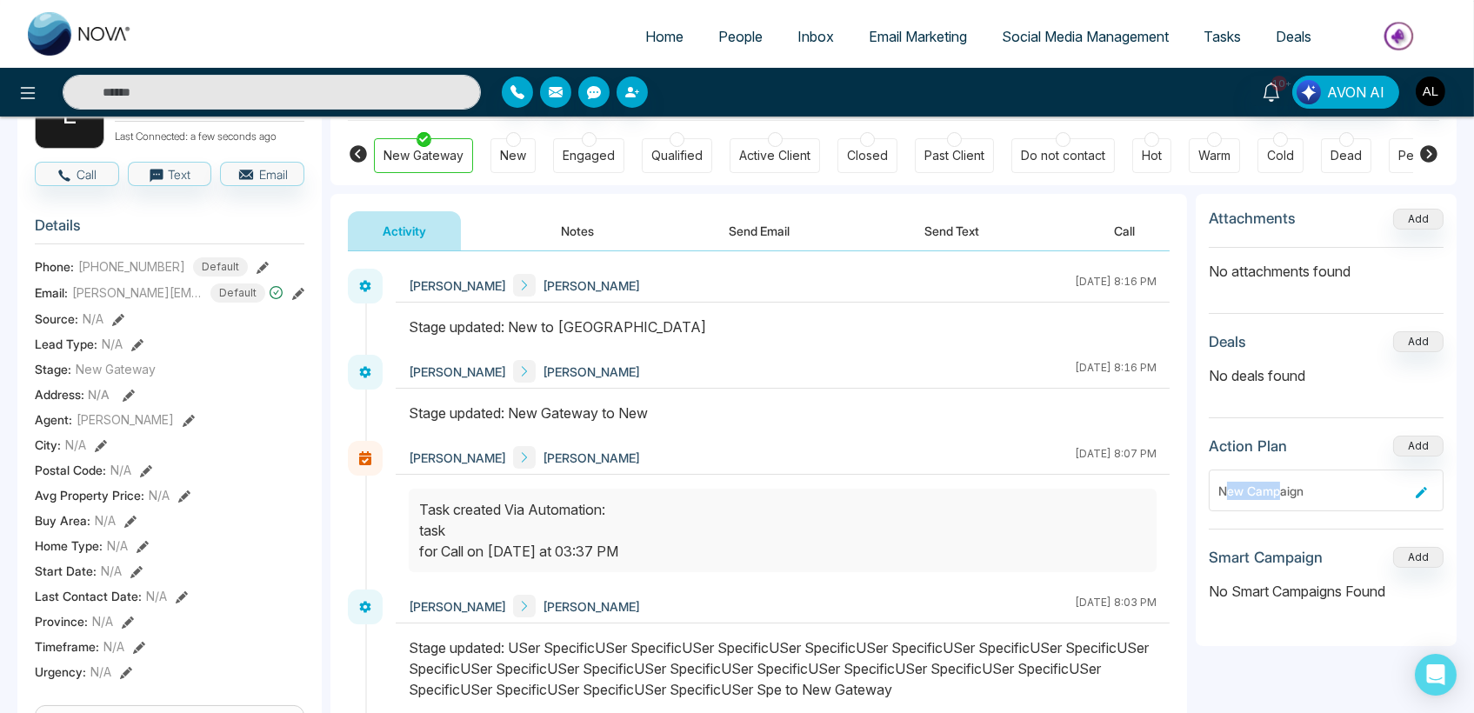
drag, startPoint x: 1224, startPoint y: 495, endPoint x: 1280, endPoint y: 489, distance: 56.0
click at [1280, 489] on div "New Campaign" at bounding box center [1313, 491] width 190 height 18
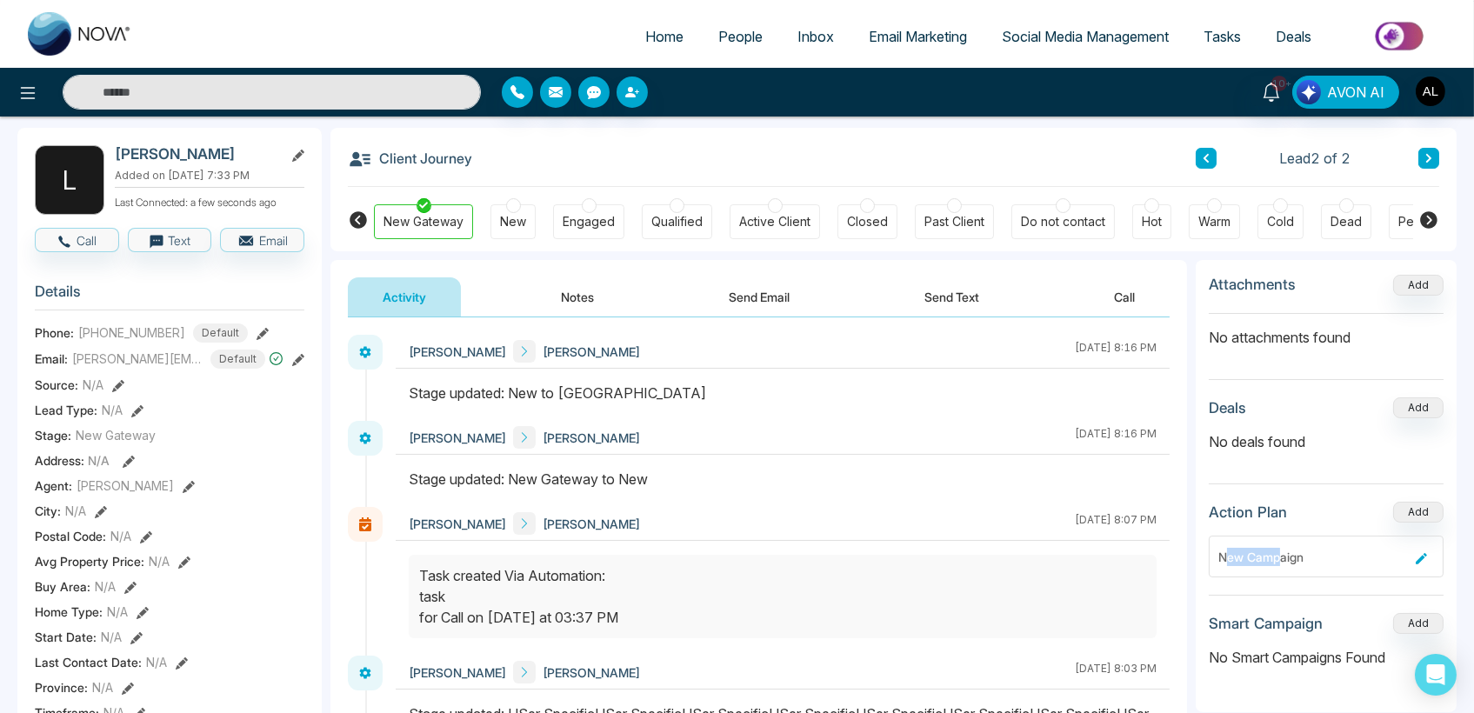
scroll to position [0, 0]
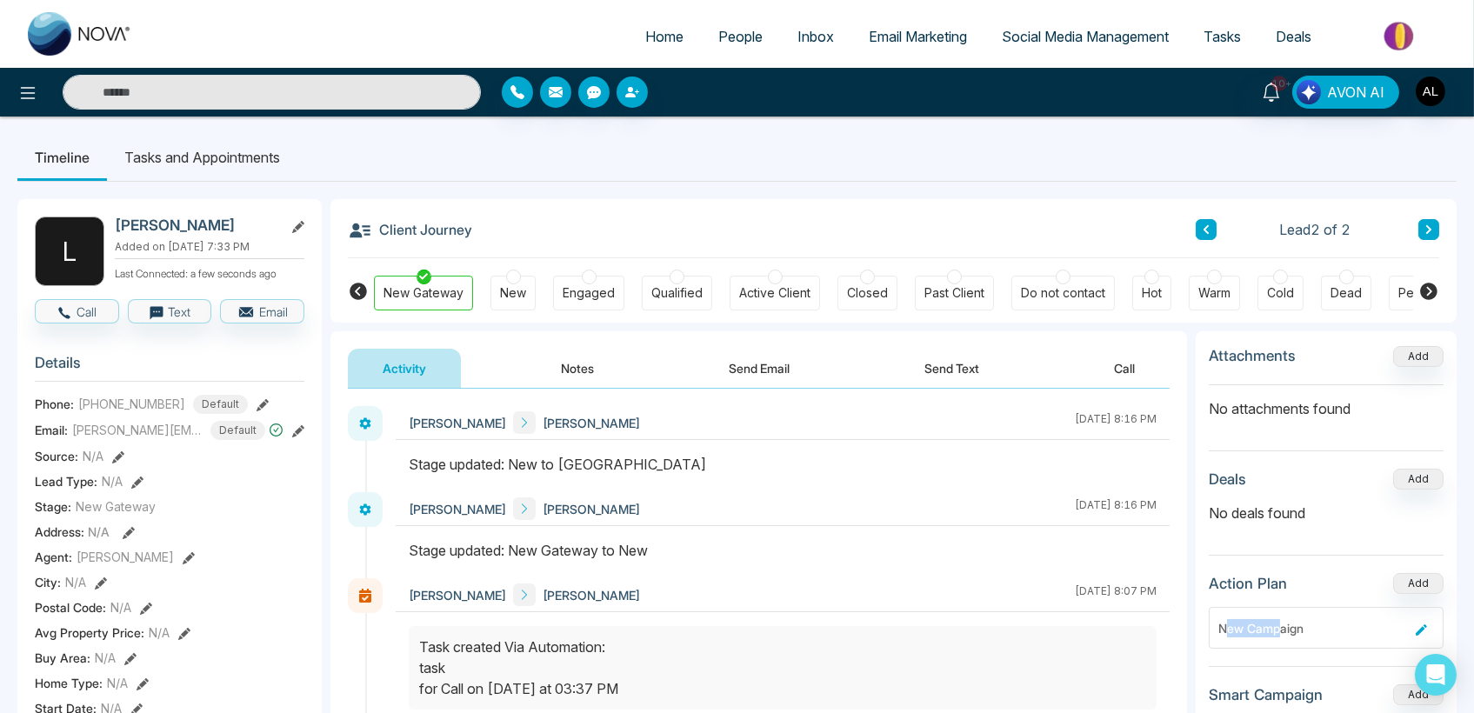
click at [569, 359] on button "Notes" at bounding box center [577, 368] width 103 height 39
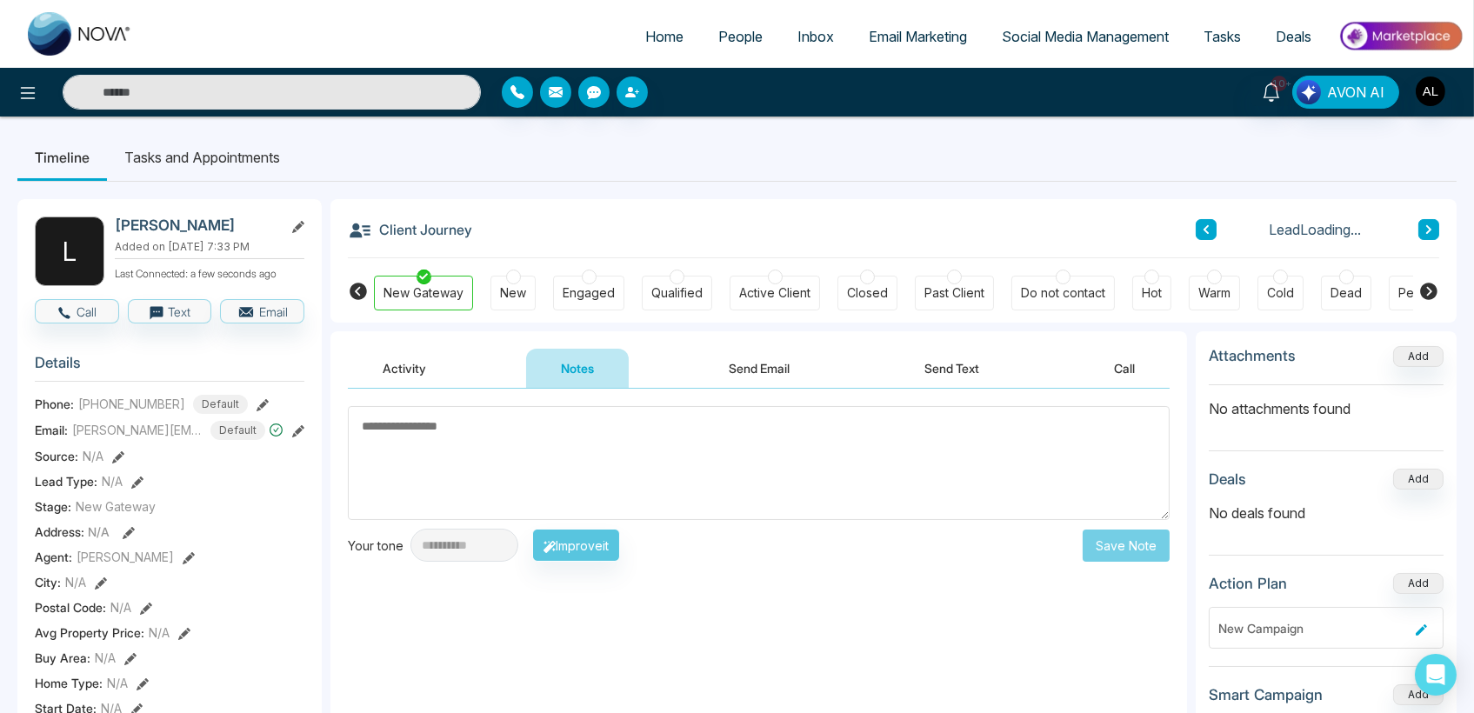
click at [420, 370] on button "Activity" at bounding box center [404, 368] width 113 height 39
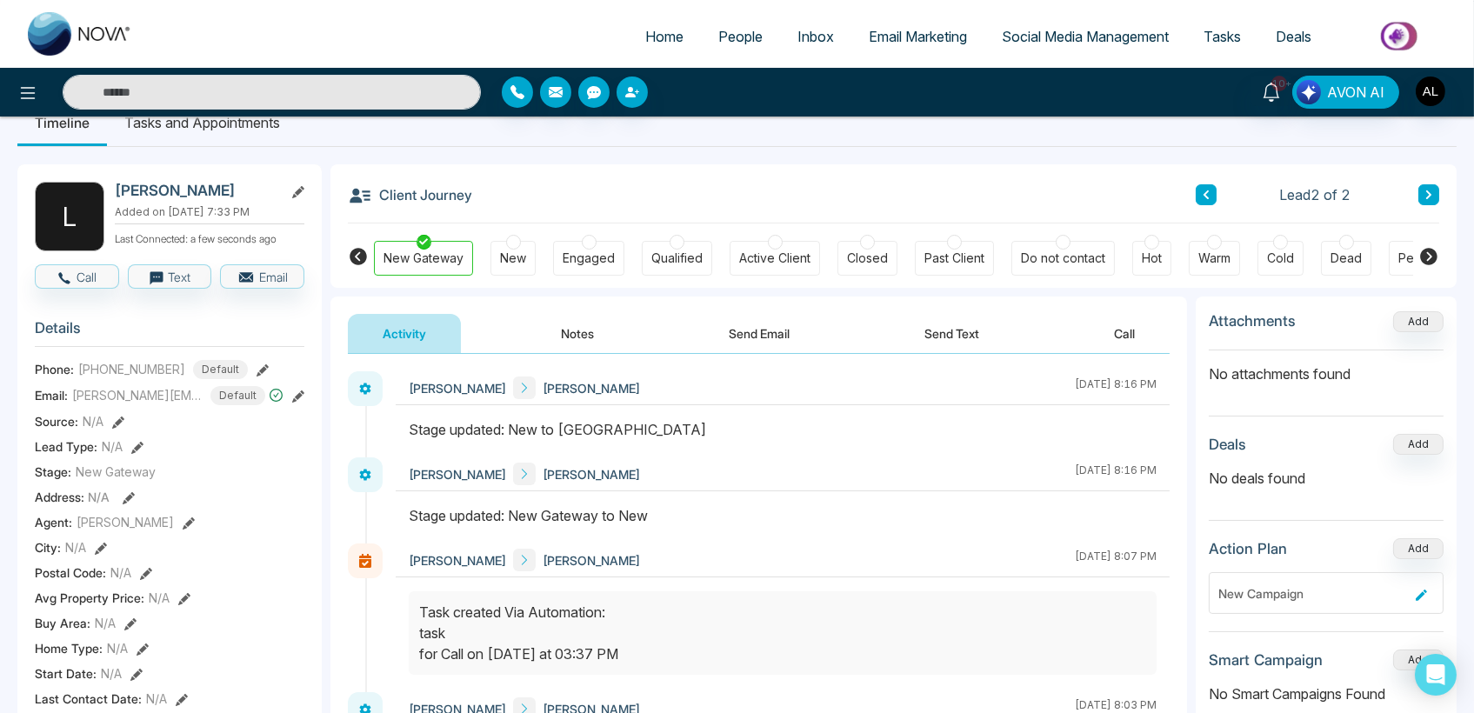
scroll to position [97, 0]
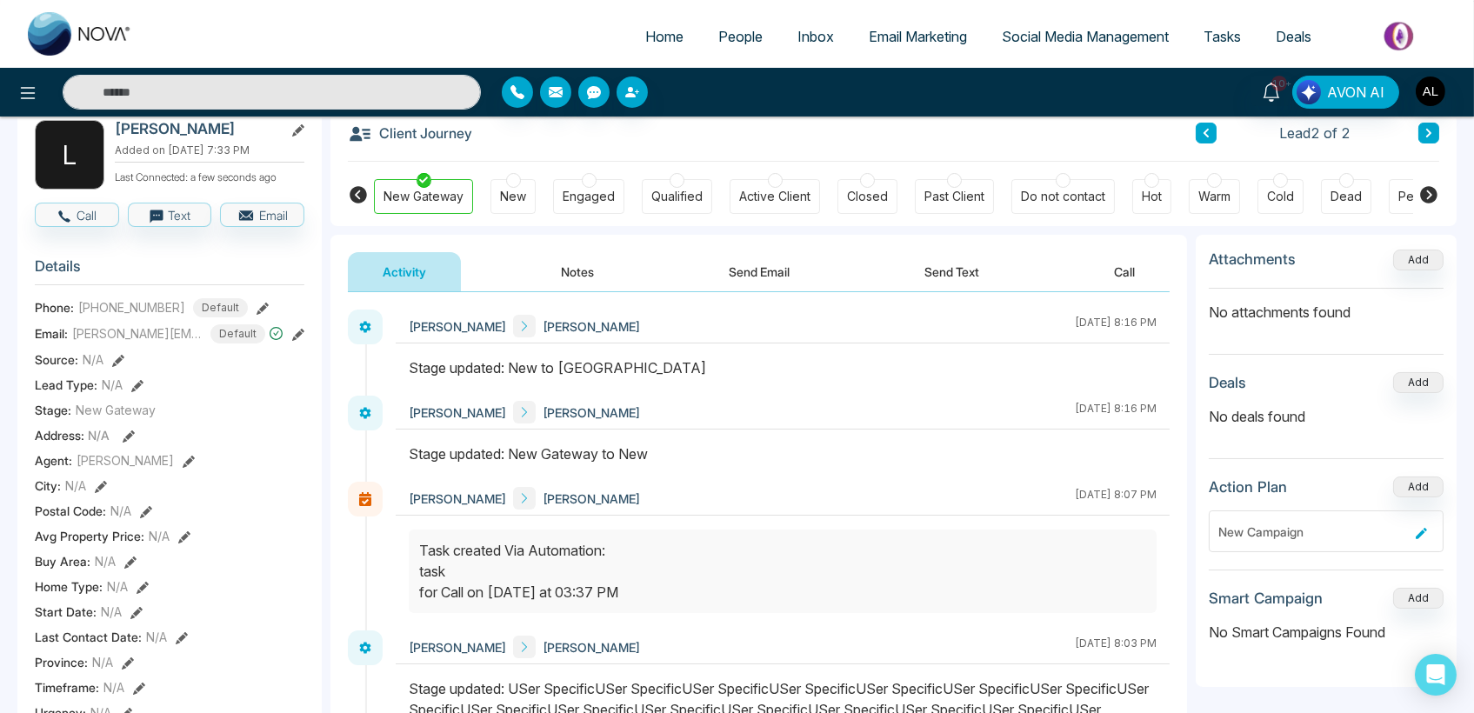
click at [587, 264] on button "Notes" at bounding box center [577, 271] width 103 height 39
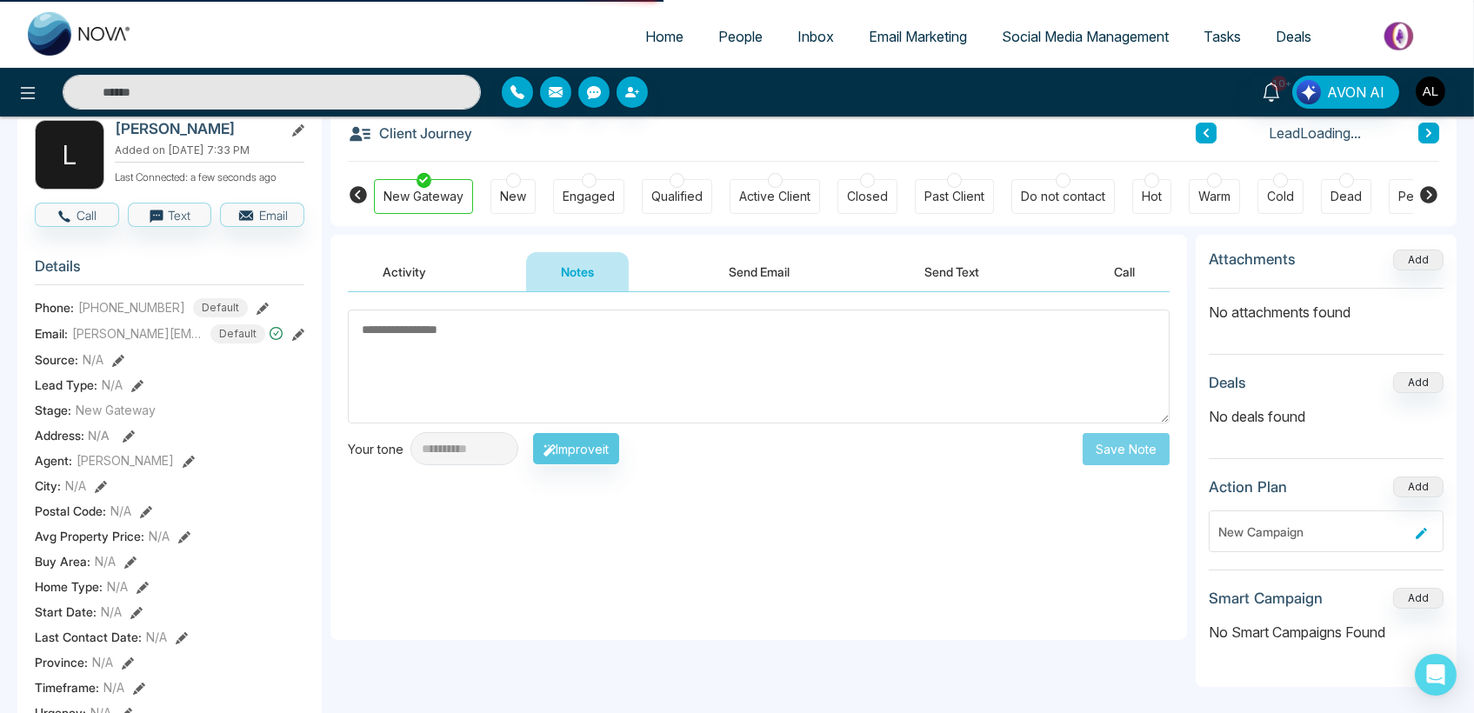
click at [400, 259] on button "Activity" at bounding box center [404, 271] width 113 height 39
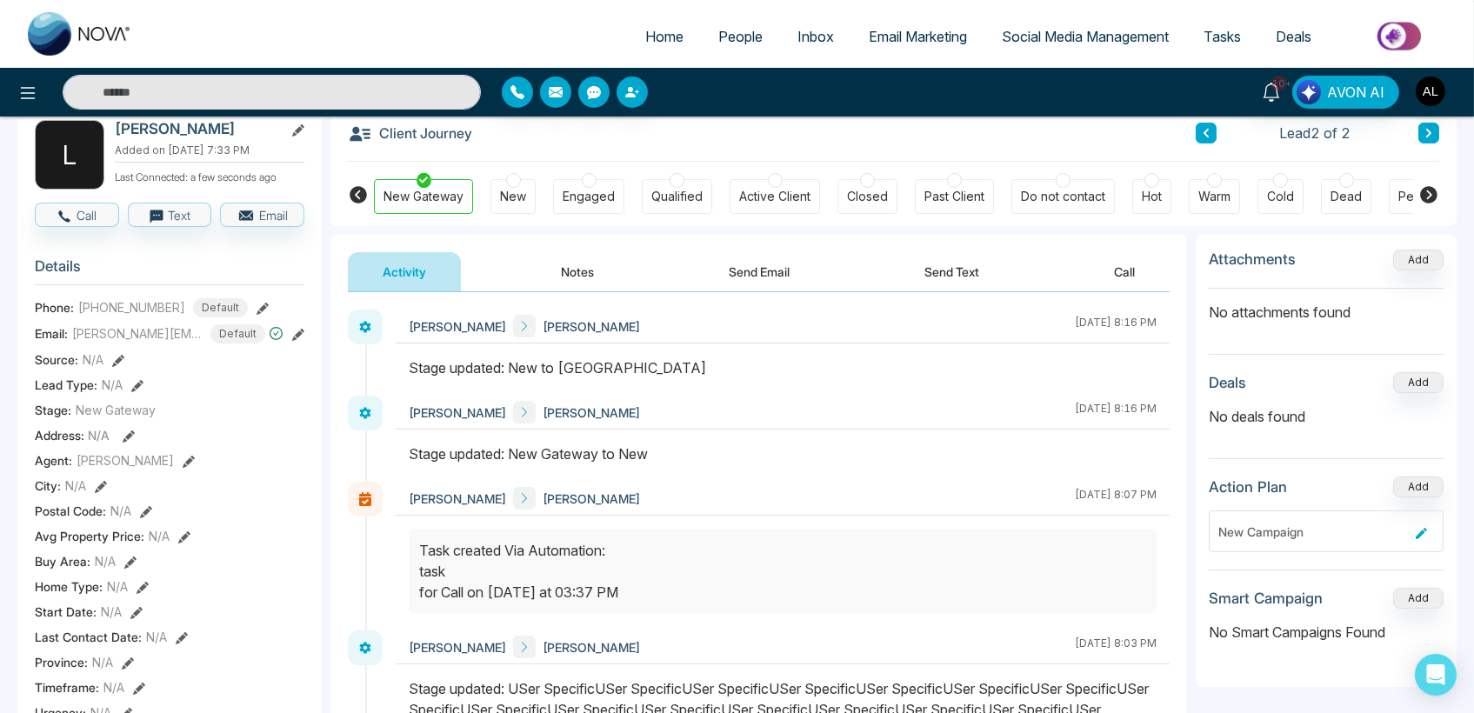
click at [593, 273] on button "Notes" at bounding box center [577, 271] width 103 height 39
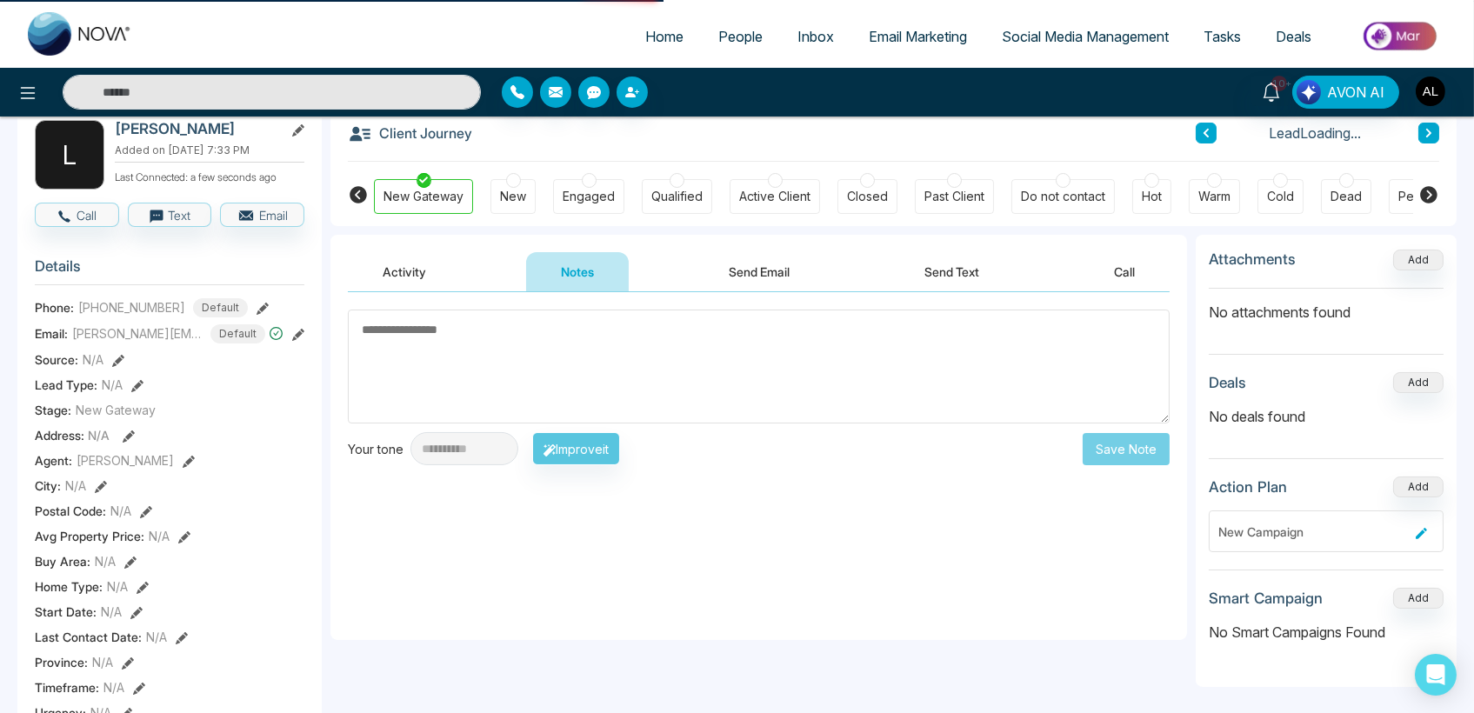
click at [404, 270] on button "Activity" at bounding box center [404, 271] width 113 height 39
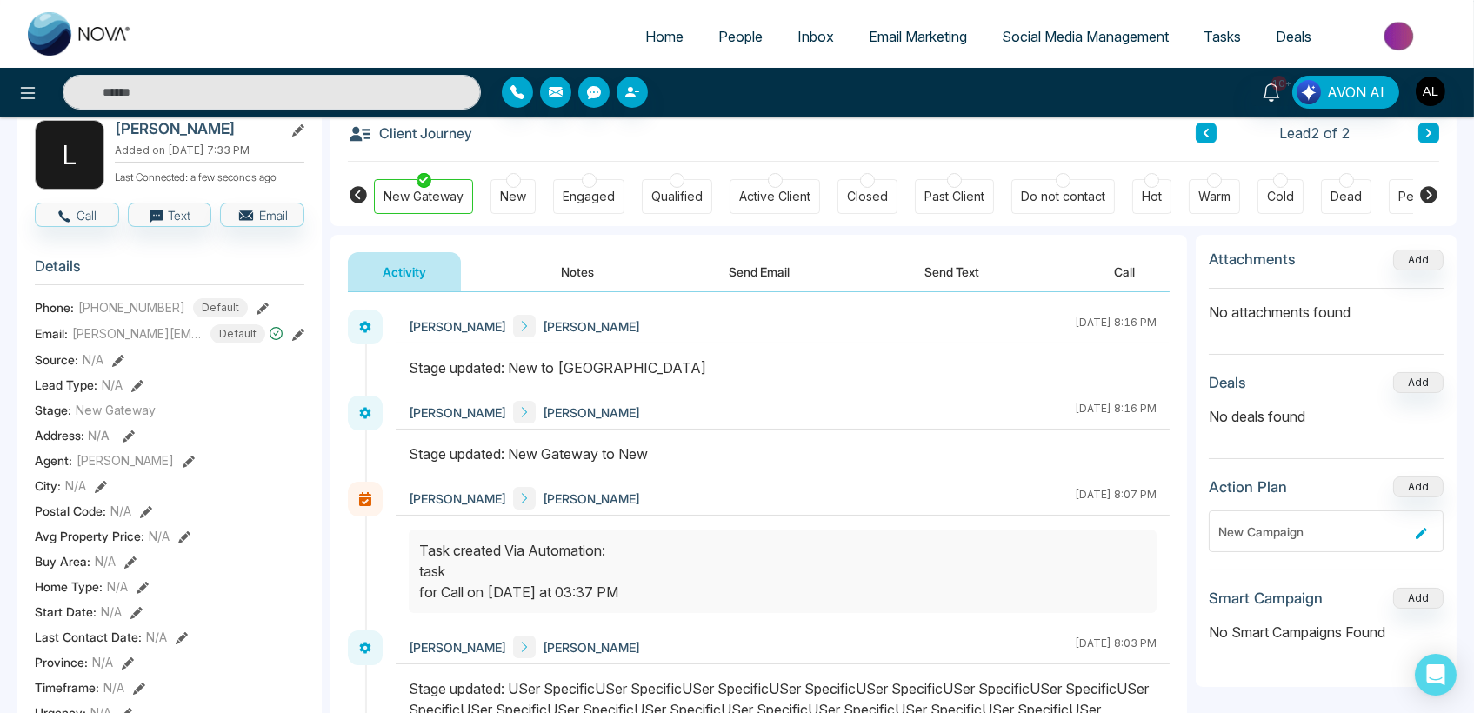
click at [566, 266] on button "Notes" at bounding box center [577, 271] width 103 height 39
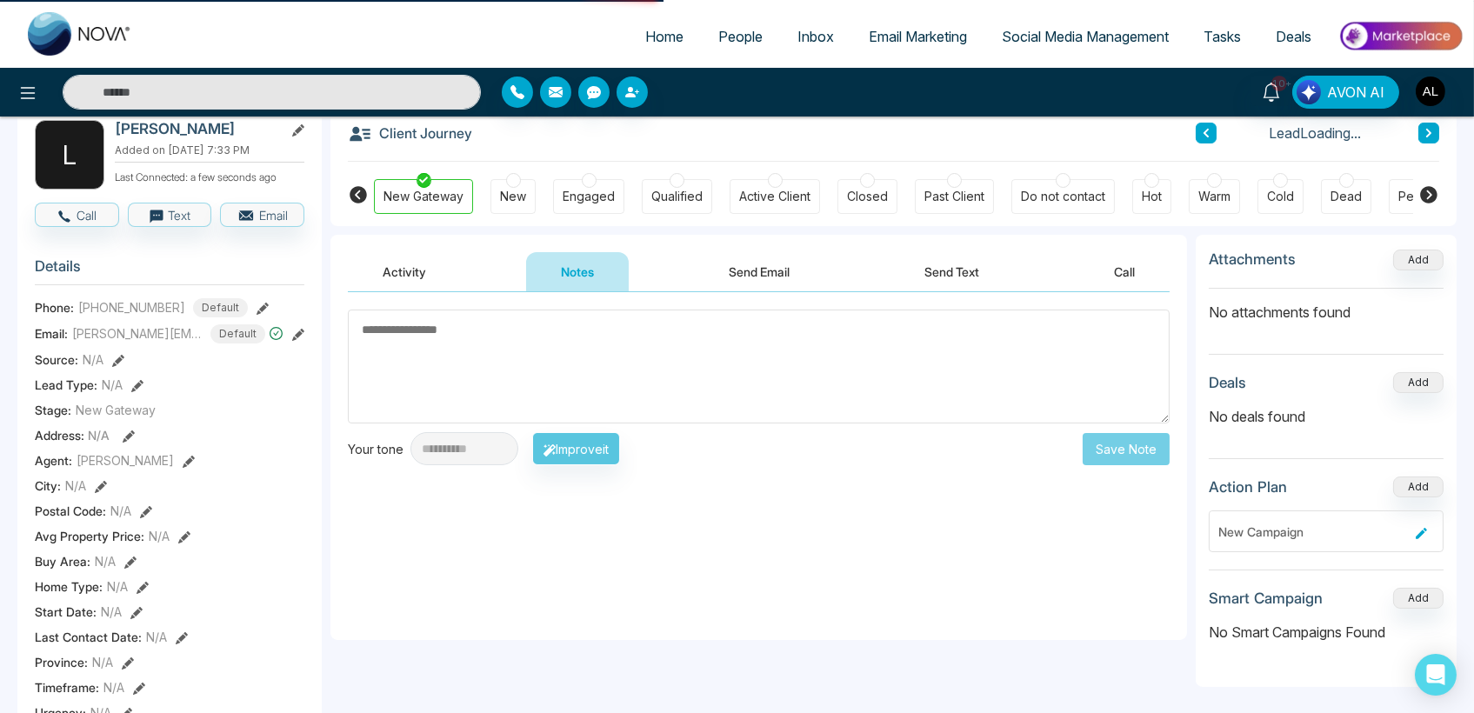
click at [398, 279] on button "Activity" at bounding box center [404, 271] width 113 height 39
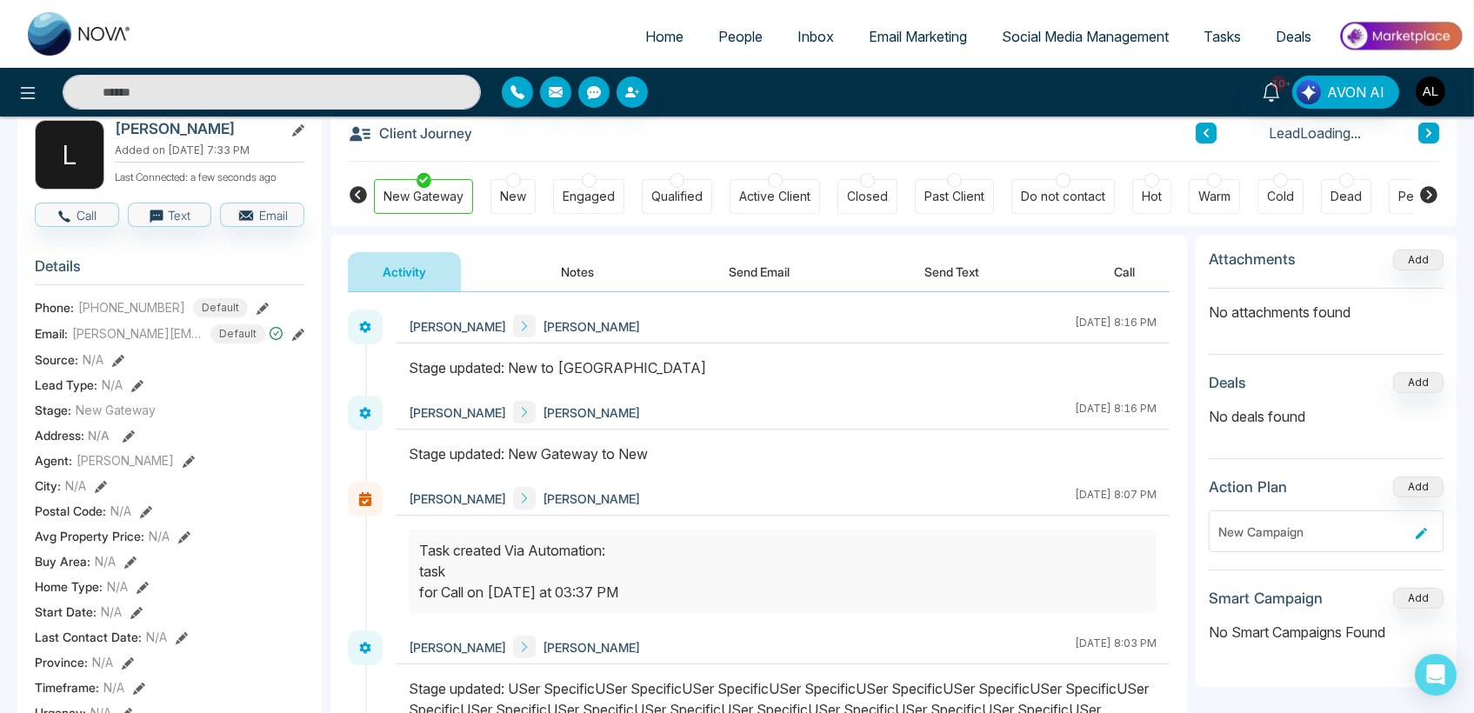
click at [569, 281] on button "Notes" at bounding box center [577, 271] width 103 height 39
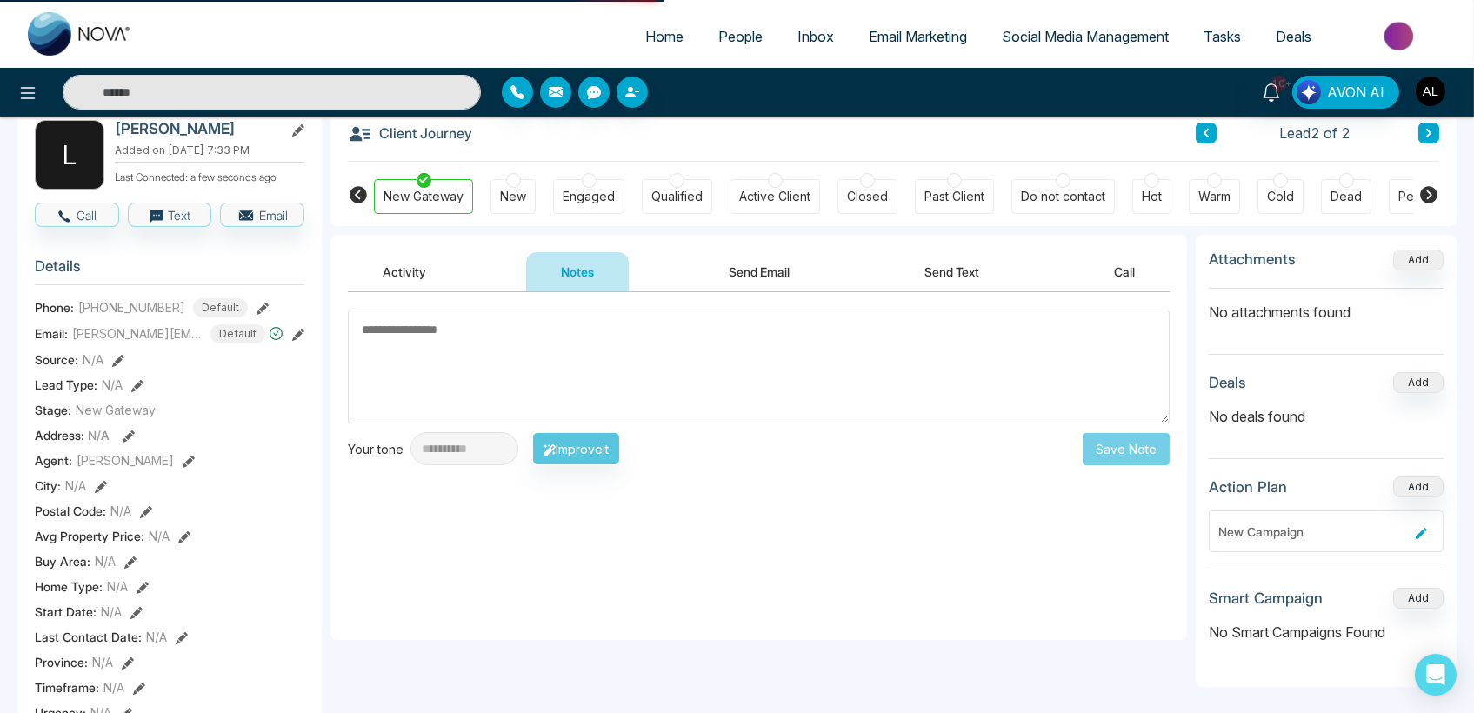
click at [424, 280] on button "Activity" at bounding box center [404, 271] width 113 height 39
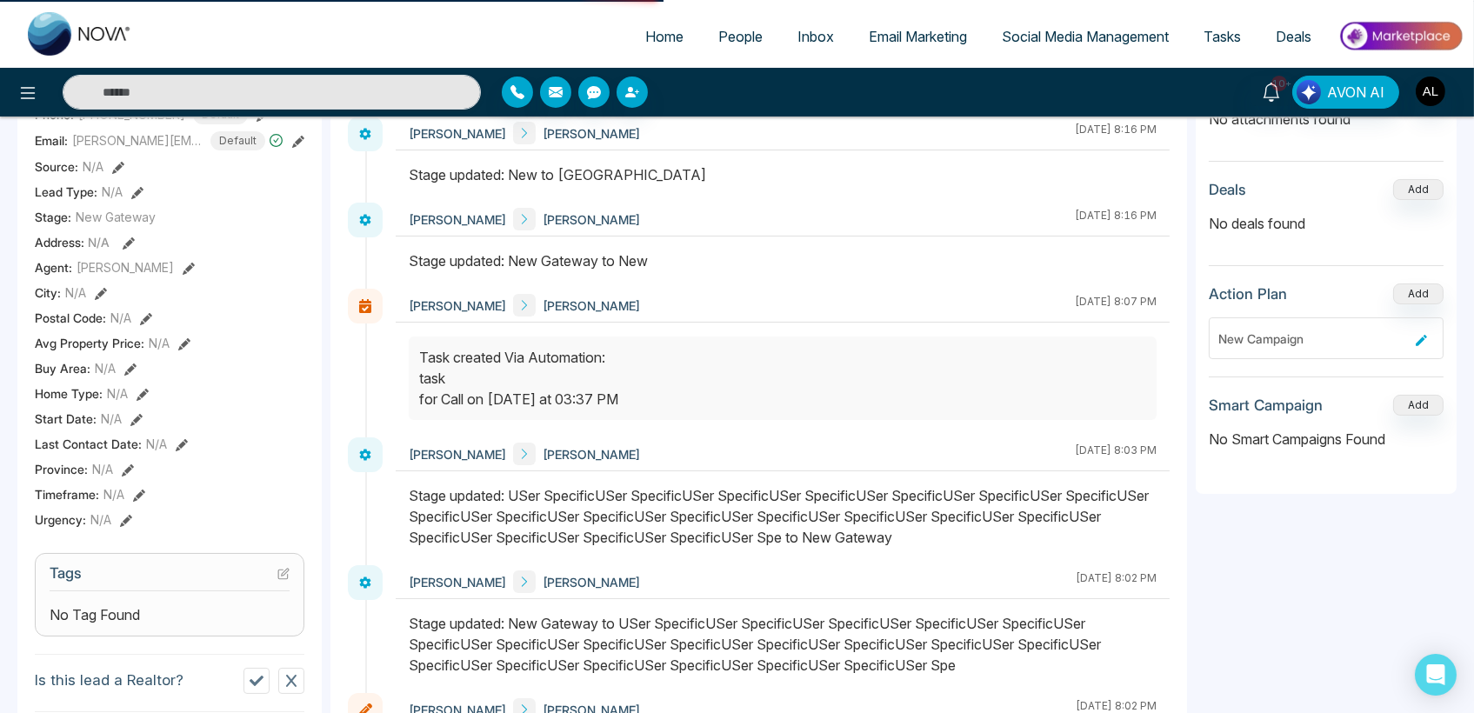
scroll to position [193, 0]
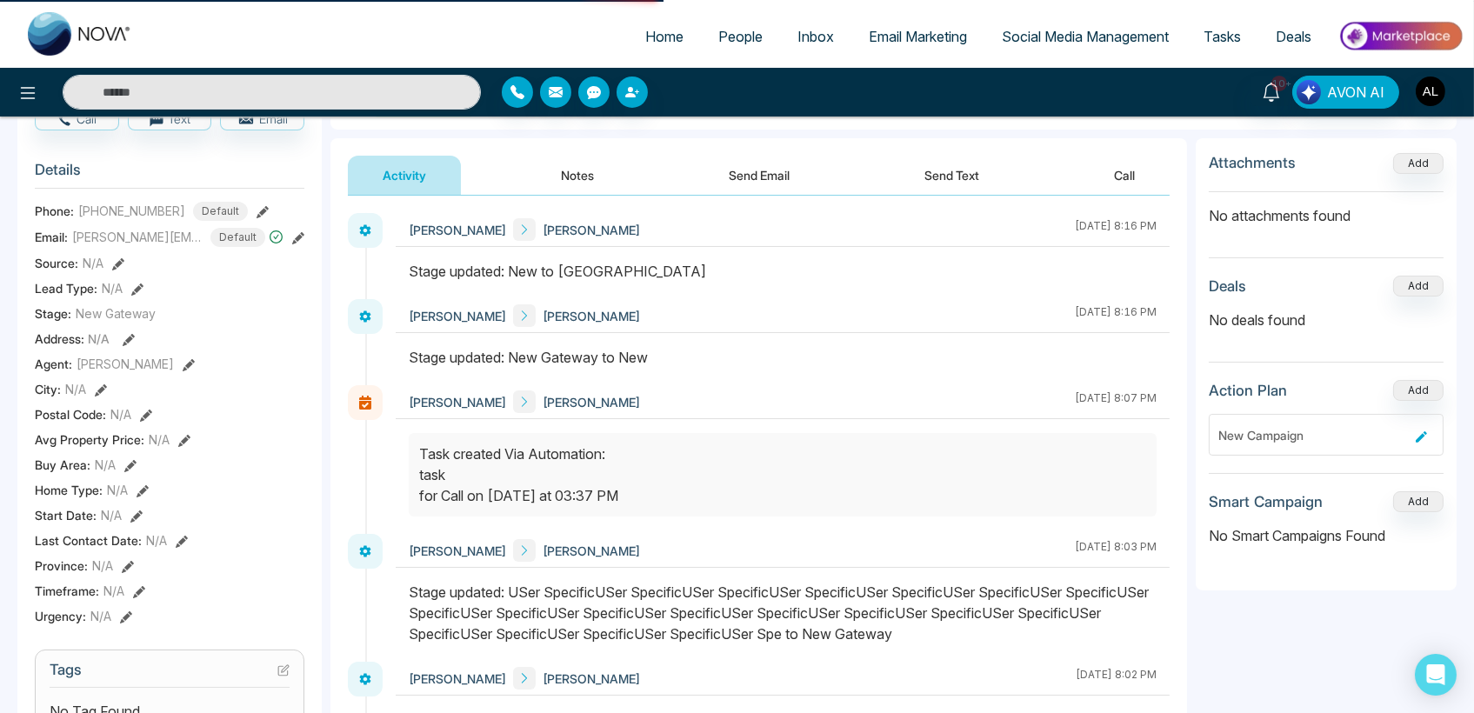
click at [565, 171] on button "Notes" at bounding box center [577, 175] width 103 height 39
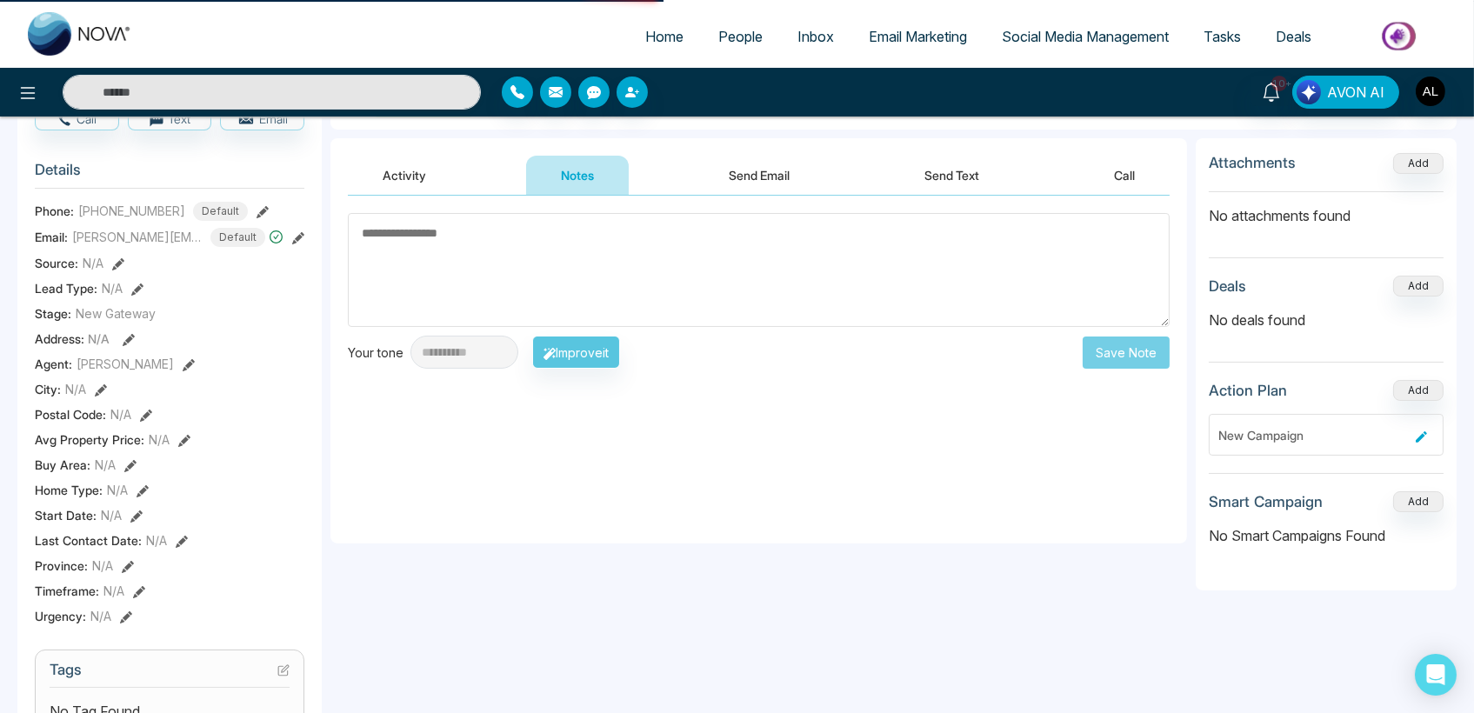
click at [403, 179] on button "Activity" at bounding box center [404, 175] width 113 height 39
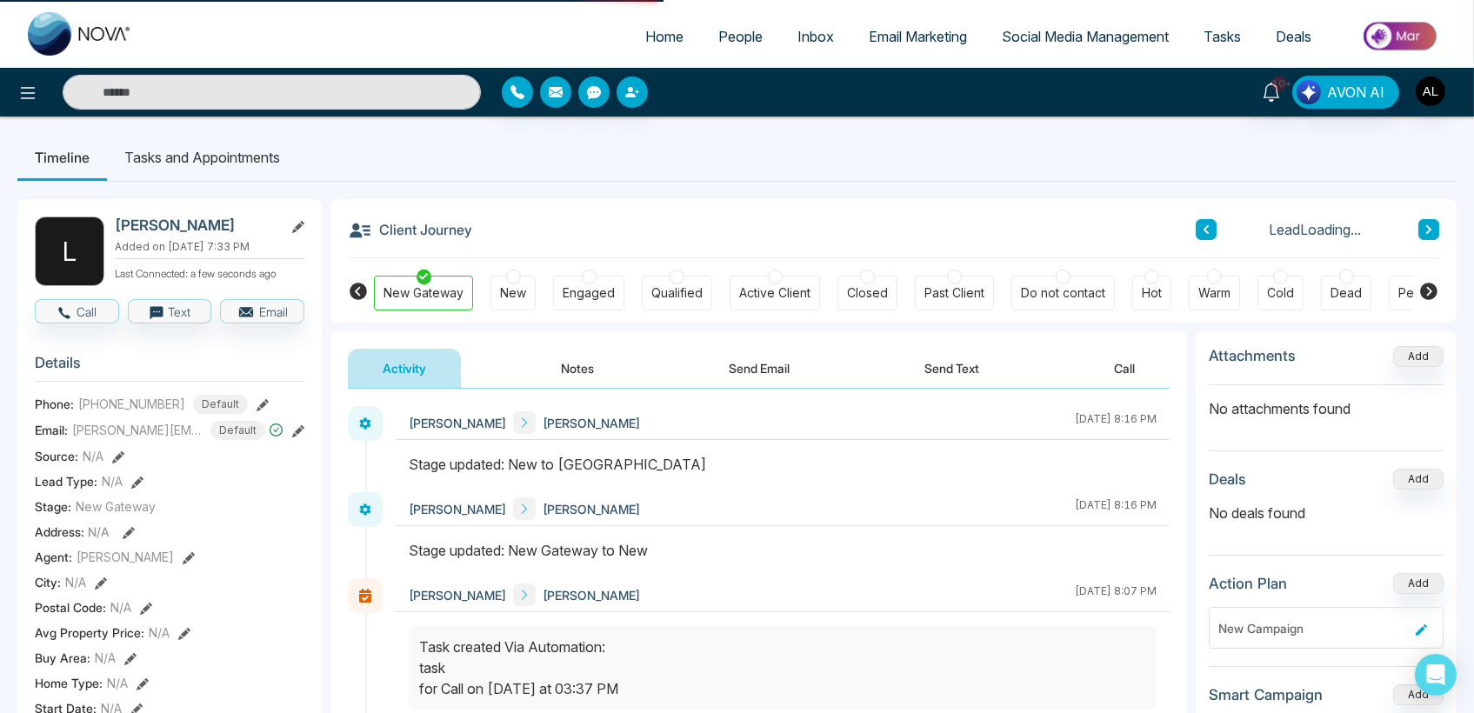
click at [577, 360] on button "Notes" at bounding box center [577, 368] width 103 height 39
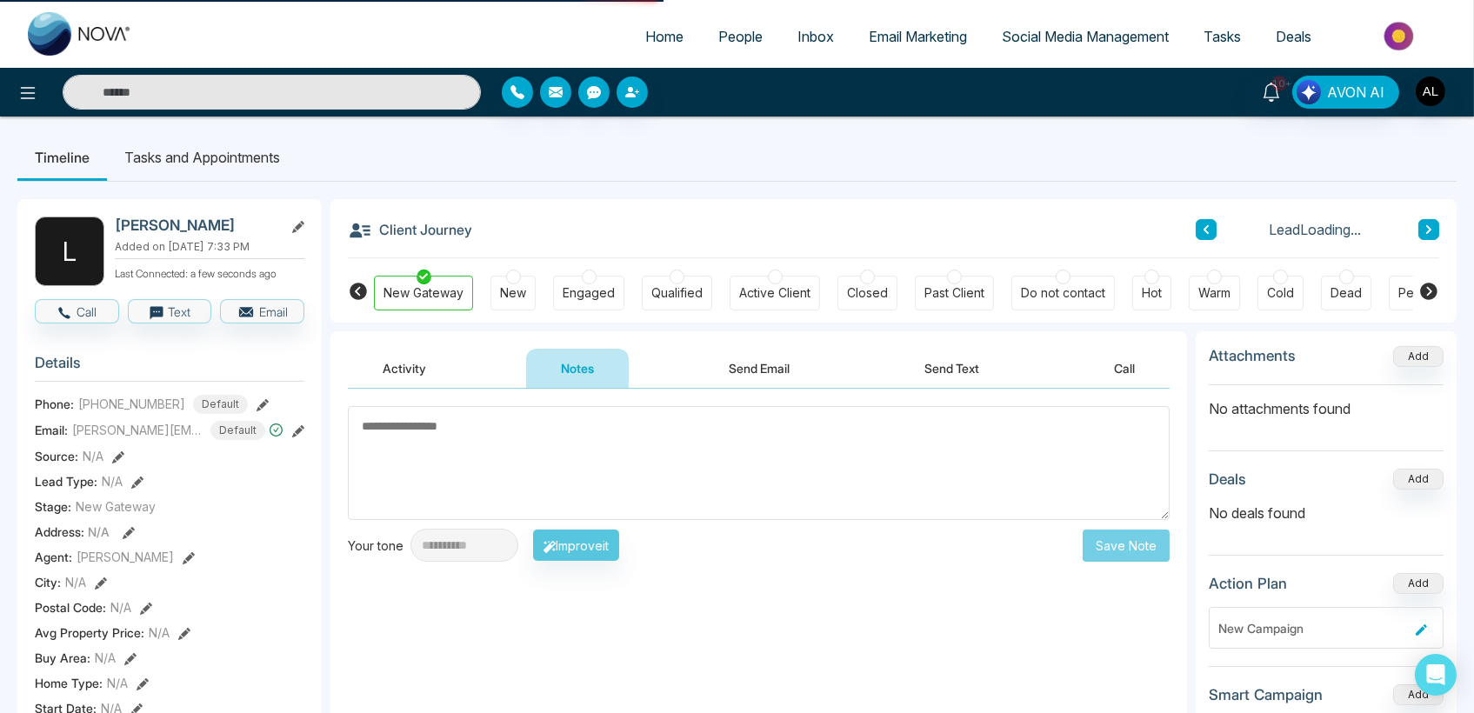
click at [423, 367] on button "Activity" at bounding box center [404, 368] width 113 height 39
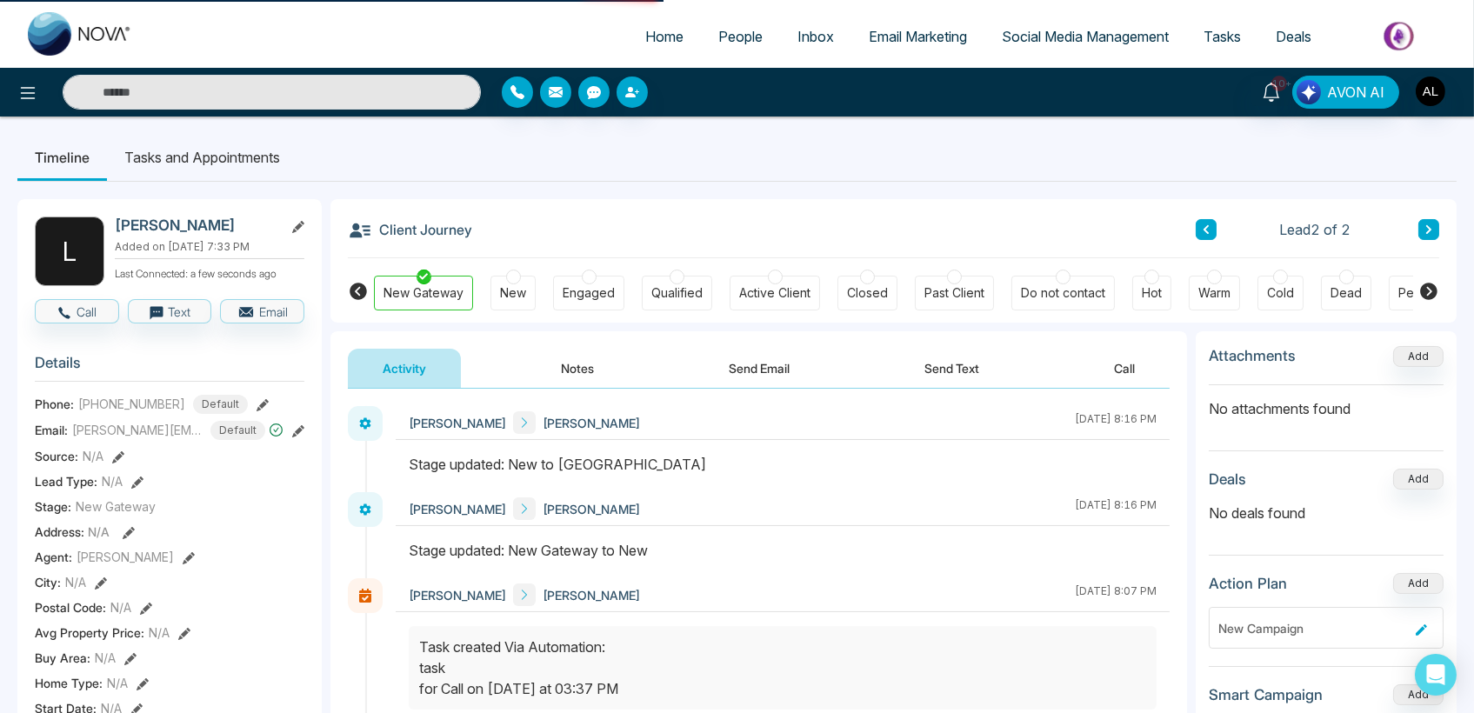
click at [572, 365] on button "Notes" at bounding box center [577, 368] width 103 height 39
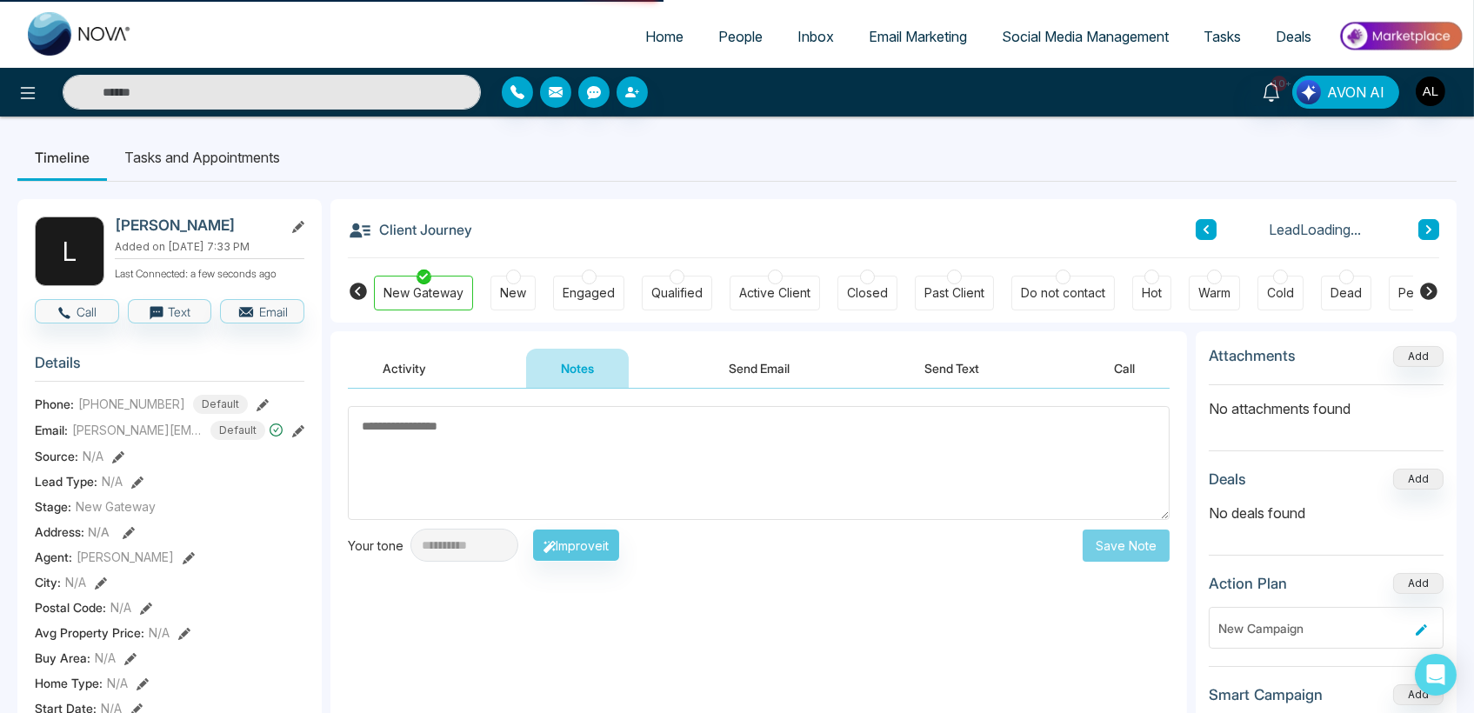
click at [437, 361] on button "Activity" at bounding box center [404, 368] width 113 height 39
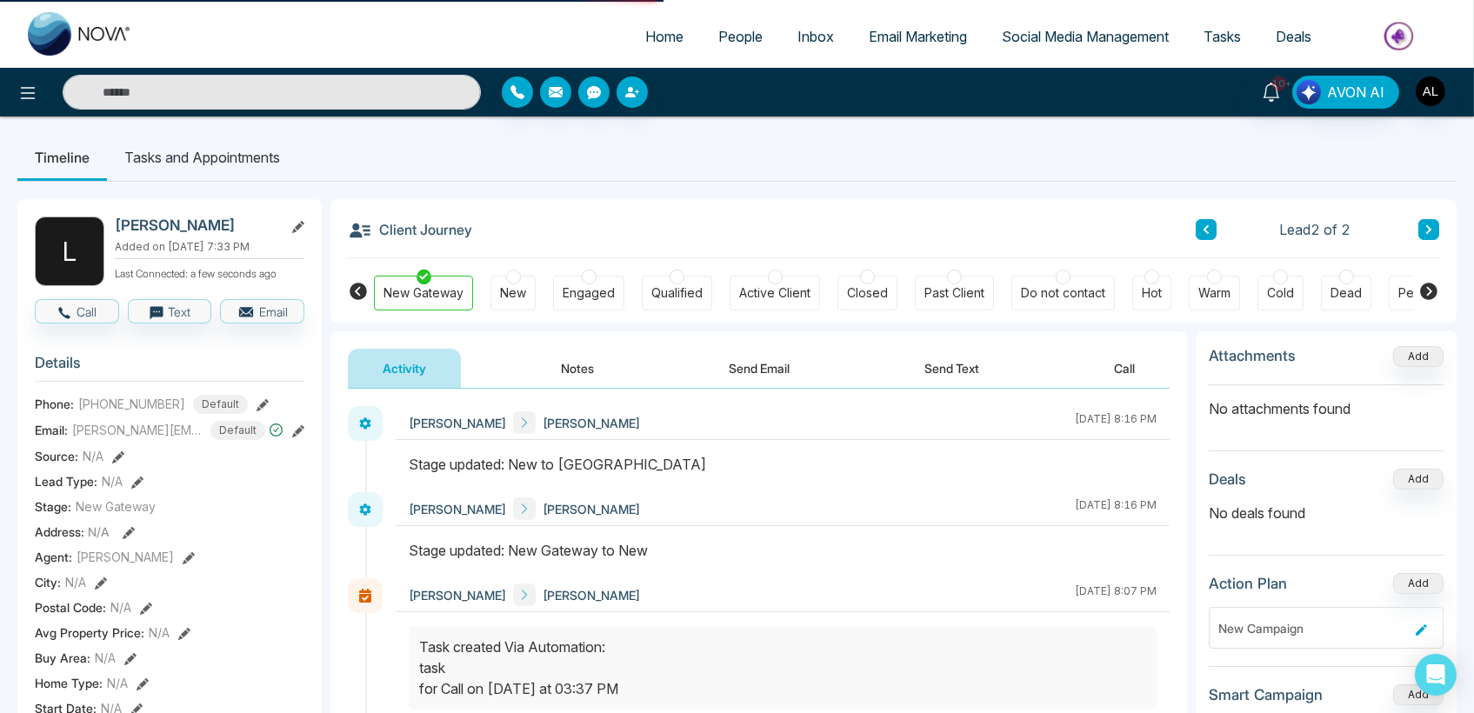
click at [570, 370] on button "Notes" at bounding box center [577, 368] width 103 height 39
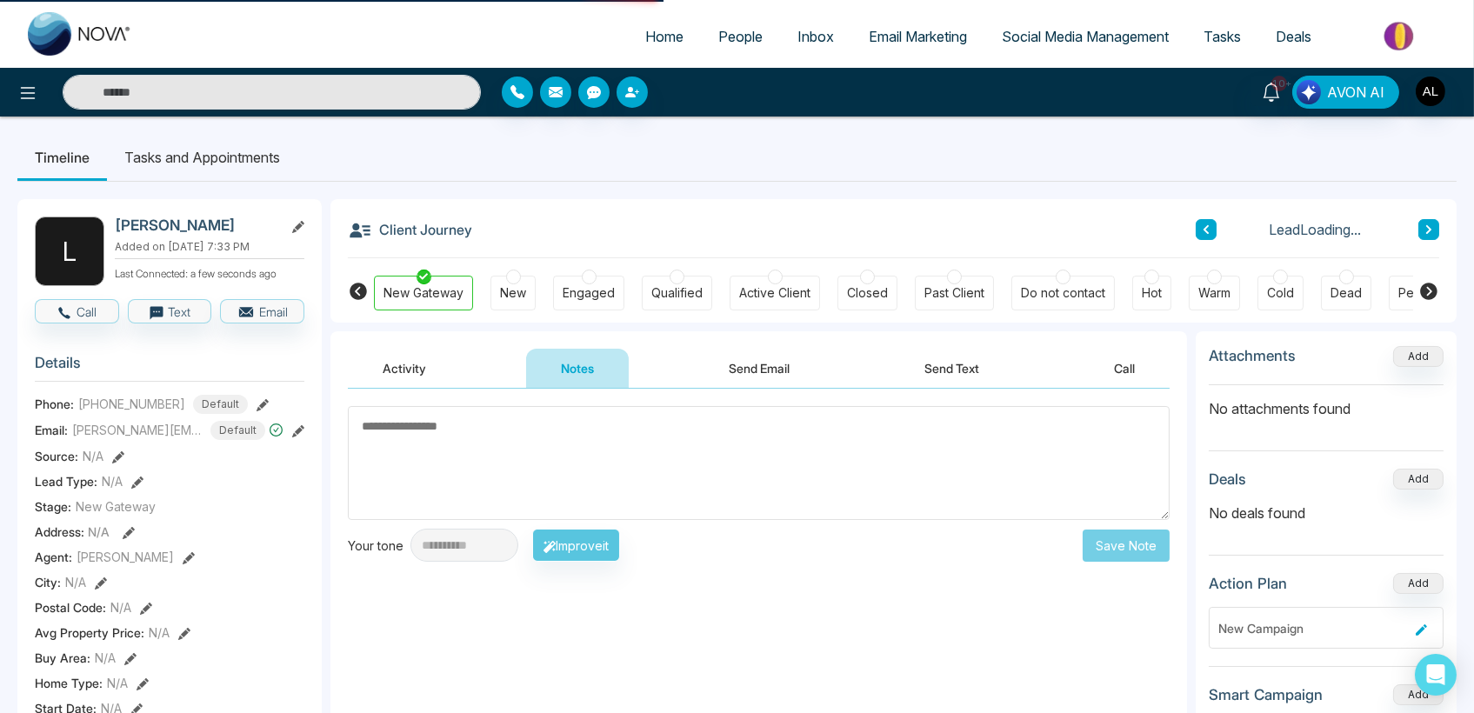
click at [397, 355] on button "Activity" at bounding box center [404, 368] width 113 height 39
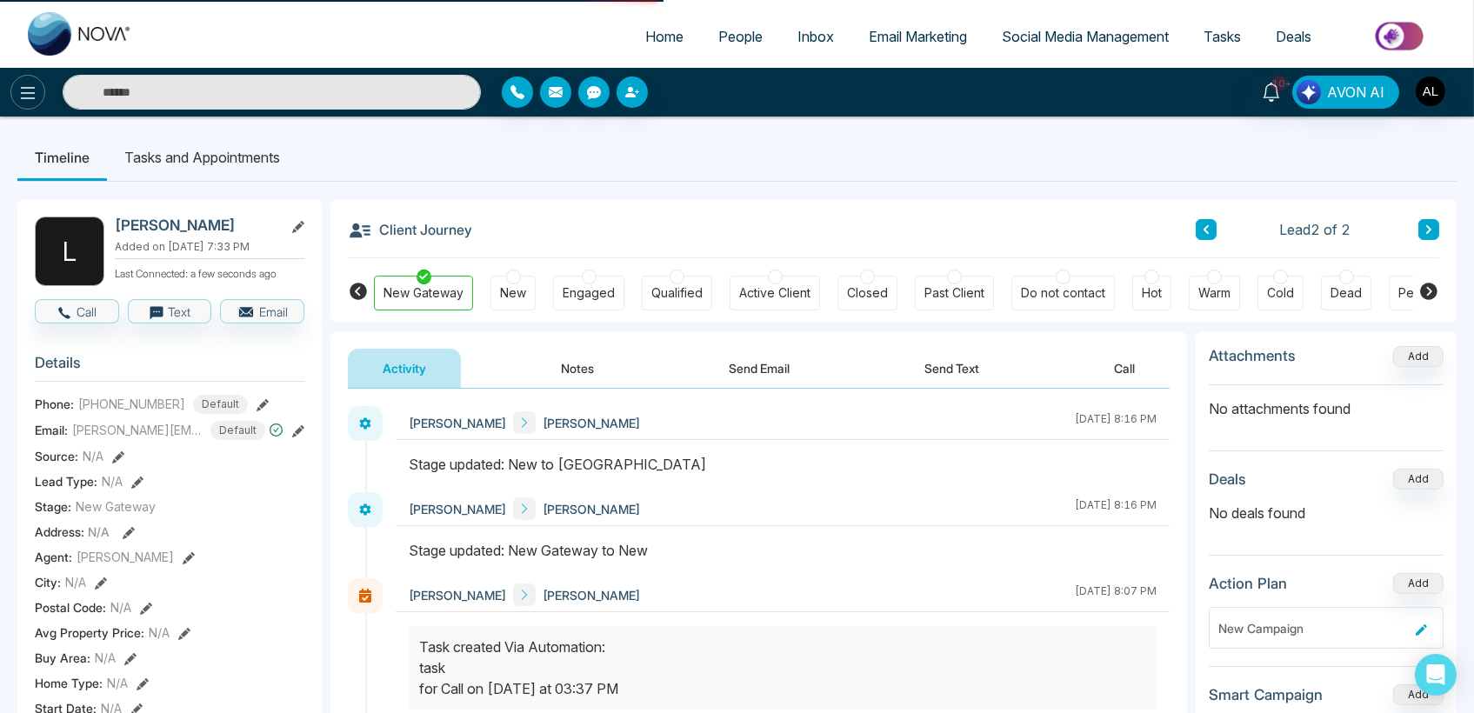
click at [14, 90] on button at bounding box center [27, 92] width 35 height 35
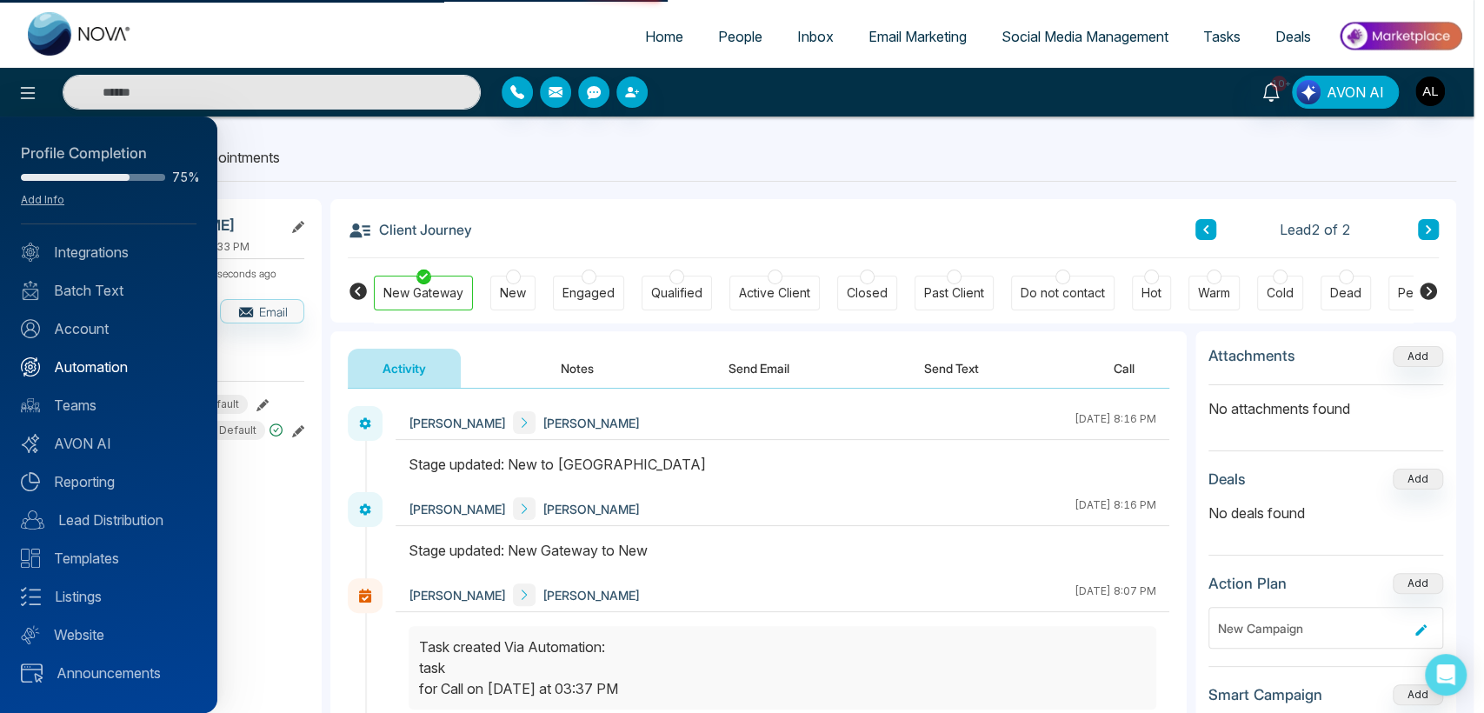
click at [90, 366] on link "Automation" at bounding box center [109, 367] width 176 height 21
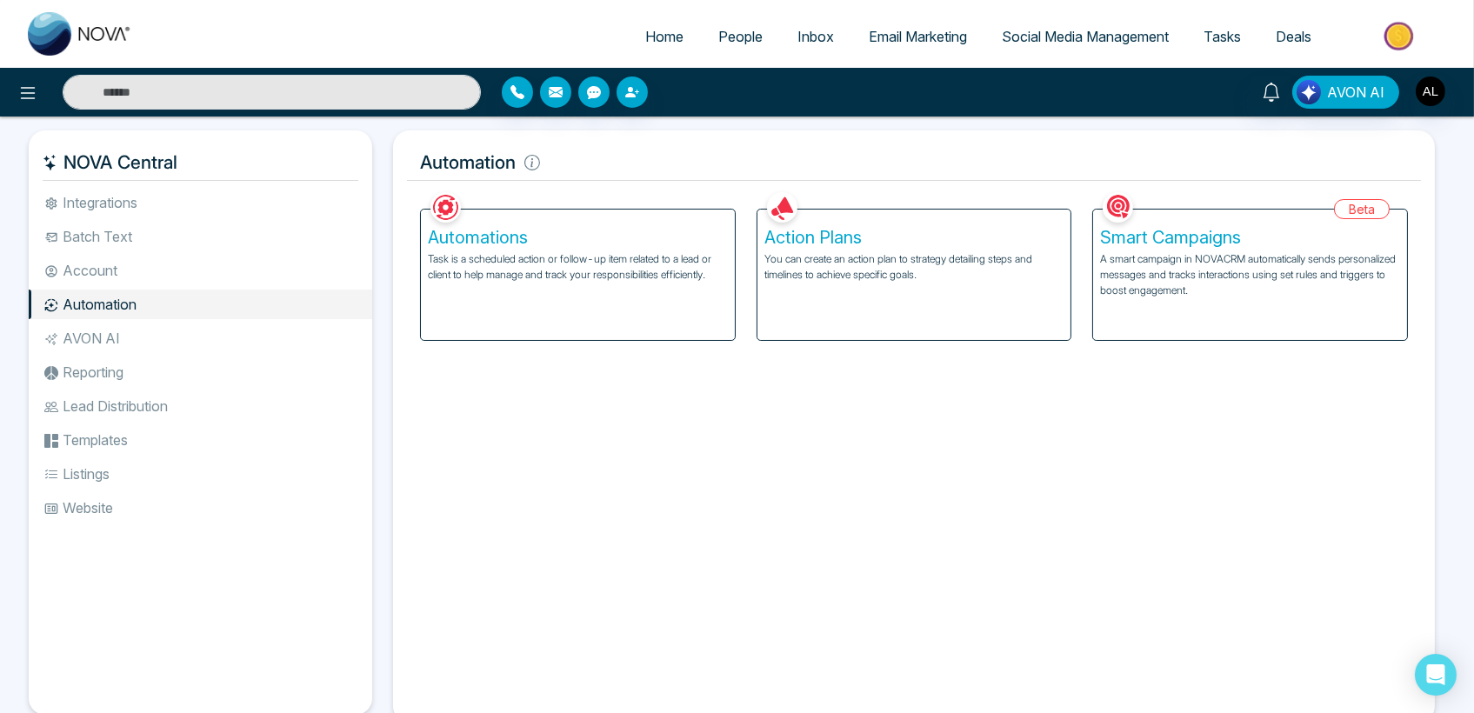
click at [452, 277] on p "Task is a scheduled action or follow-up item related to a lead or client to hel…" at bounding box center [578, 266] width 300 height 31
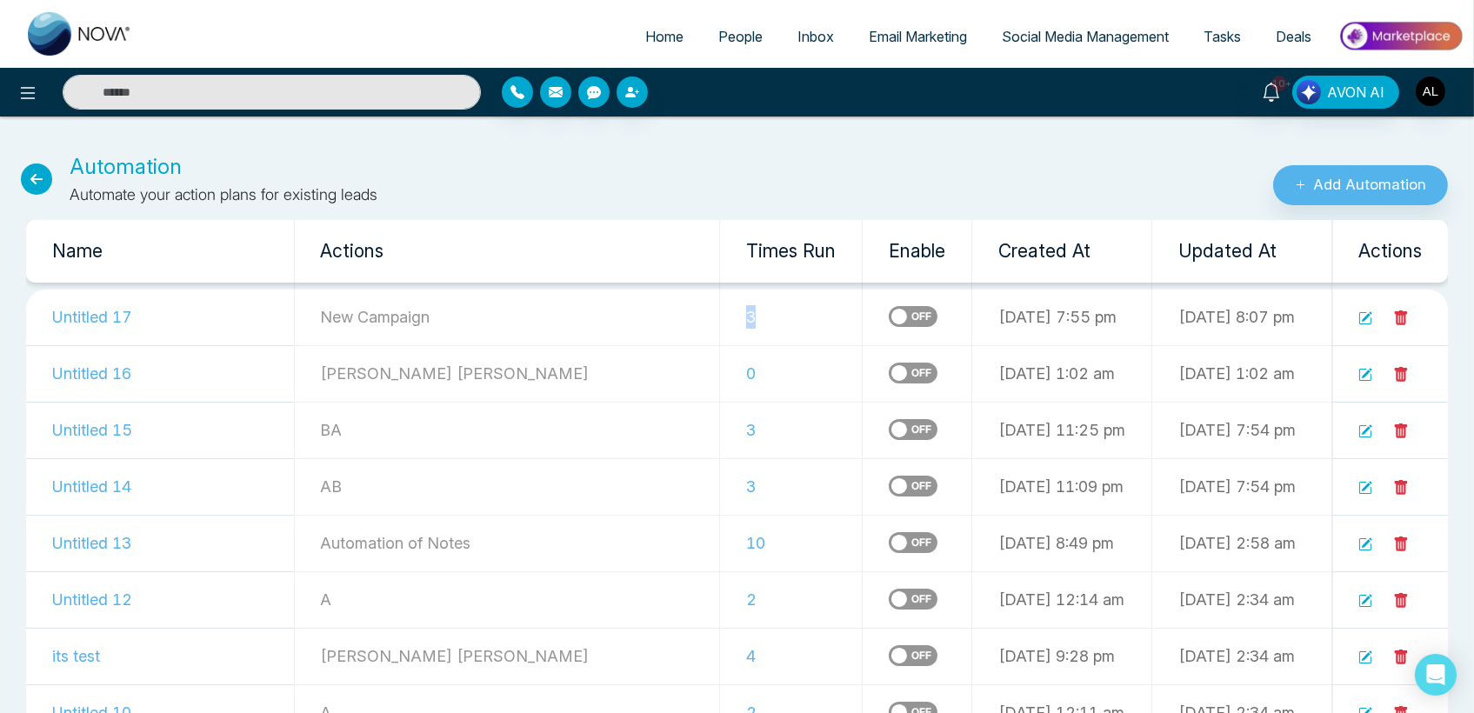
drag, startPoint x: 646, startPoint y: 314, endPoint x: 657, endPoint y: 313, distance: 11.3
click at [720, 313] on td "3" at bounding box center [791, 318] width 143 height 57
click at [628, 186] on div "Automation Automate your action plans for existing leads" at bounding box center [491, 178] width 983 height 55
click at [716, 23] on link "People" at bounding box center [740, 36] width 79 height 33
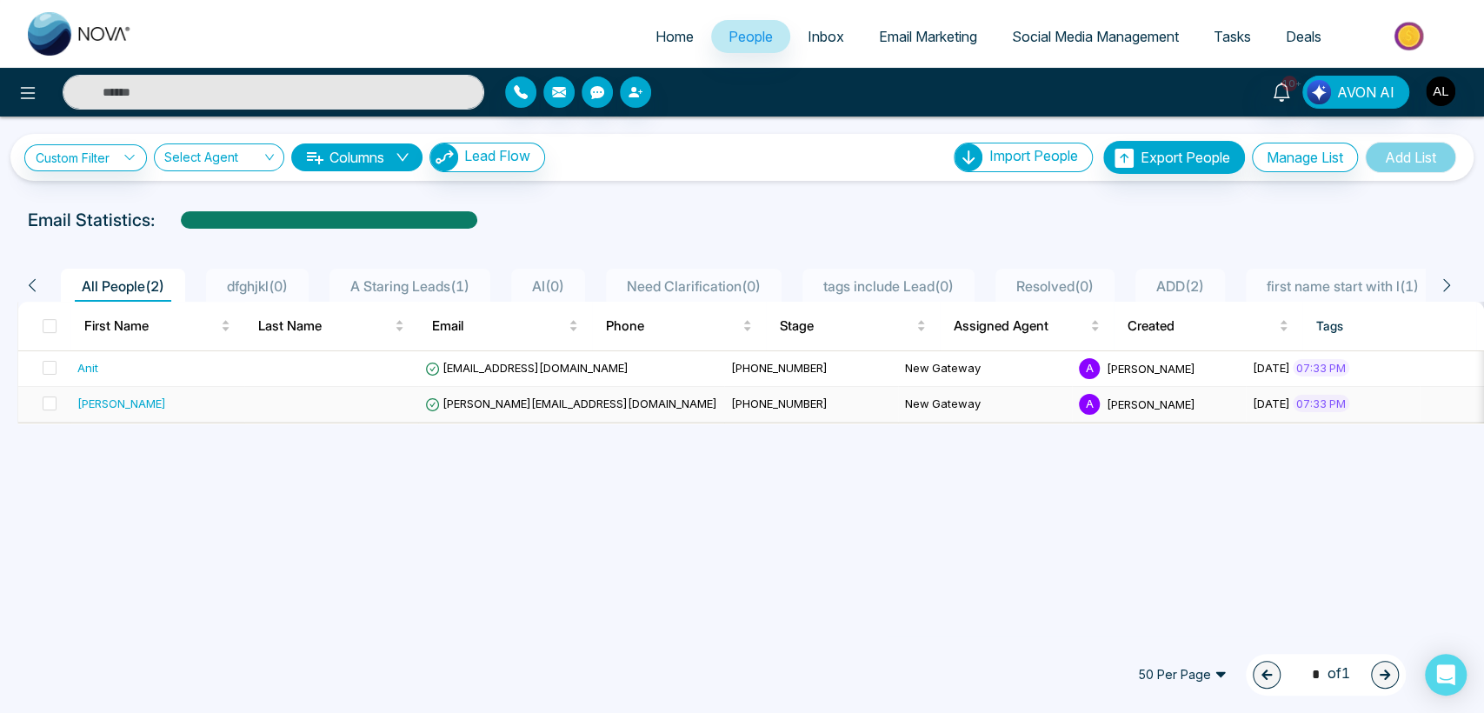
click at [489, 397] on span "[PERSON_NAME][EMAIL_ADDRESS][DOMAIN_NAME]" at bounding box center [571, 404] width 292 height 14
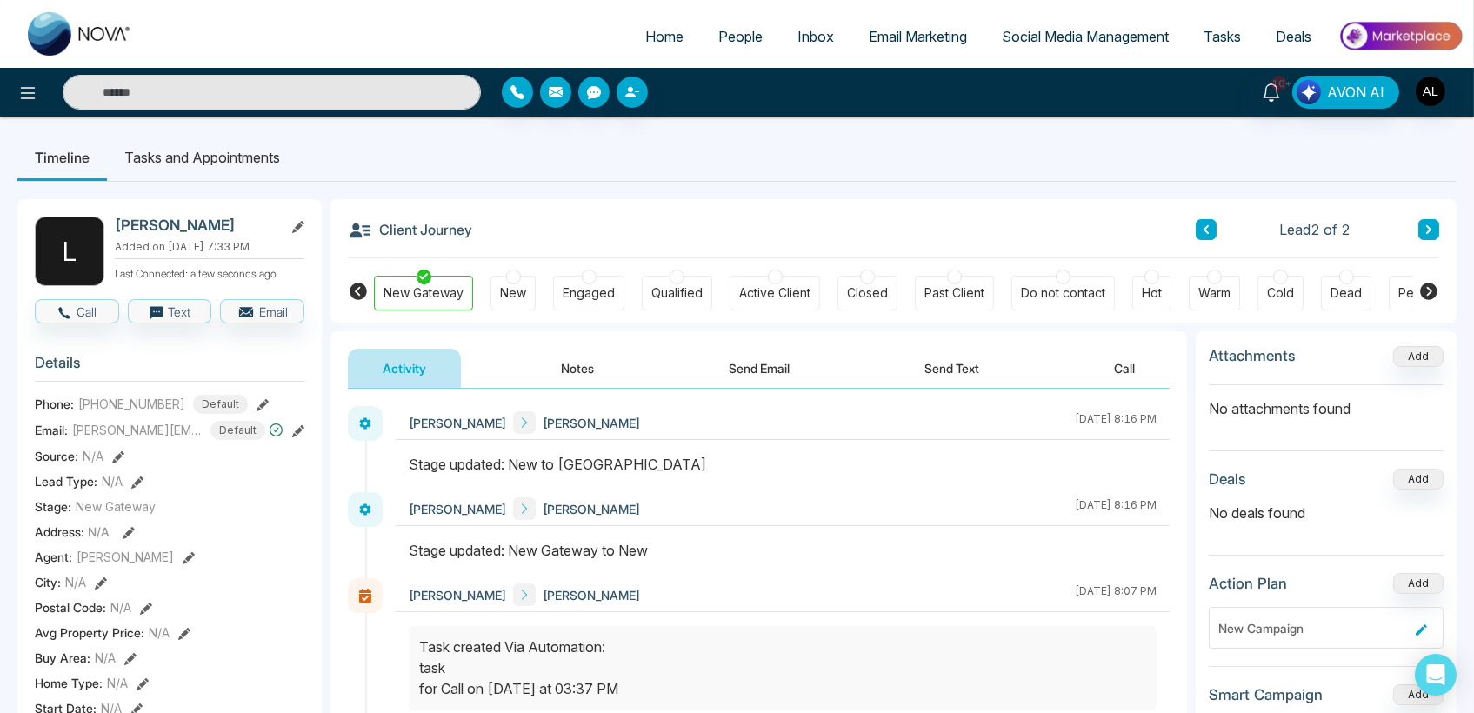
click at [595, 370] on button "Notes" at bounding box center [577, 368] width 103 height 39
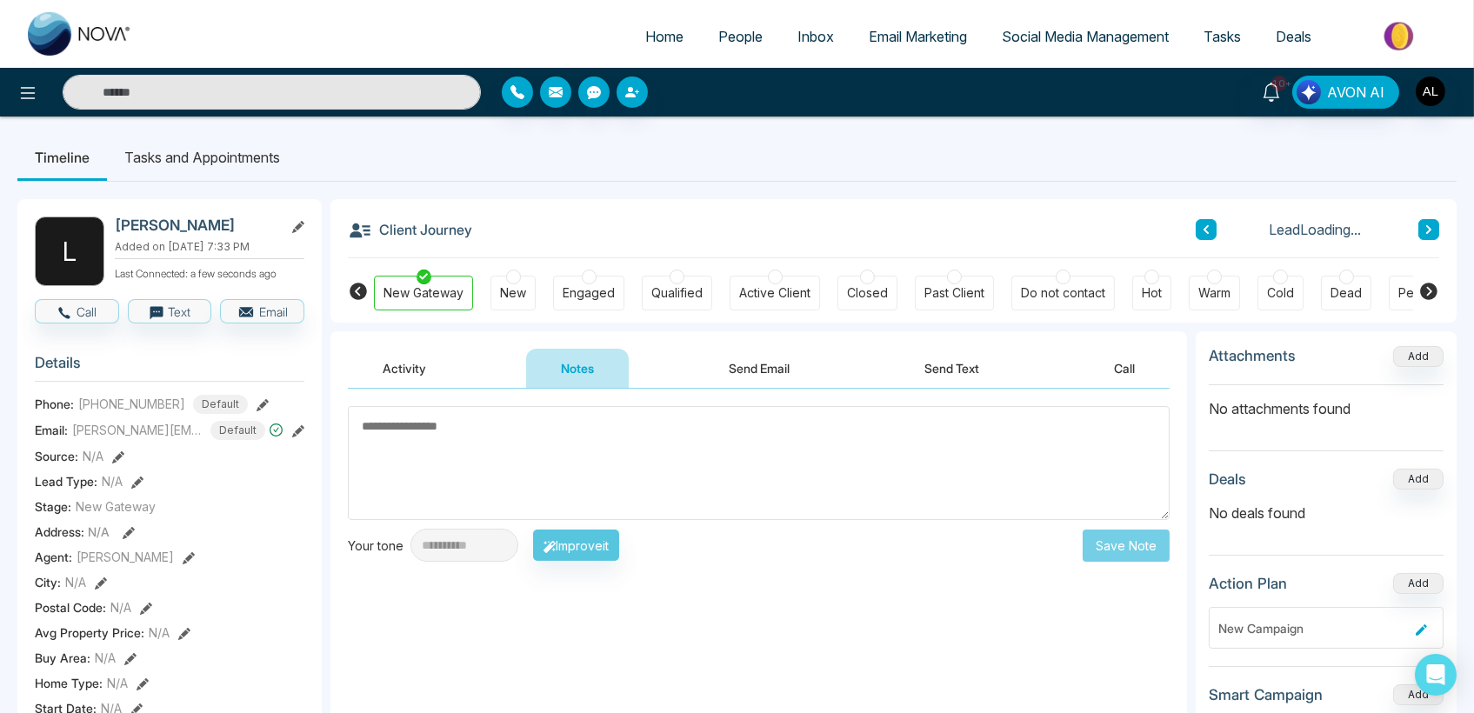
click at [747, 374] on button "Send Email" at bounding box center [759, 368] width 130 height 39
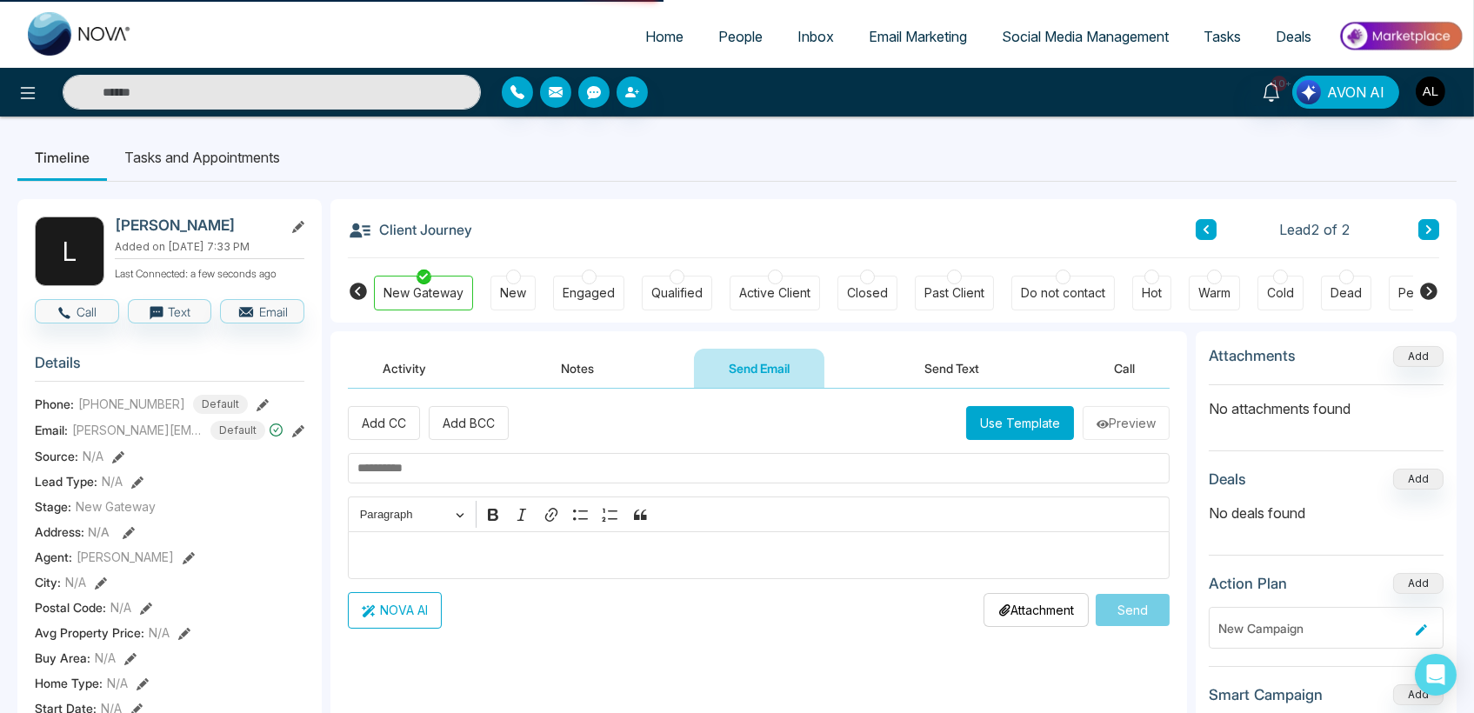
click at [421, 366] on button "Activity" at bounding box center [404, 368] width 113 height 39
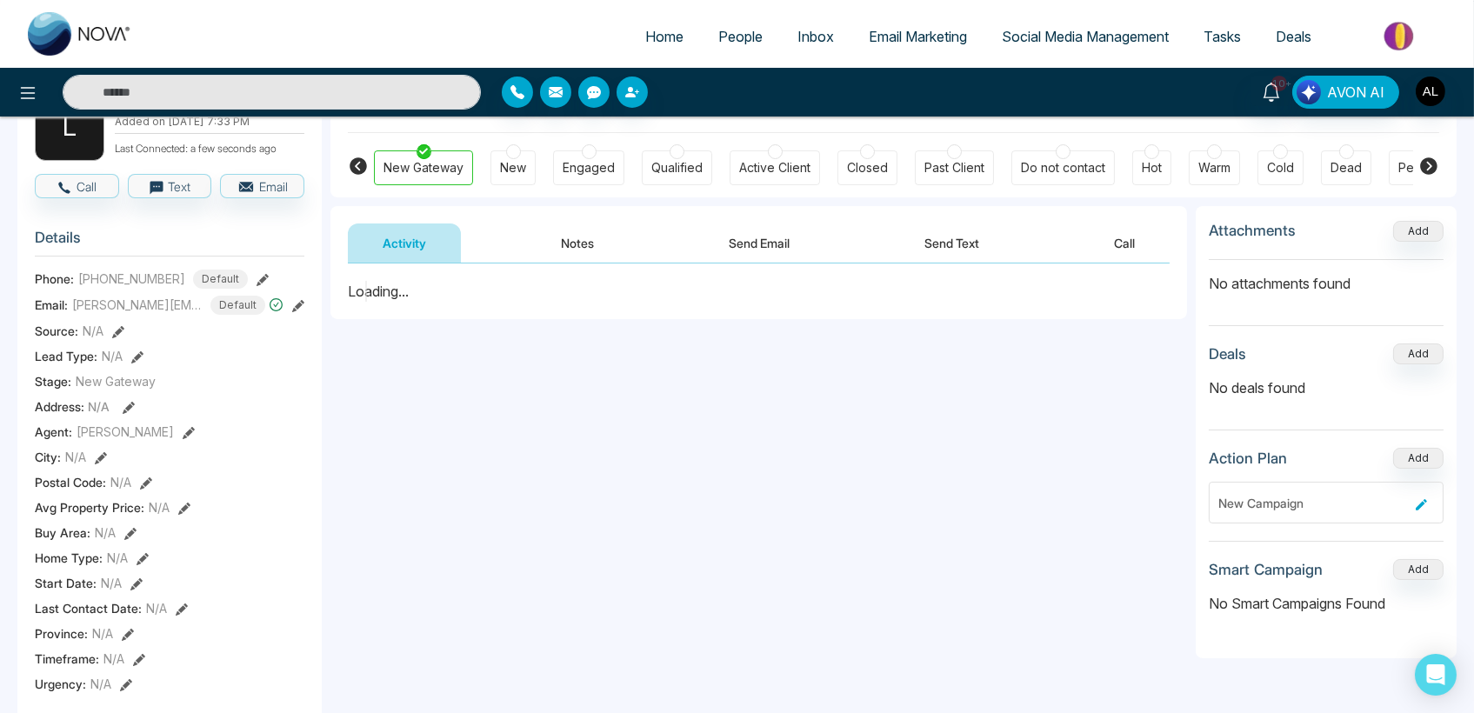
scroll to position [193, 0]
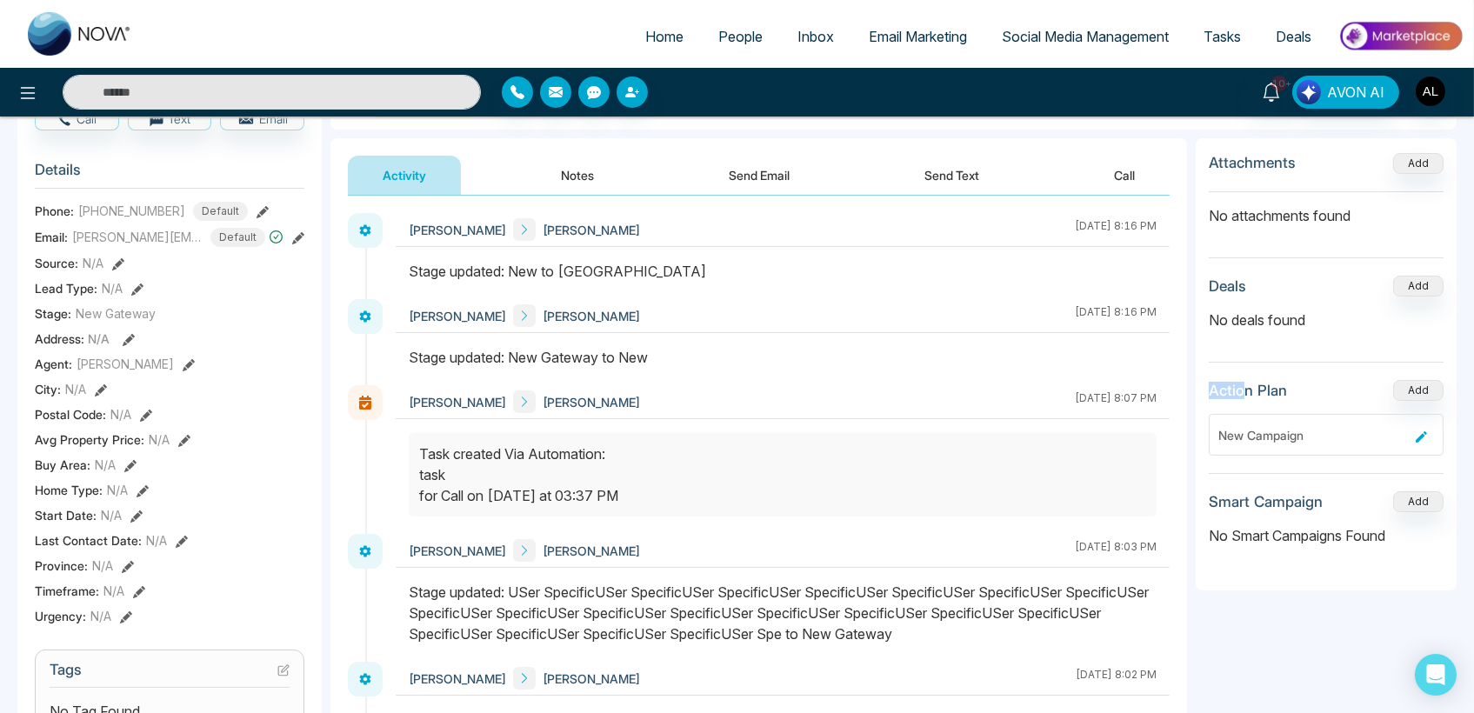
drag, startPoint x: 1224, startPoint y: 384, endPoint x: 1245, endPoint y: 386, distance: 21.8
click at [1245, 386] on h3 "Action Plan" at bounding box center [1248, 390] width 78 height 17
drag, startPoint x: 409, startPoint y: 270, endPoint x: 528, endPoint y: 270, distance: 119.1
click at [520, 270] on div "Stage updated: New to New Gateway" at bounding box center [783, 271] width 748 height 21
drag, startPoint x: 1107, startPoint y: 227, endPoint x: 1136, endPoint y: 219, distance: 29.7
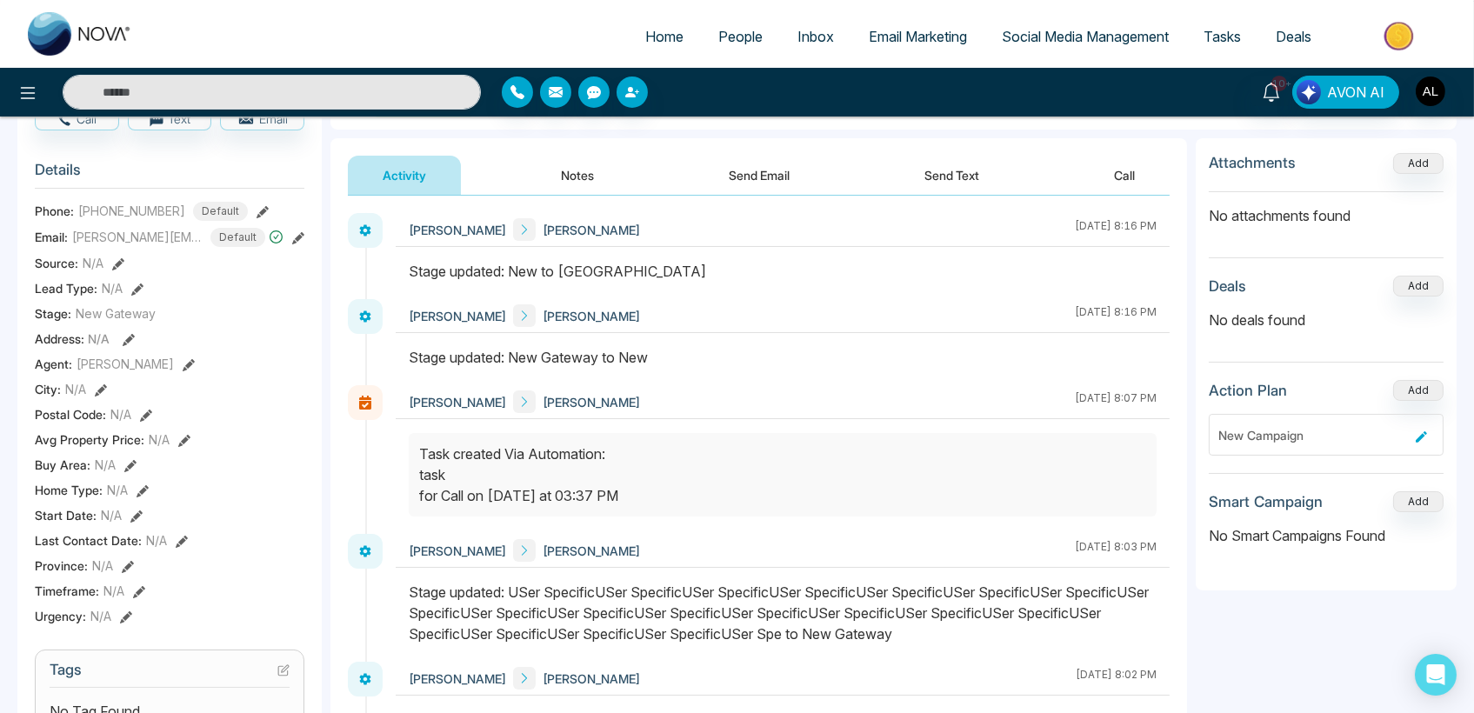
click at [1136, 219] on div "September 2 2025 | 8:16 PM" at bounding box center [1116, 229] width 82 height 23
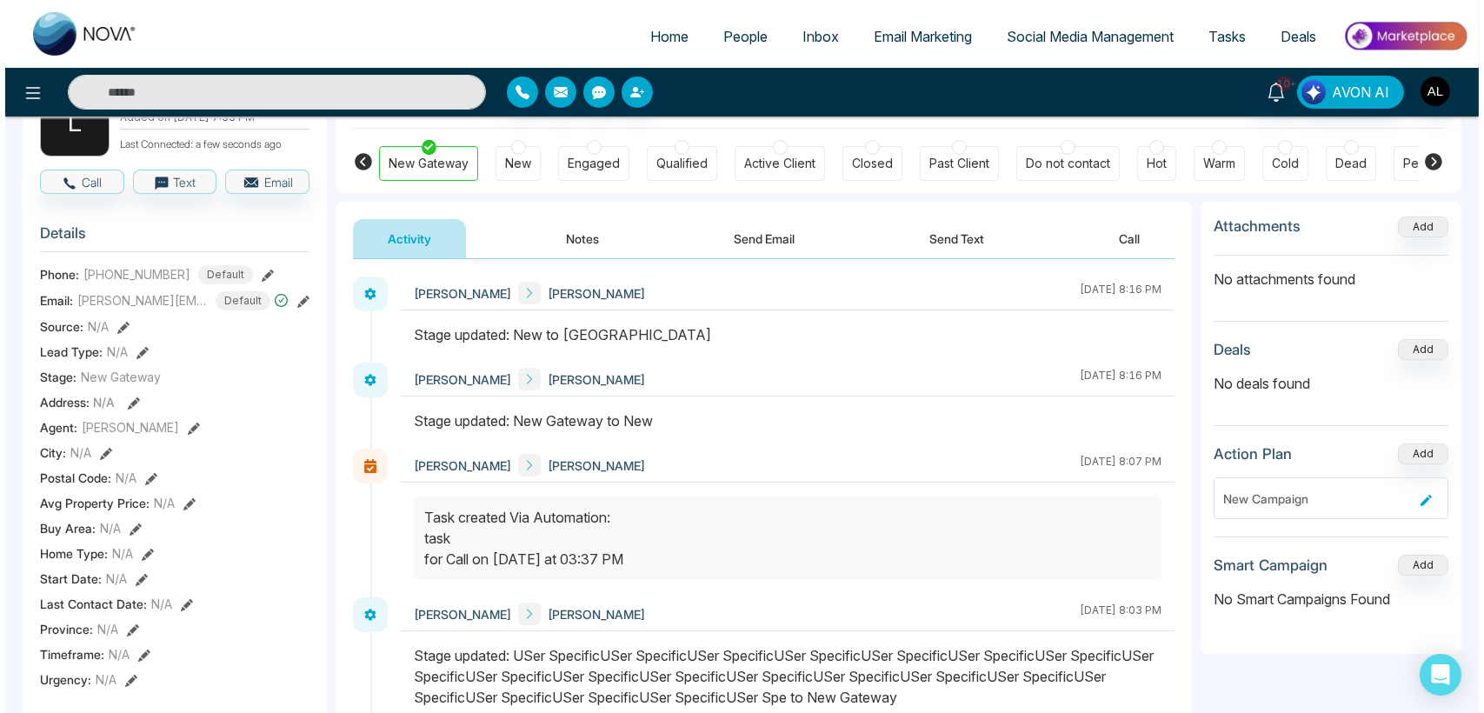
scroll to position [97, 0]
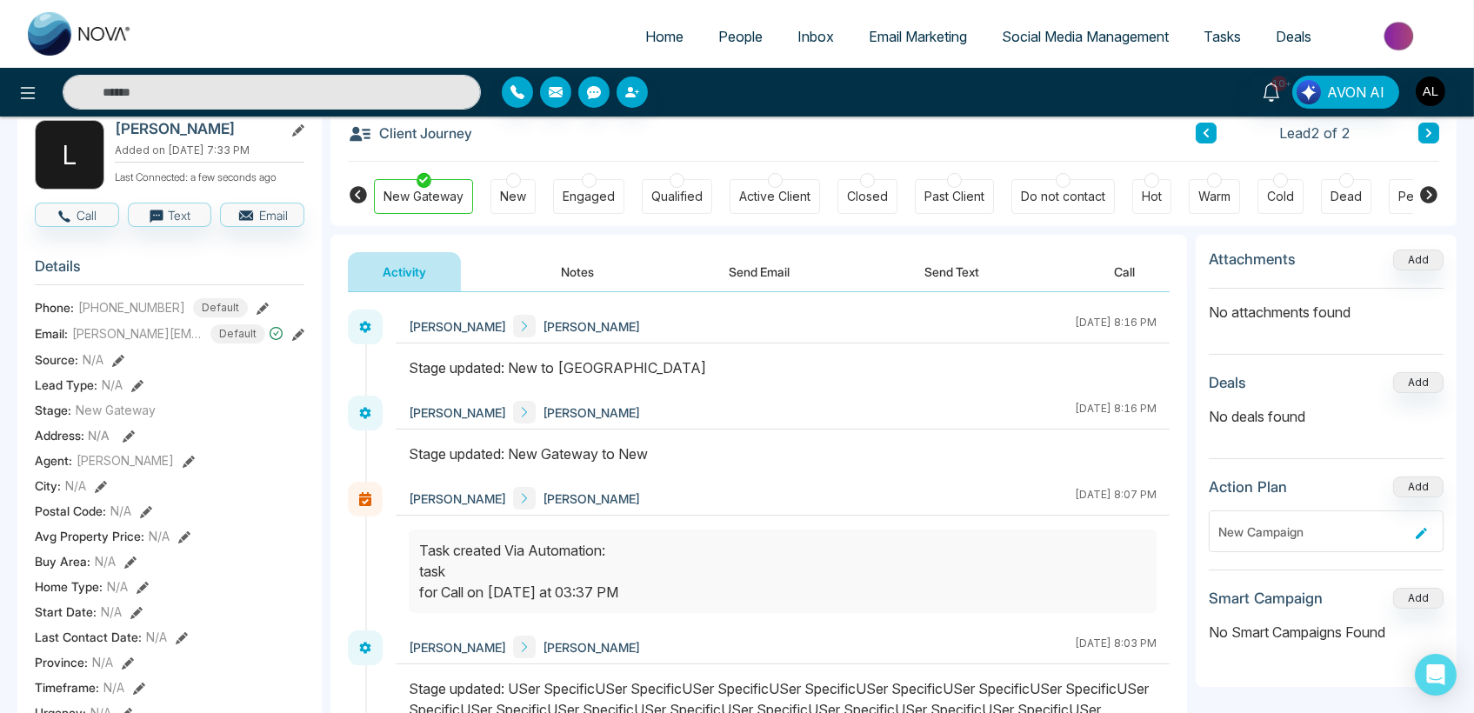
drag, startPoint x: 465, startPoint y: 370, endPoint x: 509, endPoint y: 368, distance: 43.6
click at [487, 370] on div "Stage updated: New to New Gateway" at bounding box center [783, 367] width 748 height 21
click at [530, 365] on div "Stage updated: New to New Gateway" at bounding box center [783, 367] width 748 height 21
drag, startPoint x: 415, startPoint y: 364, endPoint x: 617, endPoint y: 364, distance: 202.6
click at [617, 364] on div "Stage updated: New to New Gateway" at bounding box center [783, 367] width 748 height 21
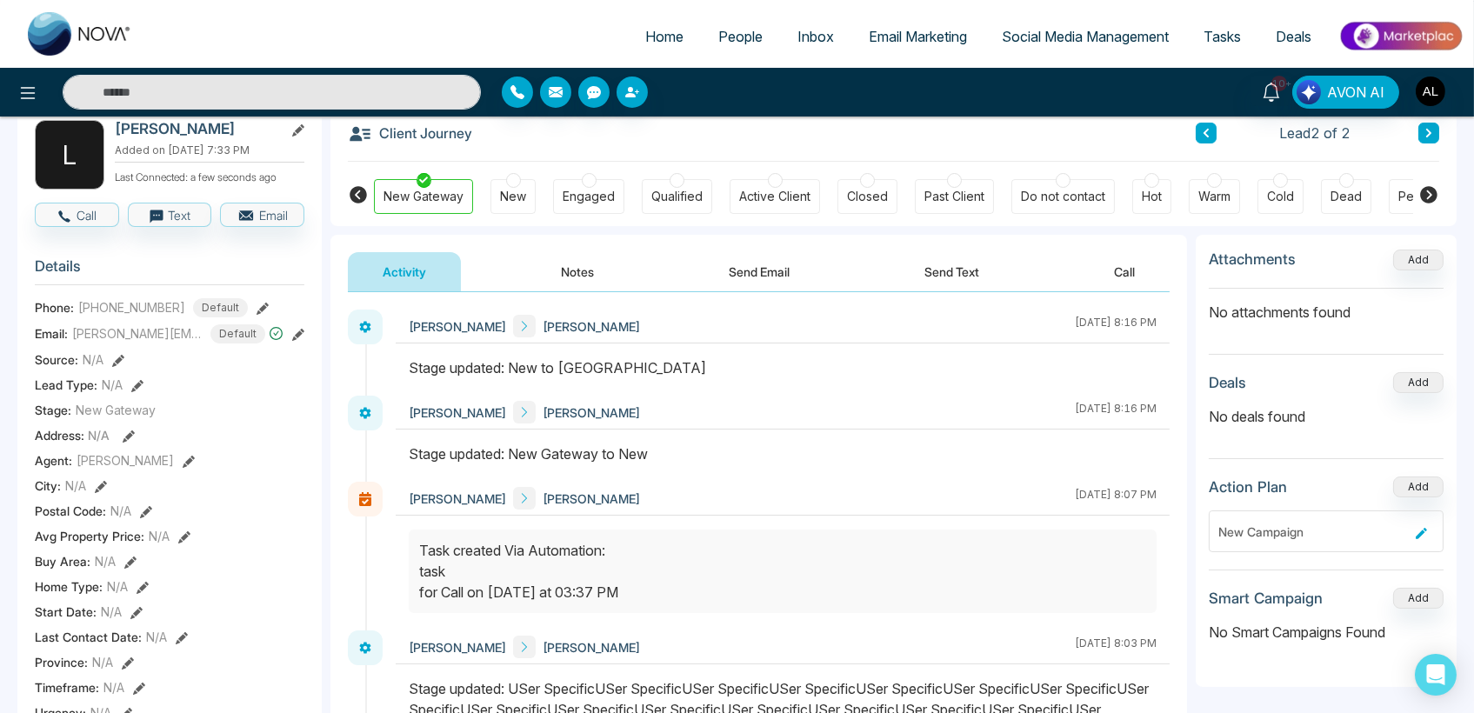
click at [579, 269] on button "Notes" at bounding box center [577, 271] width 103 height 39
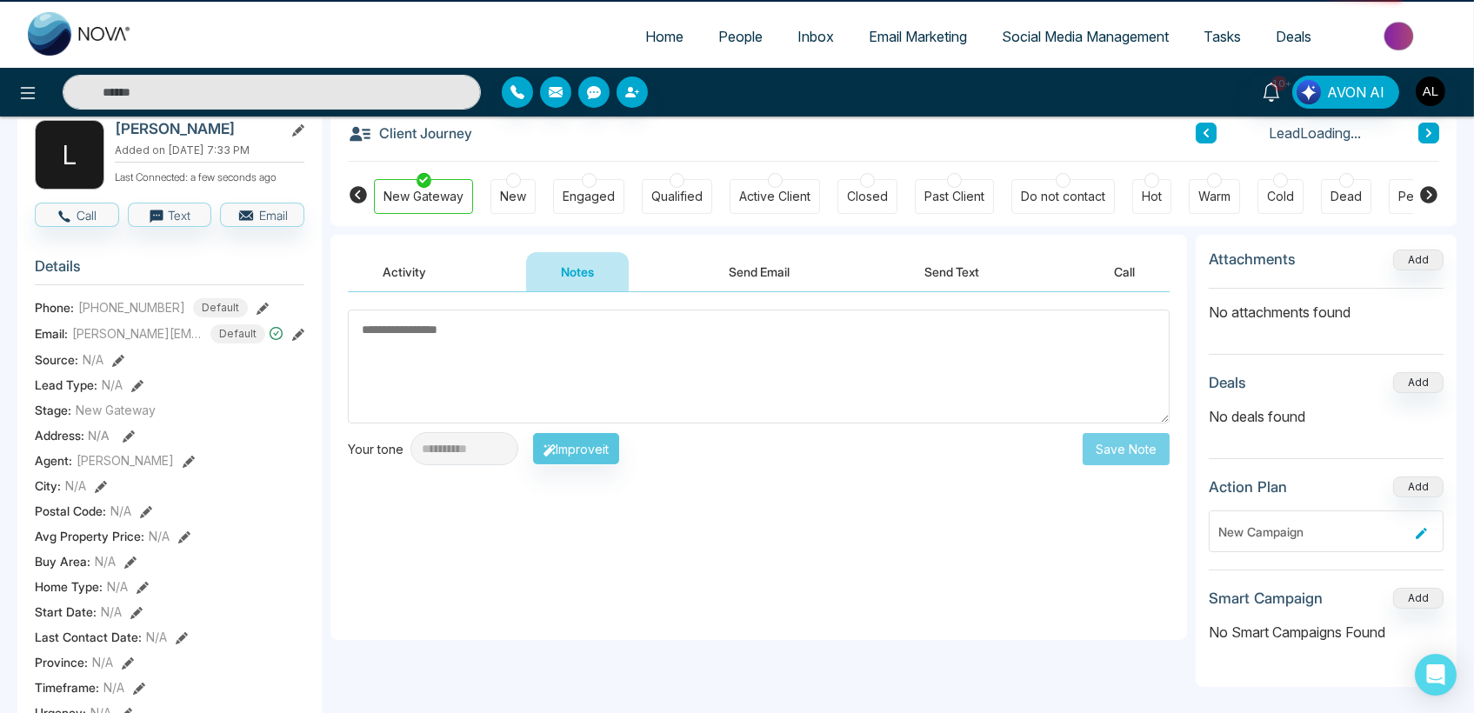
click at [411, 276] on button "Activity" at bounding box center [404, 271] width 113 height 39
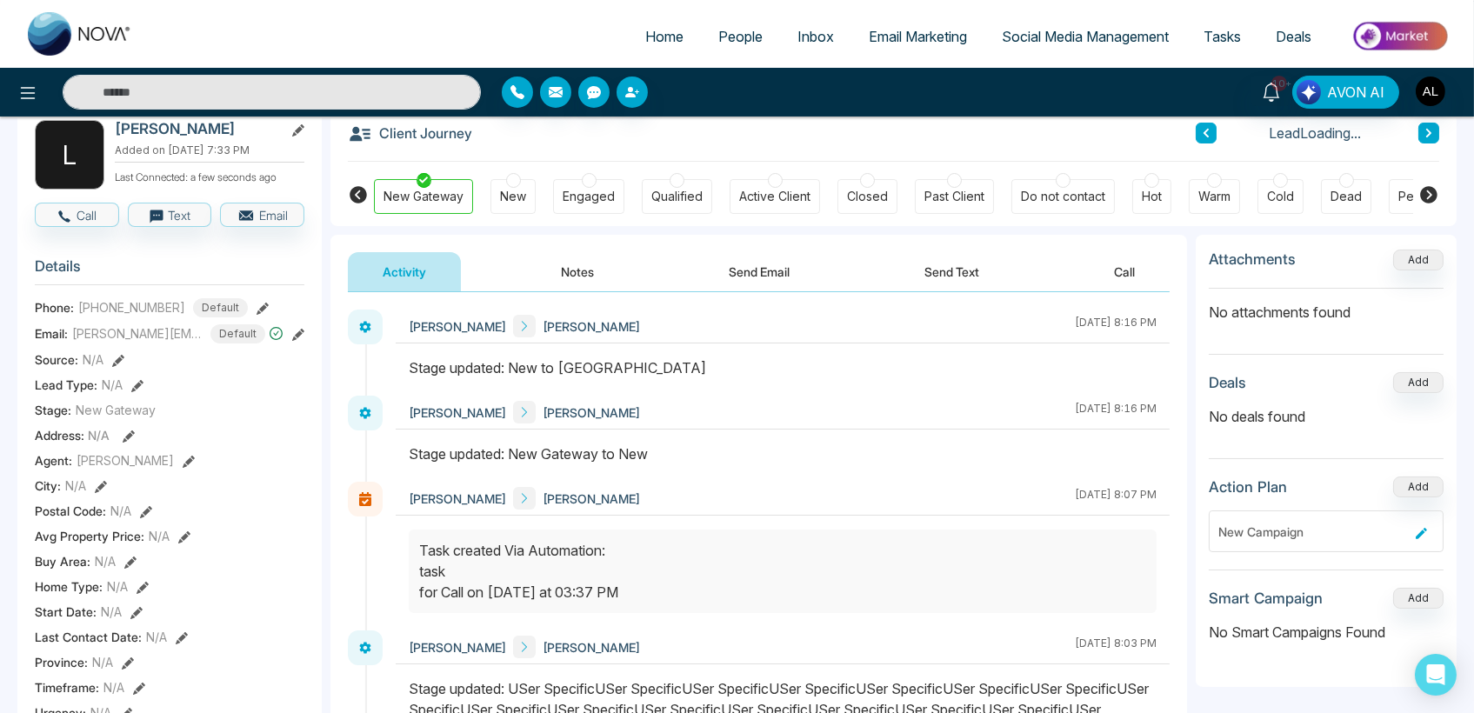
click at [578, 277] on button "Notes" at bounding box center [577, 271] width 103 height 39
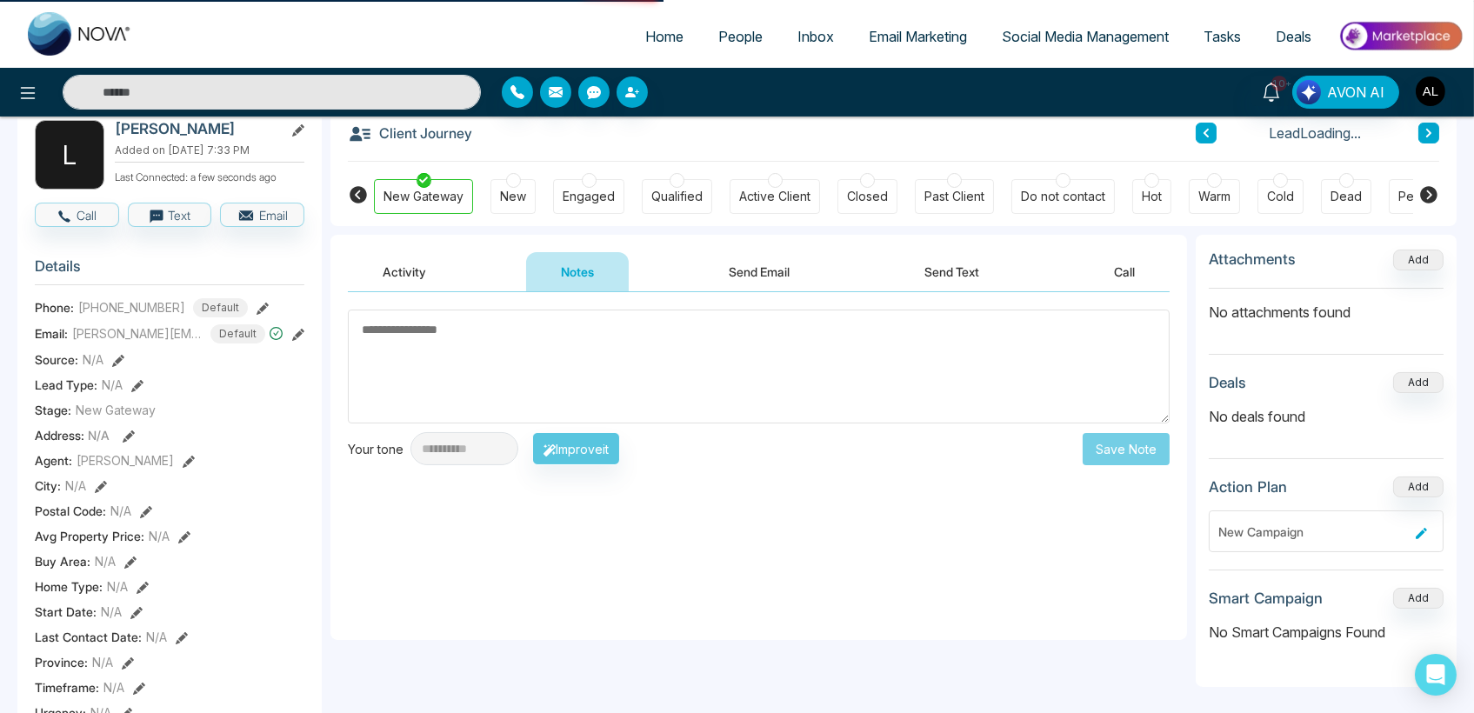
click at [397, 273] on button "Activity" at bounding box center [404, 271] width 113 height 39
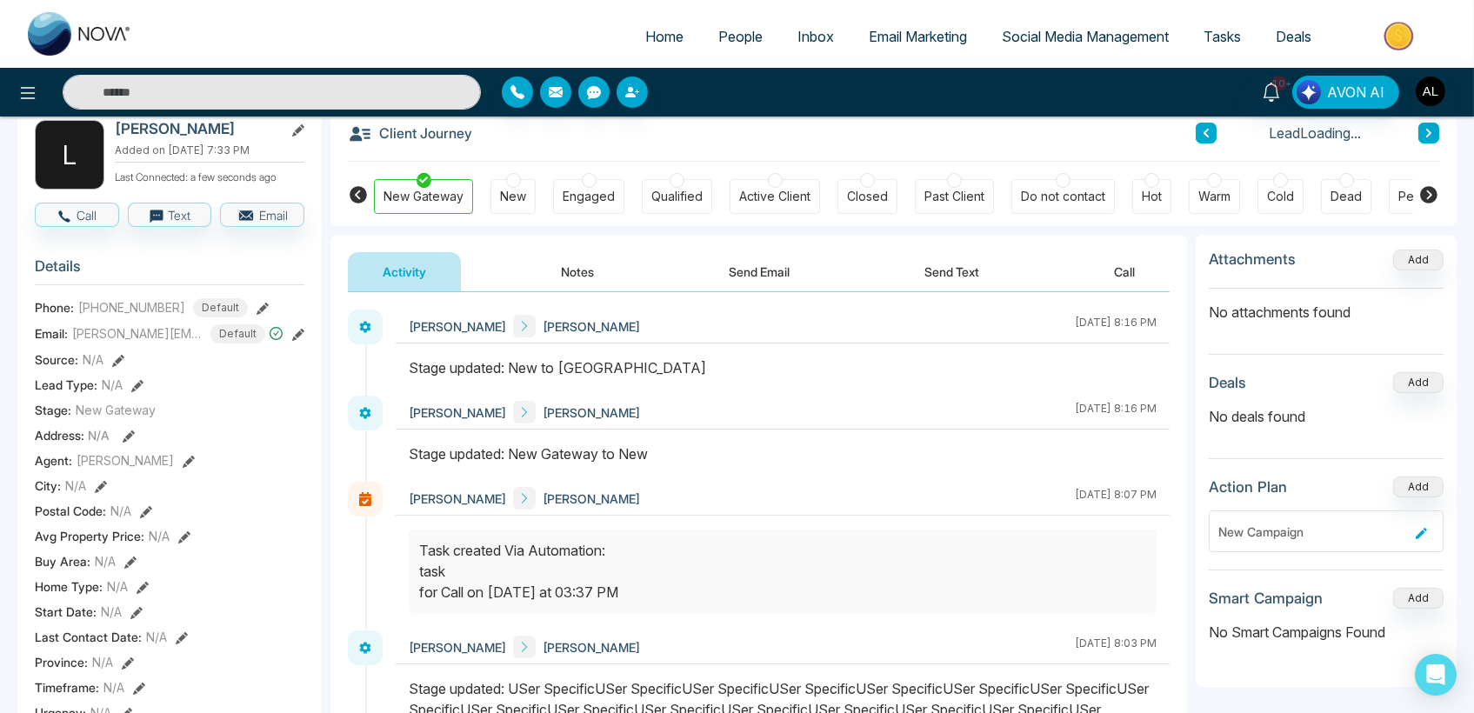
click at [758, 269] on button "Send Email" at bounding box center [759, 271] width 130 height 39
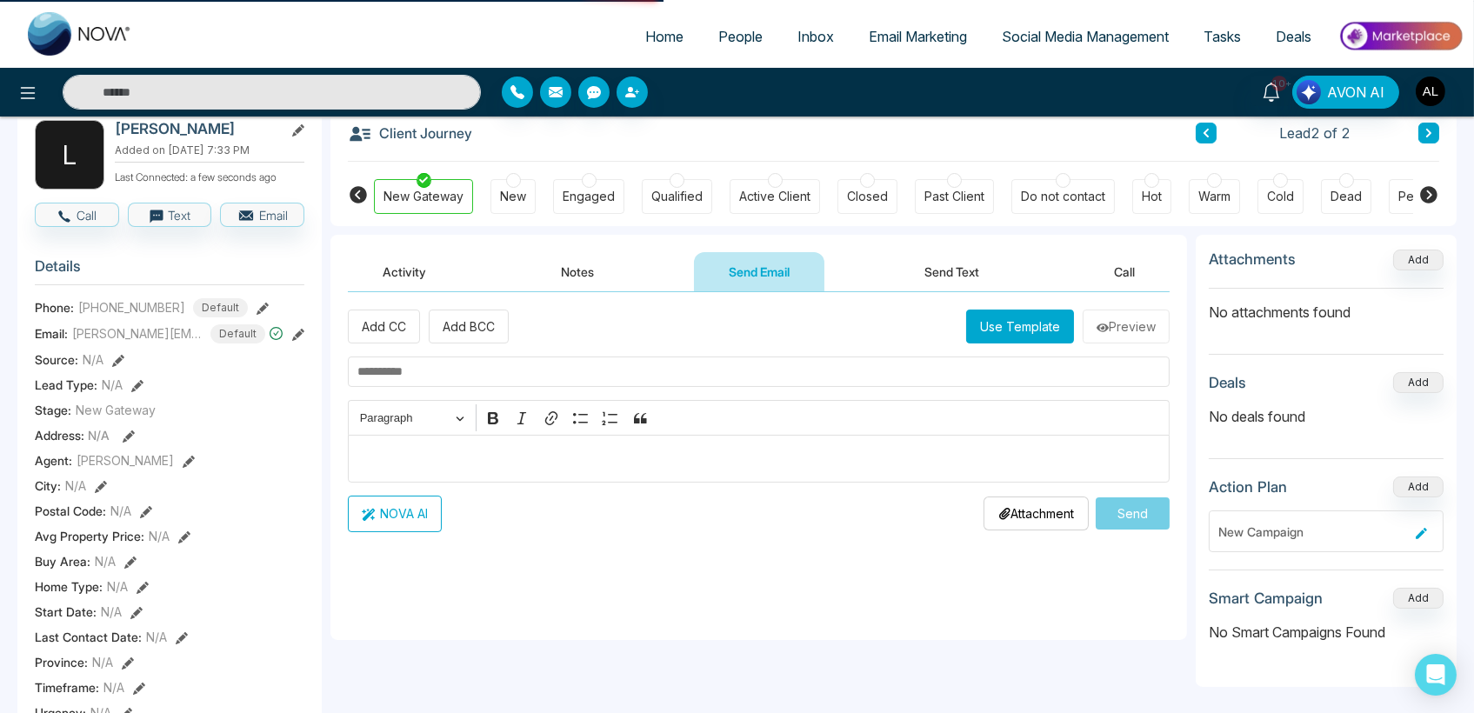
click at [430, 265] on button "Activity" at bounding box center [404, 271] width 113 height 39
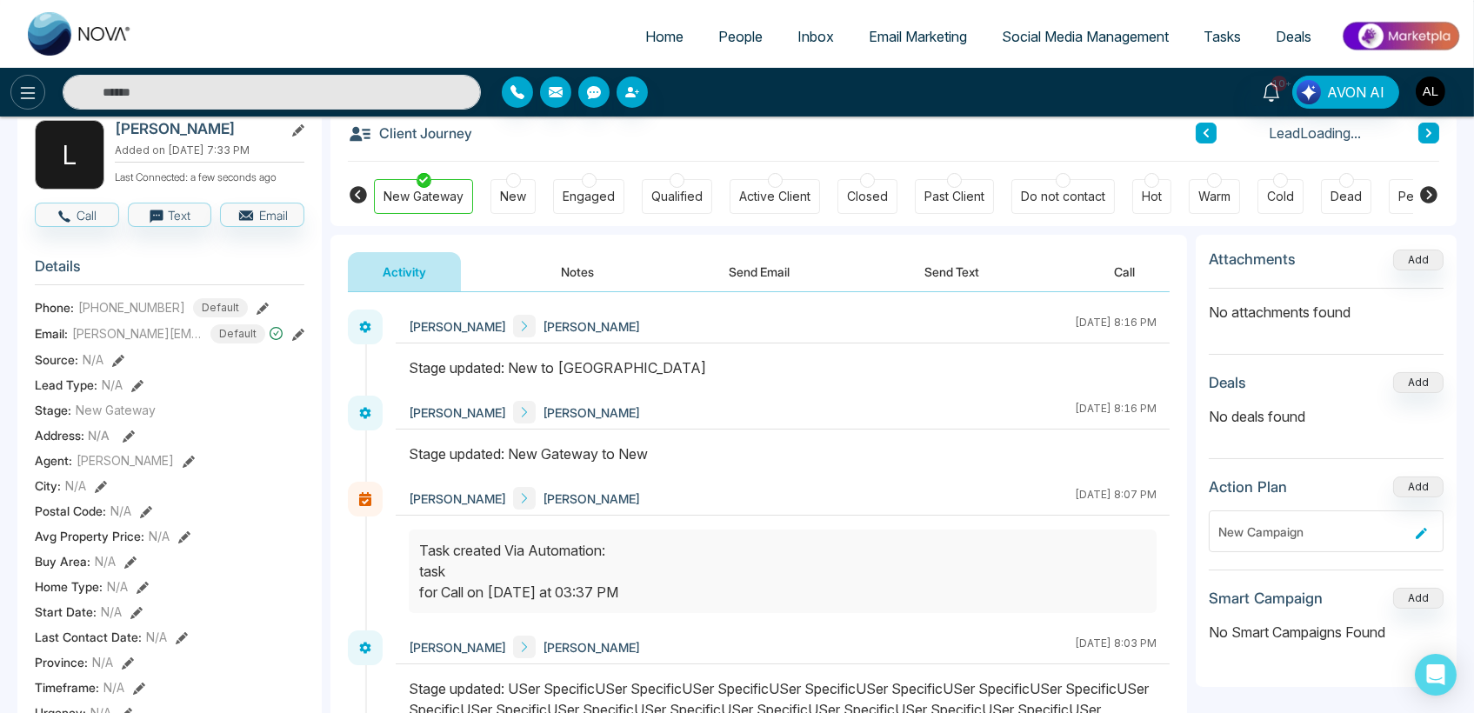
click at [31, 88] on icon at bounding box center [27, 93] width 21 height 21
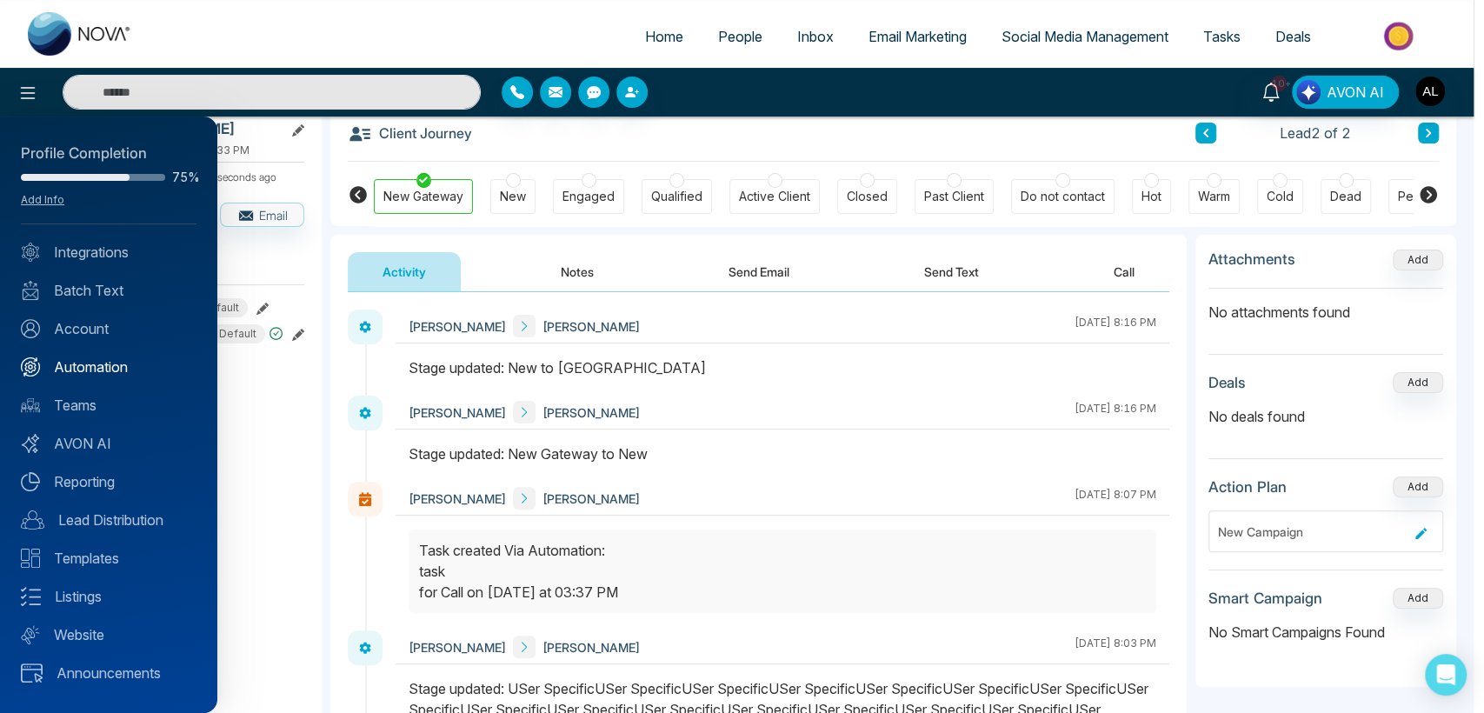
click at [97, 362] on link "Automation" at bounding box center [109, 367] width 176 height 21
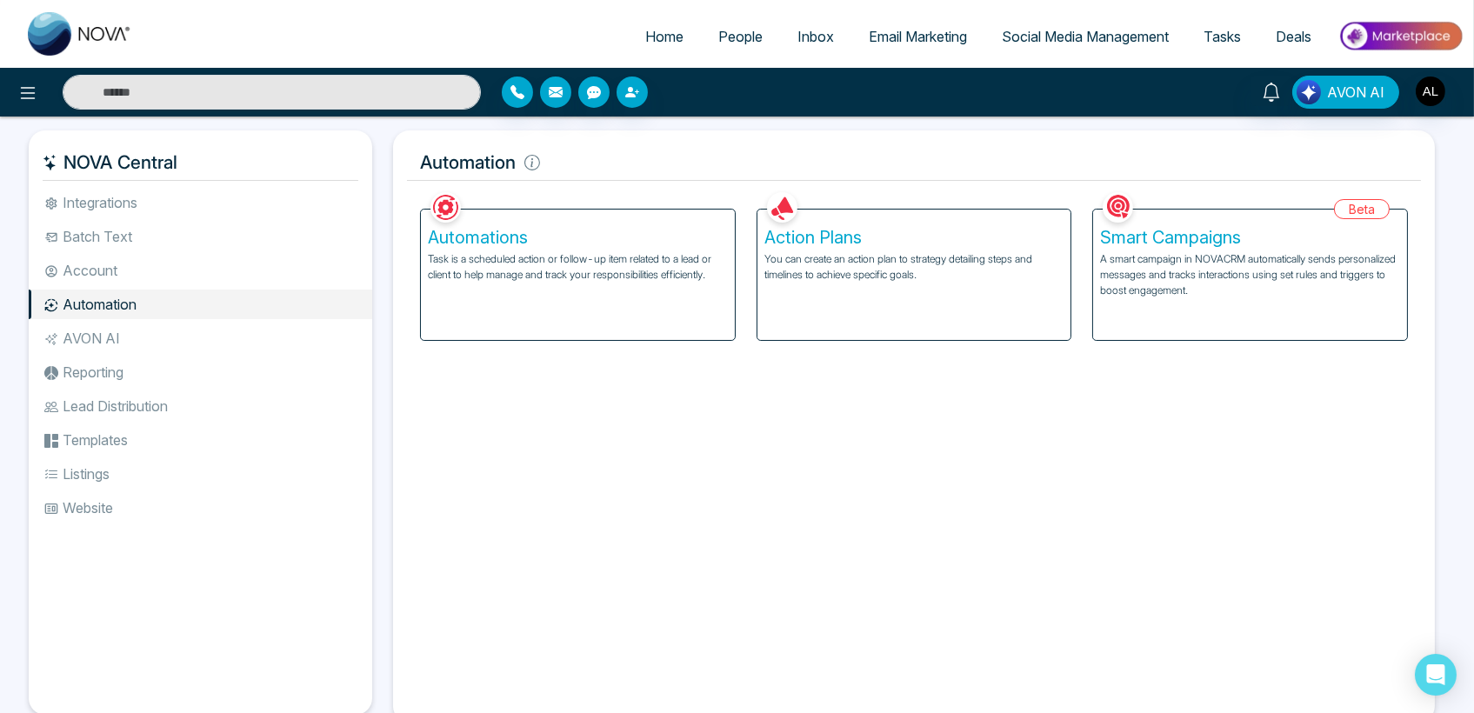
click at [610, 294] on div "Automations Task is a scheduled action or follow-up item related to a lead or c…" at bounding box center [578, 275] width 314 height 130
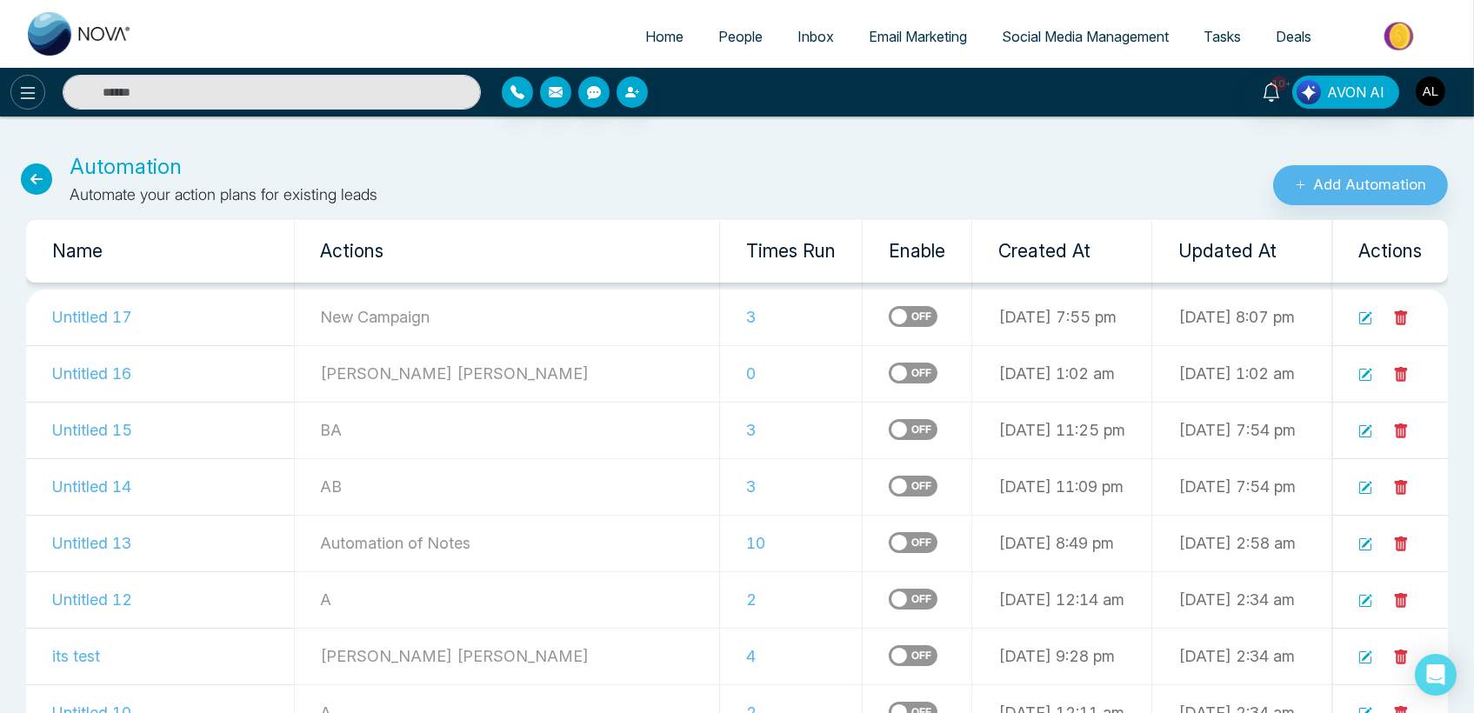
click at [28, 98] on icon at bounding box center [28, 93] width 15 height 12
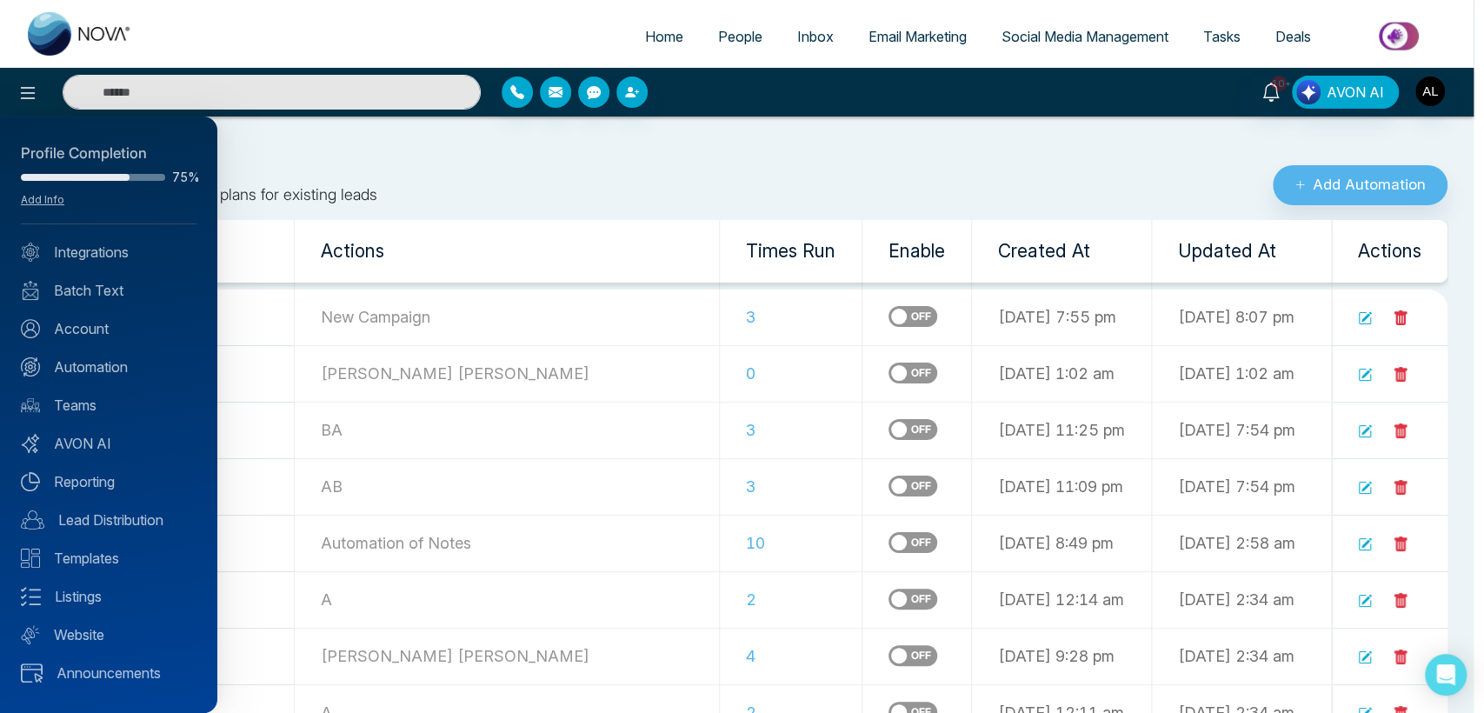
click at [481, 125] on div at bounding box center [742, 356] width 1484 height 713
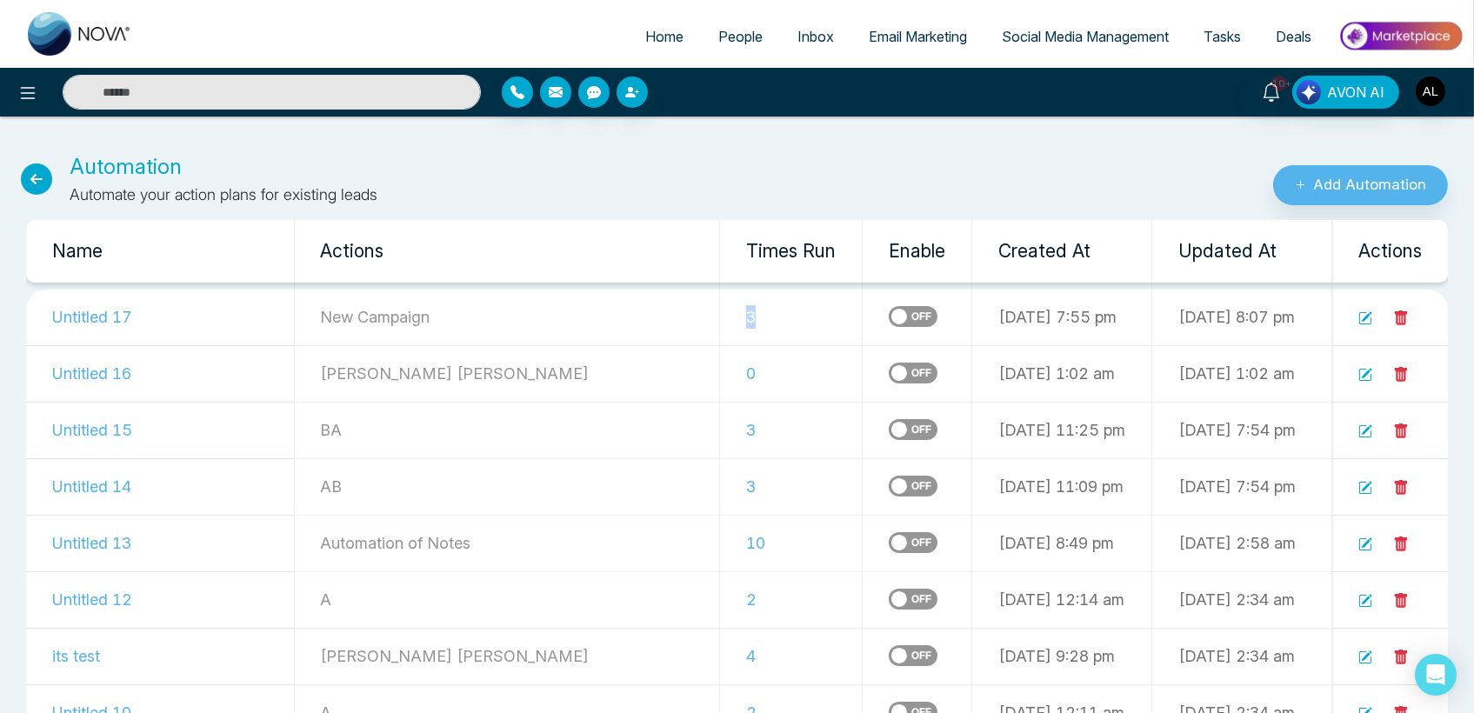
click at [720, 311] on td "3" at bounding box center [791, 318] width 143 height 57
click at [723, 30] on span "People" at bounding box center [740, 36] width 44 height 17
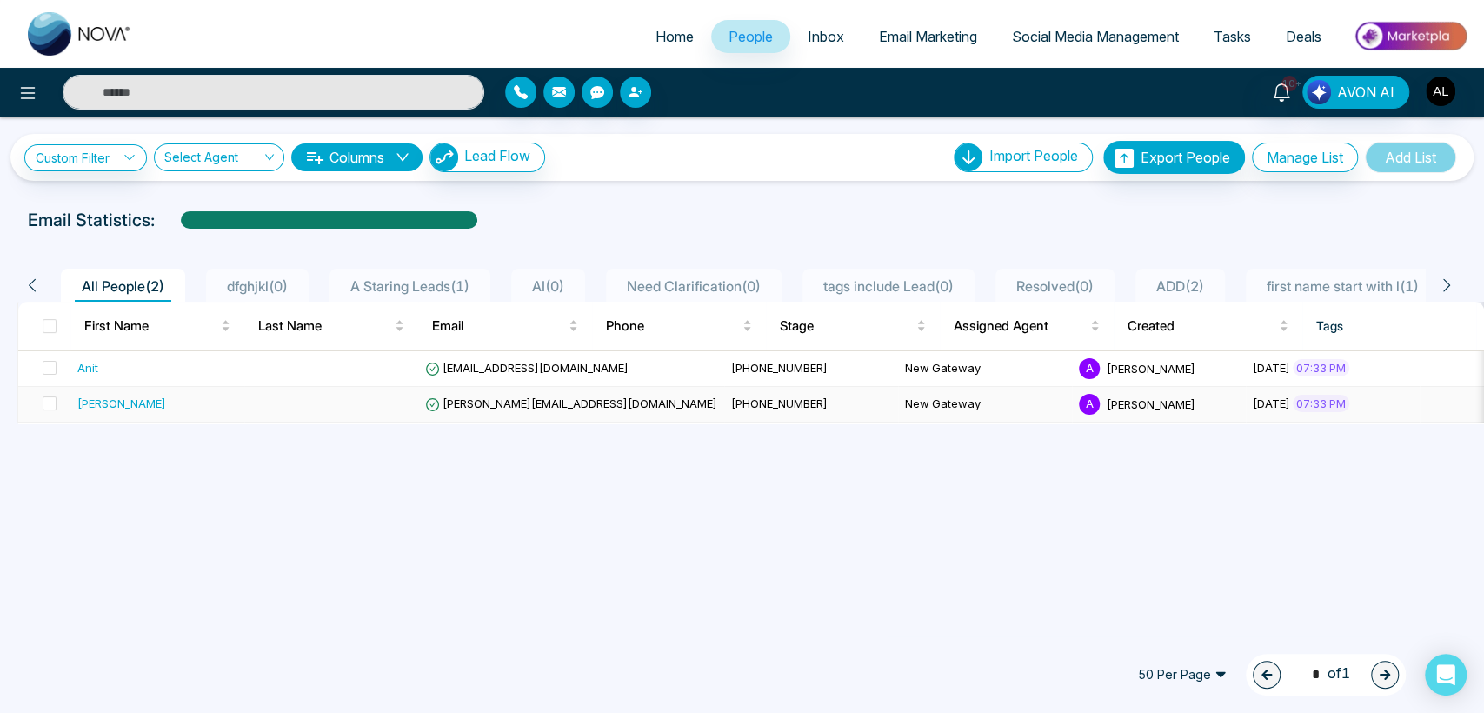
click at [515, 404] on span "[PERSON_NAME][EMAIL_ADDRESS][DOMAIN_NAME]" at bounding box center [571, 404] width 292 height 14
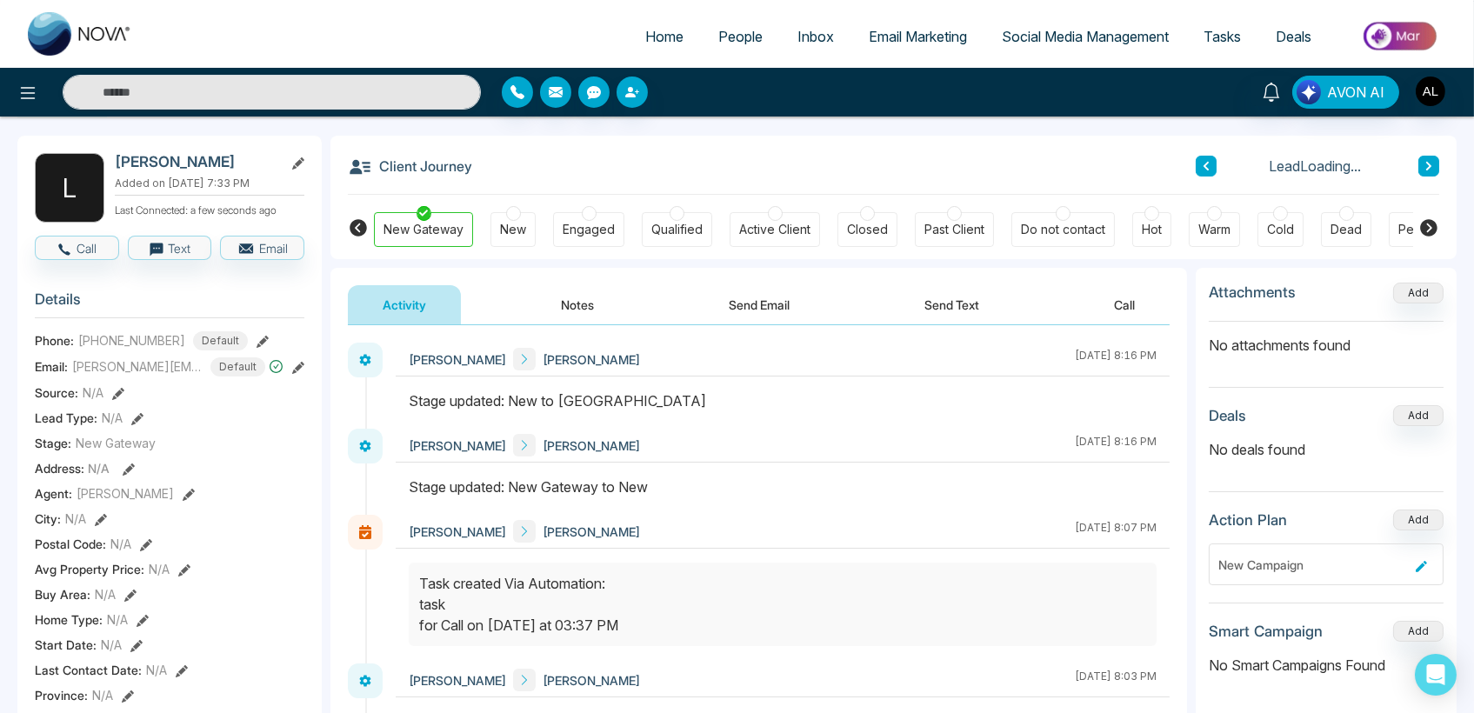
scroll to position [97, 0]
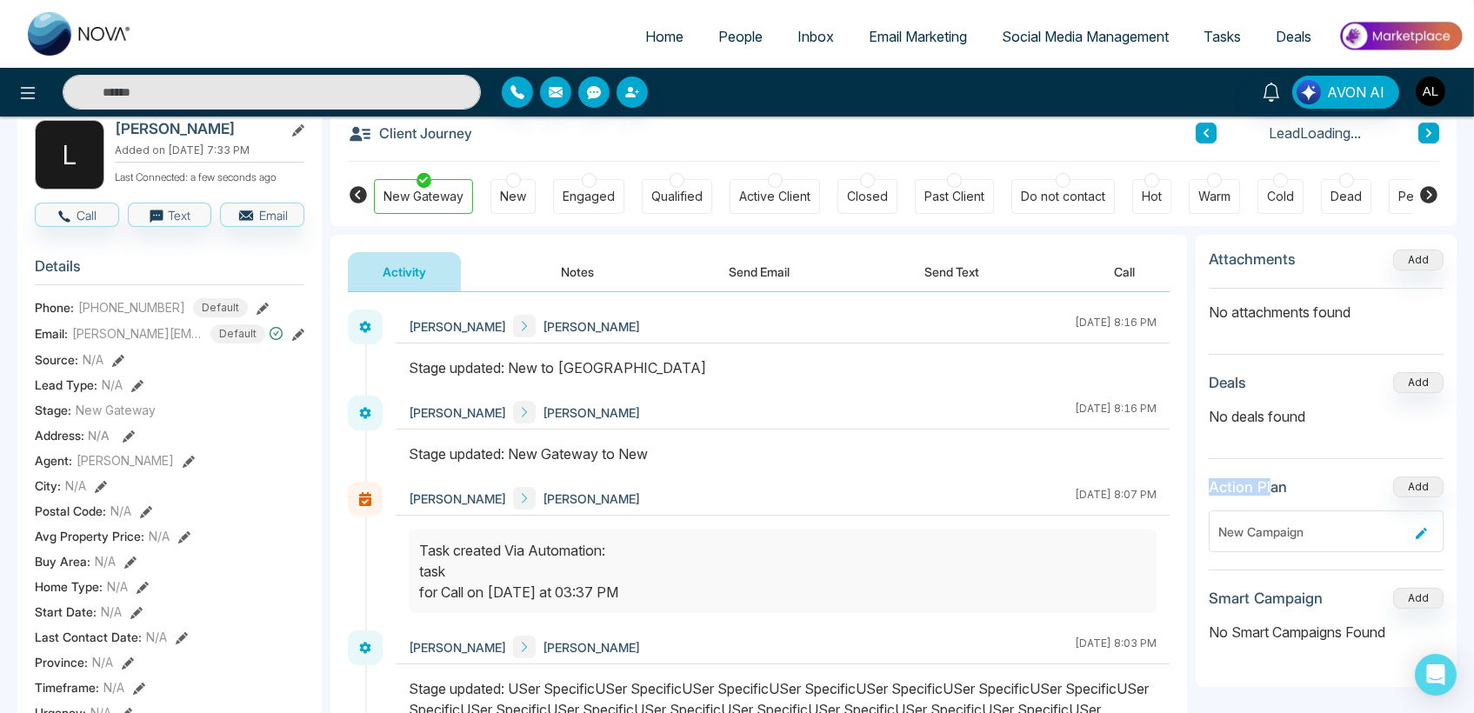
drag, startPoint x: 1212, startPoint y: 489, endPoint x: 1271, endPoint y: 488, distance: 58.3
click at [1271, 488] on h3 "Action Plan" at bounding box center [1248, 486] width 78 height 17
click at [576, 266] on button "Notes" at bounding box center [577, 271] width 103 height 39
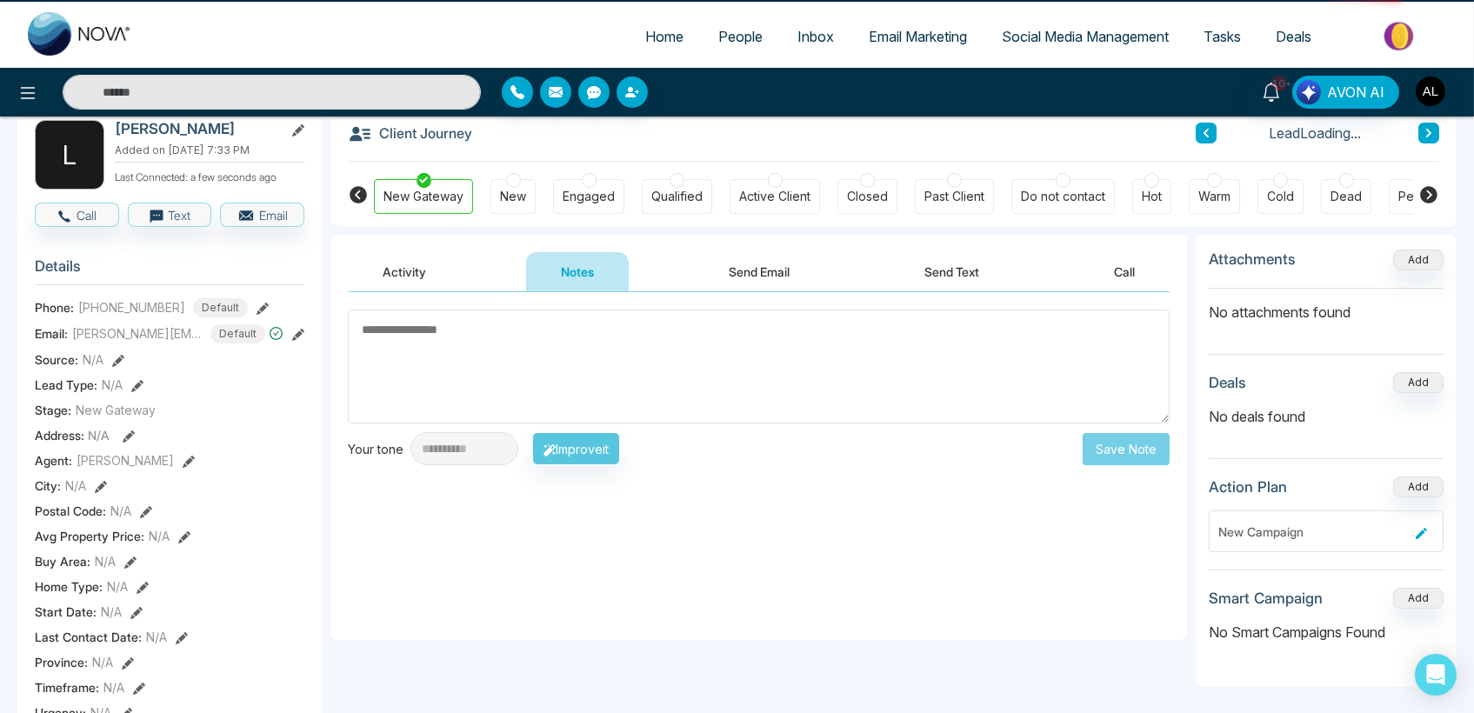
click at [414, 269] on button "Activity" at bounding box center [404, 271] width 113 height 39
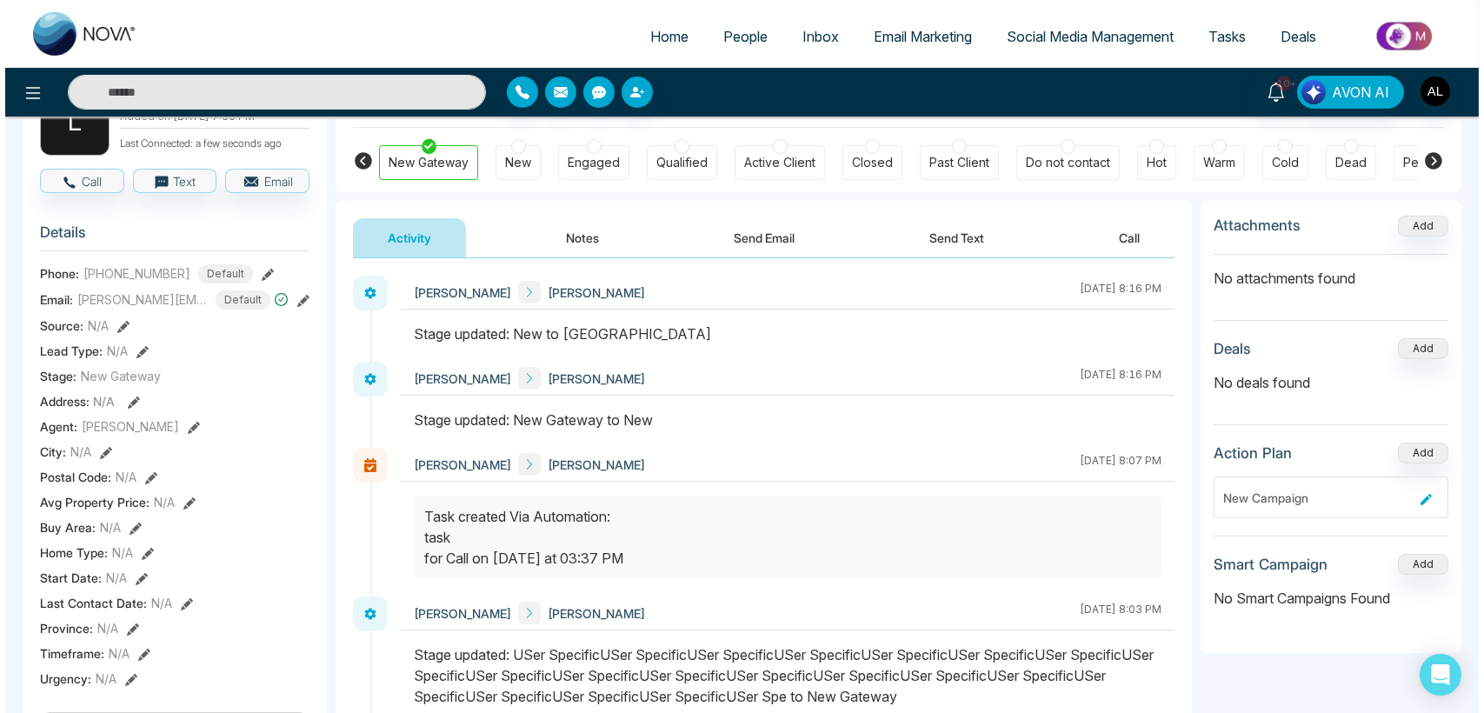
scroll to position [97, 0]
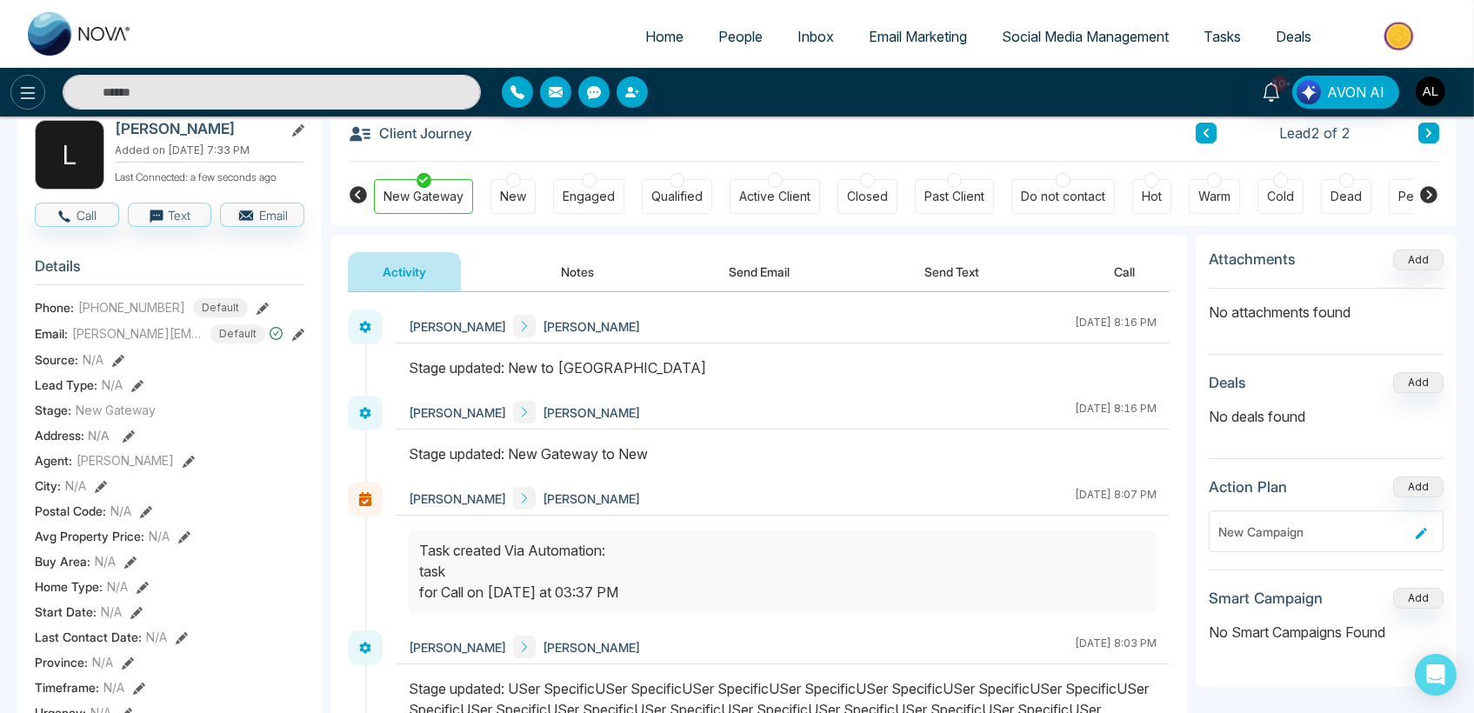
click at [17, 103] on icon at bounding box center [27, 93] width 21 height 21
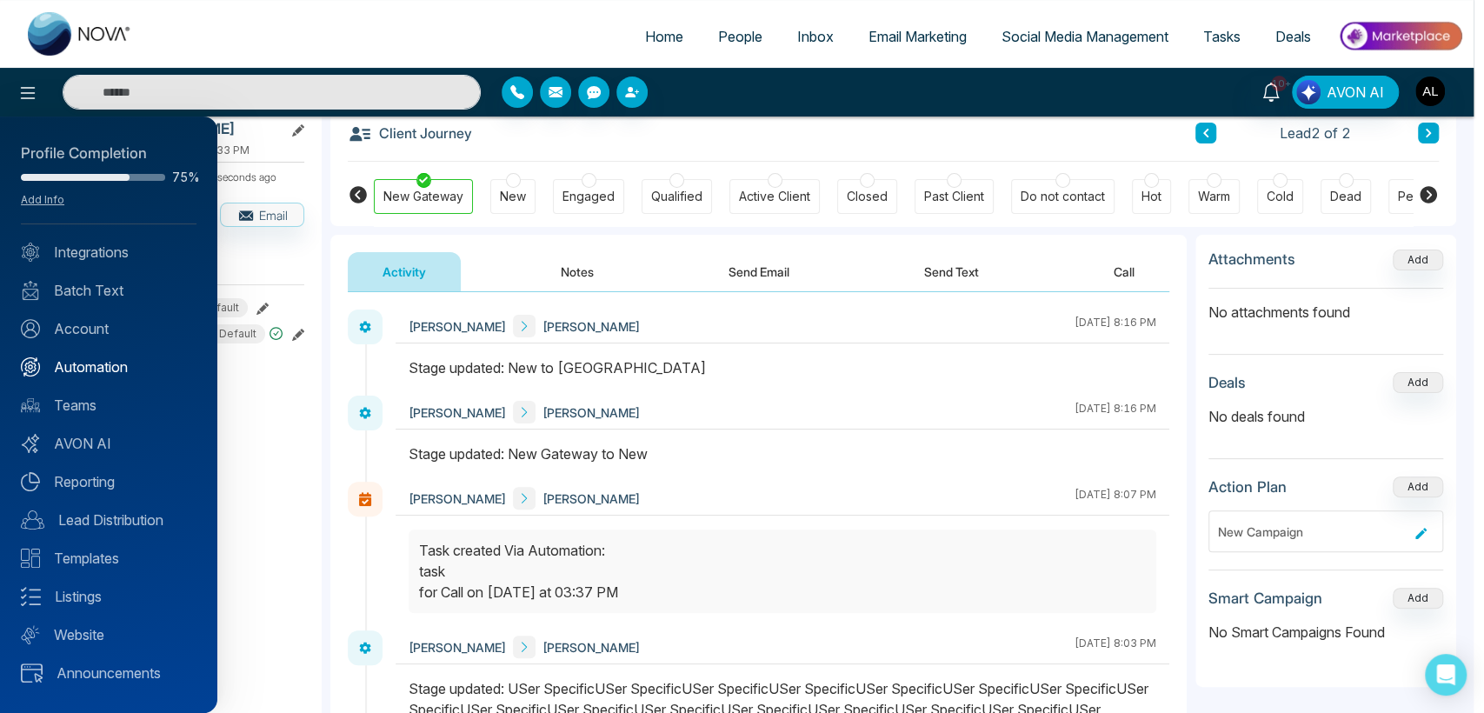
click at [90, 371] on link "Automation" at bounding box center [109, 367] width 176 height 21
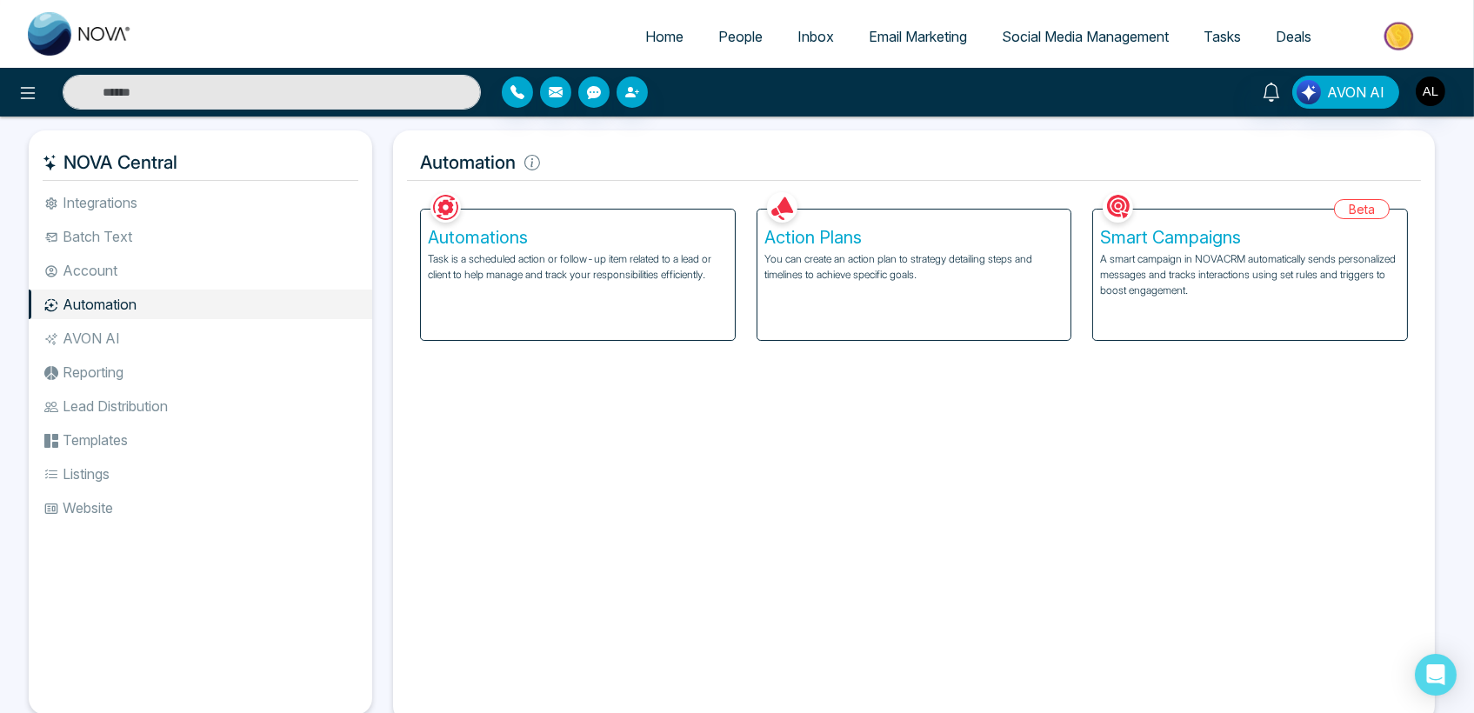
click at [904, 236] on h5 "Action Plans" at bounding box center [914, 237] width 300 height 21
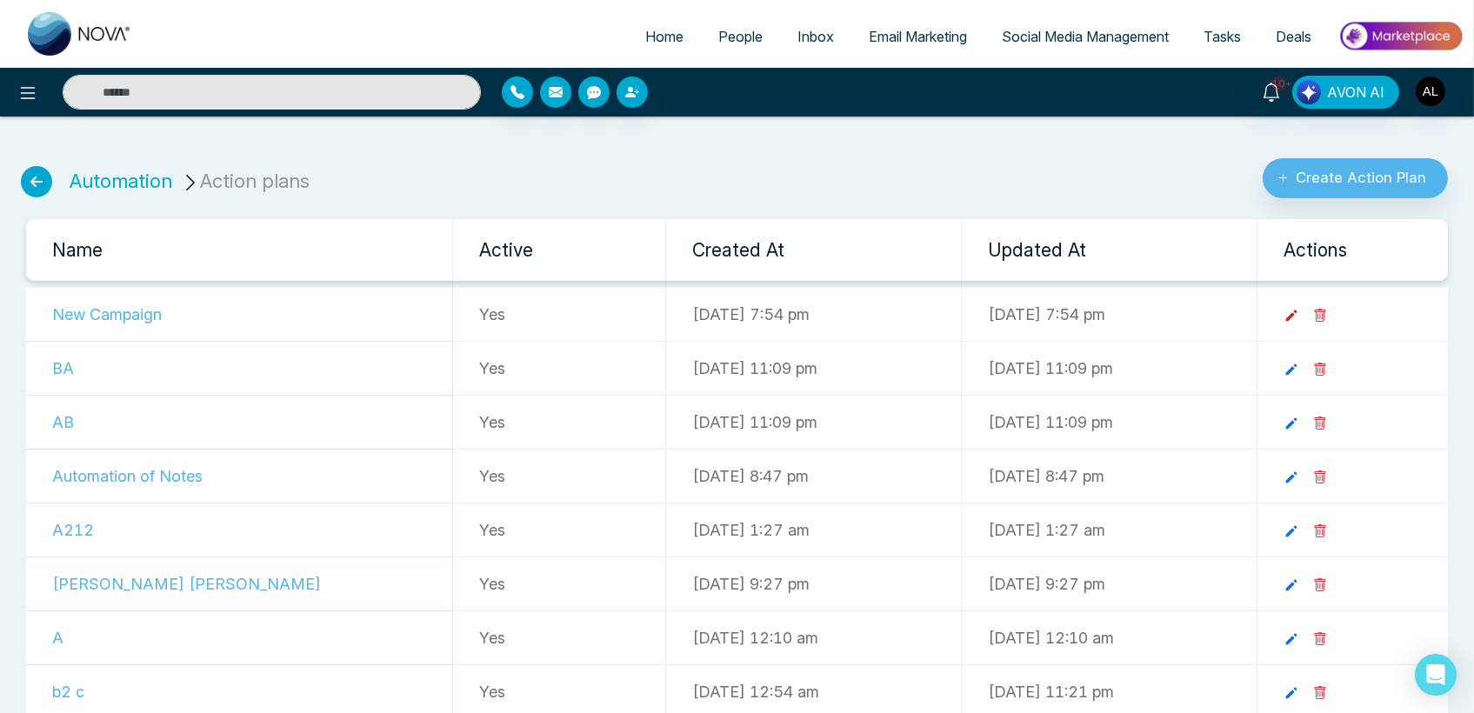
click at [1298, 310] on icon at bounding box center [1291, 315] width 11 height 11
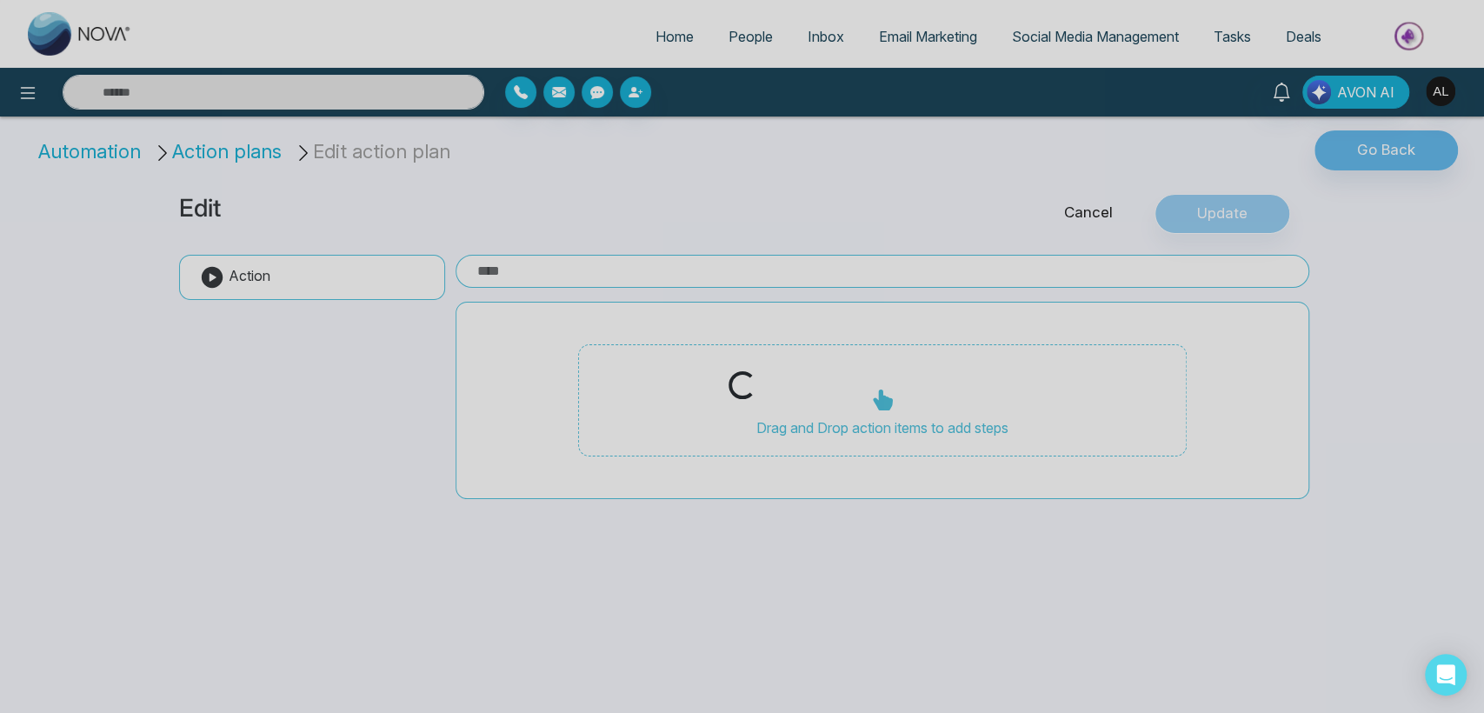
type input "**********"
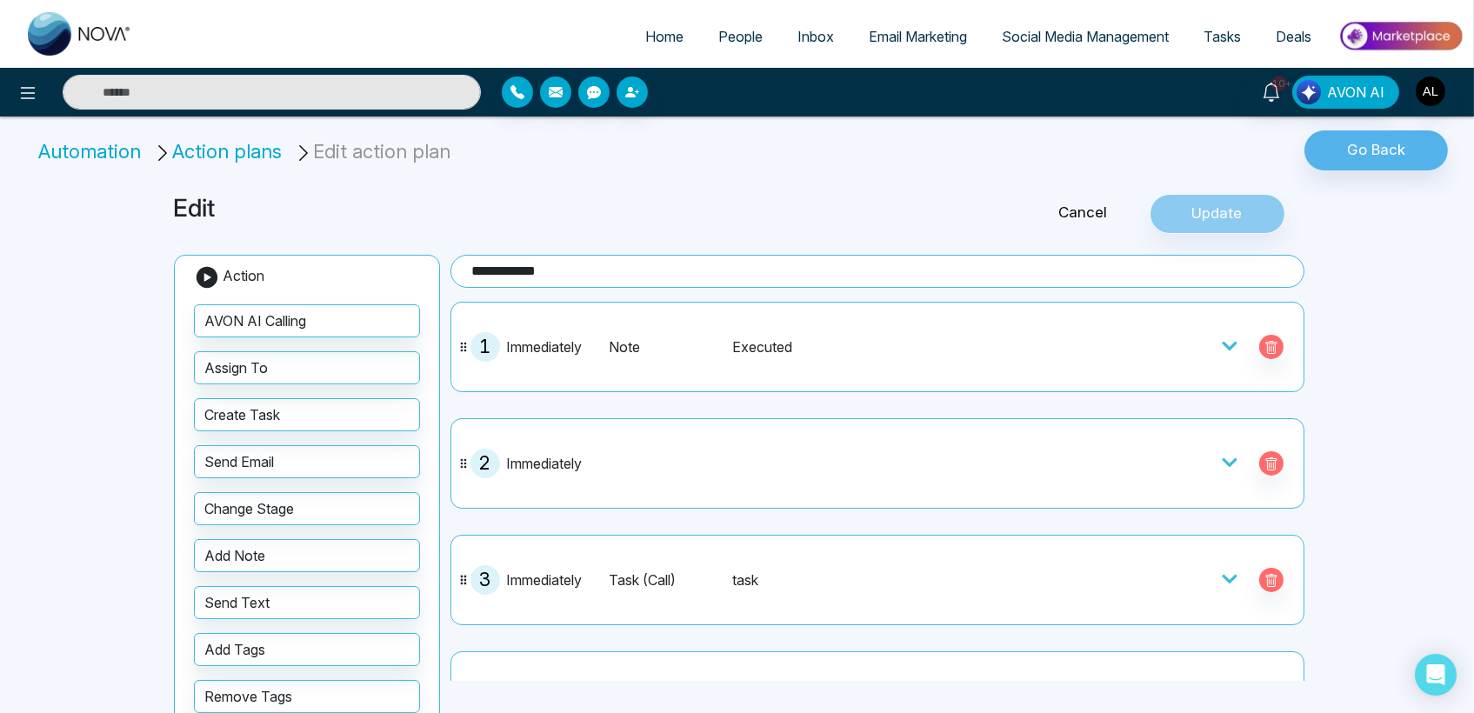
click at [1223, 457] on icon at bounding box center [1229, 462] width 17 height 17
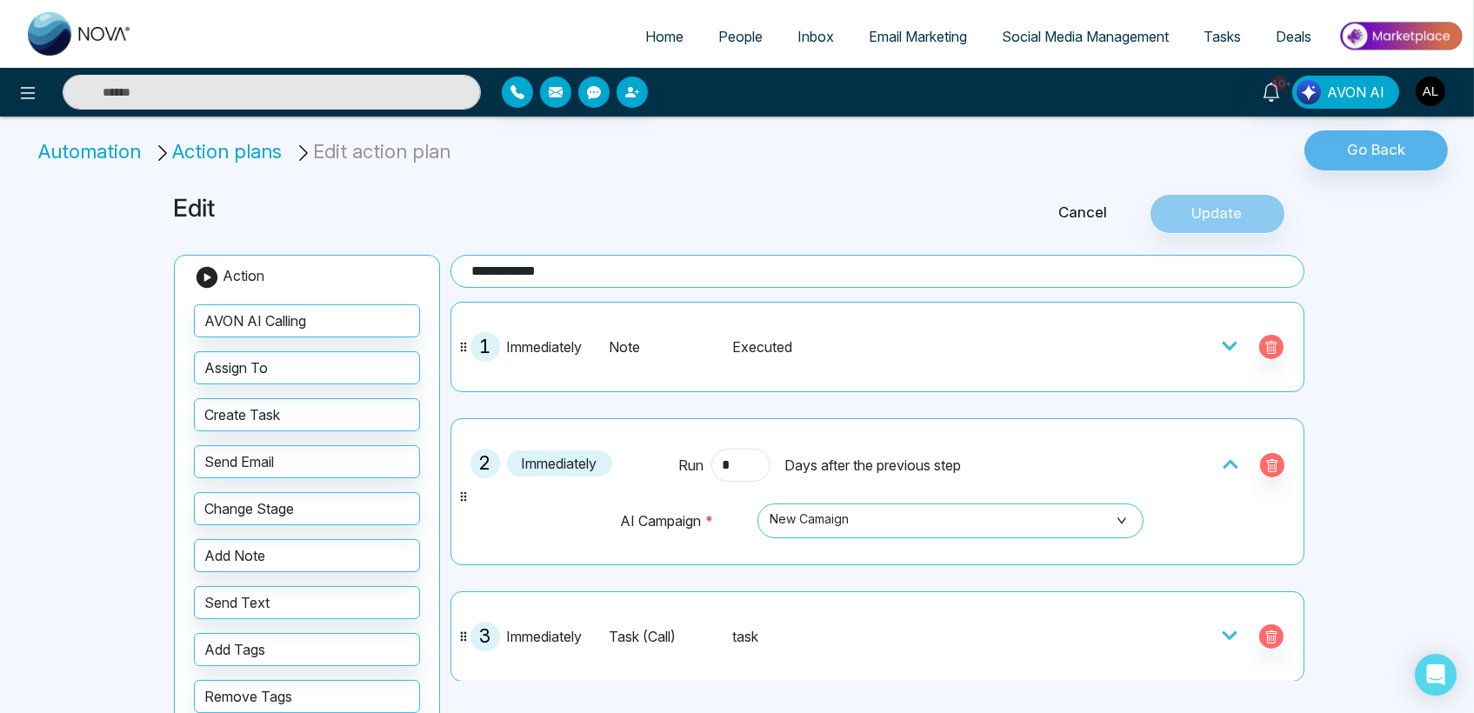
click at [1221, 335] on div at bounding box center [1229, 347] width 17 height 24
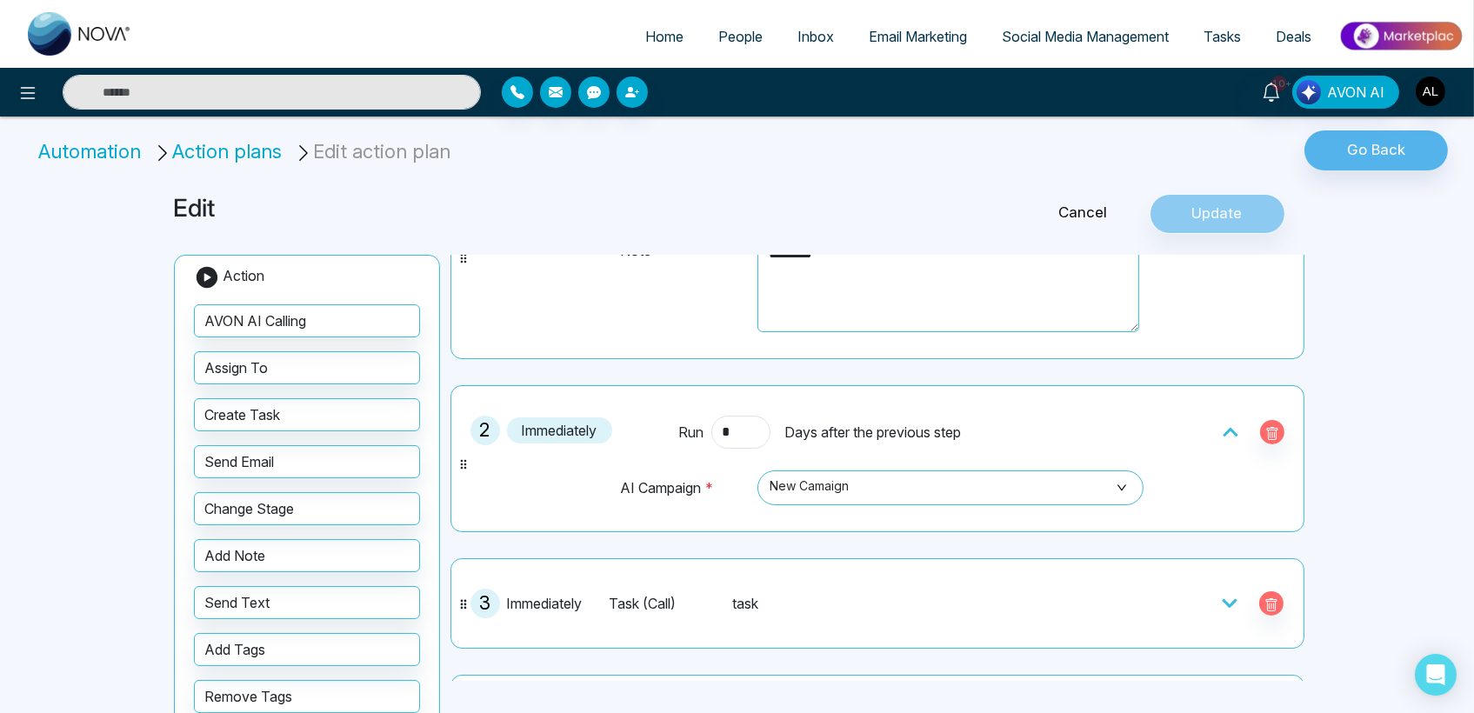
scroll to position [193, 0]
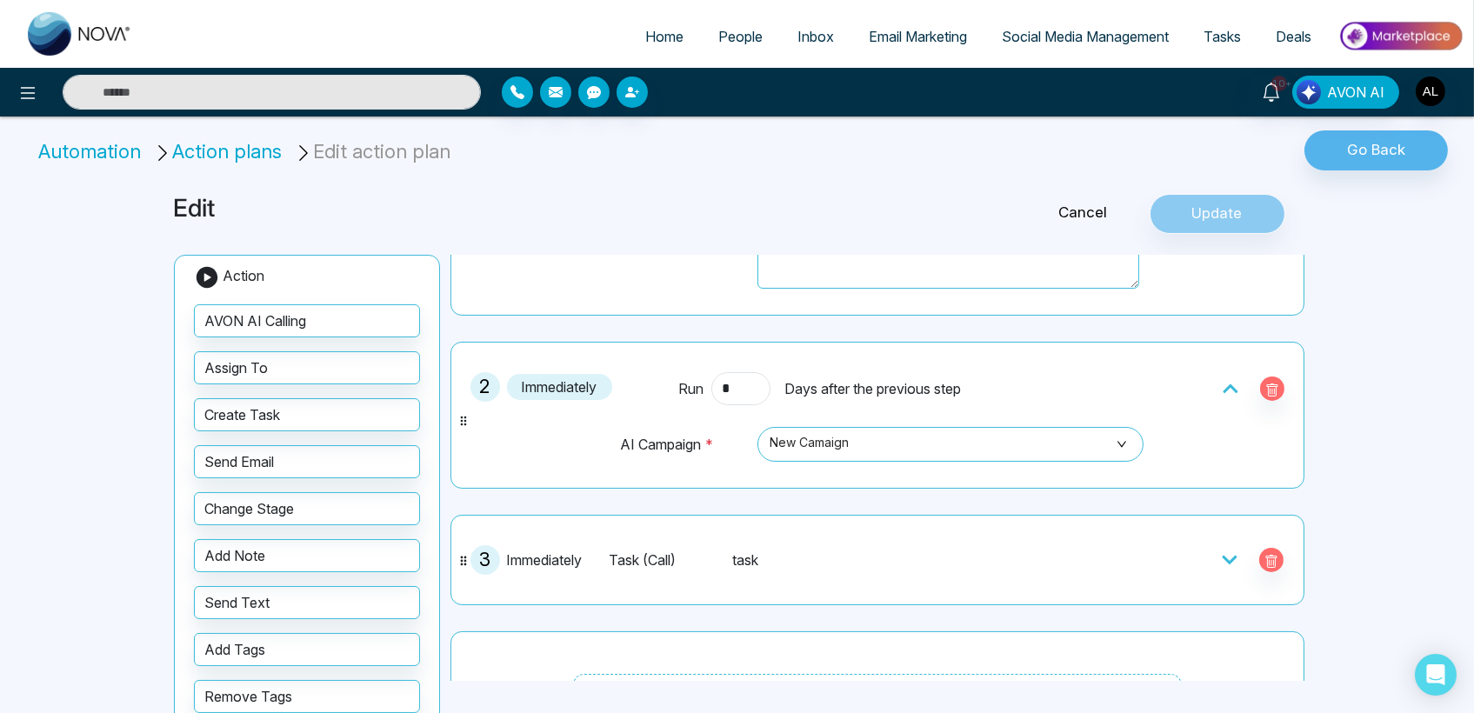
click at [1225, 551] on icon at bounding box center [1229, 559] width 17 height 17
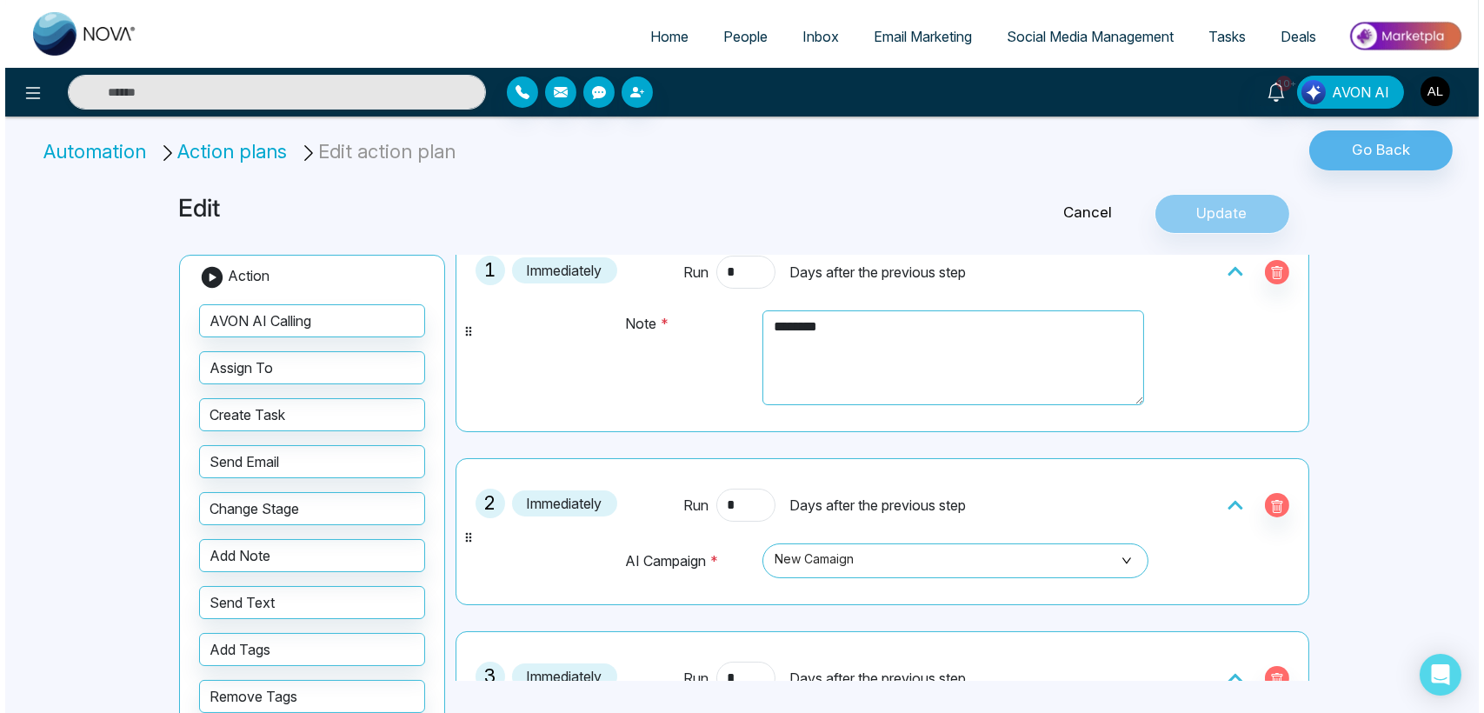
scroll to position [0, 0]
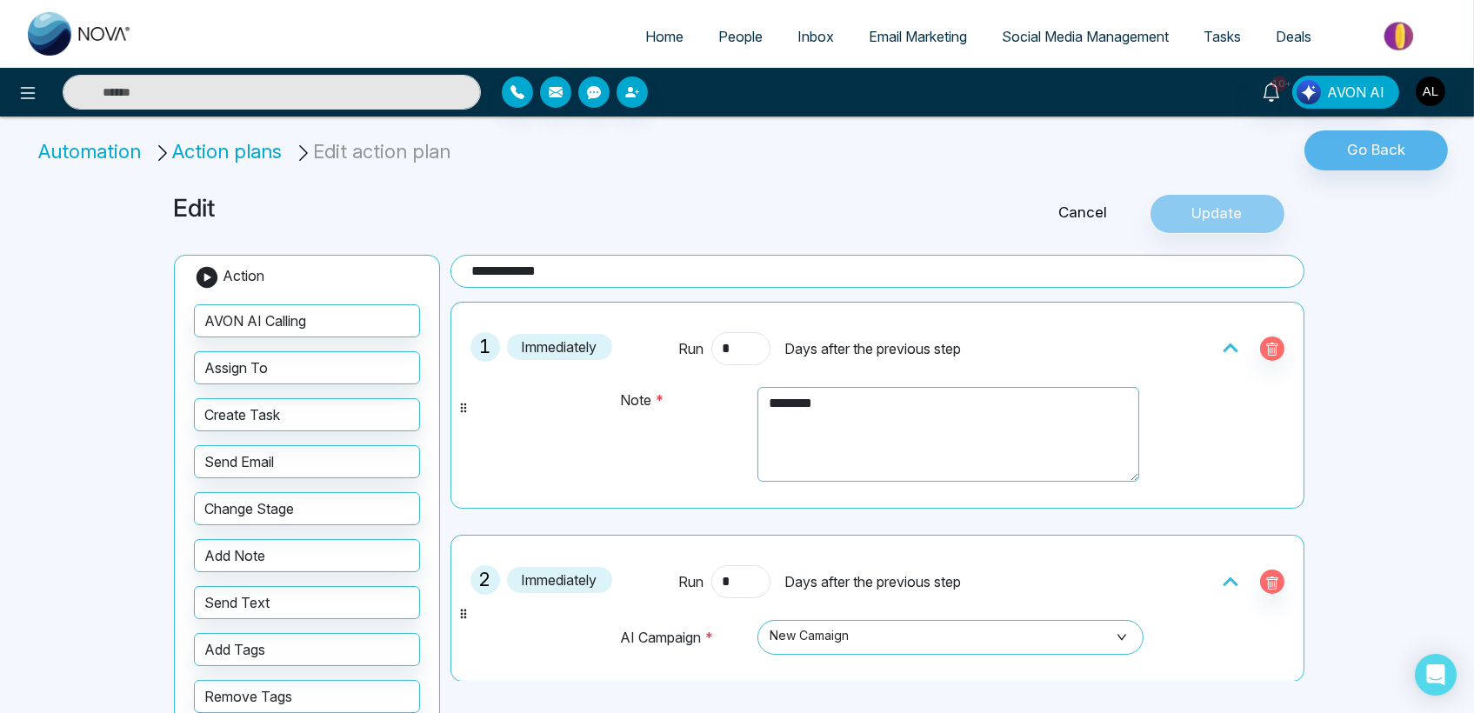
click at [729, 33] on span "People" at bounding box center [740, 36] width 44 height 17
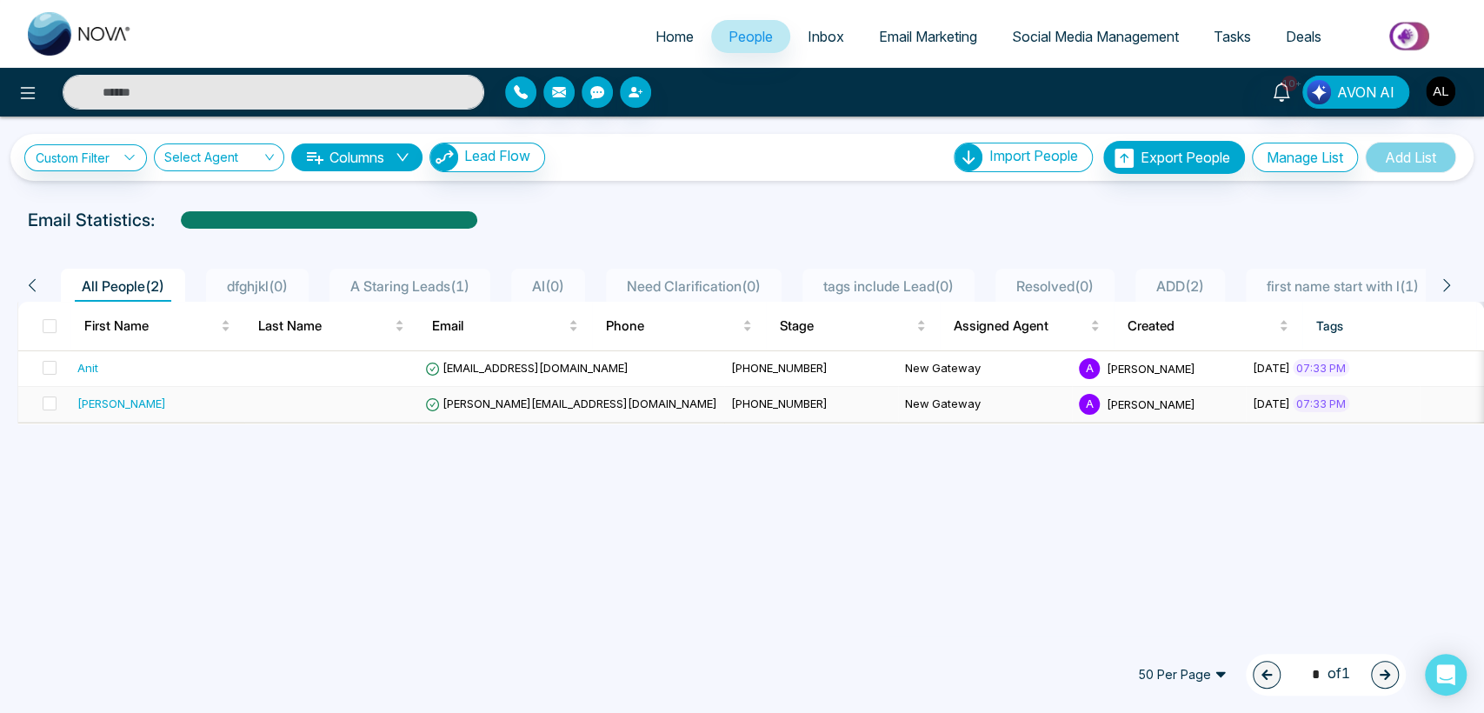
click at [521, 400] on span "[PERSON_NAME][EMAIL_ADDRESS][DOMAIN_NAME]" at bounding box center [571, 404] width 292 height 14
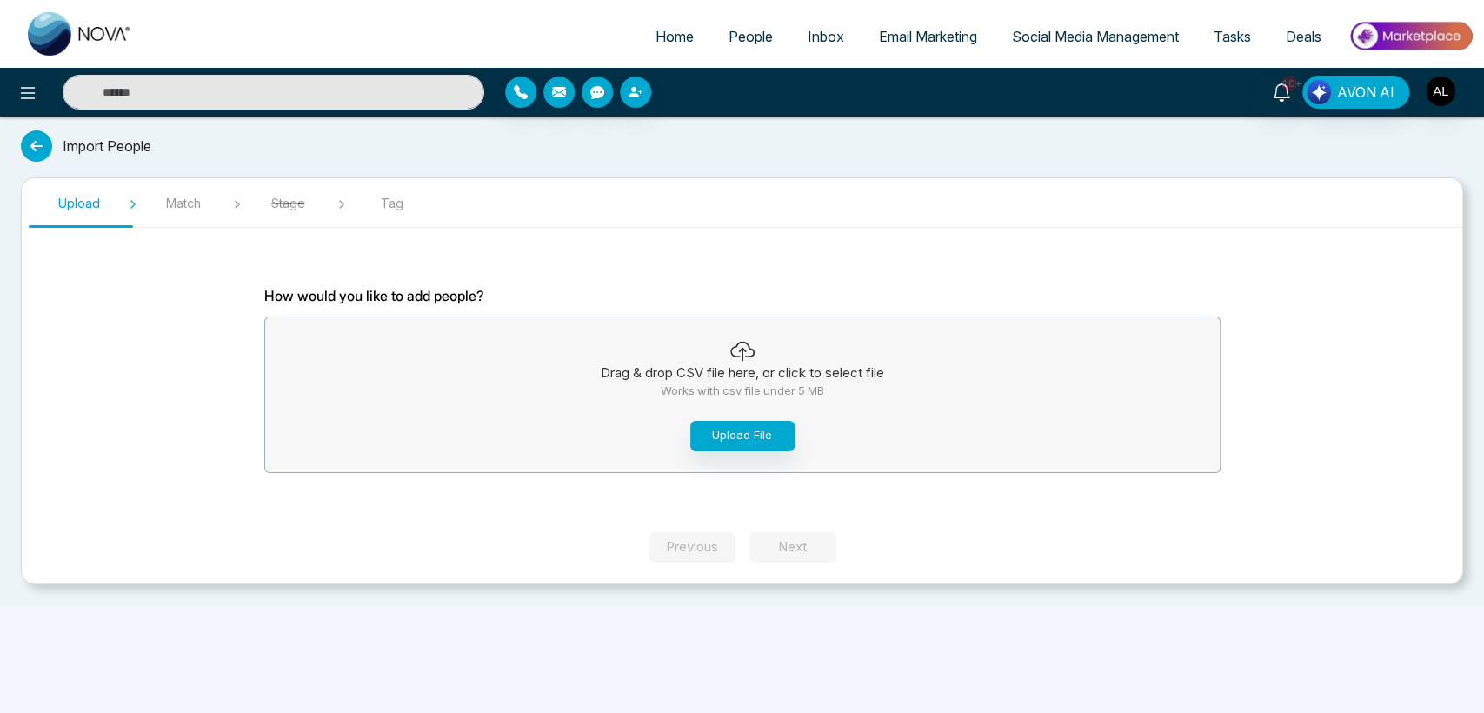
click at [749, 418] on div "Drag & drop CSV file here, or click to select file Works with csv file under 5 …" at bounding box center [742, 395] width 955 height 147
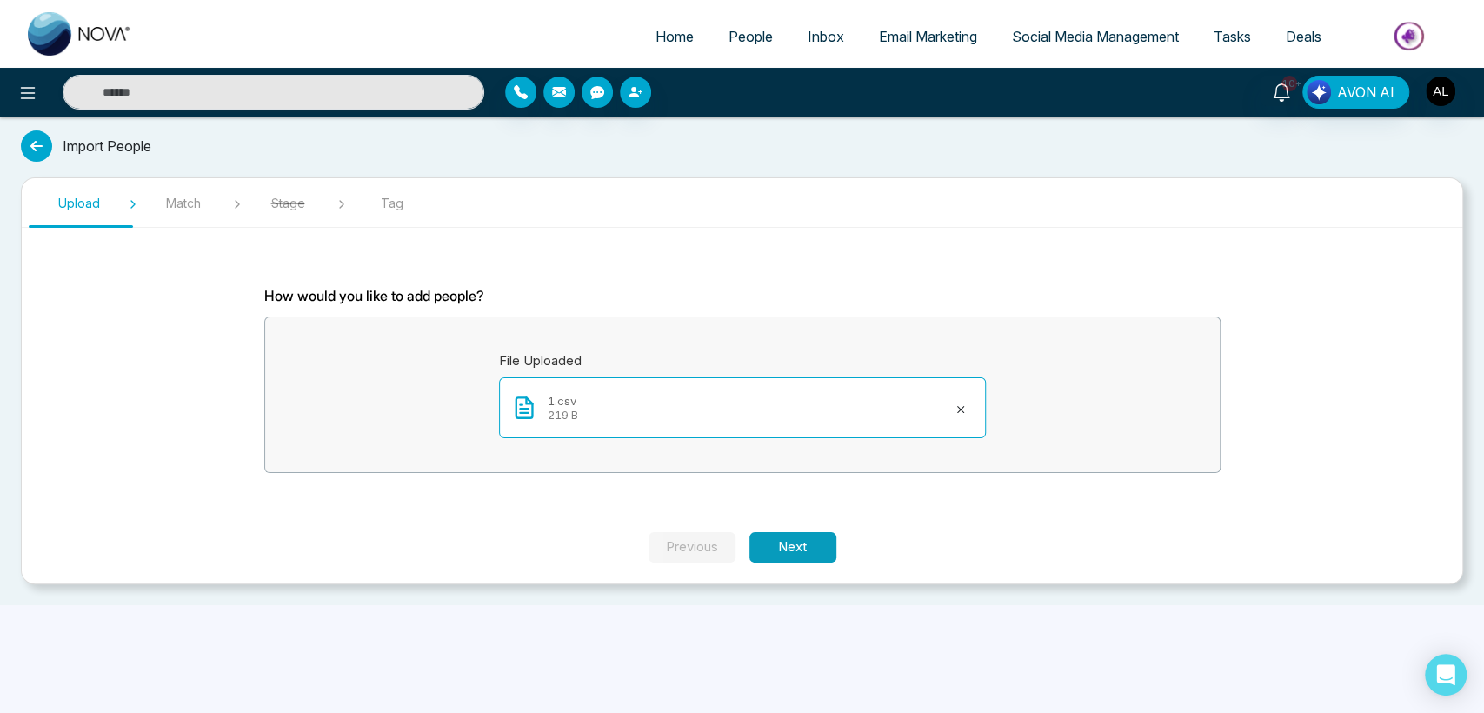
click at [811, 538] on button "Next" at bounding box center [793, 547] width 87 height 30
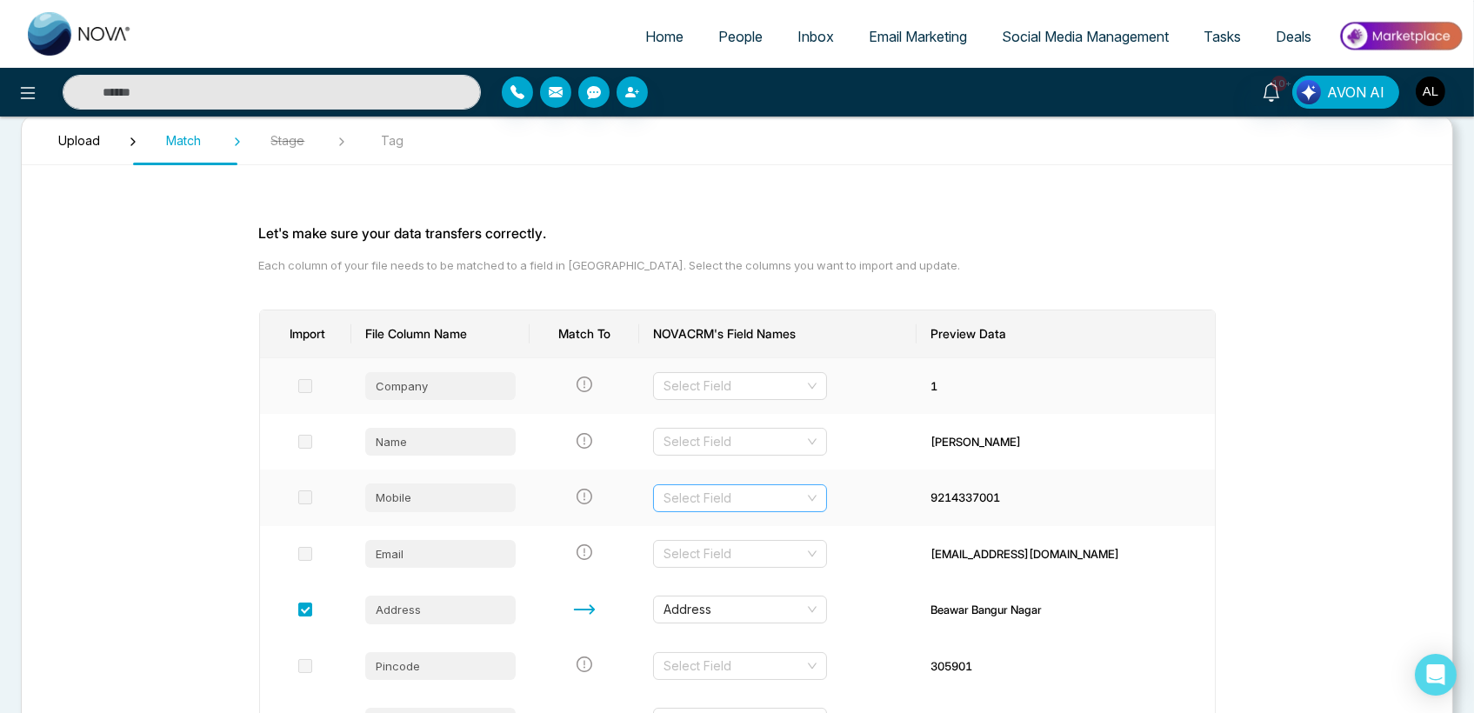
scroll to position [97, 0]
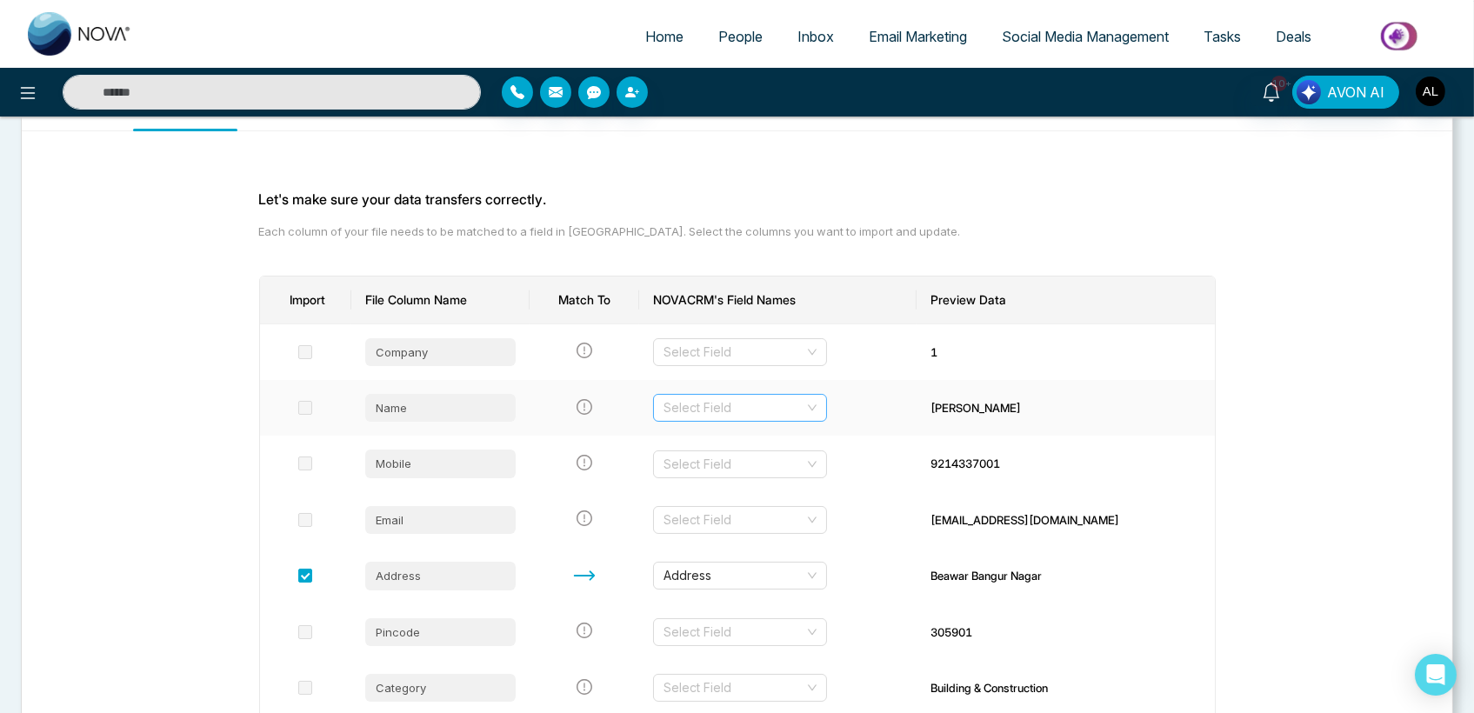
click at [708, 404] on input "search" at bounding box center [734, 408] width 141 height 26
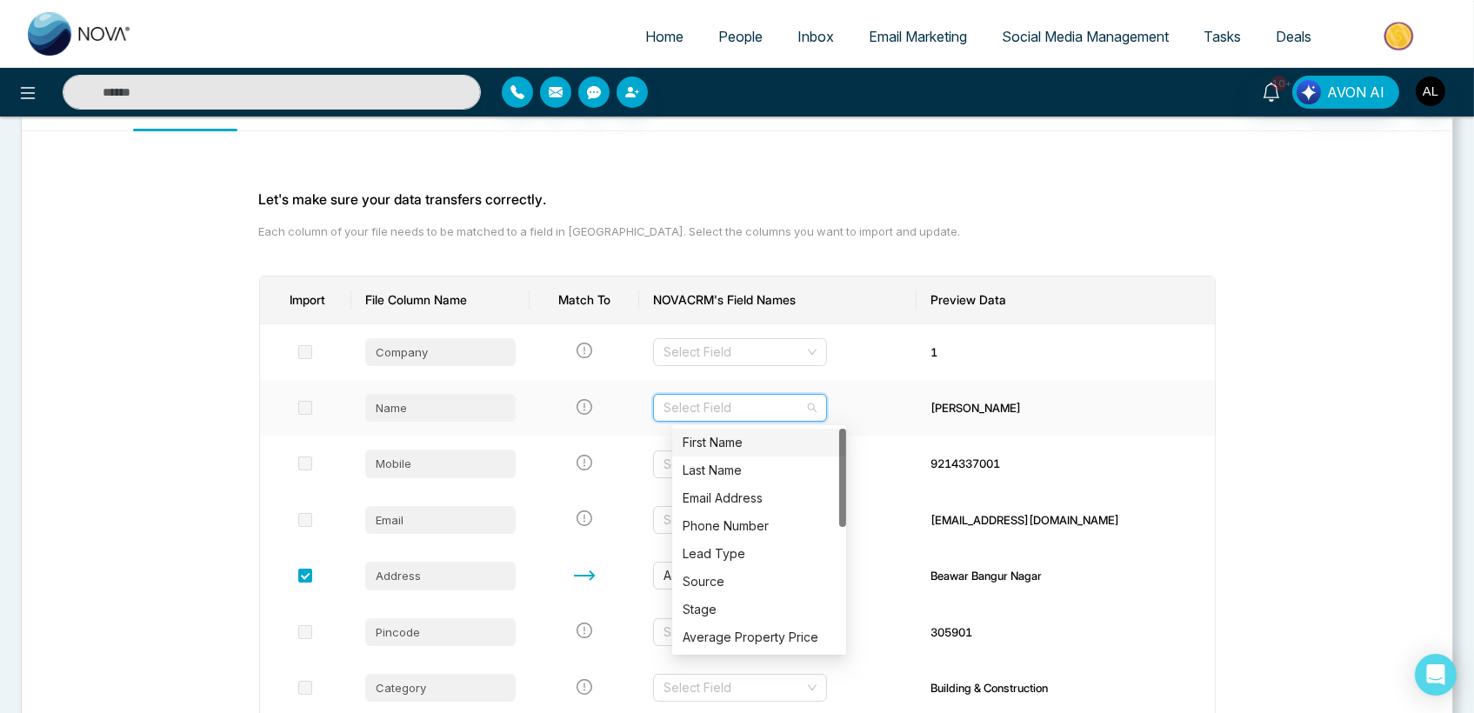
click at [708, 439] on div "First Name" at bounding box center [759, 442] width 153 height 19
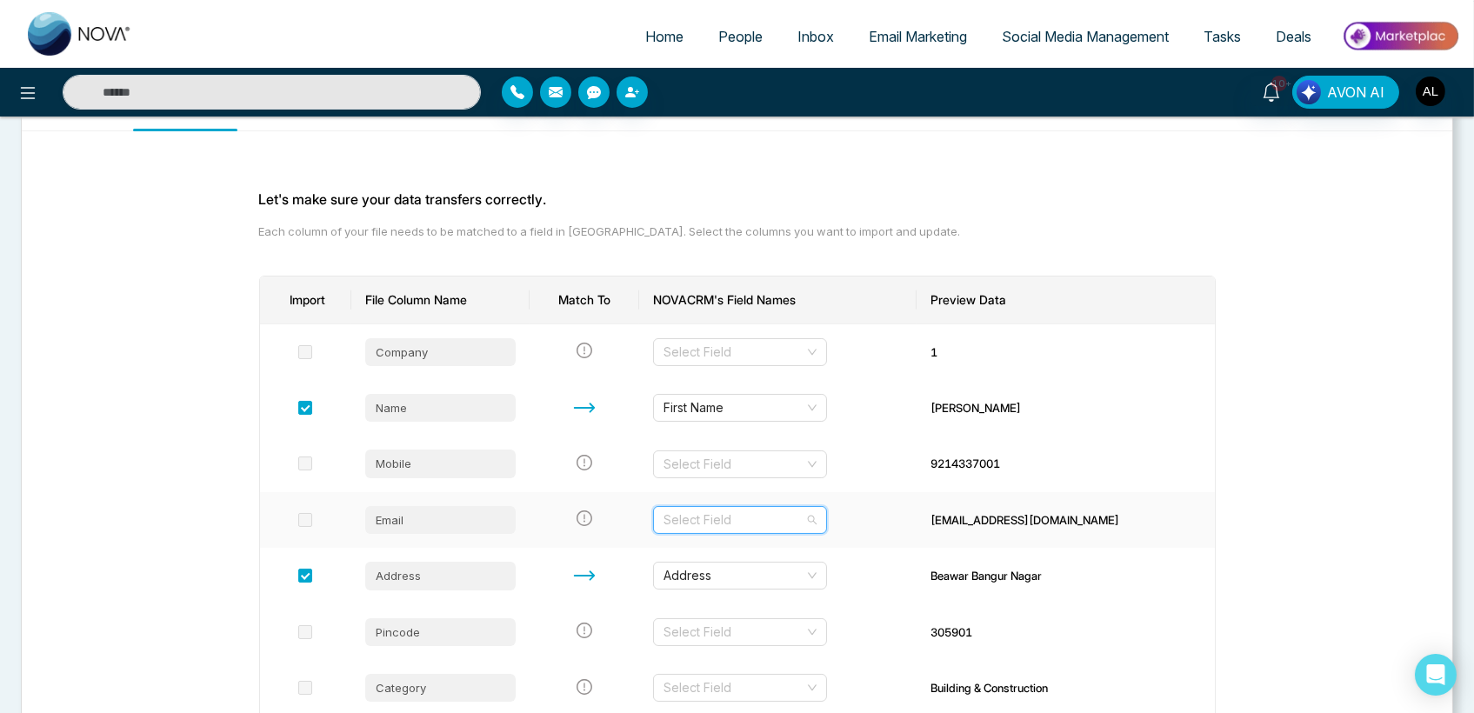
click at [724, 529] on input "search" at bounding box center [734, 520] width 141 height 26
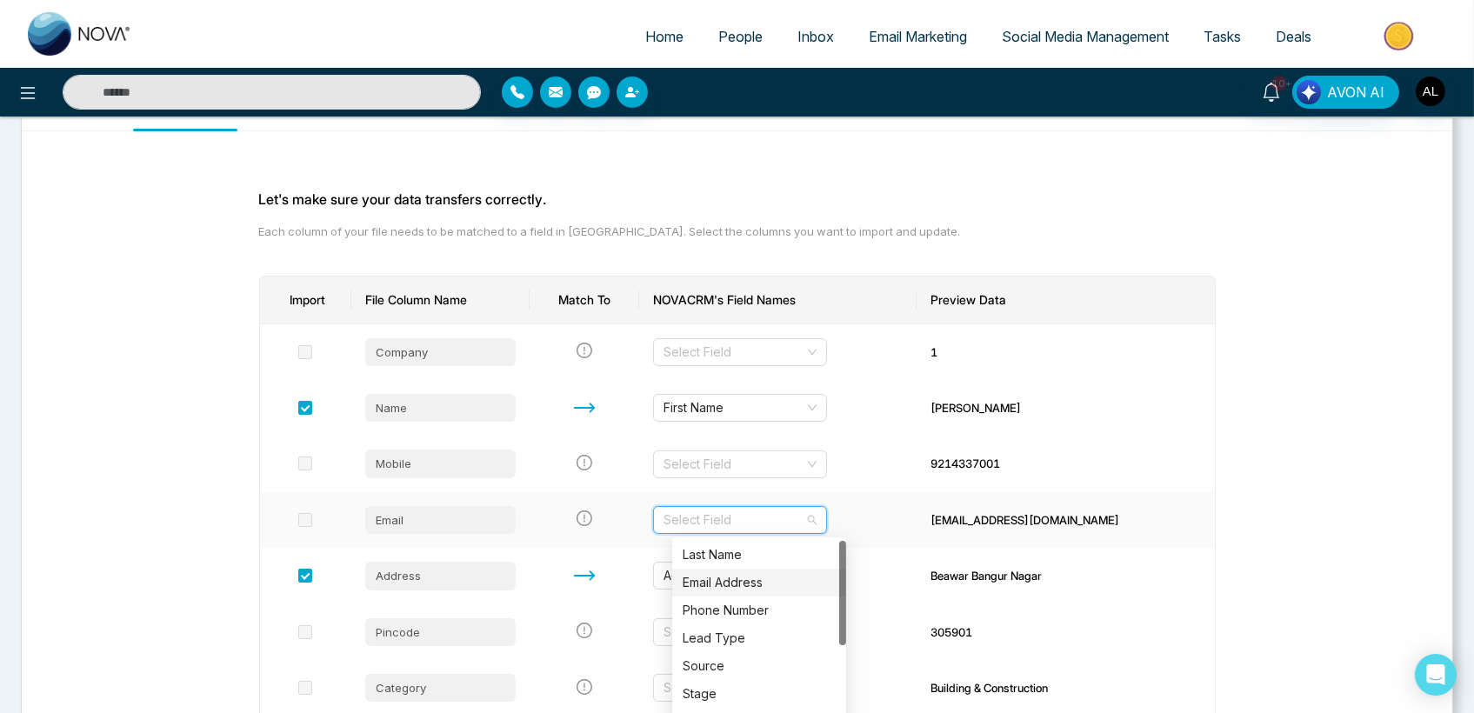
click at [726, 579] on div "Email Address" at bounding box center [759, 582] width 153 height 19
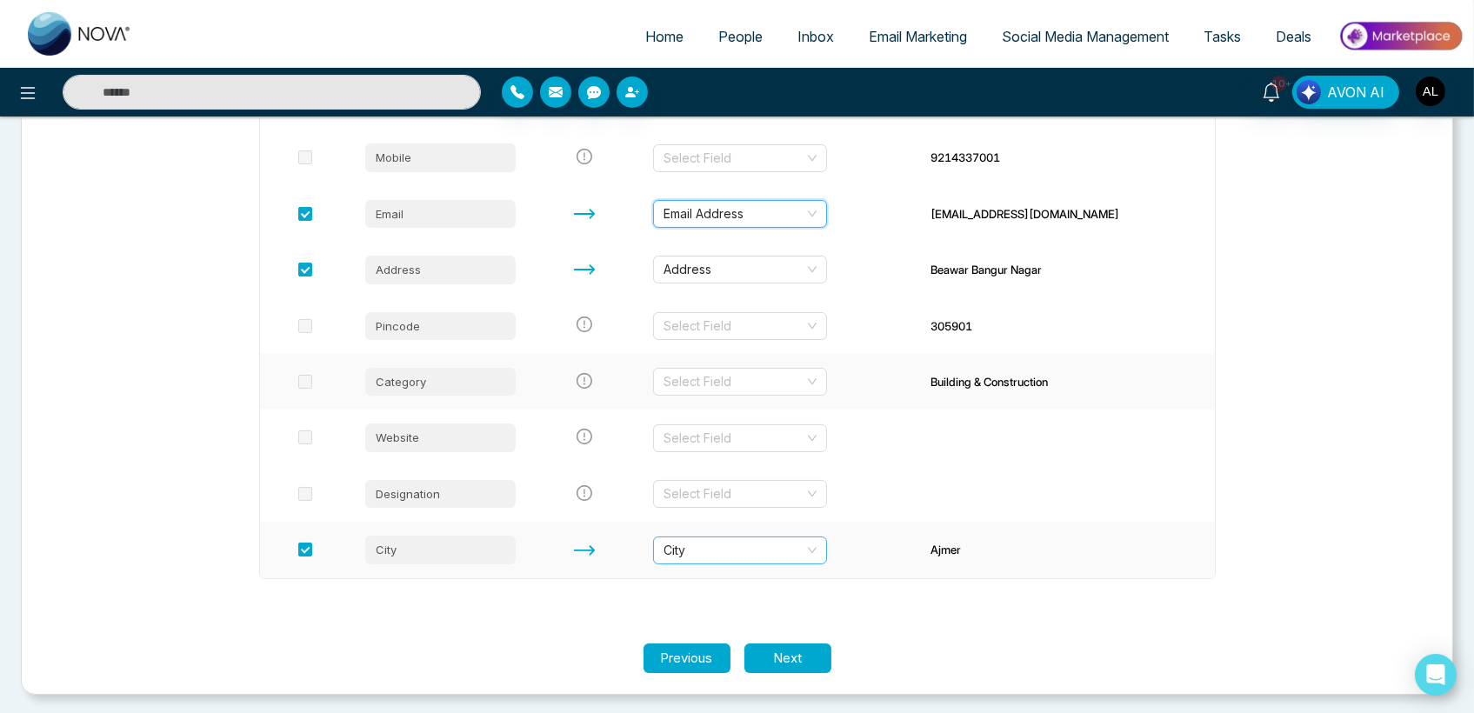
scroll to position [404, 0]
click at [787, 648] on button "Next" at bounding box center [787, 657] width 87 height 30
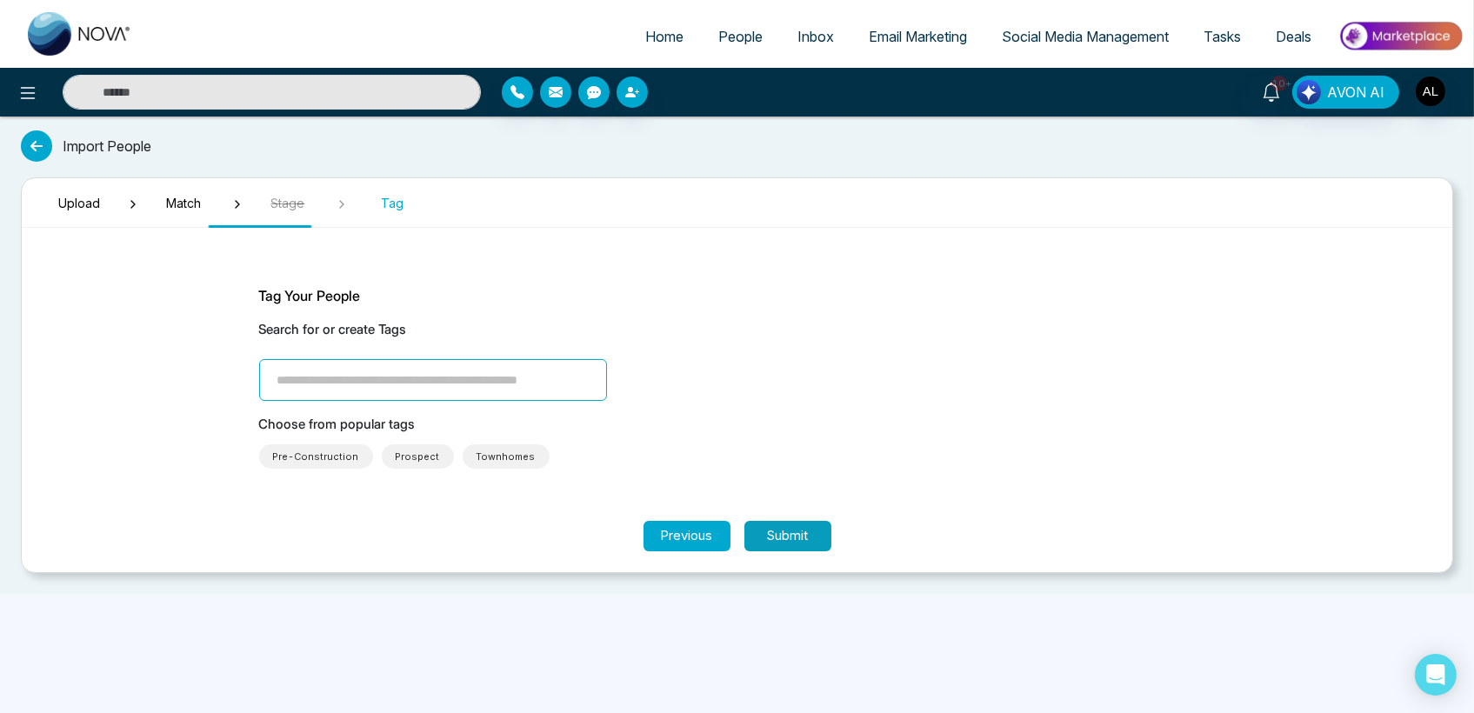
scroll to position [0, 0]
click at [791, 551] on section "Upload Match Stage Tag Tag Your People Search for or create Tags Choose from po…" at bounding box center [742, 375] width 1443 height 396
click at [786, 530] on button "Submit" at bounding box center [793, 536] width 87 height 30
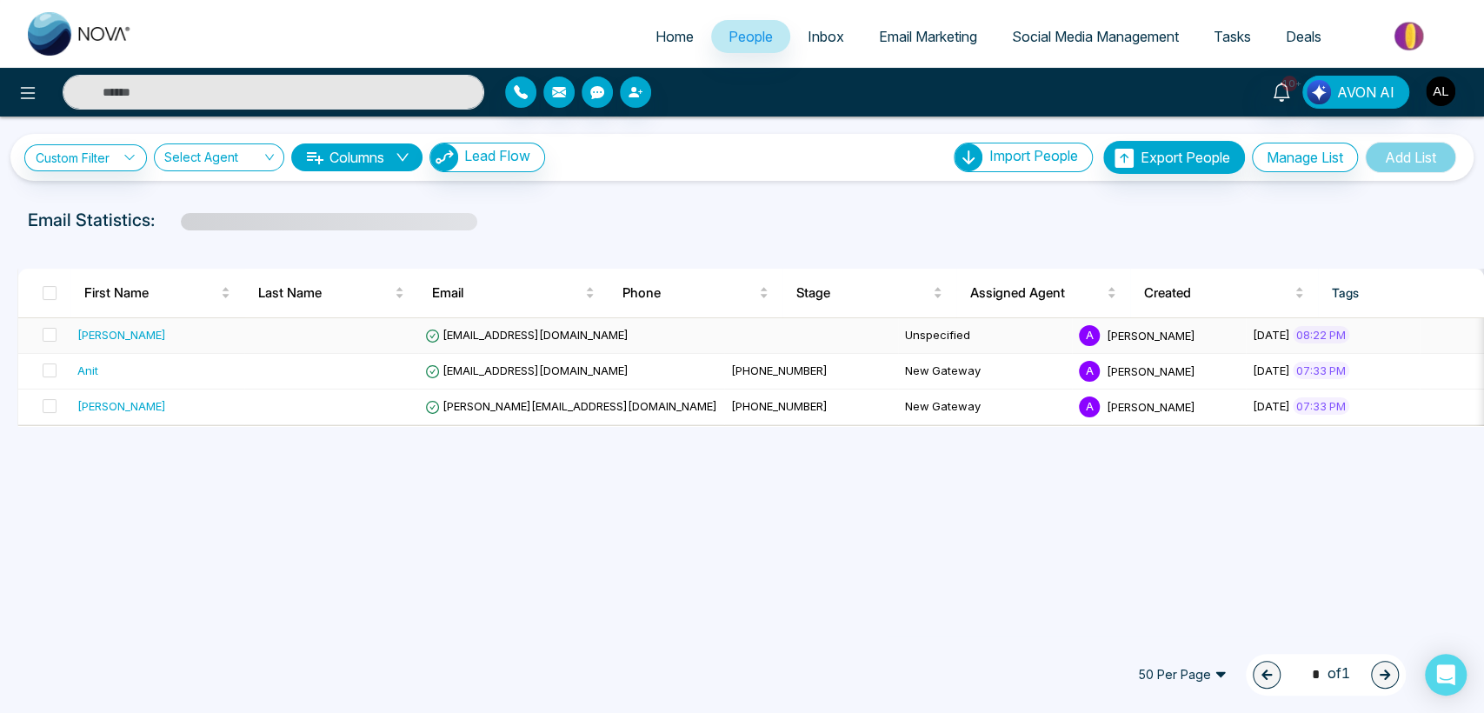
click at [503, 323] on div "First Name Last Name Email Phone Stage Assigned Agent Created Tags Source Provi…" at bounding box center [750, 347] width 1467 height 157
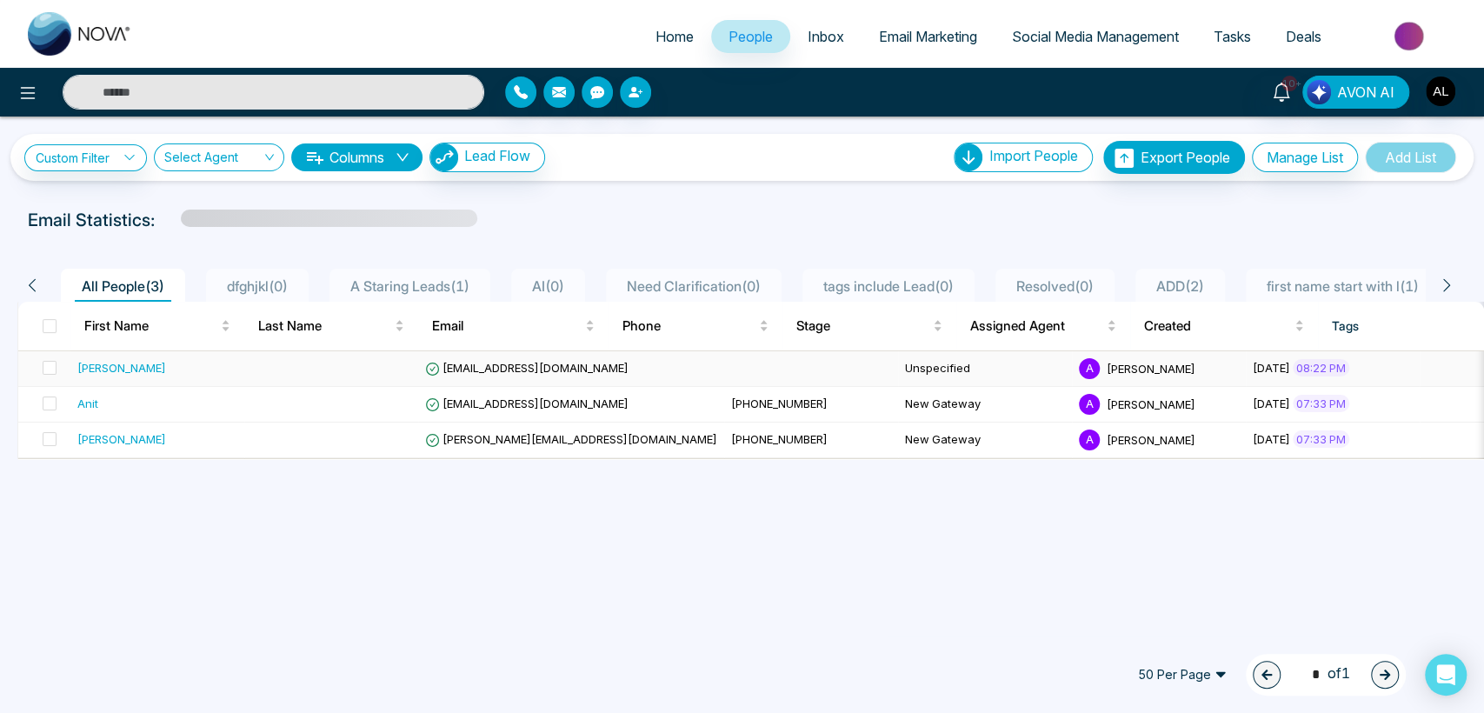
click at [509, 364] on span "[EMAIL_ADDRESS][DOMAIN_NAME]" at bounding box center [526, 368] width 203 height 14
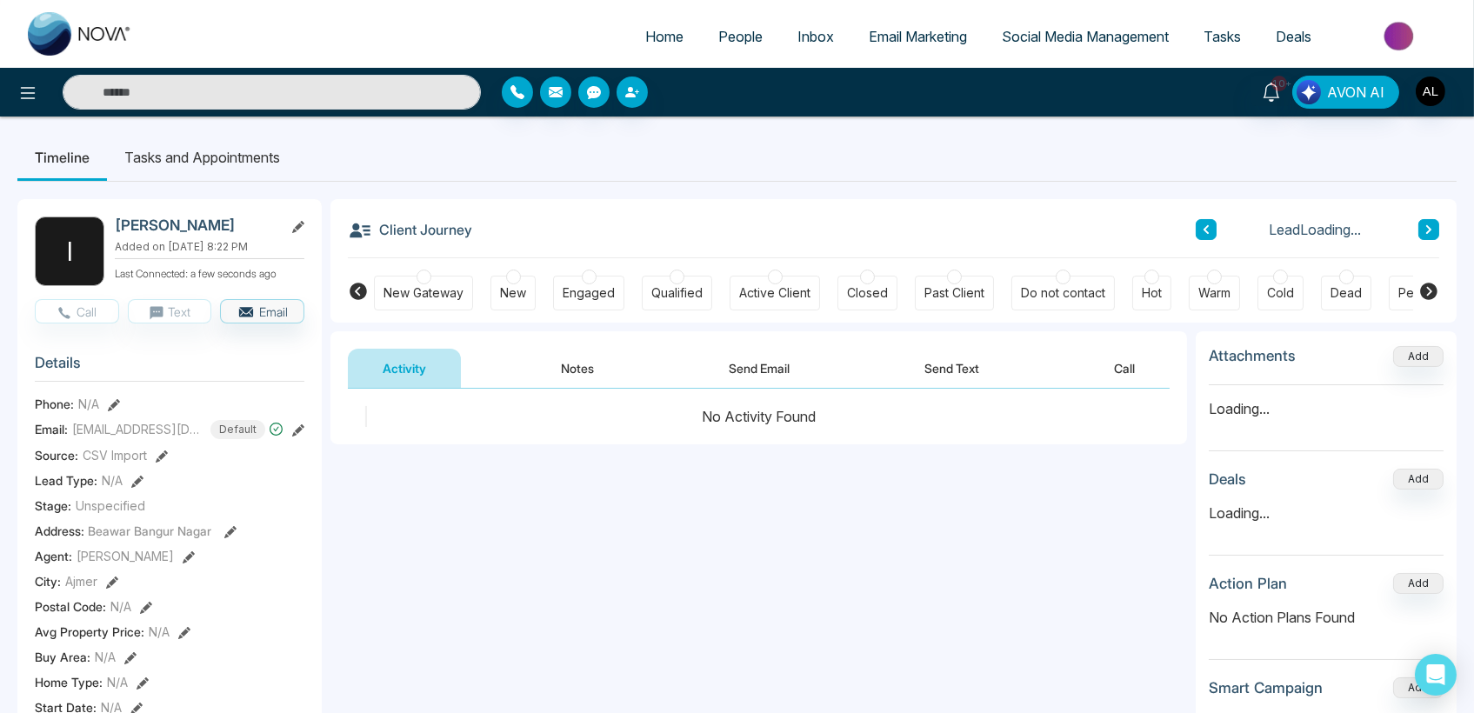
click at [416, 296] on div "New Gateway" at bounding box center [424, 292] width 80 height 17
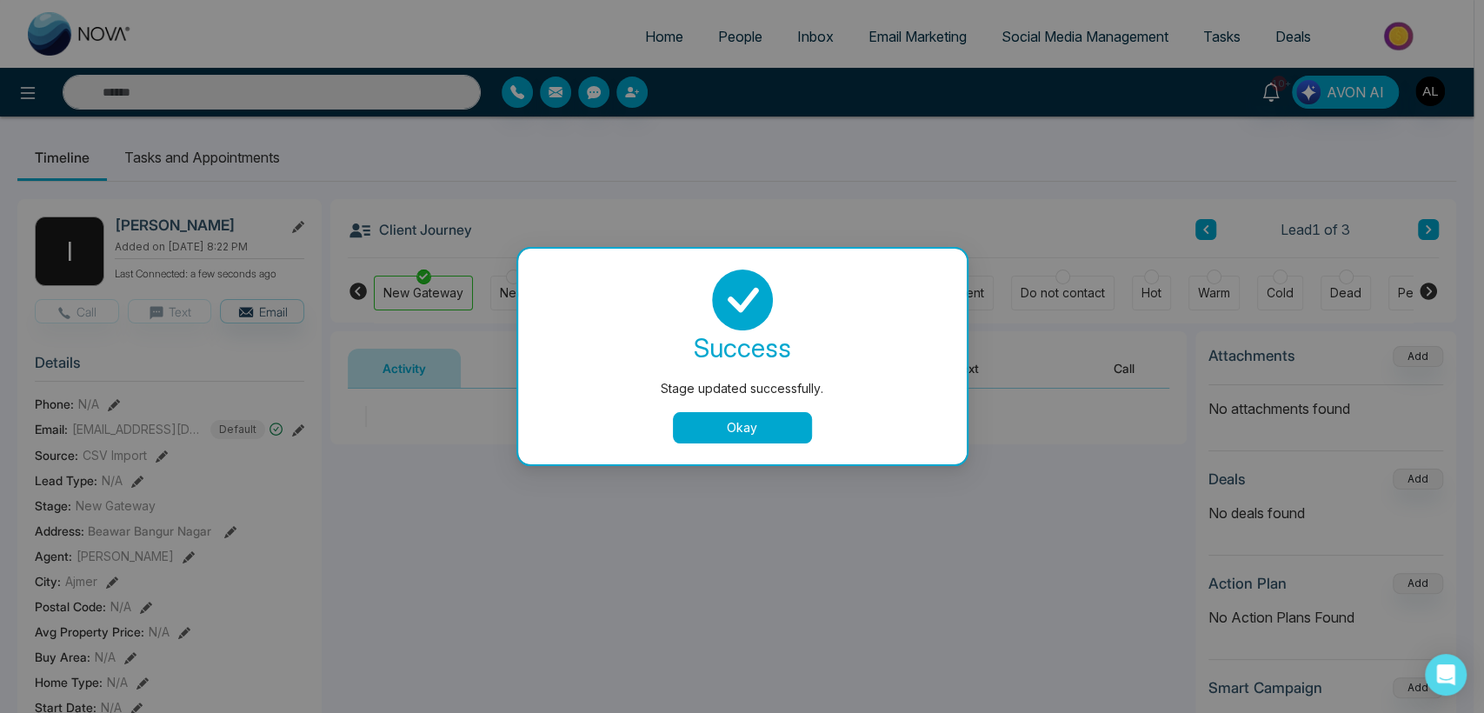
click at [777, 426] on button "Okay" at bounding box center [742, 427] width 139 height 31
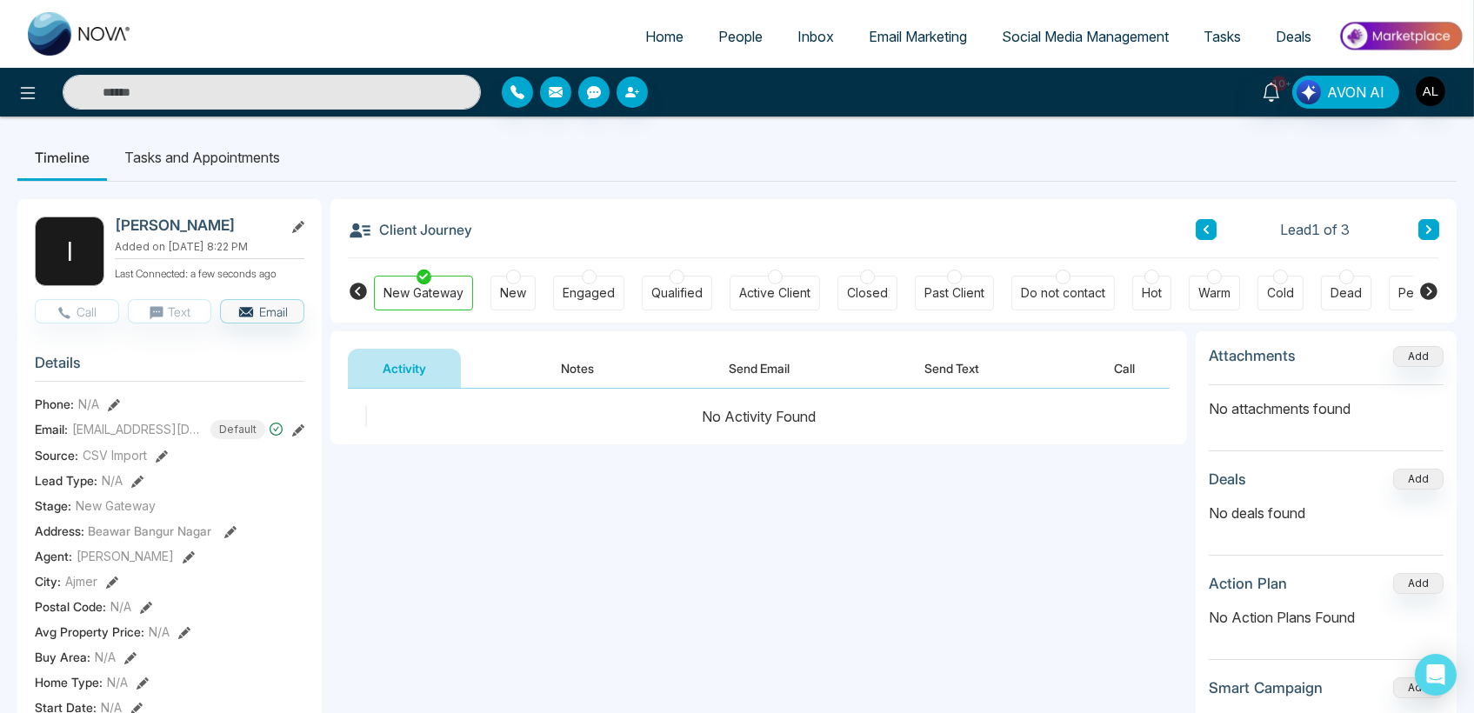
click at [573, 370] on button "Notes" at bounding box center [577, 368] width 103 height 39
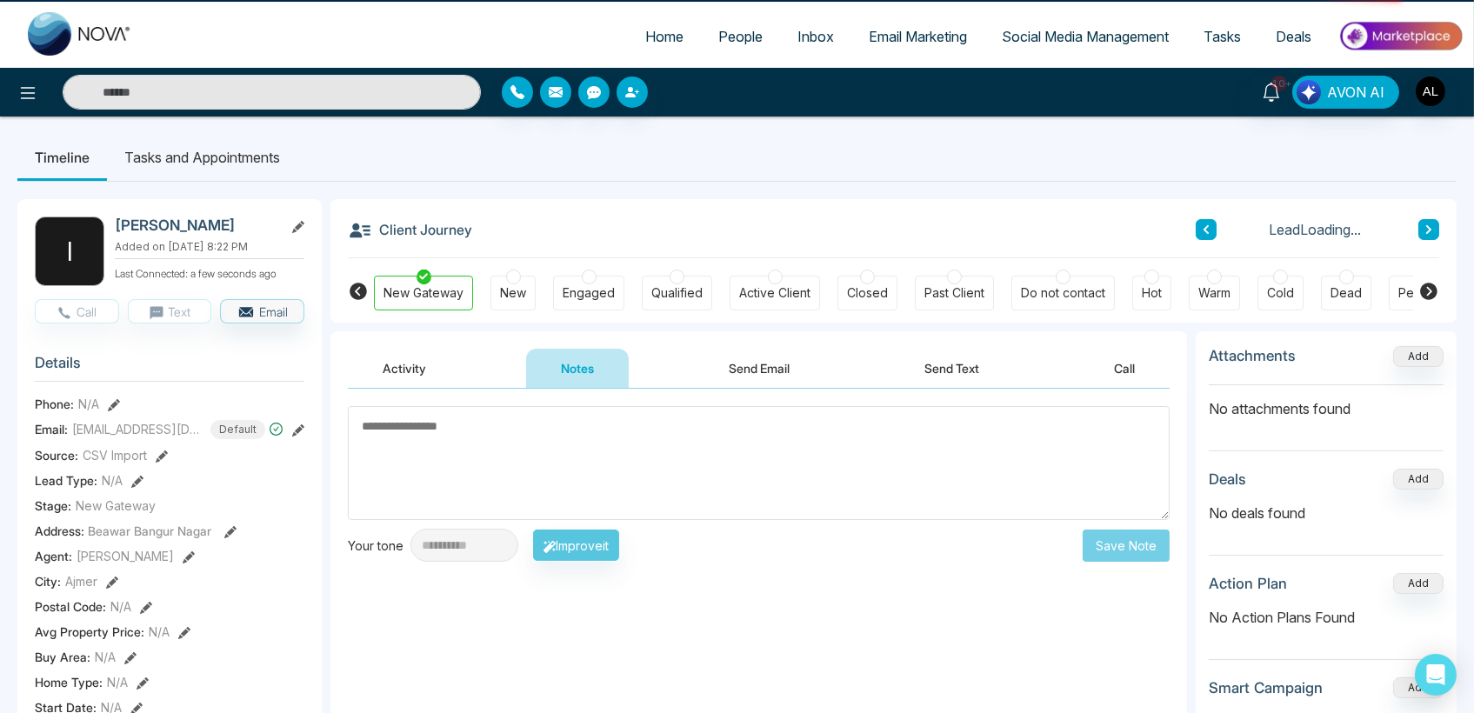
click at [405, 370] on button "Activity" at bounding box center [404, 368] width 113 height 39
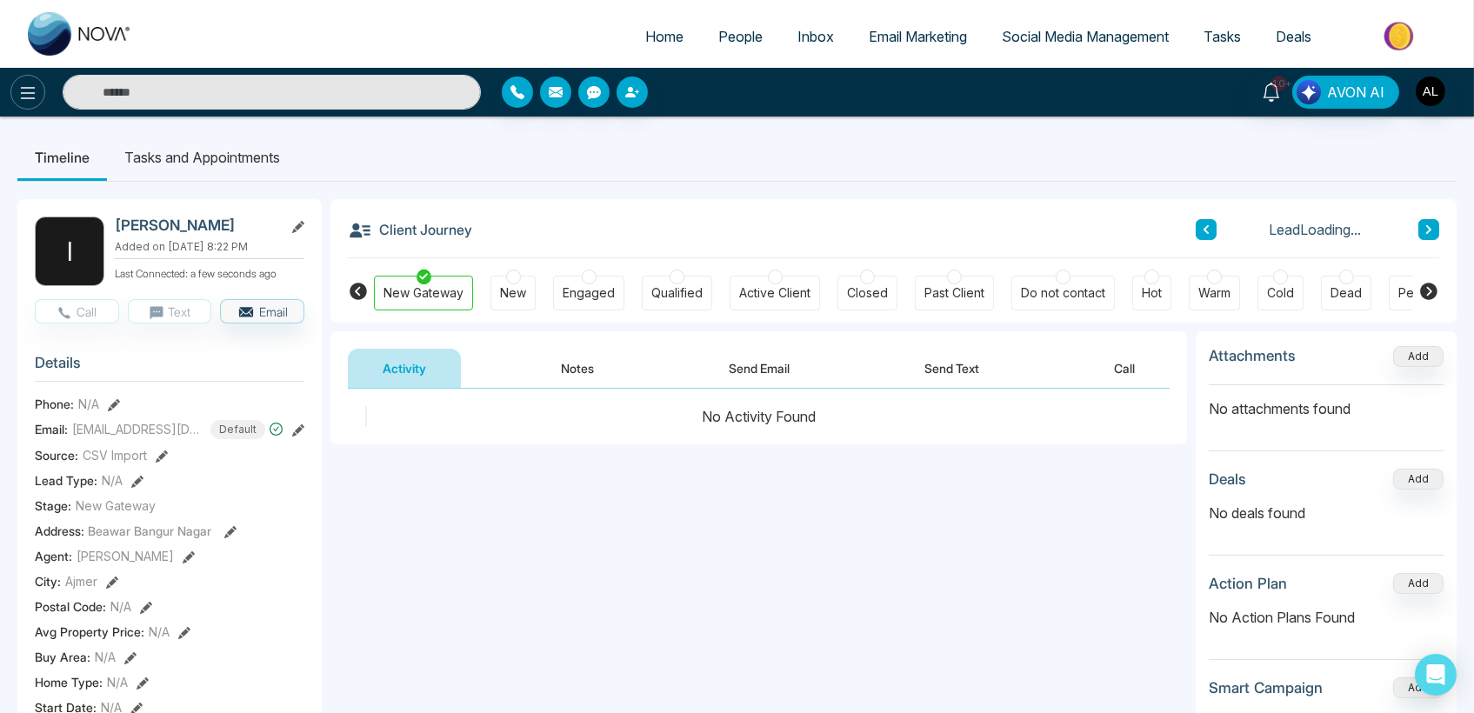
click at [21, 94] on icon at bounding box center [27, 93] width 21 height 21
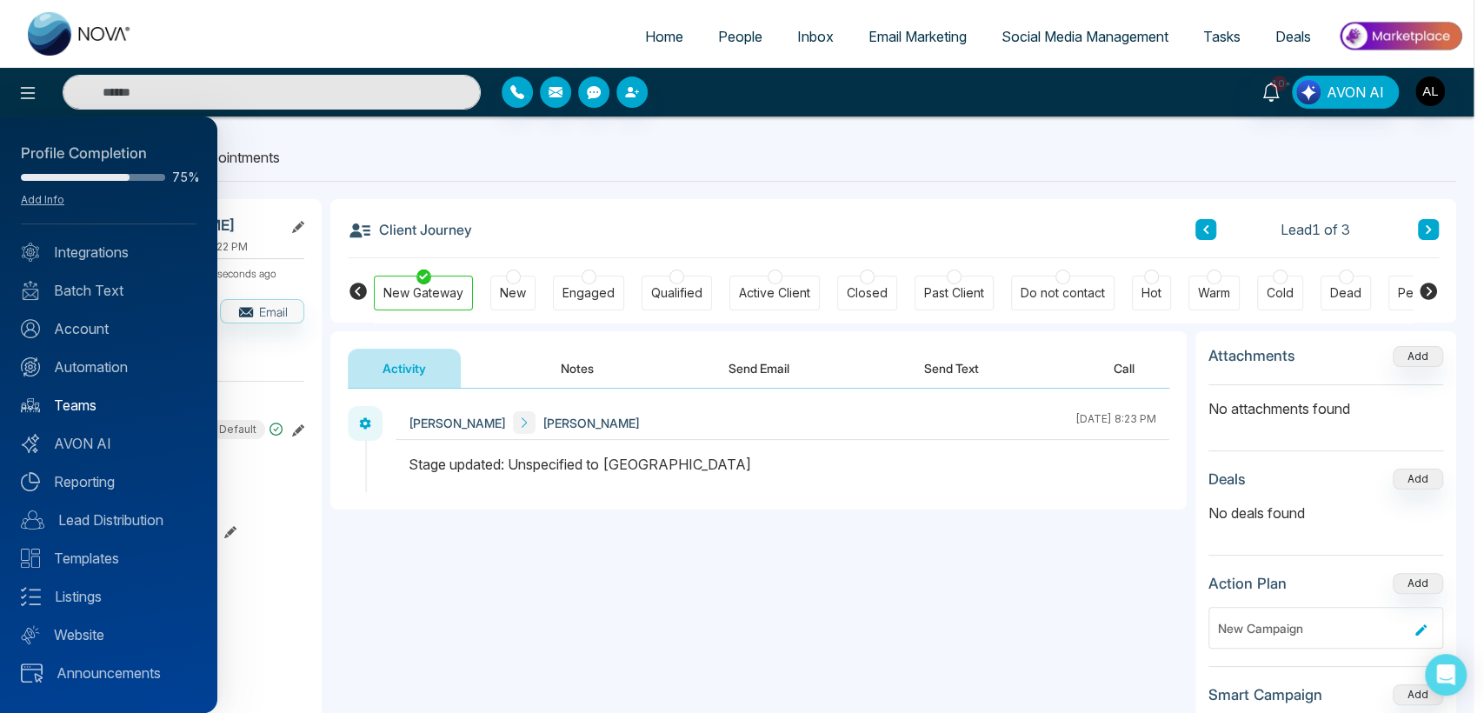
click at [86, 400] on link "Teams" at bounding box center [109, 405] width 176 height 21
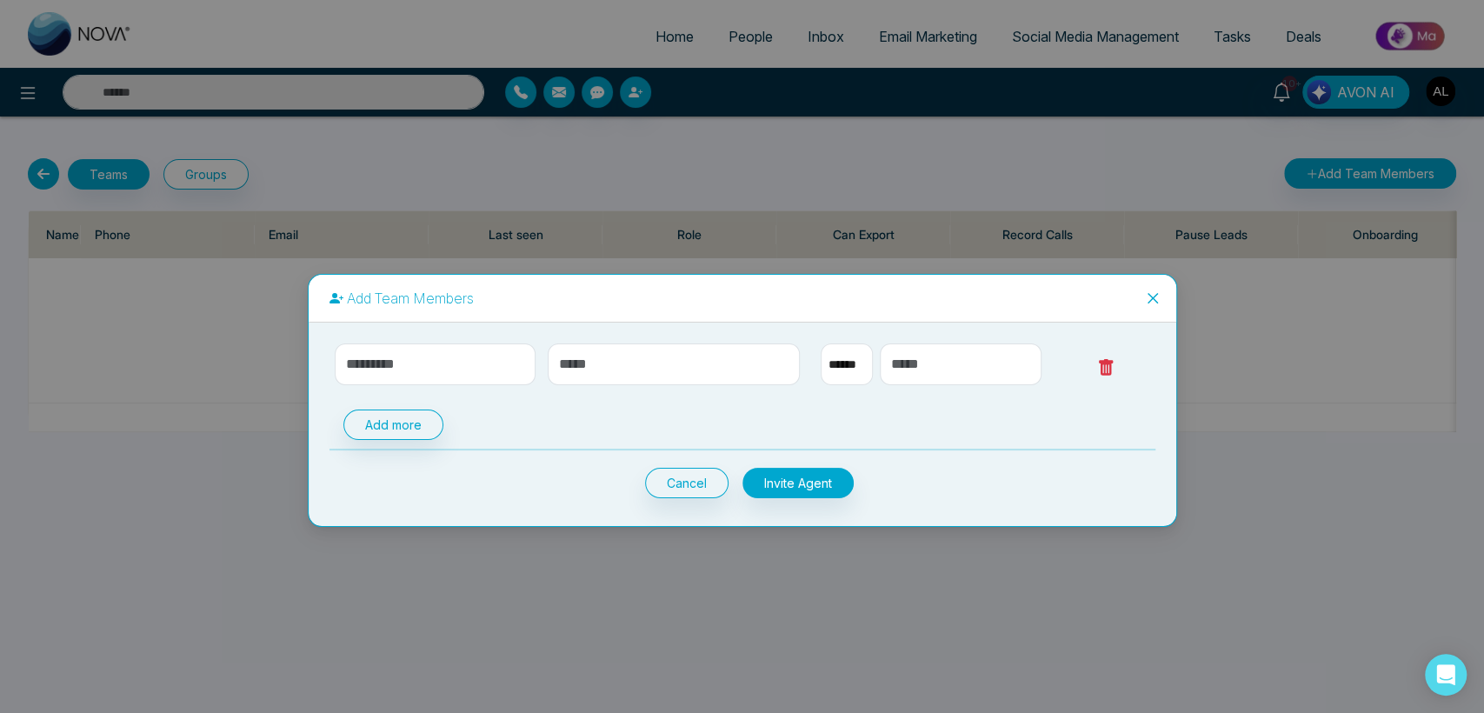
select select "**"
click at [1164, 296] on span "Close" at bounding box center [1153, 298] width 47 height 47
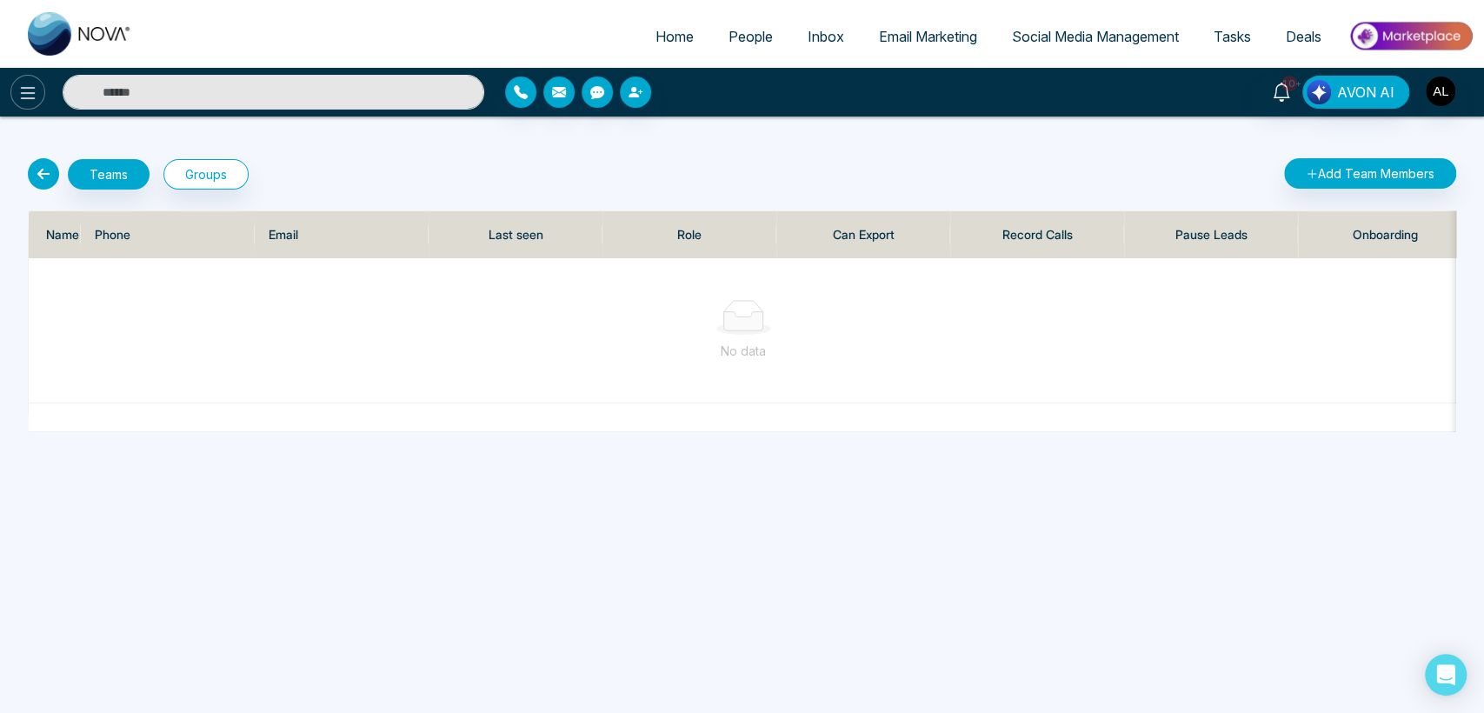
click at [26, 94] on icon at bounding box center [27, 93] width 21 height 21
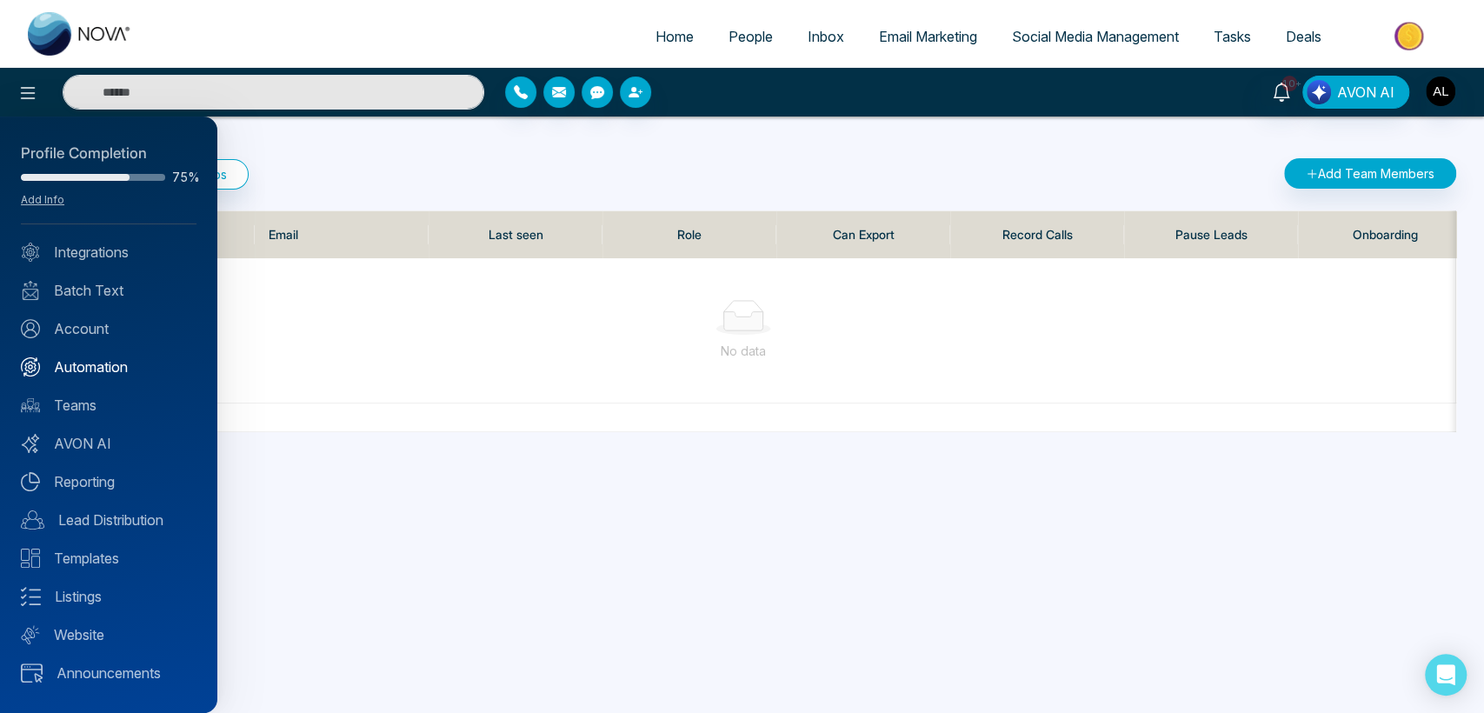
click at [77, 370] on link "Automation" at bounding box center [109, 367] width 176 height 21
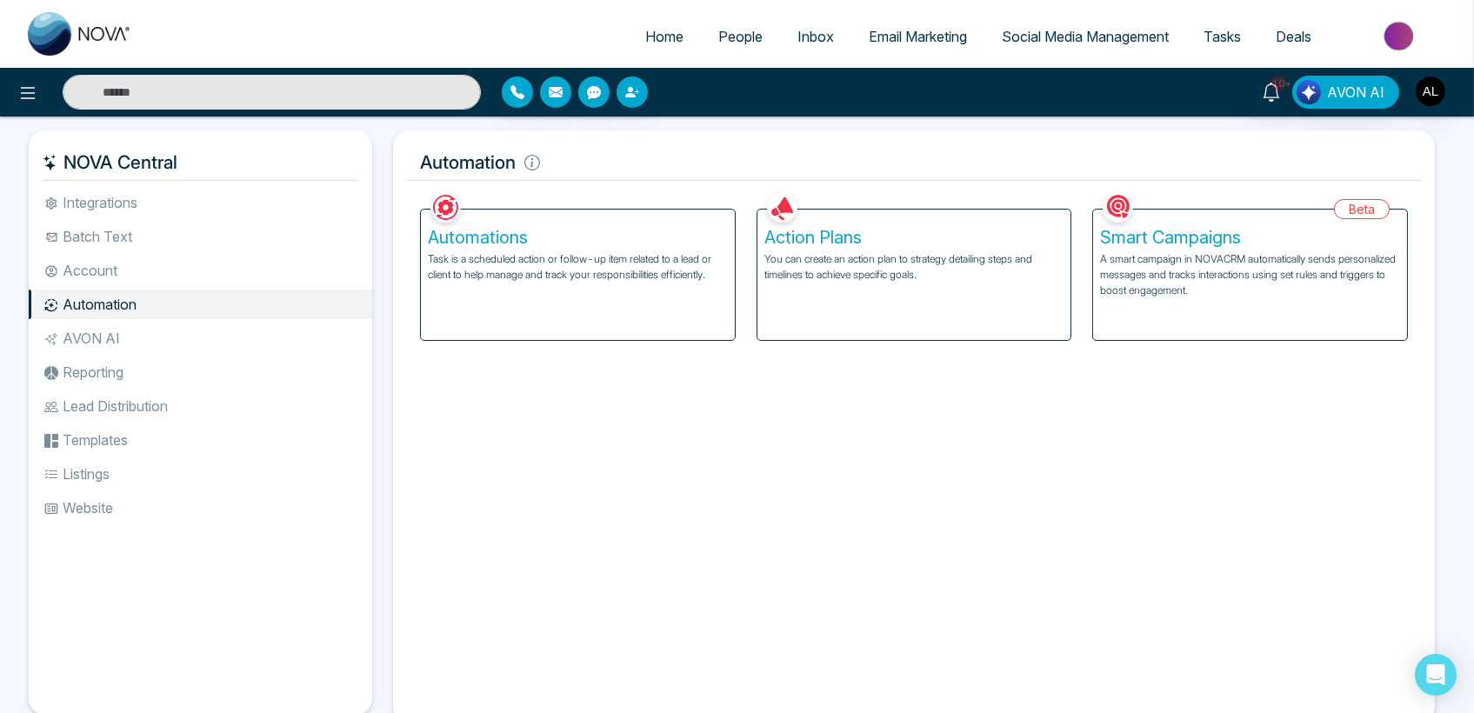
click at [544, 265] on p "Task is a scheduled action or follow-up item related to a lead or client to hel…" at bounding box center [578, 266] width 300 height 31
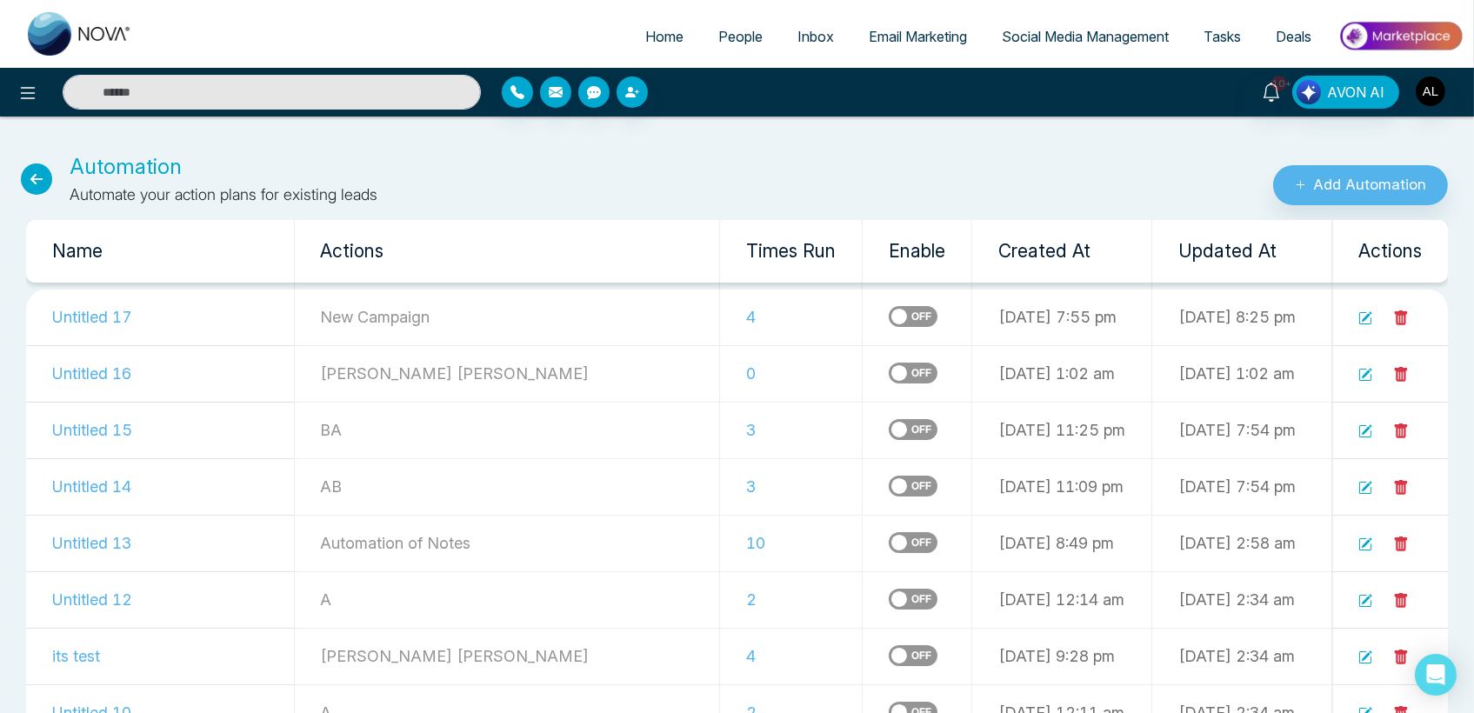
click at [730, 30] on span "People" at bounding box center [740, 36] width 44 height 17
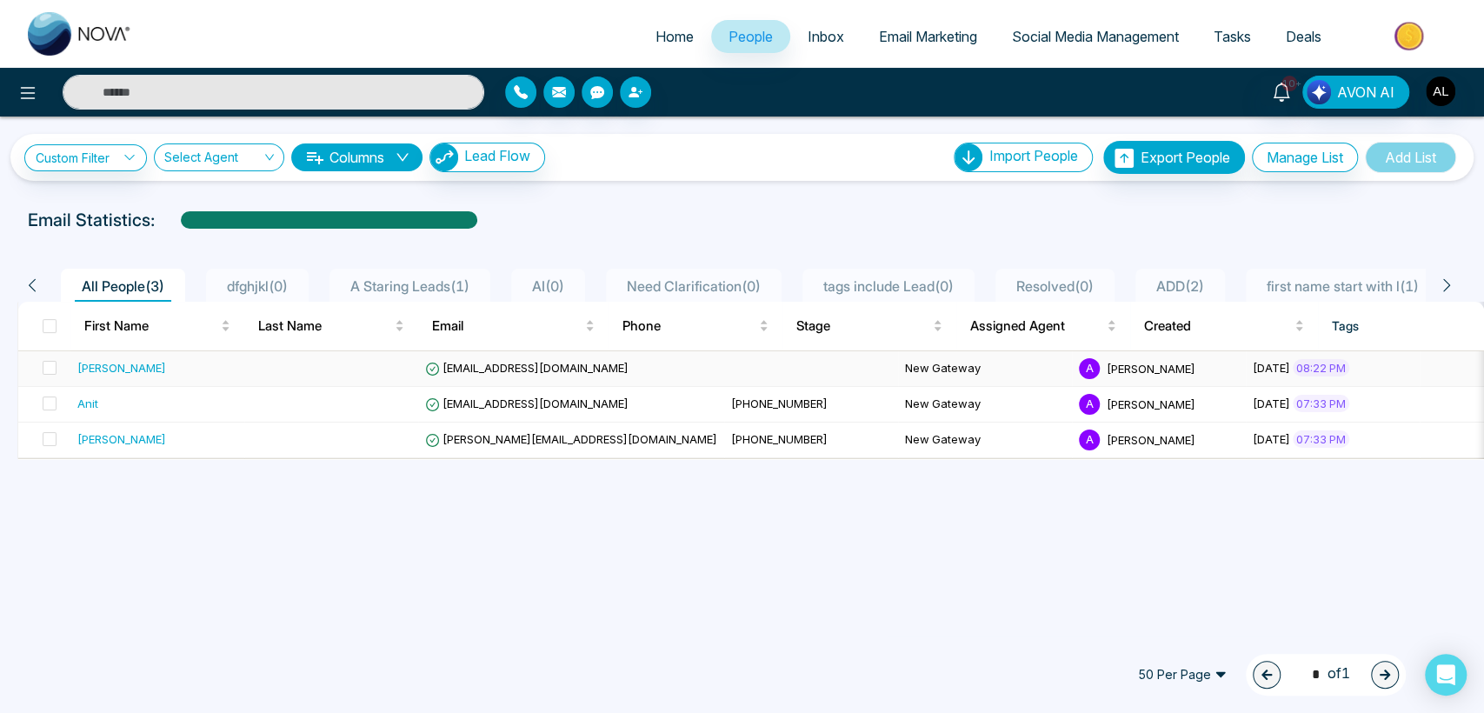
click at [522, 364] on span "[EMAIL_ADDRESS][DOMAIN_NAME]" at bounding box center [526, 368] width 203 height 14
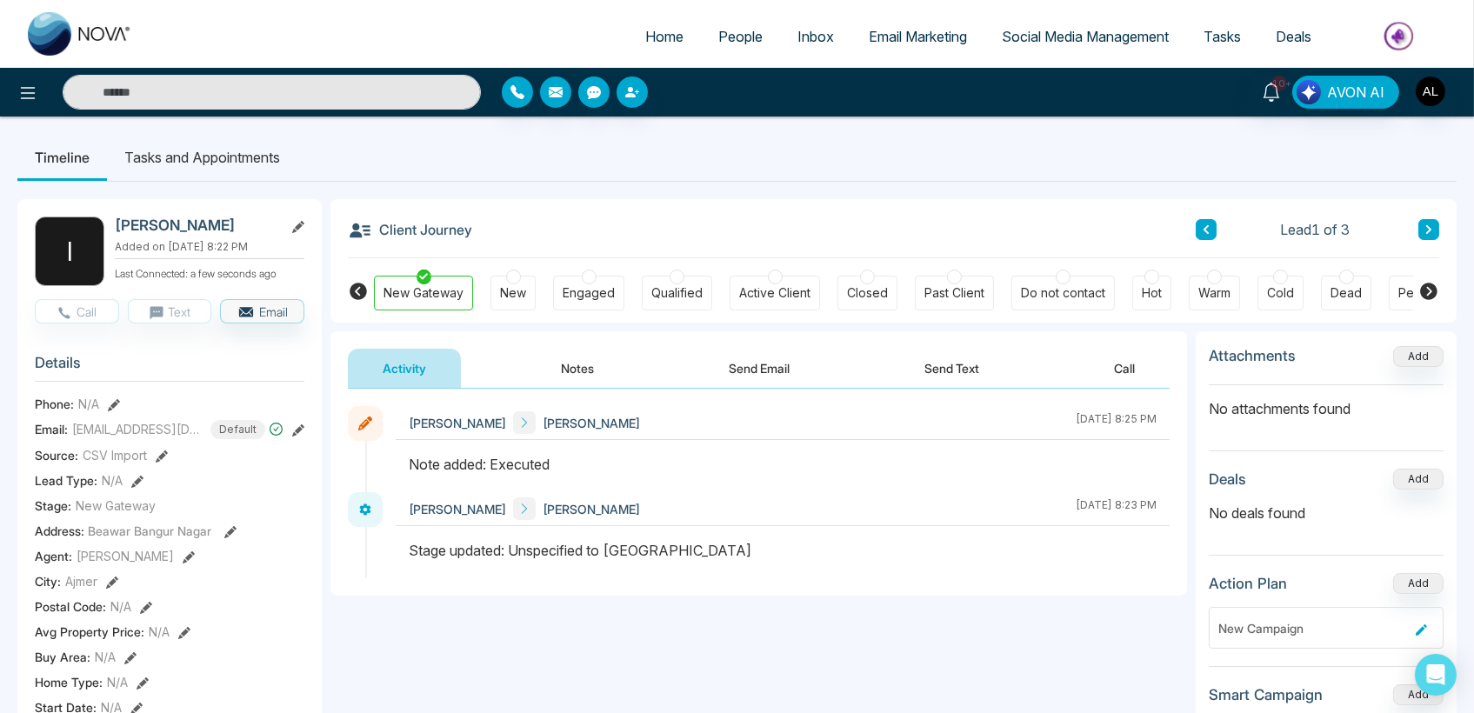
click at [543, 358] on button "Notes" at bounding box center [577, 368] width 103 height 39
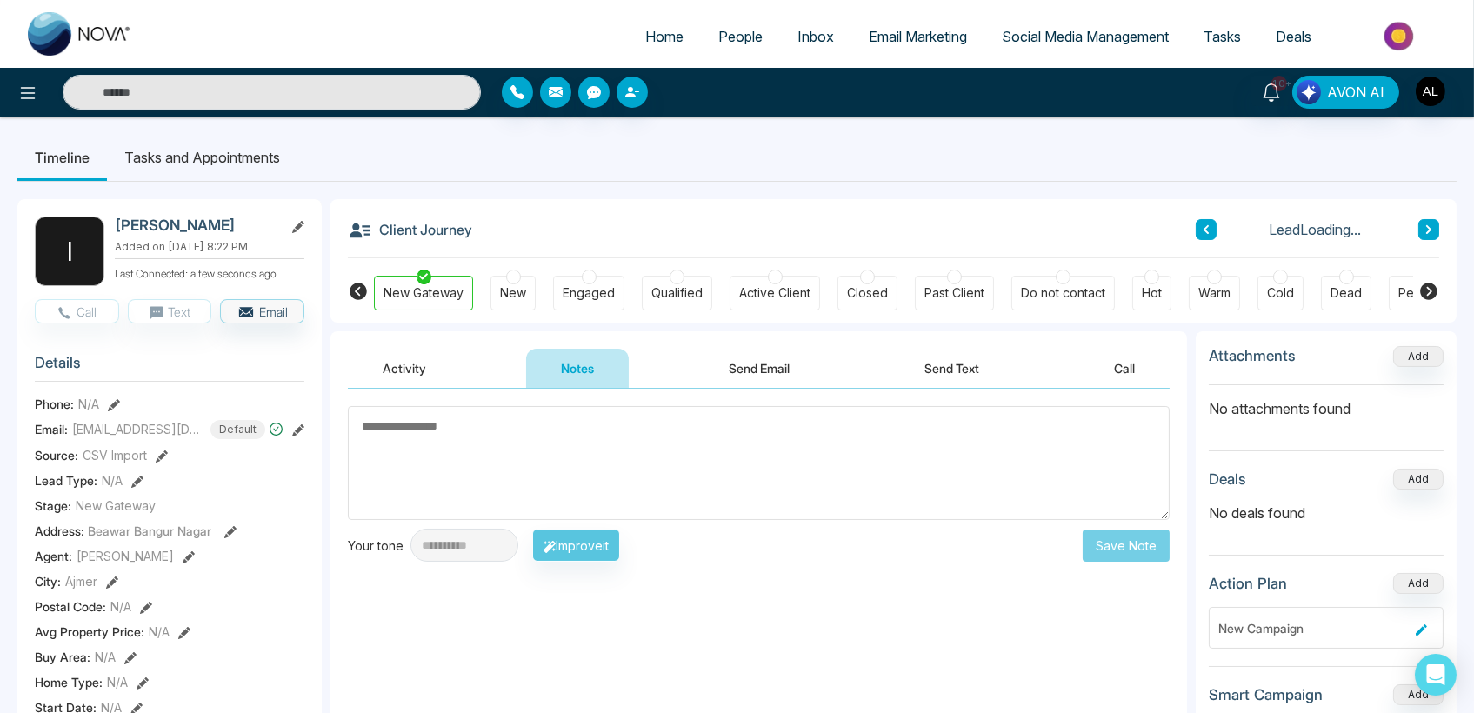
click at [404, 378] on button "Activity" at bounding box center [404, 368] width 113 height 39
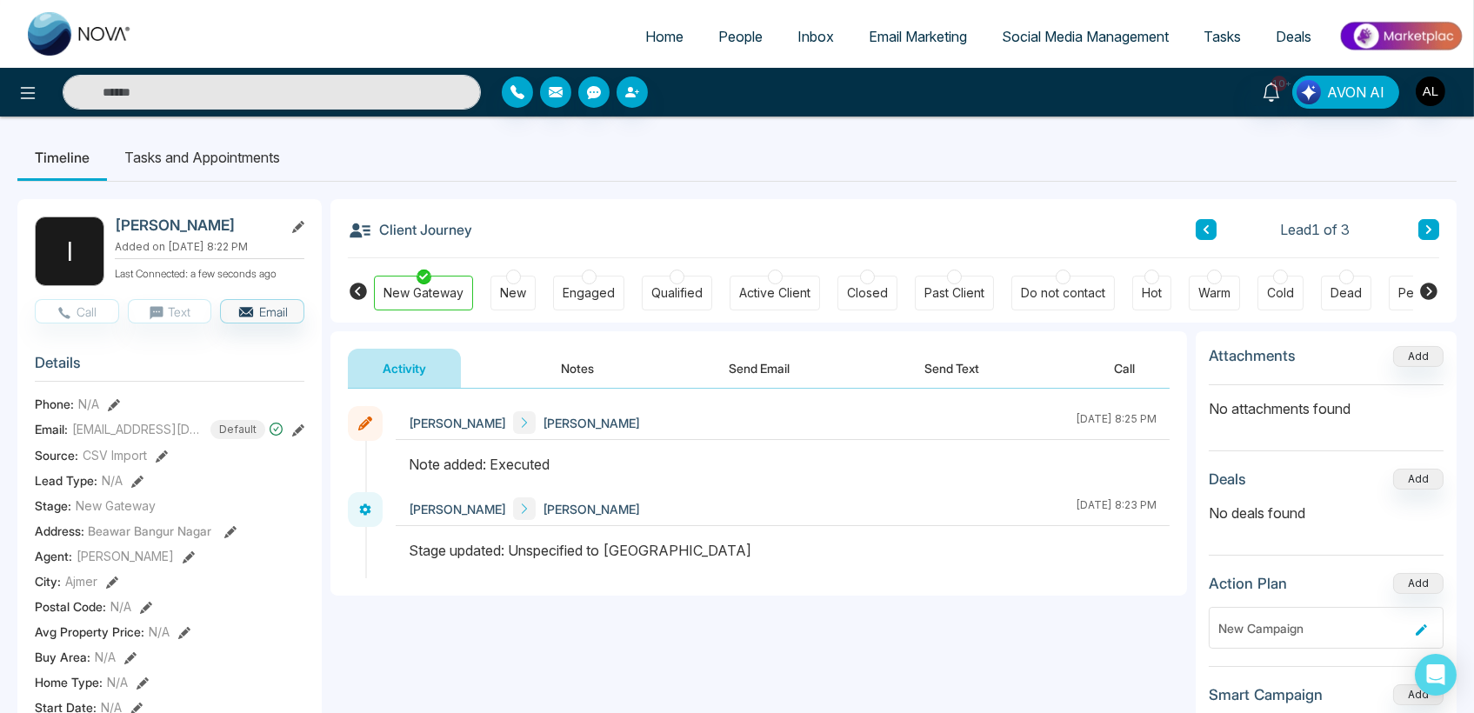
click at [550, 363] on button "Notes" at bounding box center [577, 368] width 103 height 39
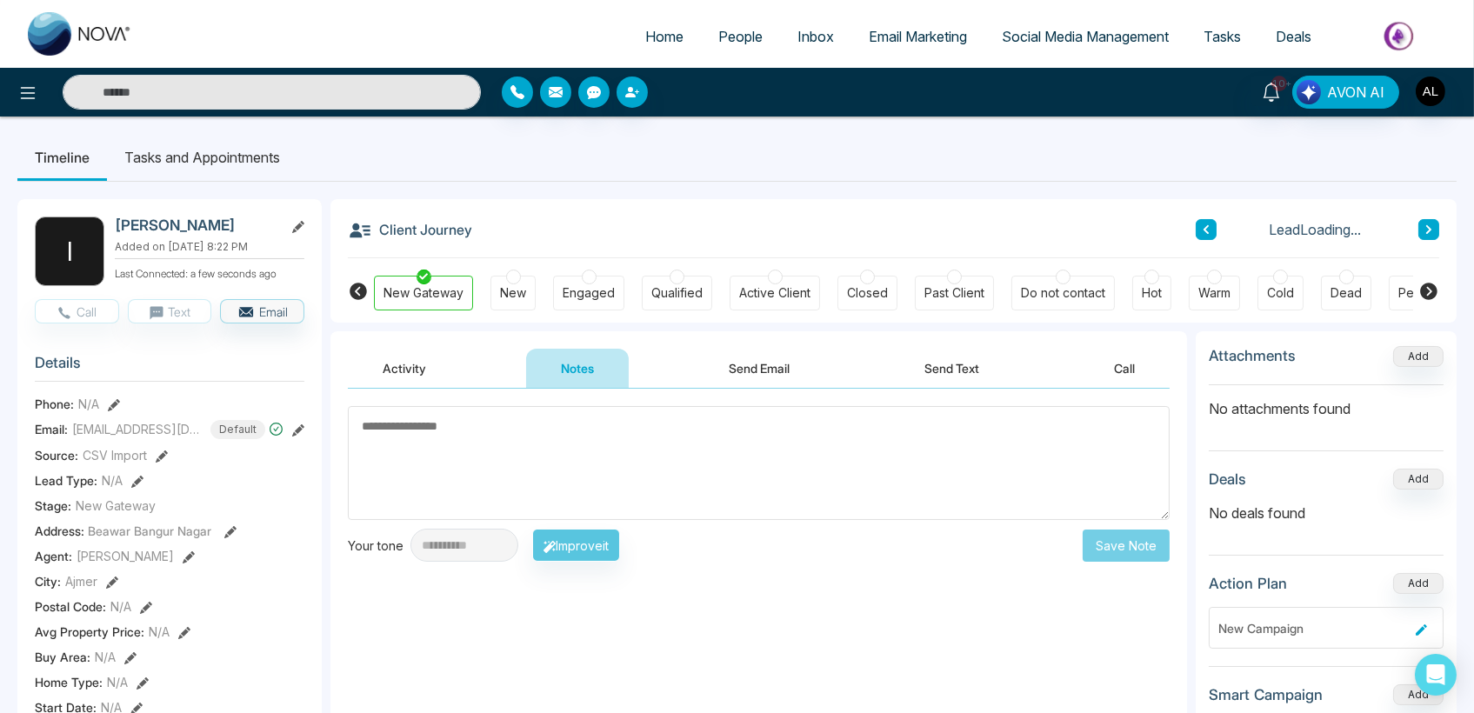
click at [432, 360] on button "Activity" at bounding box center [404, 368] width 113 height 39
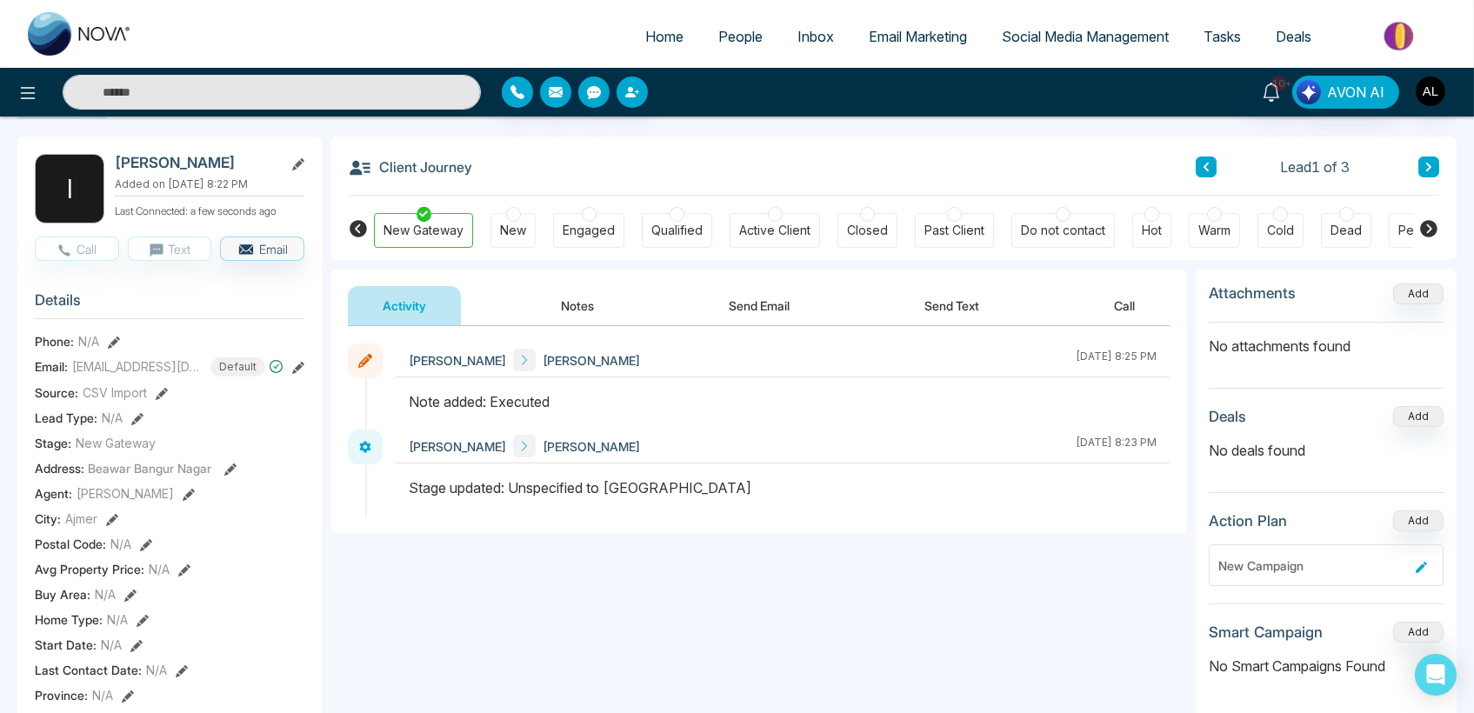
scroll to position [97, 0]
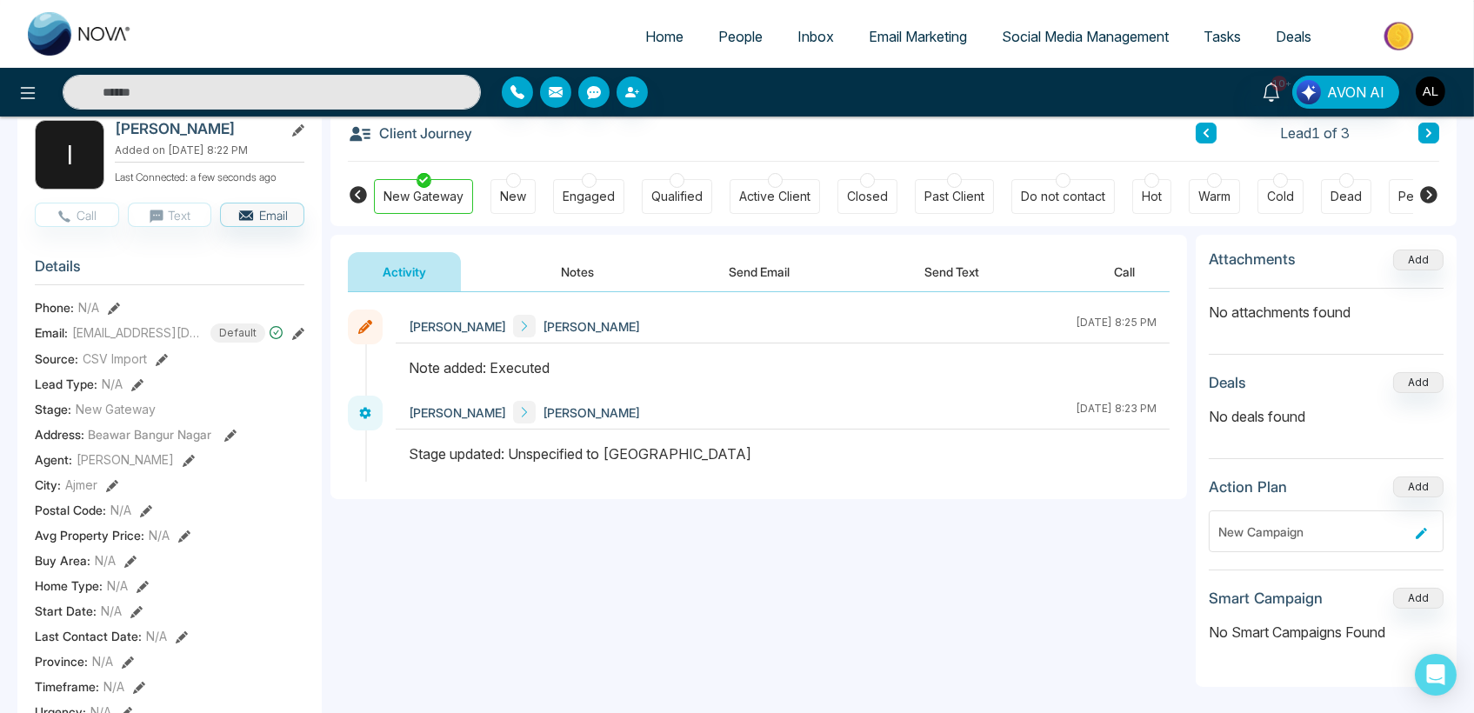
click at [786, 281] on button "Send Email" at bounding box center [759, 271] width 130 height 39
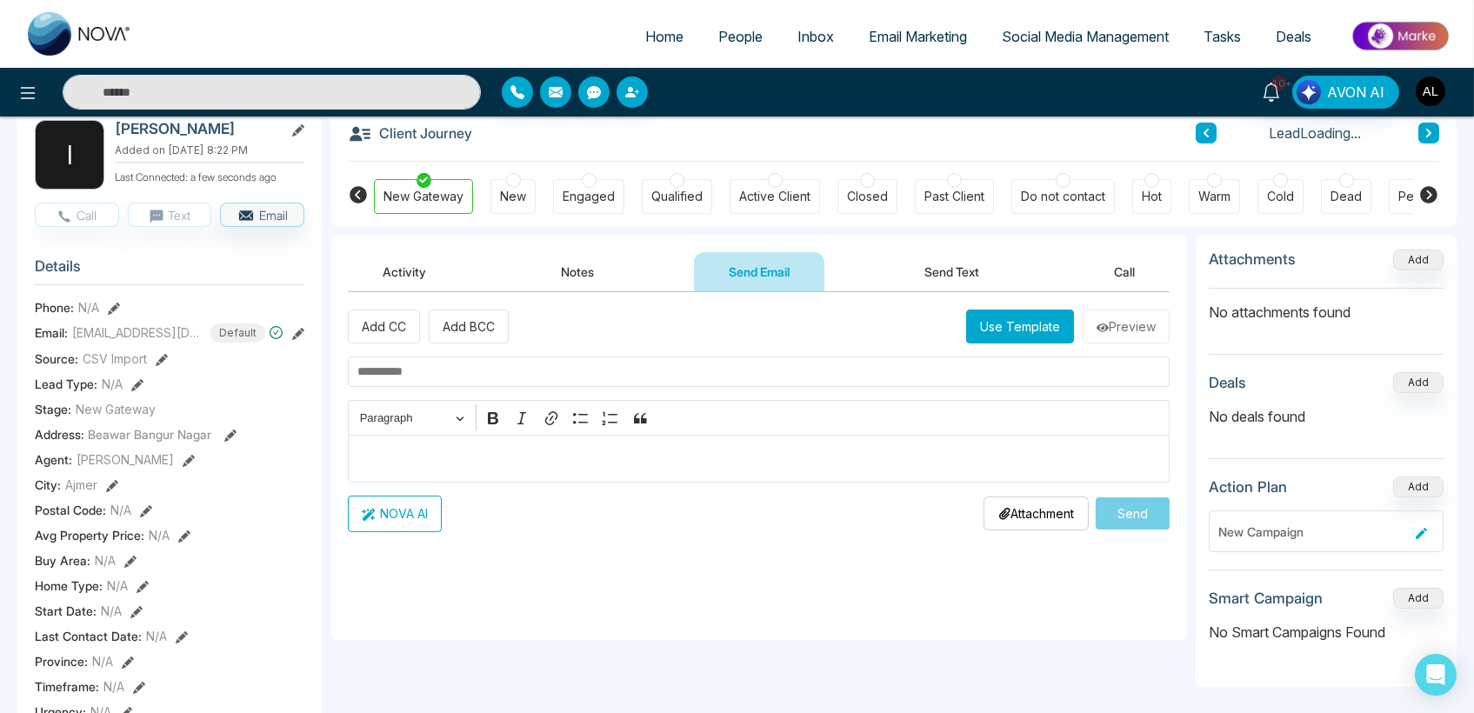
click at [932, 264] on button "Send Text" at bounding box center [952, 271] width 124 height 39
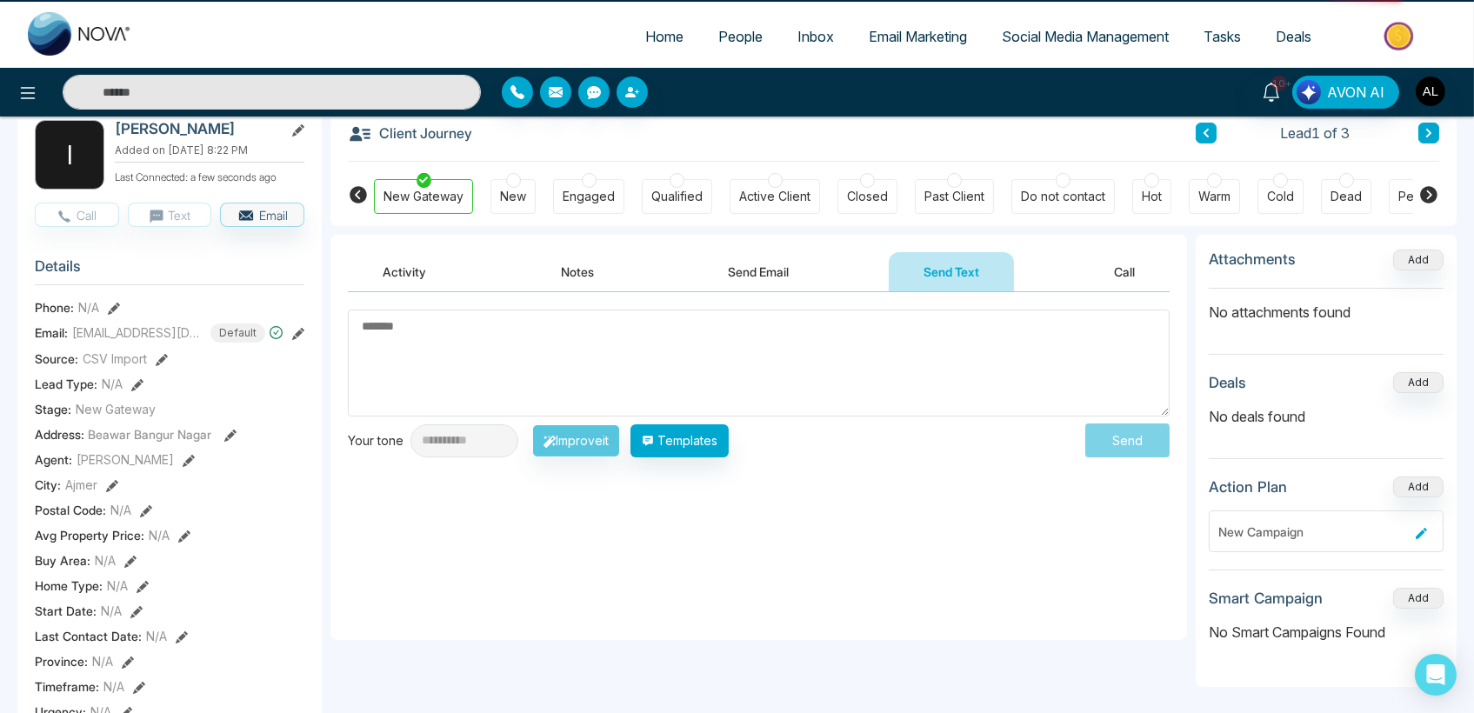
click at [413, 279] on button "Activity" at bounding box center [404, 271] width 113 height 39
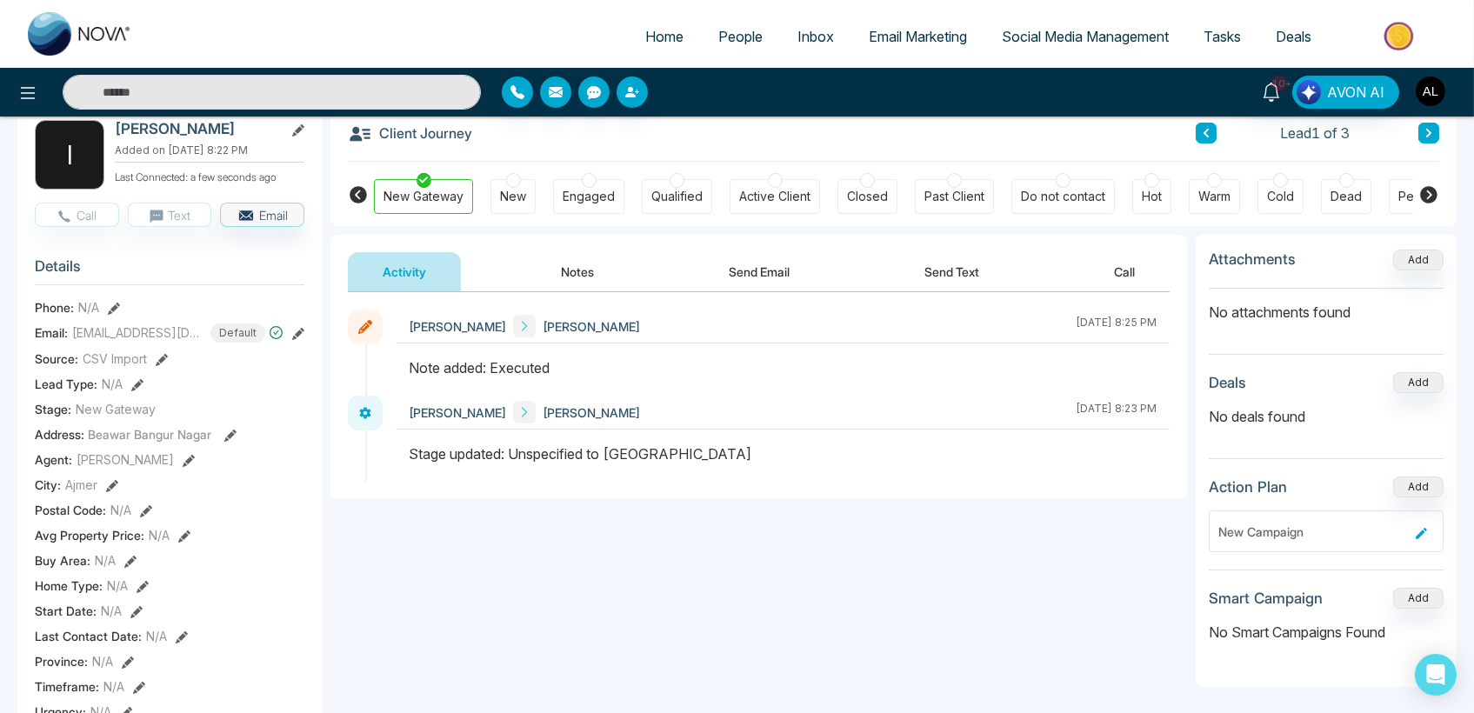
click at [1428, 90] on img "button" at bounding box center [1431, 92] width 30 height 30
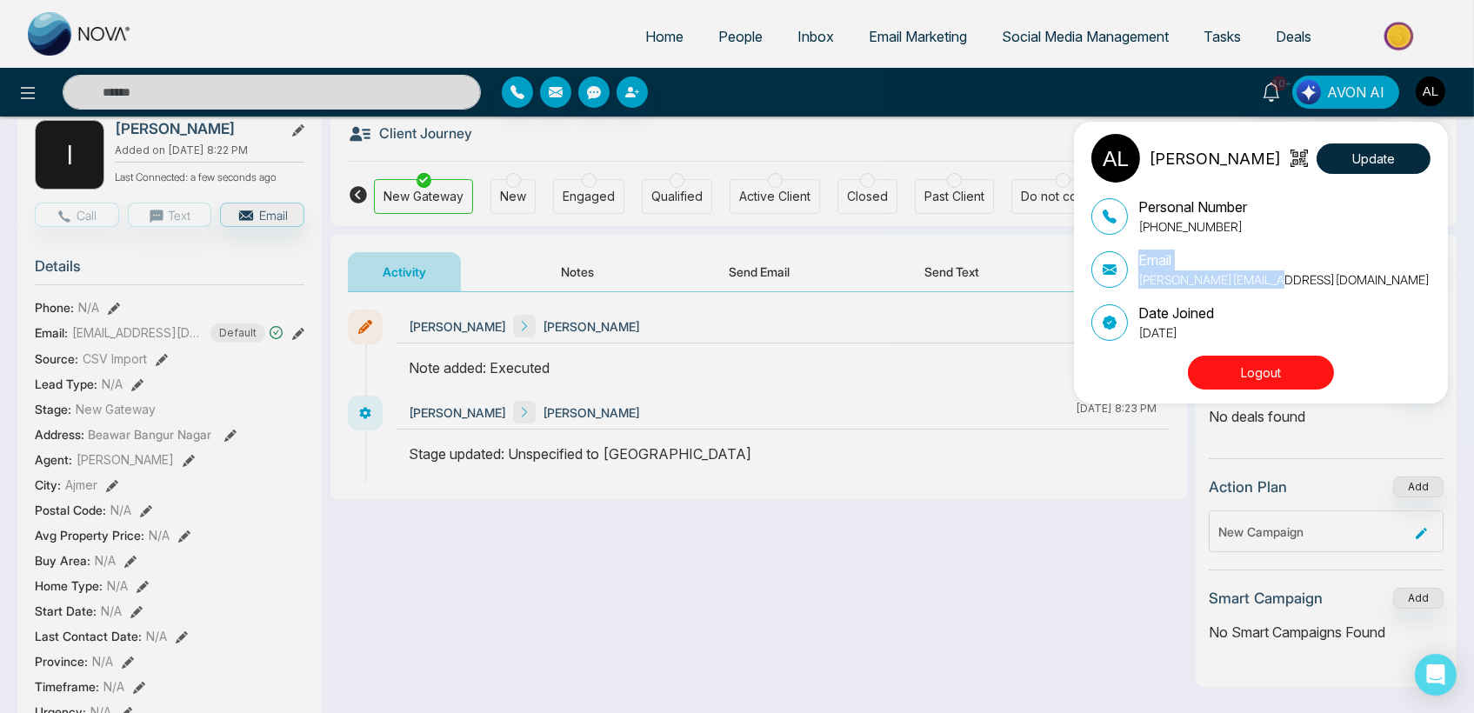
drag, startPoint x: 1286, startPoint y: 271, endPoint x: 1128, endPoint y: 262, distance: 158.6
click at [1128, 262] on div "Email [PERSON_NAME][EMAIL_ADDRESS][DOMAIN_NAME]" at bounding box center [1260, 269] width 339 height 39
copy div "Email [PERSON_NAME][EMAIL_ADDRESS][DOMAIN_NAME]"
click at [587, 263] on div "ADMIN [PERSON_NAME] Update Personal Number [PHONE_NUMBER] Email [PERSON_NAME][E…" at bounding box center [737, 356] width 1474 height 713
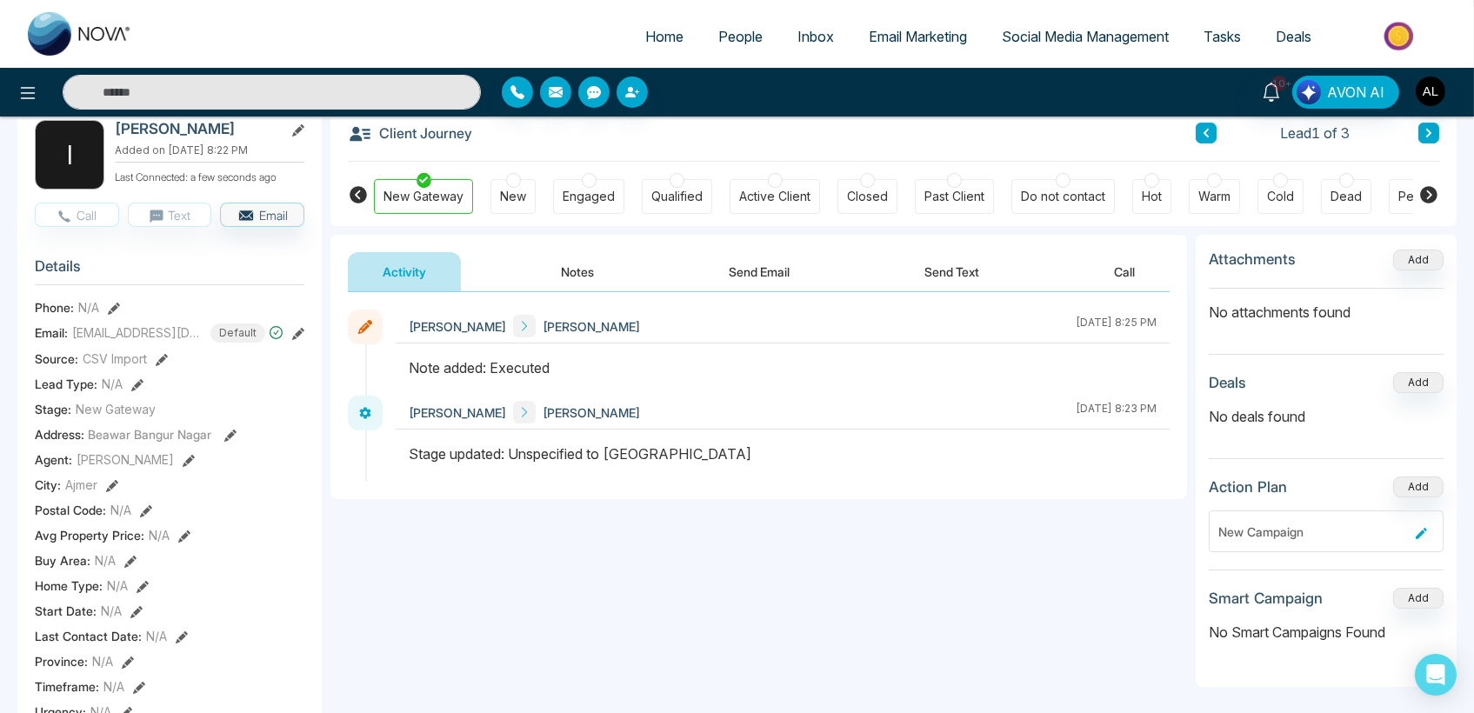
click at [584, 264] on button "Notes" at bounding box center [577, 271] width 103 height 39
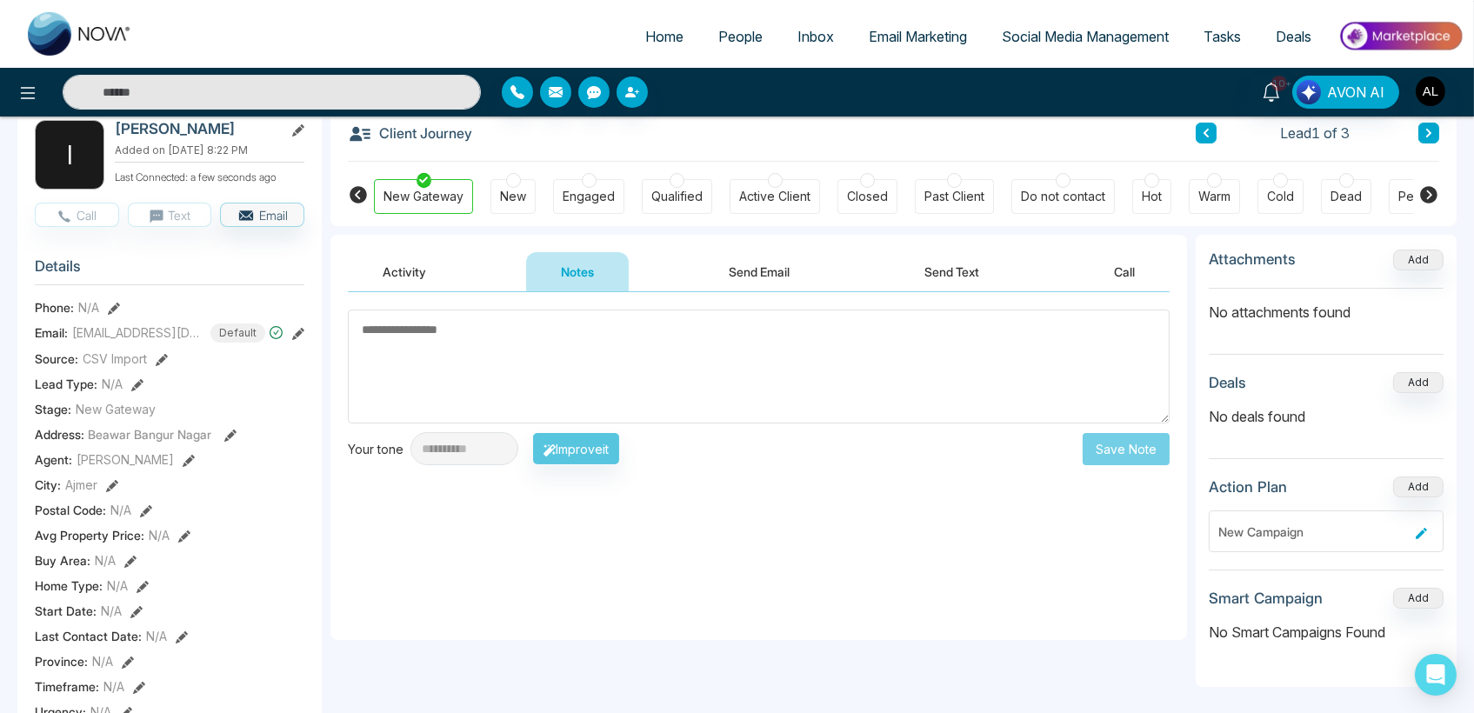
drag, startPoint x: 757, startPoint y: 266, endPoint x: 747, endPoint y: 262, distance: 11.3
click at [757, 266] on button "Send Email" at bounding box center [759, 271] width 130 height 39
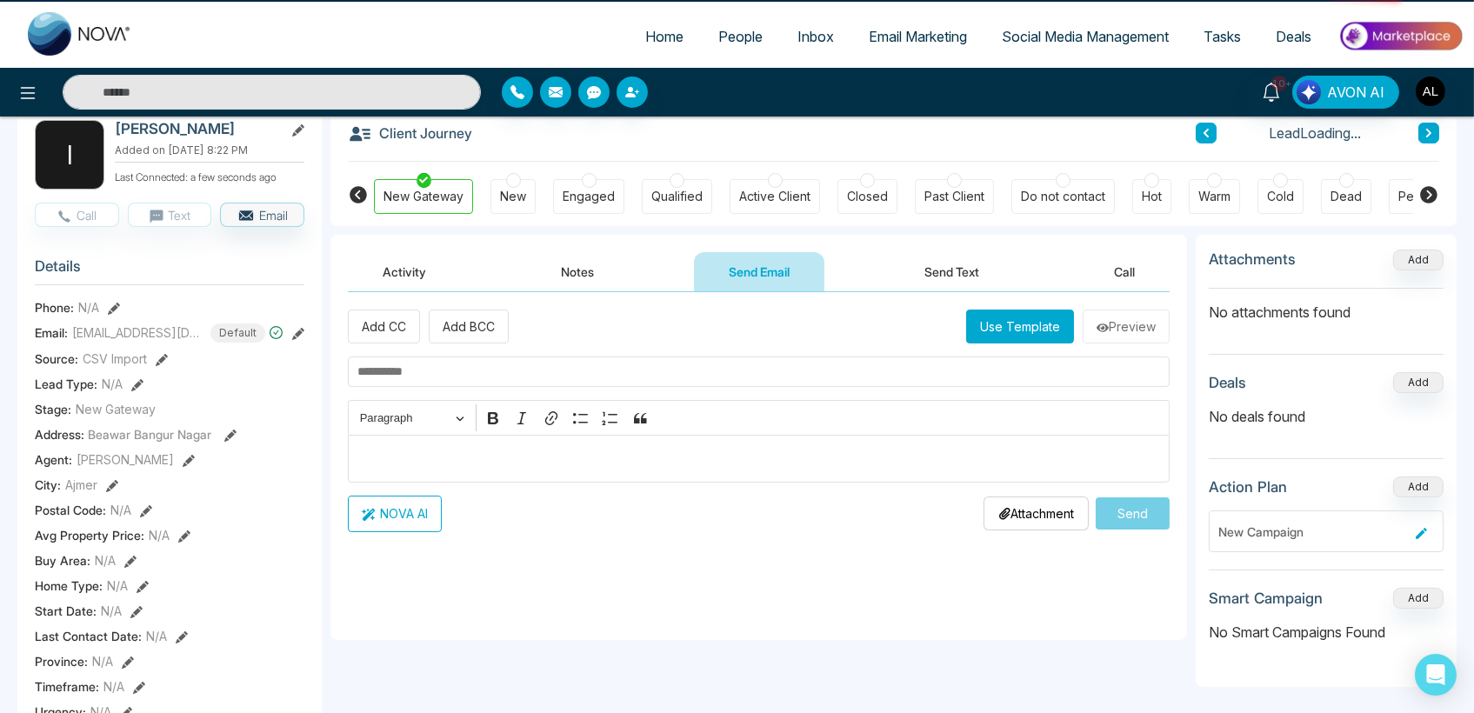
click at [431, 266] on button "Activity" at bounding box center [404, 271] width 113 height 39
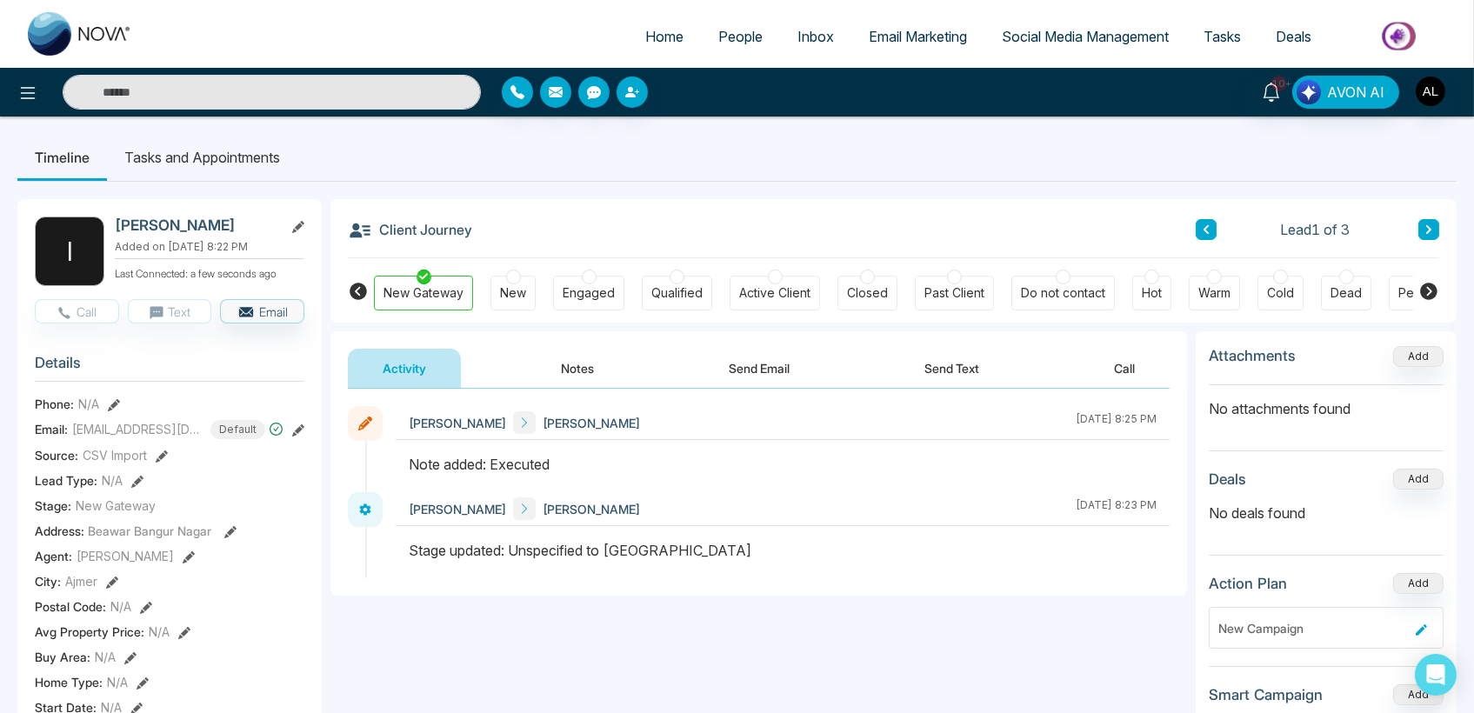
click at [590, 370] on button "Notes" at bounding box center [577, 368] width 103 height 39
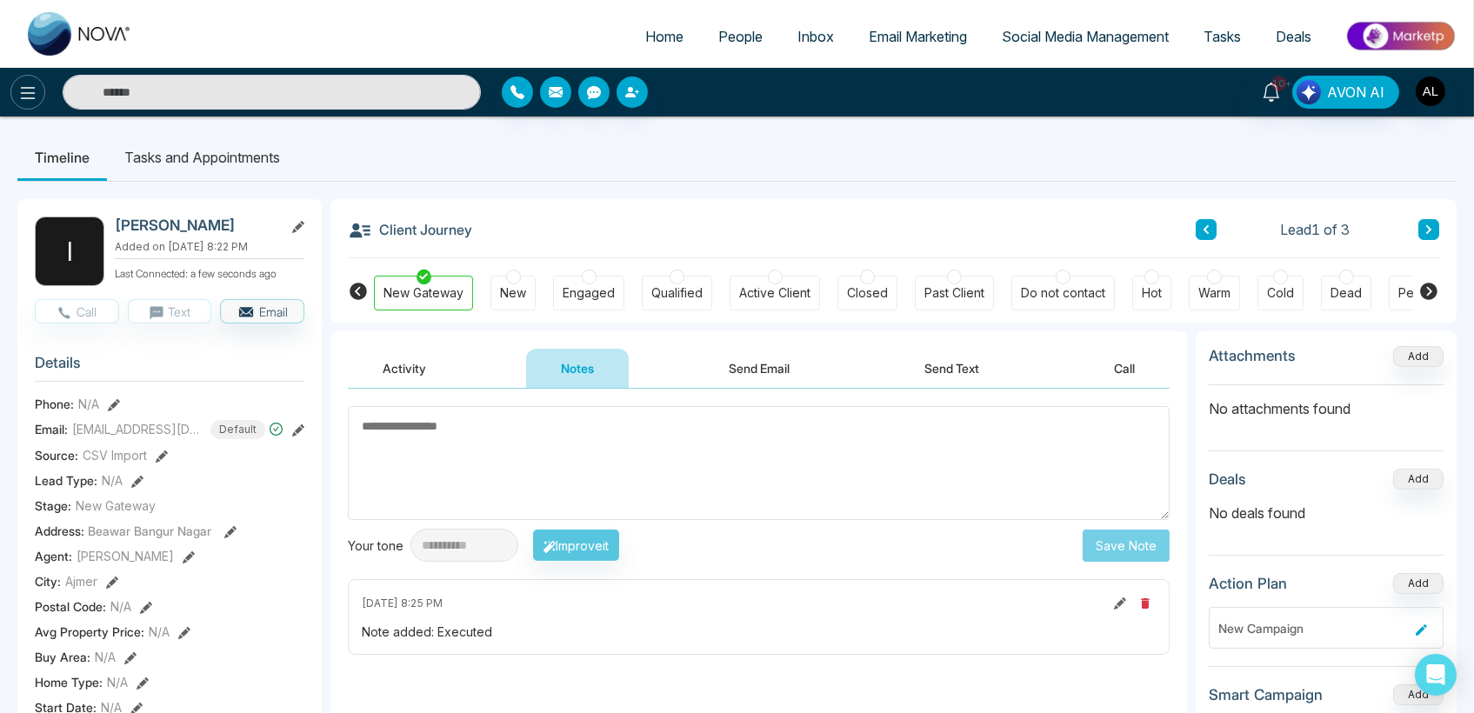
click at [22, 83] on icon at bounding box center [27, 93] width 21 height 21
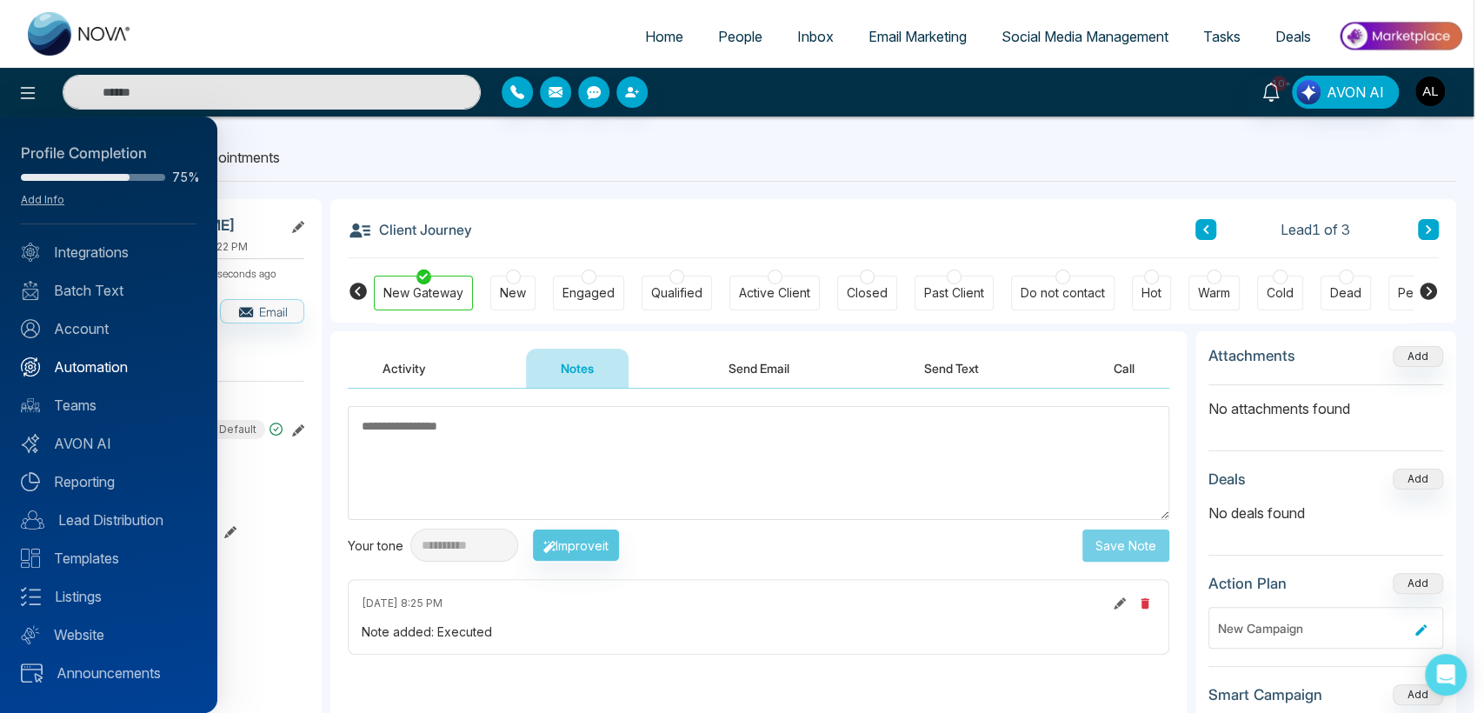
click at [92, 363] on link "Automation" at bounding box center [109, 367] width 176 height 21
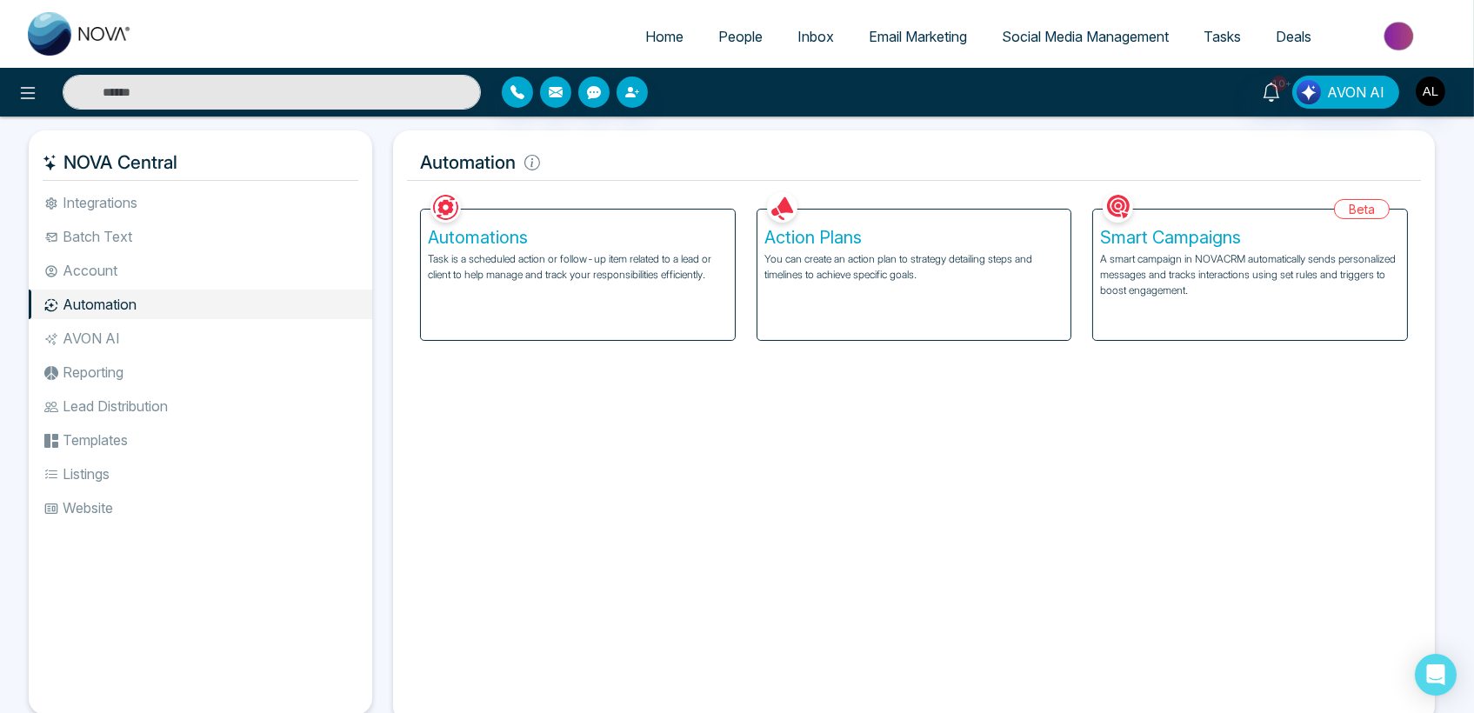
click at [603, 243] on h5 "Automations" at bounding box center [578, 237] width 300 height 21
click at [568, 274] on p "Task is a scheduled action or follow-up item related to a lead or client to hel…" at bounding box center [578, 266] width 300 height 31
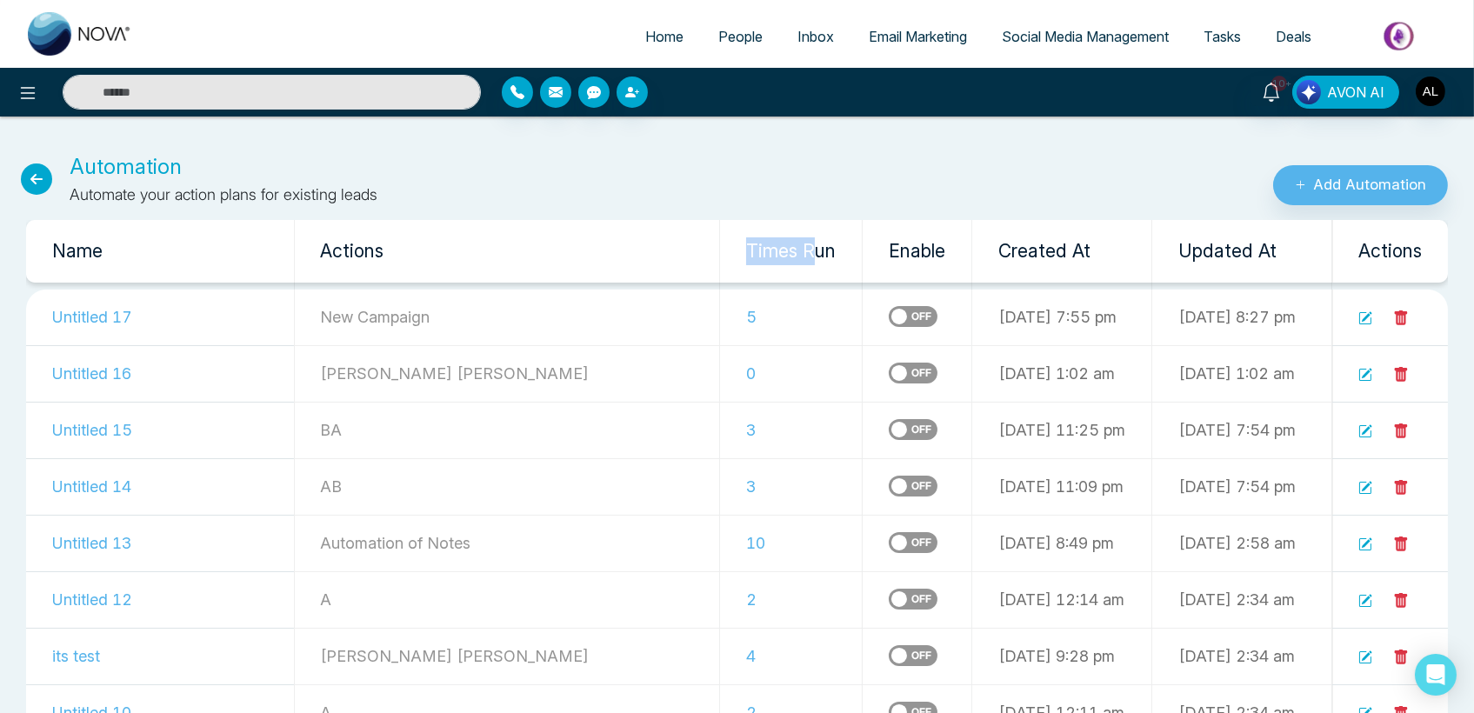
drag, startPoint x: 652, startPoint y: 252, endPoint x: 717, endPoint y: 243, distance: 65.1
click at [720, 243] on th "Times Run" at bounding box center [791, 251] width 143 height 63
drag, startPoint x: 640, startPoint y: 315, endPoint x: 663, endPoint y: 315, distance: 22.6
click at [720, 315] on td "5" at bounding box center [791, 318] width 143 height 57
click at [30, 81] on button at bounding box center [27, 92] width 35 height 35
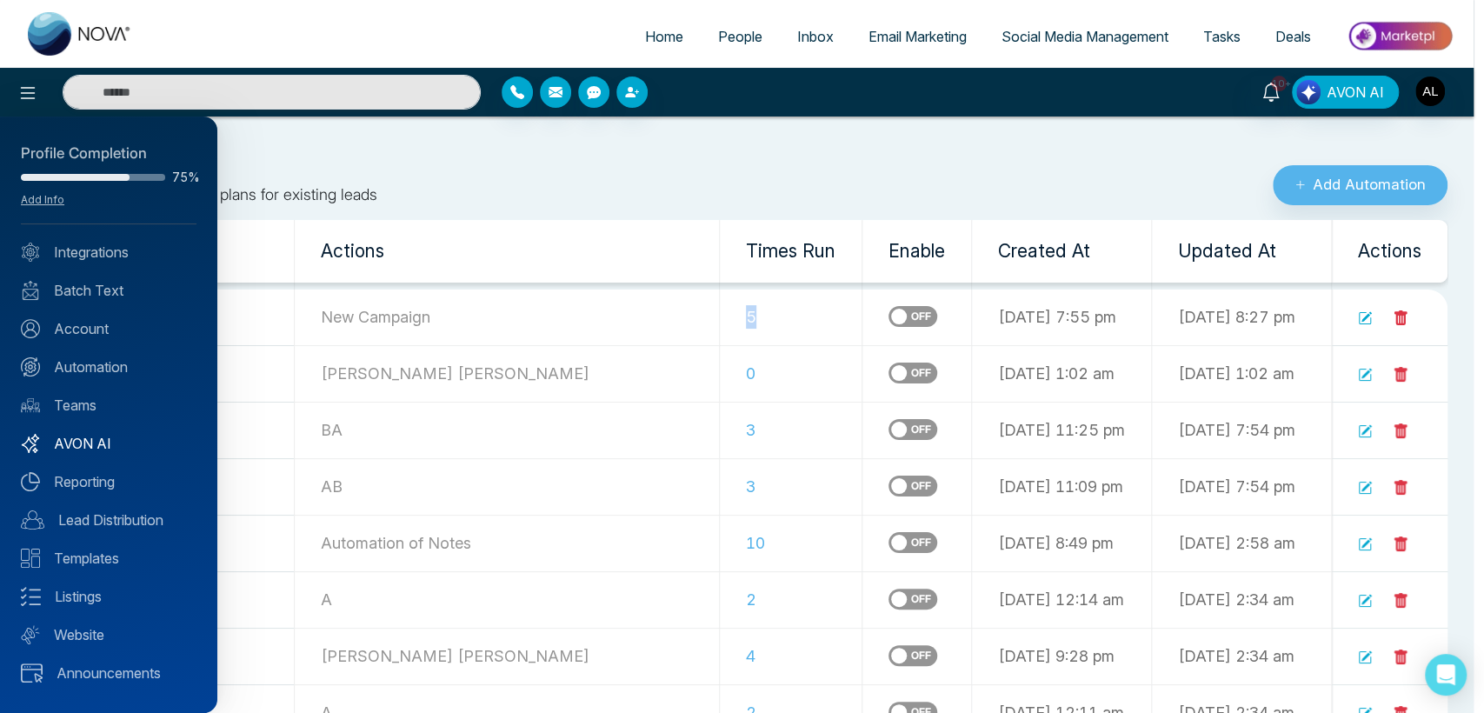
click at [82, 438] on link "AVON AI" at bounding box center [109, 443] width 176 height 21
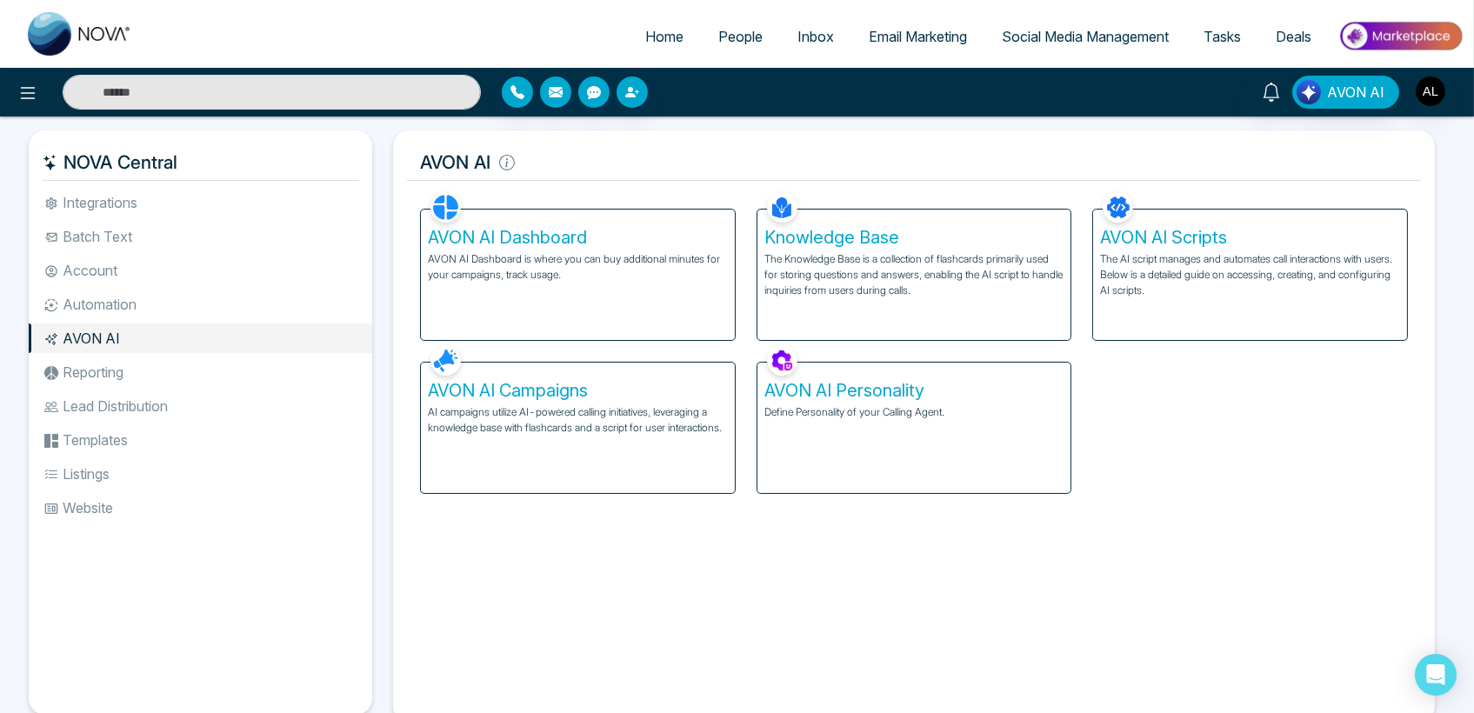
click at [527, 397] on h5 "AVON AI Campaigns" at bounding box center [578, 390] width 300 height 21
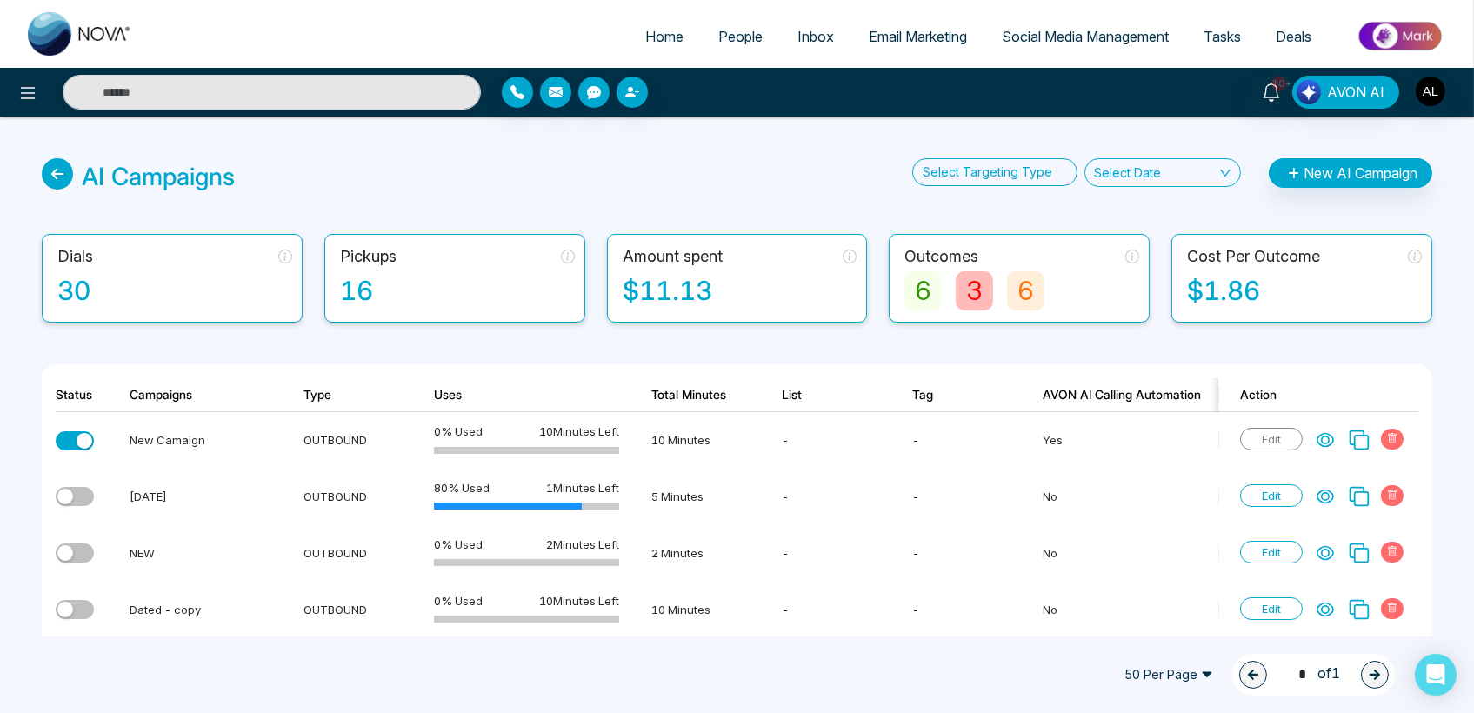
click at [721, 23] on link "People" at bounding box center [740, 36] width 79 height 33
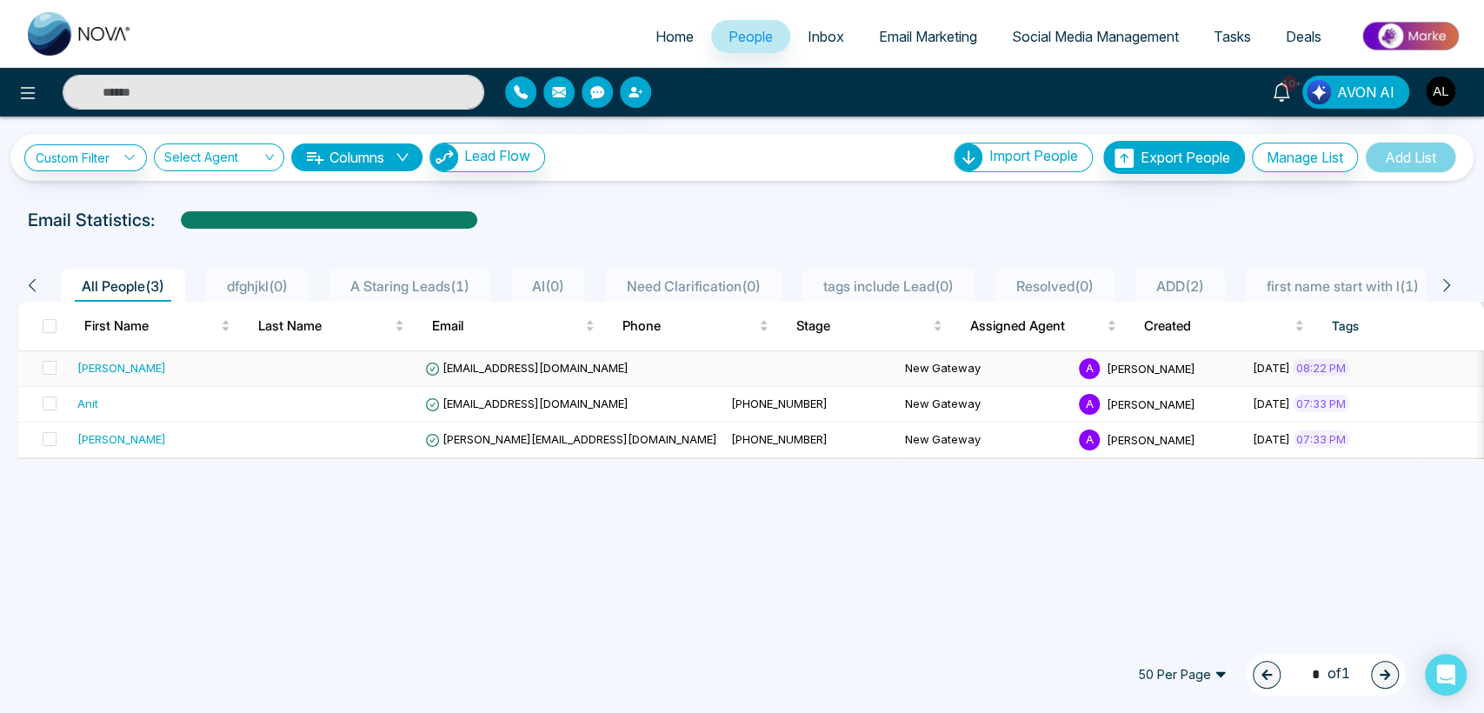
click at [498, 361] on span "[EMAIL_ADDRESS][DOMAIN_NAME]" at bounding box center [526, 368] width 203 height 14
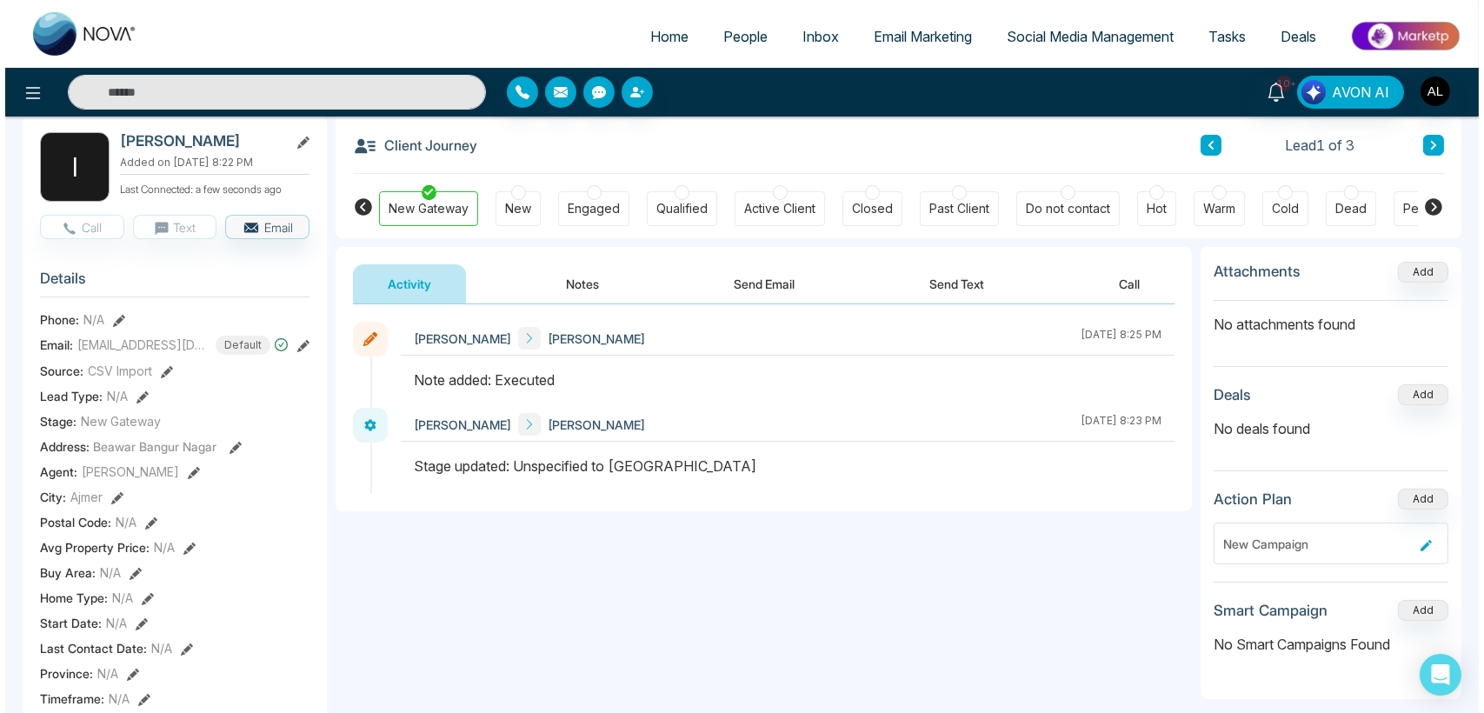
scroll to position [97, 0]
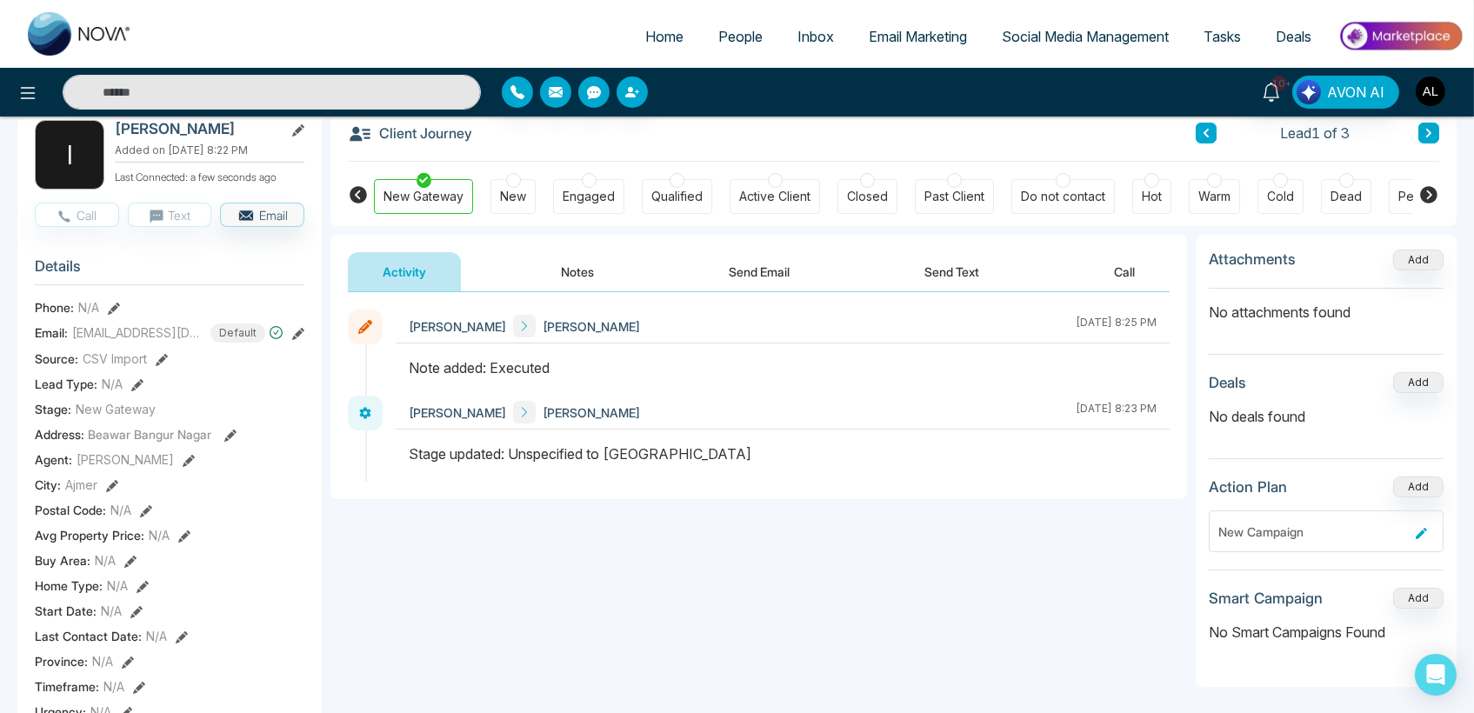
drag, startPoint x: 494, startPoint y: 370, endPoint x: 564, endPoint y: 369, distance: 70.5
click at [564, 369] on div "Note added: Executed" at bounding box center [783, 367] width 748 height 21
click at [37, 93] on icon at bounding box center [27, 93] width 21 height 21
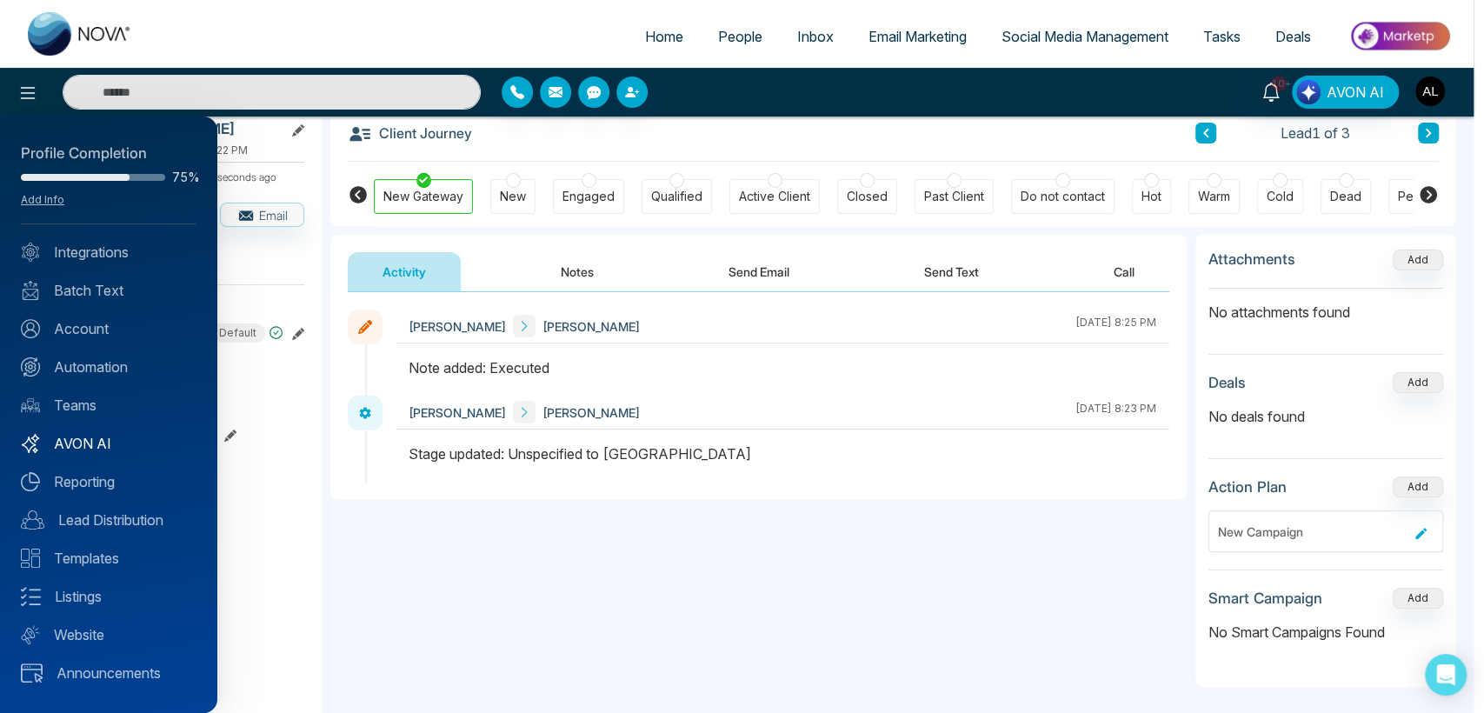
click at [97, 441] on link "AVON AI" at bounding box center [109, 443] width 176 height 21
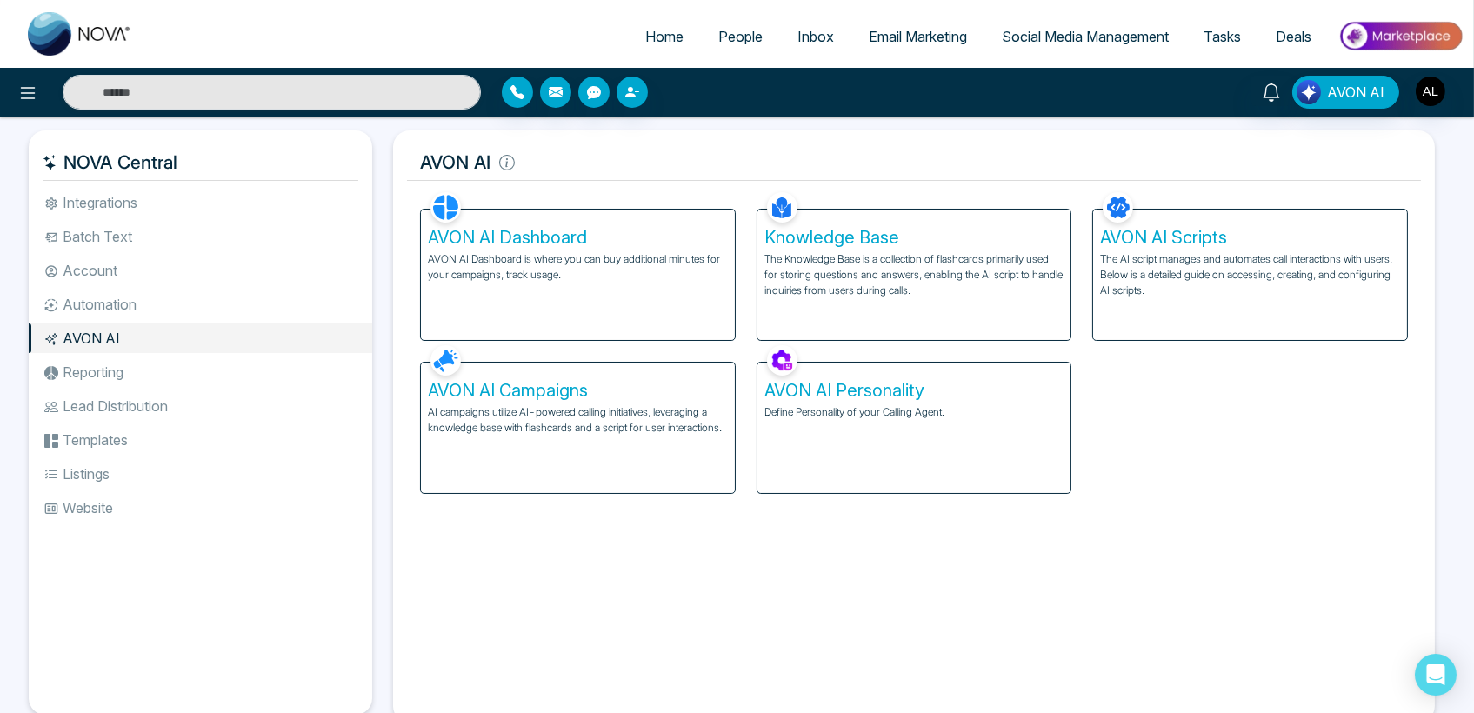
click at [527, 423] on p "AI campaigns utilize AI-powered calling initiatives, leveraging a knowledge bas…" at bounding box center [578, 419] width 300 height 31
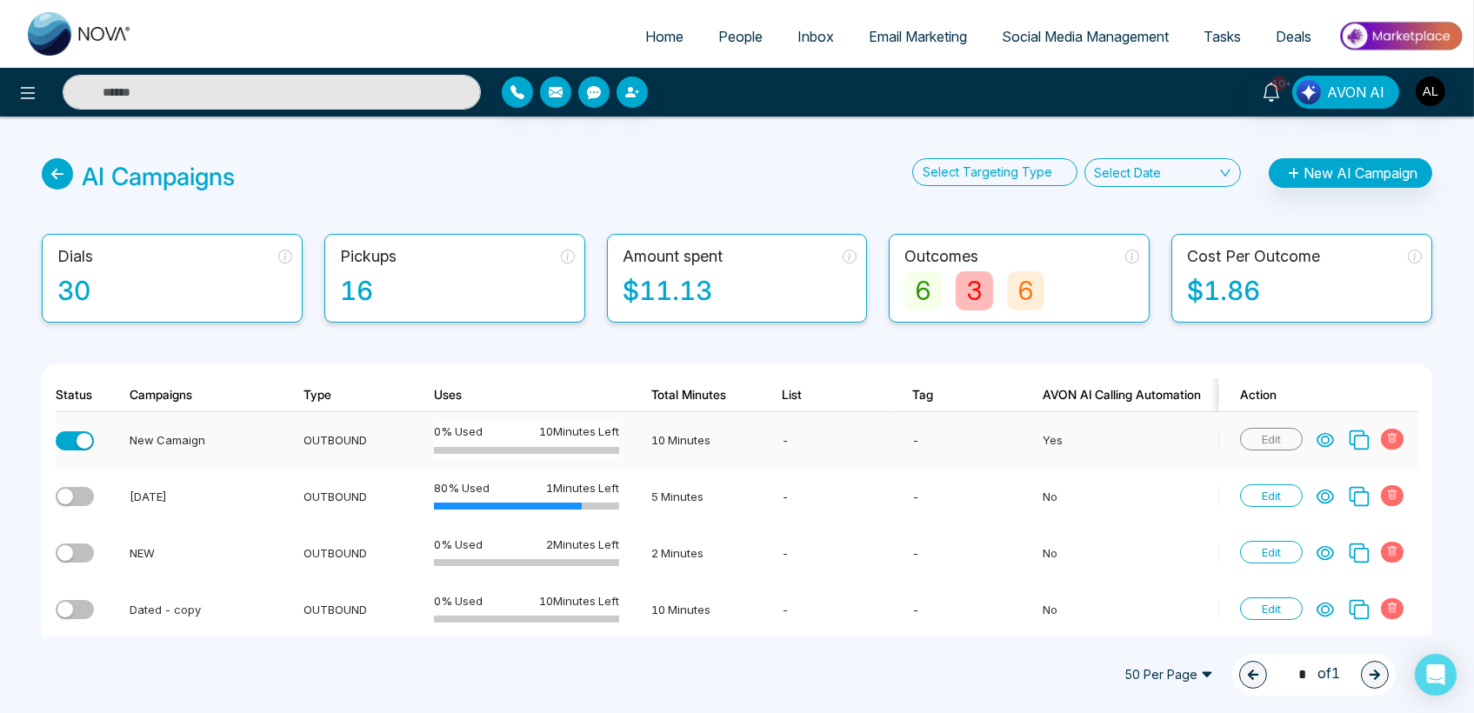
click at [1322, 440] on icon at bounding box center [1326, 440] width 16 height 13
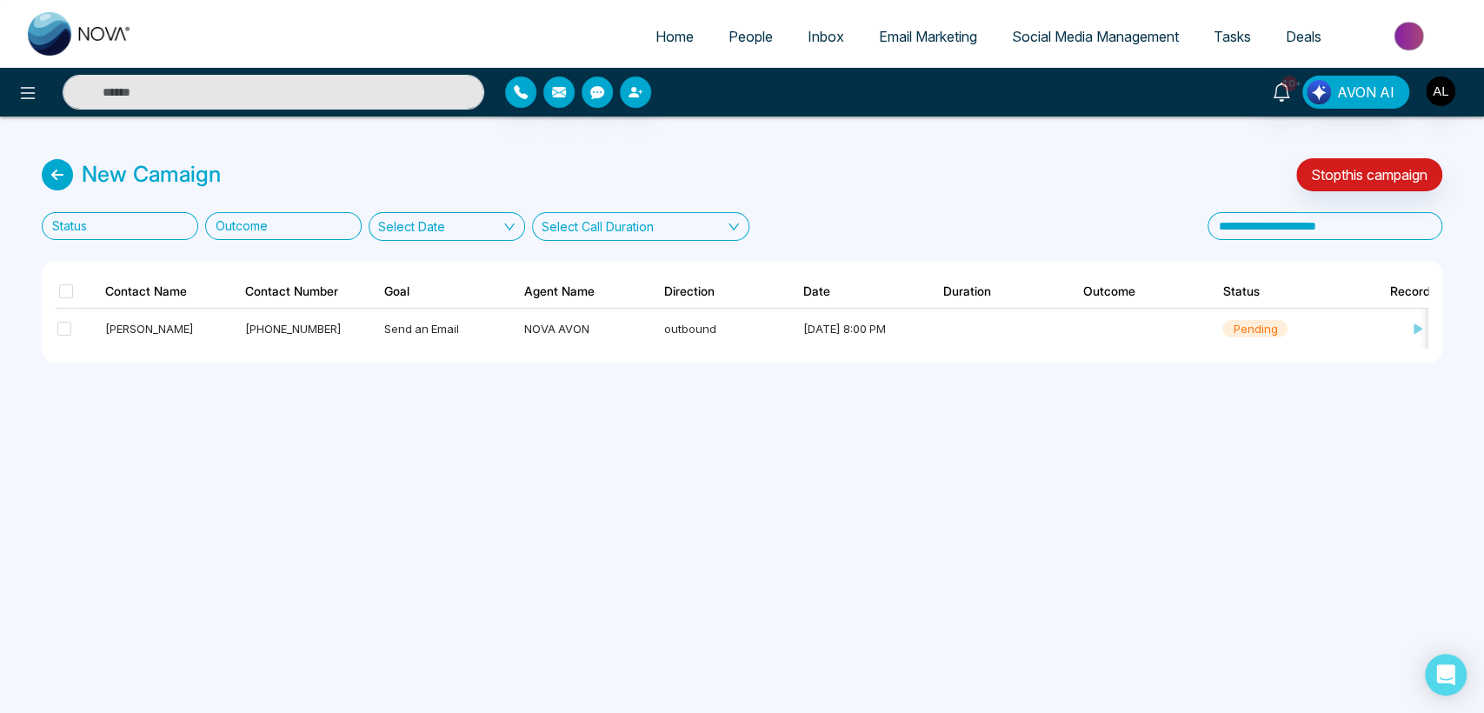
click at [369, 431] on div "Home People Inbox Email Marketing Social Media Management Tasks Deals 10+ AVON …" at bounding box center [742, 356] width 1484 height 713
click at [743, 37] on span "People" at bounding box center [751, 36] width 44 height 17
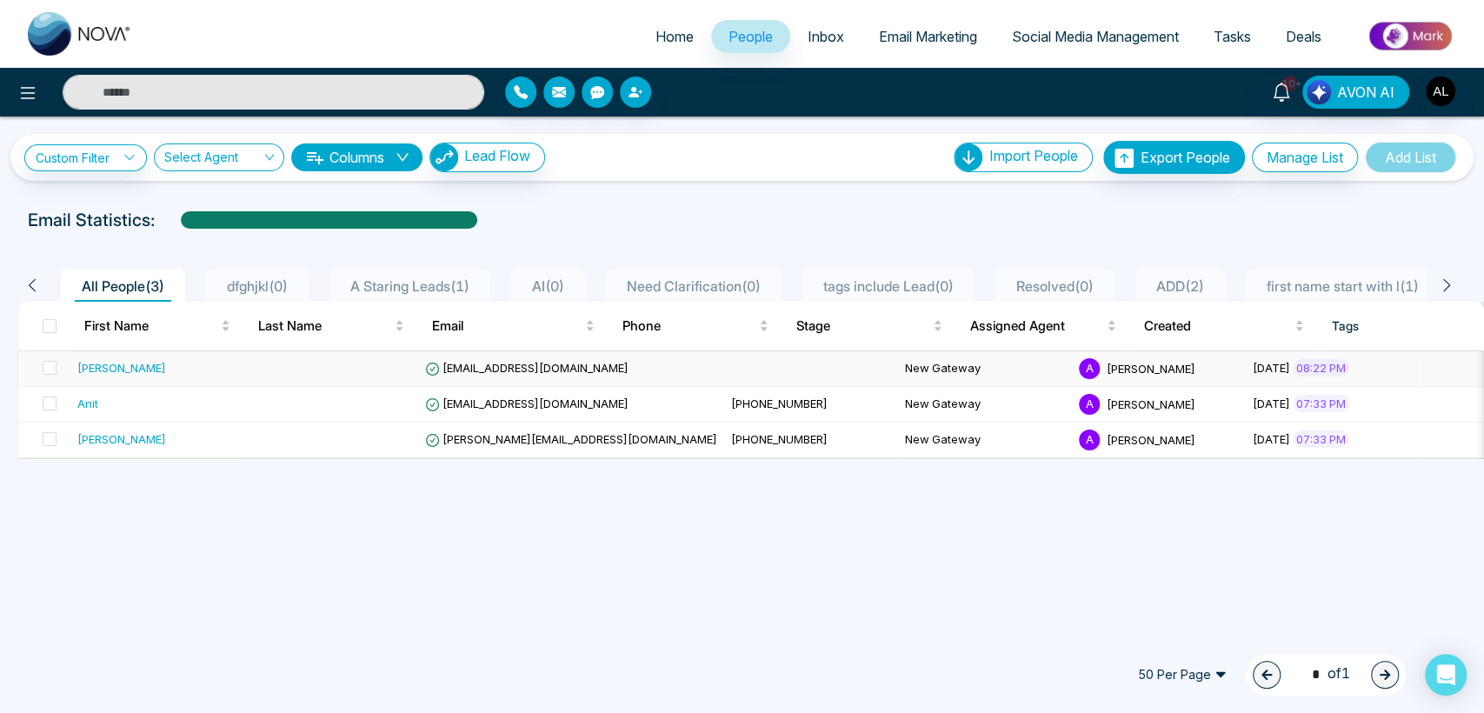
click at [484, 363] on span "[EMAIL_ADDRESS][DOMAIN_NAME]" at bounding box center [526, 368] width 203 height 14
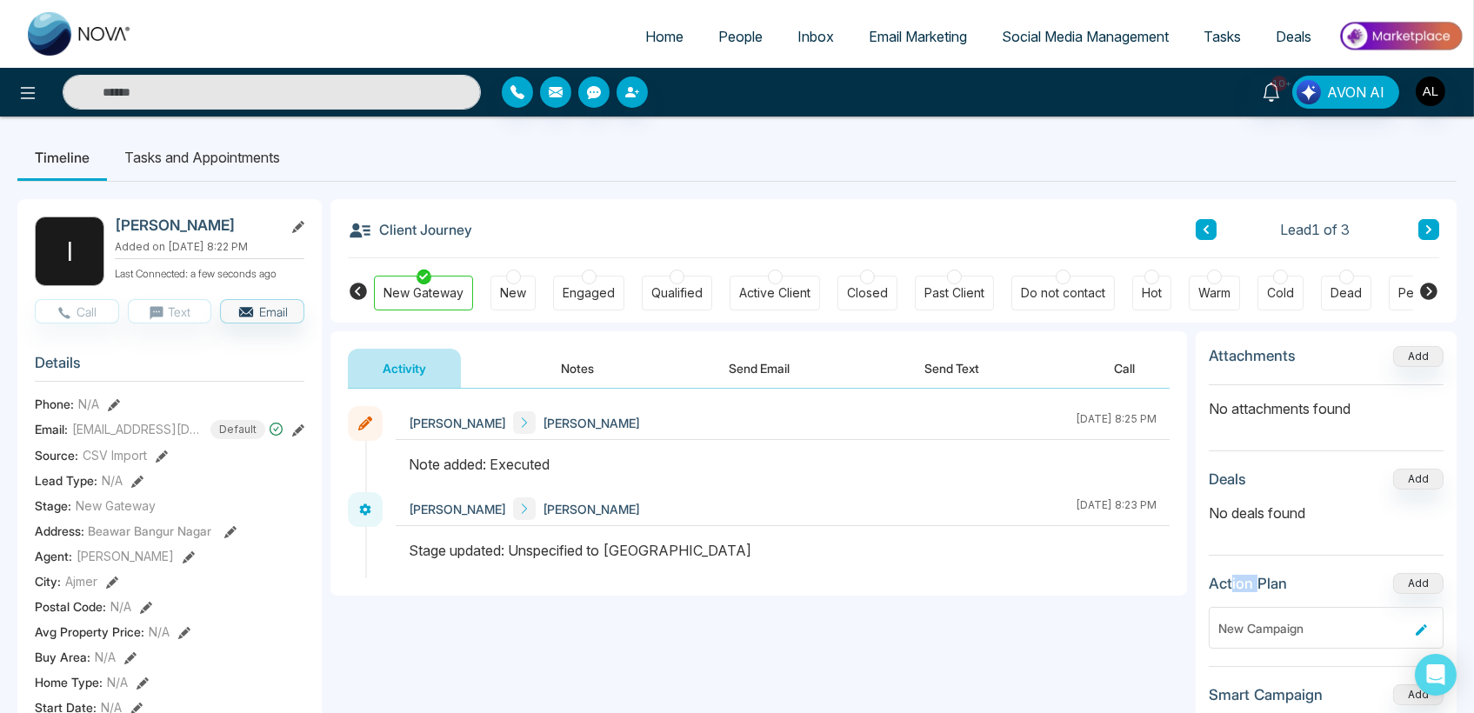
drag, startPoint x: 1231, startPoint y: 586, endPoint x: 1255, endPoint y: 581, distance: 24.9
click at [1255, 581] on h3 "Action Plan" at bounding box center [1248, 583] width 78 height 17
drag, startPoint x: 427, startPoint y: 464, endPoint x: 477, endPoint y: 457, distance: 50.9
click at [477, 457] on div "Note added: Executed" at bounding box center [783, 464] width 748 height 21
drag, startPoint x: 52, startPoint y: 413, endPoint x: 82, endPoint y: 413, distance: 29.6
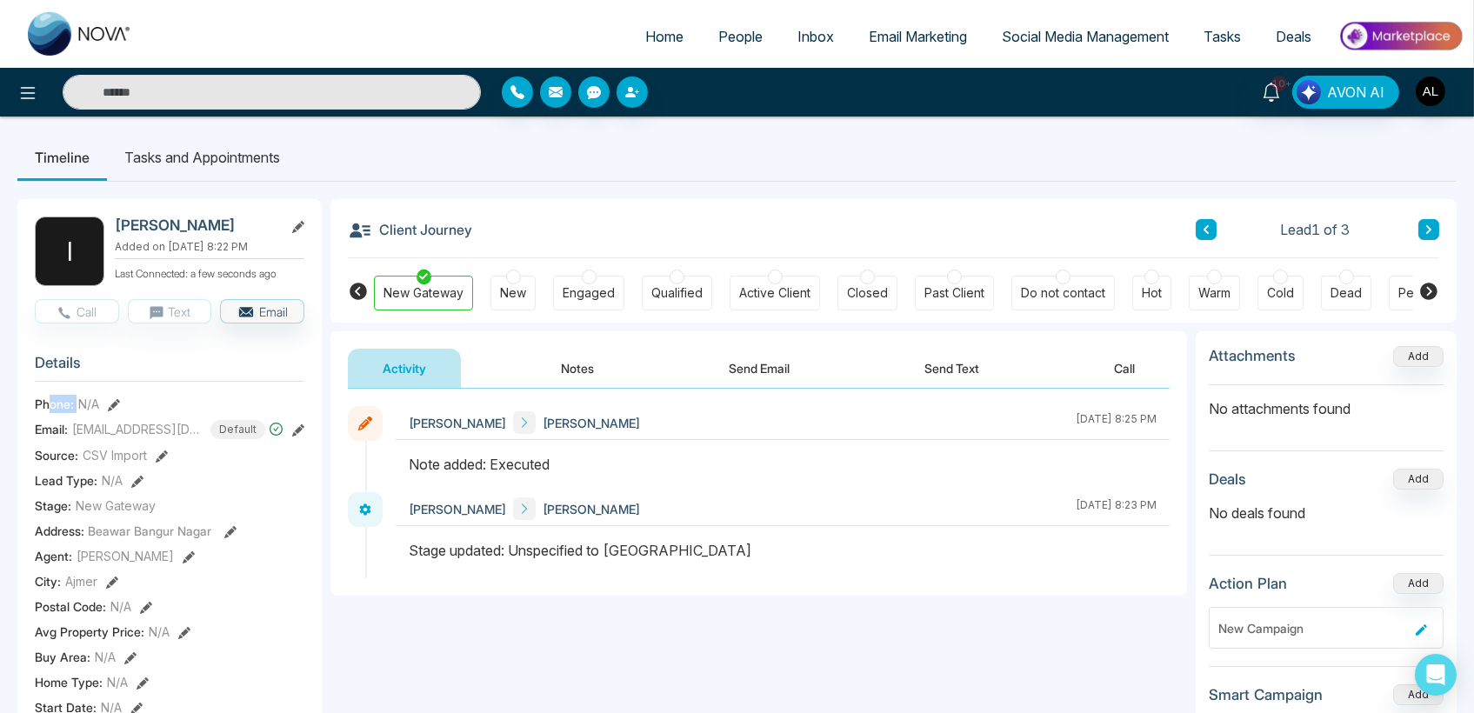
click at [82, 413] on div "Phone: N/A" at bounding box center [170, 404] width 270 height 18
drag, startPoint x: 611, startPoint y: 547, endPoint x: 709, endPoint y: 551, distance: 97.5
click at [709, 551] on div "Stage updated: Unspecified to [GEOGRAPHIC_DATA]" at bounding box center [783, 550] width 748 height 21
drag, startPoint x: 409, startPoint y: 468, endPoint x: 537, endPoint y: 465, distance: 128.7
click at [537, 465] on div "Note added: Executed" at bounding box center [783, 464] width 748 height 21
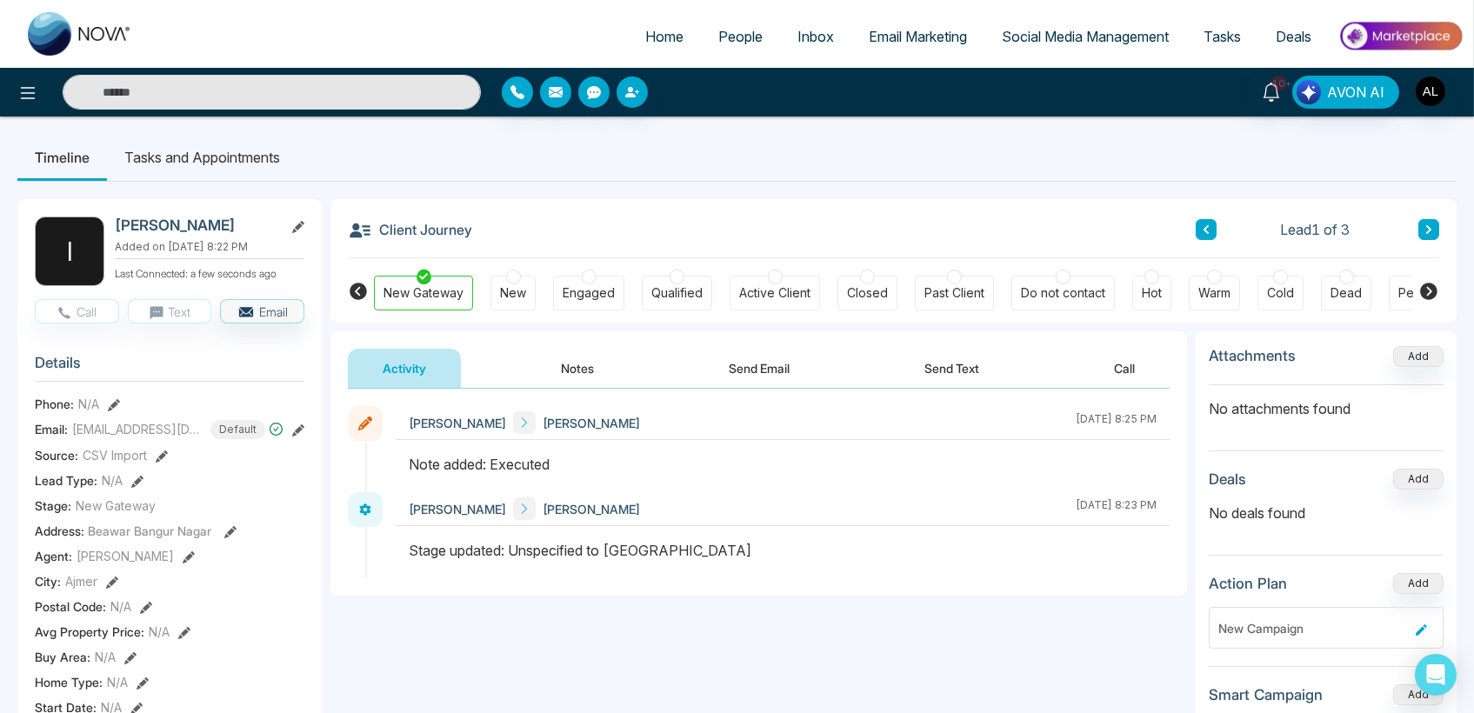
click at [495, 586] on div "[PERSON_NAME] [DATE] 8:25 PM [PERSON_NAME] [DATE] 8:23 PM" at bounding box center [758, 492] width 857 height 207
drag, startPoint x: 43, startPoint y: 415, endPoint x: 68, endPoint y: 415, distance: 25.2
click at [68, 413] on span "Phone:" at bounding box center [54, 404] width 39 height 18
click at [464, 594] on div "[PERSON_NAME] [DATE] 8:25 PM [PERSON_NAME] [DATE] 8:23 PM" at bounding box center [758, 492] width 857 height 207
drag, startPoint x: 40, startPoint y: 411, endPoint x: 105, endPoint y: 411, distance: 65.2
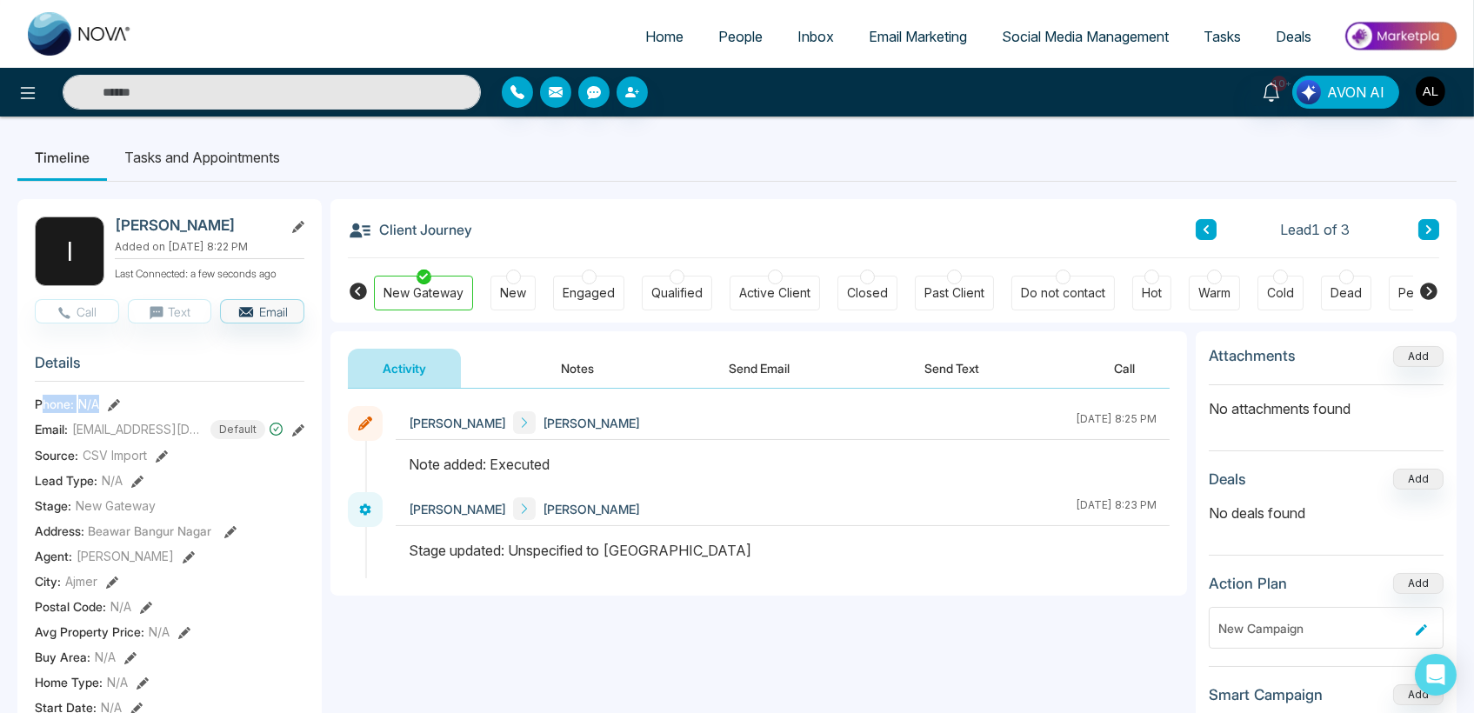
click at [105, 411] on div "Phone: N/A" at bounding box center [170, 404] width 270 height 18
click at [477, 598] on div "**********" at bounding box center [758, 563] width 857 height 348
drag, startPoint x: 40, startPoint y: 411, endPoint x: 81, endPoint y: 411, distance: 40.9
click at [81, 411] on div "Phone: N/A" at bounding box center [170, 404] width 270 height 18
click at [41, 408] on span "Phone:" at bounding box center [54, 404] width 39 height 18
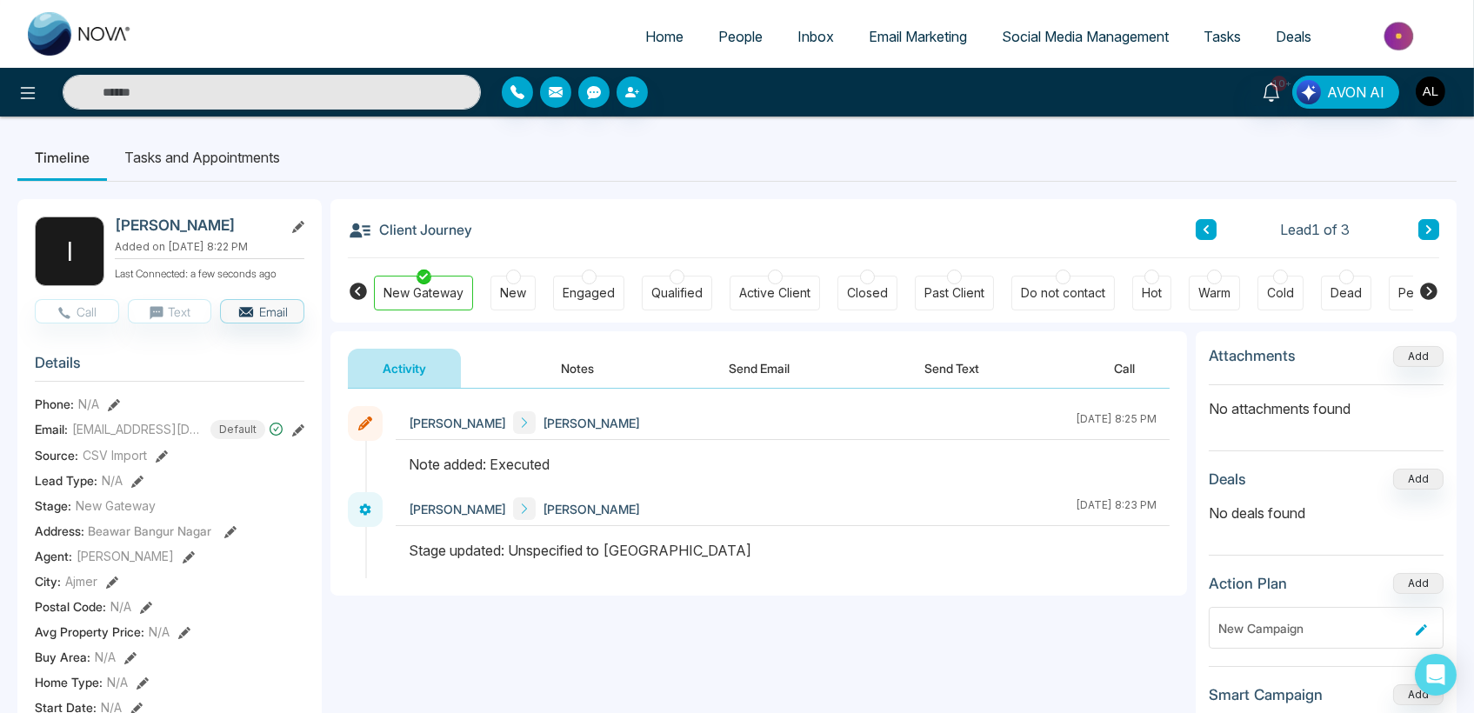
drag, startPoint x: 600, startPoint y: 552, endPoint x: 721, endPoint y: 553, distance: 120.9
click at [721, 553] on div "Stage updated: Unspecified to [GEOGRAPHIC_DATA]" at bounding box center [783, 550] width 748 height 21
drag, startPoint x: 410, startPoint y: 474, endPoint x: 564, endPoint y: 470, distance: 154.8
click at [564, 470] on div "Note added: Executed" at bounding box center [783, 464] width 748 height 21
drag, startPoint x: 42, startPoint y: 410, endPoint x: 65, endPoint y: 412, distance: 23.6
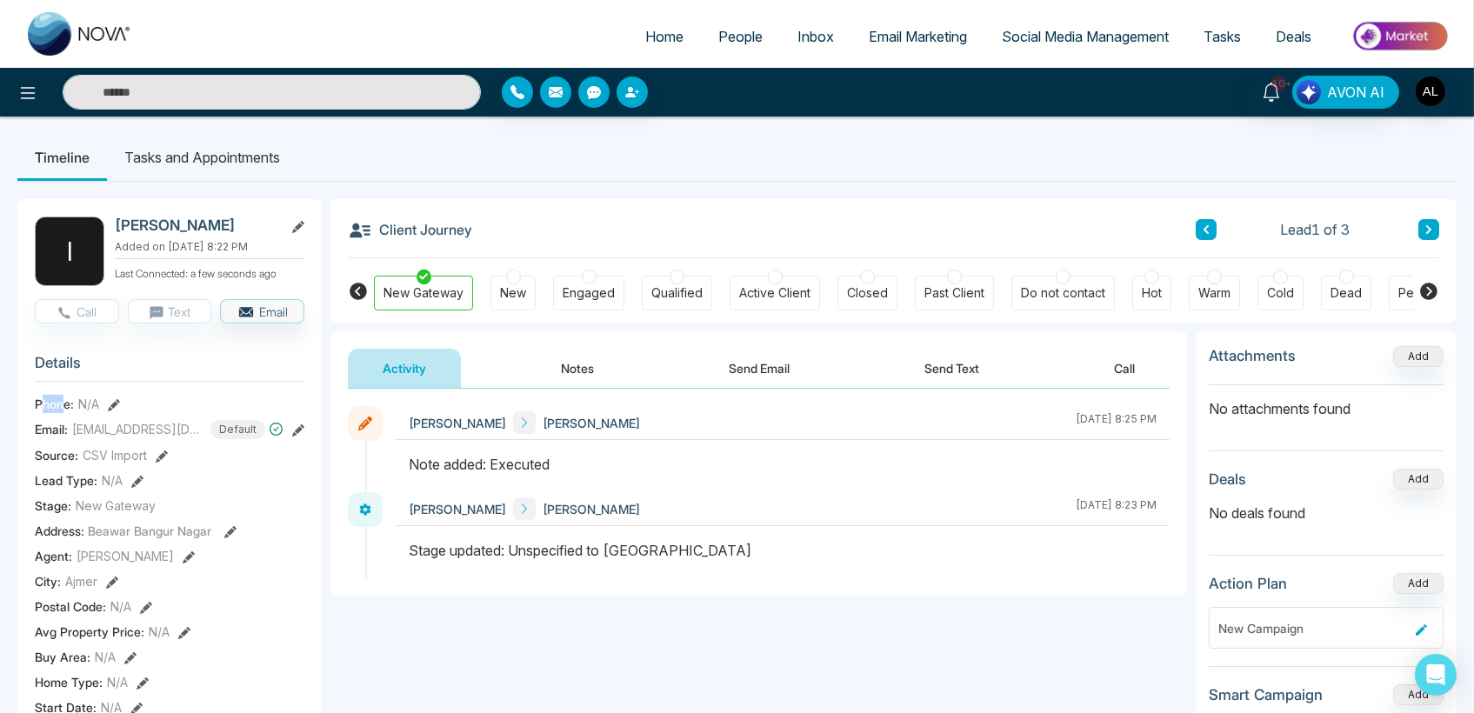
click at [65, 412] on span "Phone:" at bounding box center [54, 404] width 39 height 18
